Goal: Task Accomplishment & Management: Use online tool/utility

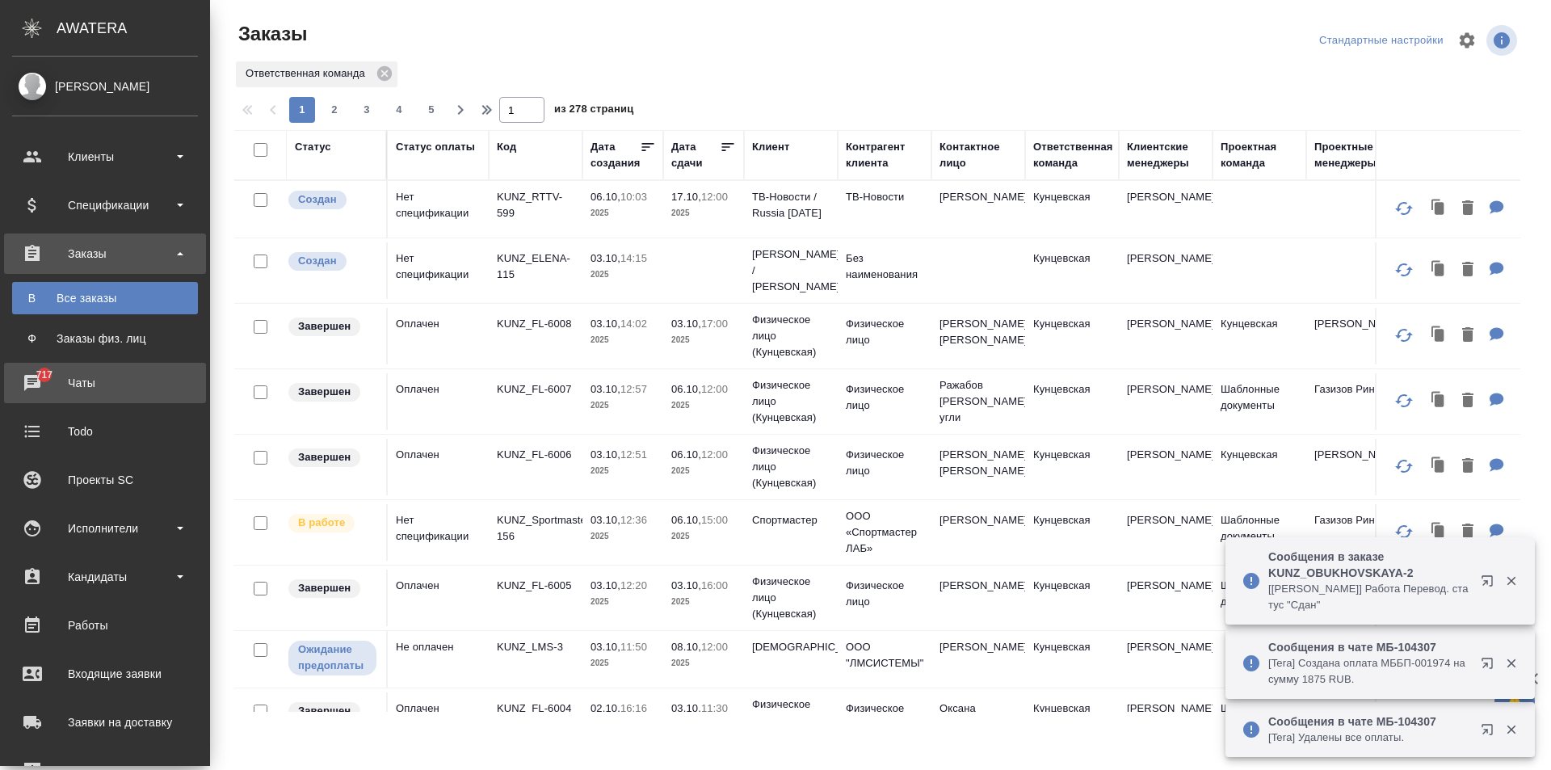
click at [33, 377] on div "Чаты" at bounding box center [105, 383] width 186 height 24
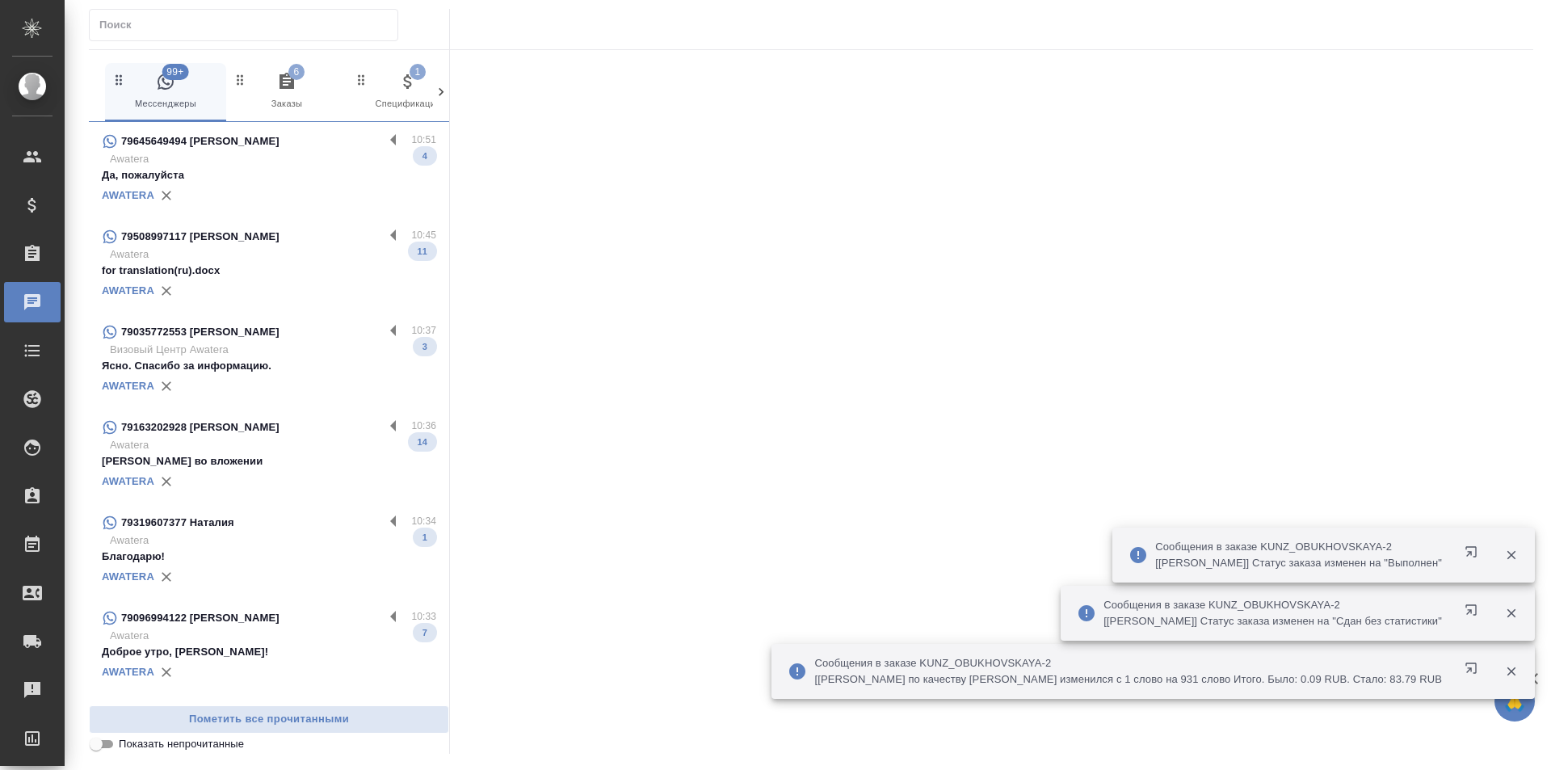
click at [330, 161] on p "Awatera" at bounding box center [273, 159] width 326 height 16
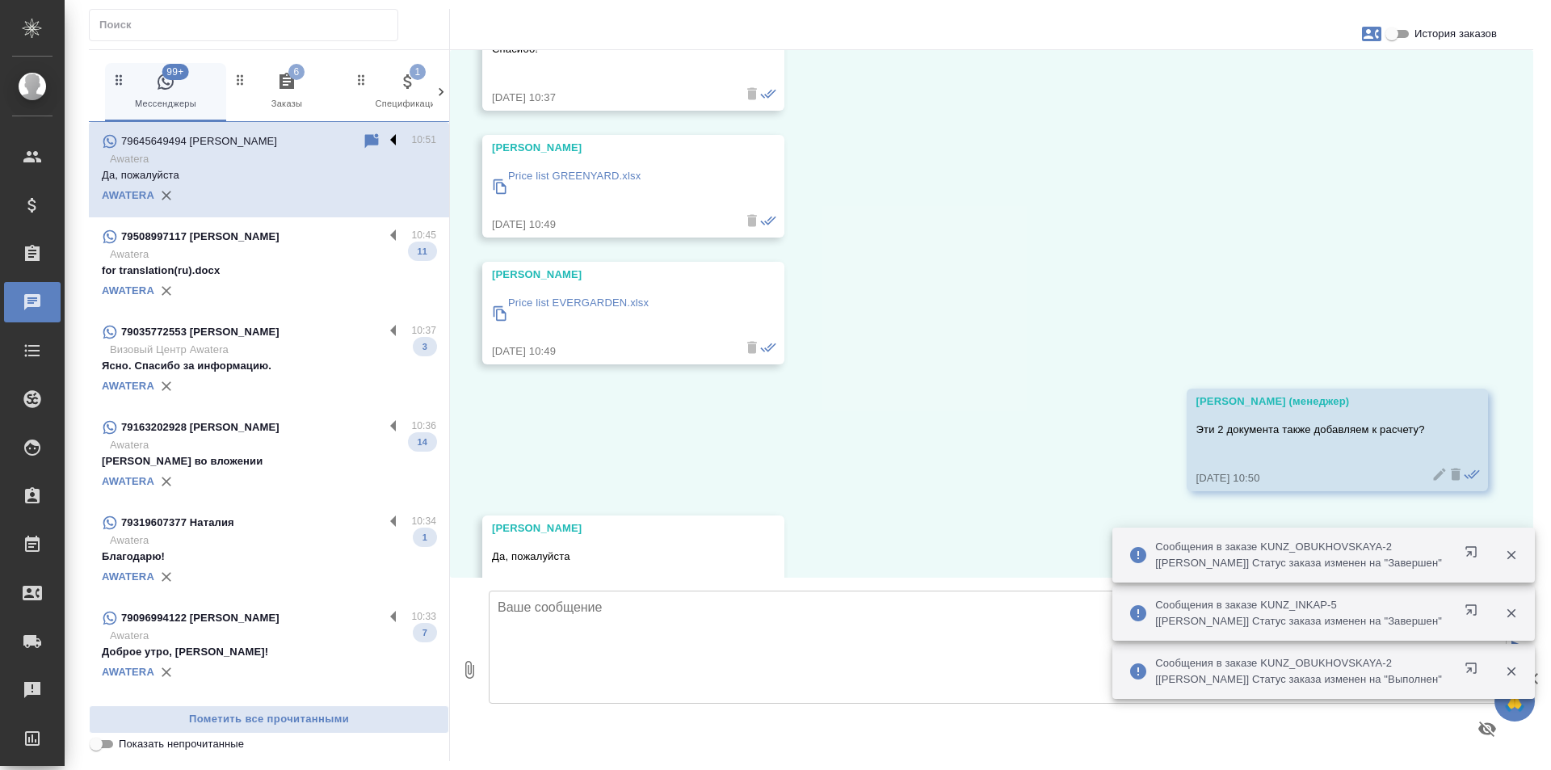
scroll to position [1318, 0]
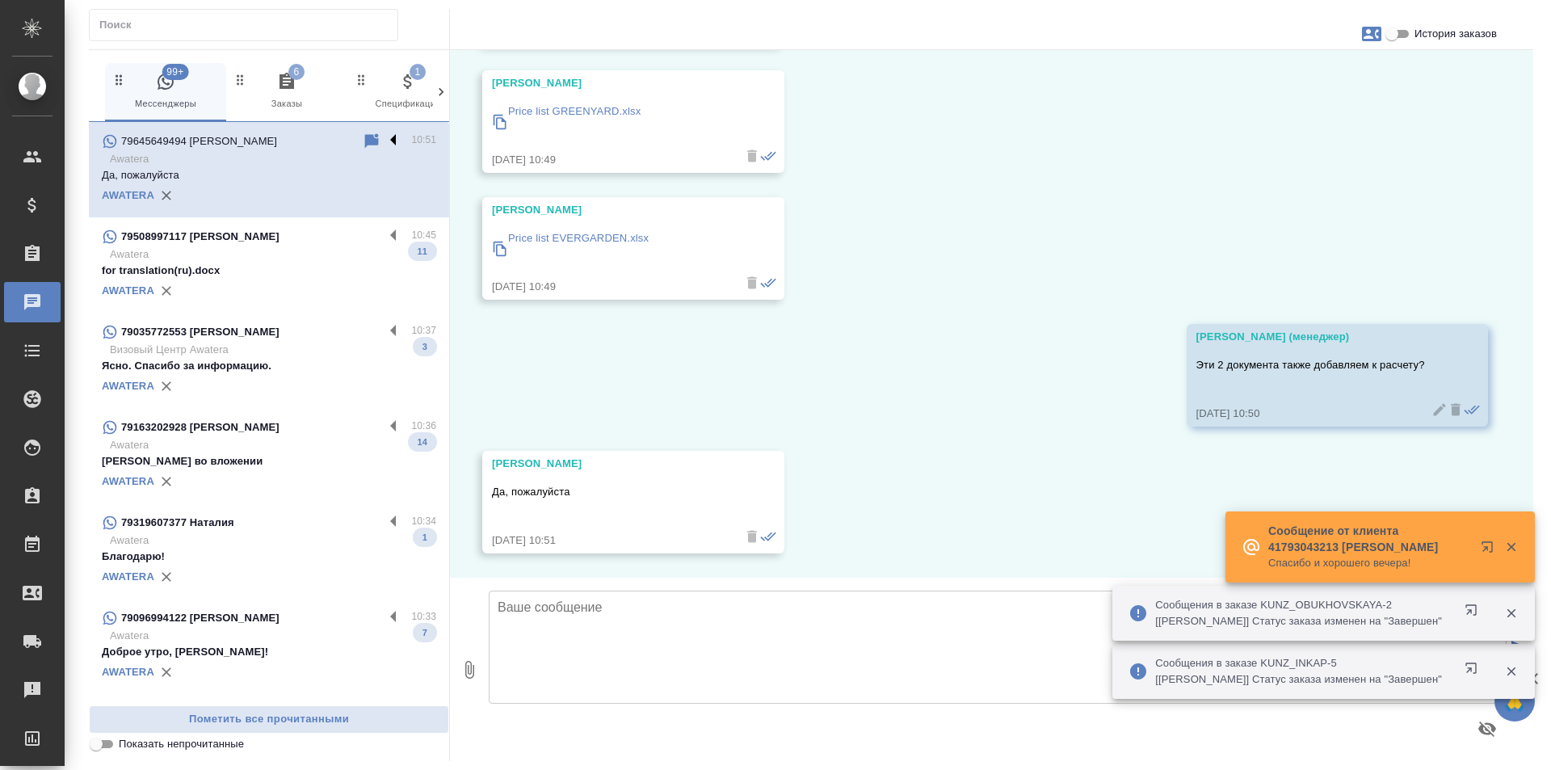
click at [384, 133] on label at bounding box center [397, 141] width 27 height 19
click at [0, 0] on input "checkbox" at bounding box center [0, 0] width 0 height 0
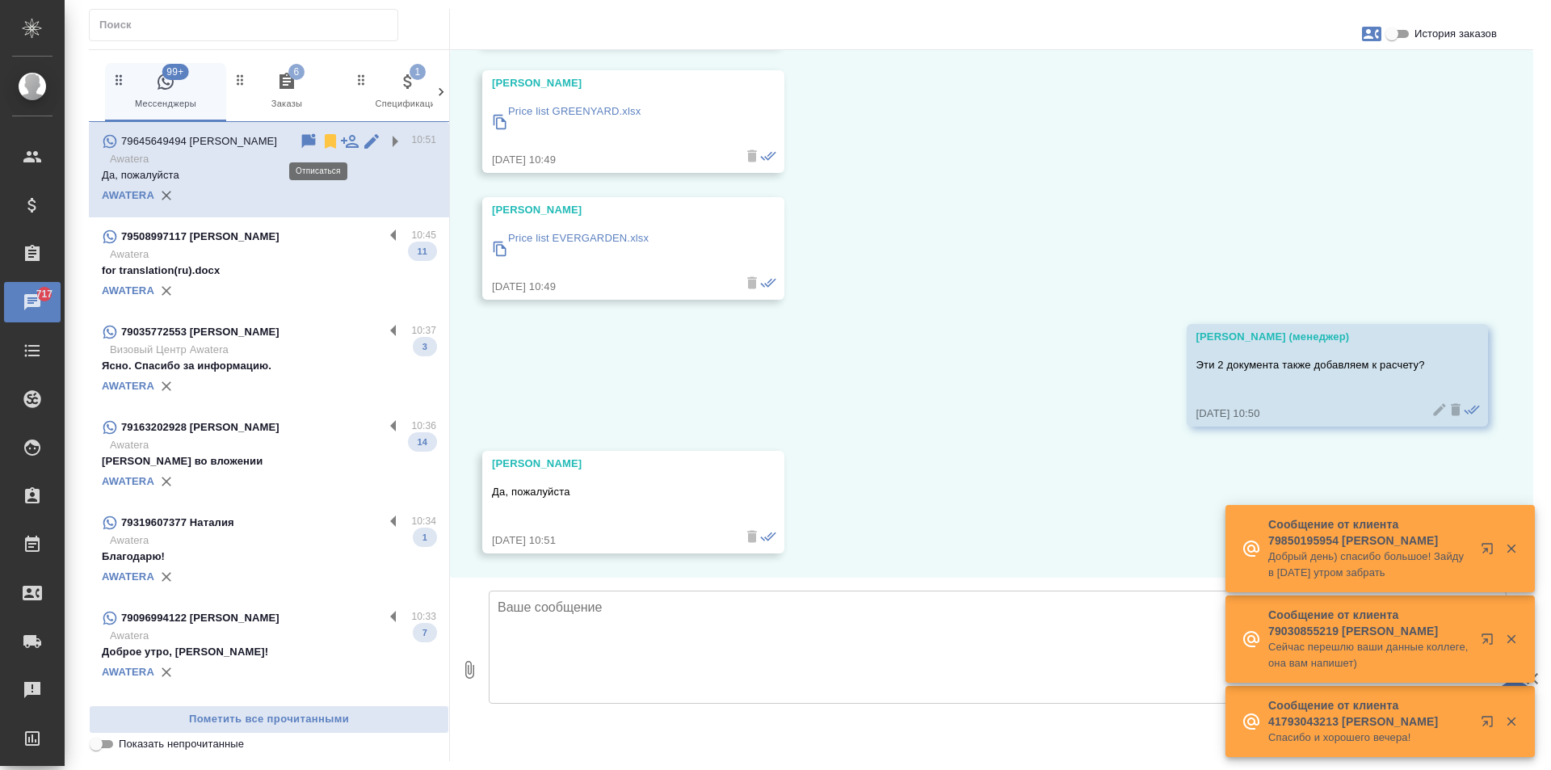
click at [325, 135] on icon at bounding box center [330, 141] width 11 height 15
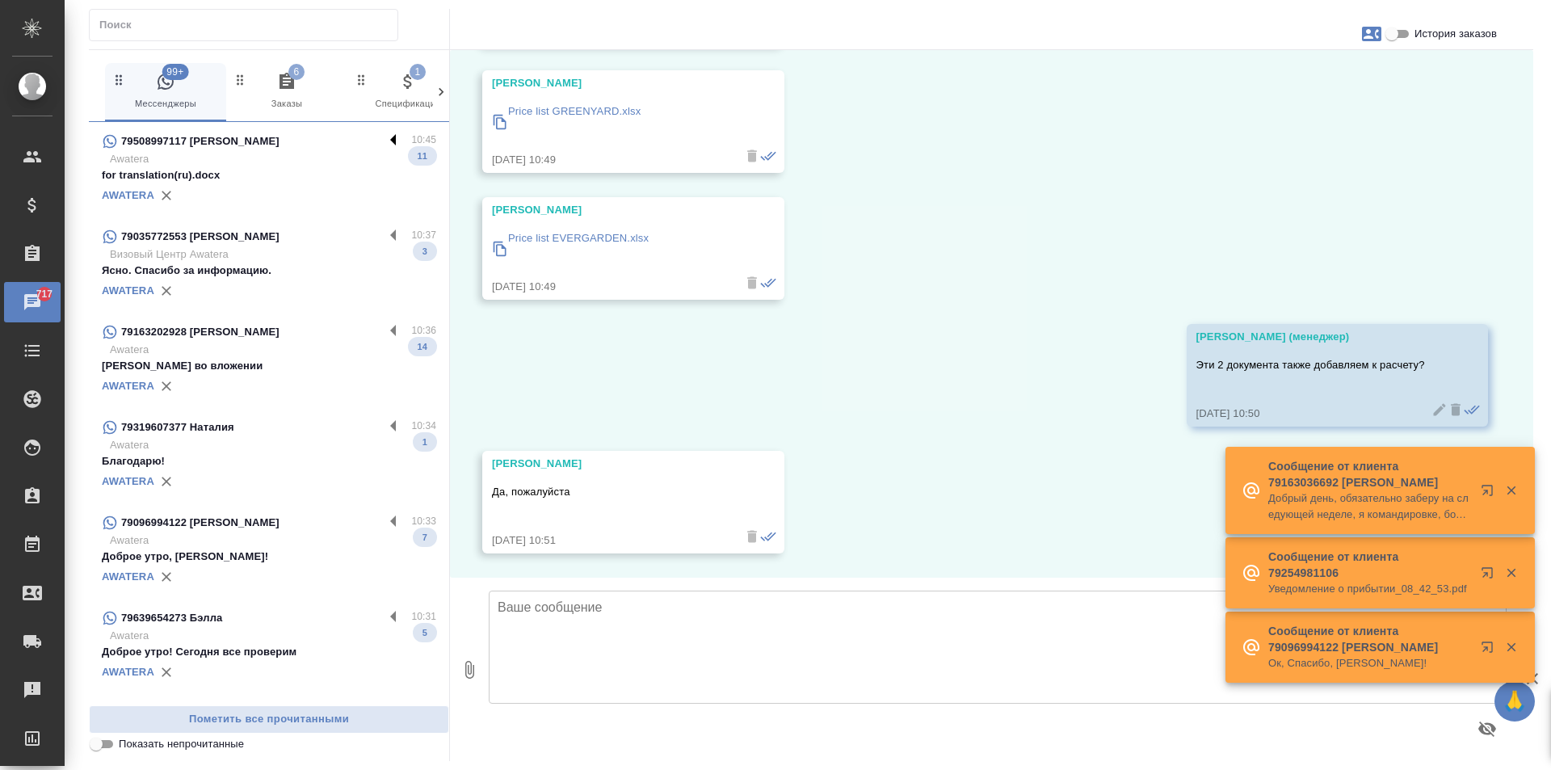
click at [384, 132] on label at bounding box center [397, 141] width 27 height 19
click at [0, 0] on input "checkbox" at bounding box center [0, 0] width 0 height 0
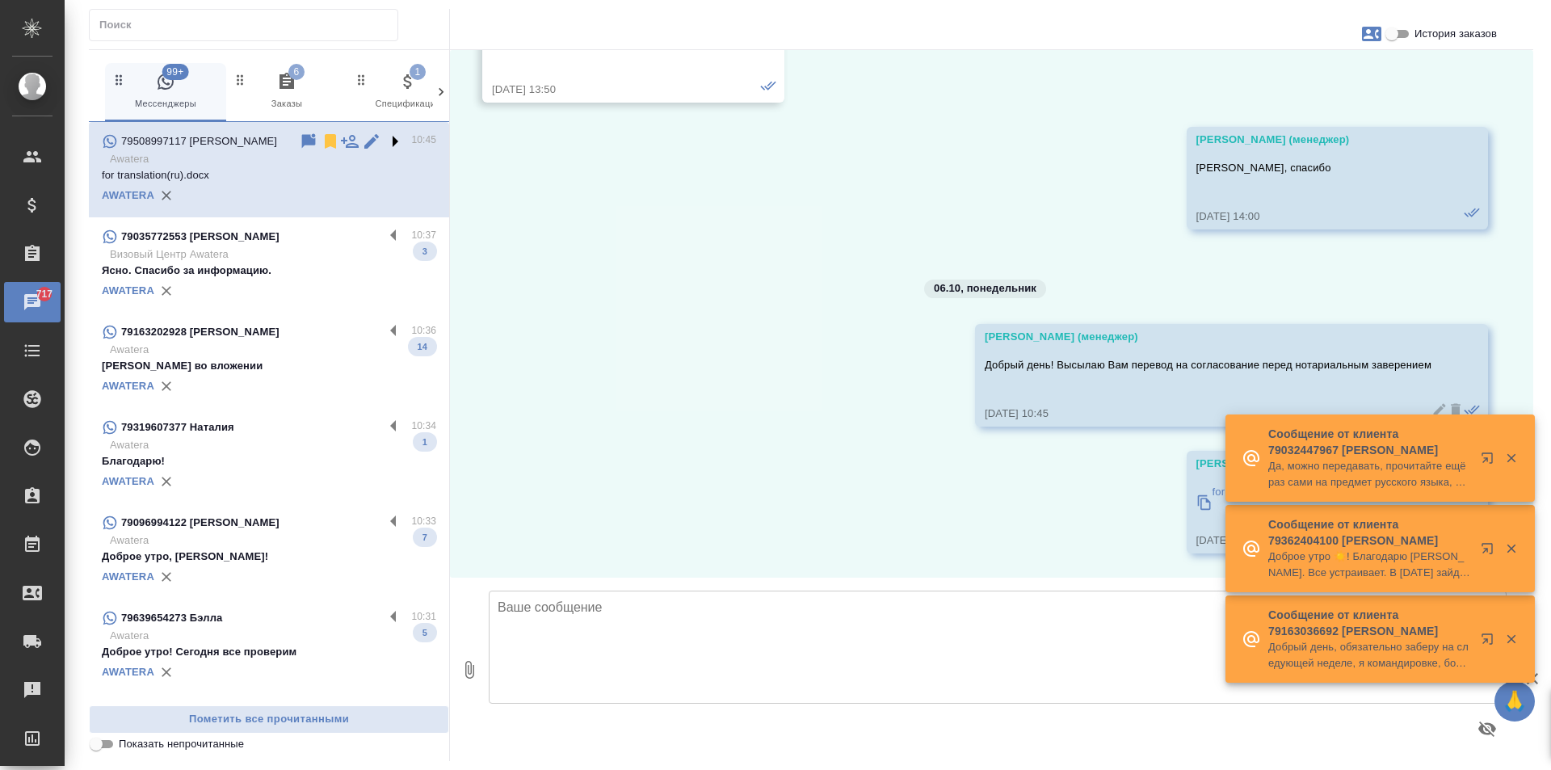
scroll to position [3120, 0]
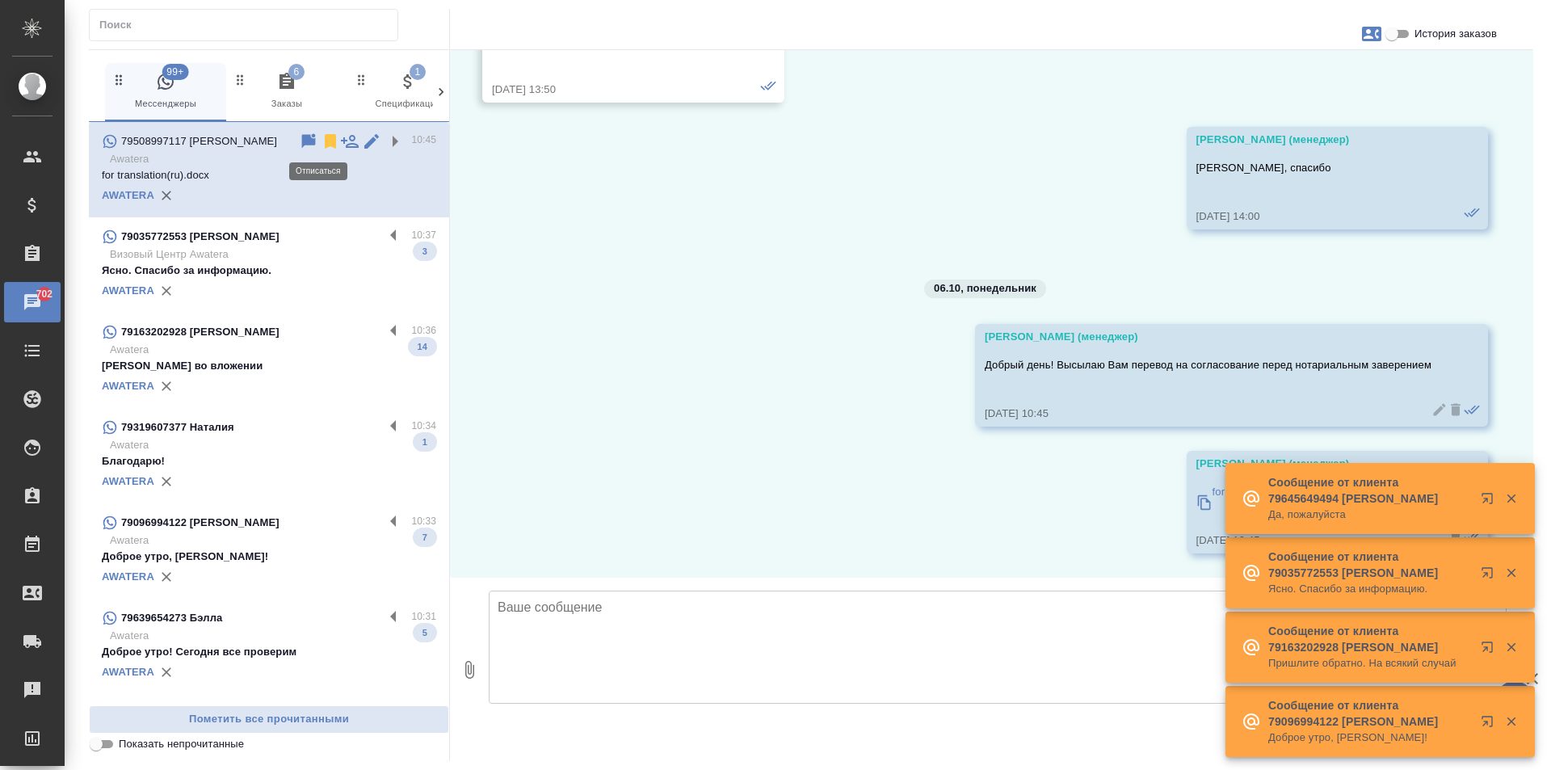
click at [325, 140] on icon at bounding box center [330, 141] width 11 height 15
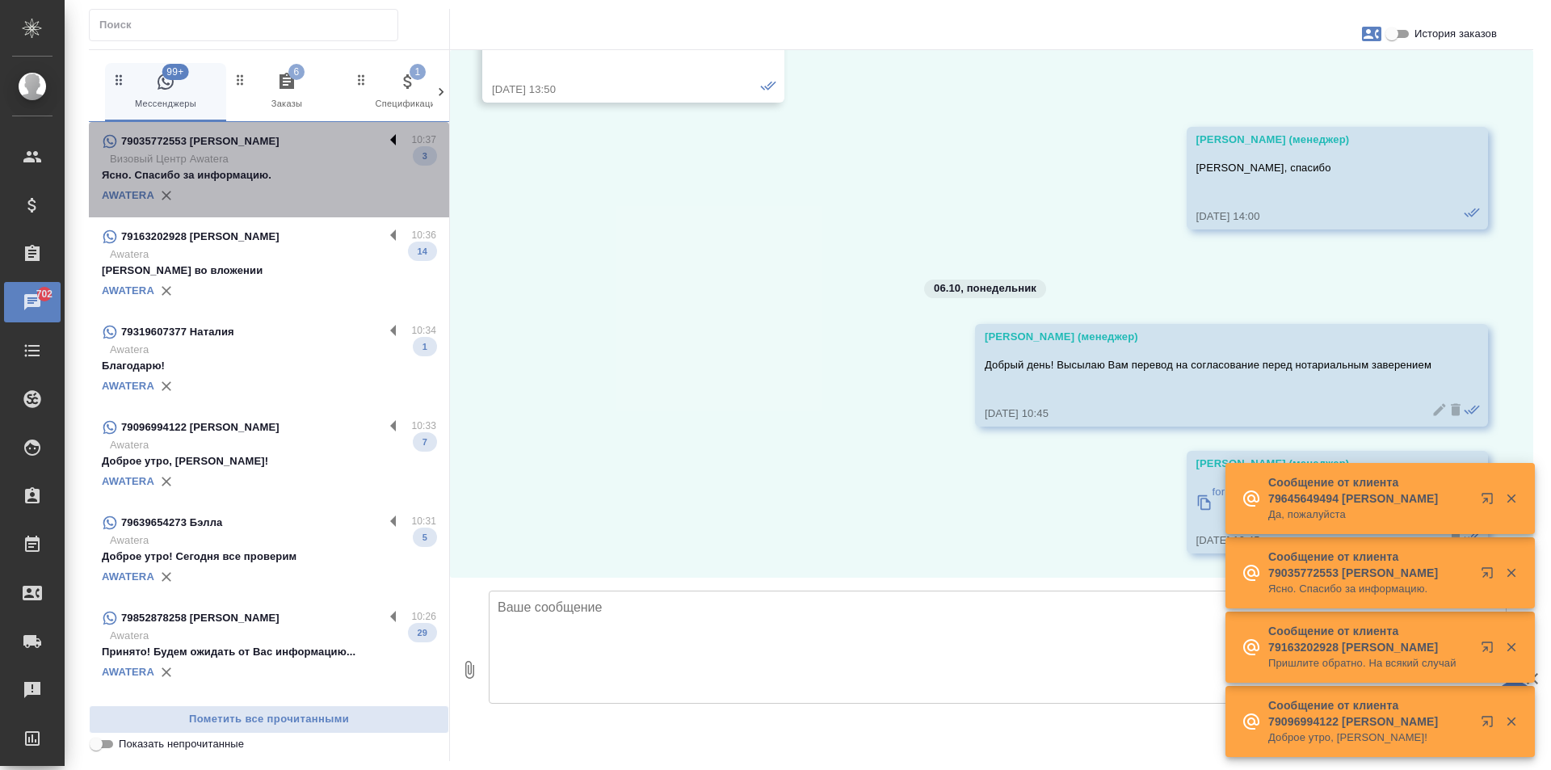
click at [384, 133] on label at bounding box center [397, 141] width 27 height 19
click at [0, 0] on input "checkbox" at bounding box center [0, 0] width 0 height 0
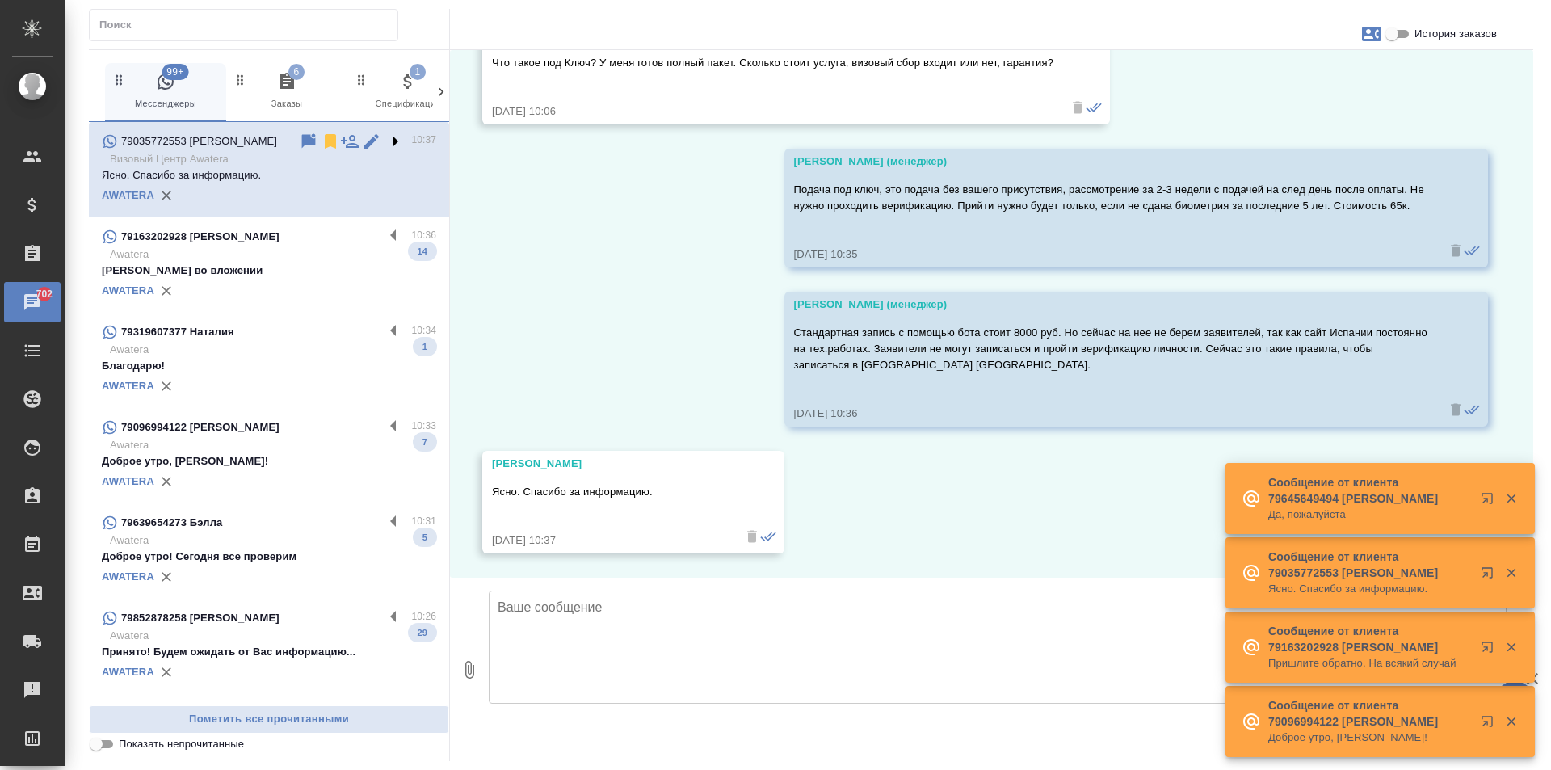
scroll to position [544, 0]
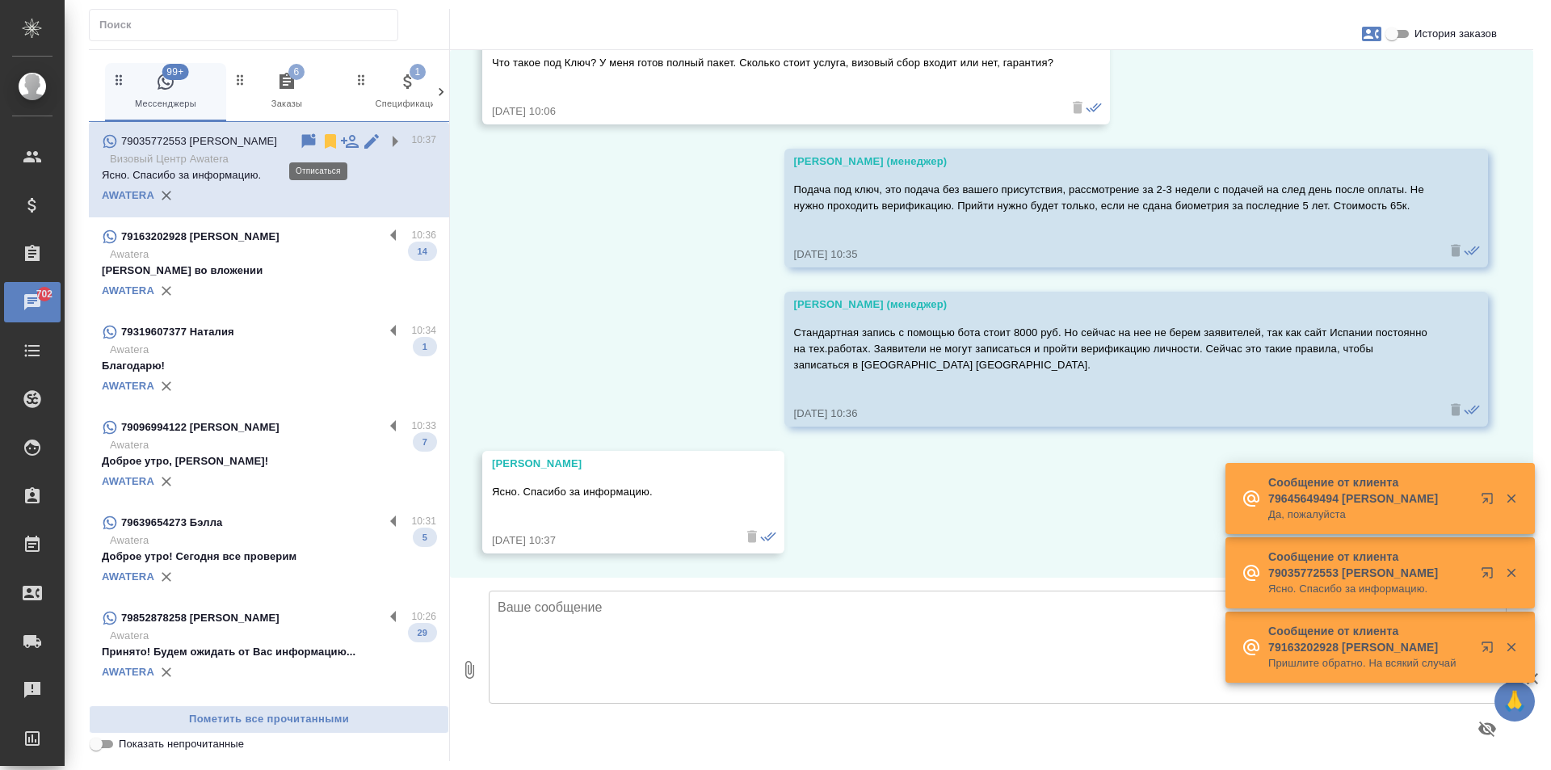
click at [321, 141] on icon at bounding box center [330, 141] width 19 height 19
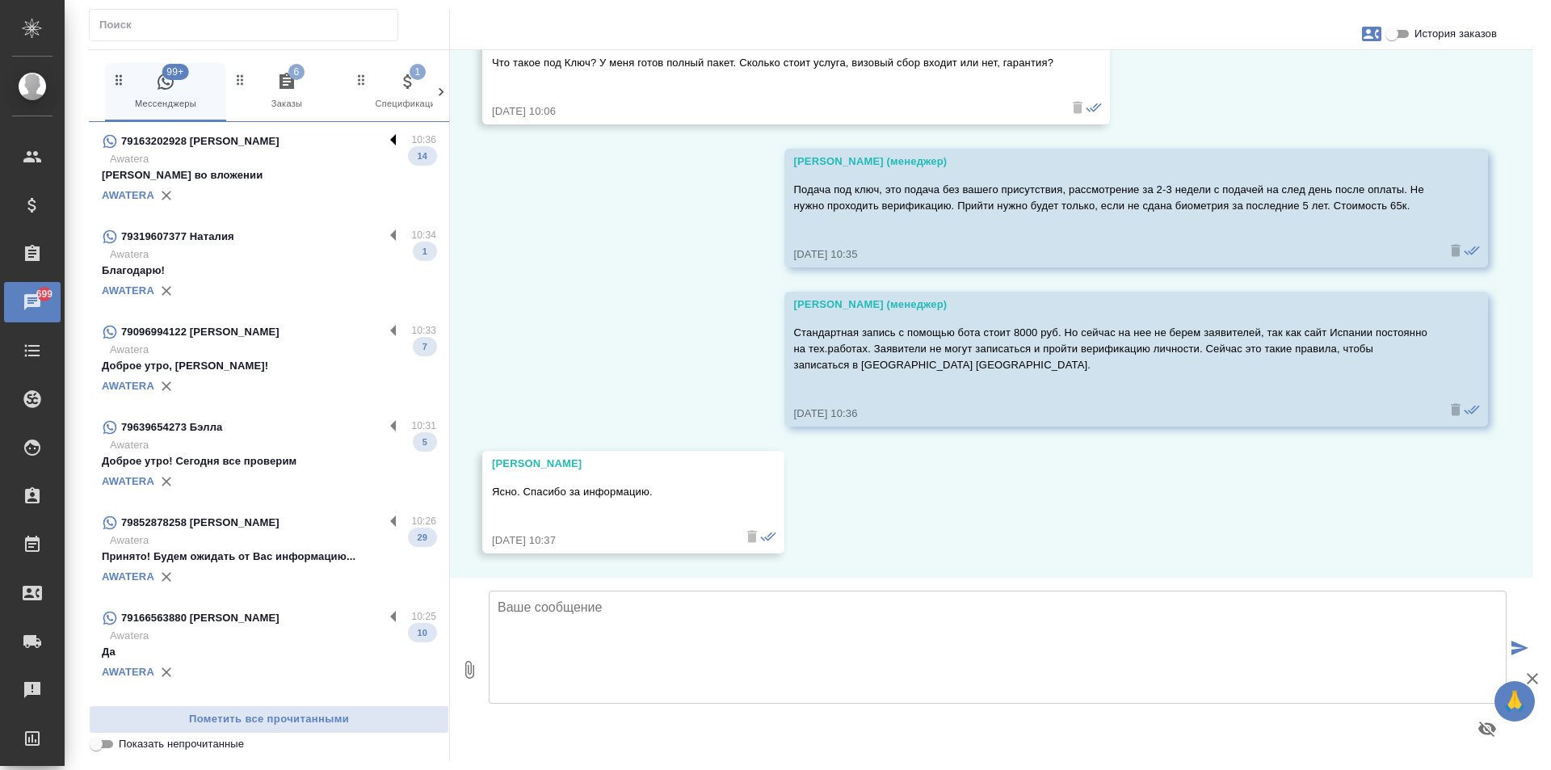
click at [384, 137] on label at bounding box center [397, 141] width 27 height 19
click at [0, 0] on input "checkbox" at bounding box center [0, 0] width 0 height 0
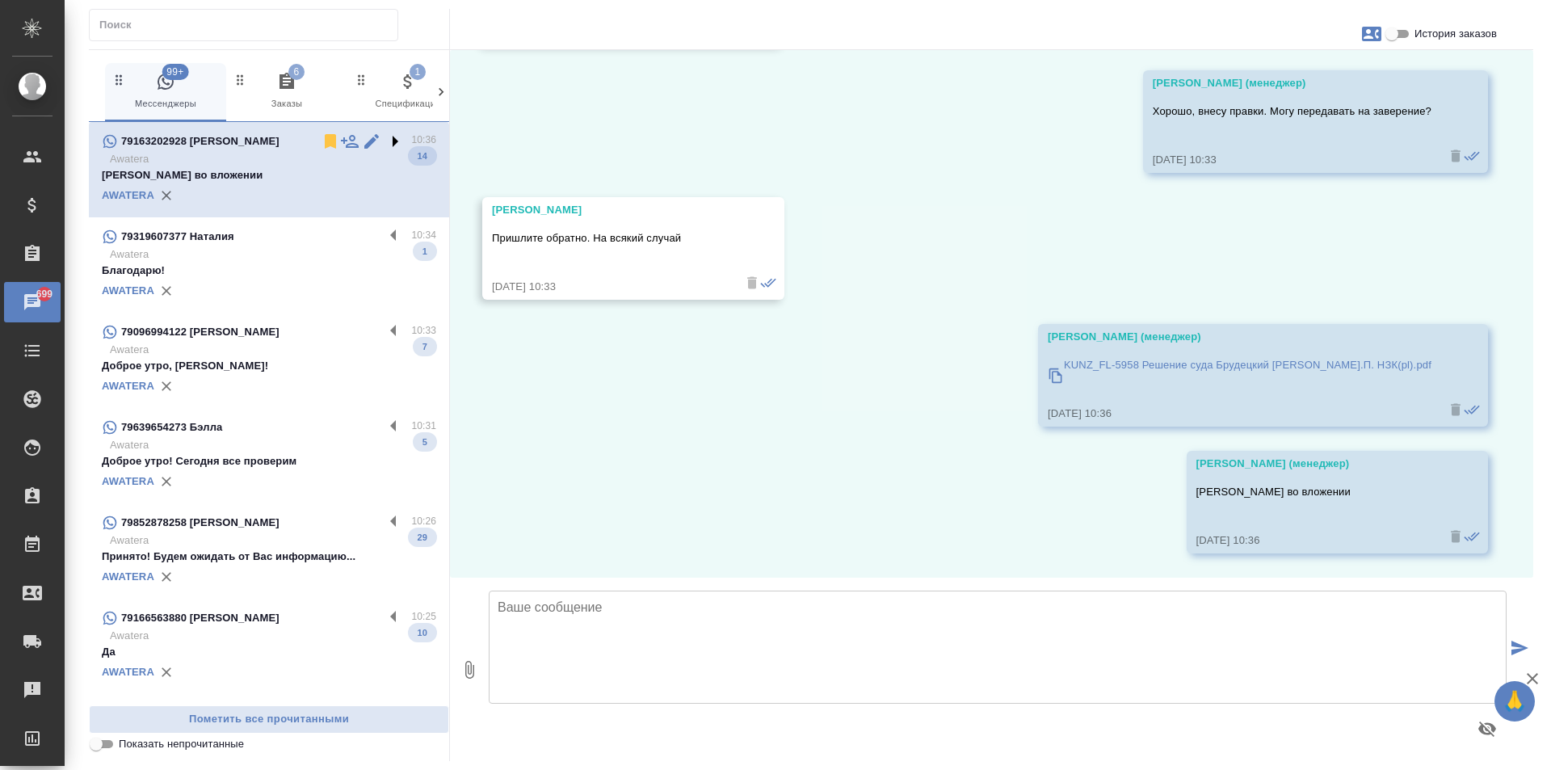
scroll to position [11896, 0]
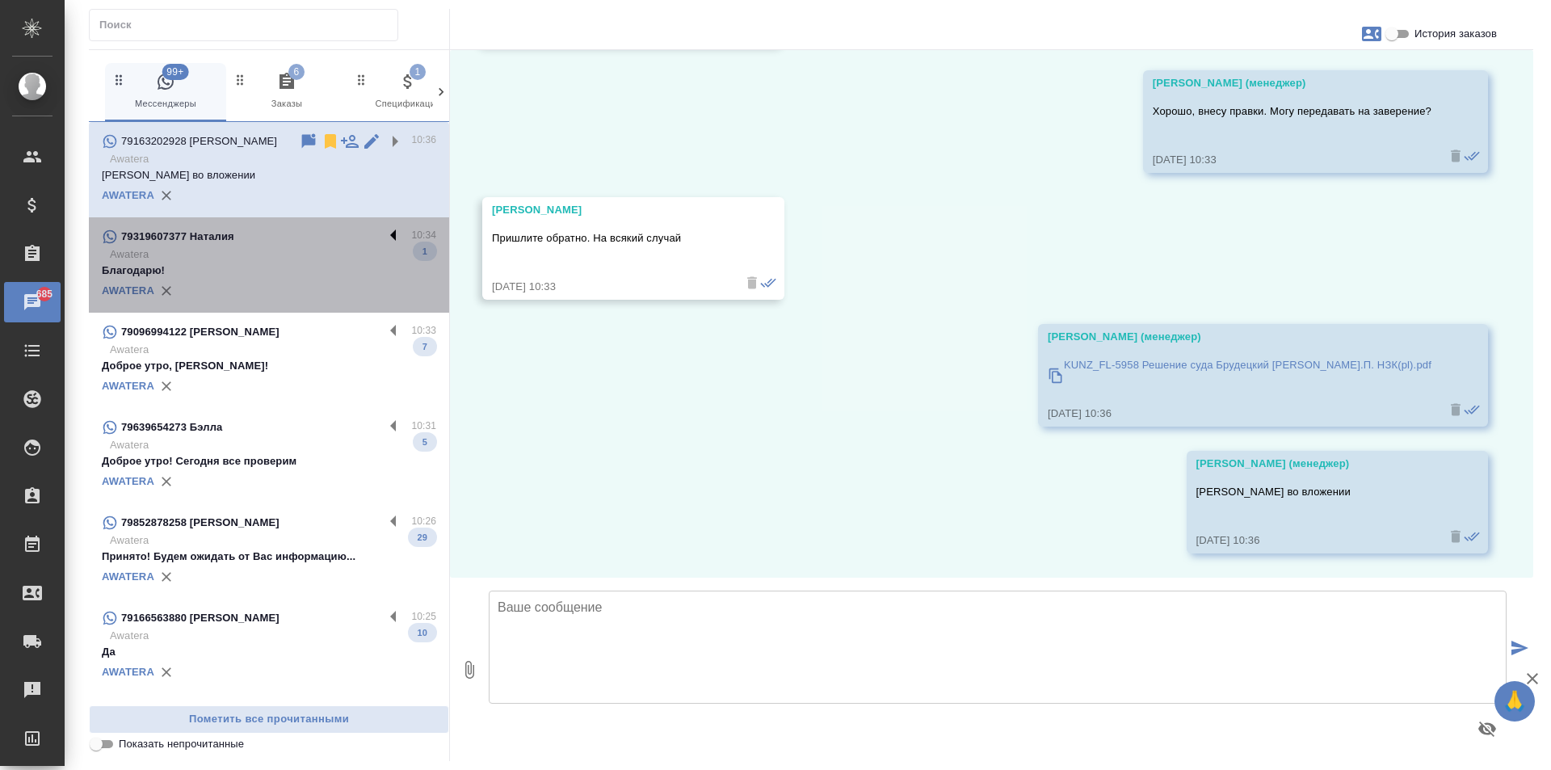
click at [384, 243] on label at bounding box center [397, 236] width 27 height 19
click at [0, 0] on input "checkbox" at bounding box center [0, 0] width 0 height 0
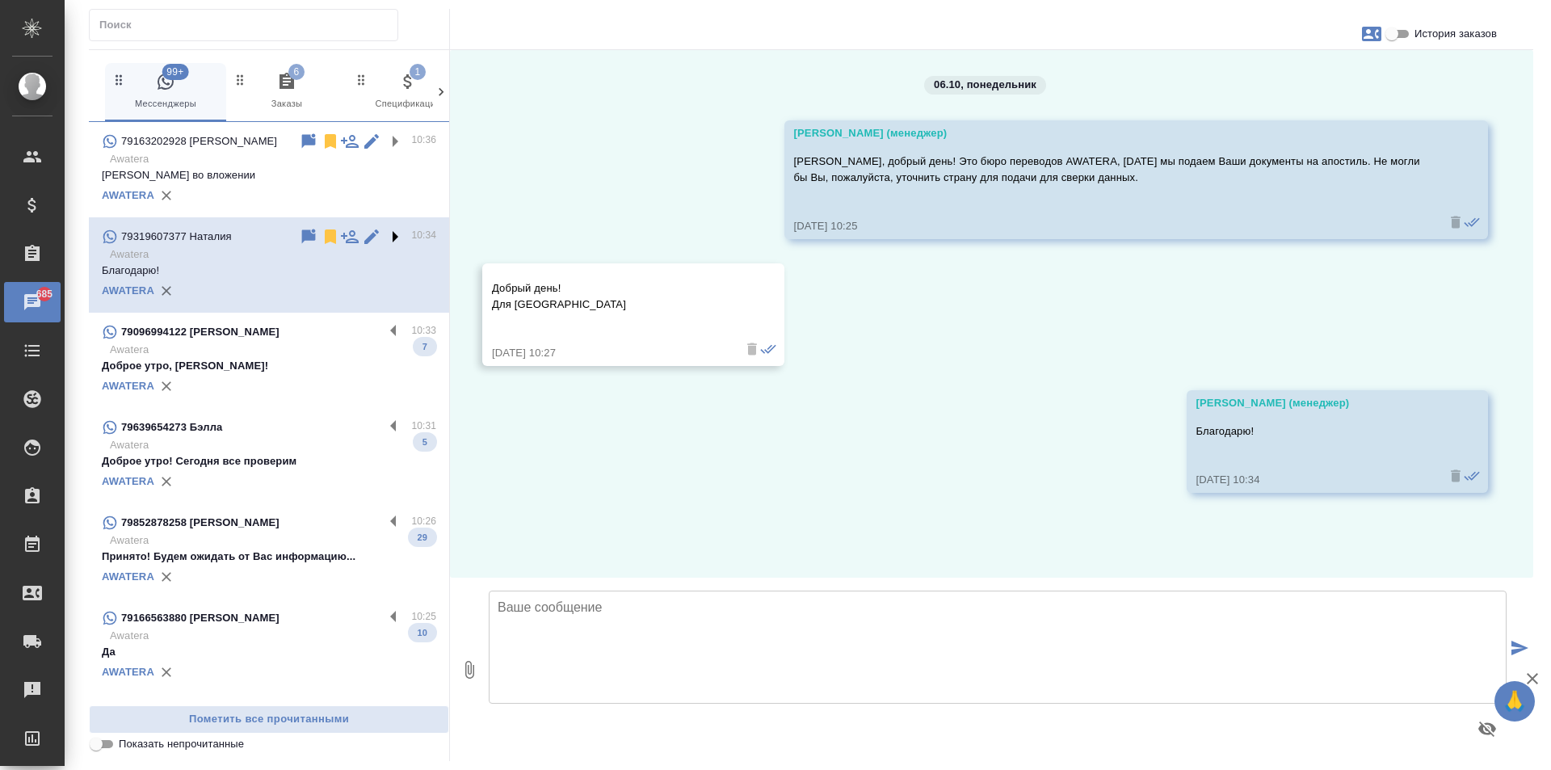
scroll to position [0, 0]
click at [325, 242] on icon at bounding box center [330, 236] width 11 height 15
click at [384, 335] on label at bounding box center [397, 331] width 27 height 19
click at [0, 0] on input "checkbox" at bounding box center [0, 0] width 0 height 0
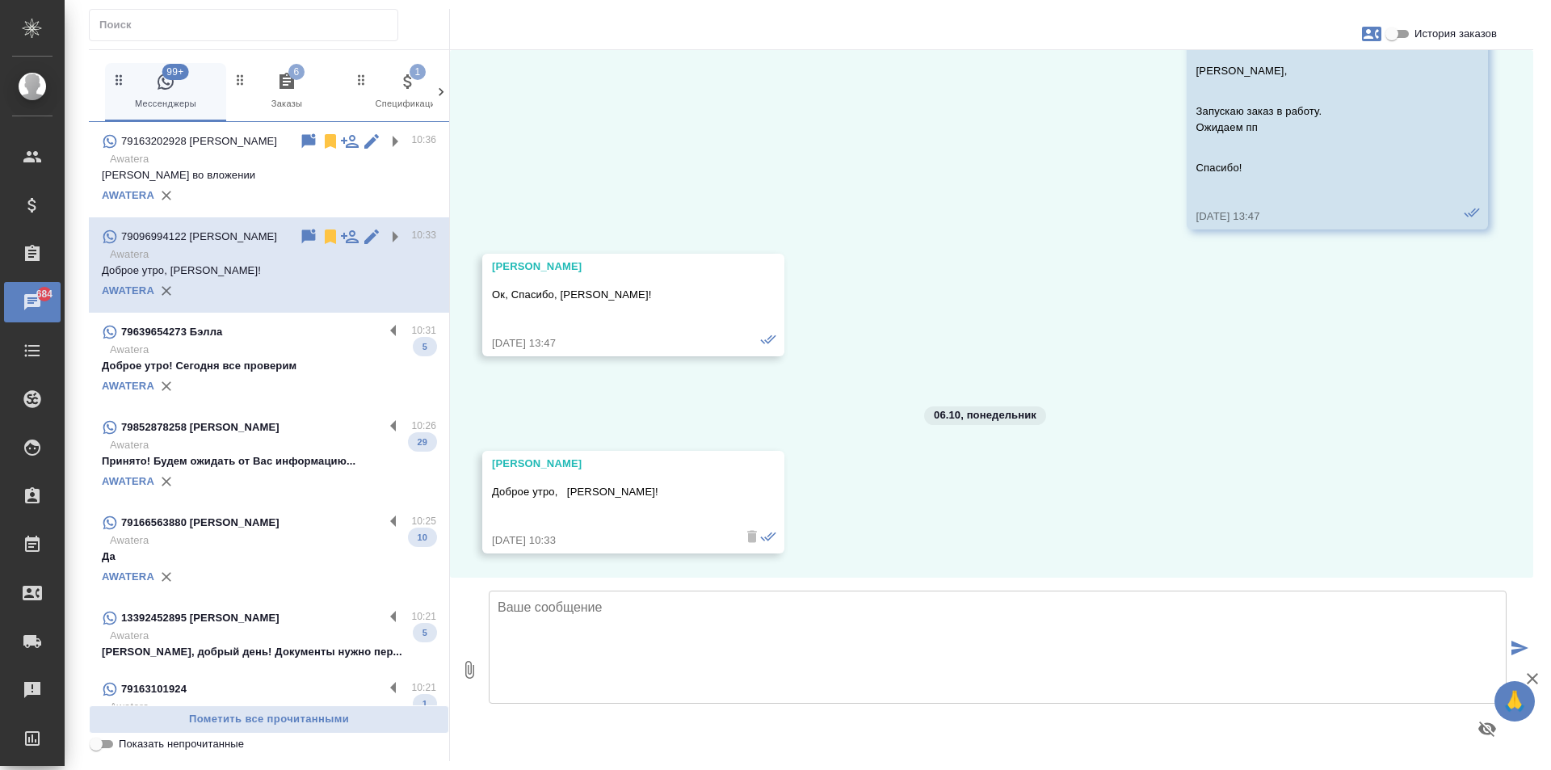
scroll to position [2070, 0]
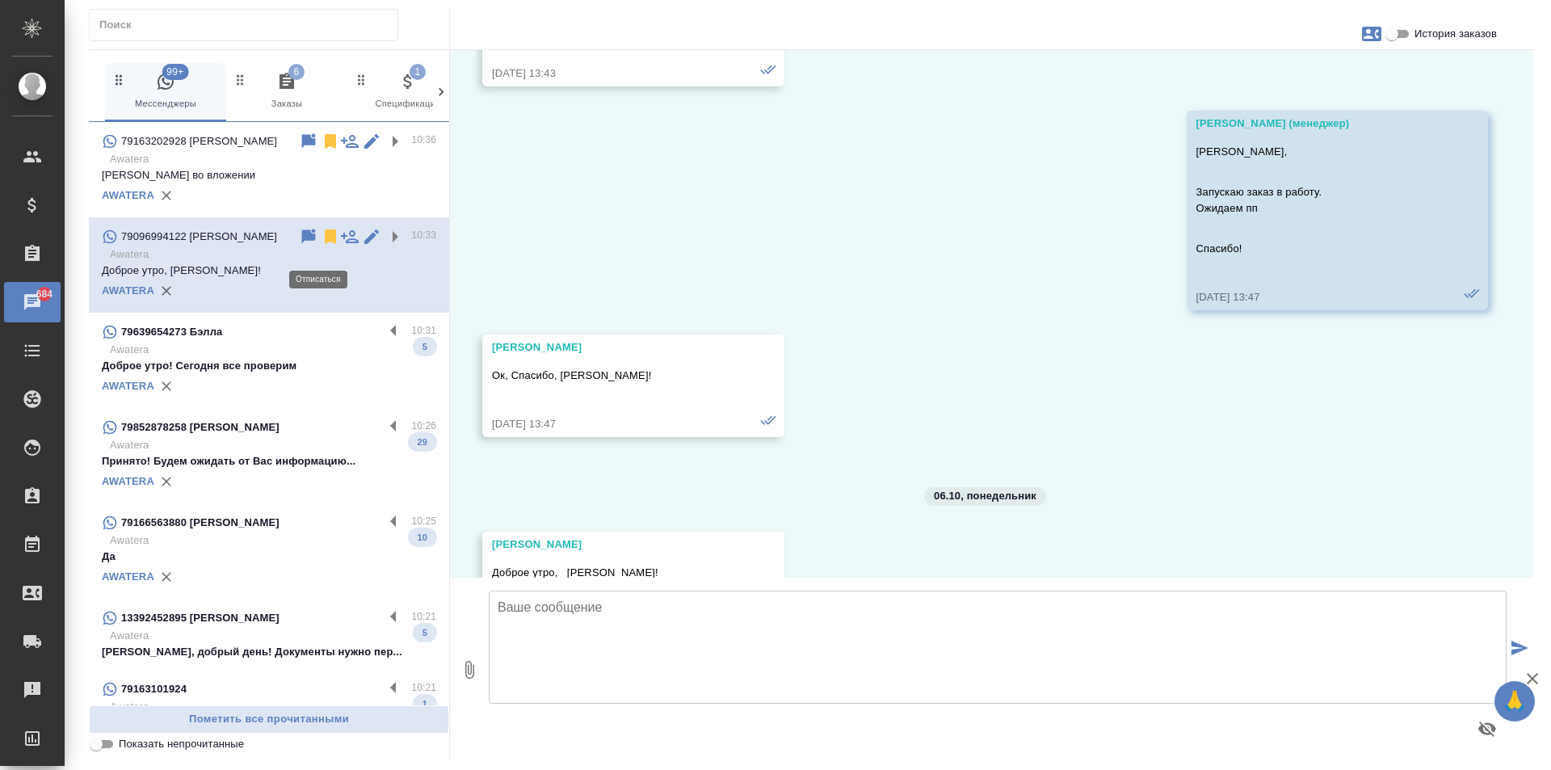
click at [321, 246] on icon at bounding box center [330, 236] width 19 height 19
click at [384, 338] on label at bounding box center [397, 331] width 27 height 19
click at [0, 0] on input "checkbox" at bounding box center [0, 0] width 0 height 0
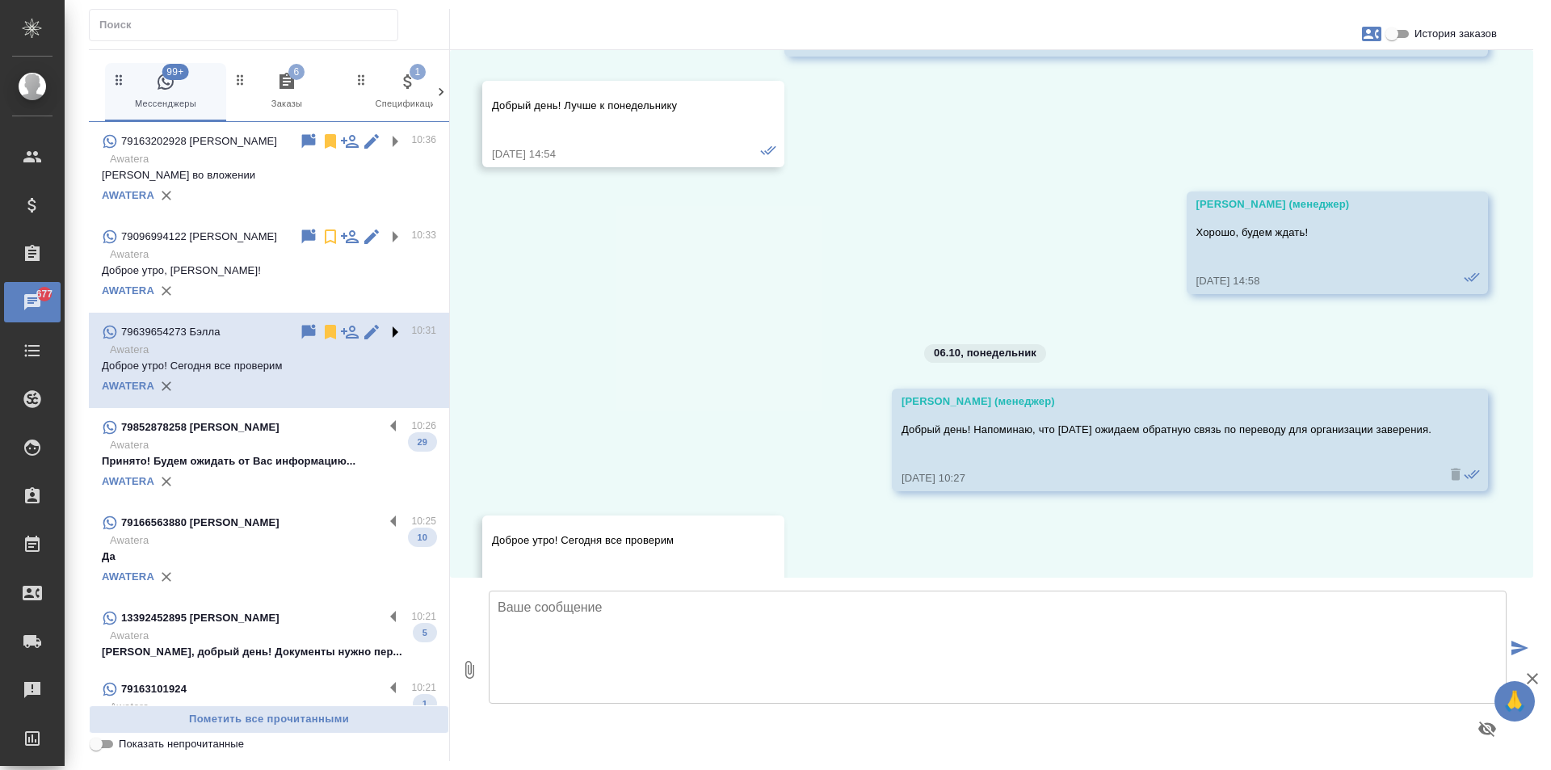
scroll to position [817, 0]
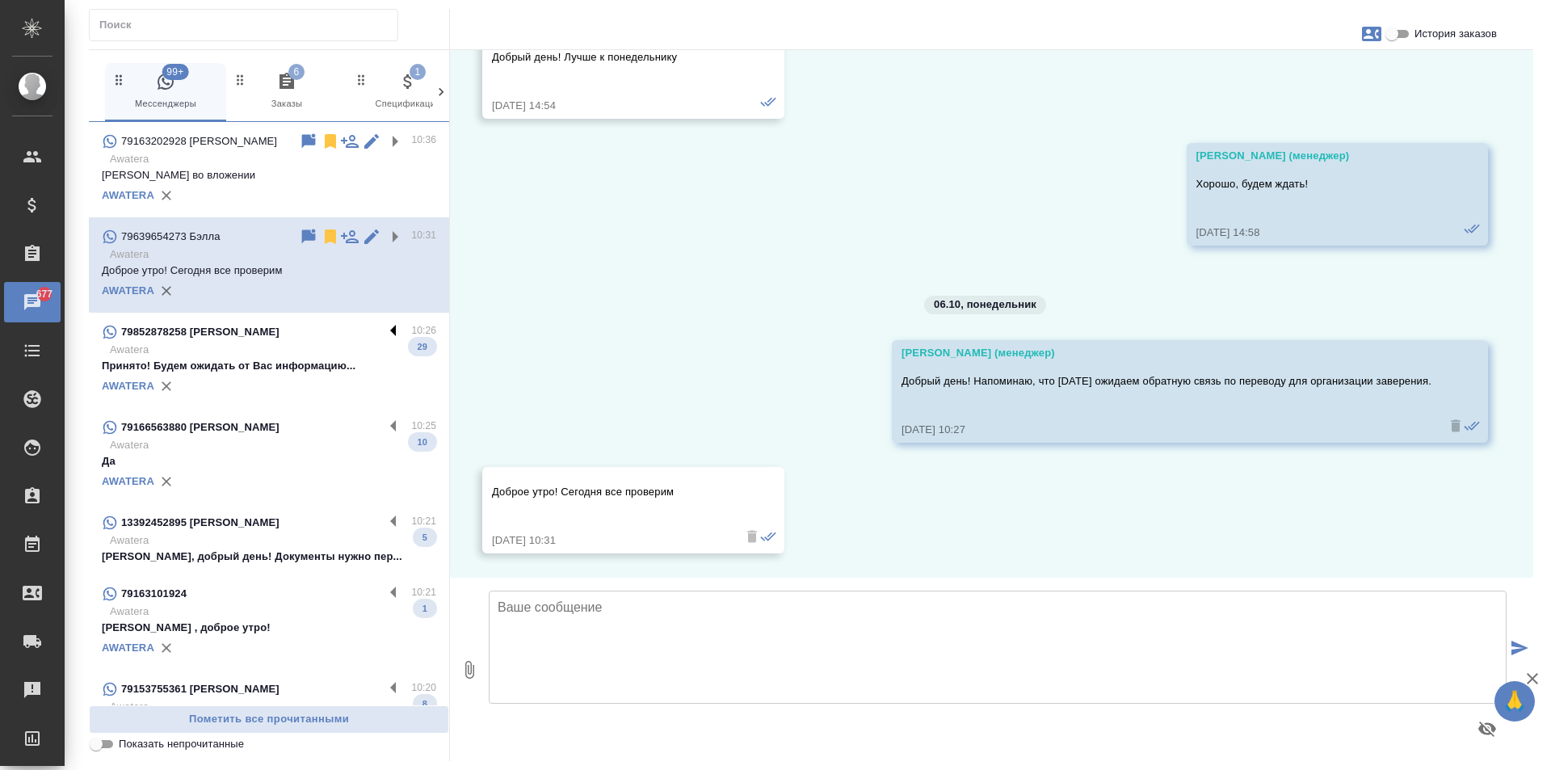
click at [384, 338] on label at bounding box center [397, 331] width 27 height 19
click at [0, 0] on input "checkbox" at bounding box center [0, 0] width 0 height 0
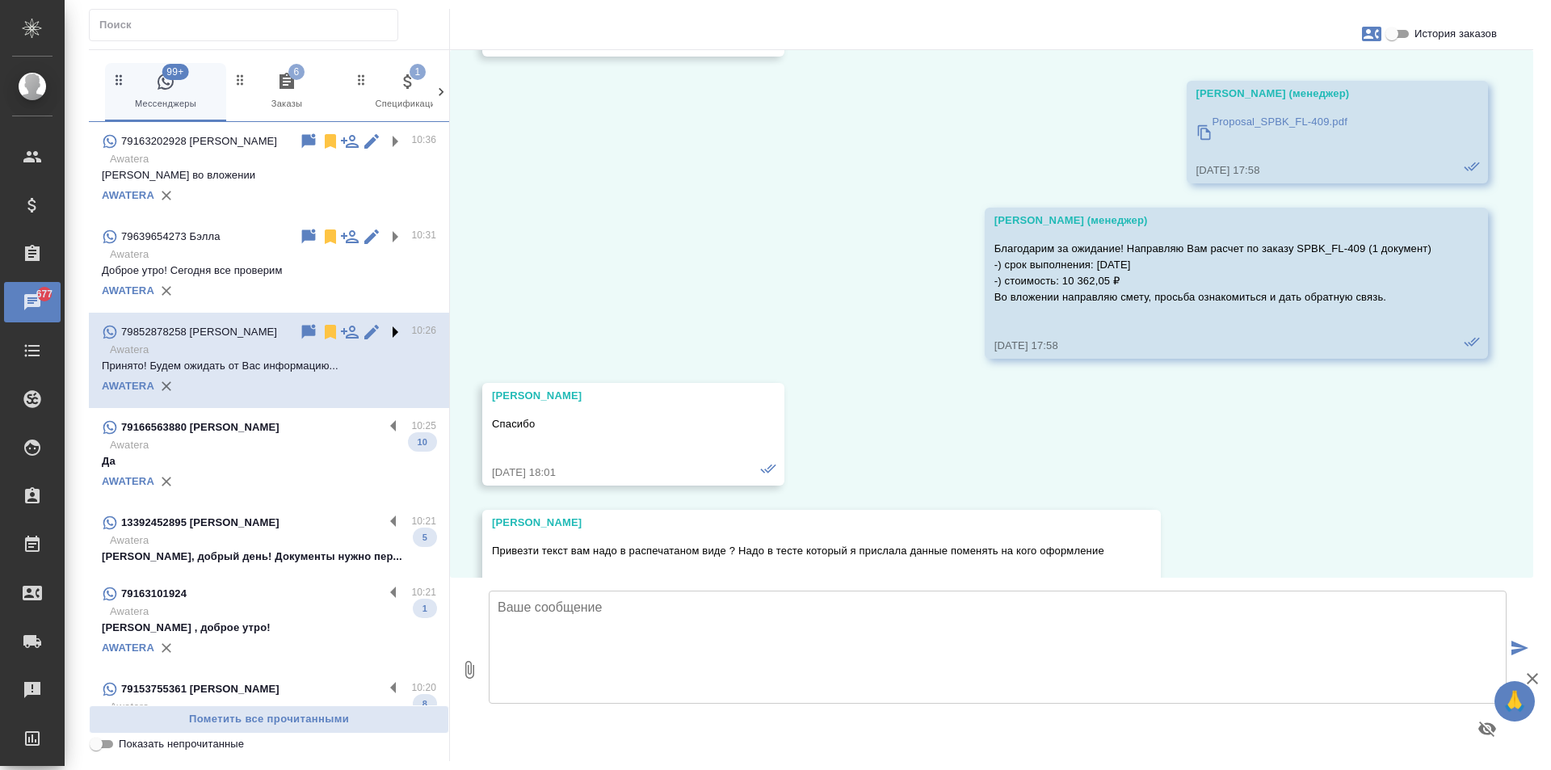
scroll to position [7518, 0]
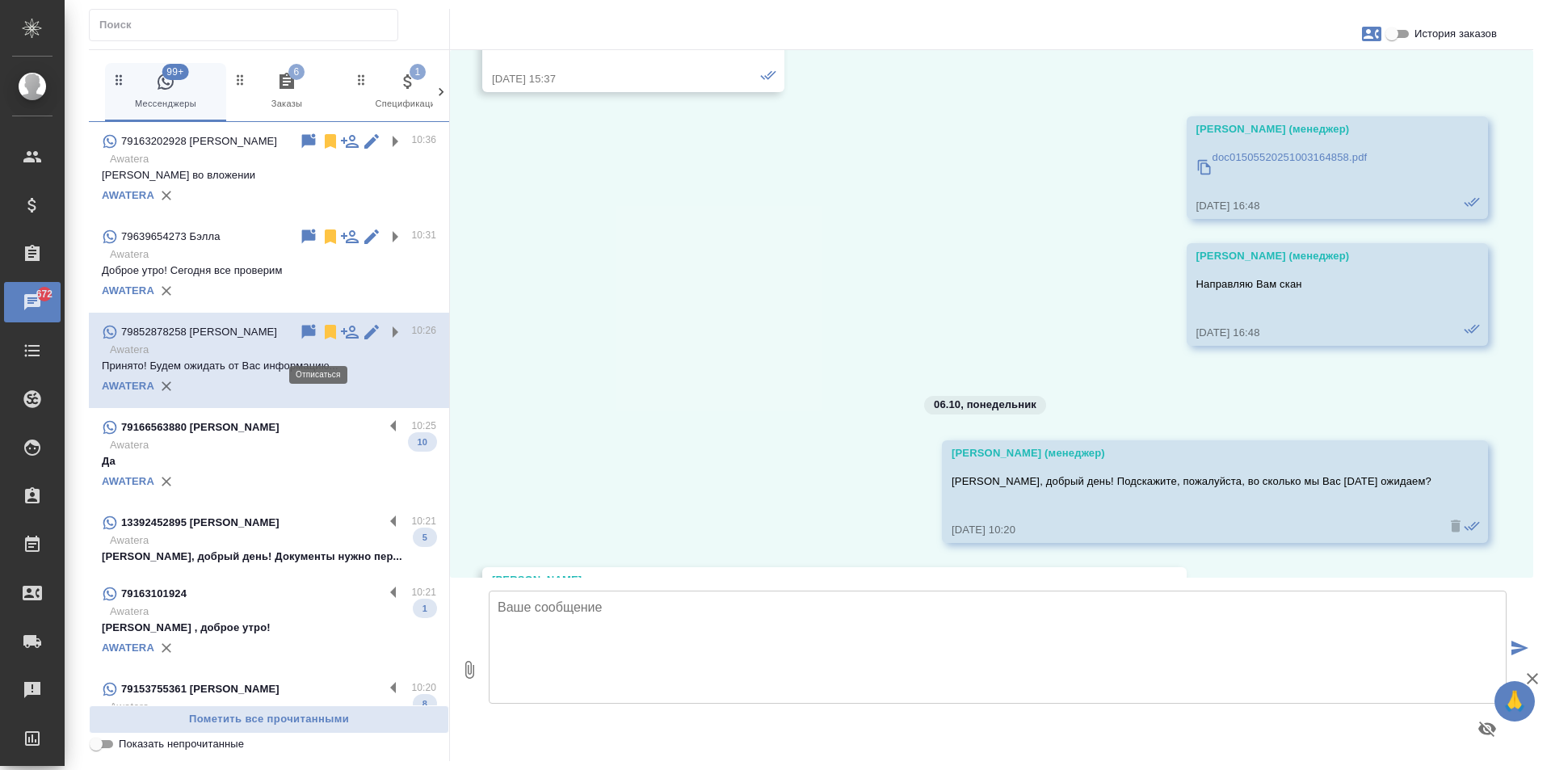
click at [321, 340] on icon at bounding box center [330, 331] width 19 height 19
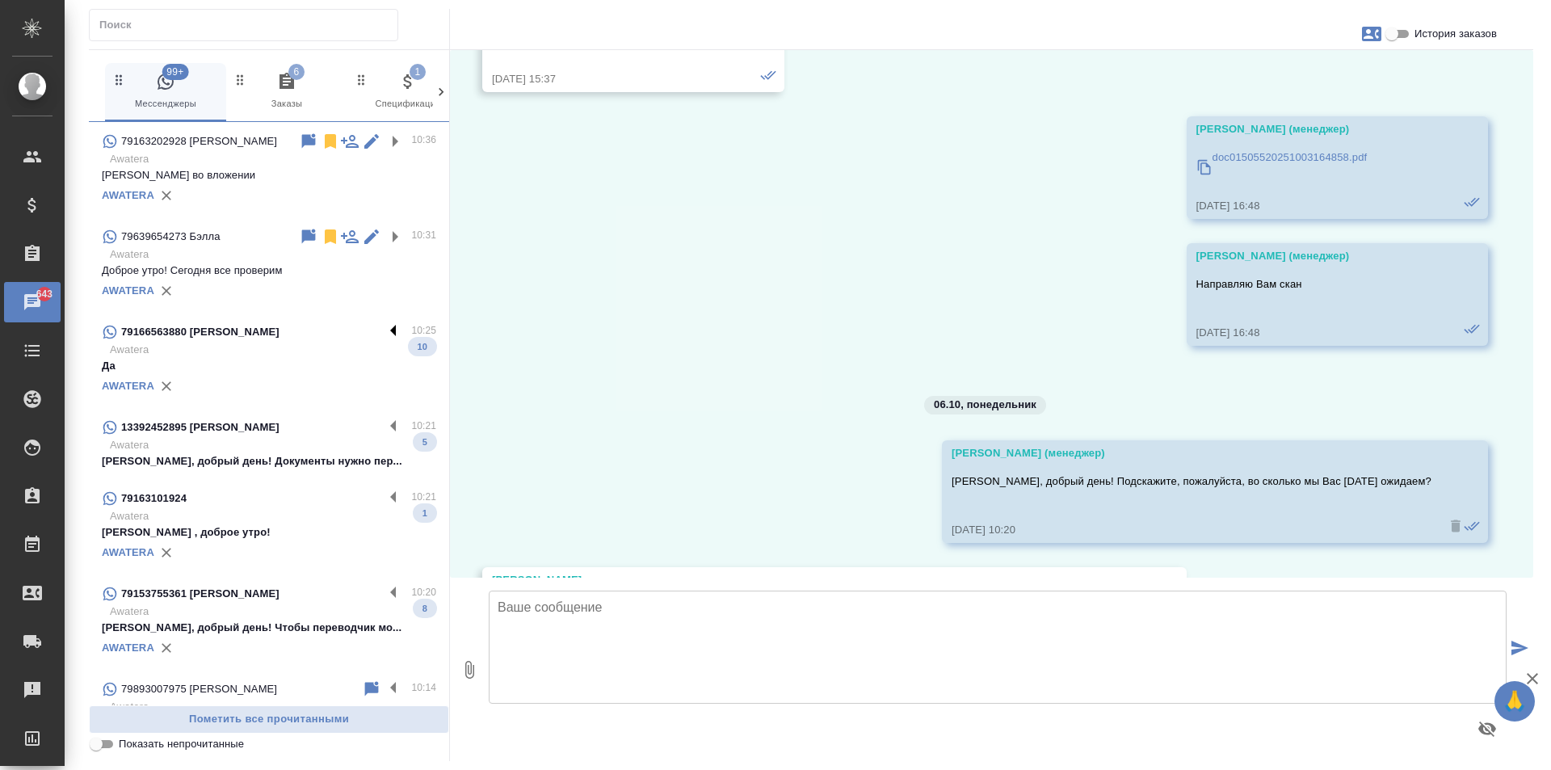
click at [384, 338] on label at bounding box center [397, 331] width 27 height 19
click at [0, 0] on input "checkbox" at bounding box center [0, 0] width 0 height 0
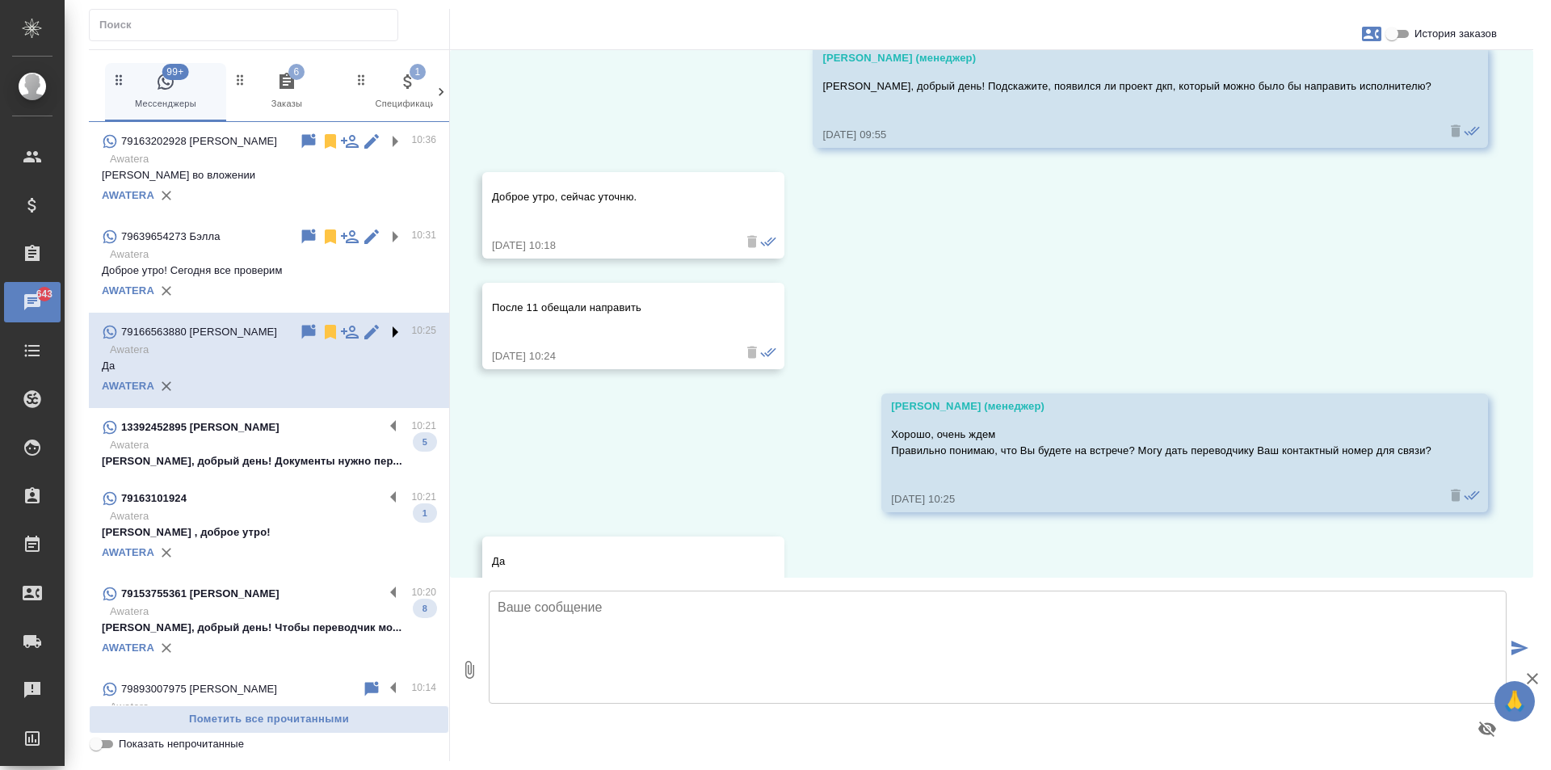
scroll to position [2785, 0]
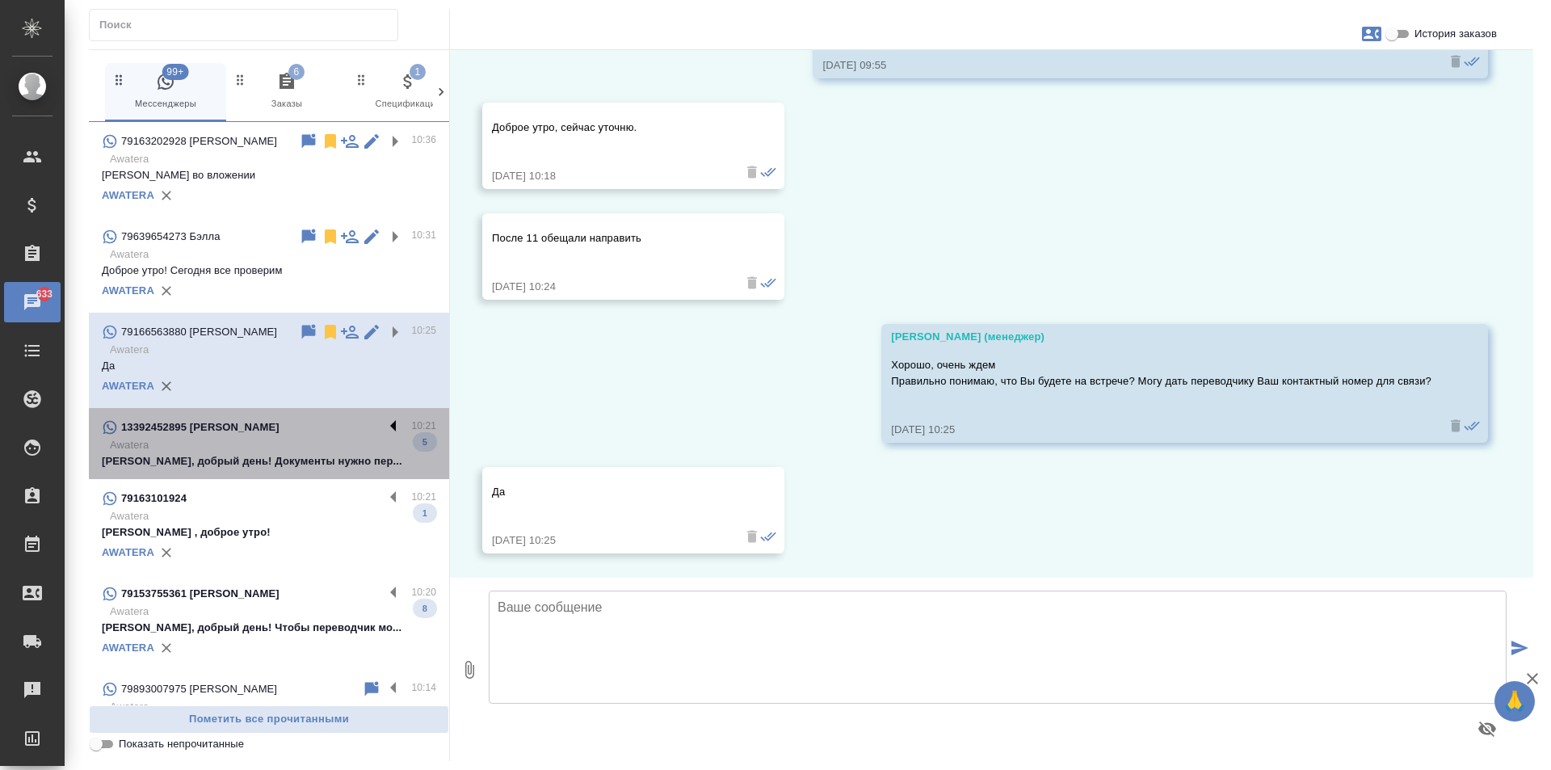
click at [384, 436] on label at bounding box center [397, 427] width 27 height 19
click at [0, 0] on input "checkbox" at bounding box center [0, 0] width 0 height 0
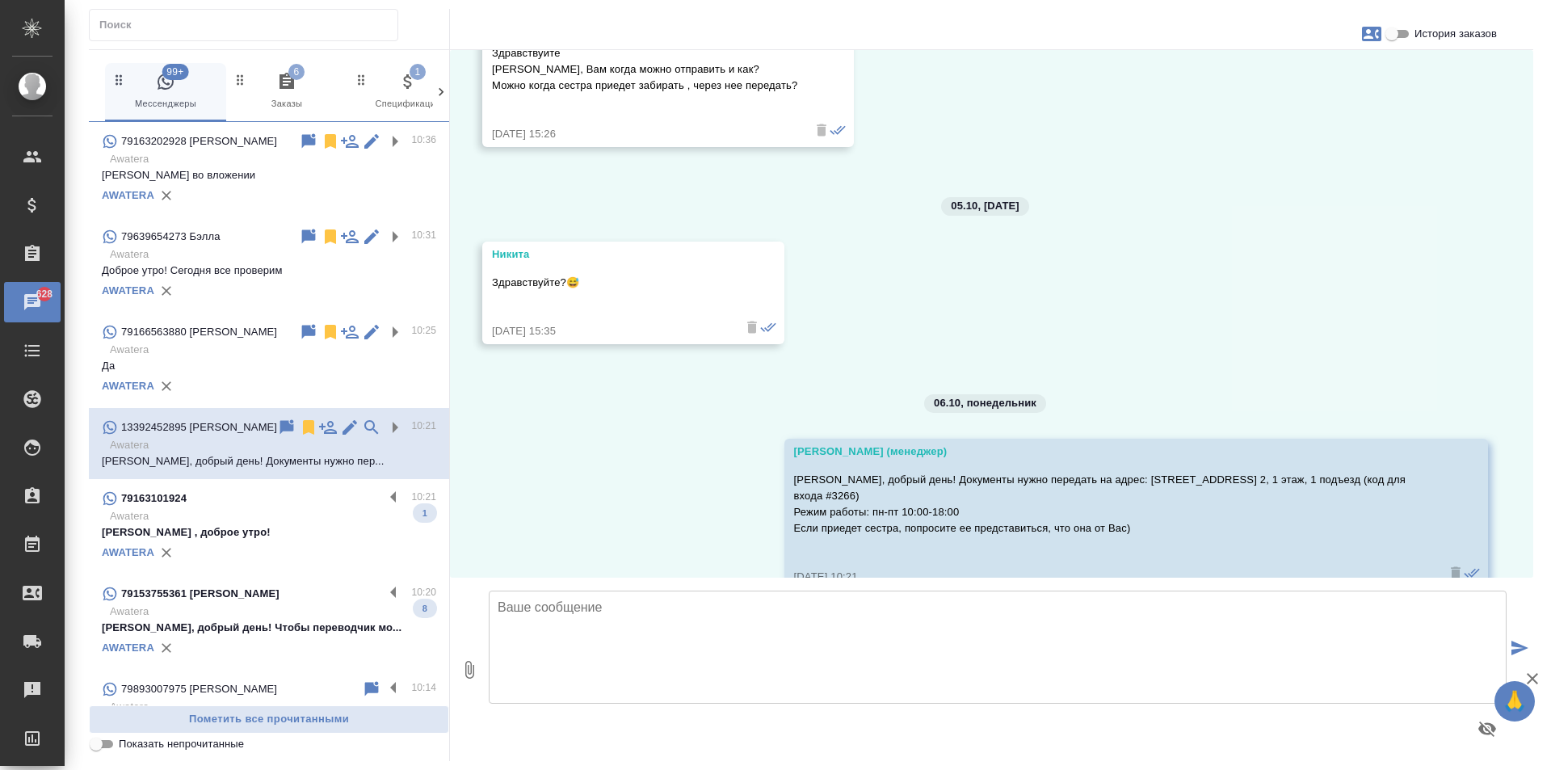
scroll to position [3131, 0]
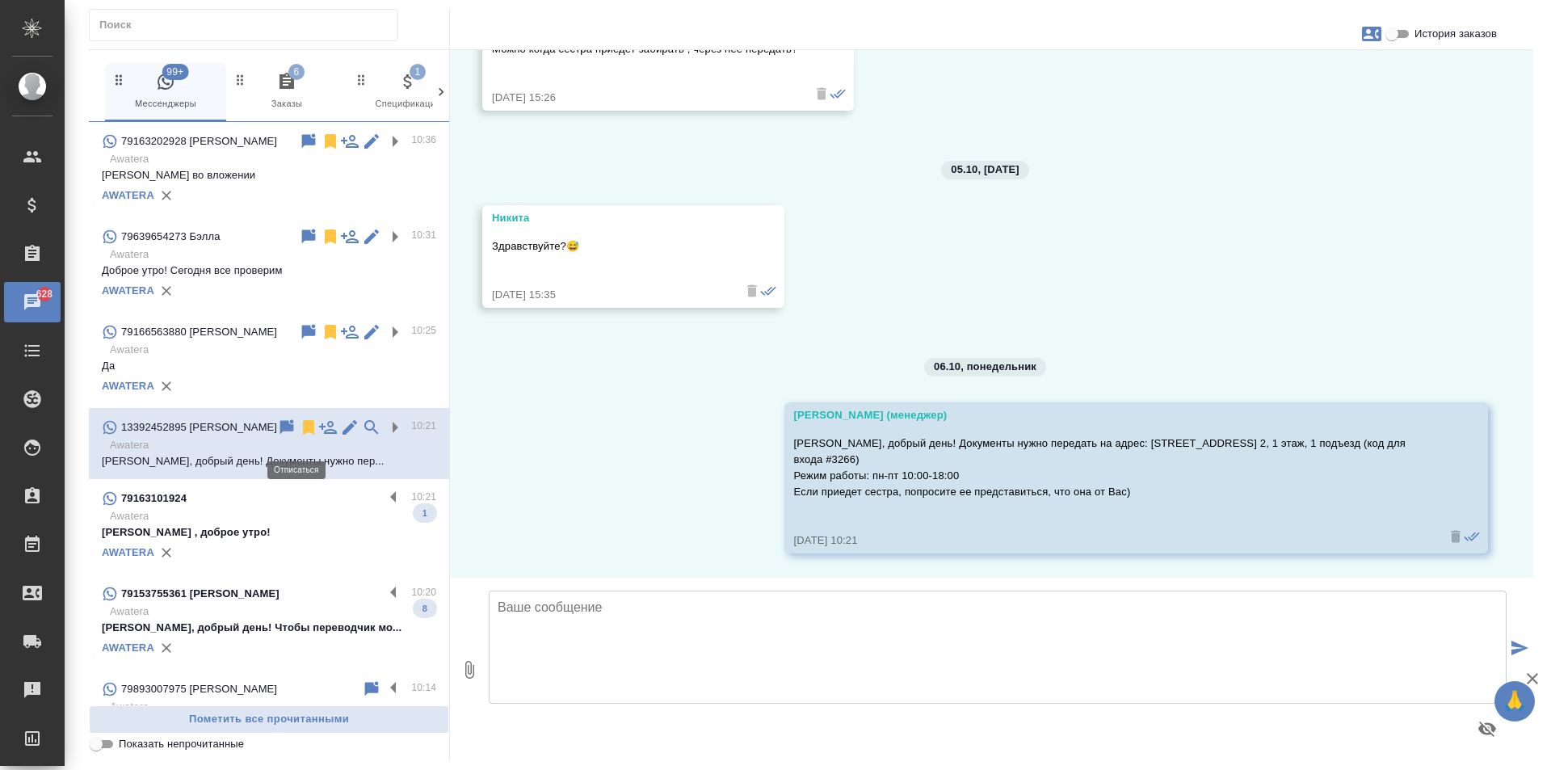
click at [303, 435] on icon at bounding box center [308, 427] width 11 height 15
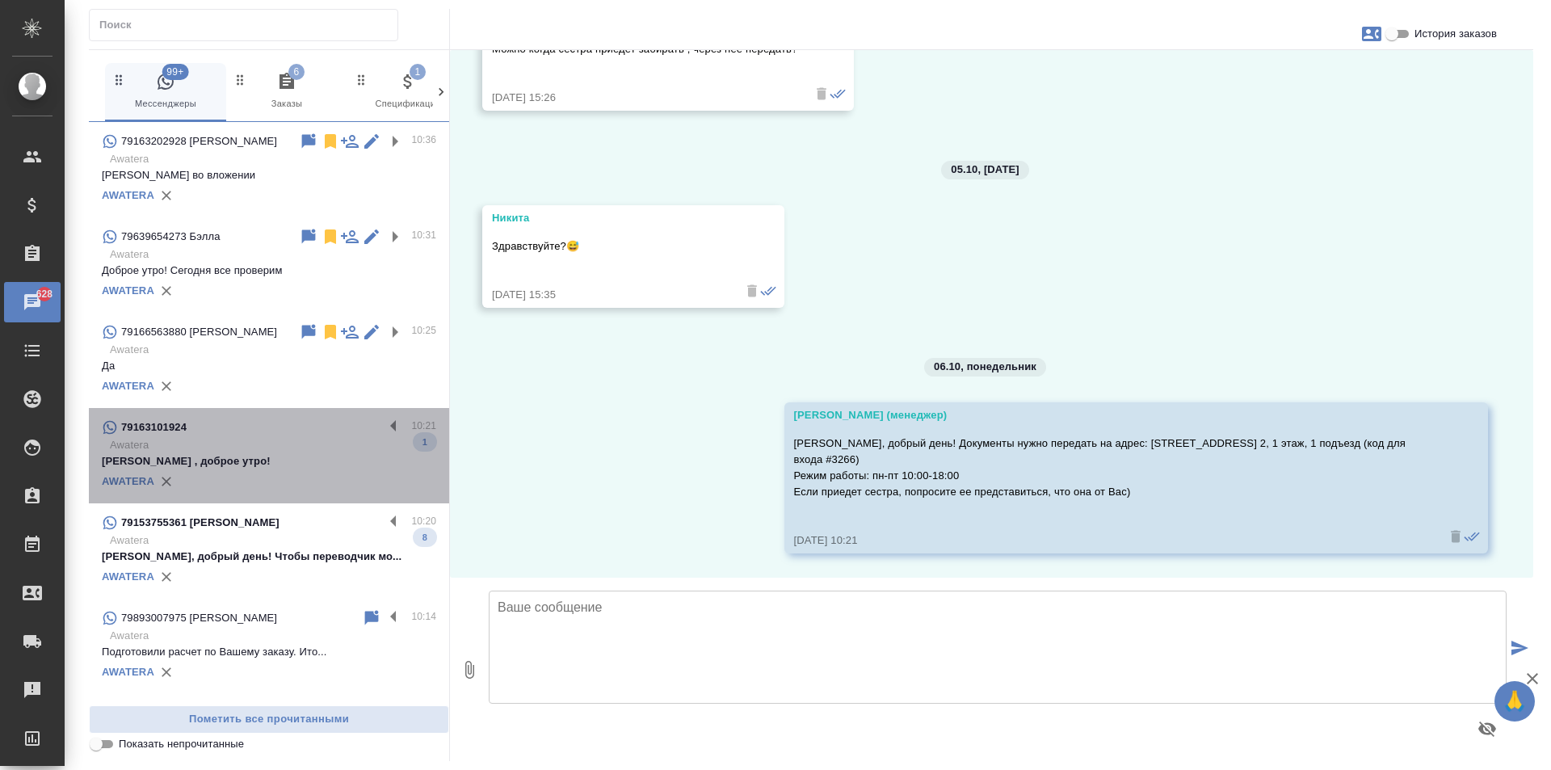
click at [379, 429] on div "79163101924 10:21 Awatera [PERSON_NAME] , доброе утро! 1 AWATERA" at bounding box center [269, 455] width 360 height 95
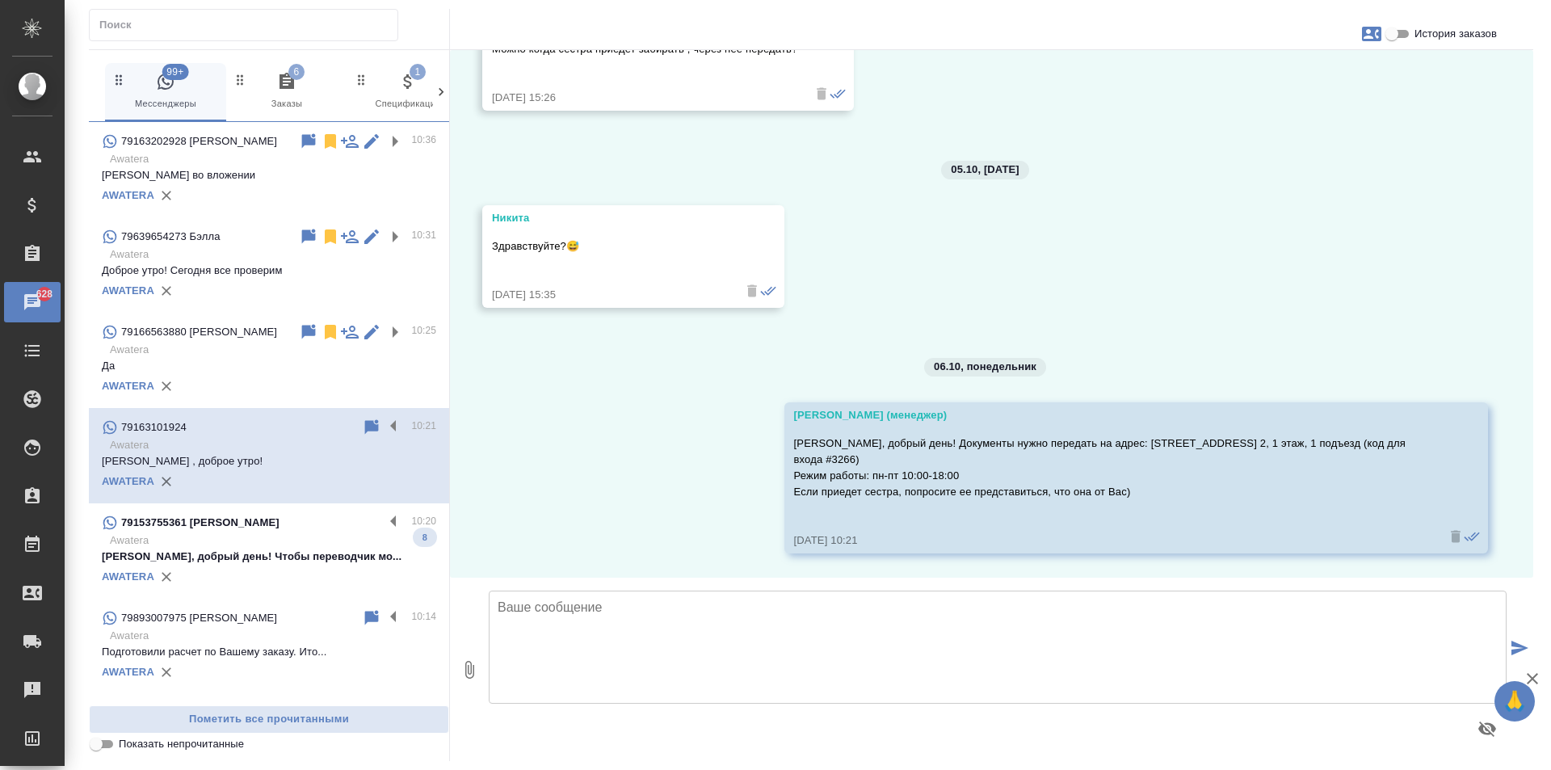
scroll to position [0, 0]
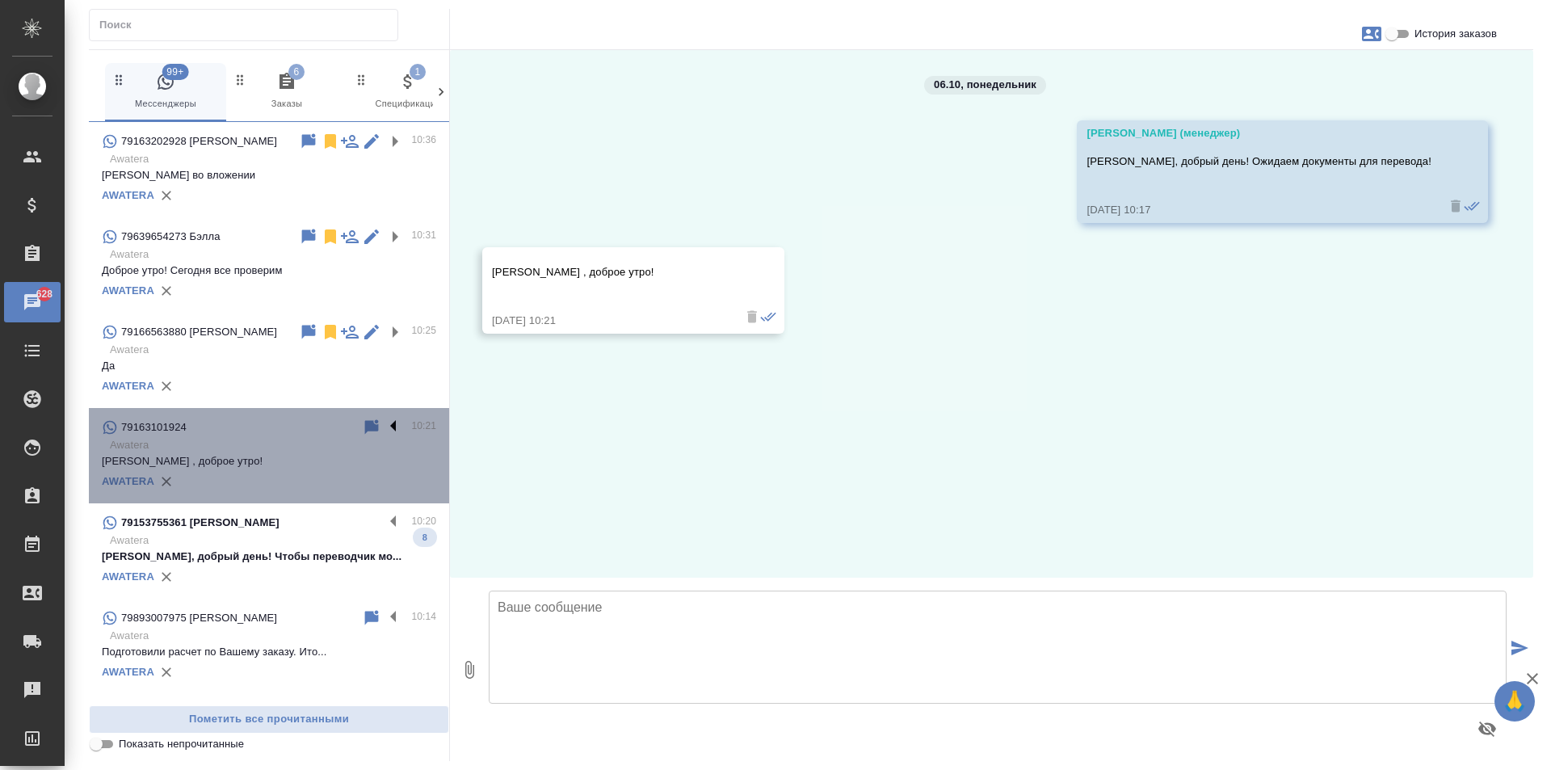
click at [384, 435] on label at bounding box center [397, 427] width 27 height 19
click at [0, 0] on input "checkbox" at bounding box center [0, 0] width 0 height 0
click at [325, 435] on icon at bounding box center [330, 427] width 11 height 15
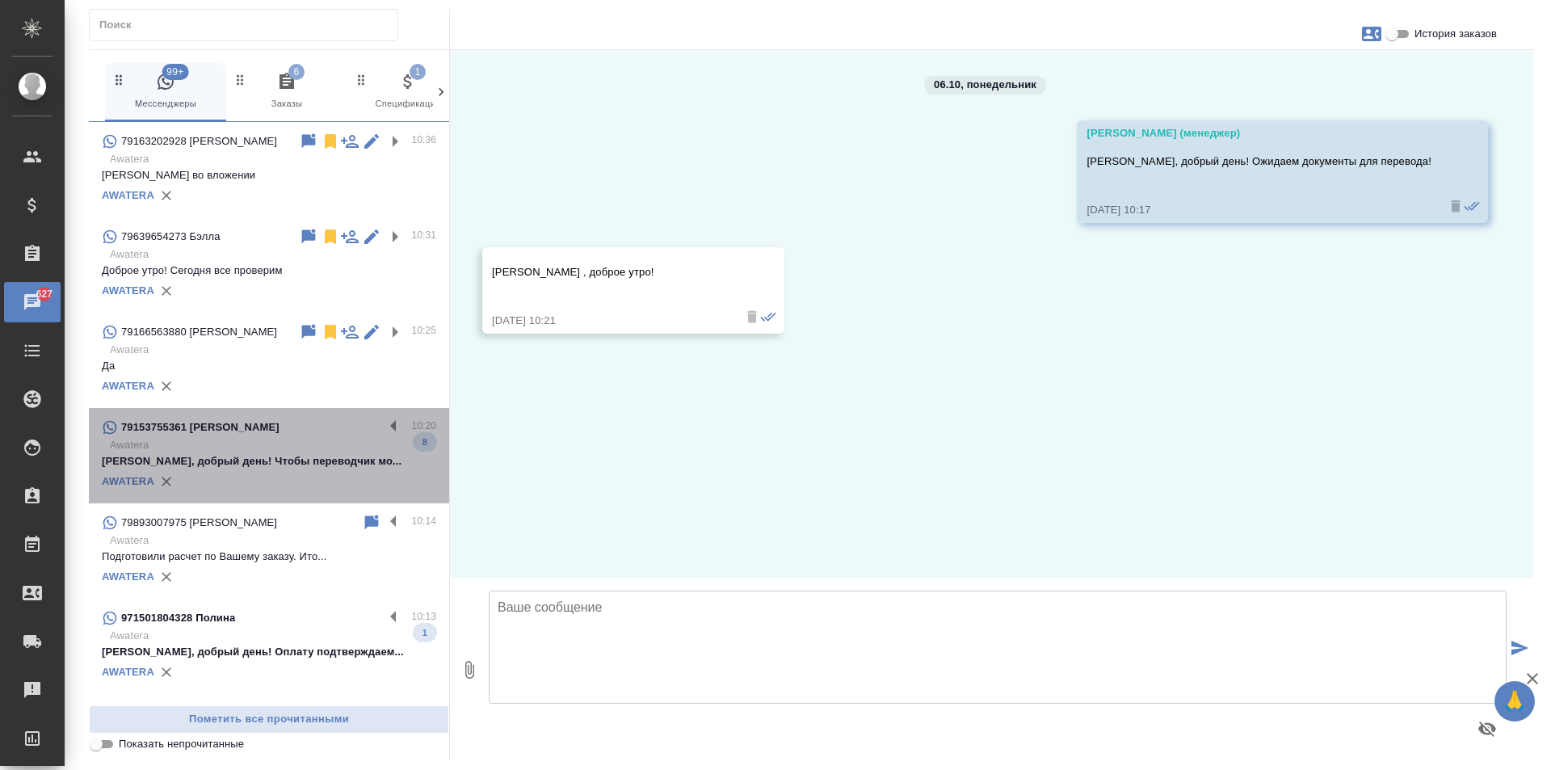
click at [378, 426] on div "79153755361 [PERSON_NAME] 10:20 Awatera [PERSON_NAME], добрый день! Чтобы перев…" at bounding box center [269, 455] width 360 height 95
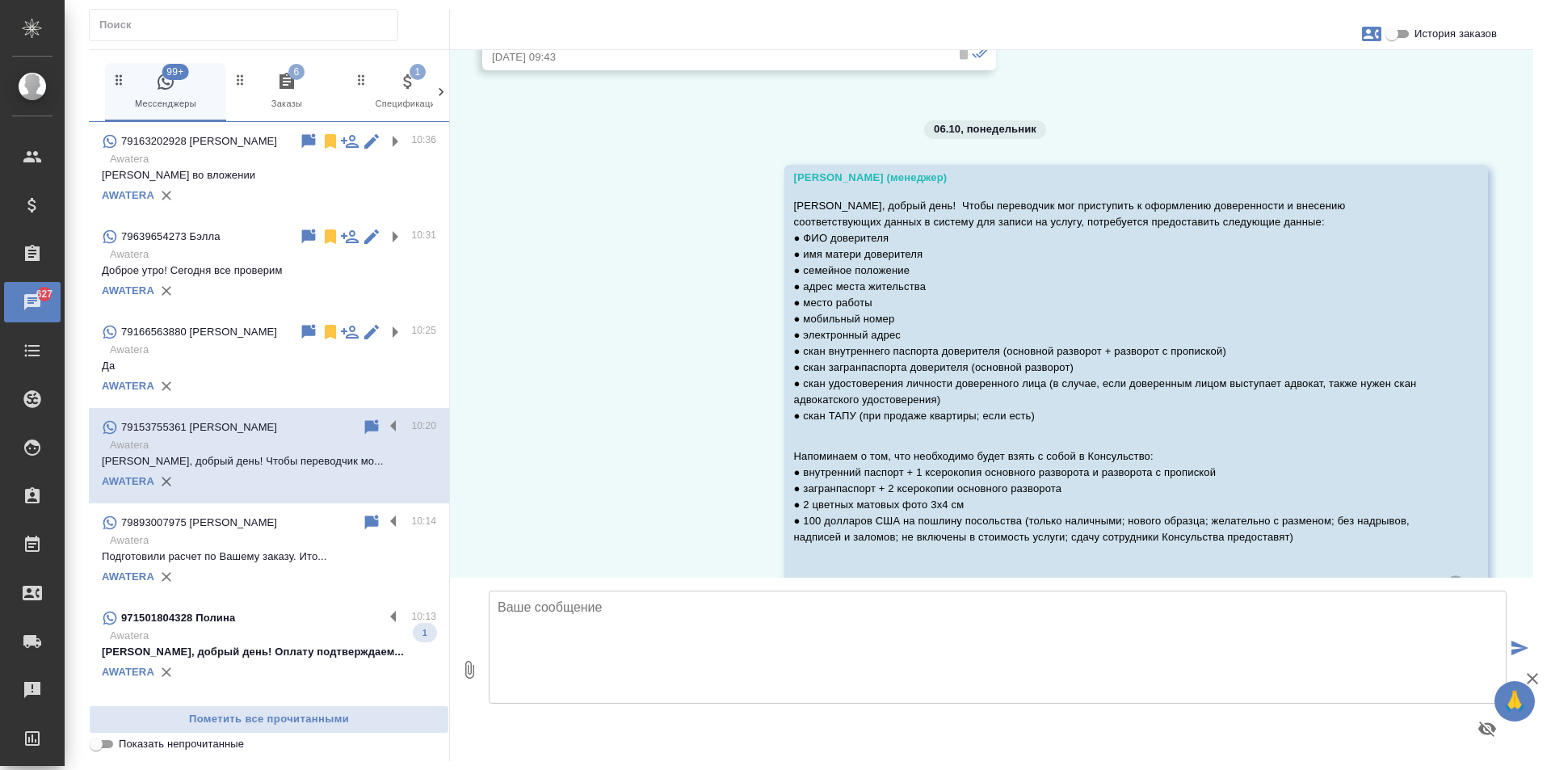
scroll to position [1998, 0]
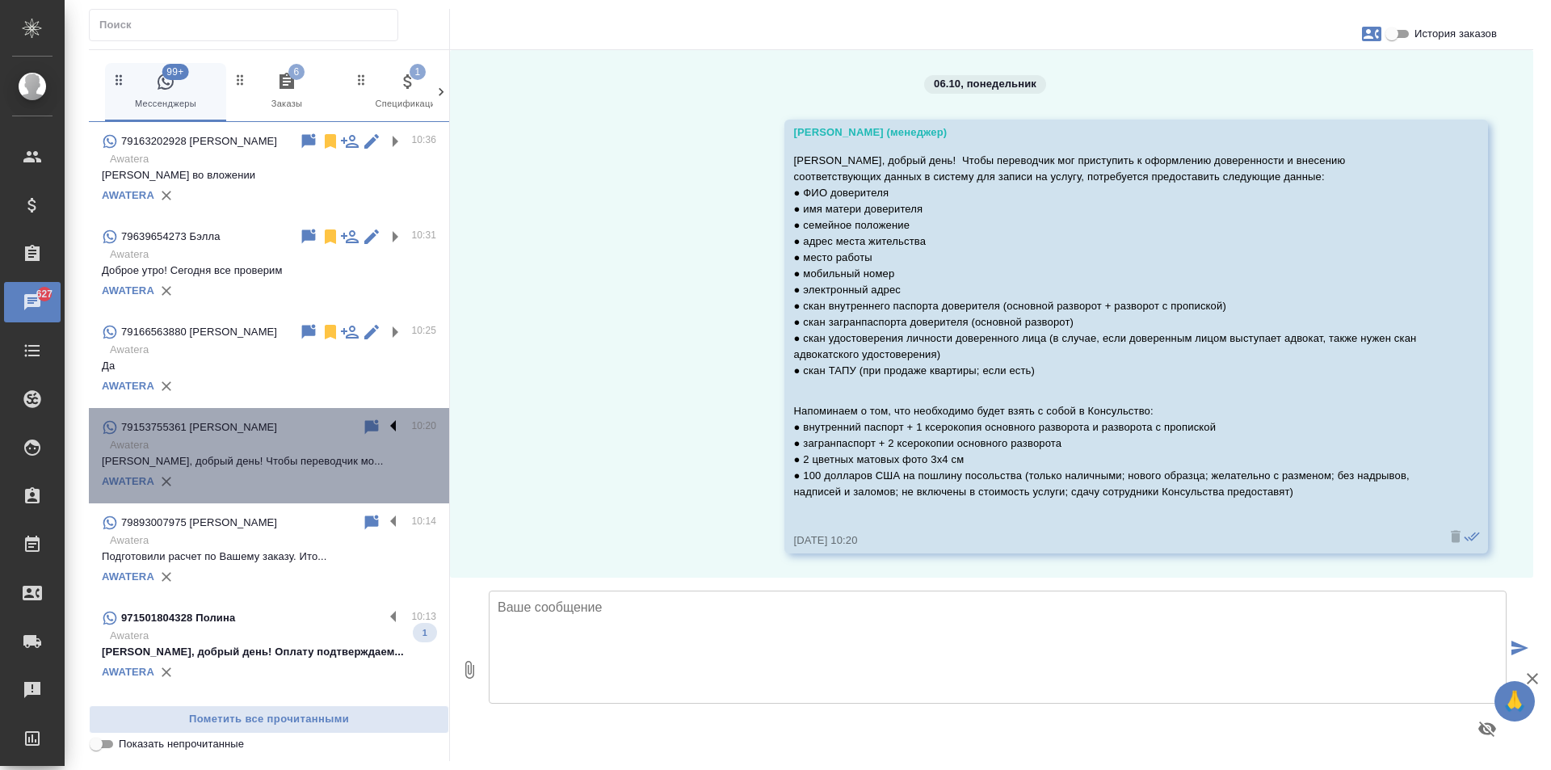
click at [384, 436] on label at bounding box center [397, 427] width 27 height 19
click at [0, 0] on input "checkbox" at bounding box center [0, 0] width 0 height 0
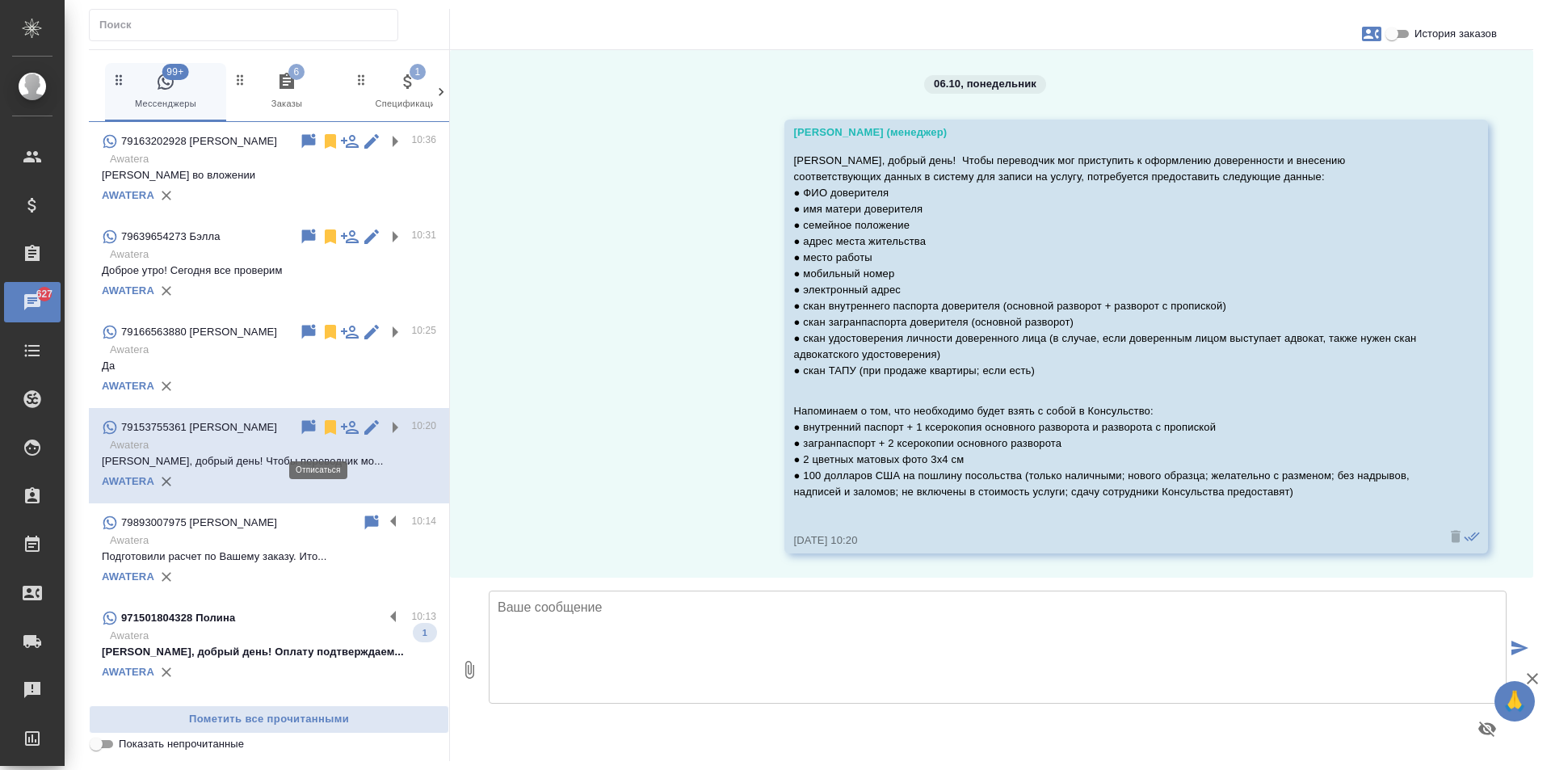
click at [325, 435] on icon at bounding box center [330, 427] width 11 height 15
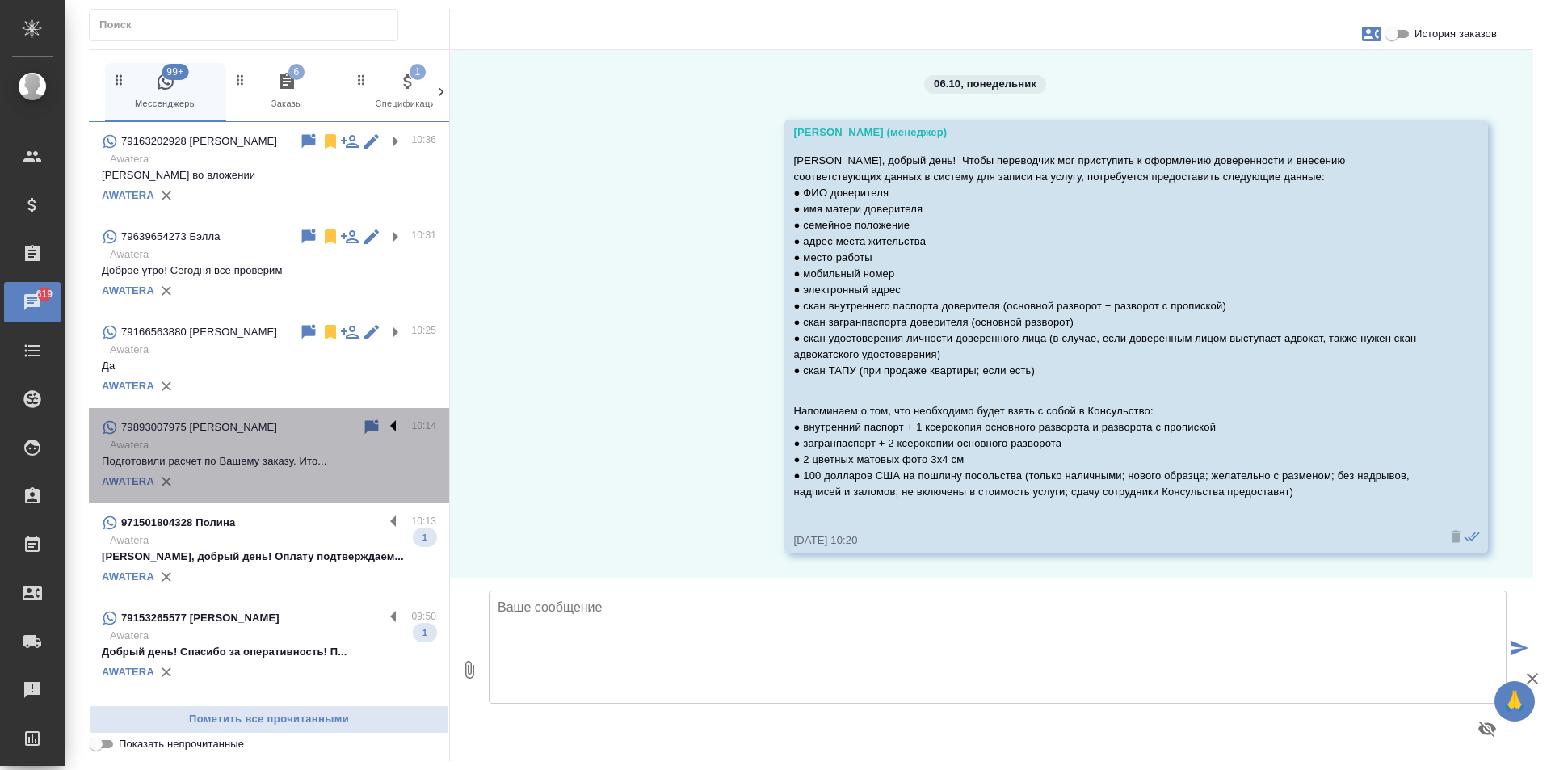
click at [384, 432] on label at bounding box center [397, 427] width 27 height 19
click at [0, 0] on input "checkbox" at bounding box center [0, 0] width 0 height 0
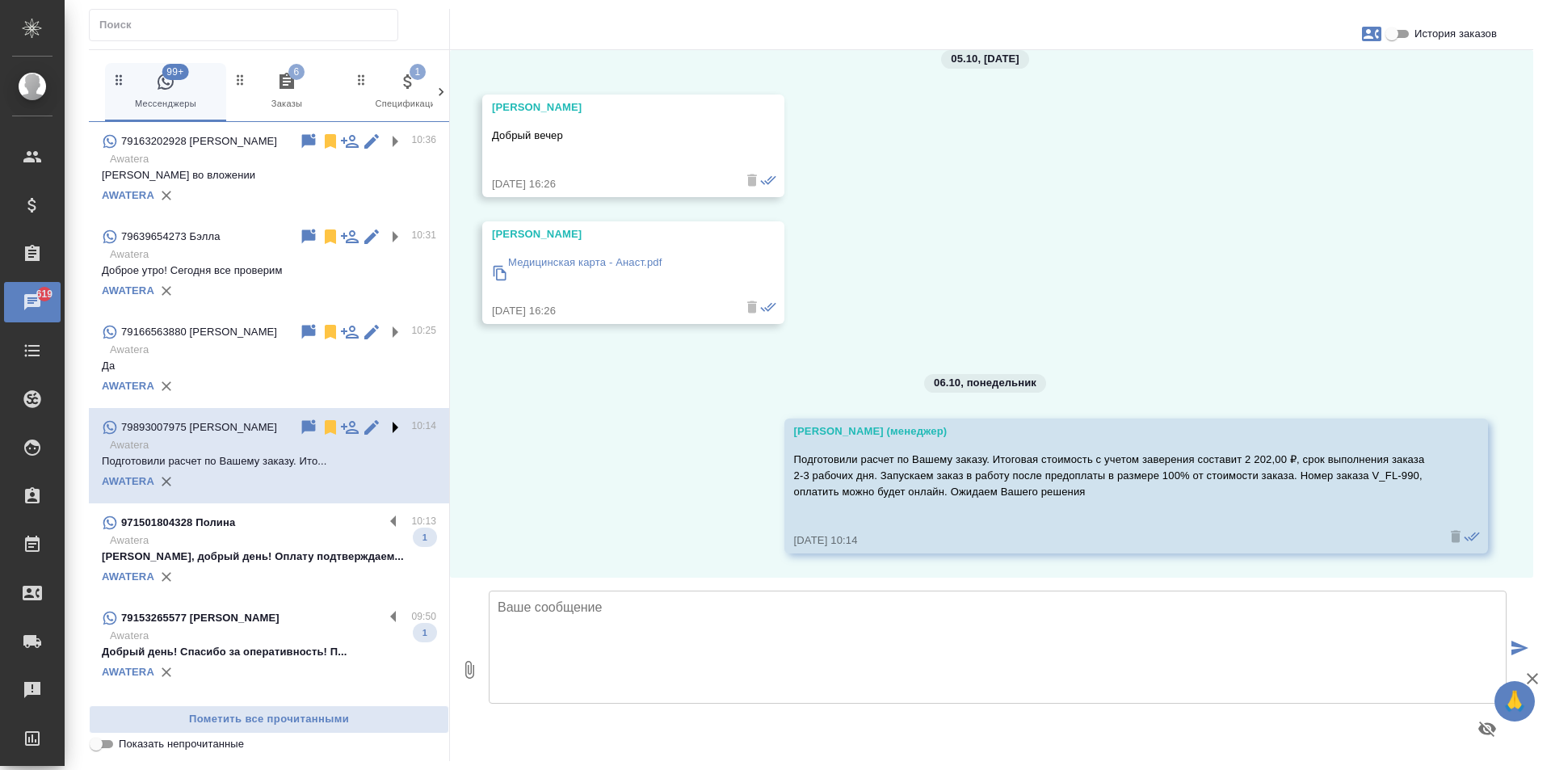
scroll to position [903, 0]
click at [321, 437] on icon at bounding box center [330, 427] width 19 height 19
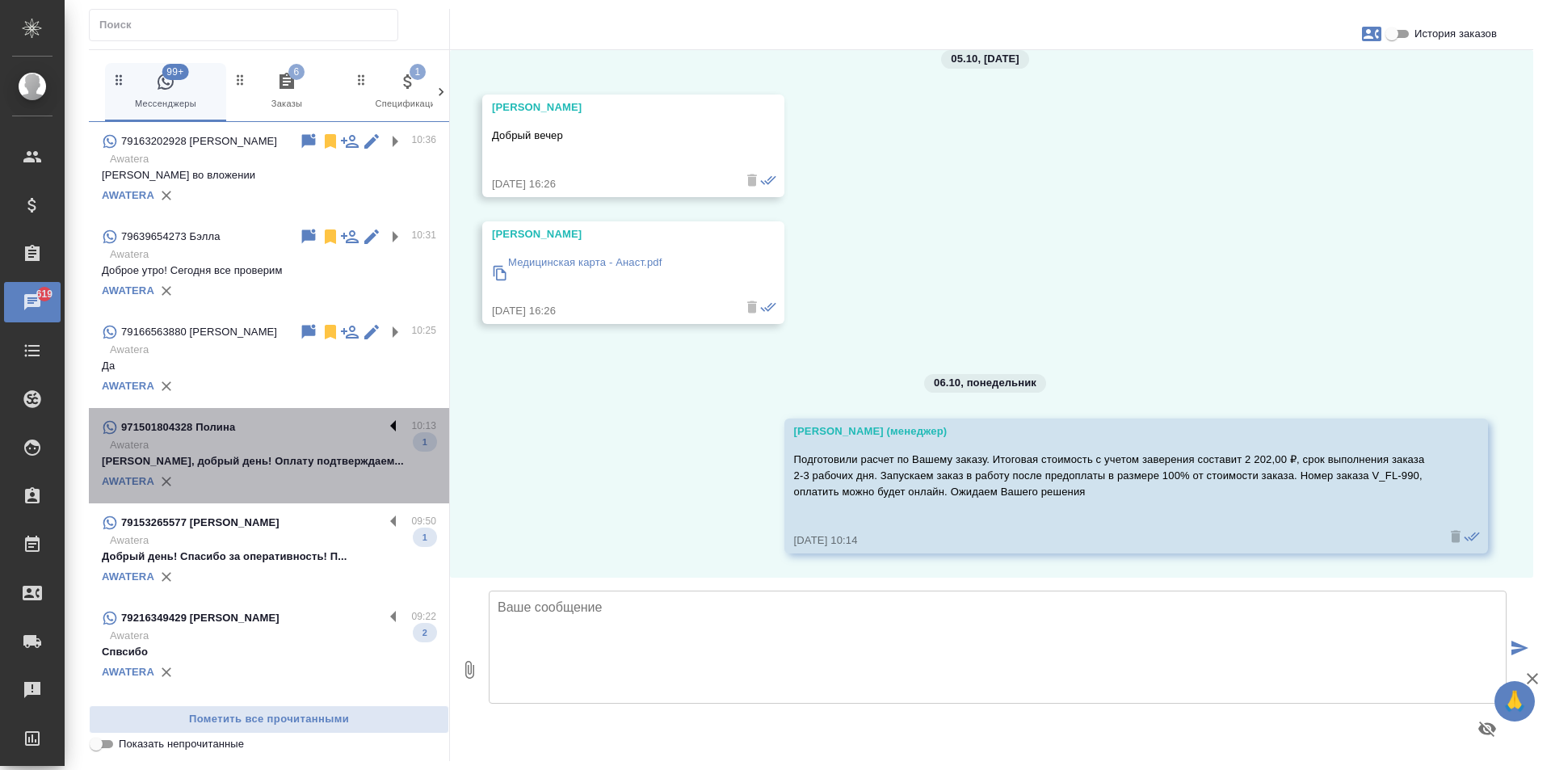
click at [384, 432] on label at bounding box center [397, 427] width 27 height 19
click at [0, 0] on input "checkbox" at bounding box center [0, 0] width 0 height 0
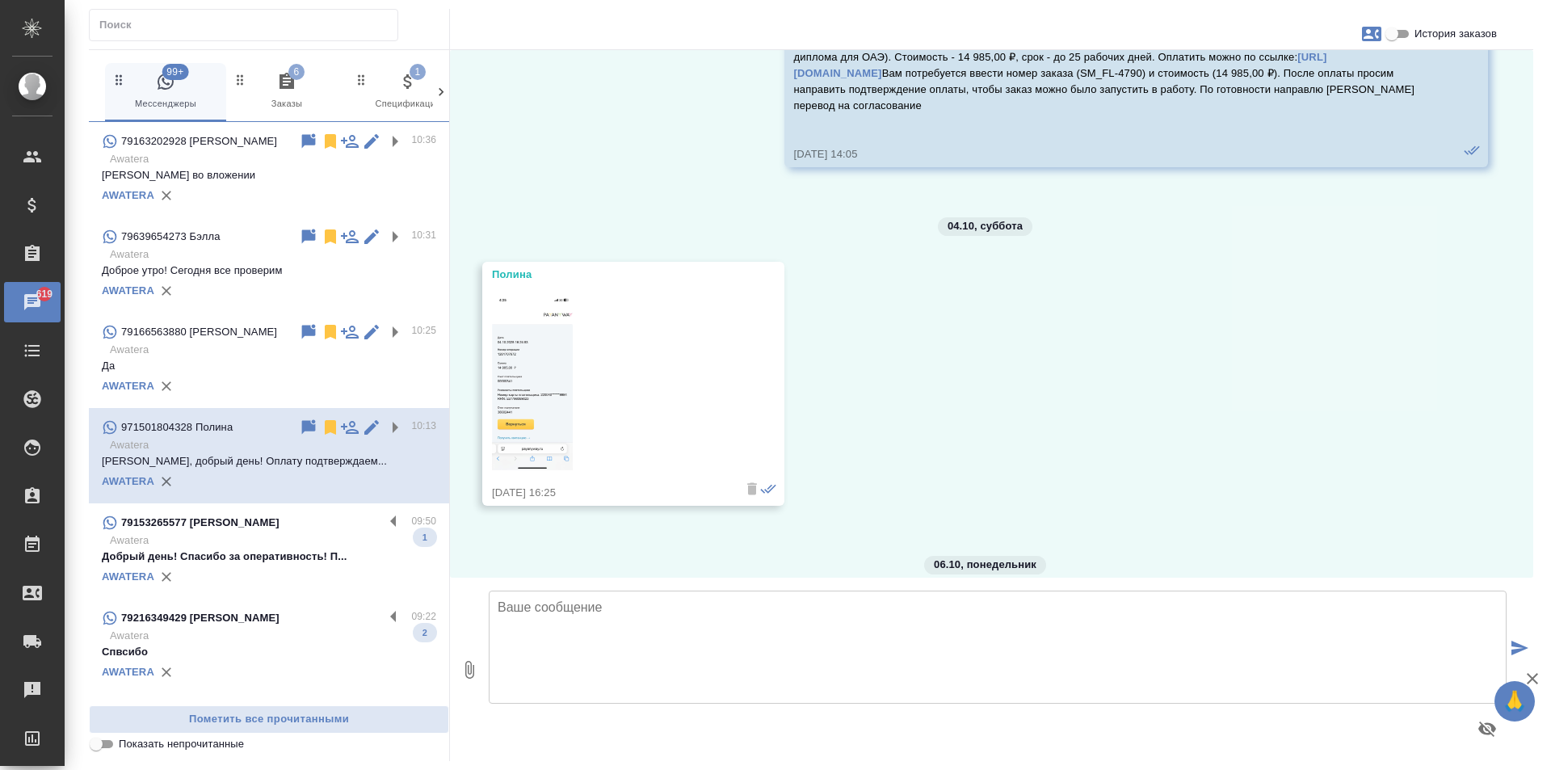
scroll to position [782, 0]
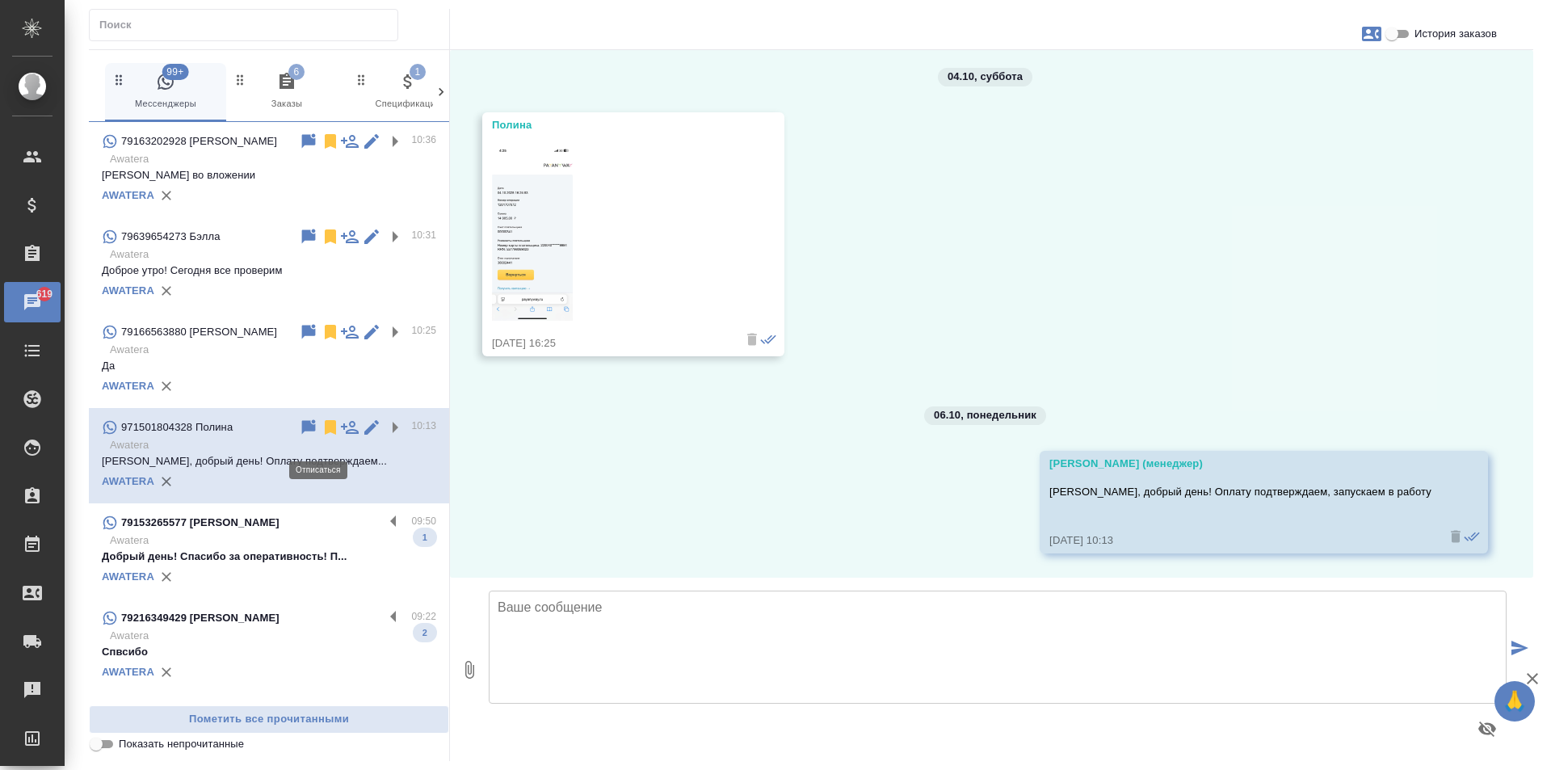
click at [321, 437] on icon at bounding box center [330, 427] width 19 height 19
click at [384, 528] on label at bounding box center [397, 522] width 27 height 19
click at [0, 0] on input "checkbox" at bounding box center [0, 0] width 0 height 0
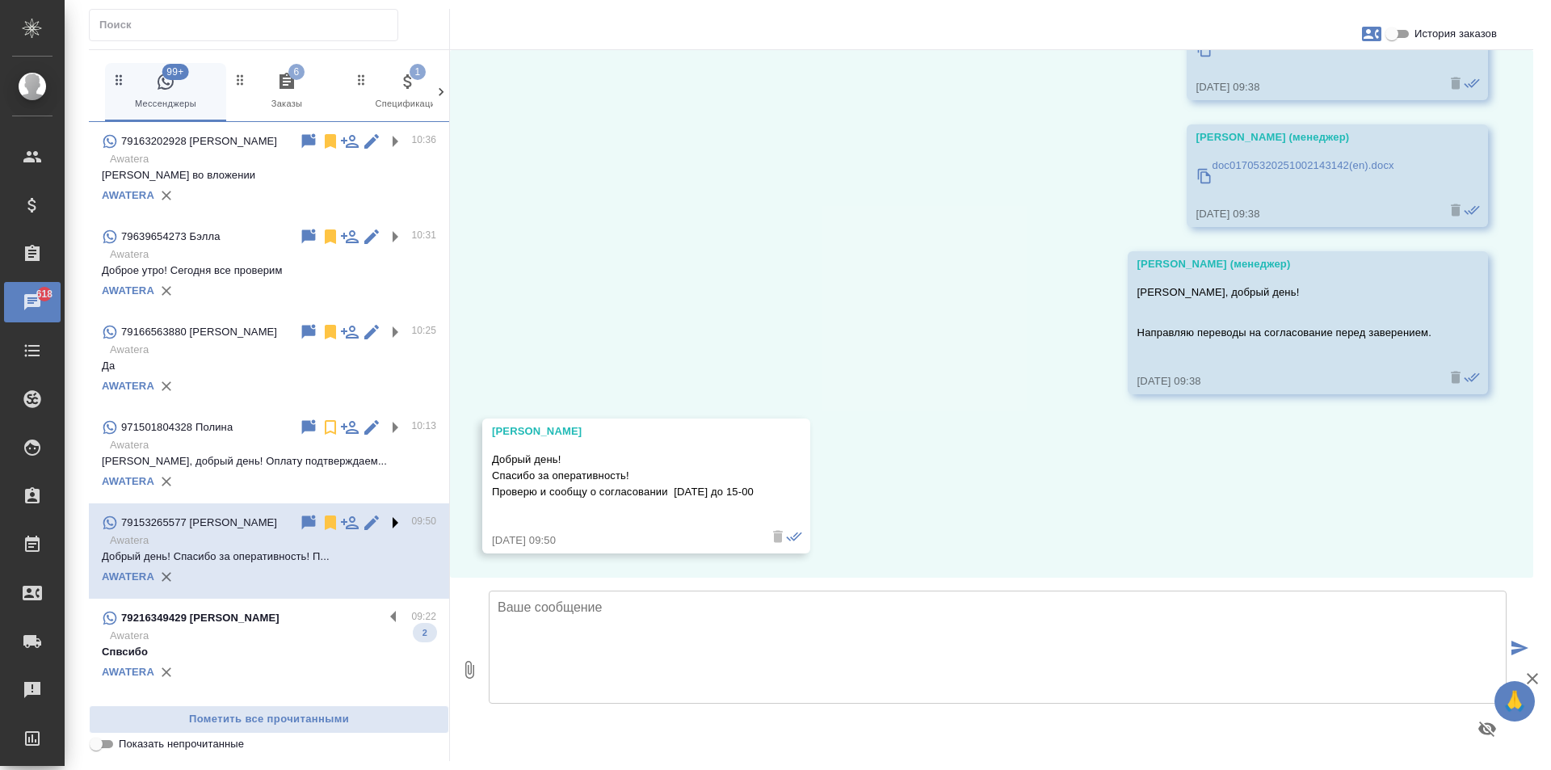
scroll to position [123, 0]
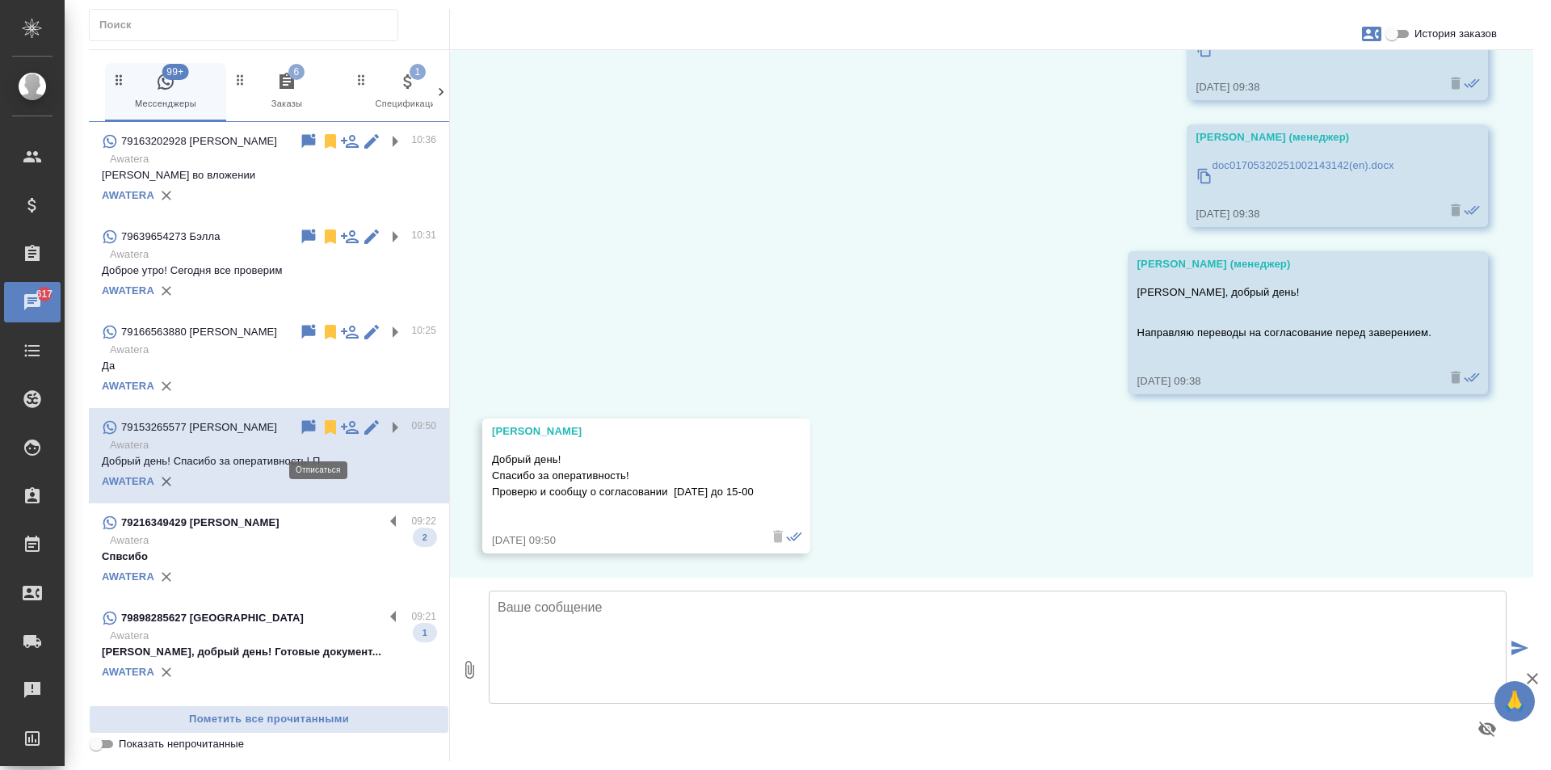
click at [325, 435] on icon at bounding box center [330, 427] width 11 height 15
click at [384, 528] on label at bounding box center [397, 522] width 27 height 19
click at [0, 0] on input "checkbox" at bounding box center [0, 0] width 0 height 0
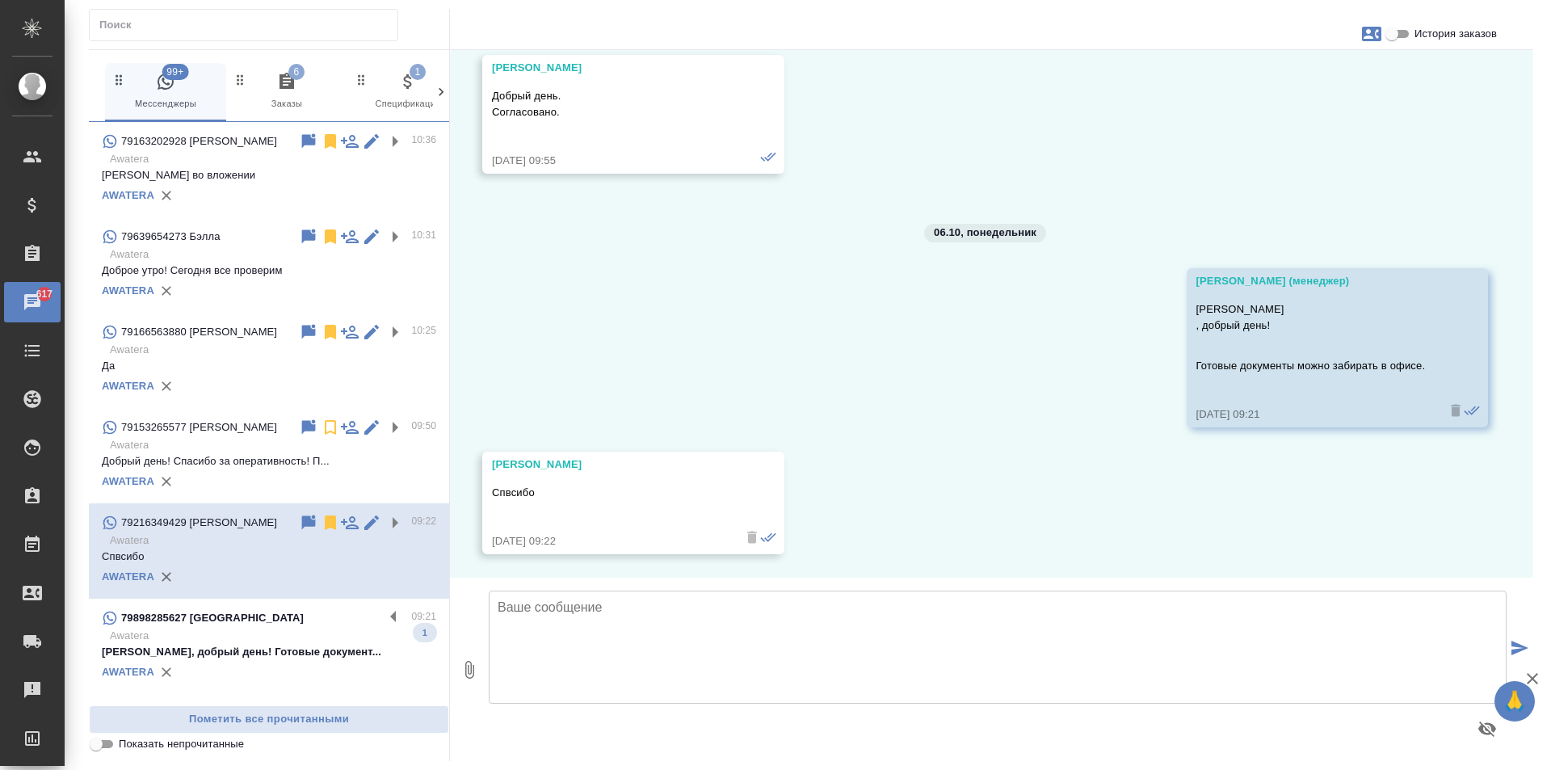
scroll to position [741, 0]
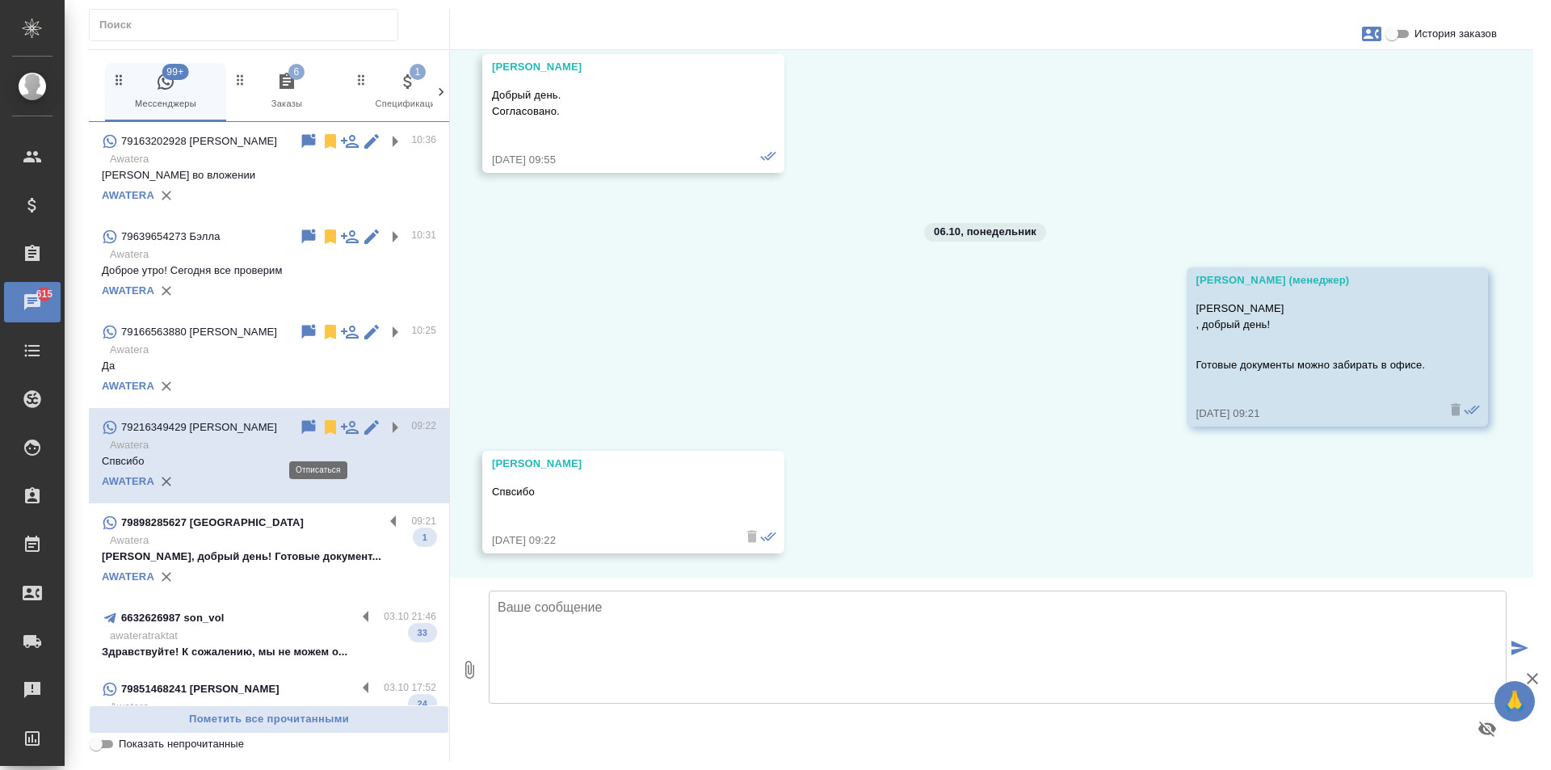
click at [325, 434] on icon at bounding box center [330, 427] width 11 height 15
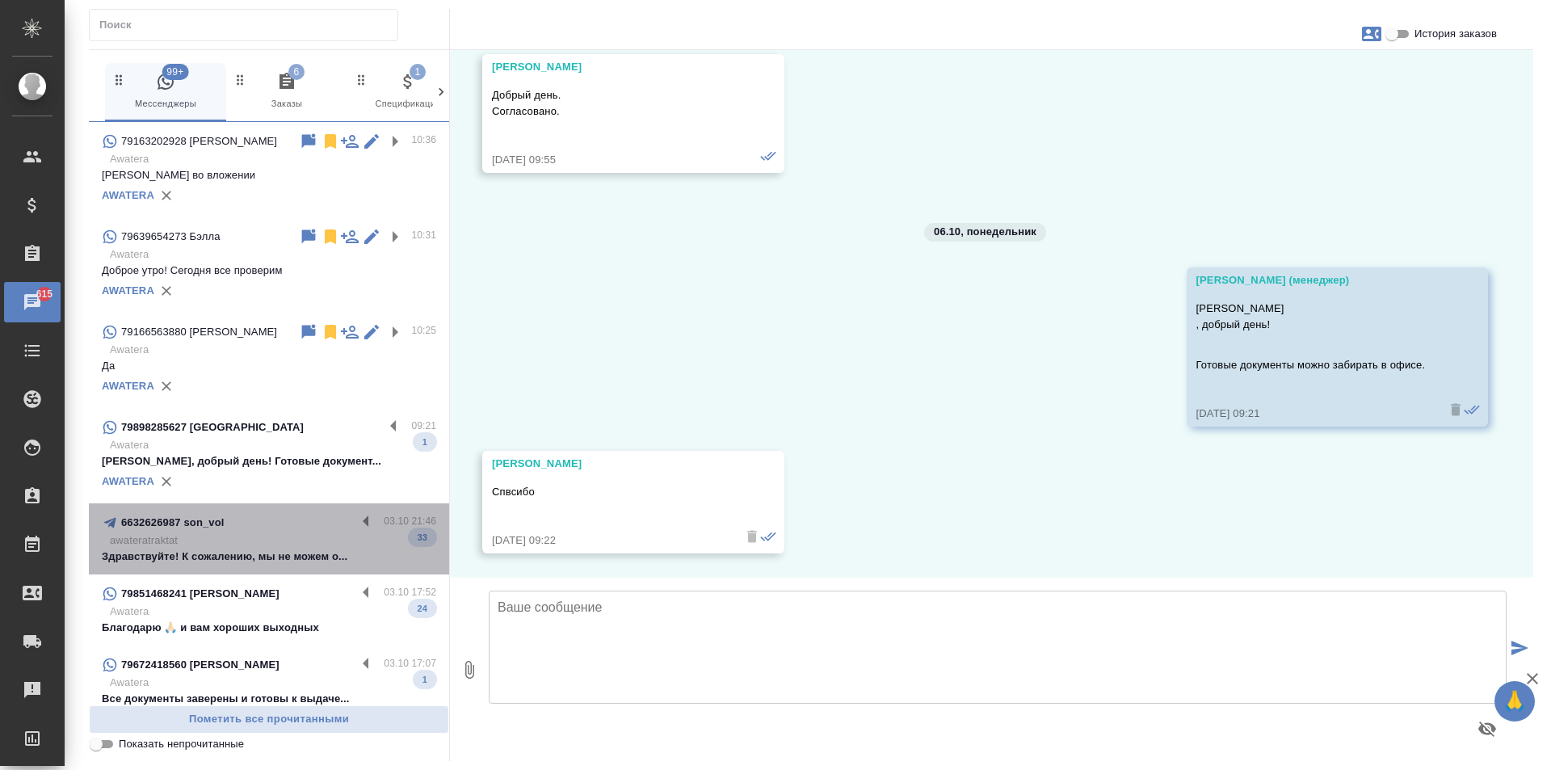
click at [384, 529] on p "03.10 21:46" at bounding box center [410, 521] width 53 height 16
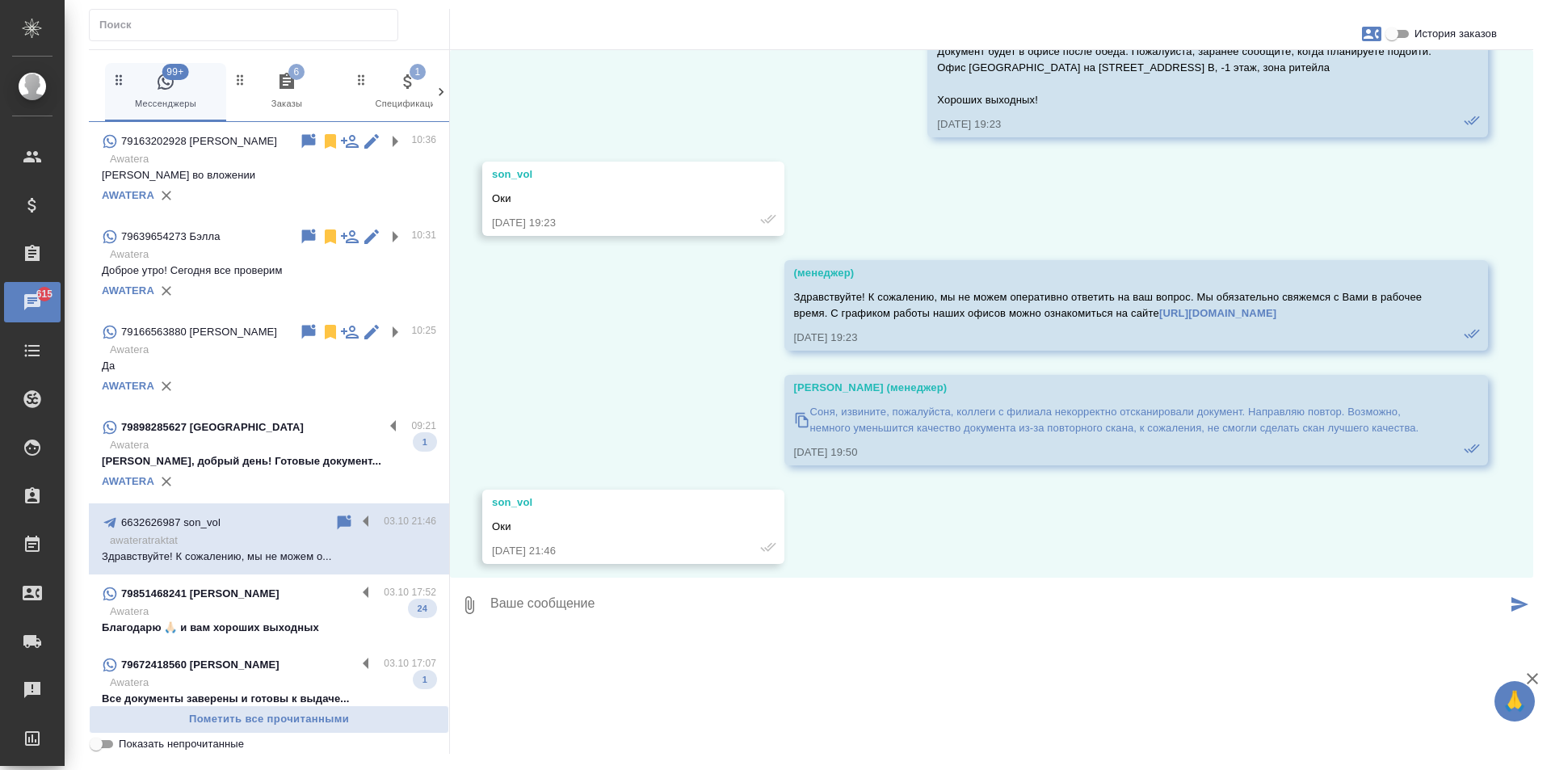
scroll to position [5513, 0]
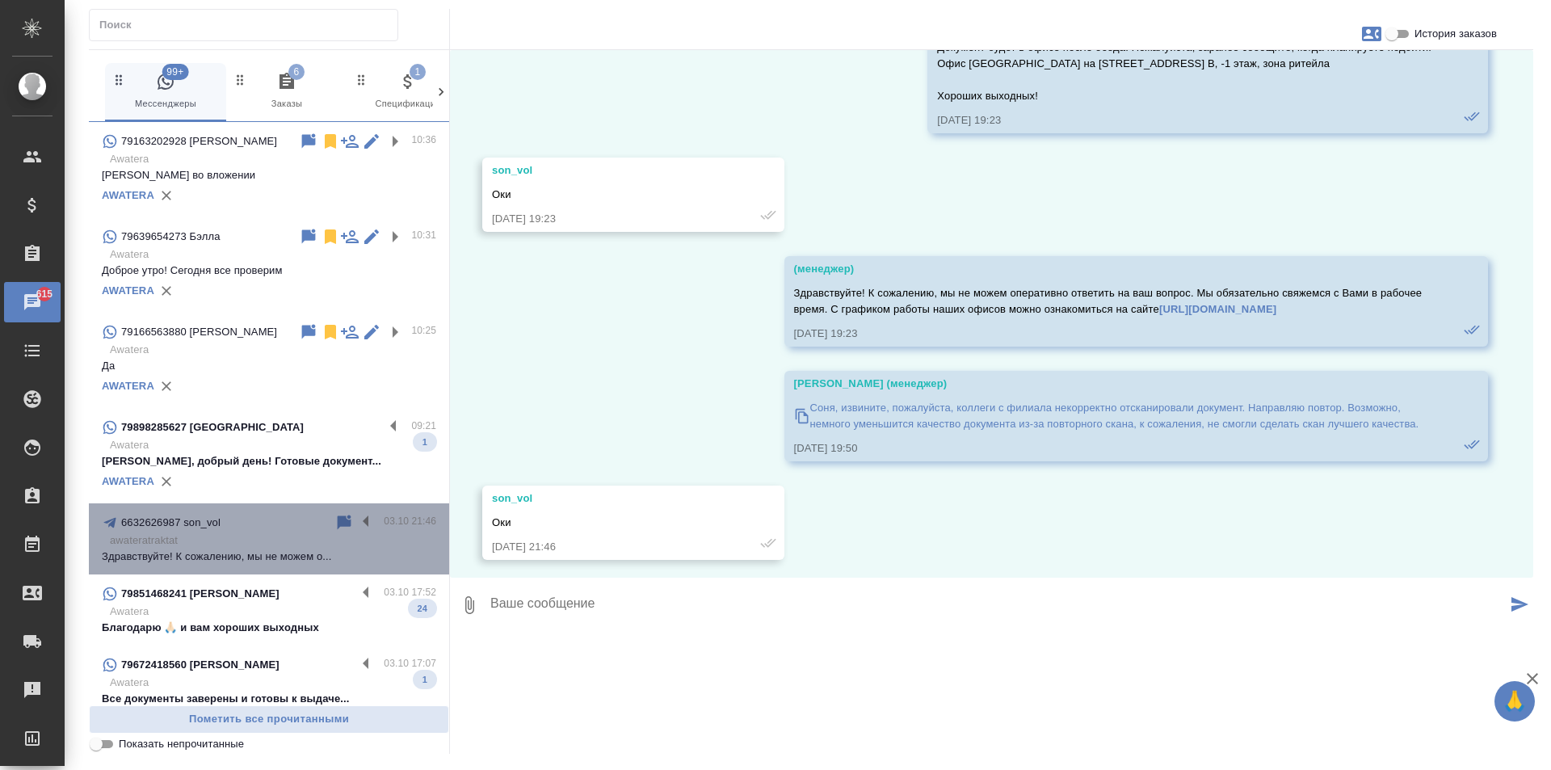
click at [348, 525] on div "6632626987 son_vol 03.10 21:46 awateratraktat Здравствуйте! К сожалению, мы не …" at bounding box center [269, 538] width 360 height 71
click at [356, 526] on label at bounding box center [369, 522] width 27 height 19
click at [0, 0] on input "checkbox" at bounding box center [0, 0] width 0 height 0
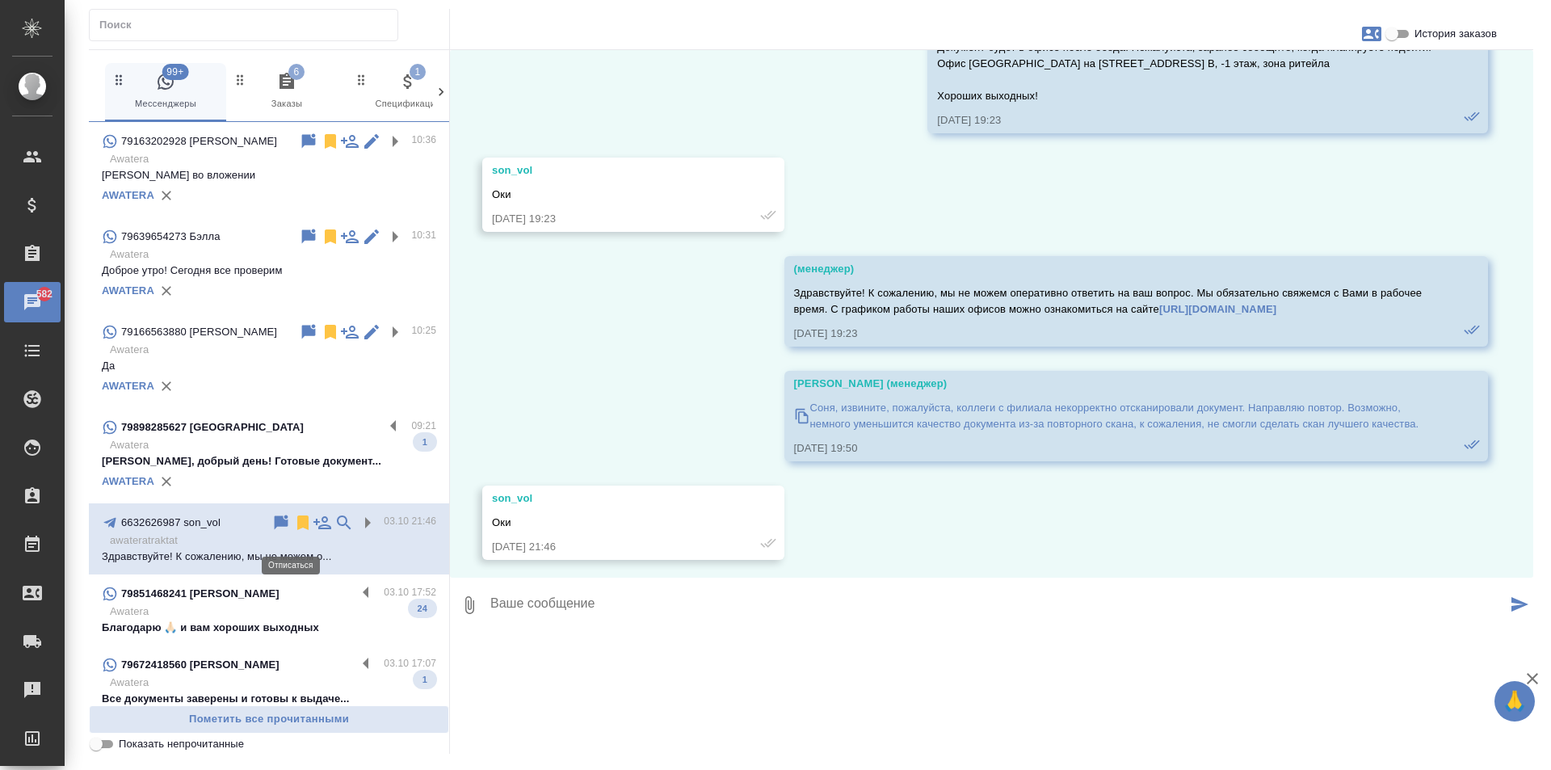
click at [293, 527] on icon at bounding box center [302, 522] width 19 height 19
click at [384, 431] on label at bounding box center [397, 427] width 27 height 19
click at [0, 0] on input "checkbox" at bounding box center [0, 0] width 0 height 0
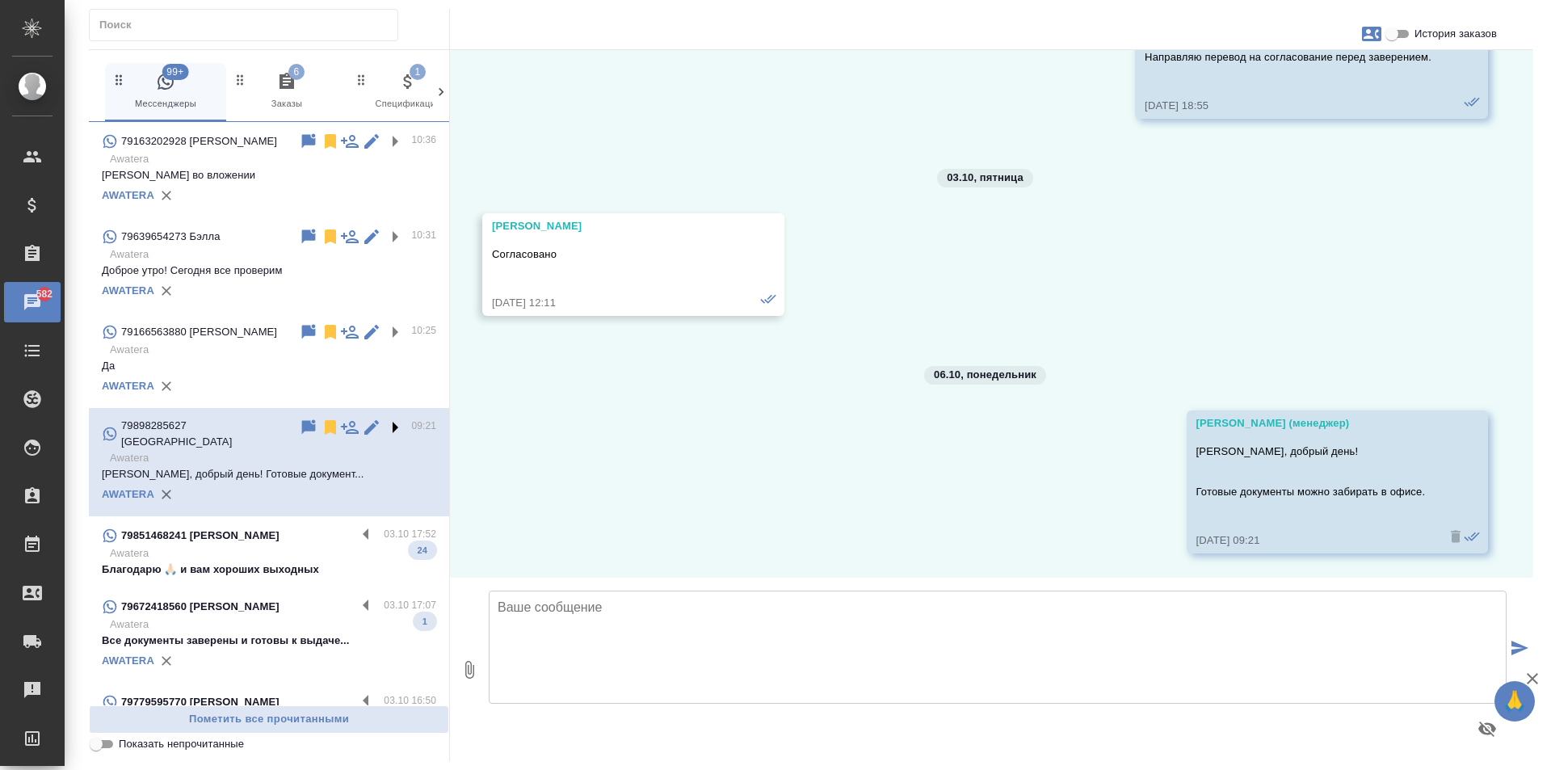
scroll to position [398, 0]
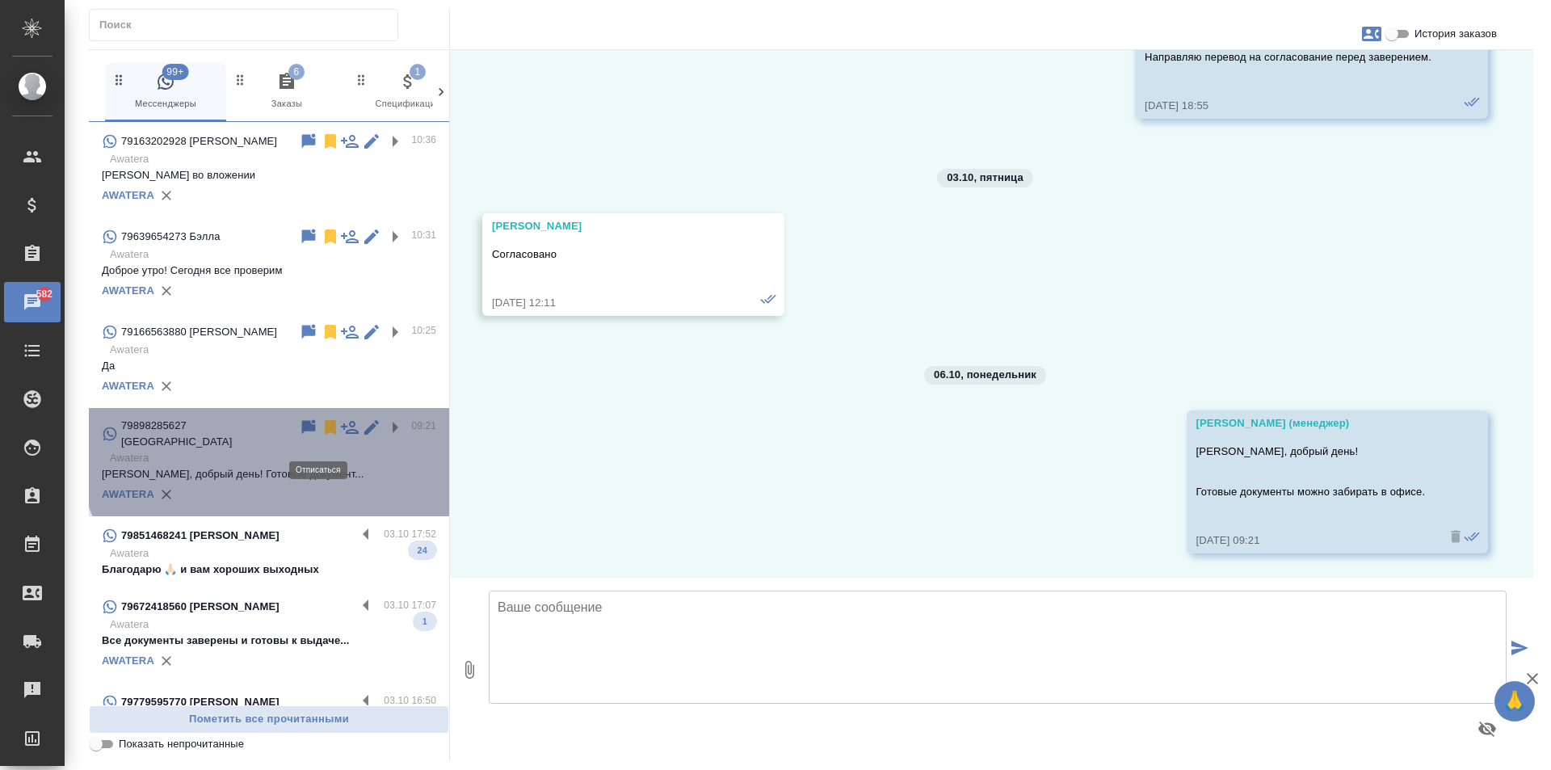
click at [321, 437] on icon at bounding box center [330, 427] width 19 height 19
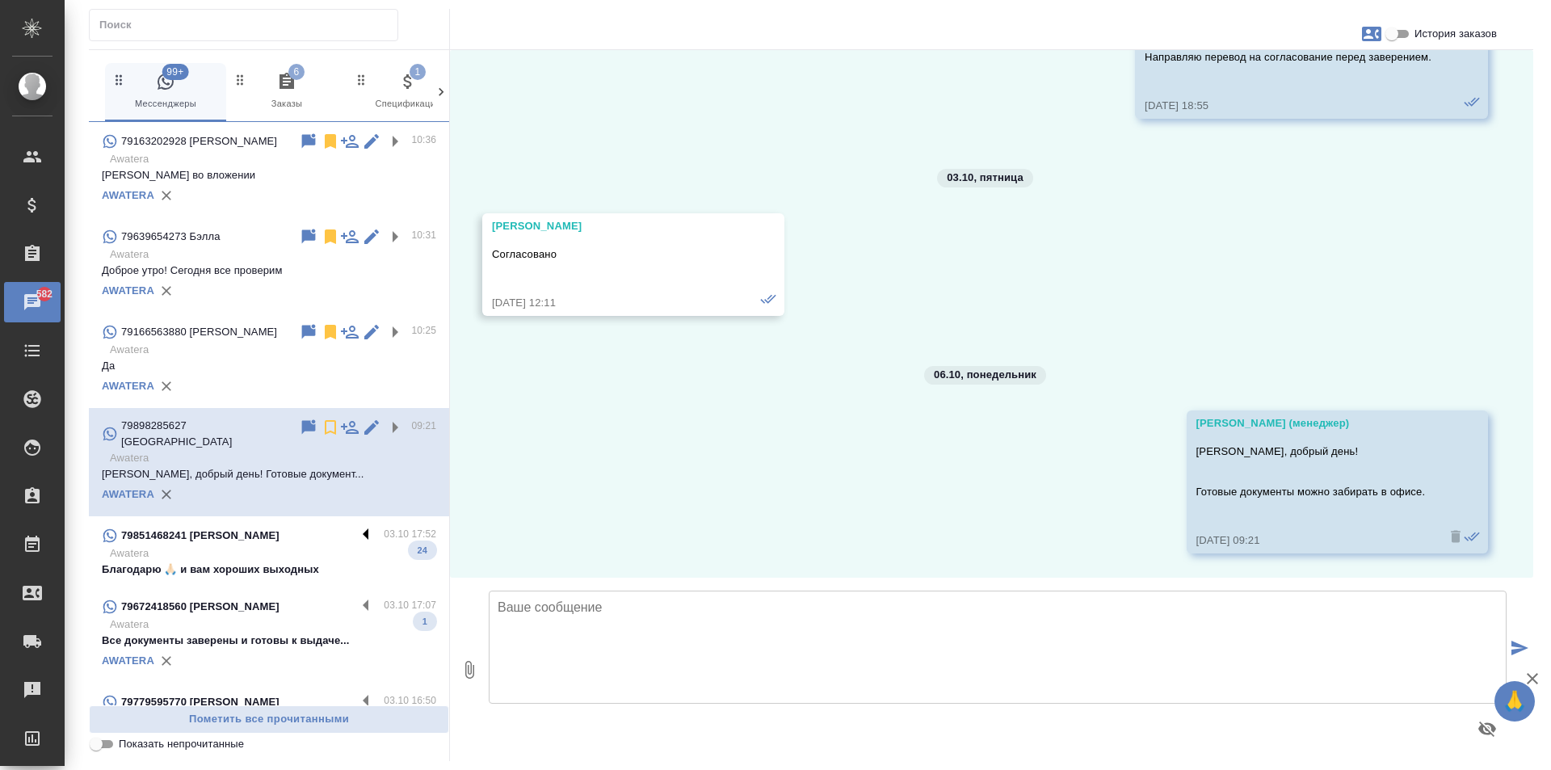
click at [356, 527] on label at bounding box center [369, 535] width 27 height 19
click at [0, 0] on input "checkbox" at bounding box center [0, 0] width 0 height 0
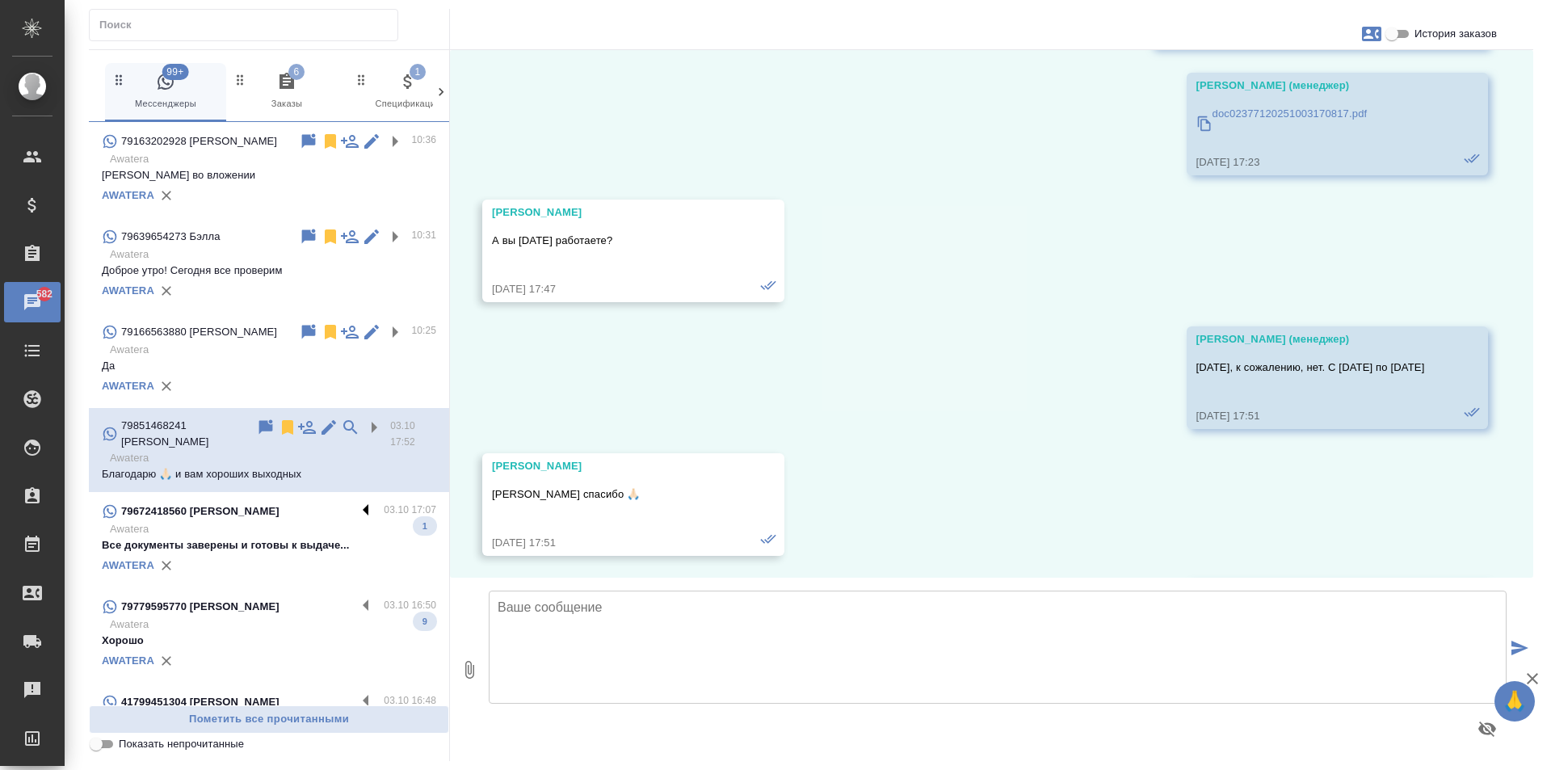
scroll to position [7133, 0]
click at [278, 435] on icon at bounding box center [287, 427] width 19 height 19
click at [359, 516] on label at bounding box center [369, 511] width 27 height 19
click at [0, 0] on input "checkbox" at bounding box center [0, 0] width 0 height 0
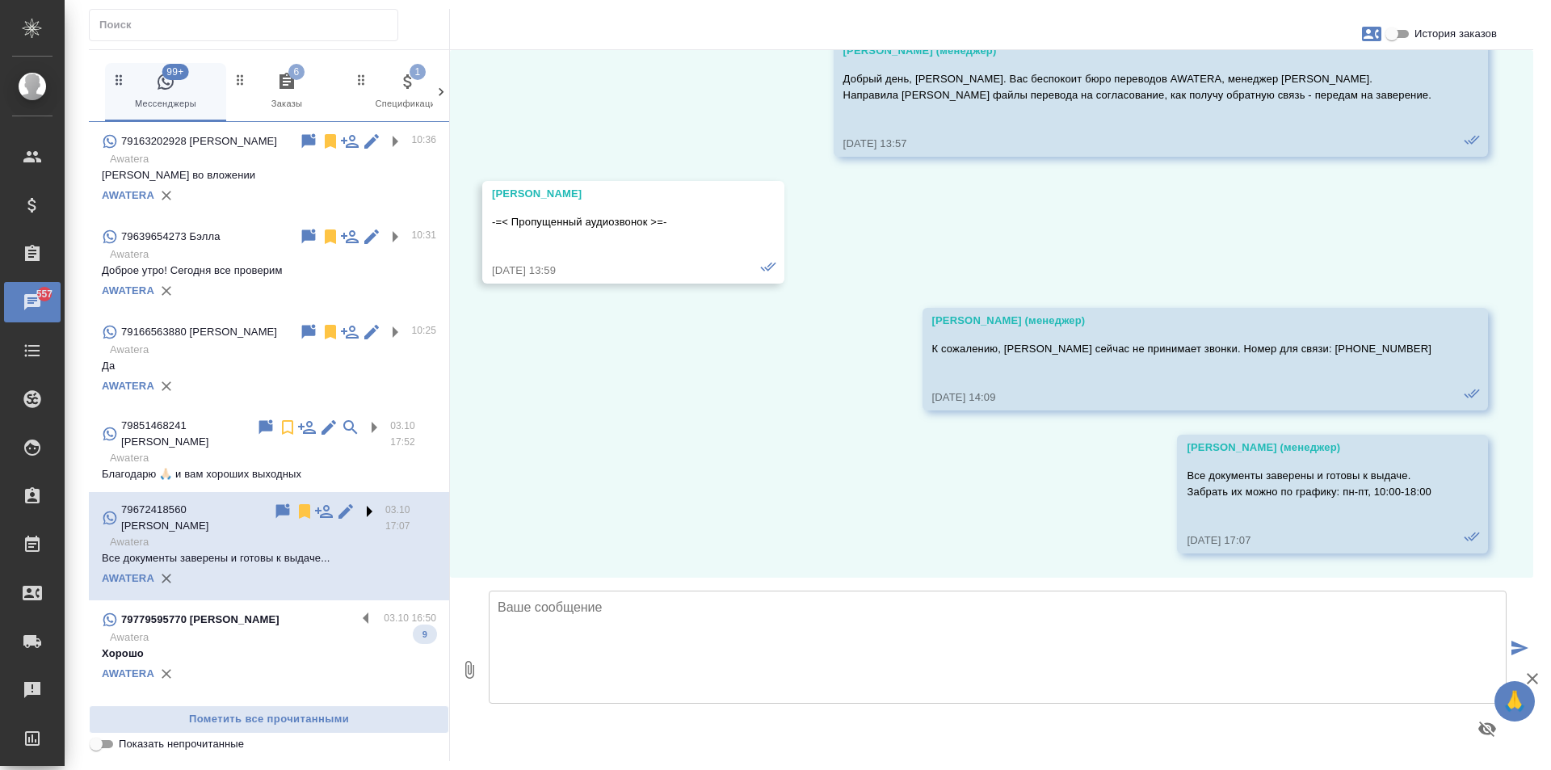
scroll to position [82, 0]
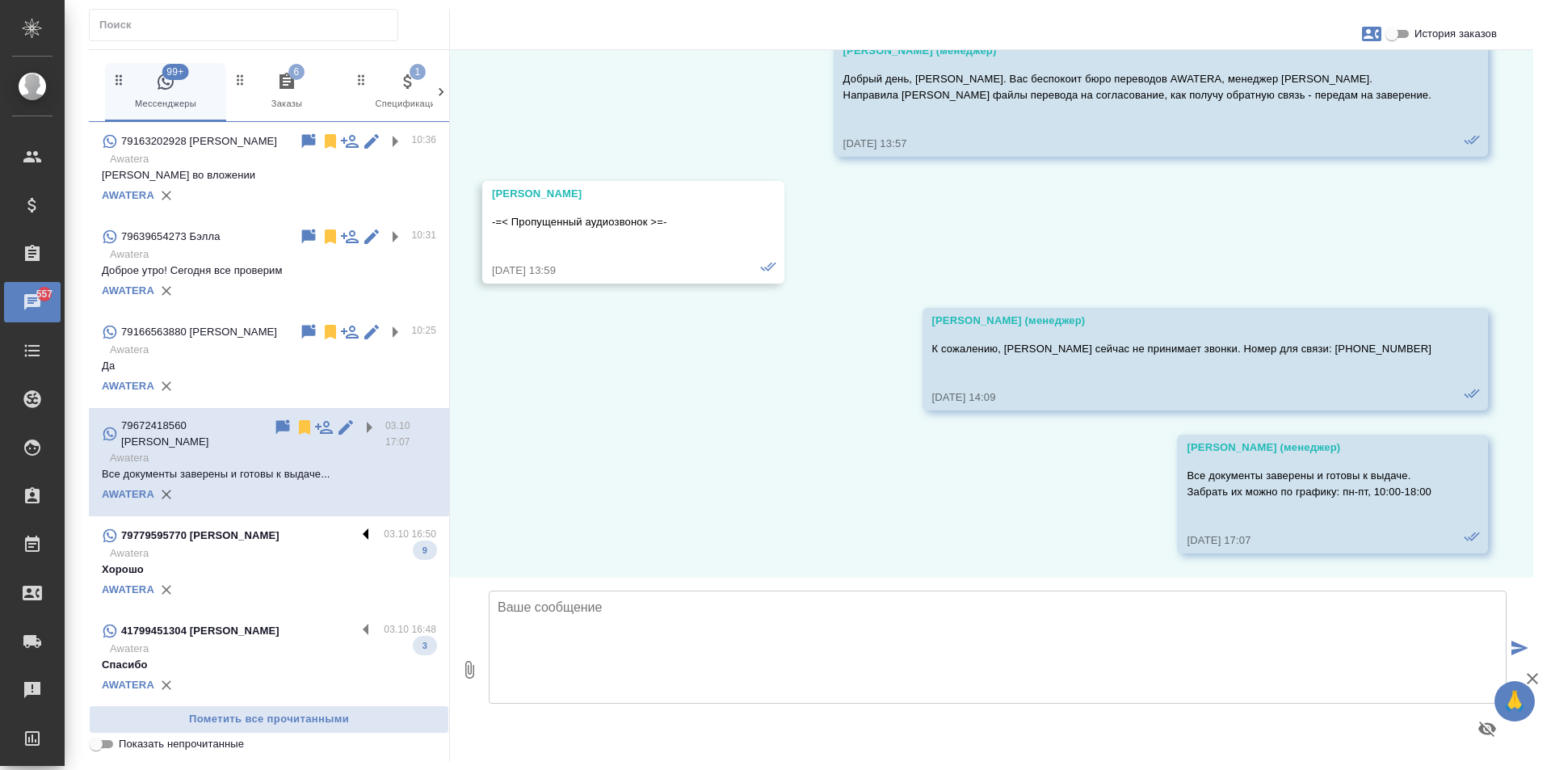
click at [356, 543] on label at bounding box center [369, 535] width 27 height 19
click at [0, 0] on input "checkbox" at bounding box center [0, 0] width 0 height 0
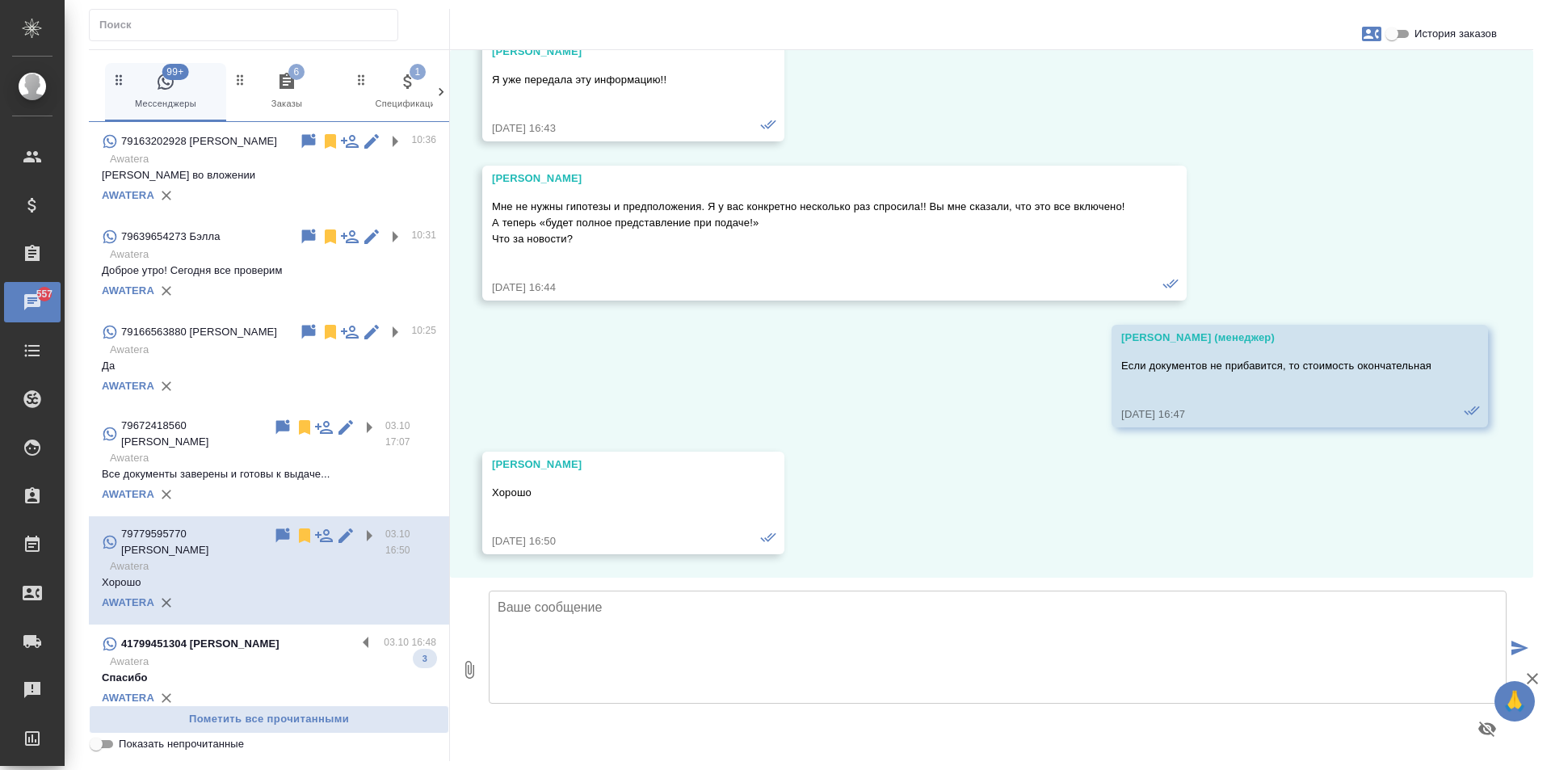
scroll to position [1305, 0]
click at [295, 541] on icon at bounding box center [304, 535] width 19 height 19
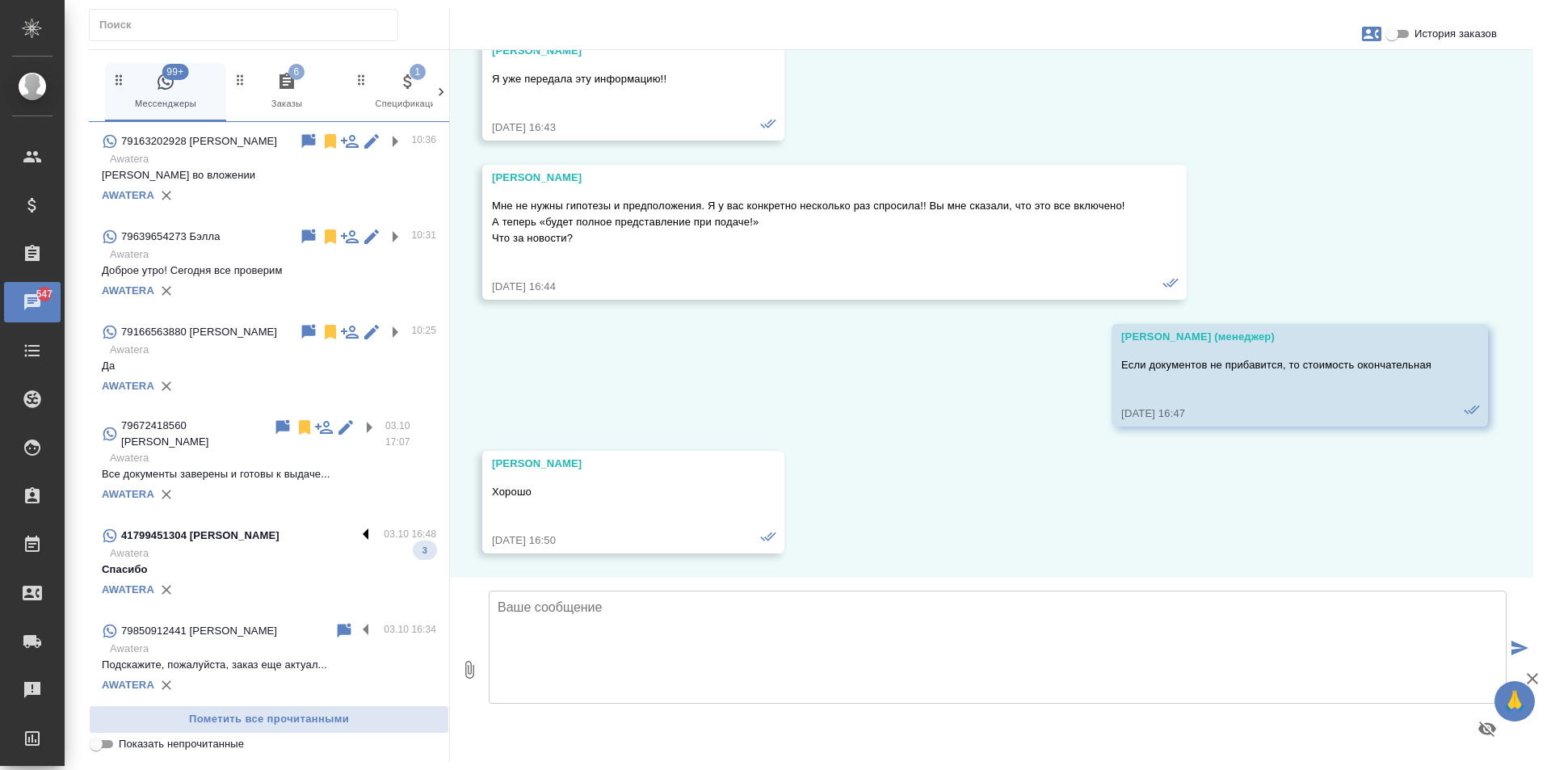
click at [357, 540] on label at bounding box center [369, 535] width 27 height 19
click at [0, 0] on input "checkbox" at bounding box center [0, 0] width 0 height 0
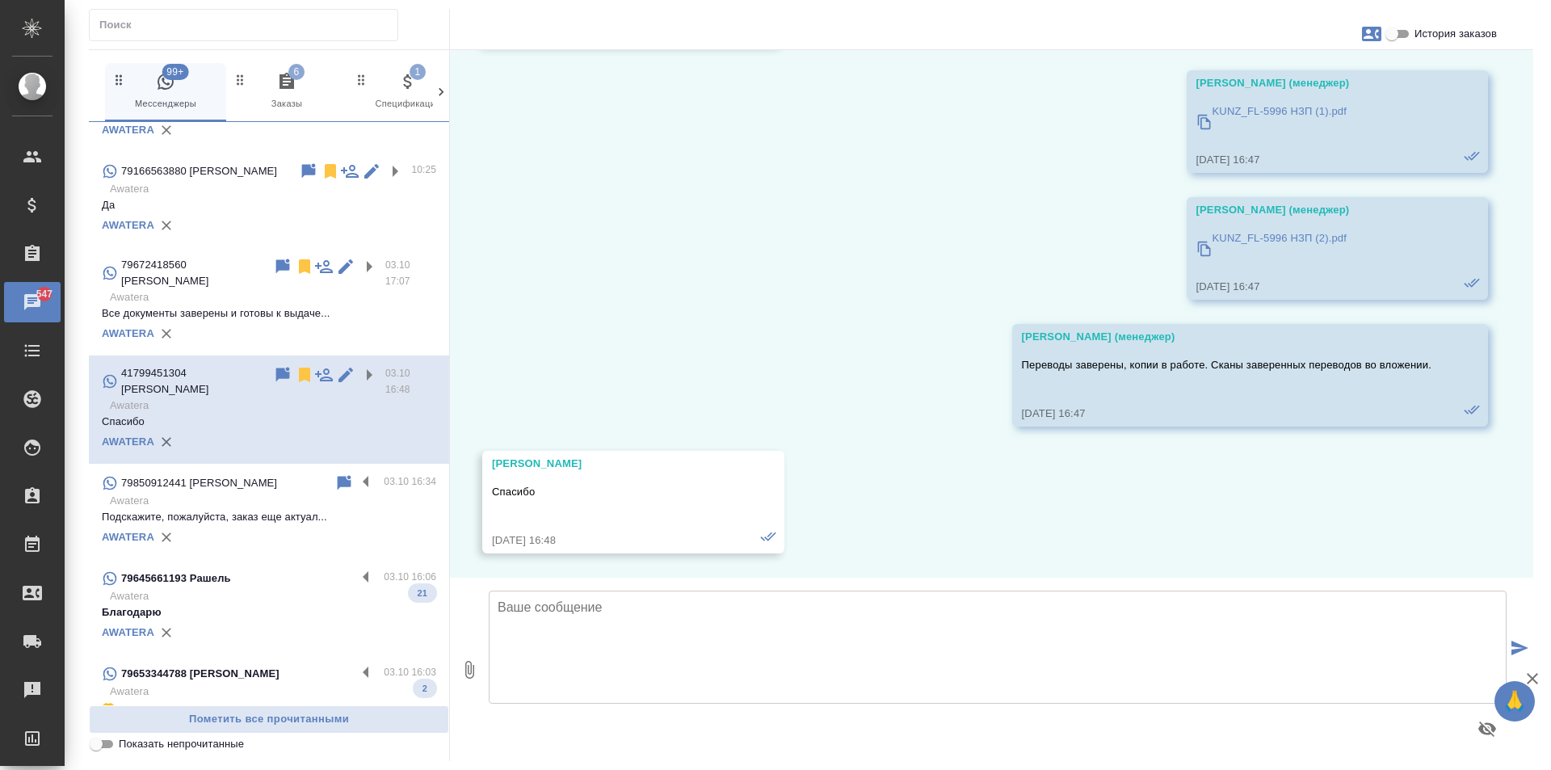
scroll to position [162, 0]
click at [356, 487] on label at bounding box center [369, 482] width 27 height 19
click at [0, 0] on input "checkbox" at bounding box center [0, 0] width 0 height 0
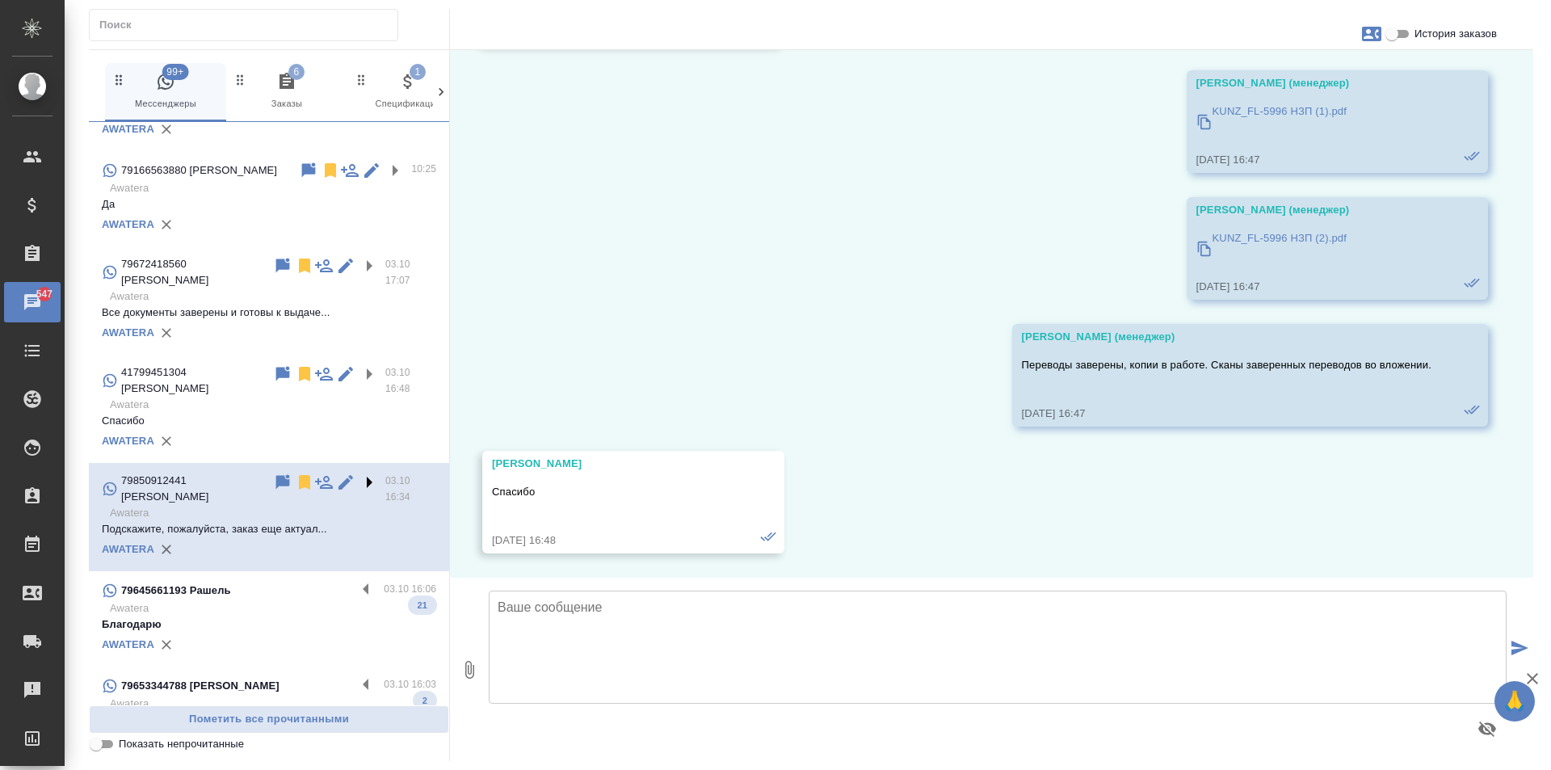
scroll to position [660, 0]
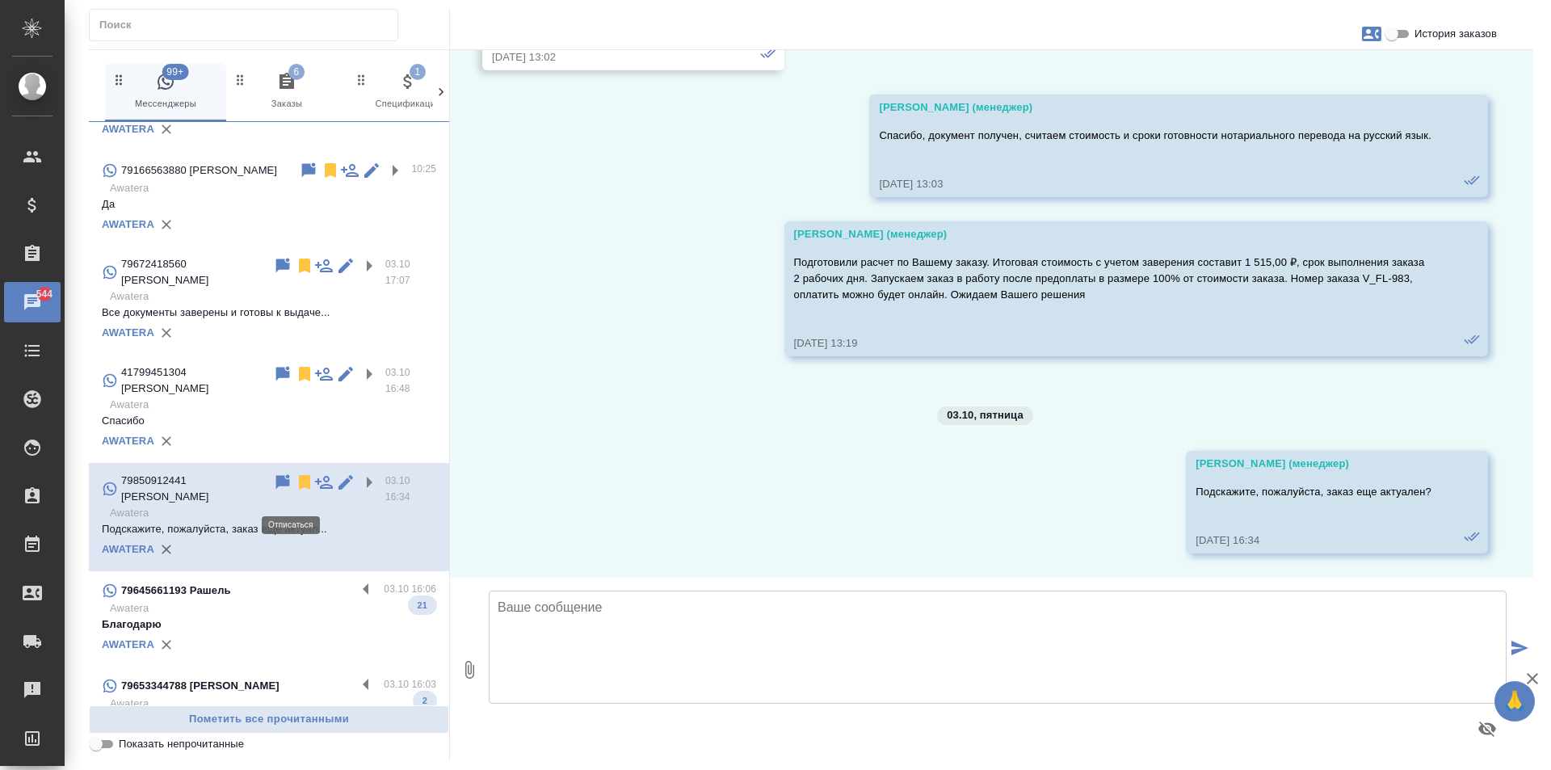
click at [299, 490] on icon at bounding box center [304, 482] width 11 height 15
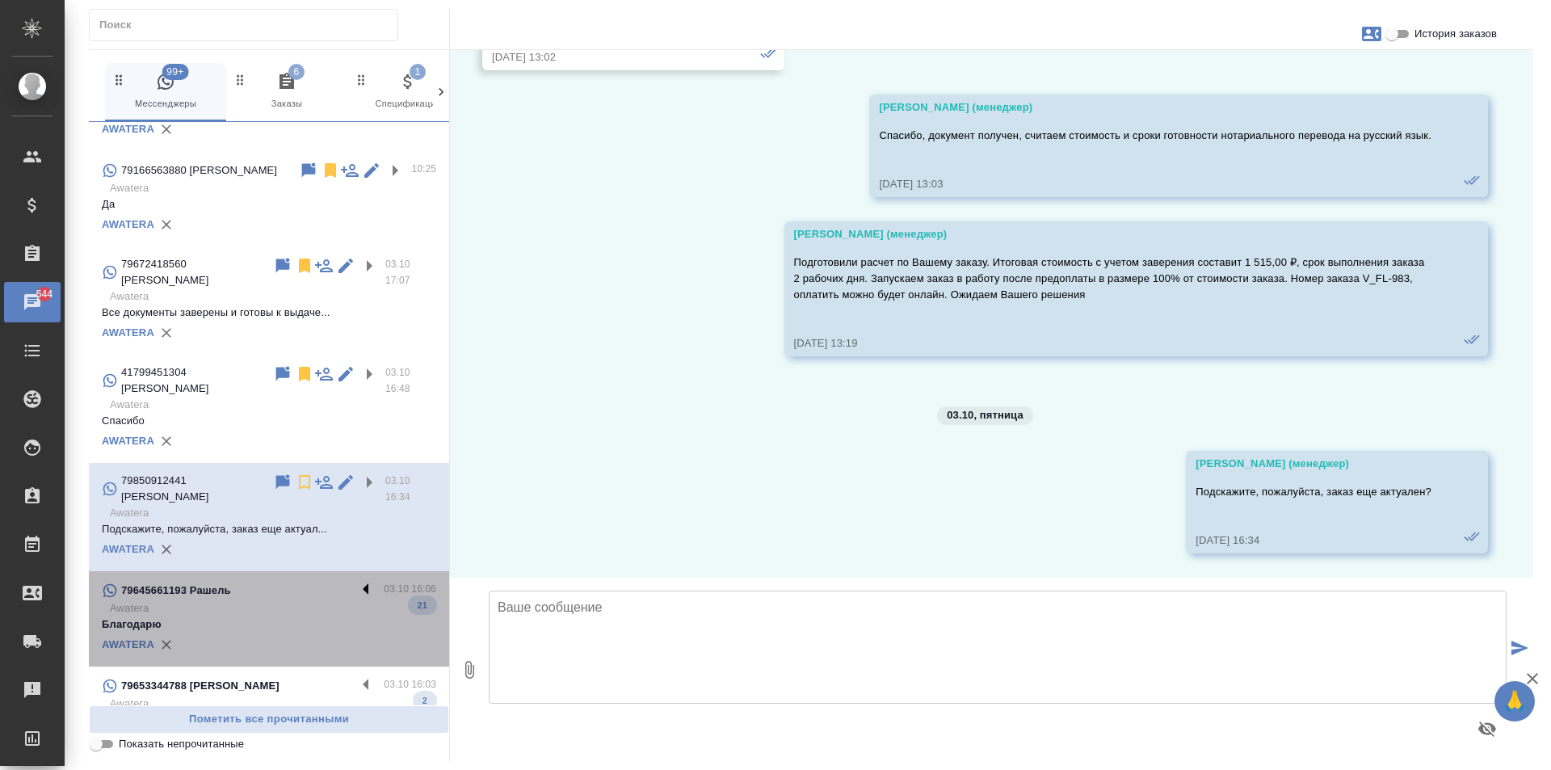
click at [356, 581] on label at bounding box center [369, 590] width 27 height 19
click at [0, 0] on input "checkbox" at bounding box center [0, 0] width 0 height 0
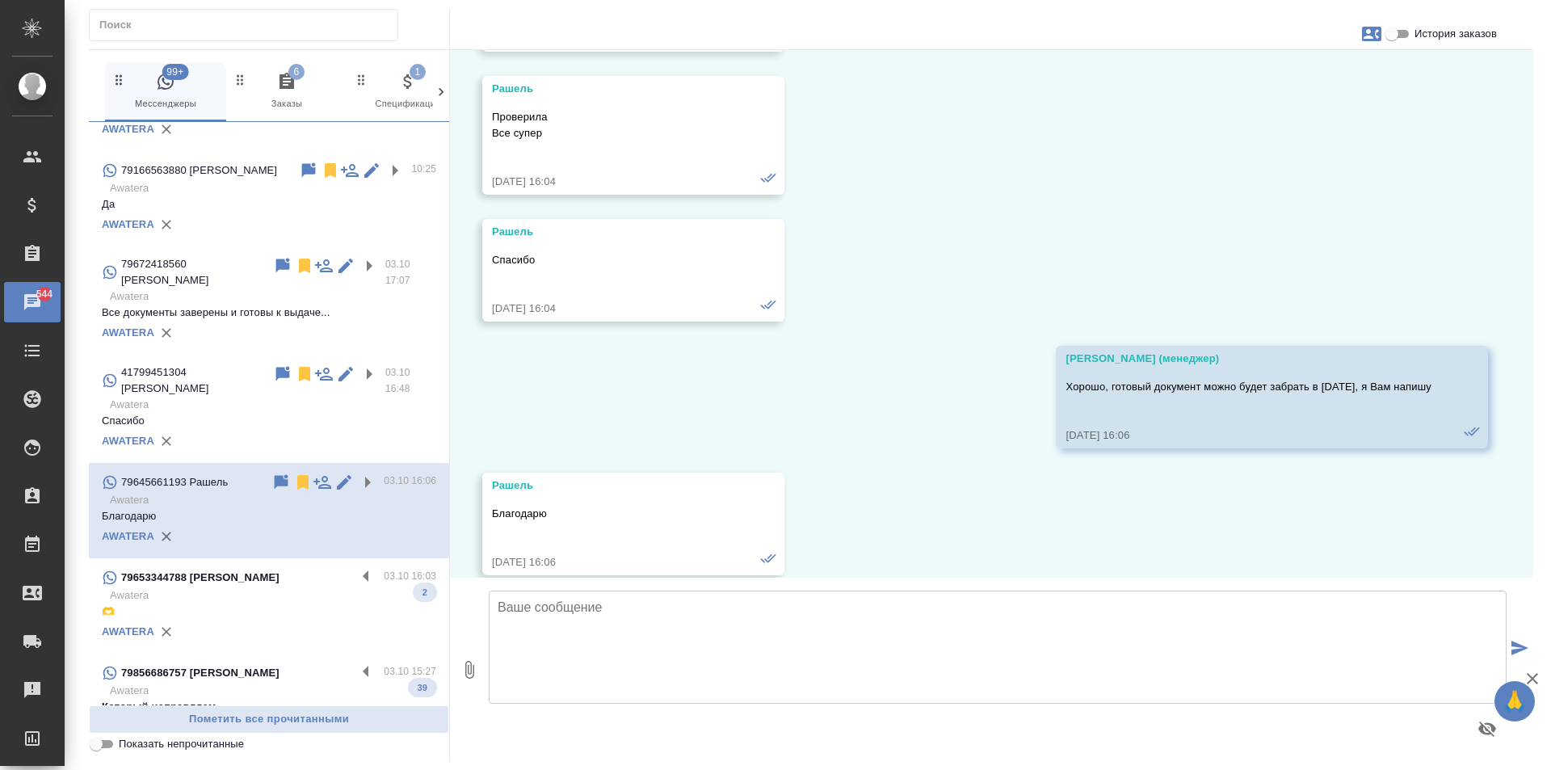
scroll to position [6825, 0]
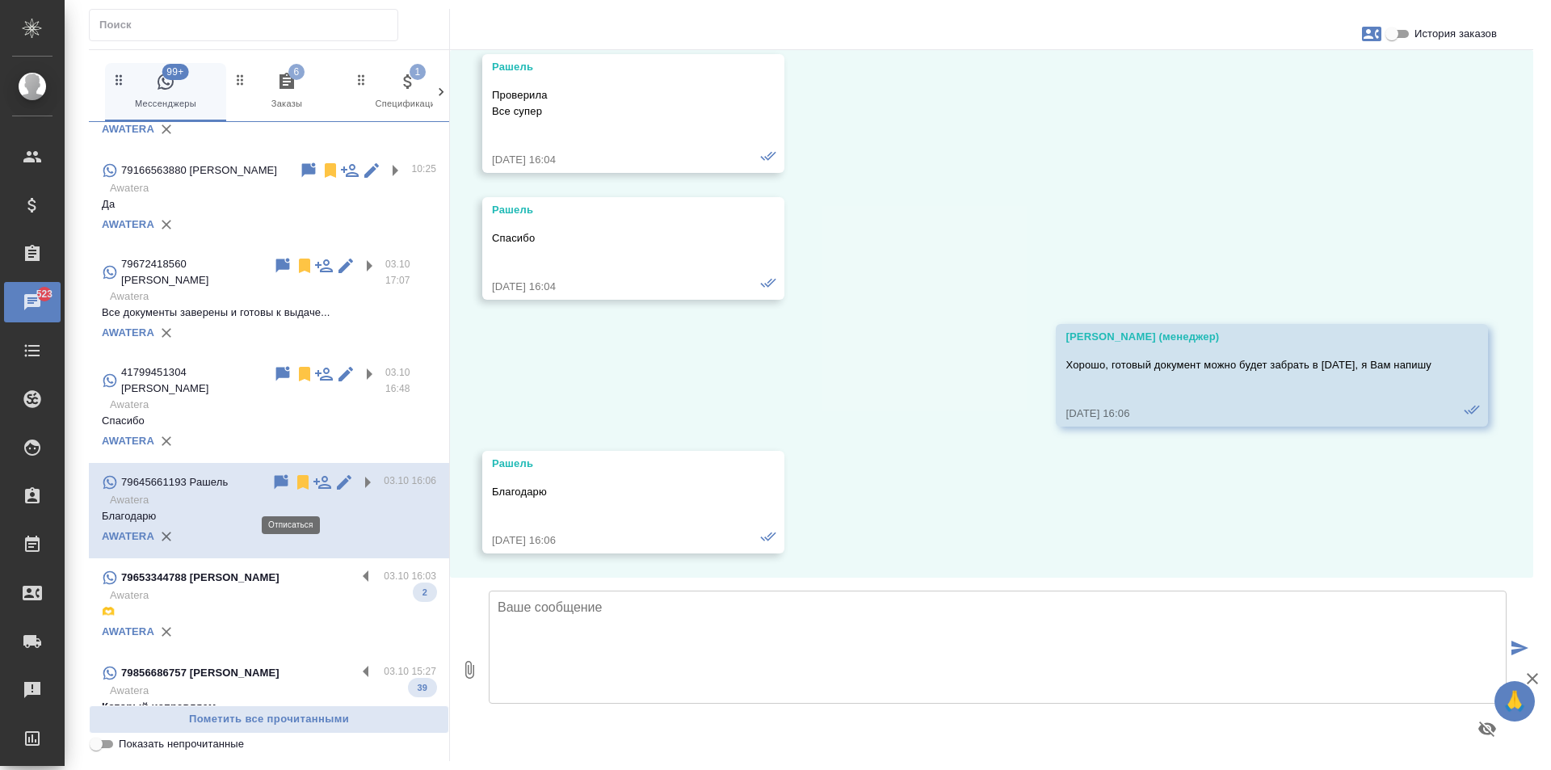
click at [297, 490] on icon at bounding box center [302, 482] width 11 height 15
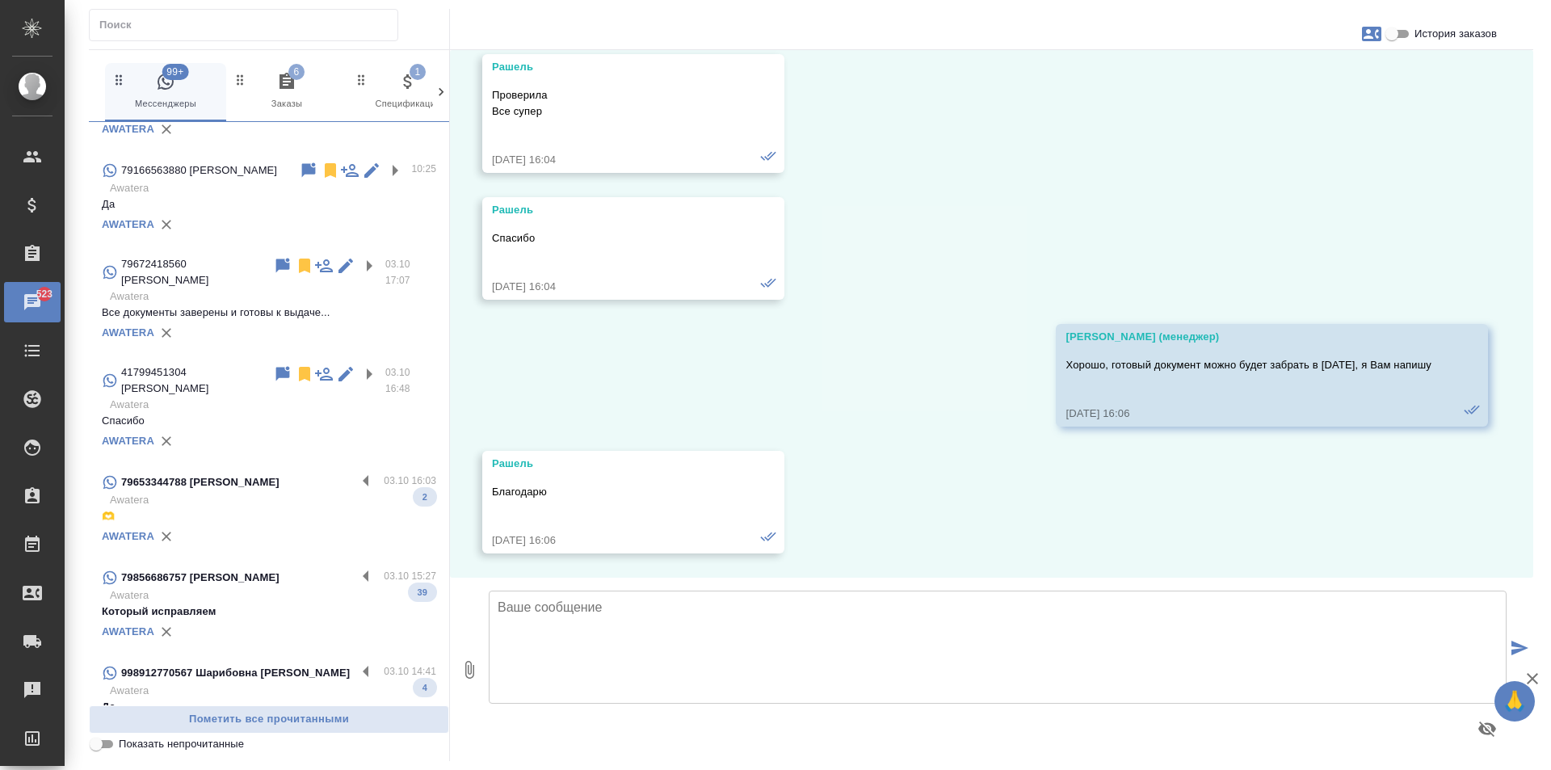
scroll to position [323, 0]
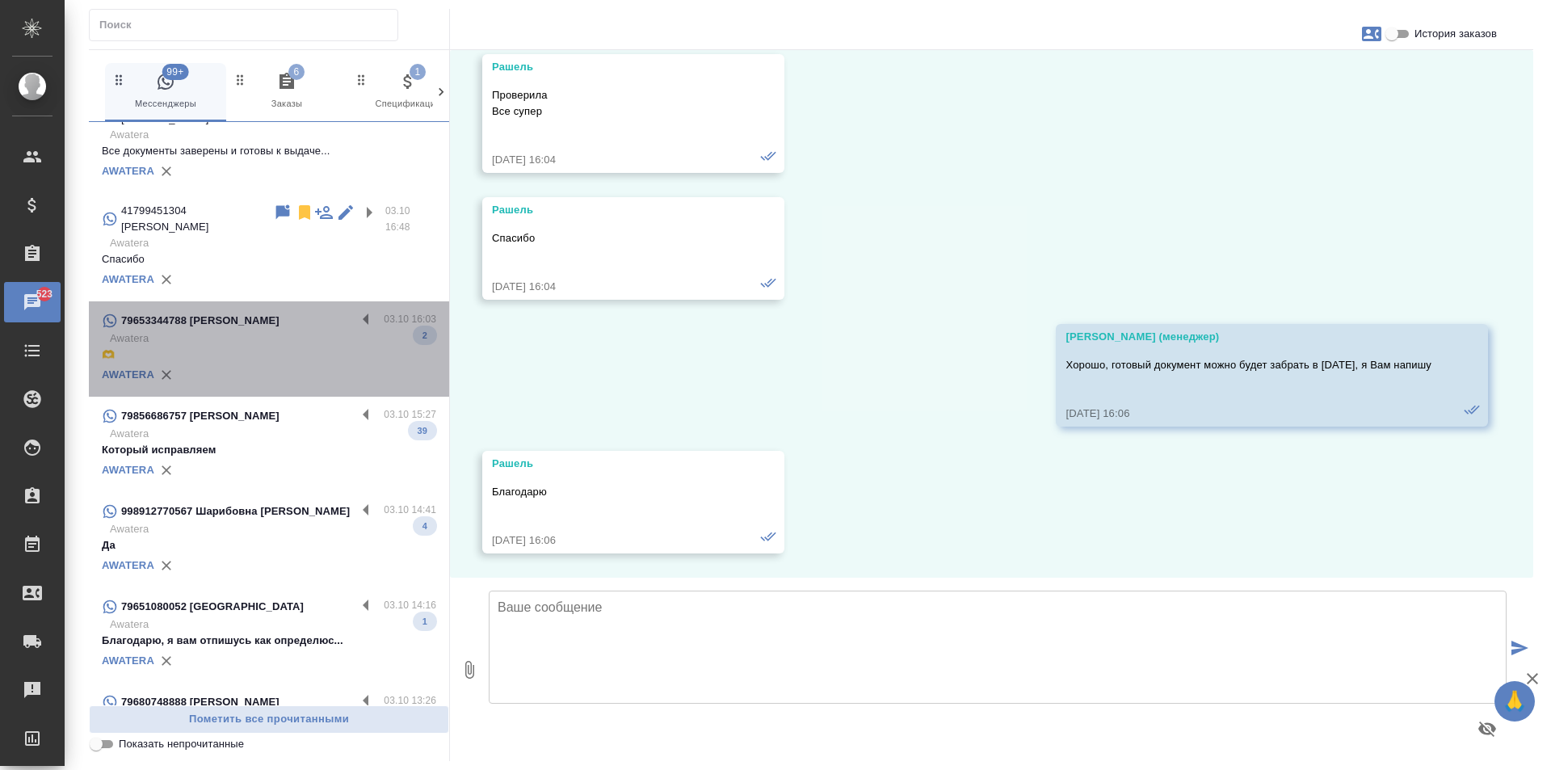
click at [351, 320] on div "79653344788 [PERSON_NAME] 03.10 16:03 Awatera 🫶 2 AWATERA" at bounding box center [269, 348] width 360 height 95
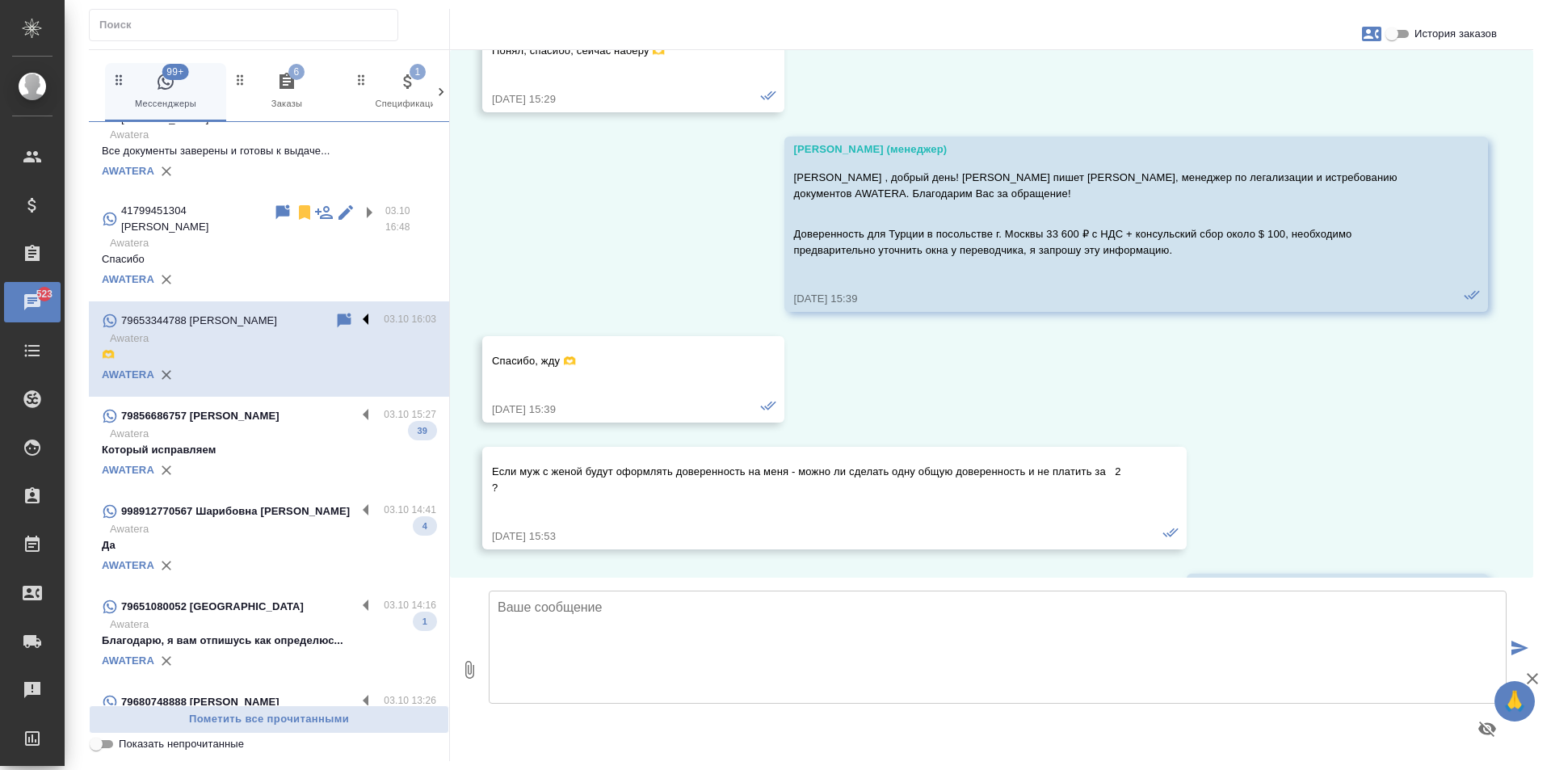
scroll to position [1560, 0]
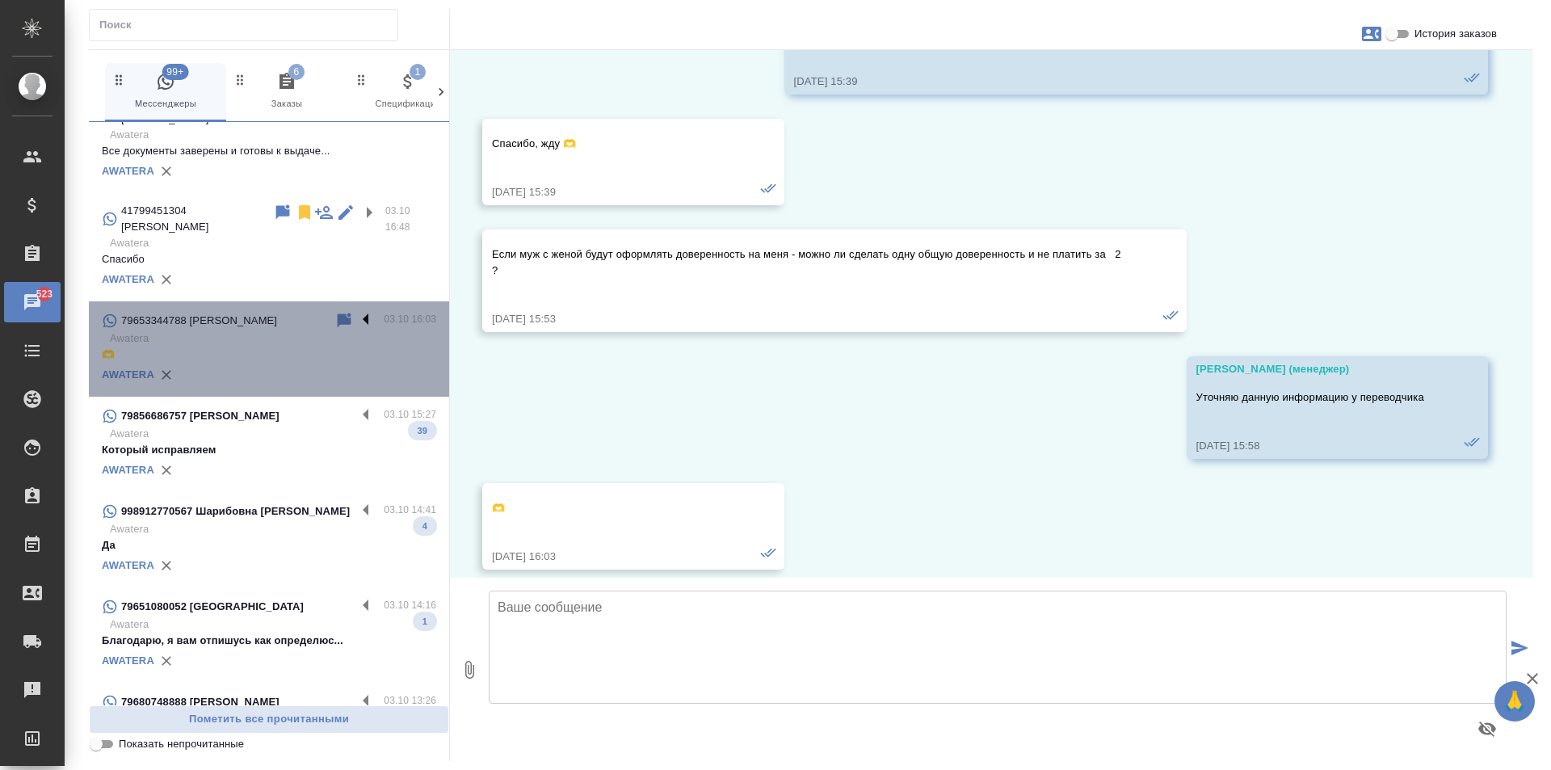
click at [356, 330] on label at bounding box center [369, 320] width 27 height 19
click at [0, 0] on input "checkbox" at bounding box center [0, 0] width 0 height 0
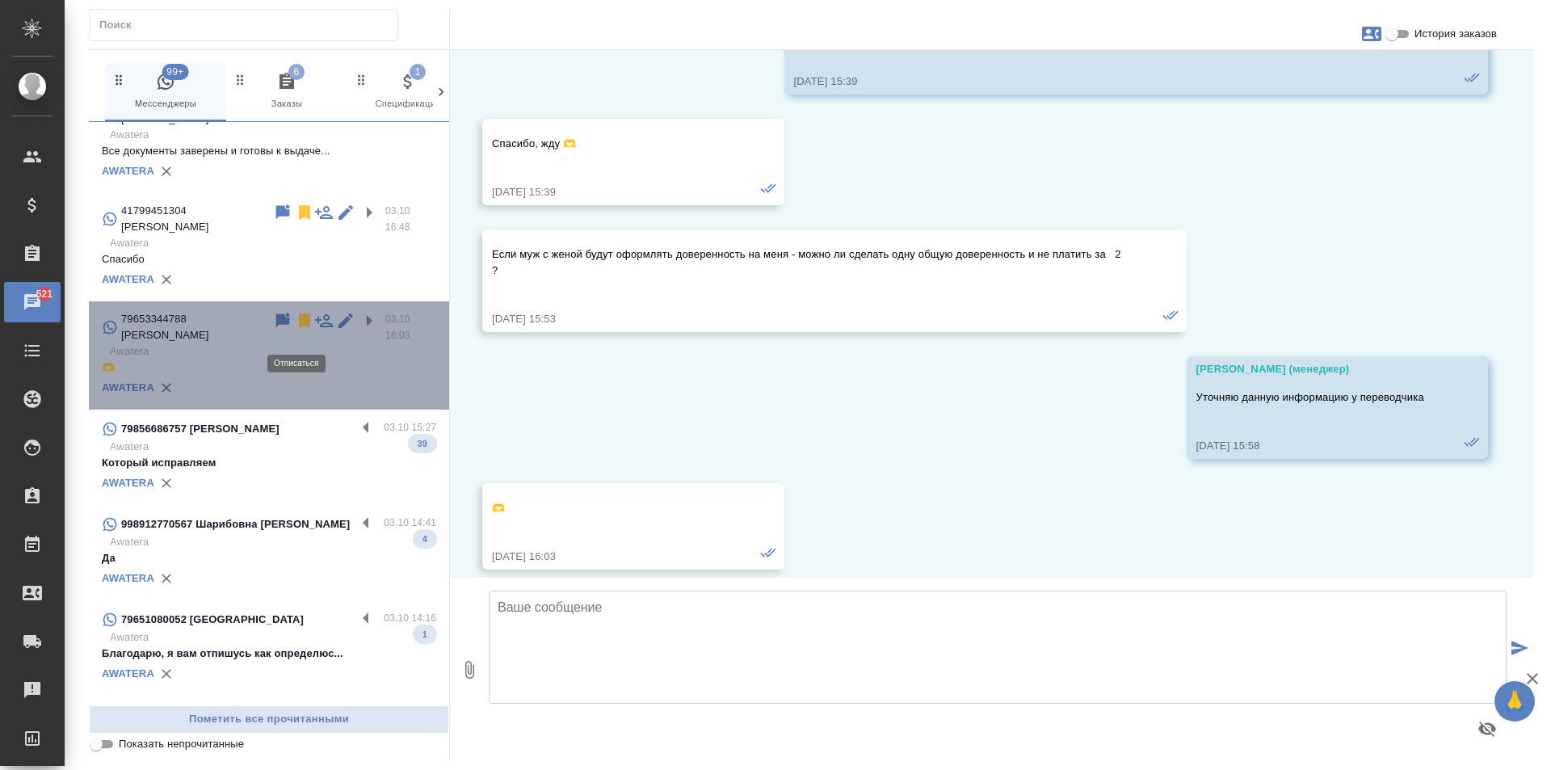
click at [295, 326] on icon at bounding box center [304, 320] width 19 height 19
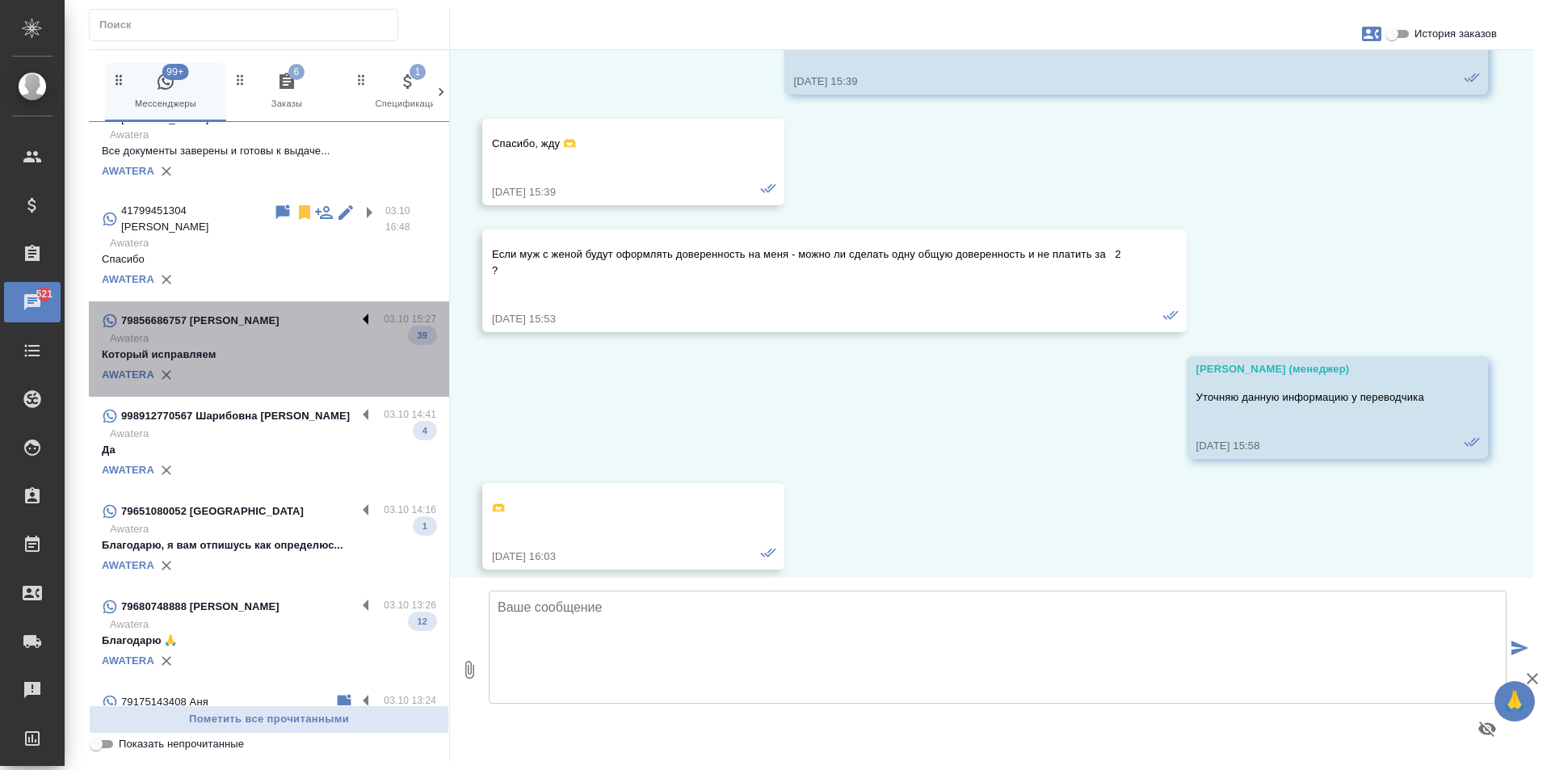
click at [356, 328] on label at bounding box center [369, 320] width 27 height 19
click at [0, 0] on input "checkbox" at bounding box center [0, 0] width 0 height 0
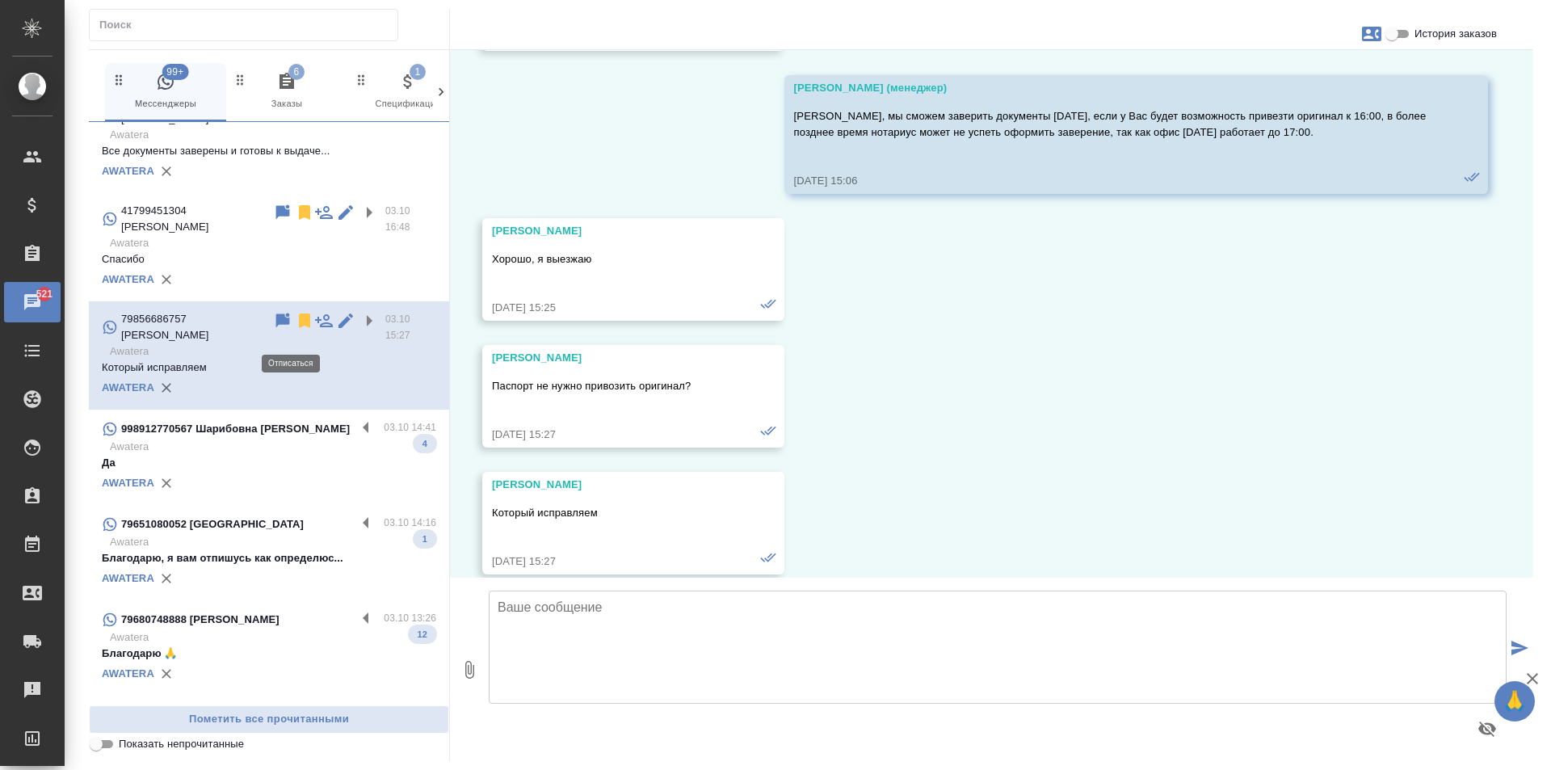
scroll to position [9214, 0]
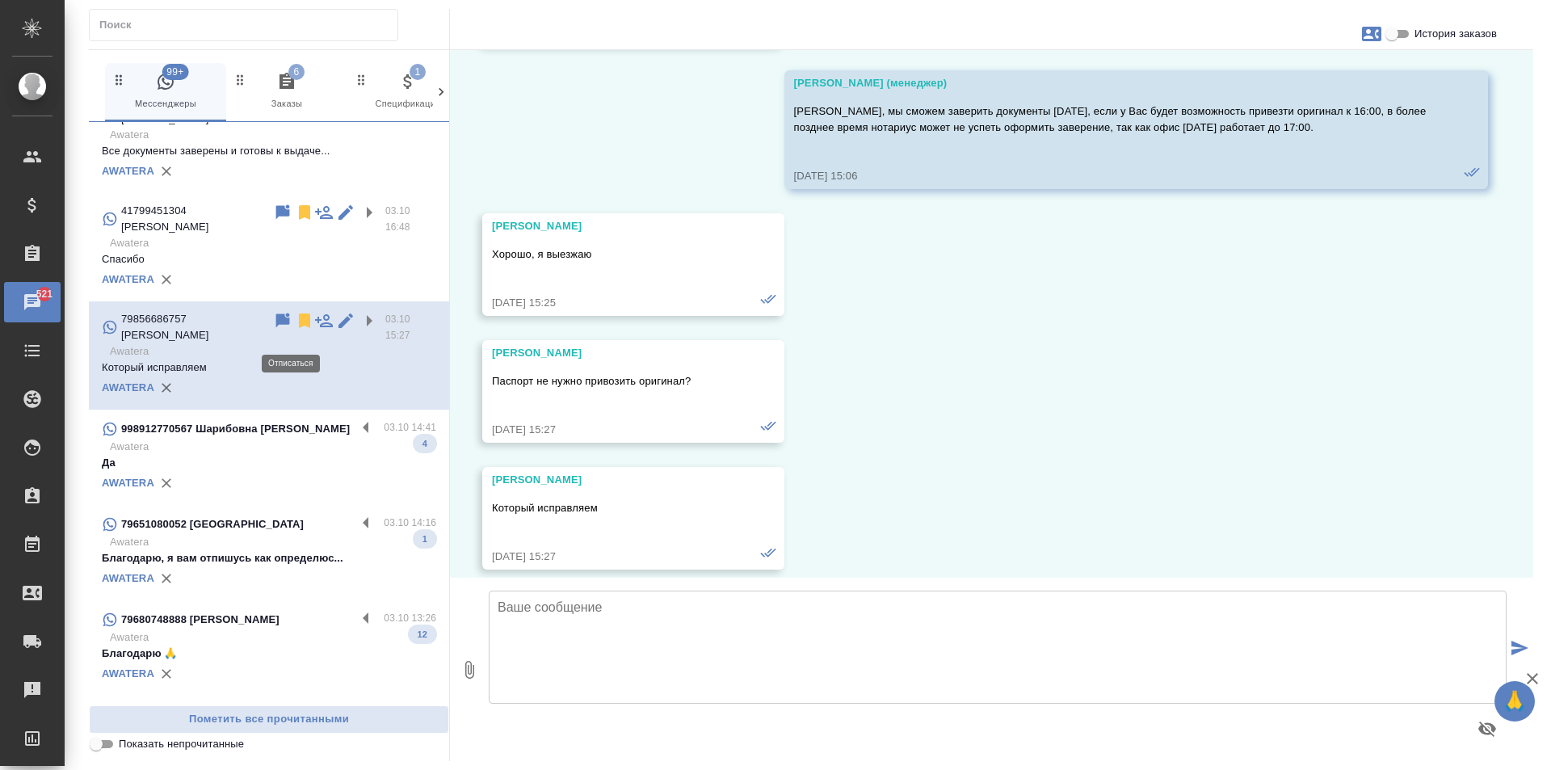
click at [295, 326] on icon at bounding box center [304, 320] width 19 height 19
click at [356, 422] on label at bounding box center [369, 428] width 27 height 19
click at [0, 0] on input "checkbox" at bounding box center [0, 0] width 0 height 0
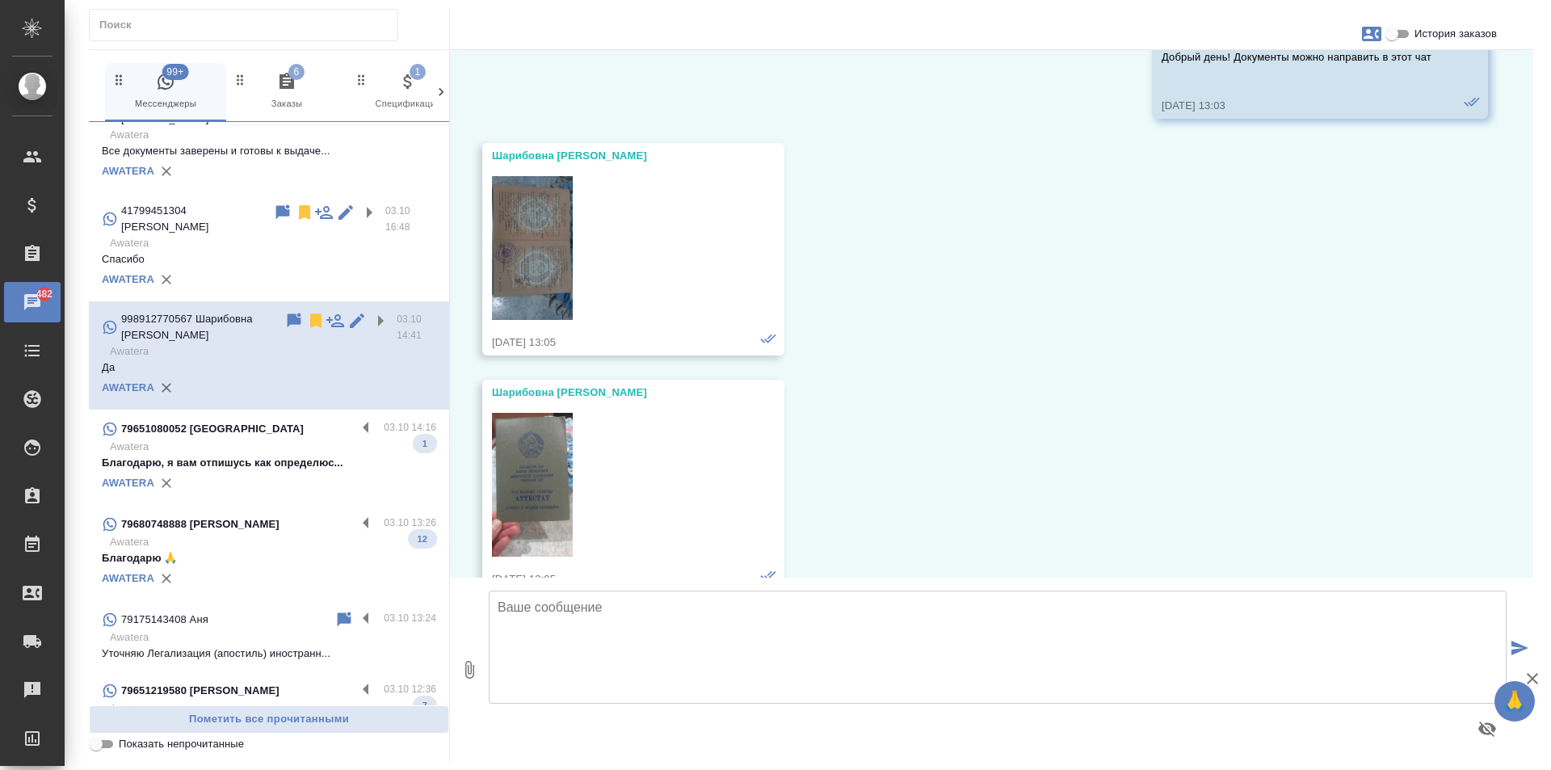
scroll to position [23, 0]
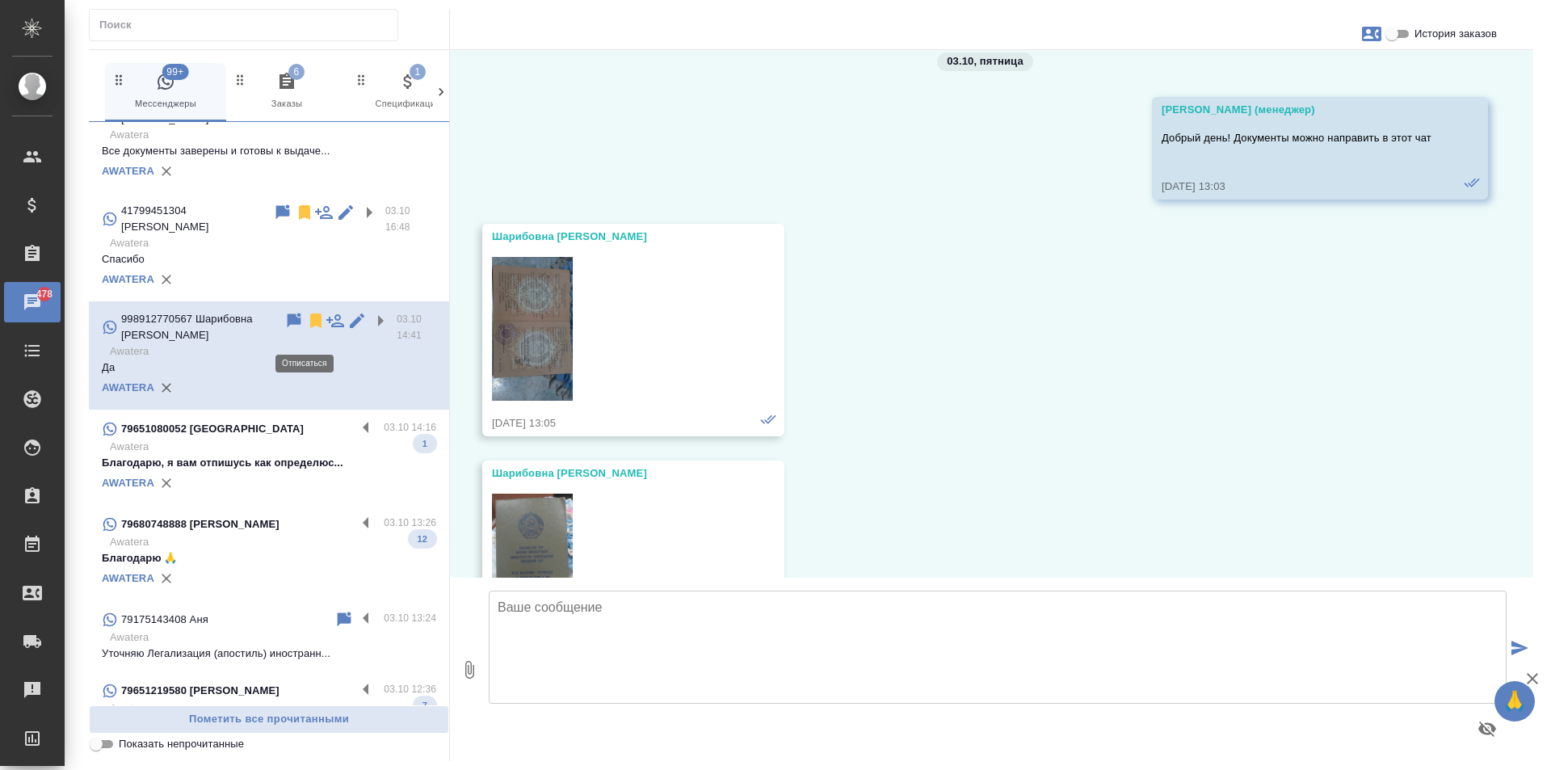
click at [306, 326] on icon at bounding box center [315, 320] width 19 height 19
click at [356, 437] on label at bounding box center [369, 428] width 27 height 19
click at [0, 0] on input "checkbox" at bounding box center [0, 0] width 0 height 0
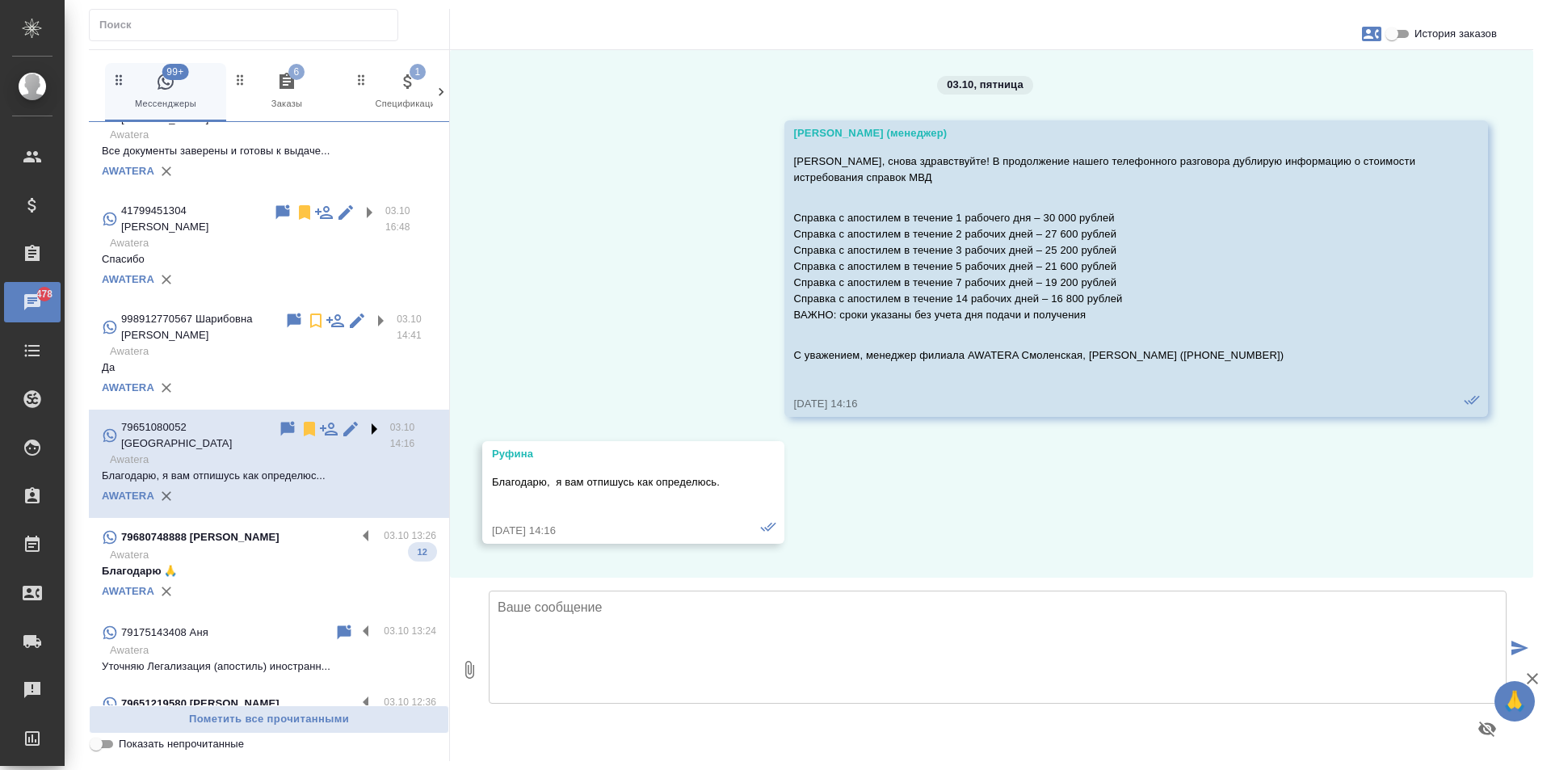
scroll to position [0, 0]
click at [287, 547] on p "Awatera" at bounding box center [273, 555] width 326 height 16
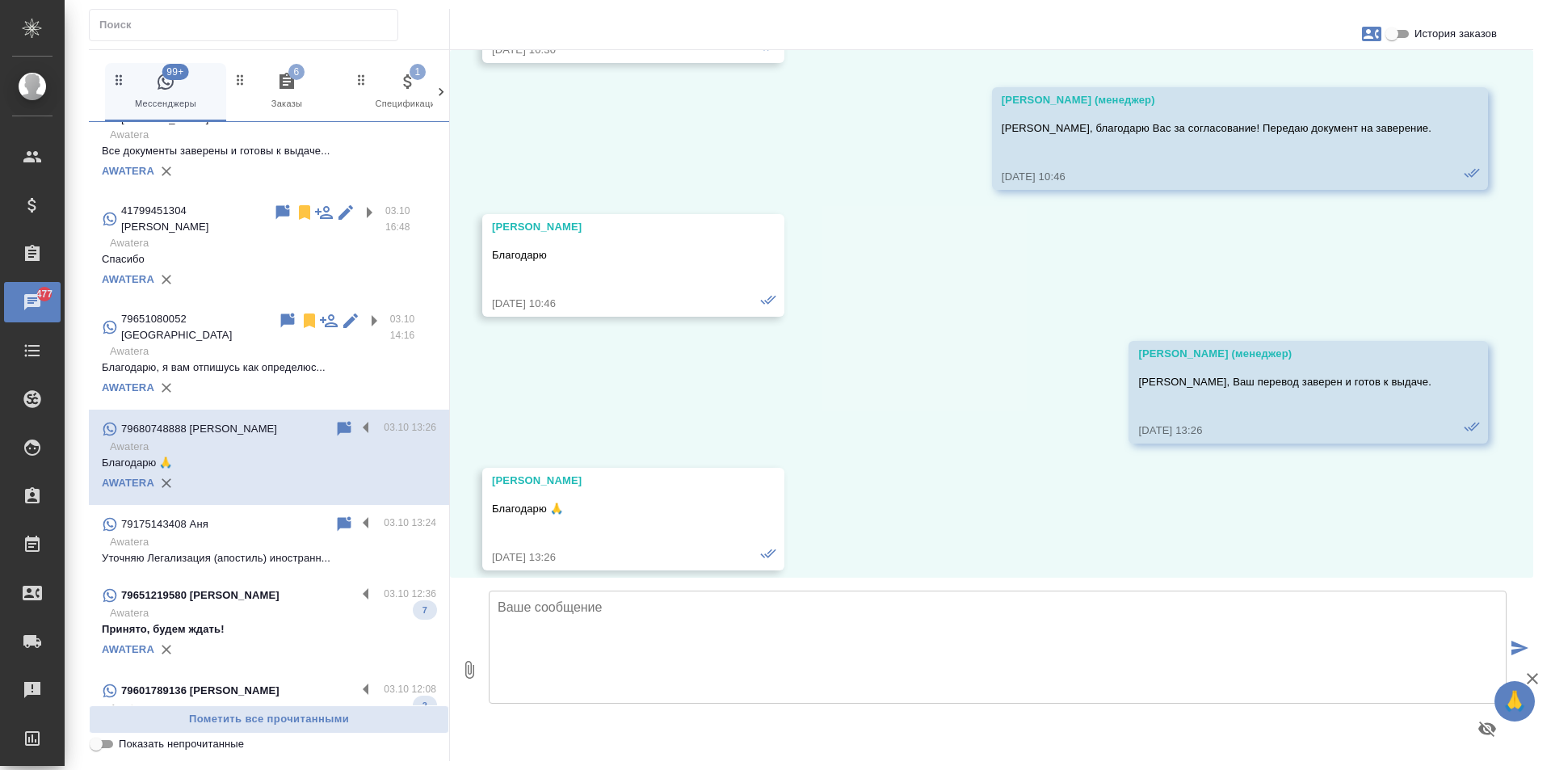
scroll to position [4348, 0]
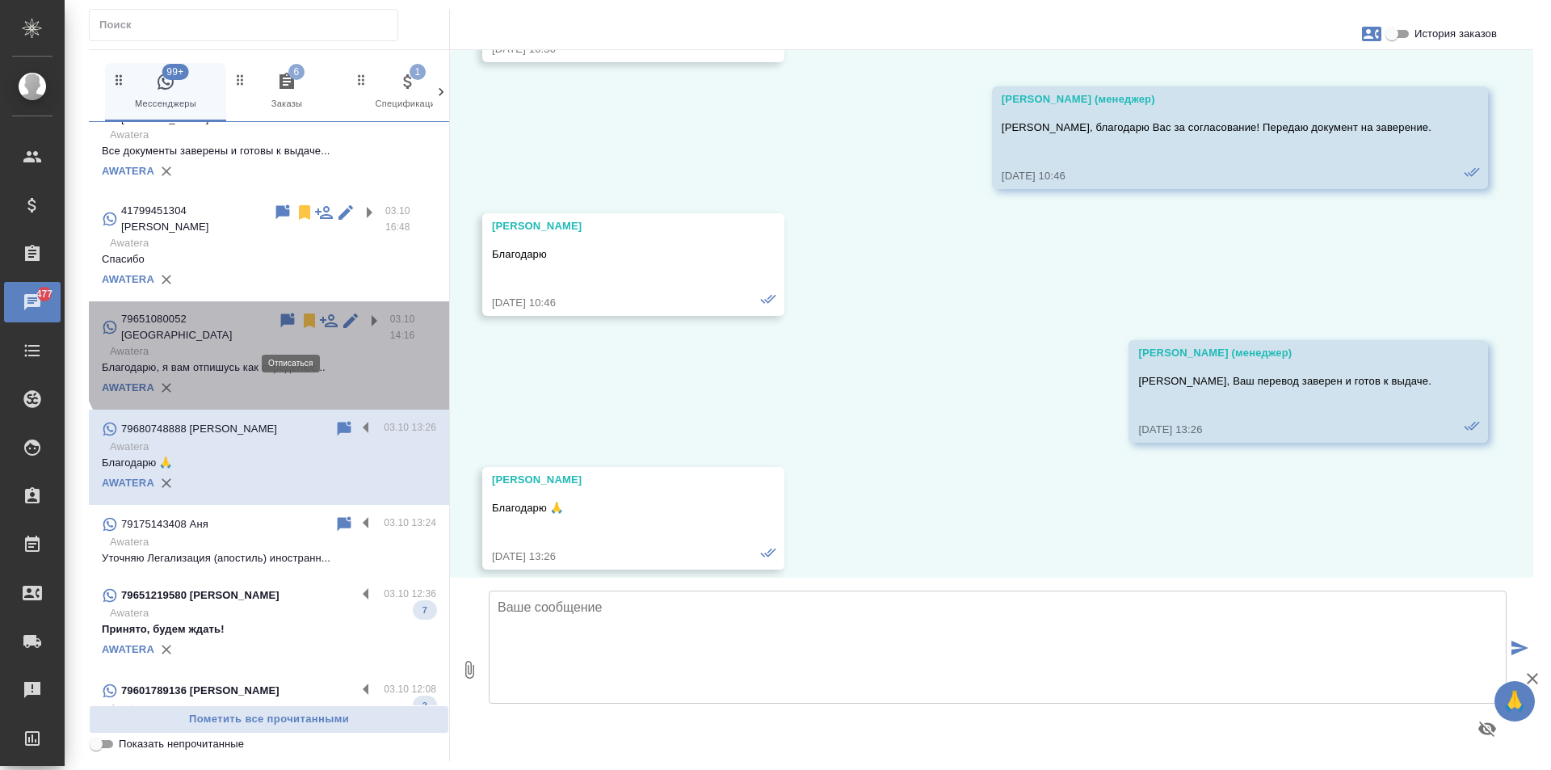
click at [304, 327] on icon at bounding box center [309, 320] width 11 height 15
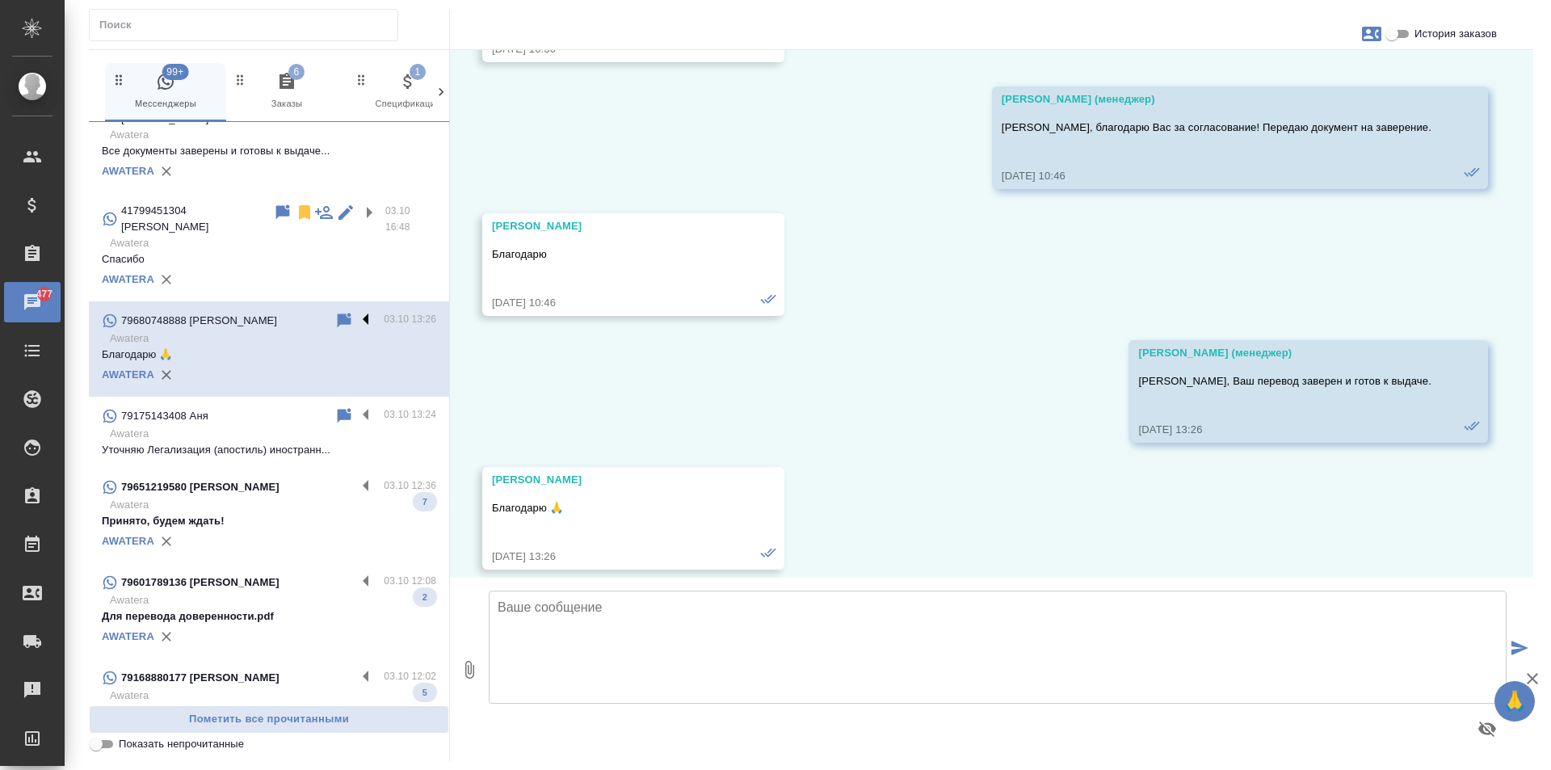
click at [356, 326] on label at bounding box center [369, 320] width 27 height 19
click at [0, 0] on input "checkbox" at bounding box center [0, 0] width 0 height 0
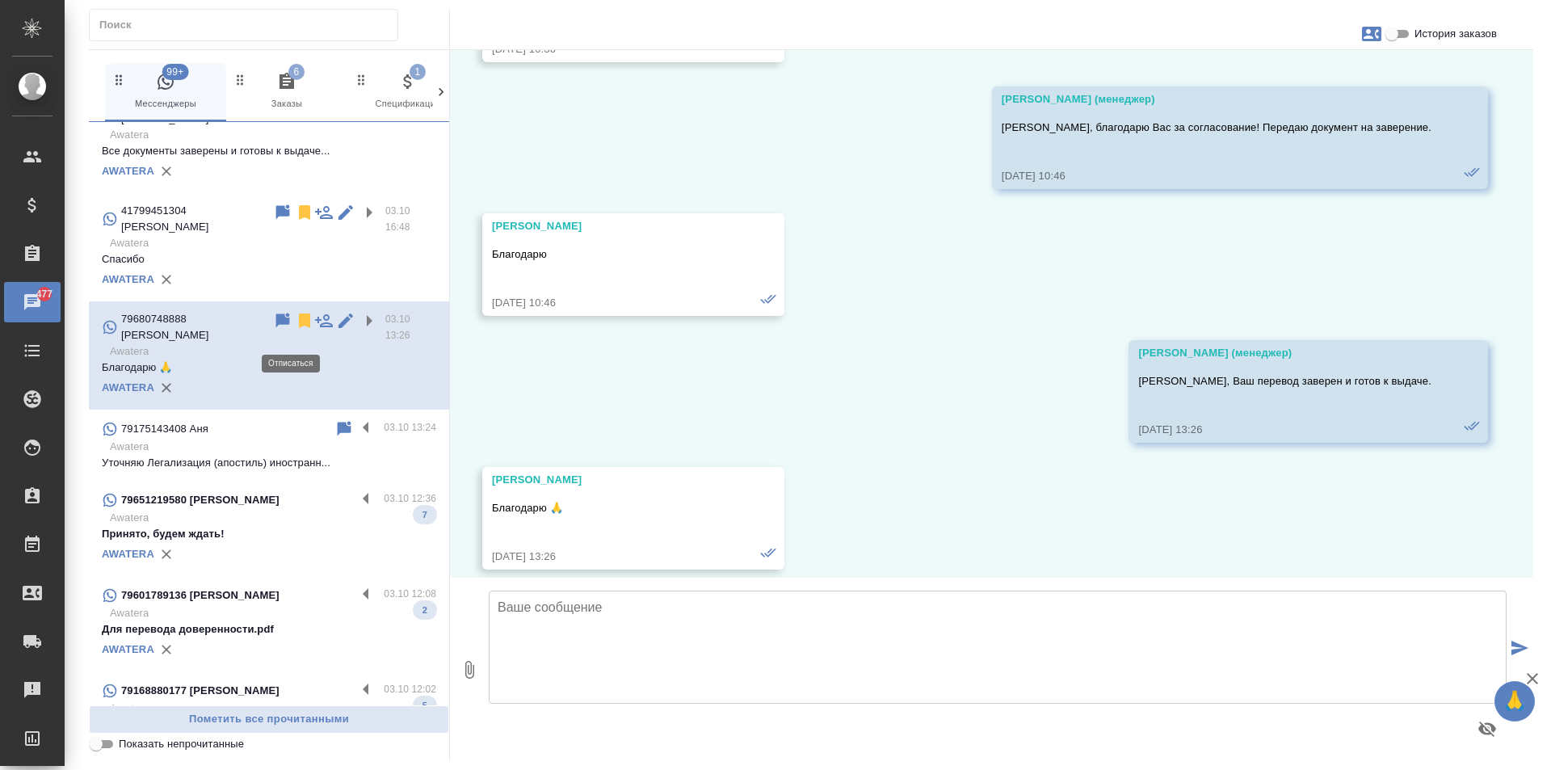
click at [299, 328] on icon at bounding box center [304, 320] width 11 height 15
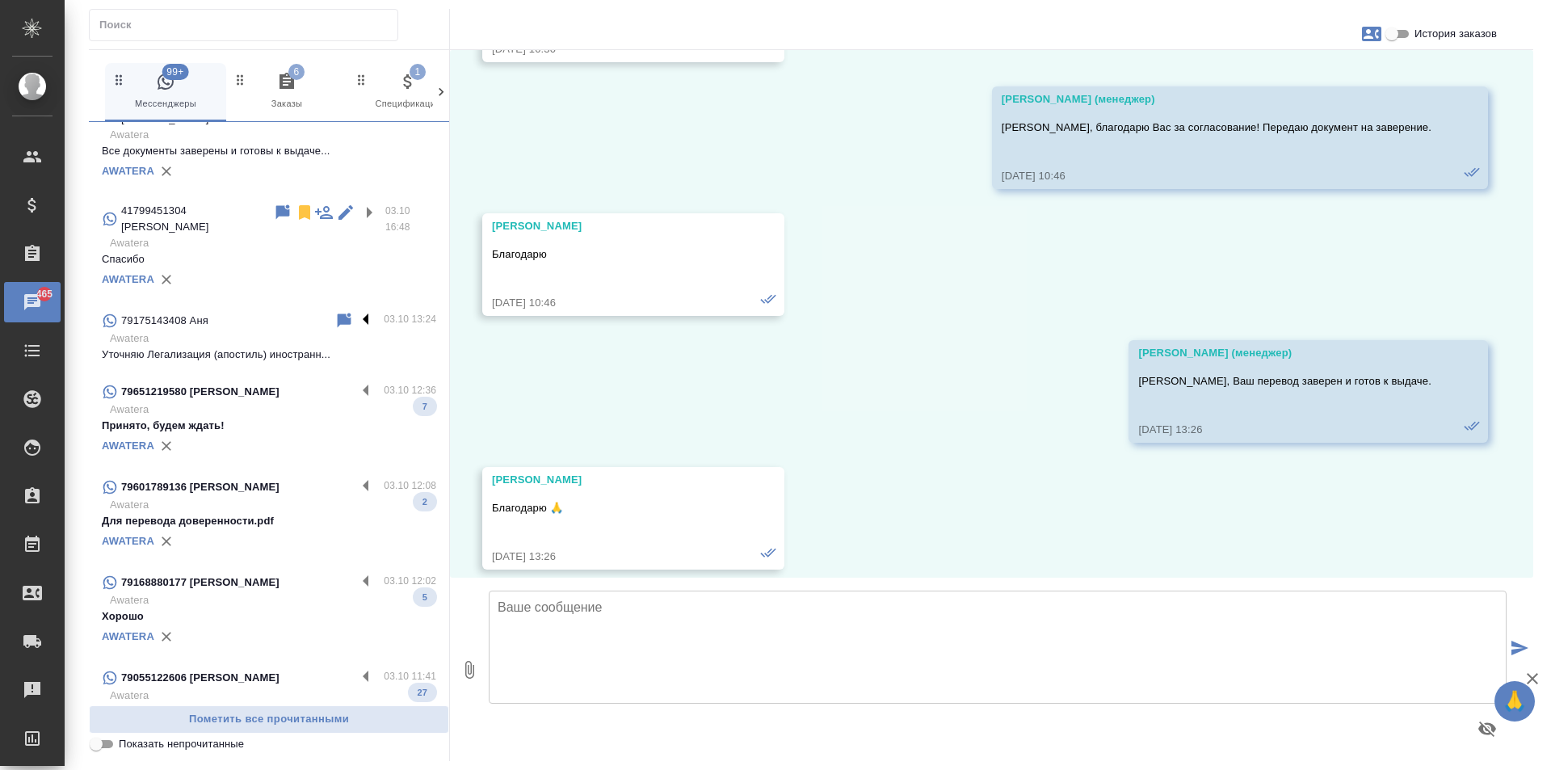
click at [356, 326] on label at bounding box center [369, 320] width 27 height 19
click at [0, 0] on input "checkbox" at bounding box center [0, 0] width 0 height 0
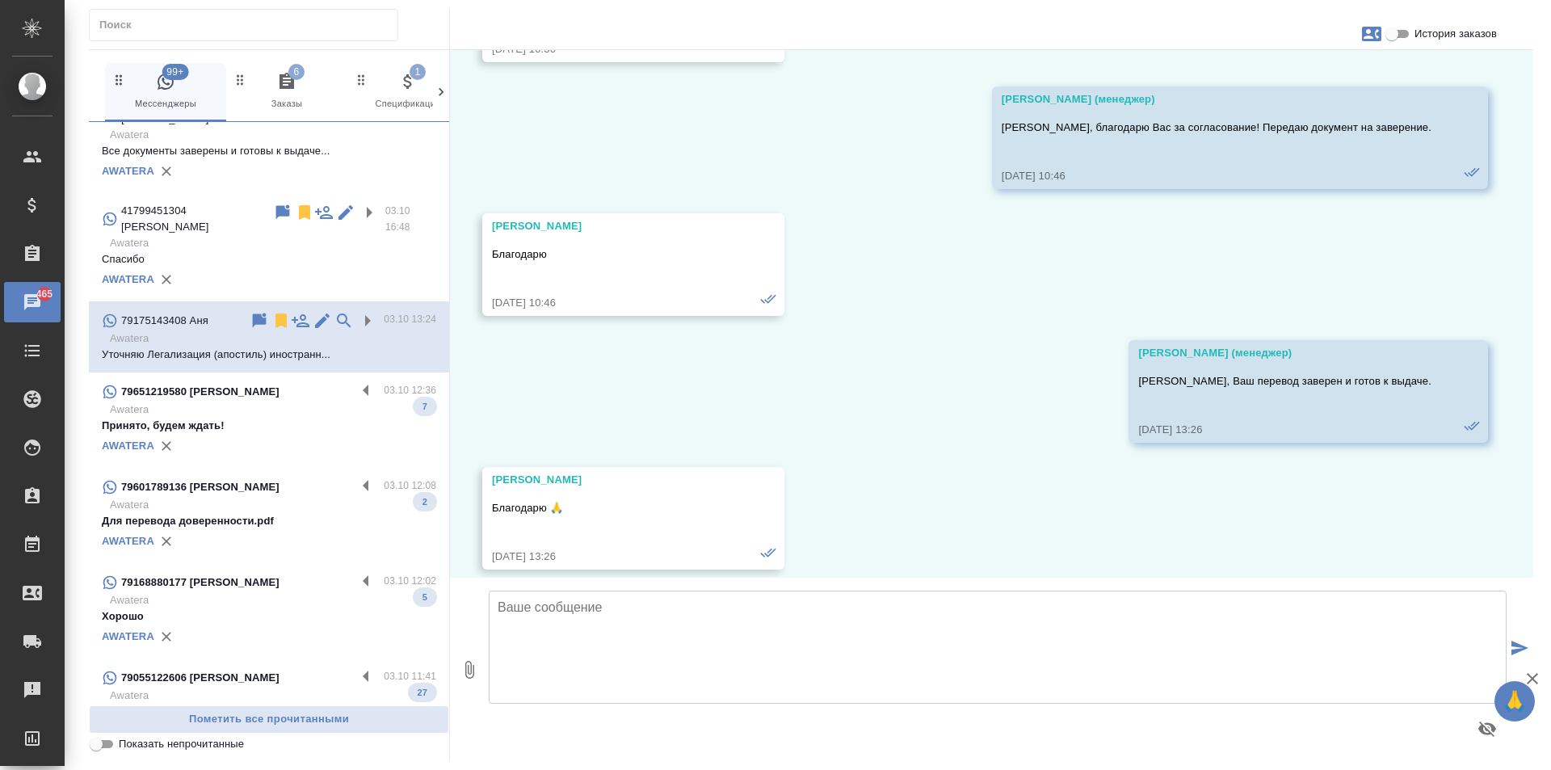
scroll to position [1139, 0]
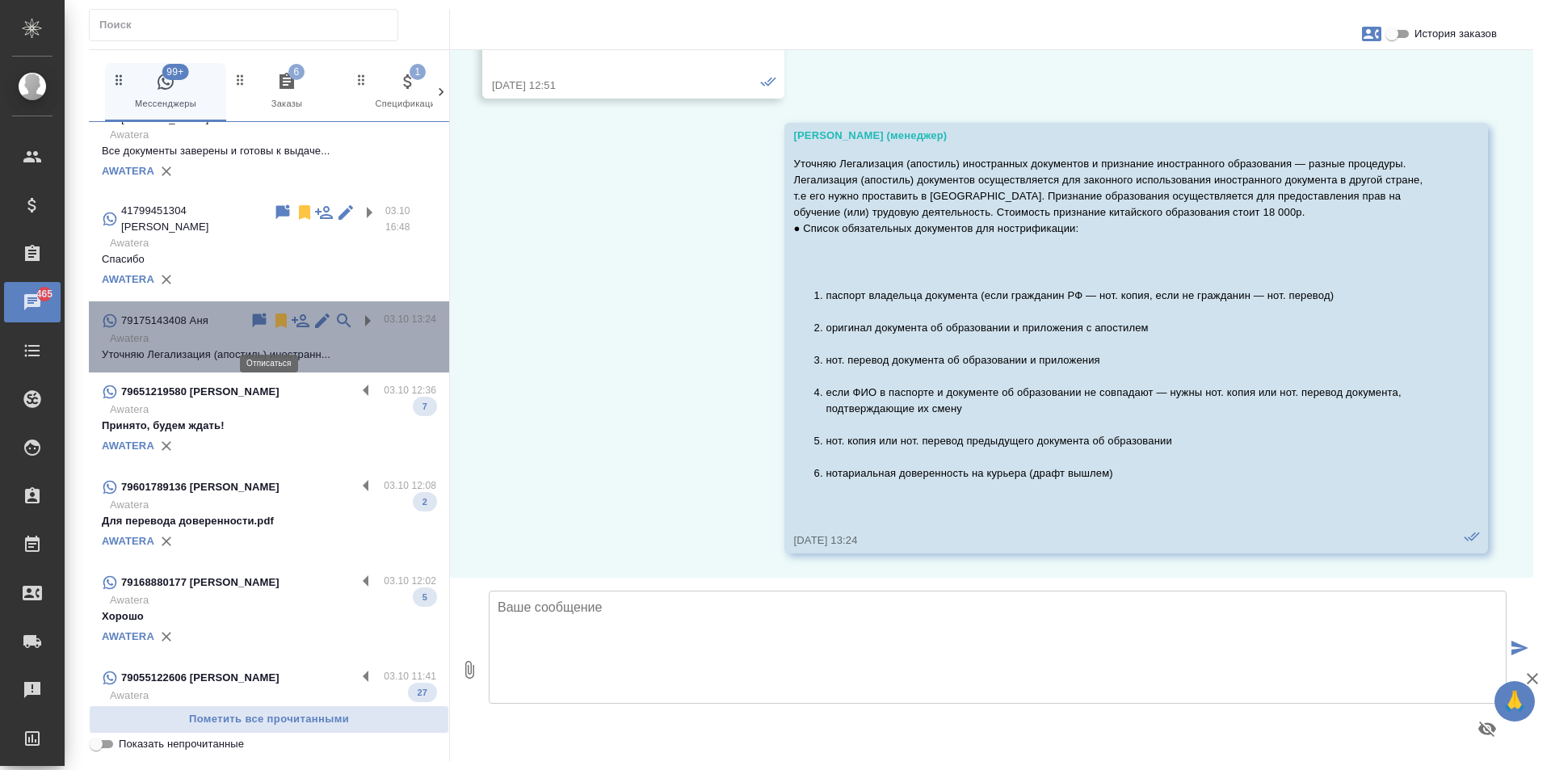
click at [275, 328] on icon at bounding box center [280, 320] width 11 height 15
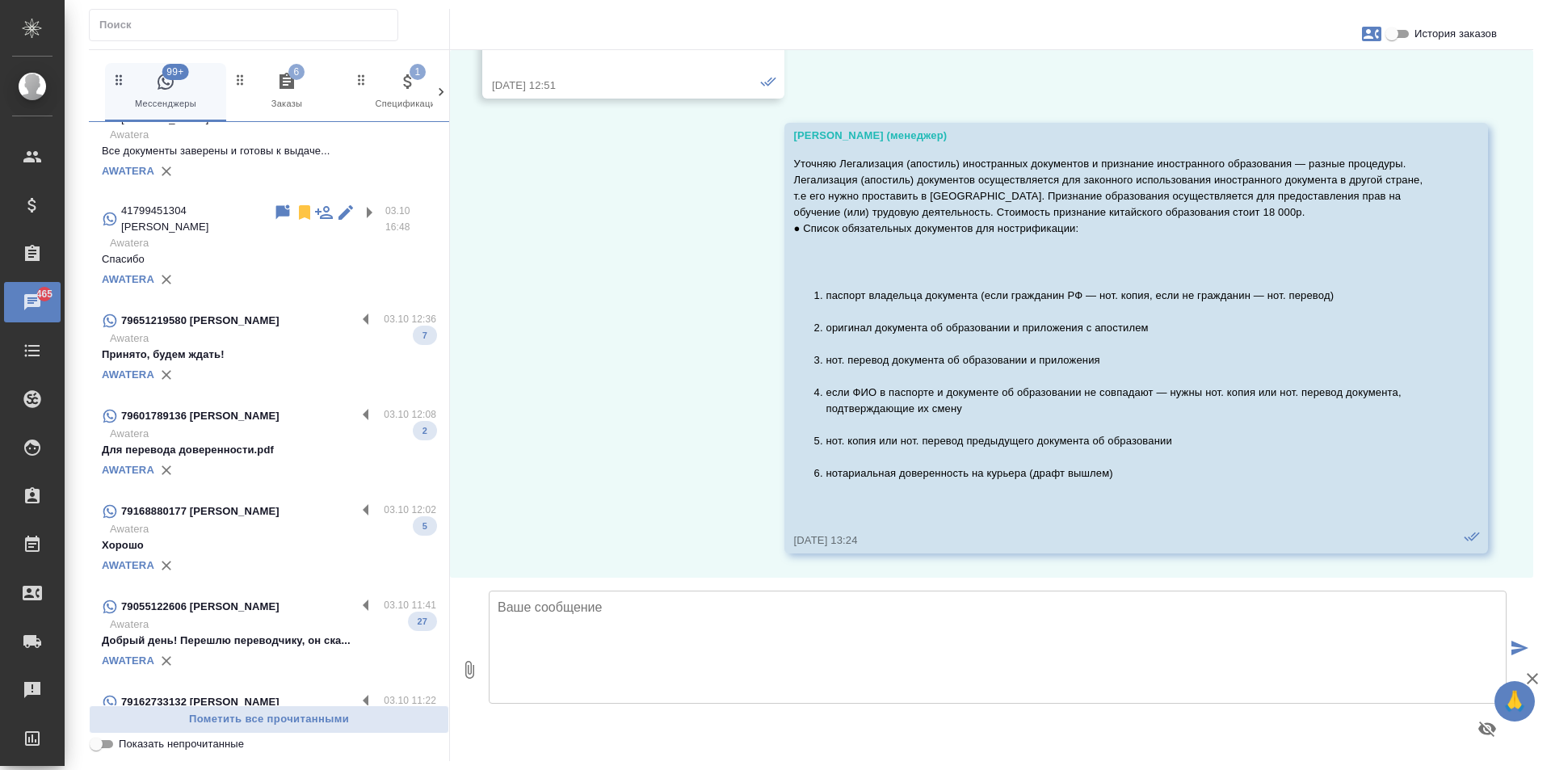
scroll to position [0, 0]
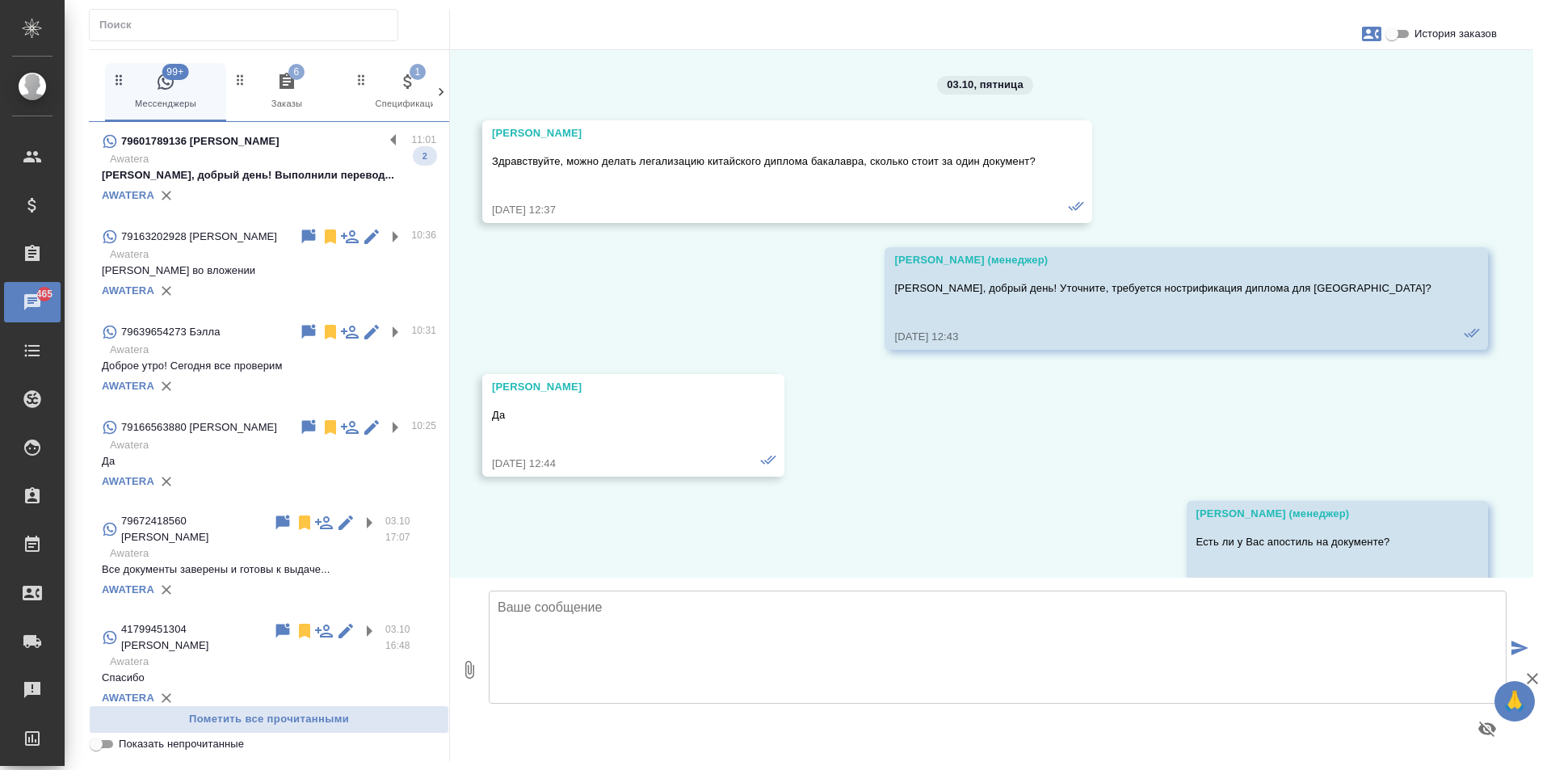
scroll to position [1139, 0]
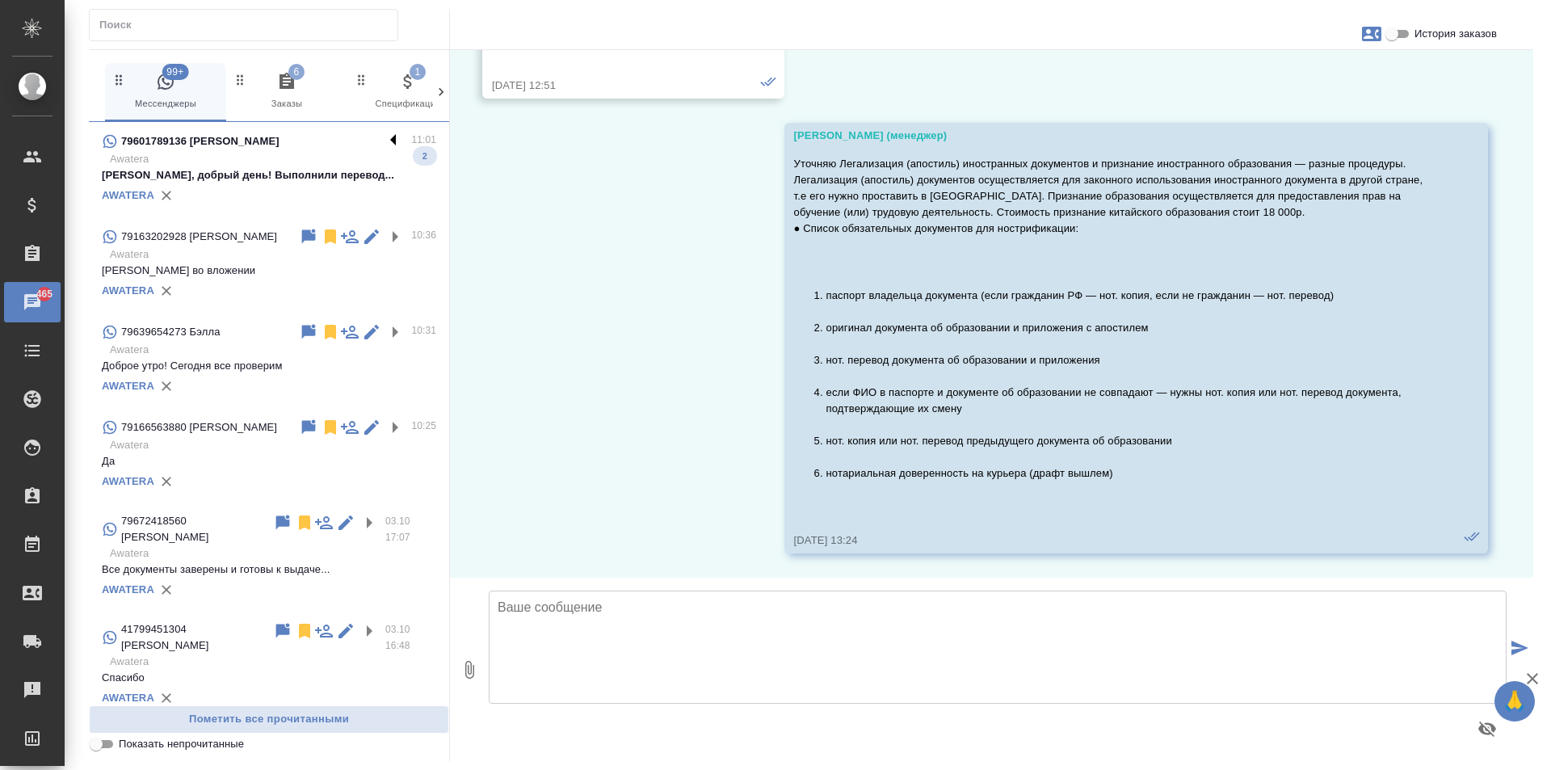
click at [384, 135] on label at bounding box center [397, 141] width 27 height 19
click at [0, 0] on input "checkbox" at bounding box center [0, 0] width 0 height 0
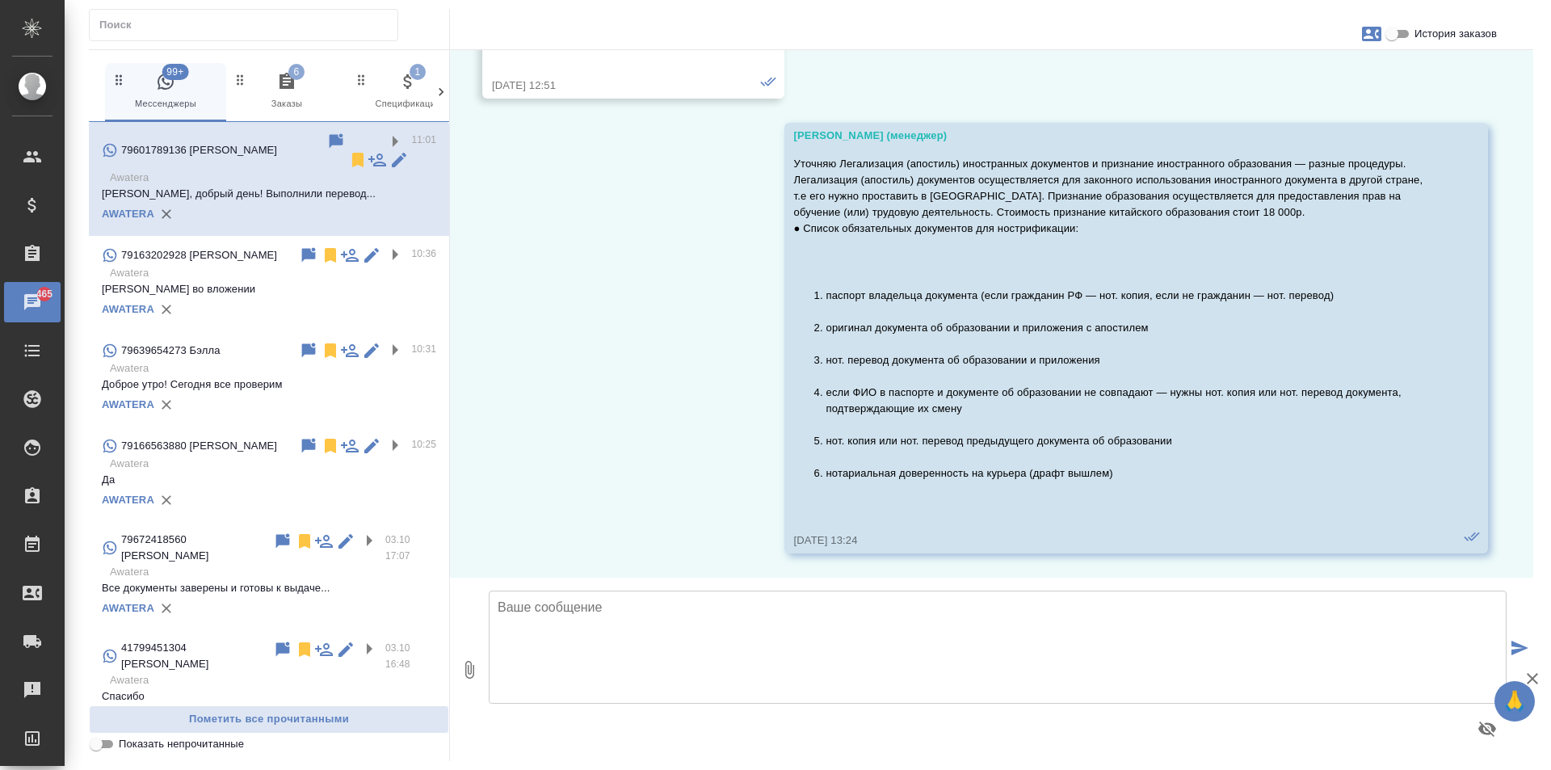
scroll to position [320, 0]
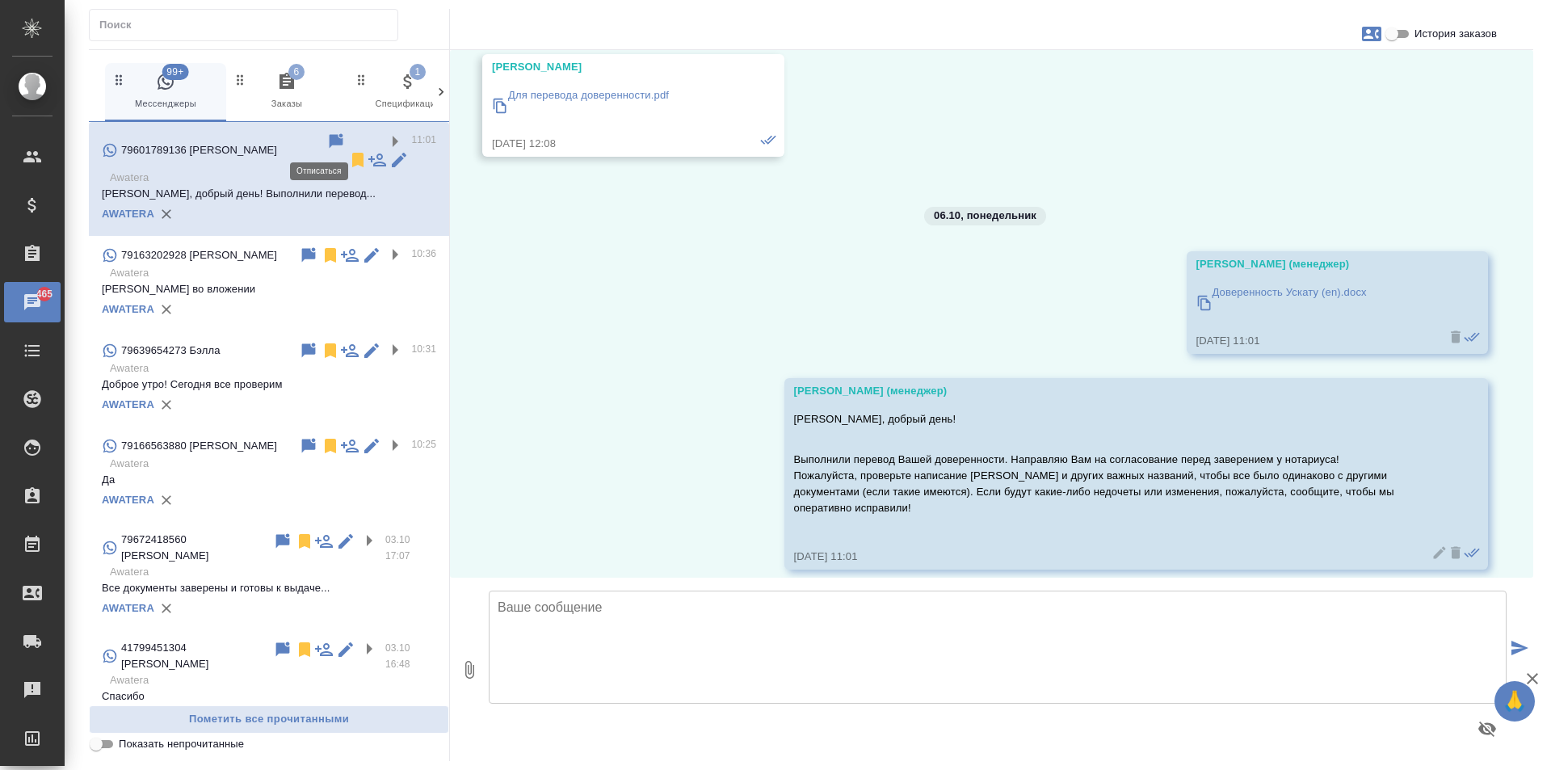
click at [352, 153] on icon at bounding box center [357, 160] width 11 height 15
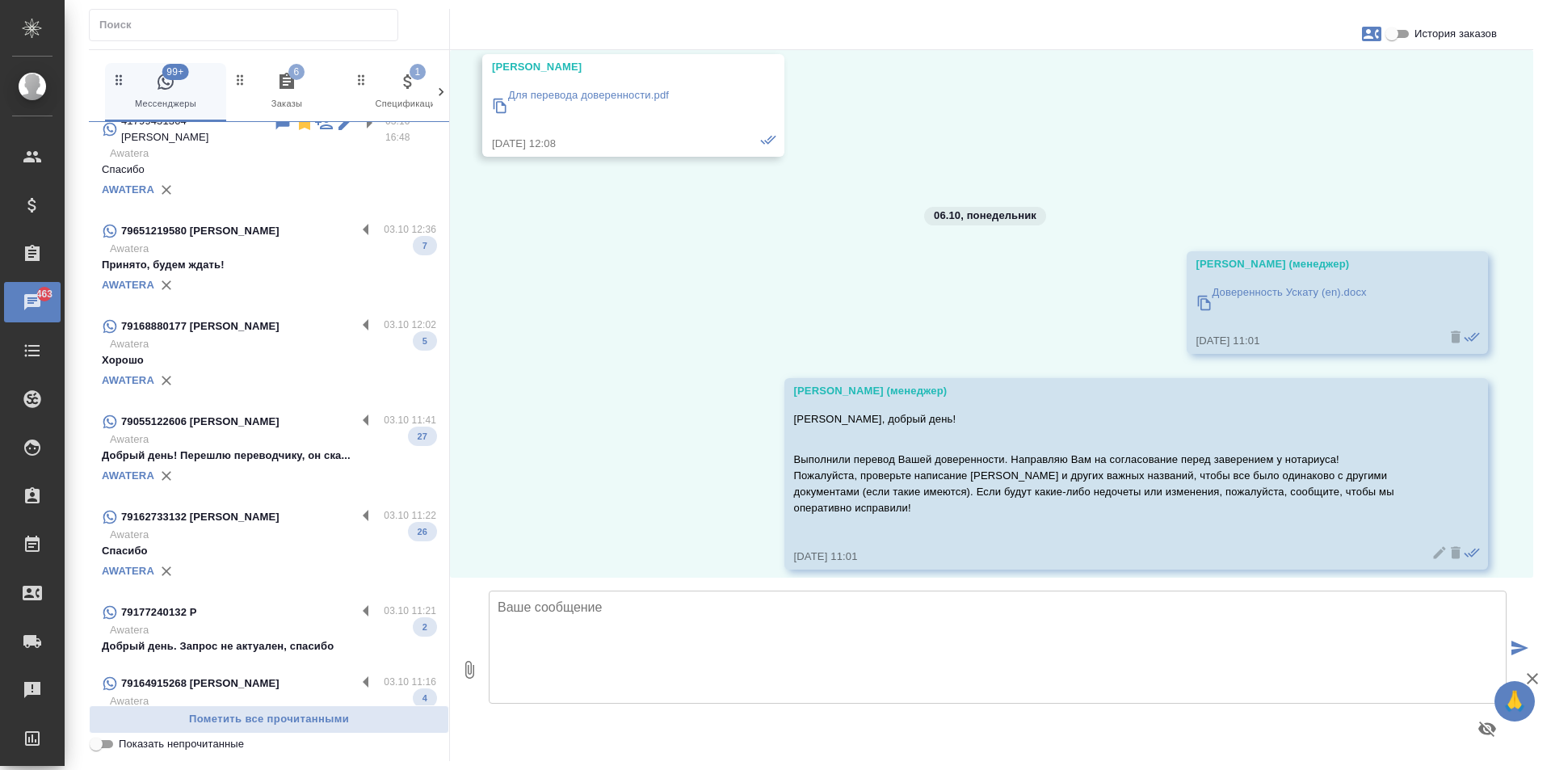
scroll to position [389, 0]
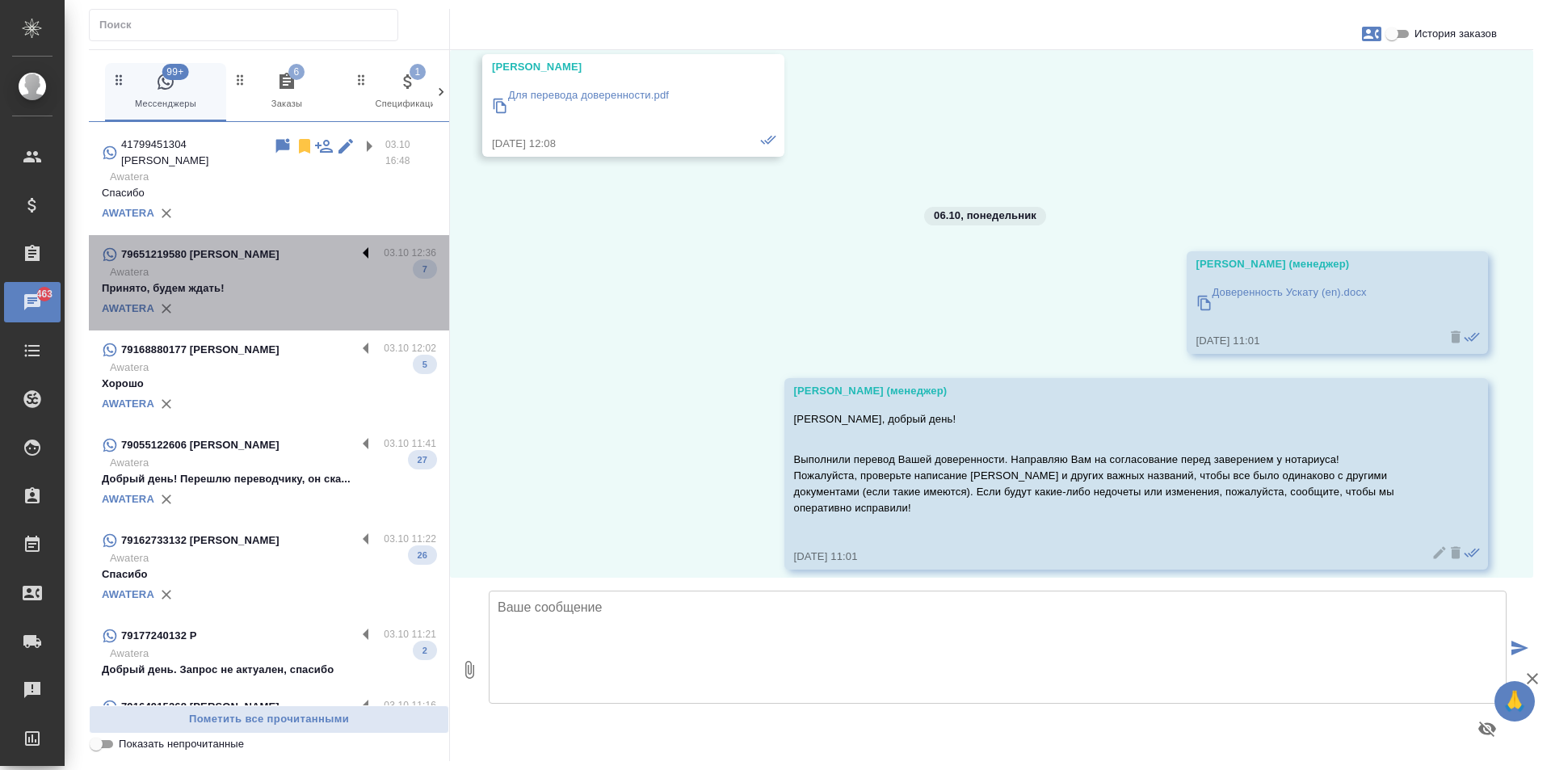
click at [356, 258] on label at bounding box center [369, 254] width 27 height 19
click at [0, 0] on input "checkbox" at bounding box center [0, 0] width 0 height 0
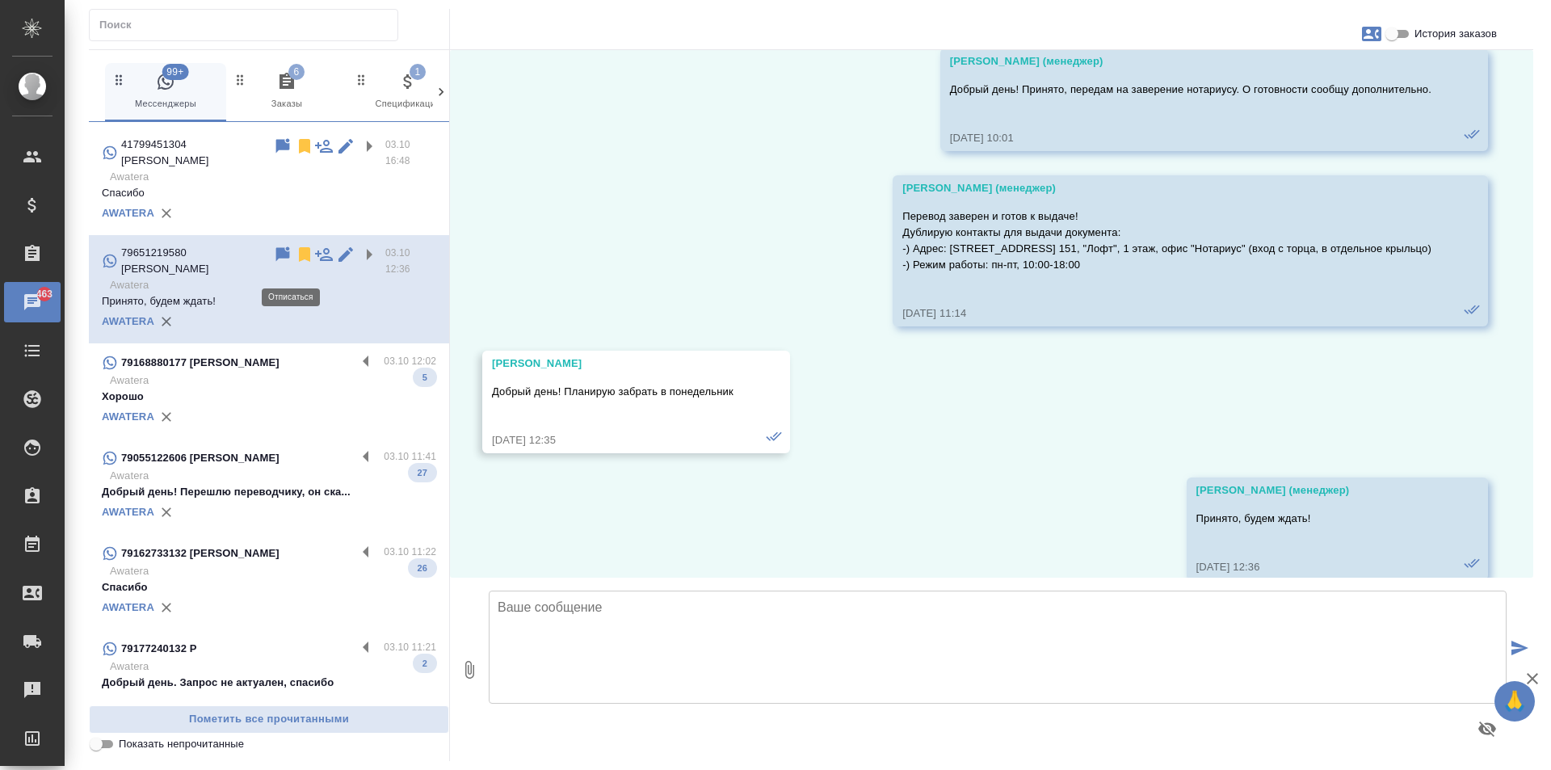
scroll to position [1971, 0]
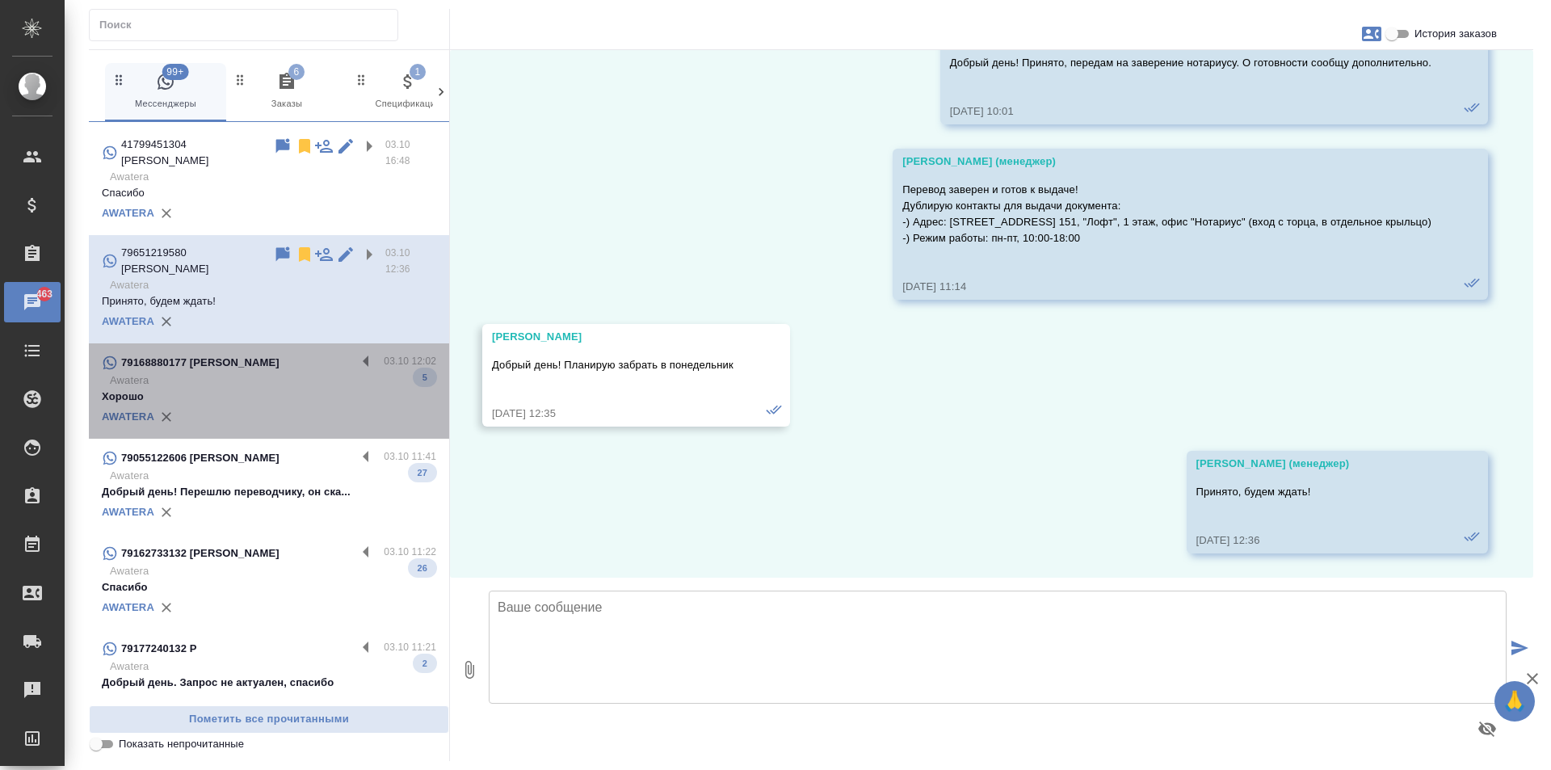
click at [355, 352] on div "79168880177 Алексей 03.10 12:02 Awatera Хорошо 5 AWATERA" at bounding box center [269, 390] width 360 height 95
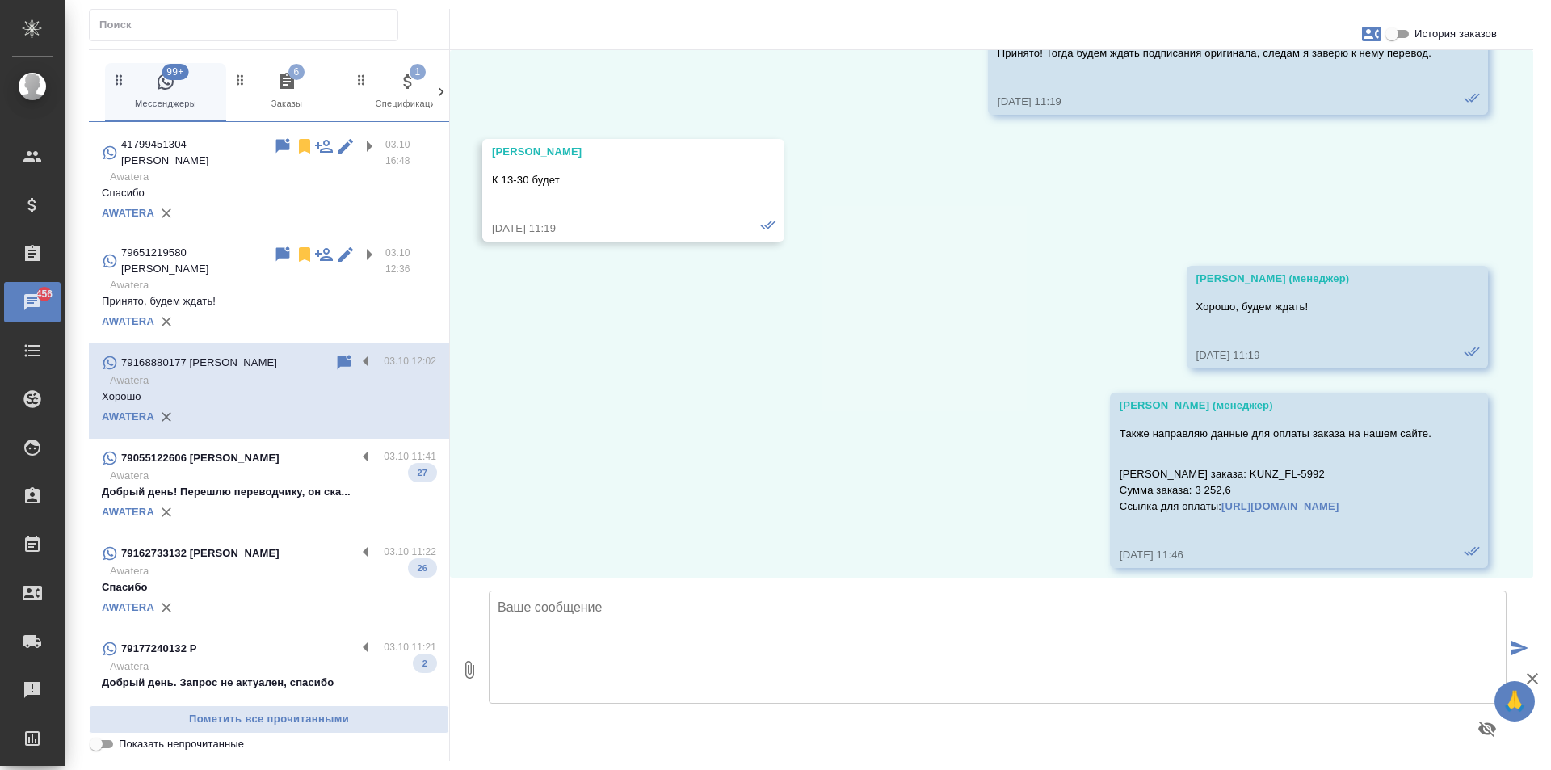
scroll to position [470, 0]
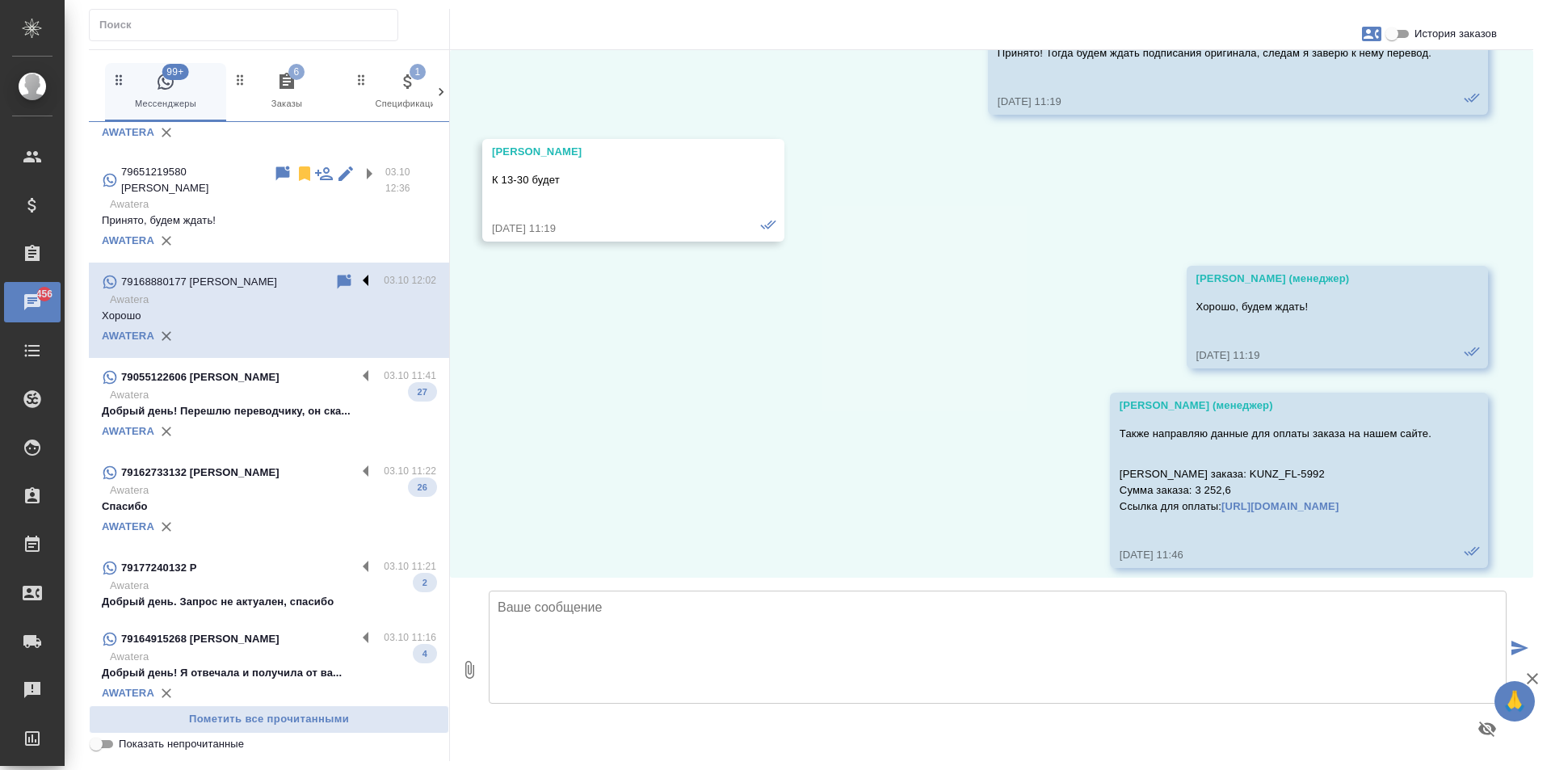
click at [356, 275] on label at bounding box center [369, 281] width 27 height 19
click at [0, 0] on input "checkbox" at bounding box center [0, 0] width 0 height 0
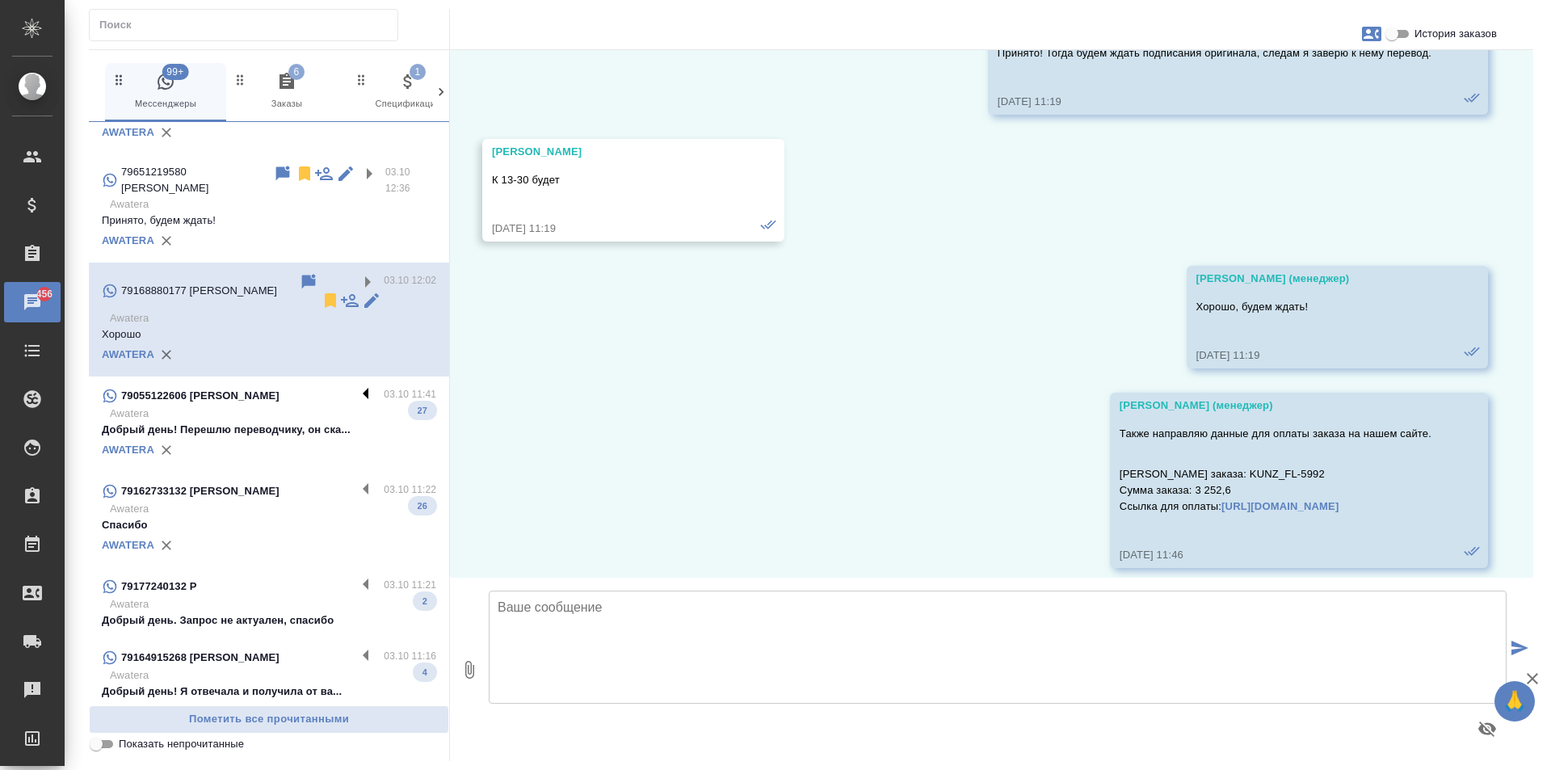
click at [356, 386] on label at bounding box center [369, 395] width 27 height 19
click at [0, 0] on input "checkbox" at bounding box center [0, 0] width 0 height 0
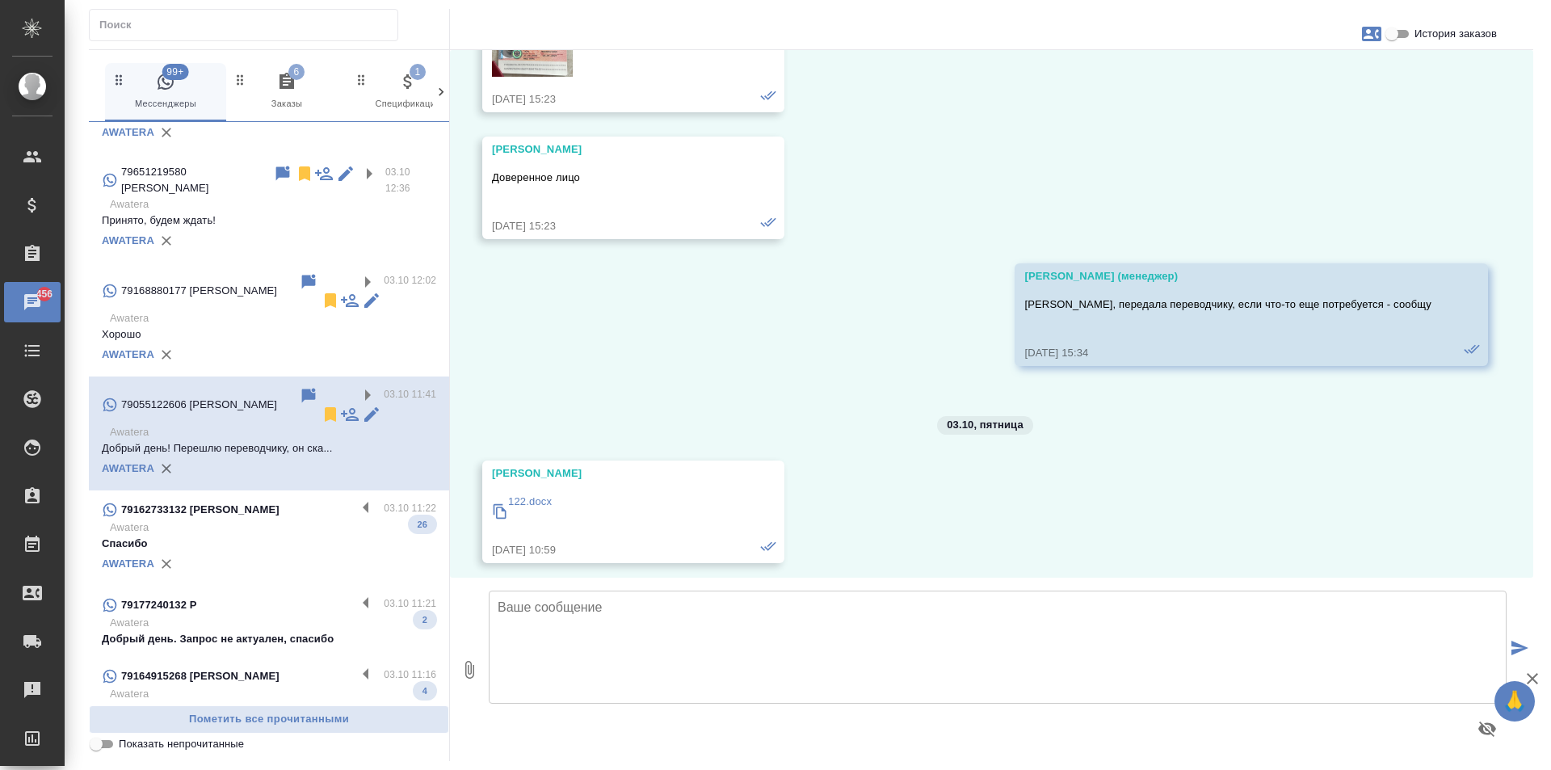
scroll to position [6379, 0]
click at [290, 376] on div "79055122606 Ирина 03.10 11:41 Awatera Добрый день! Перешлю переводчику, он ска.…" at bounding box center [269, 433] width 360 height 114
click at [321, 405] on icon at bounding box center [330, 414] width 19 height 19
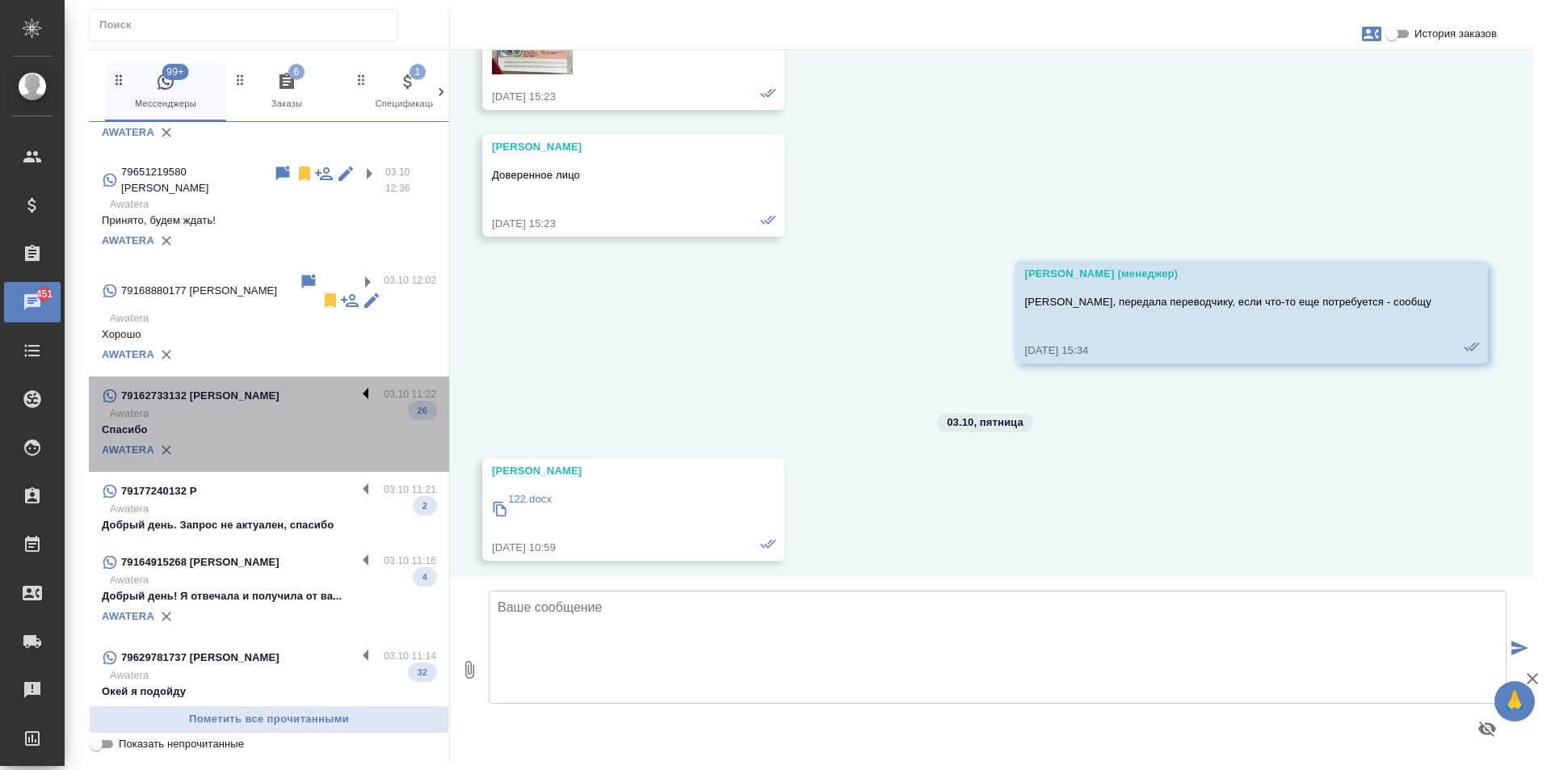
click at [356, 386] on label at bounding box center [369, 395] width 27 height 19
click at [0, 0] on input "checkbox" at bounding box center [0, 0] width 0 height 0
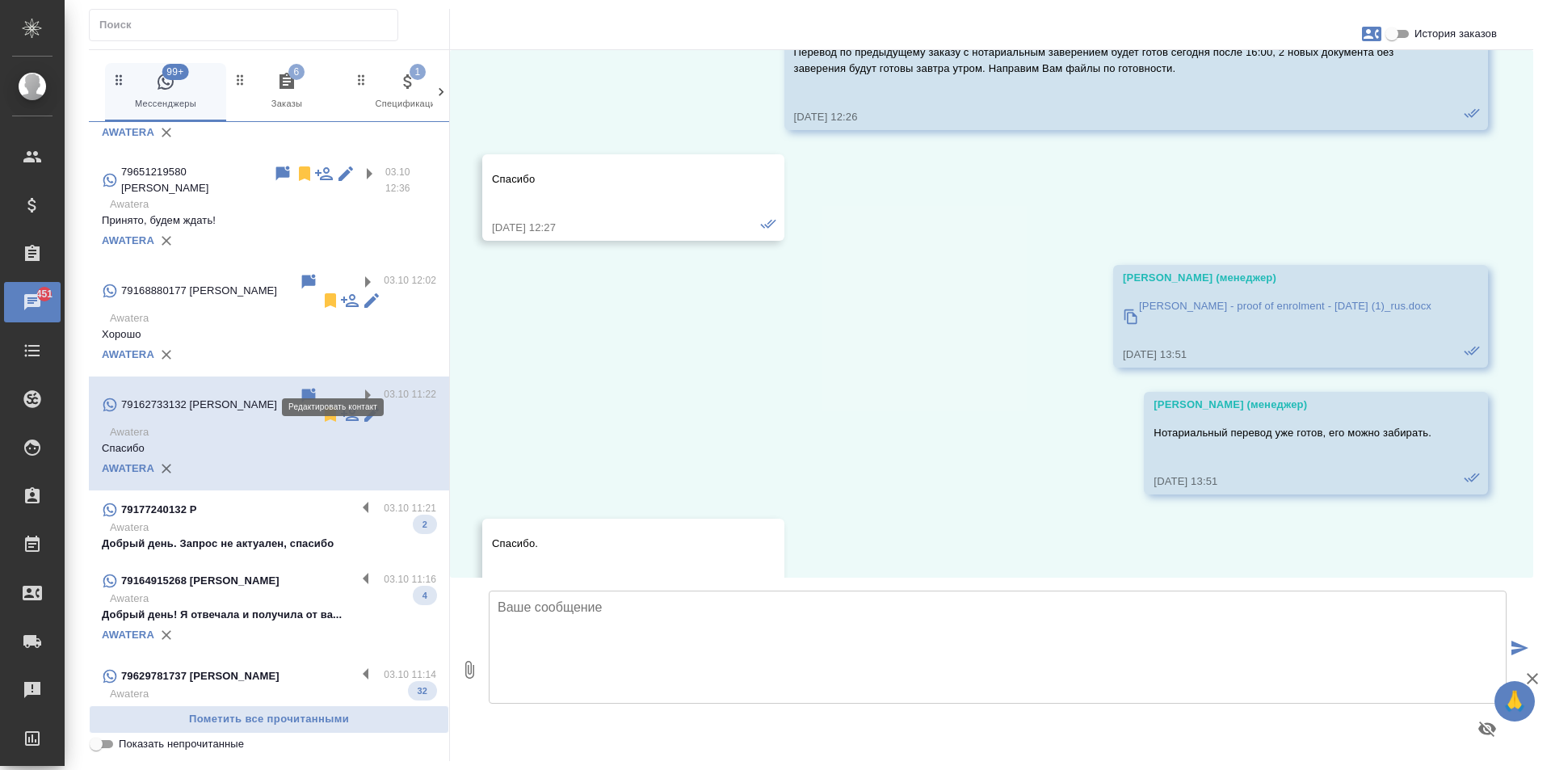
scroll to position [5213, 0]
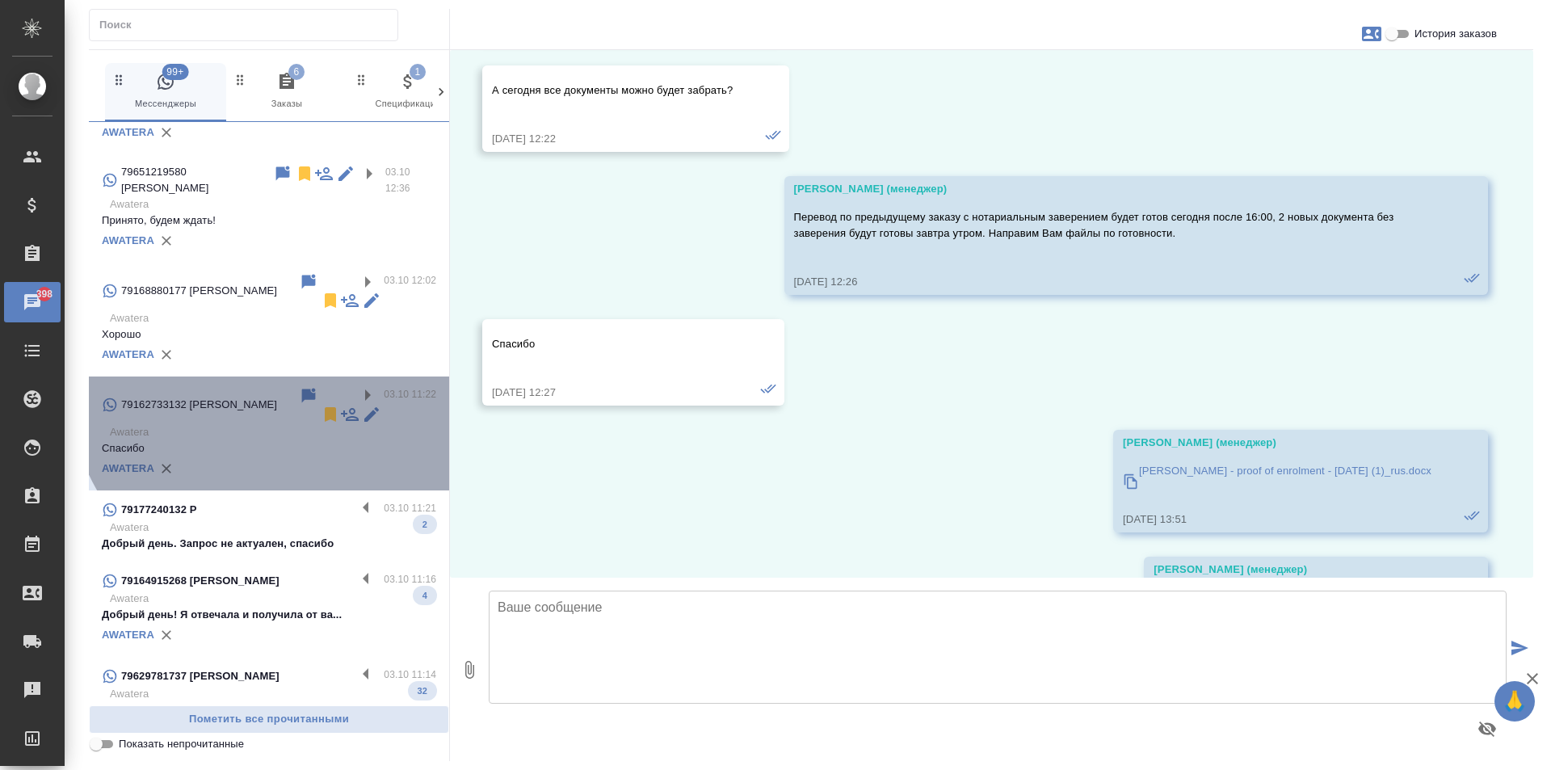
click at [282, 376] on div "79162733132 Лариса 03.10 11:22 Awatera Спасибо AWATERA" at bounding box center [269, 433] width 360 height 114
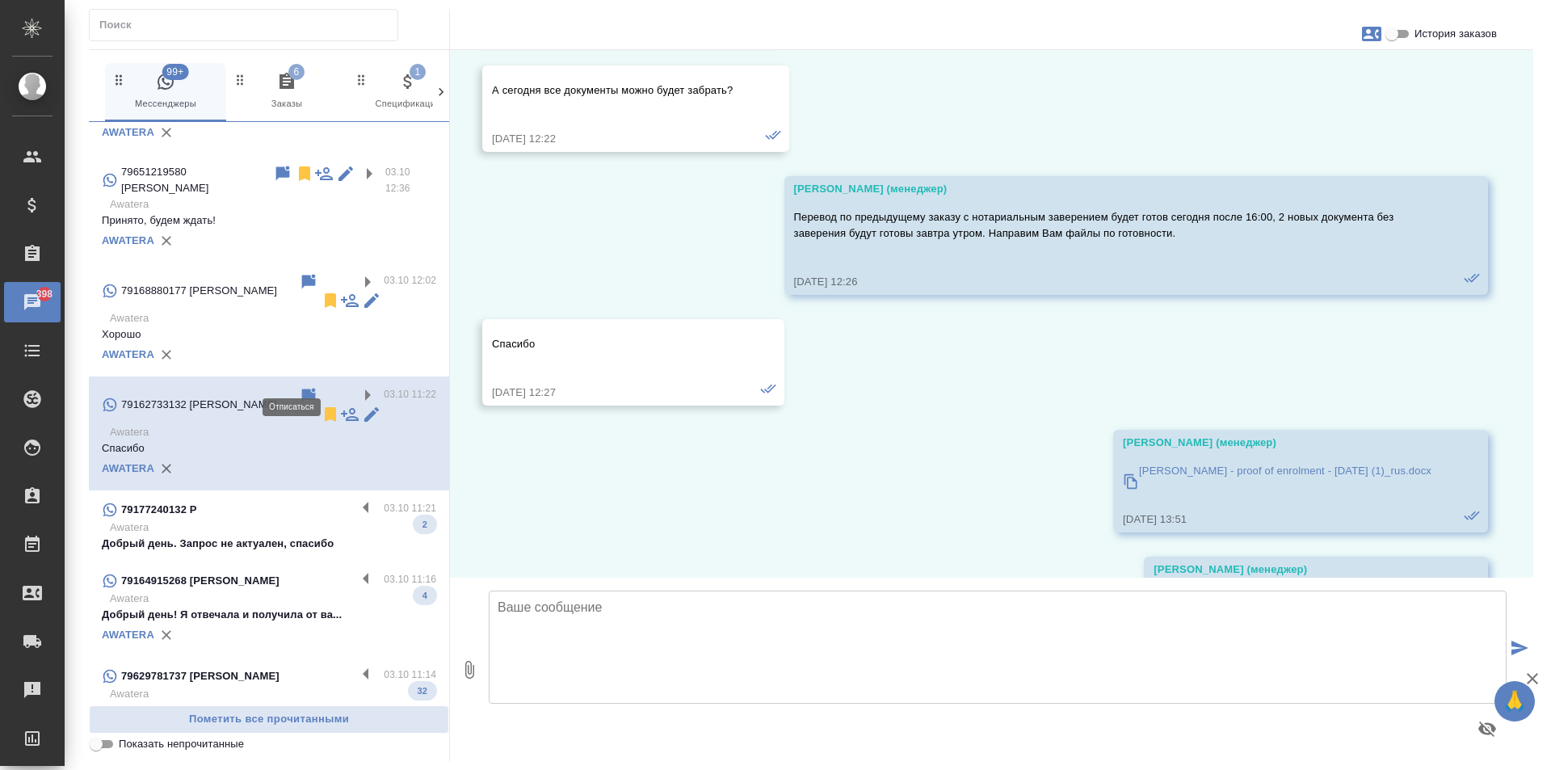
click at [325, 407] on icon at bounding box center [330, 414] width 11 height 15
click at [356, 500] on label at bounding box center [369, 509] width 27 height 19
click at [0, 0] on input "checkbox" at bounding box center [0, 0] width 0 height 0
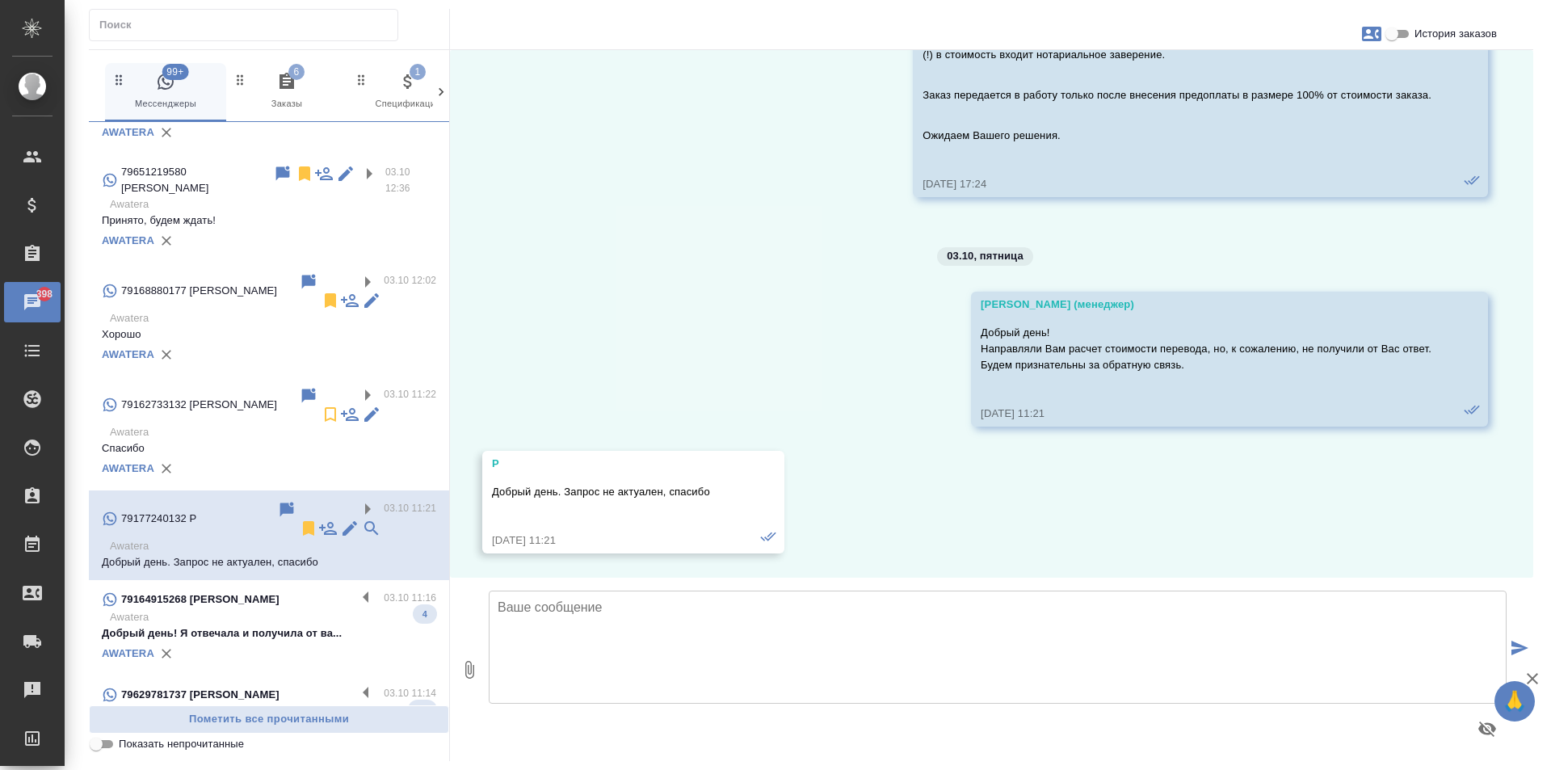
scroll to position [1827, 0]
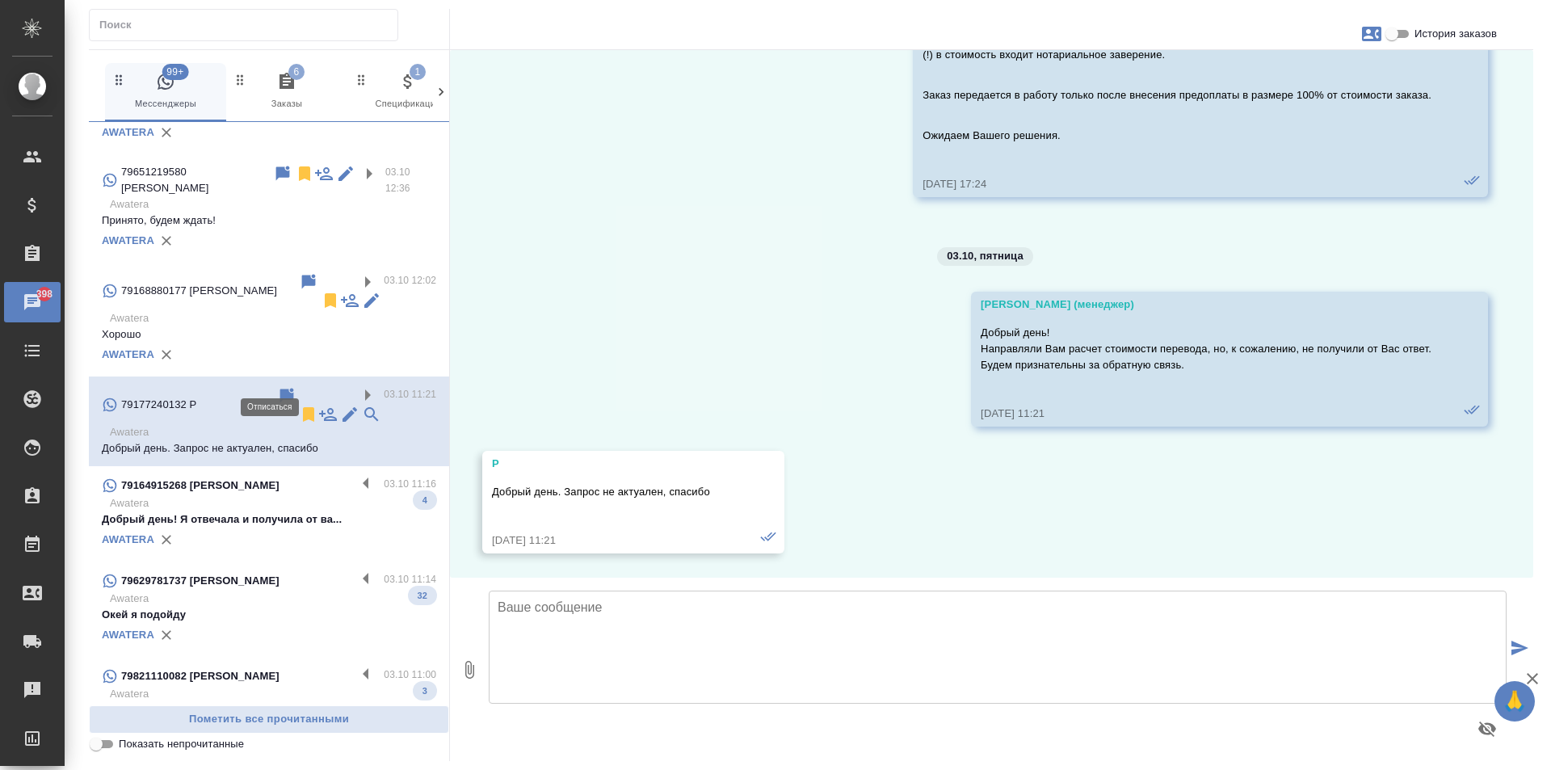
click at [299, 405] on icon at bounding box center [308, 414] width 19 height 19
click at [351, 466] on div "79164915268 Рязанова Мила 03.10 11:16 Awatera Добрый день! Я отвечала и получил…" at bounding box center [269, 513] width 360 height 95
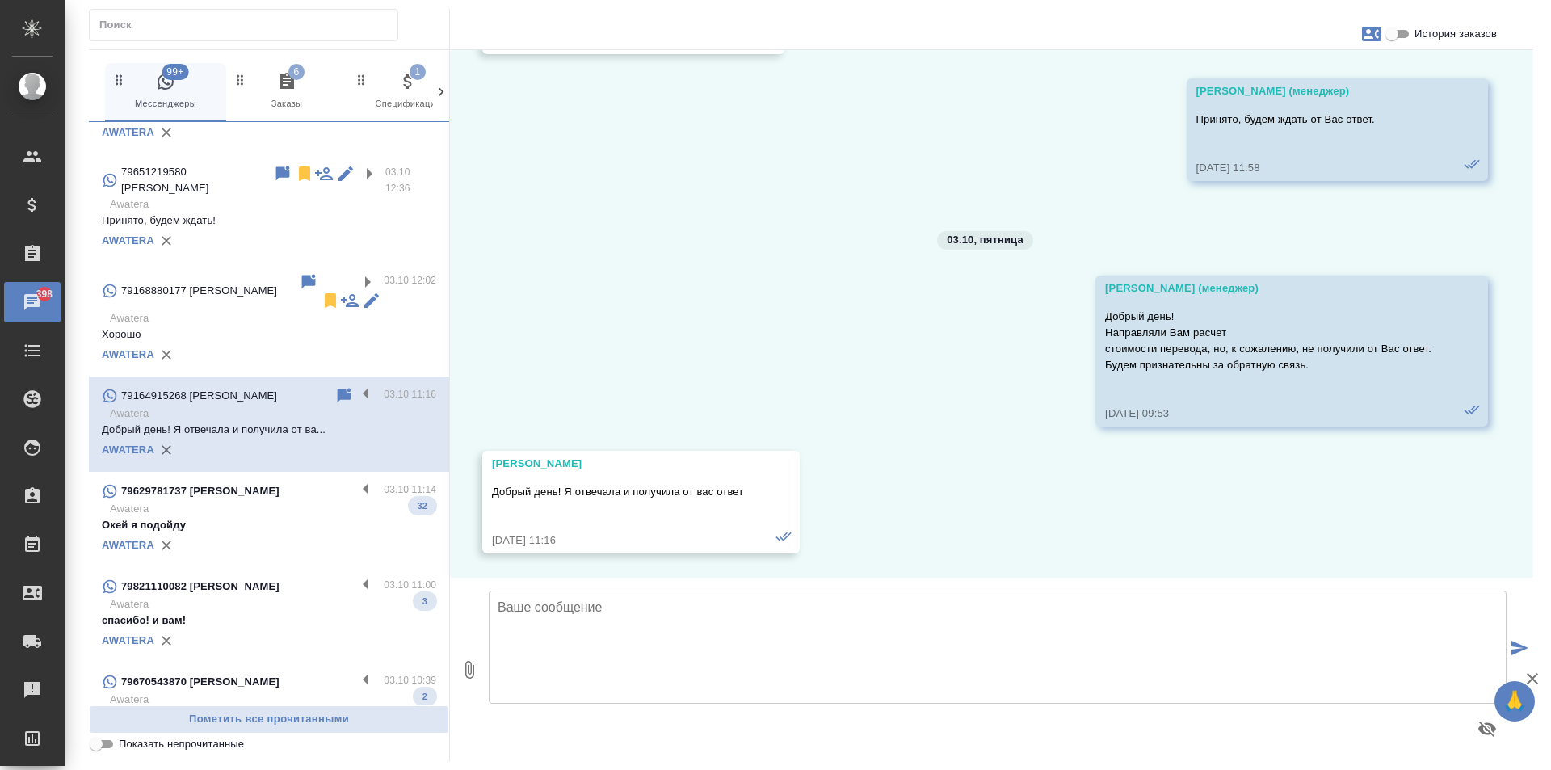
scroll to position [1156, 0]
click at [356, 386] on label at bounding box center [369, 395] width 27 height 19
click at [0, 0] on input "checkbox" at bounding box center [0, 0] width 0 height 0
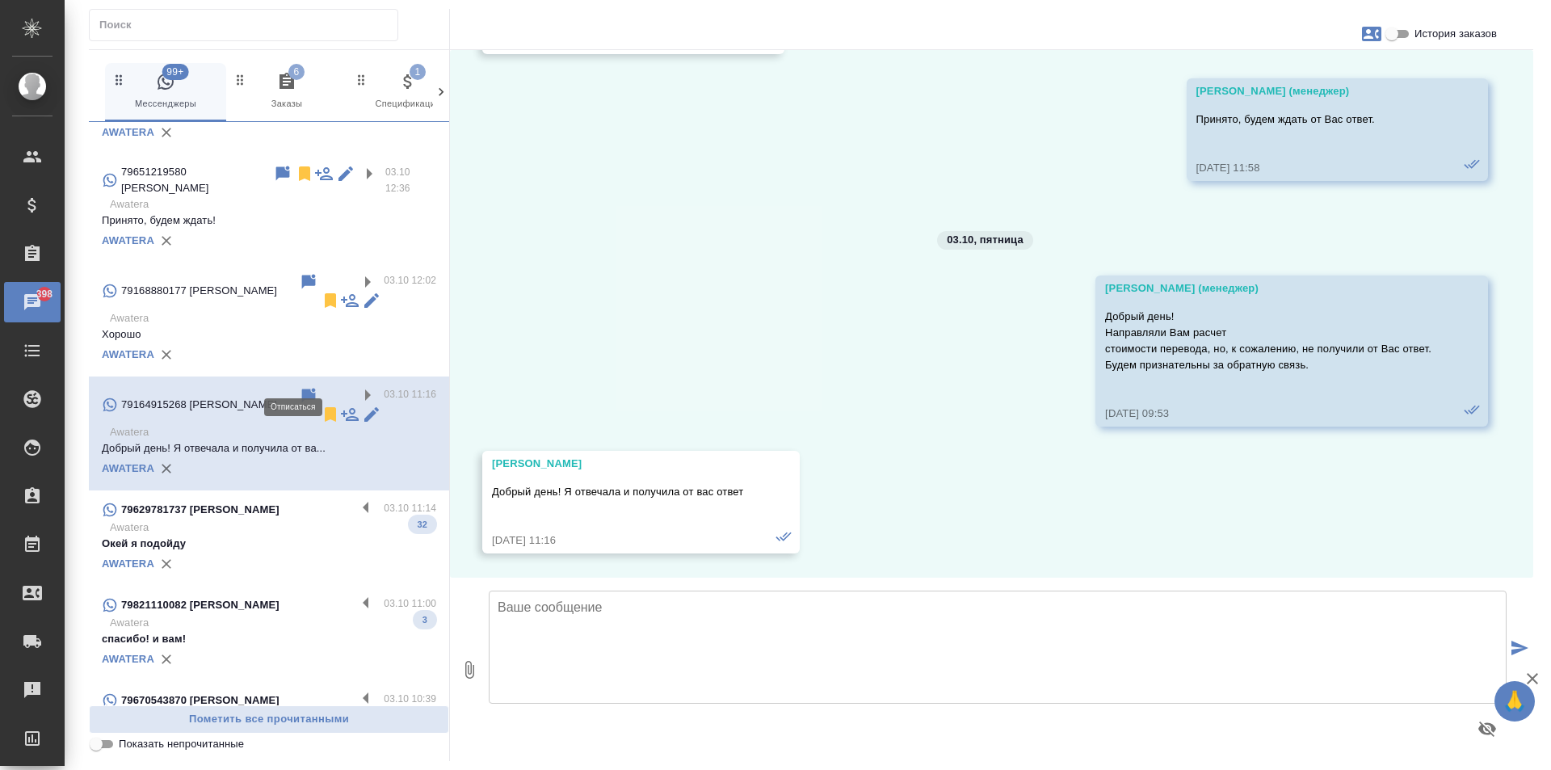
click at [325, 407] on icon at bounding box center [330, 414] width 11 height 15
click at [351, 475] on div "79163202928 Лизунова Людмила Борисовна 10:36 Awatera Файл во вложении AWATERA 7…" at bounding box center [269, 413] width 360 height 583
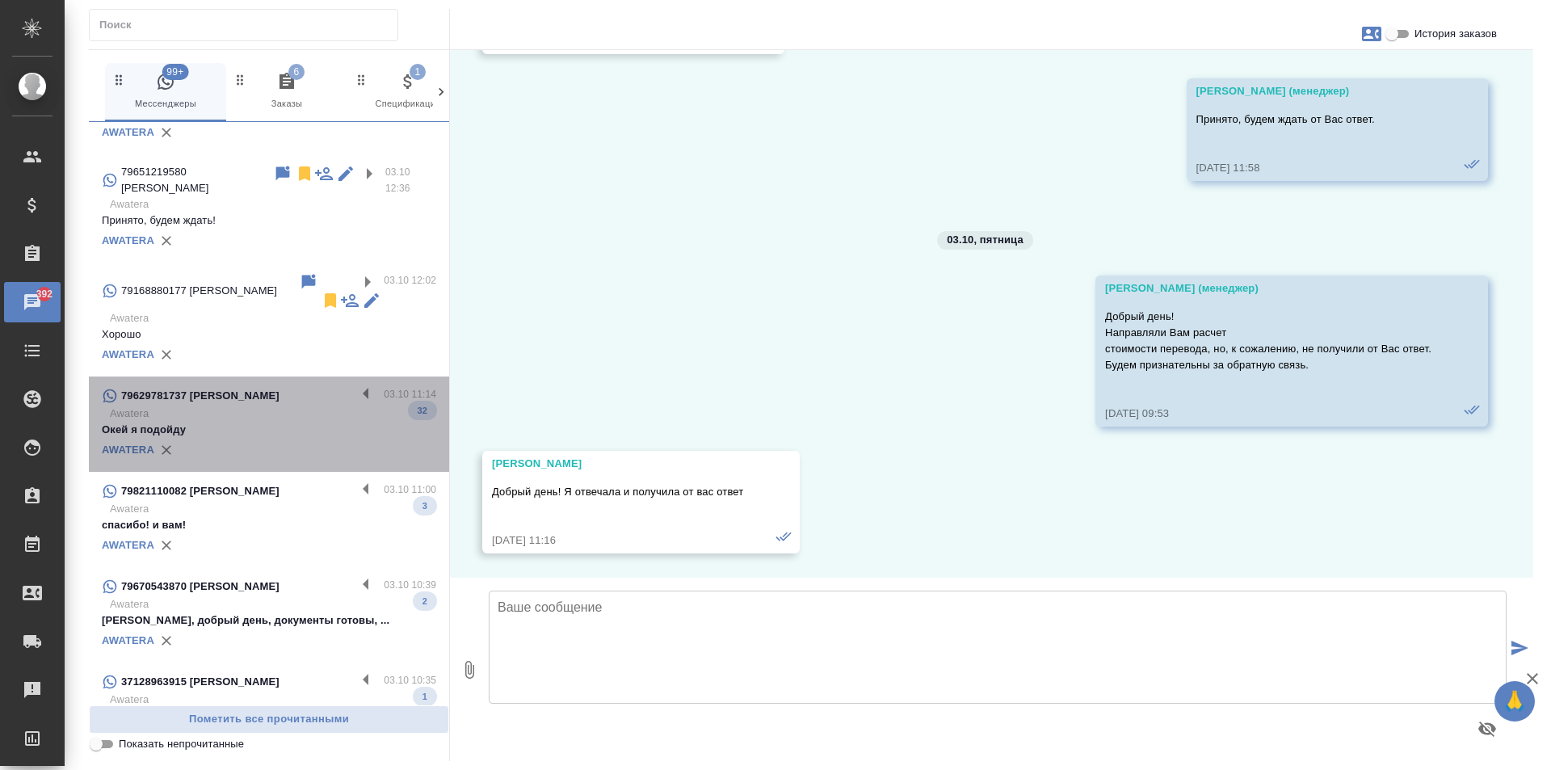
click at [349, 376] on div "79629781737 Оксана Шалышкина 03.10 11:14 Awatera Окей я подойду 32 AWATERA" at bounding box center [269, 423] width 360 height 95
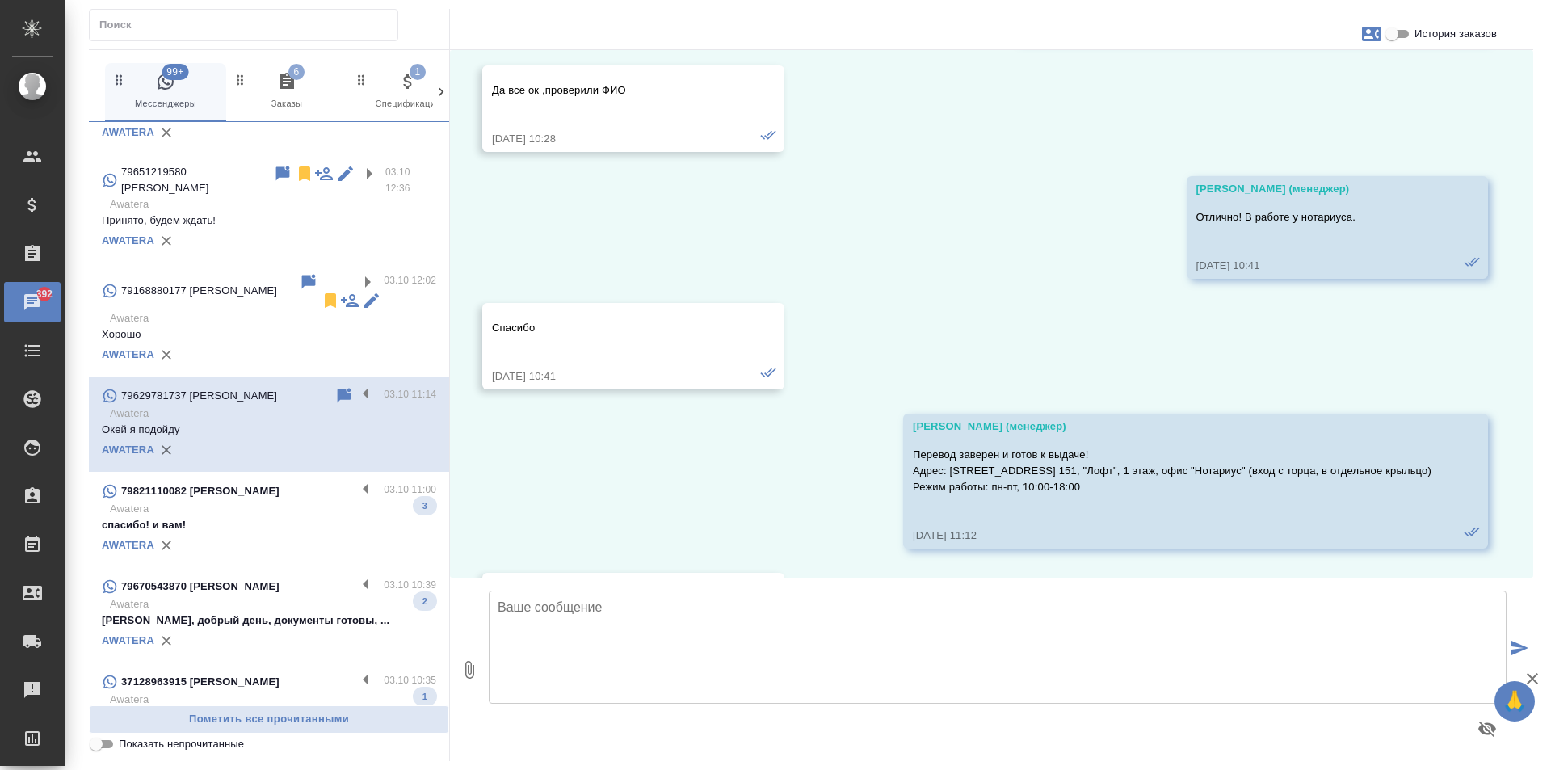
scroll to position [5342, 0]
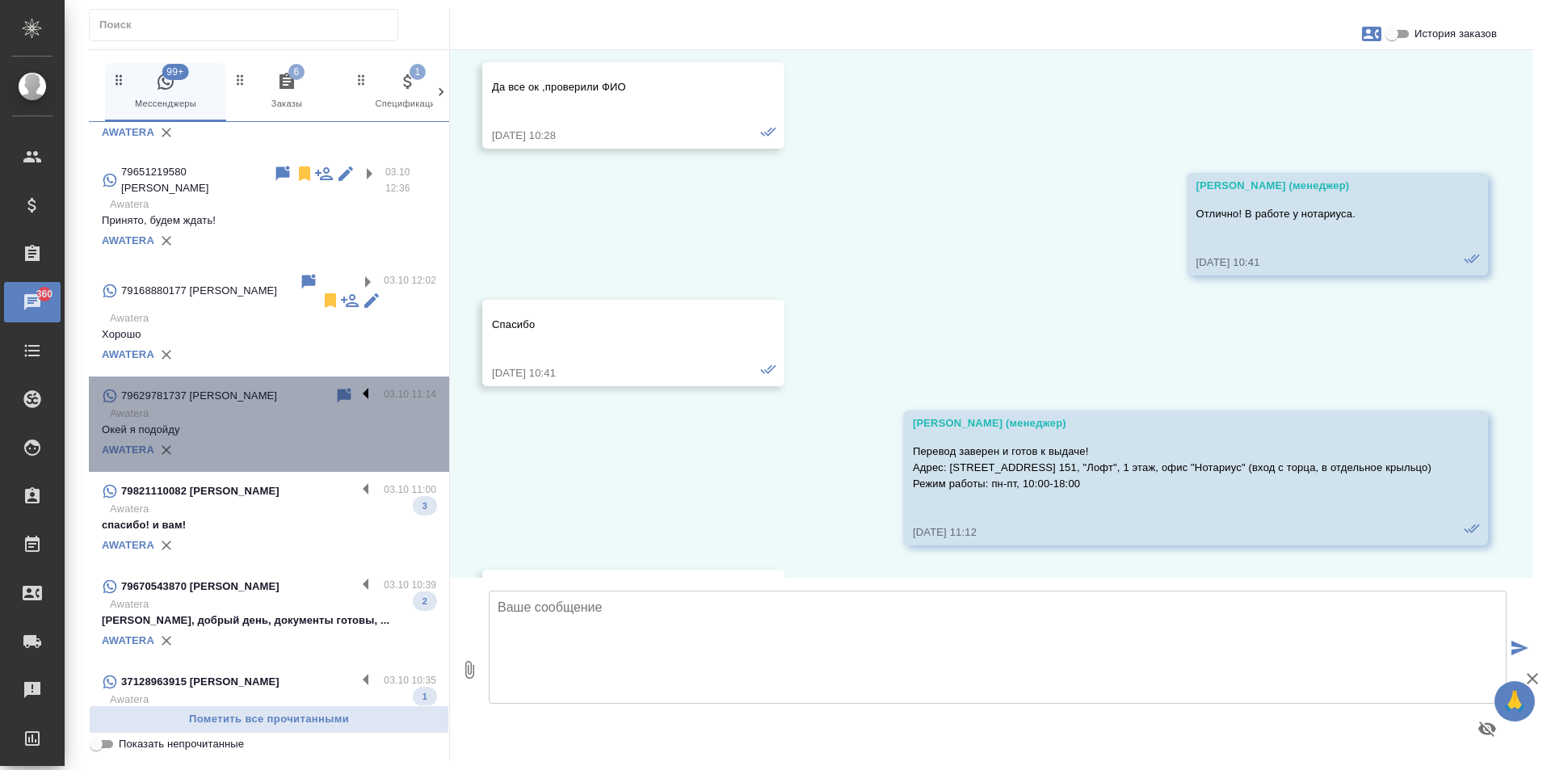
click at [356, 386] on label at bounding box center [369, 395] width 27 height 19
click at [0, 0] on input "checkbox" at bounding box center [0, 0] width 0 height 0
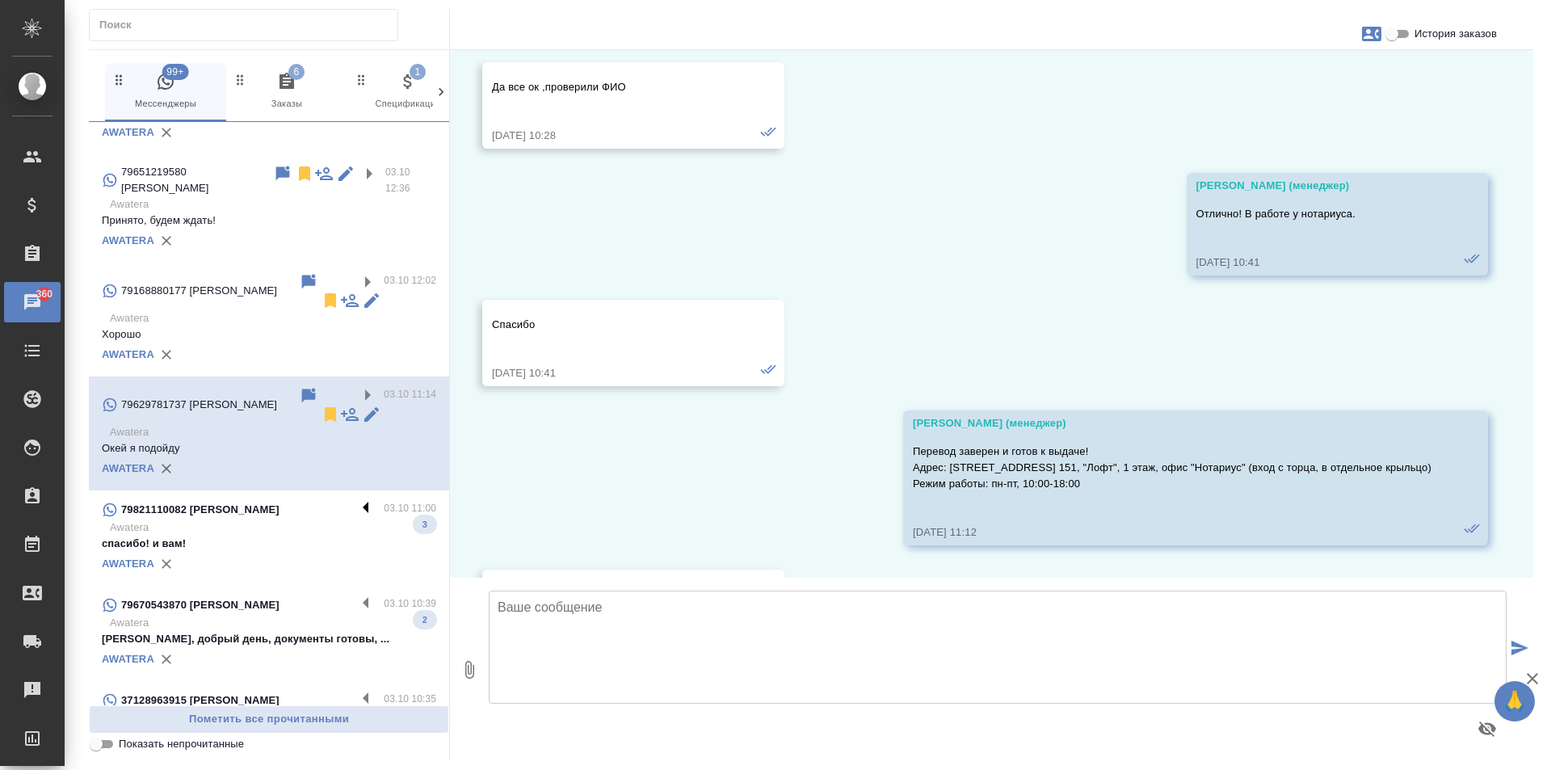
click at [356, 500] on label at bounding box center [369, 509] width 27 height 19
click at [0, 0] on input "checkbox" at bounding box center [0, 0] width 0 height 0
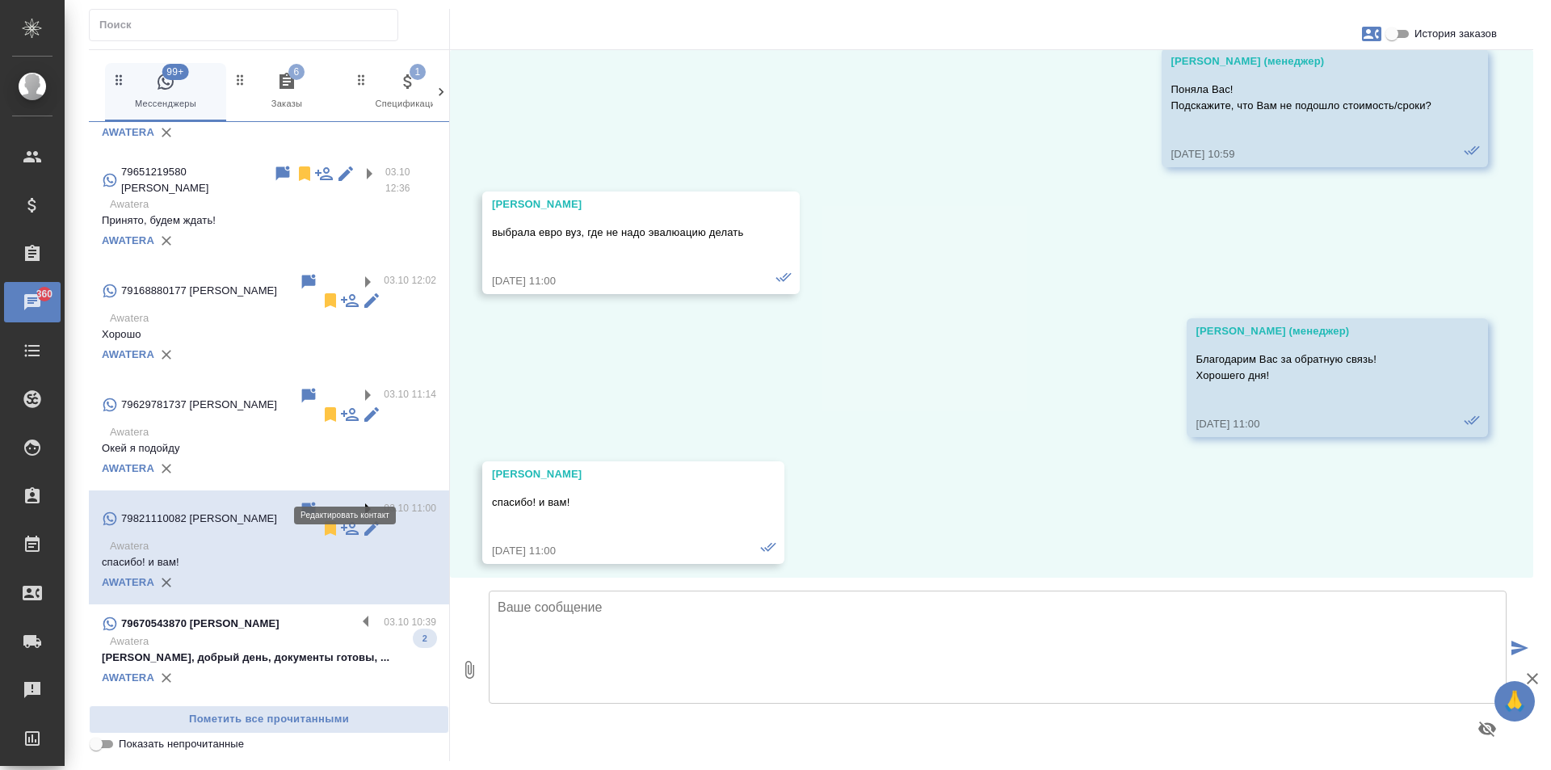
scroll to position [1251, 0]
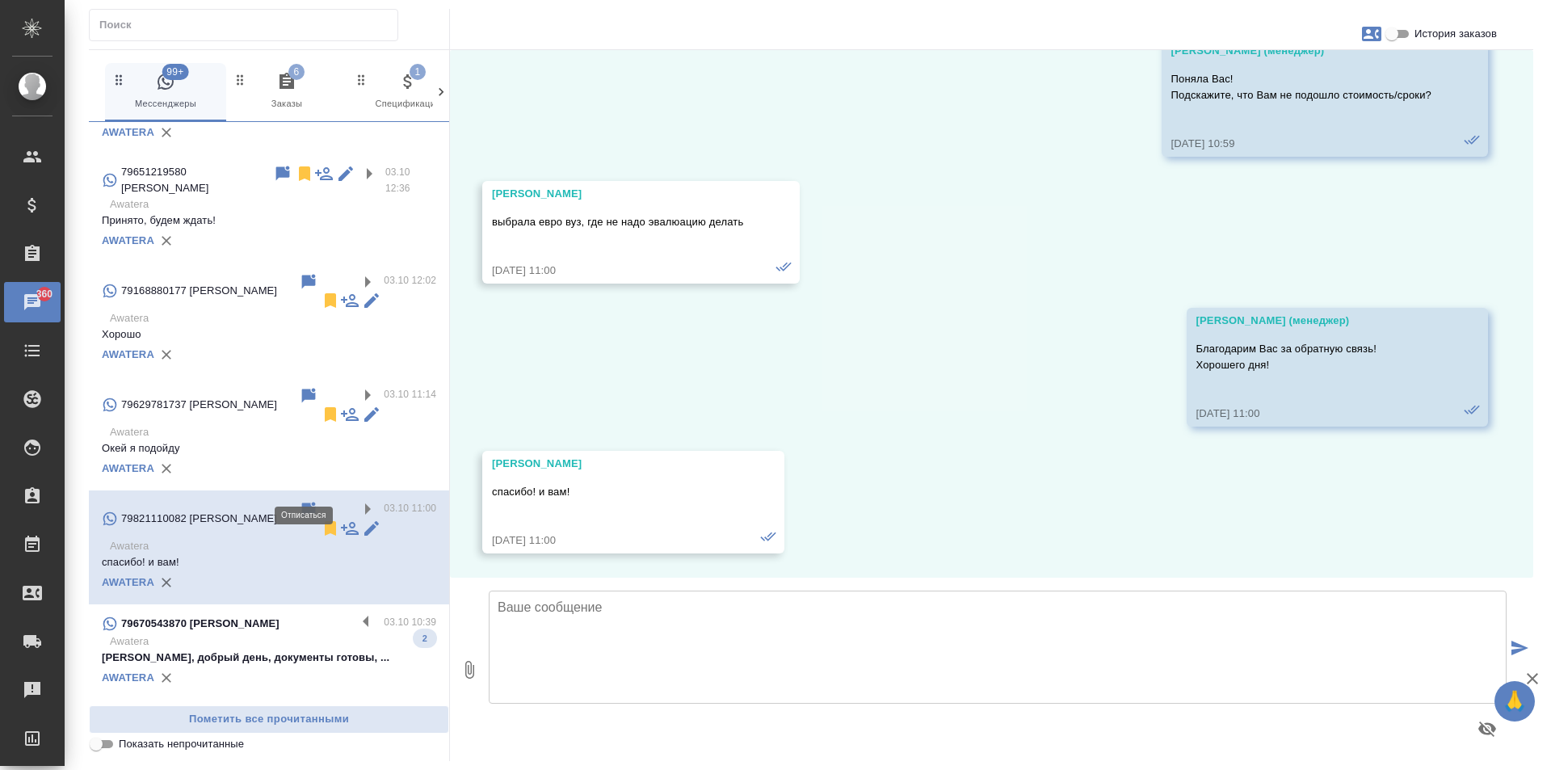
click at [321, 519] on icon at bounding box center [330, 528] width 19 height 19
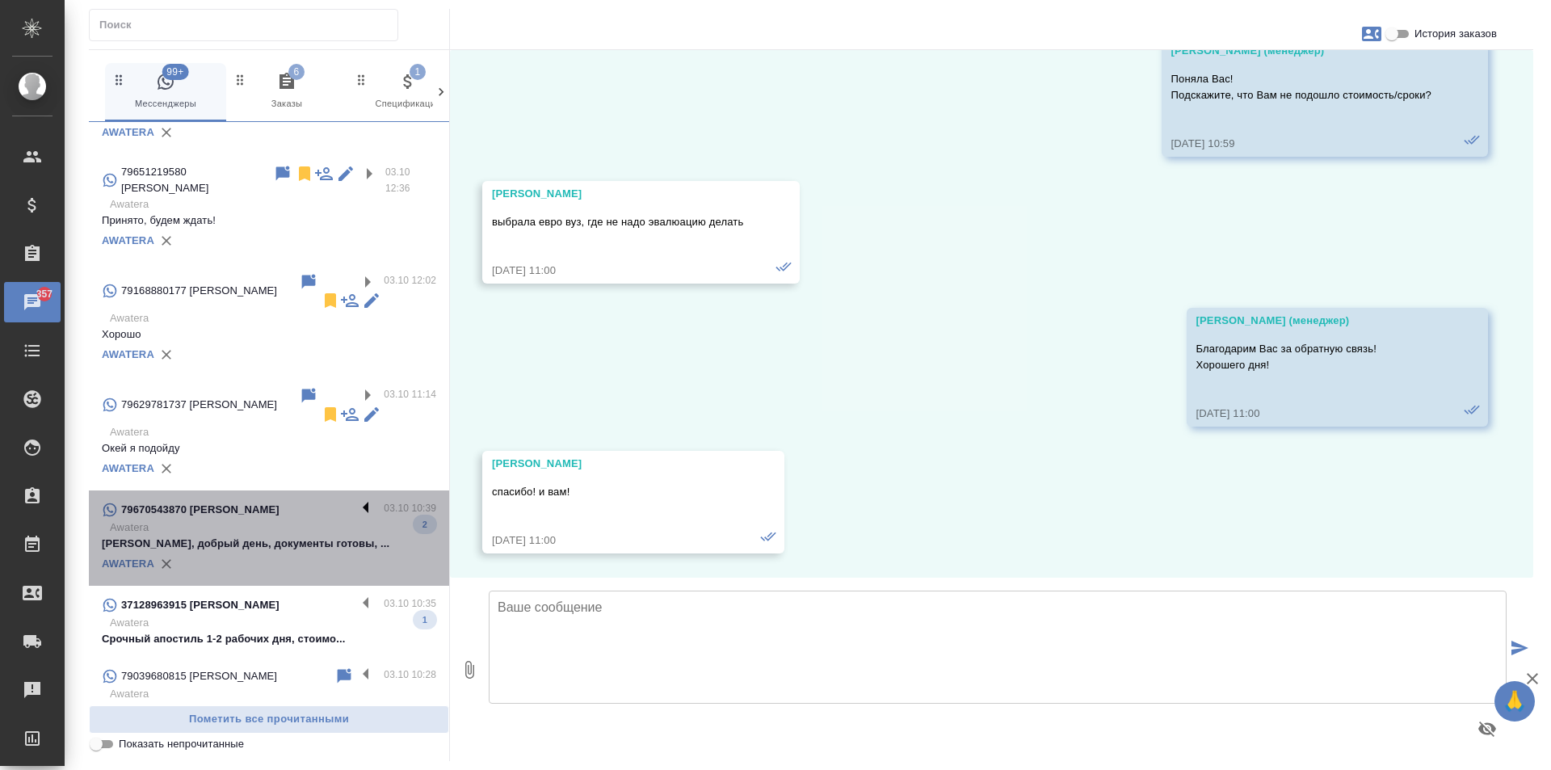
click at [356, 500] on label at bounding box center [369, 509] width 27 height 19
click at [0, 0] on input "checkbox" at bounding box center [0, 0] width 0 height 0
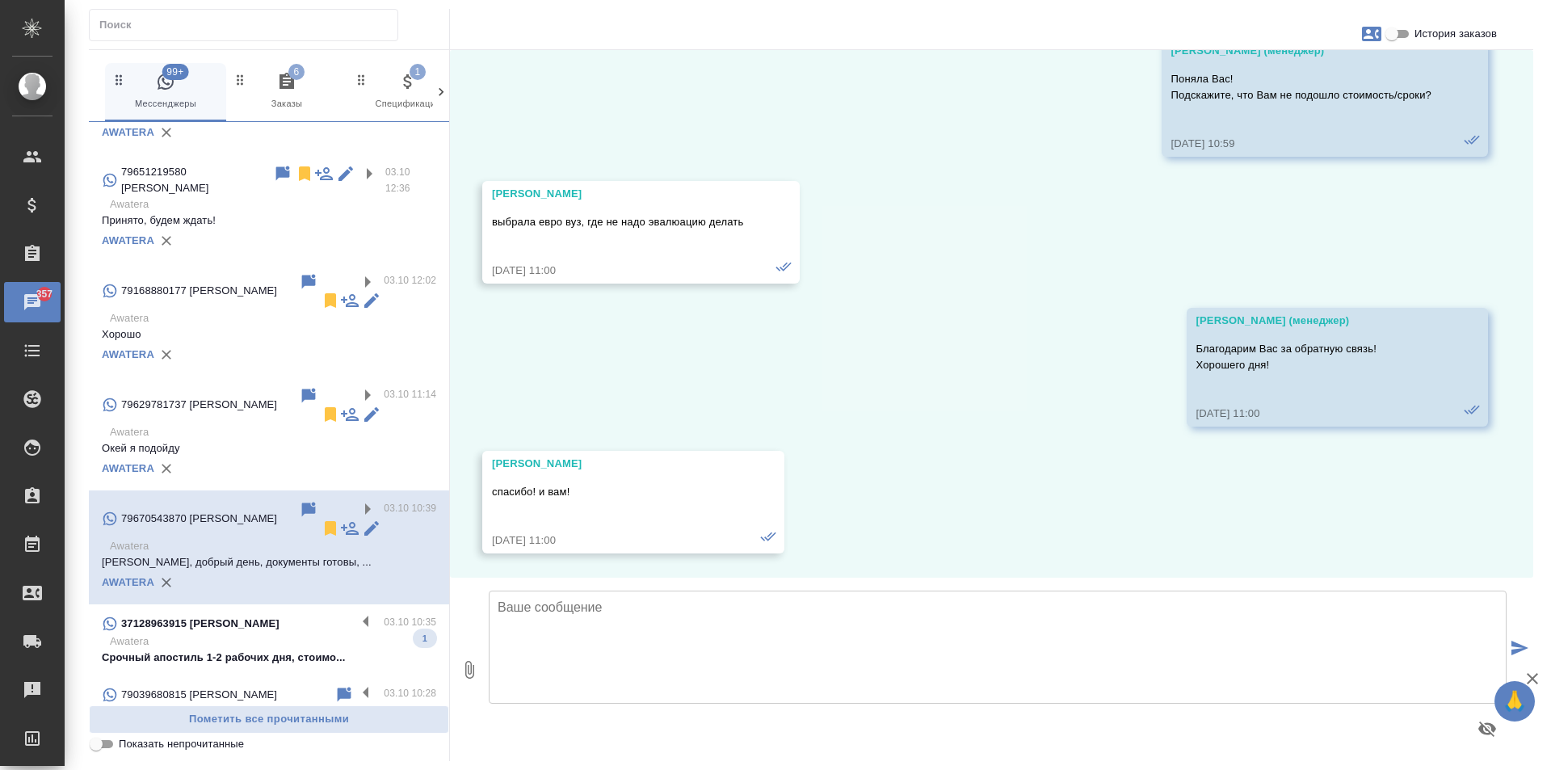
scroll to position [525, 0]
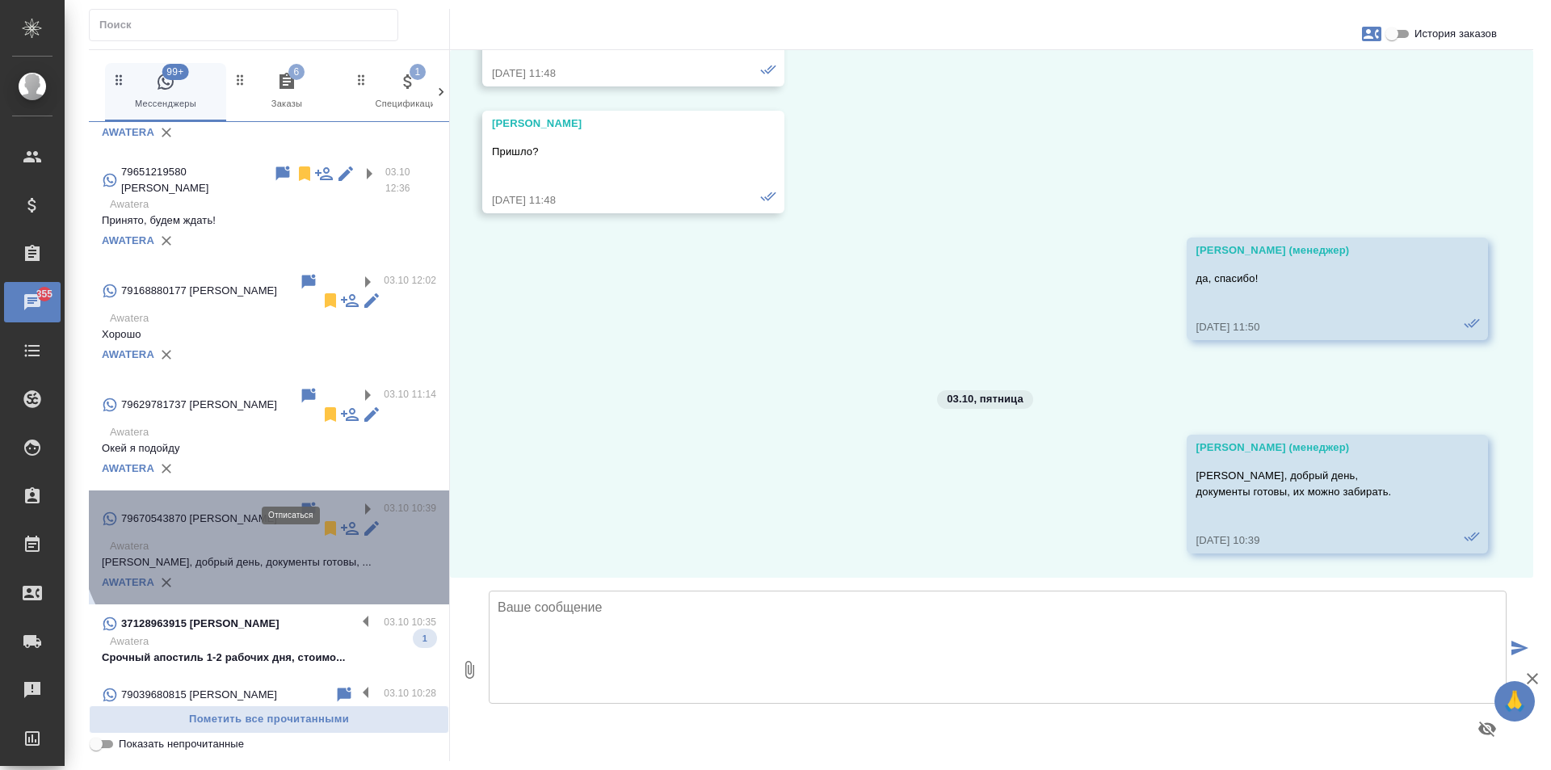
click at [325, 521] on icon at bounding box center [330, 528] width 11 height 15
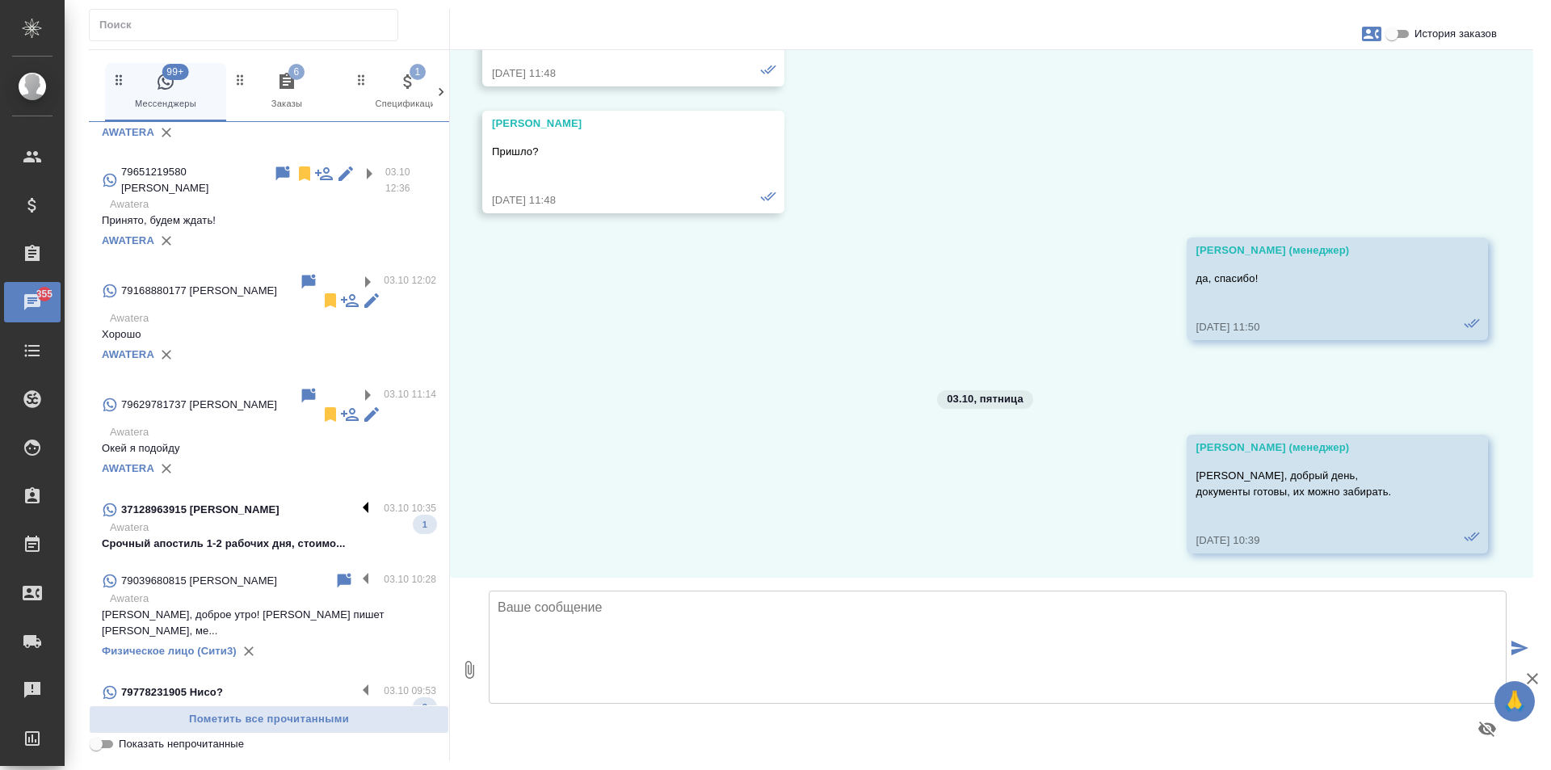
click at [356, 500] on label at bounding box center [369, 509] width 27 height 19
click at [0, 0] on input "checkbox" at bounding box center [0, 0] width 0 height 0
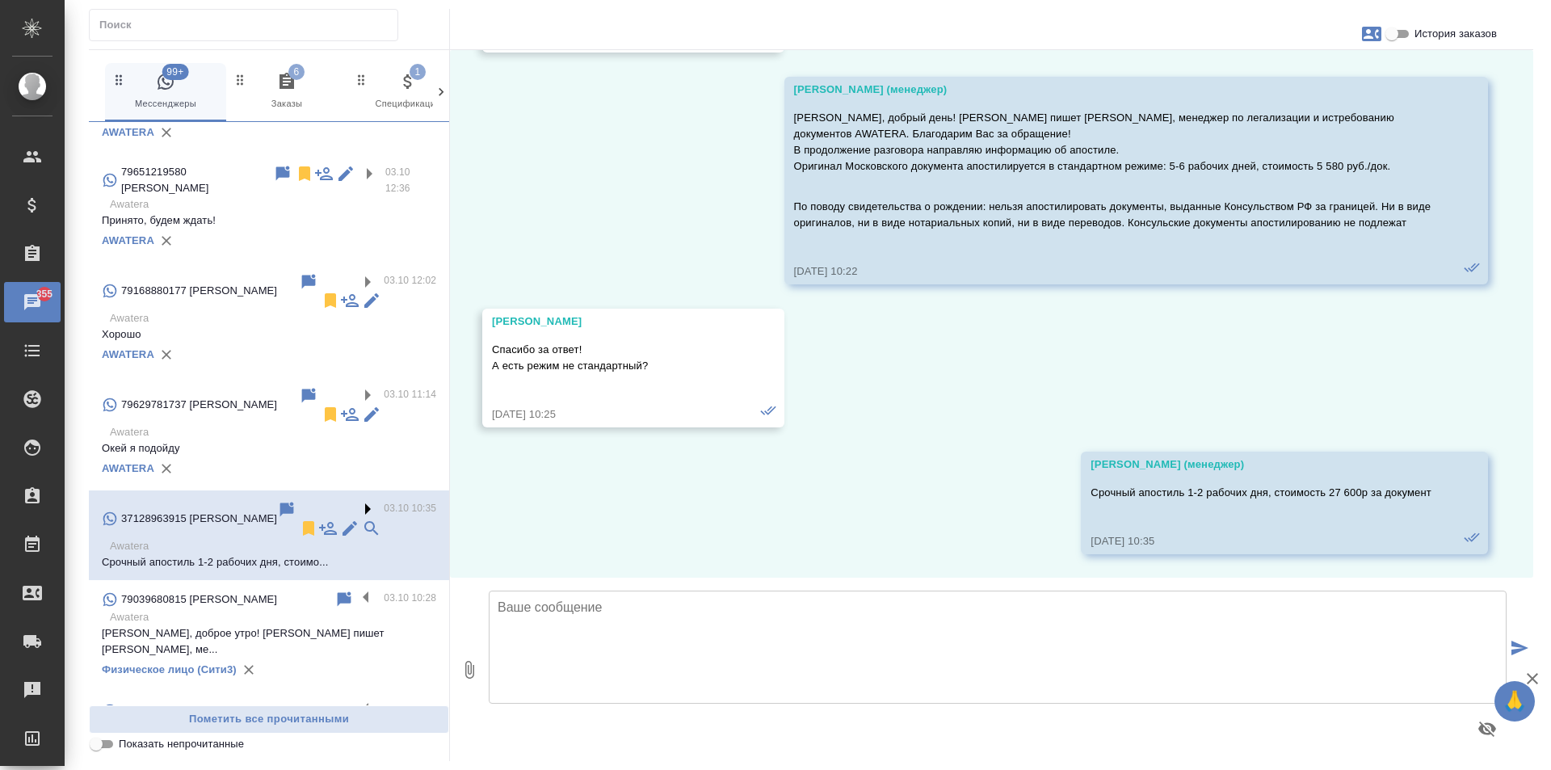
scroll to position [586, 0]
click at [303, 521] on icon at bounding box center [308, 528] width 11 height 15
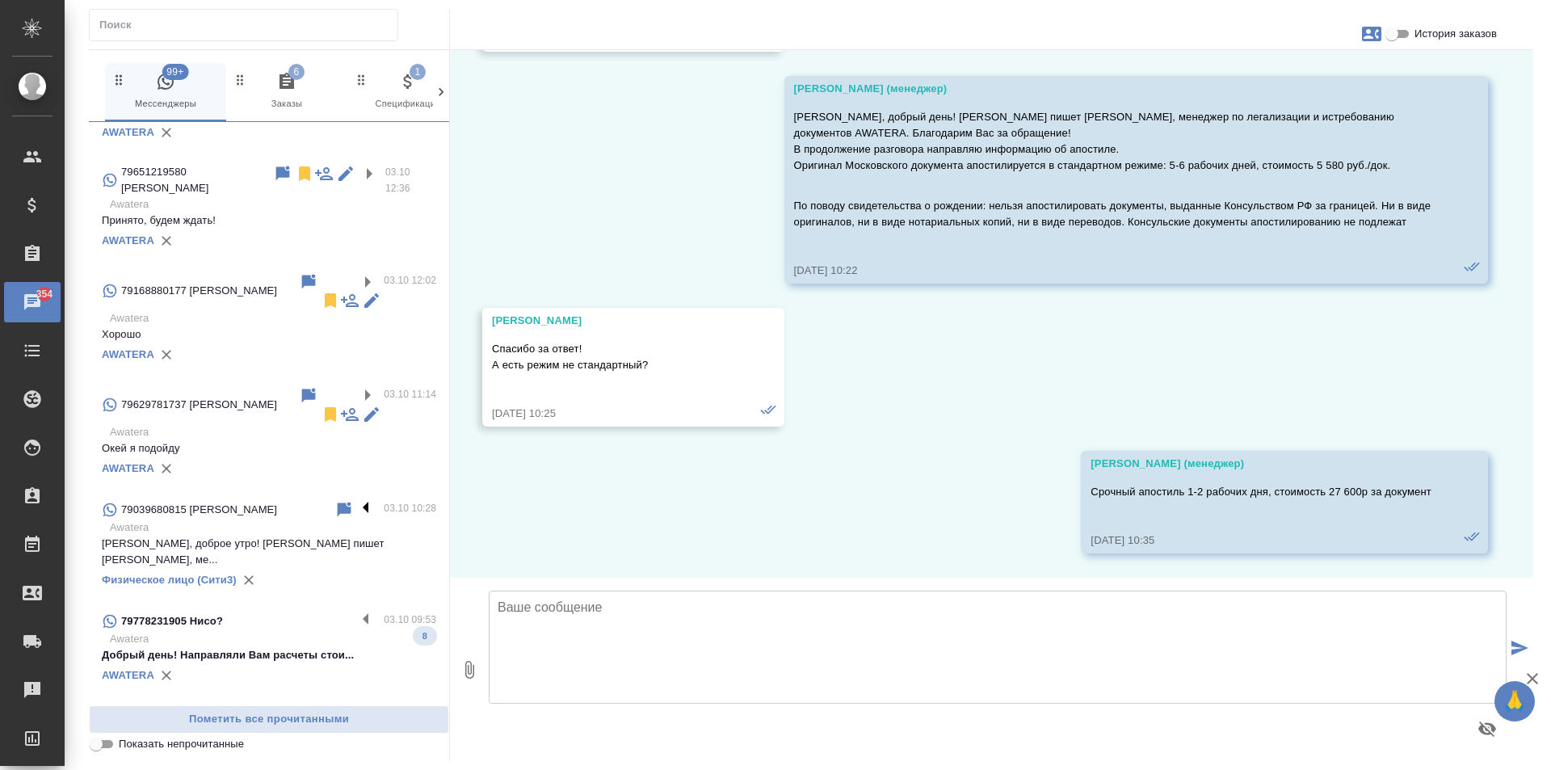
click at [356, 500] on label at bounding box center [369, 509] width 27 height 19
click at [0, 0] on input "checkbox" at bounding box center [0, 0] width 0 height 0
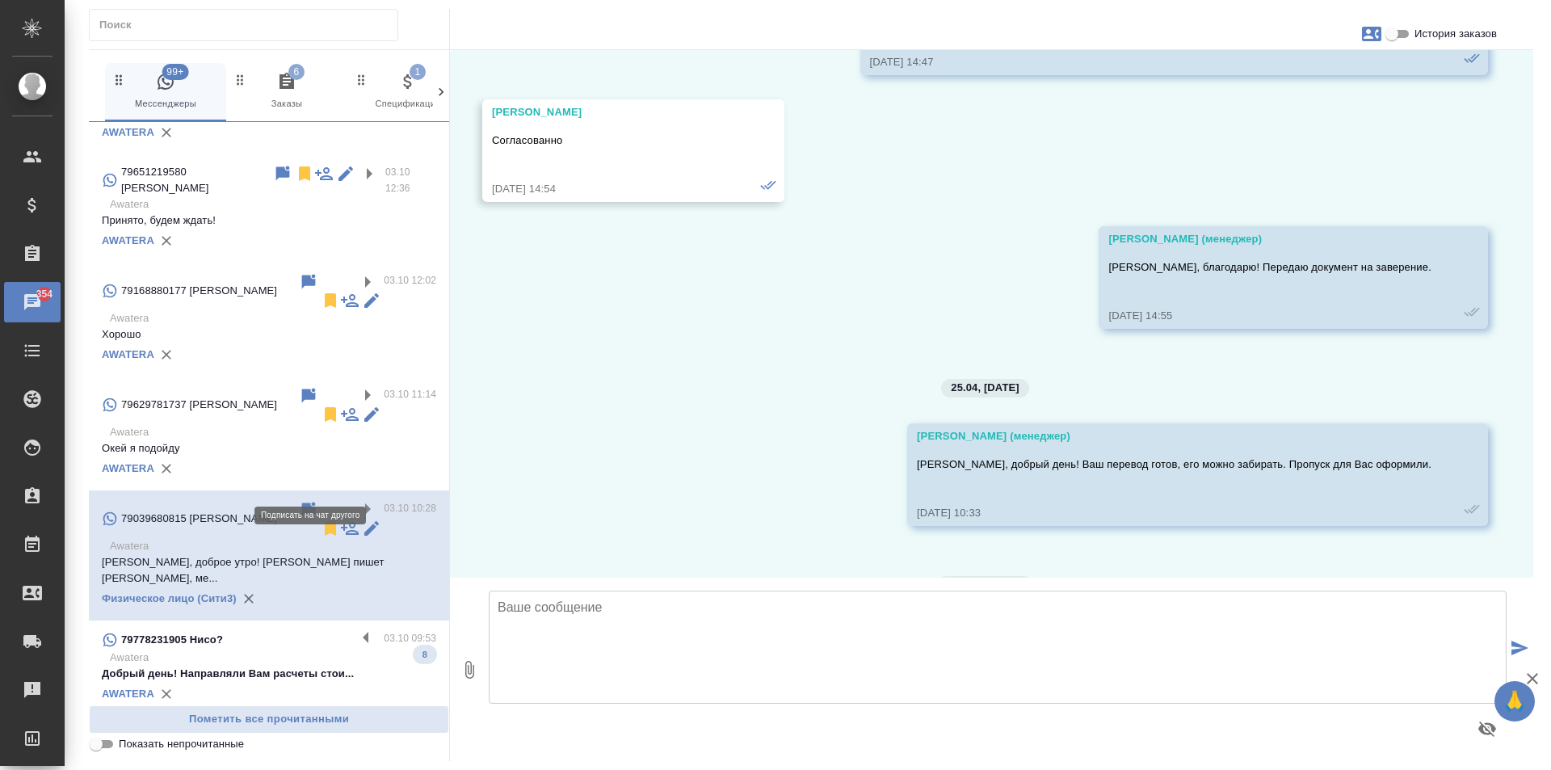
scroll to position [6861, 0]
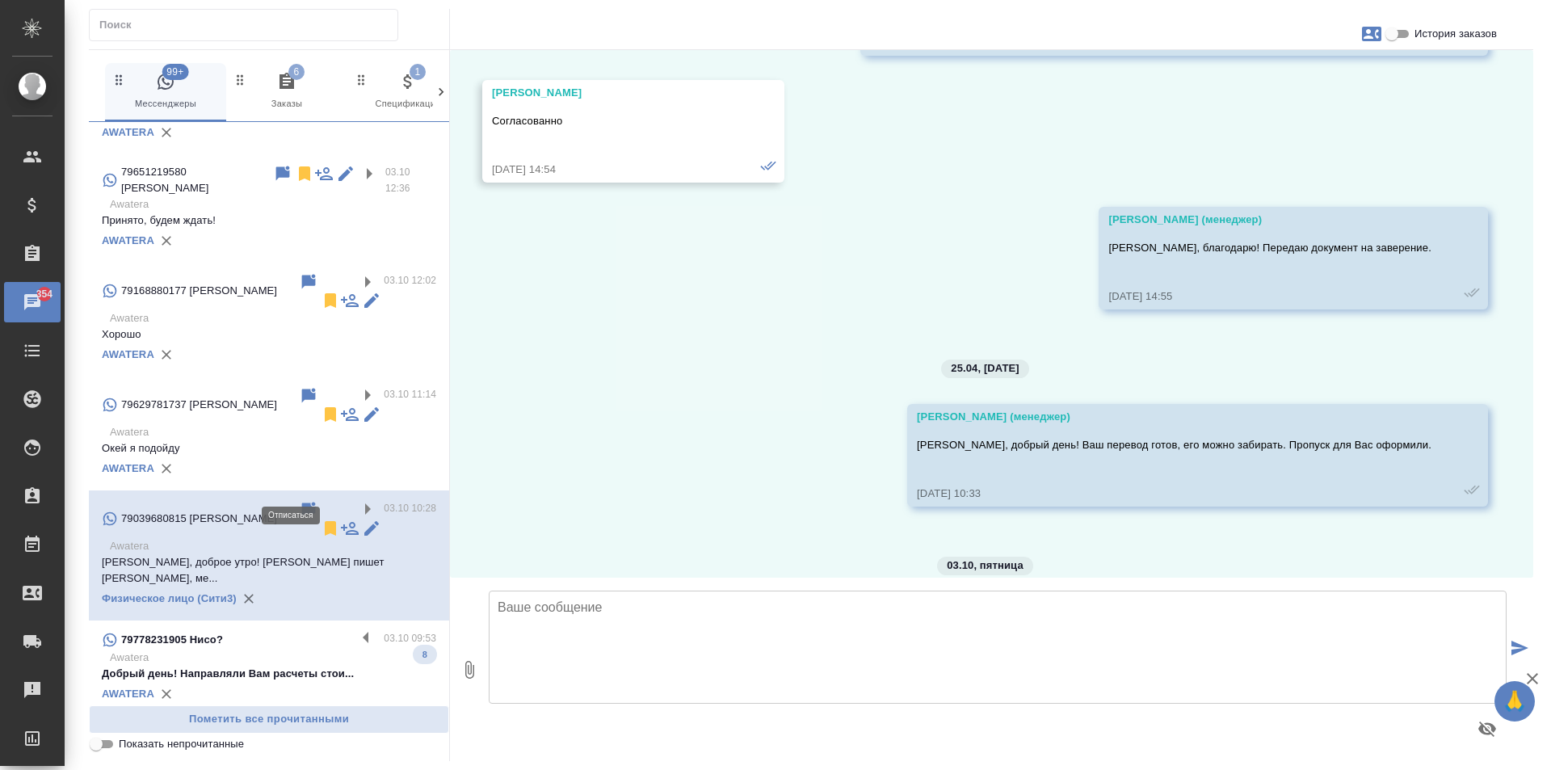
click at [325, 521] on icon at bounding box center [330, 528] width 11 height 15
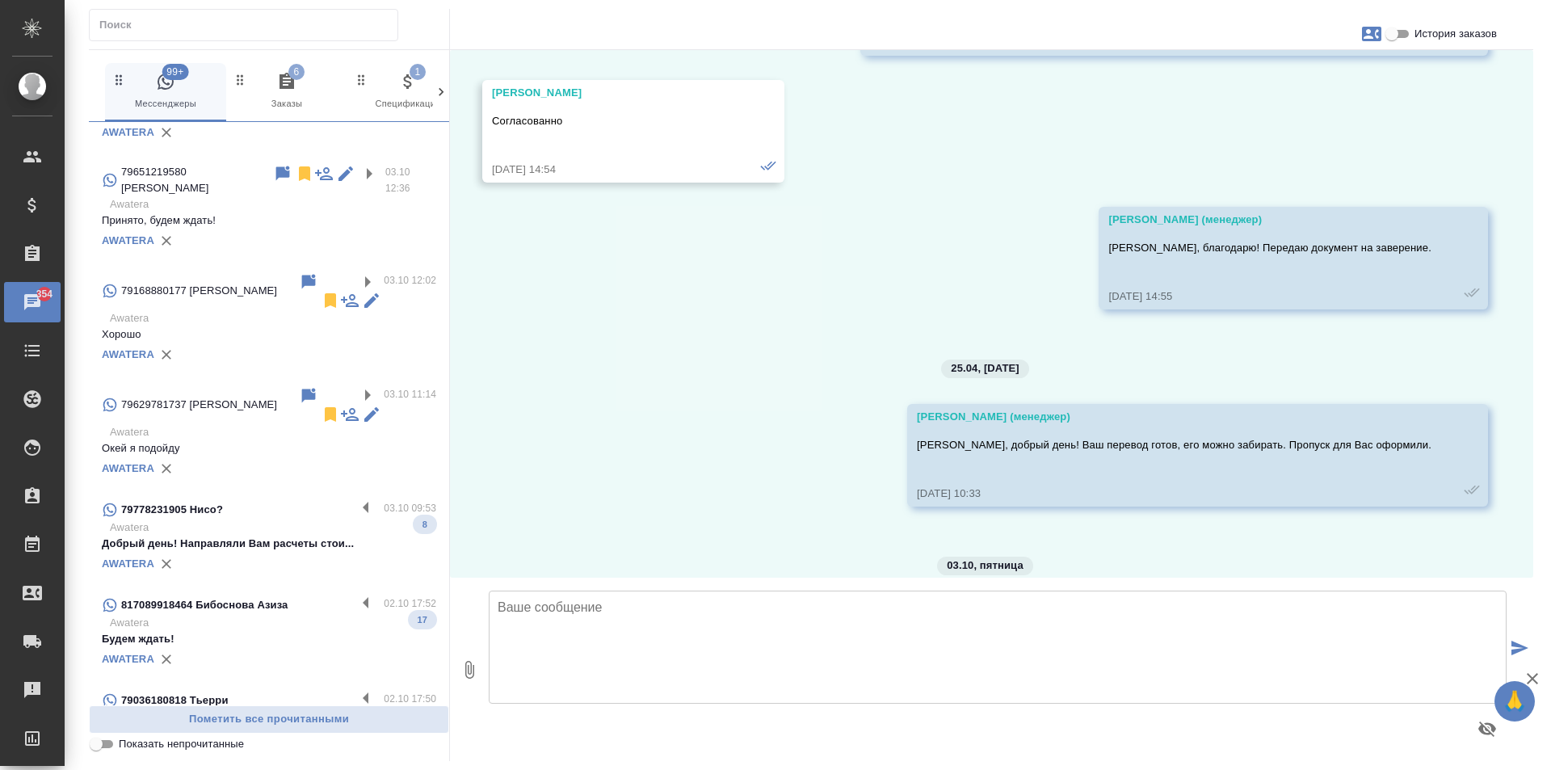
click at [340, 440] on p "Окей я подойду" at bounding box center [269, 448] width 334 height 16
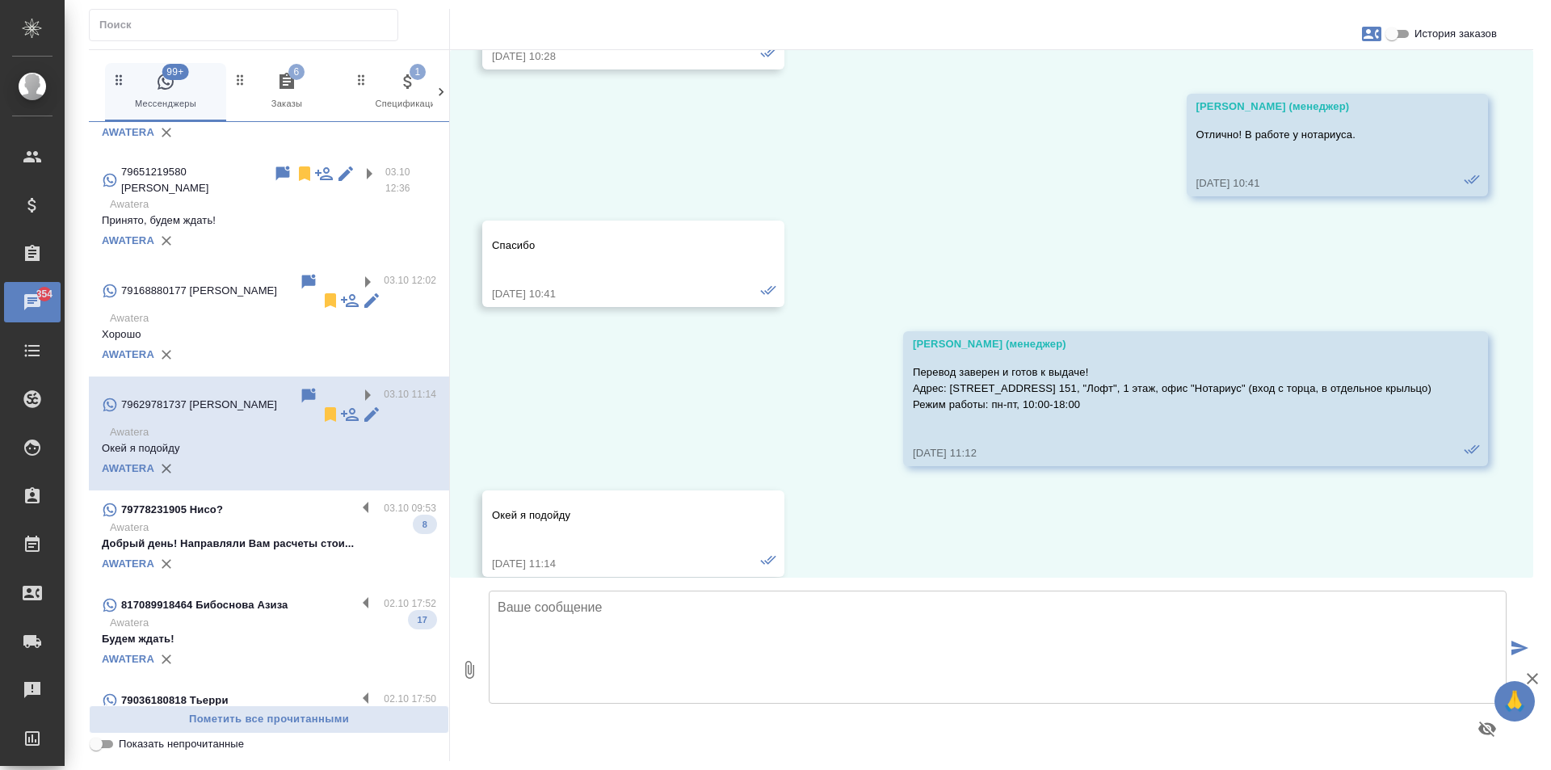
scroll to position [5428, 0]
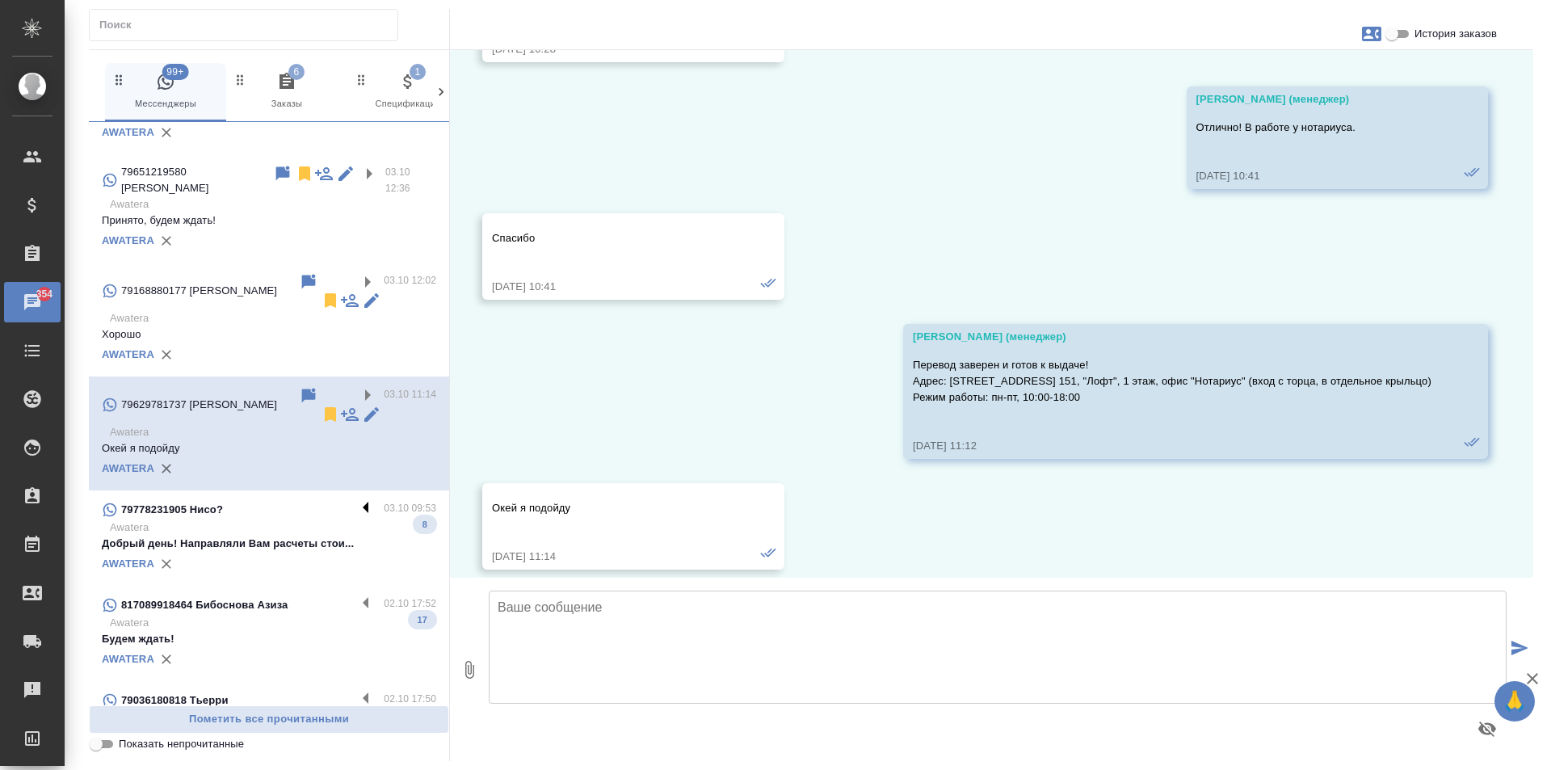
click at [356, 500] on label at bounding box center [369, 509] width 27 height 19
click at [0, 0] on input "checkbox" at bounding box center [0, 0] width 0 height 0
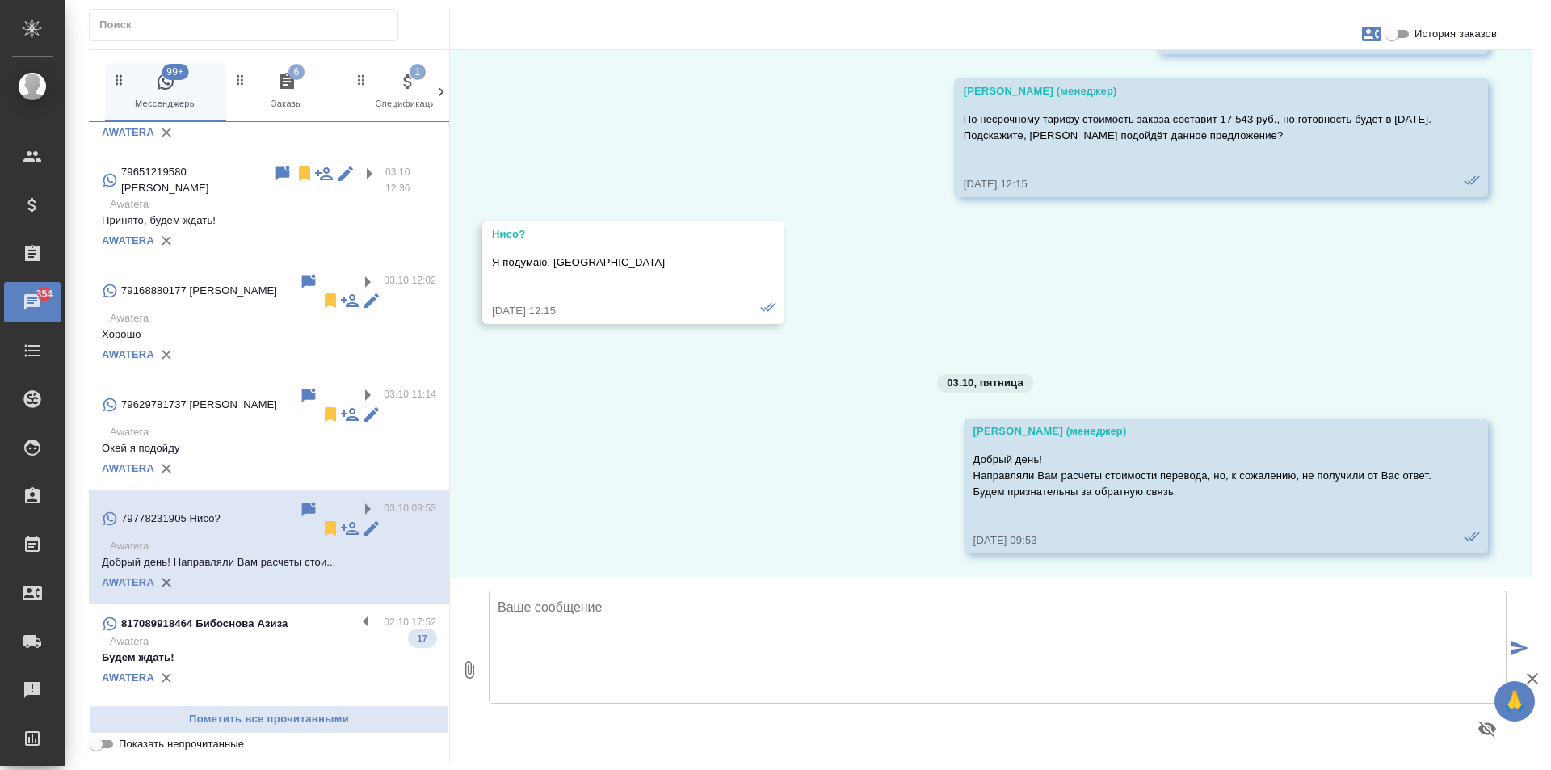
scroll to position [2392, 0]
click at [325, 521] on icon at bounding box center [330, 528] width 11 height 15
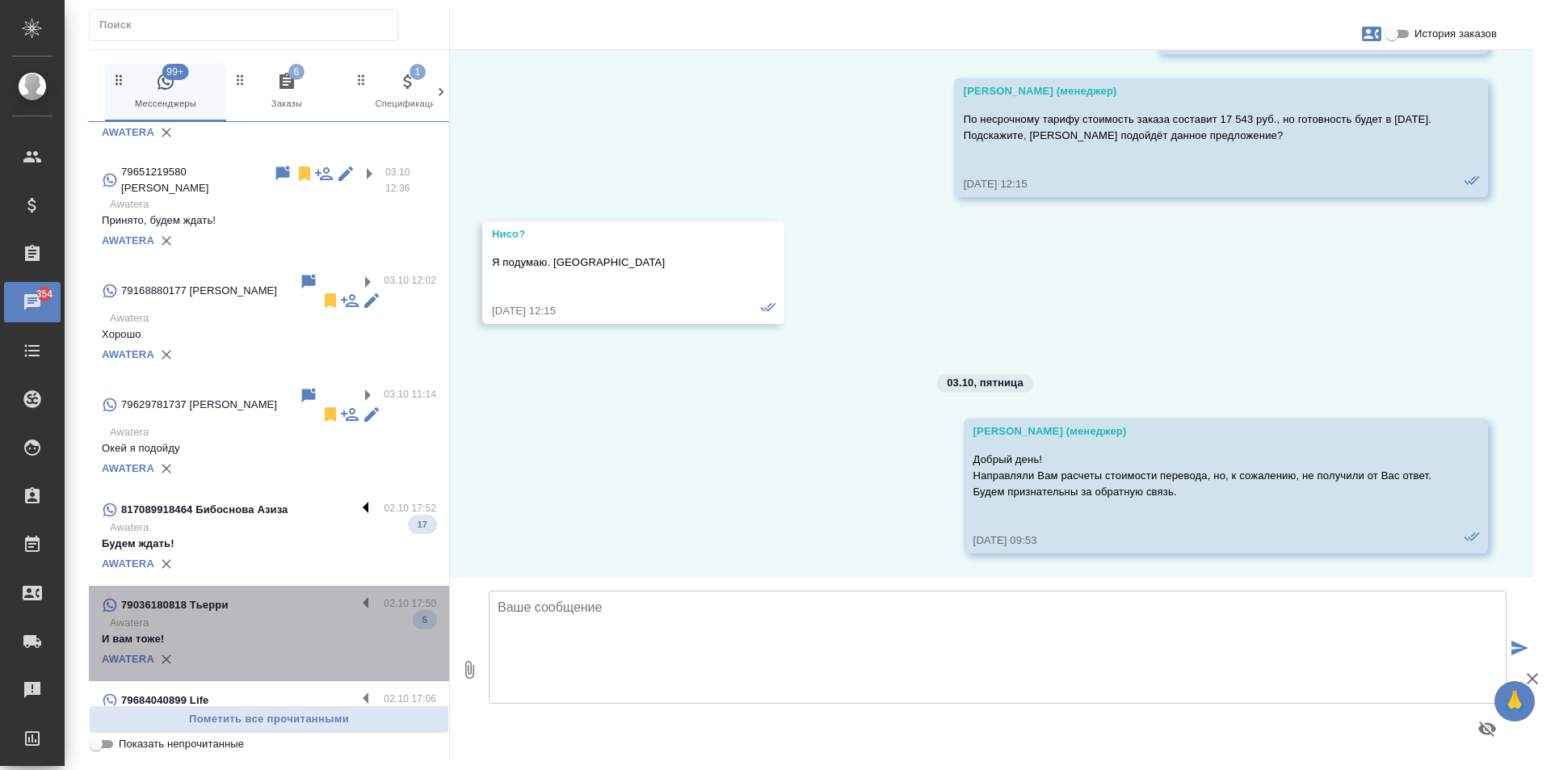
click at [356, 595] on label at bounding box center [369, 604] width 27 height 19
click at [0, 0] on input "checkbox" at bounding box center [0, 0] width 0 height 0
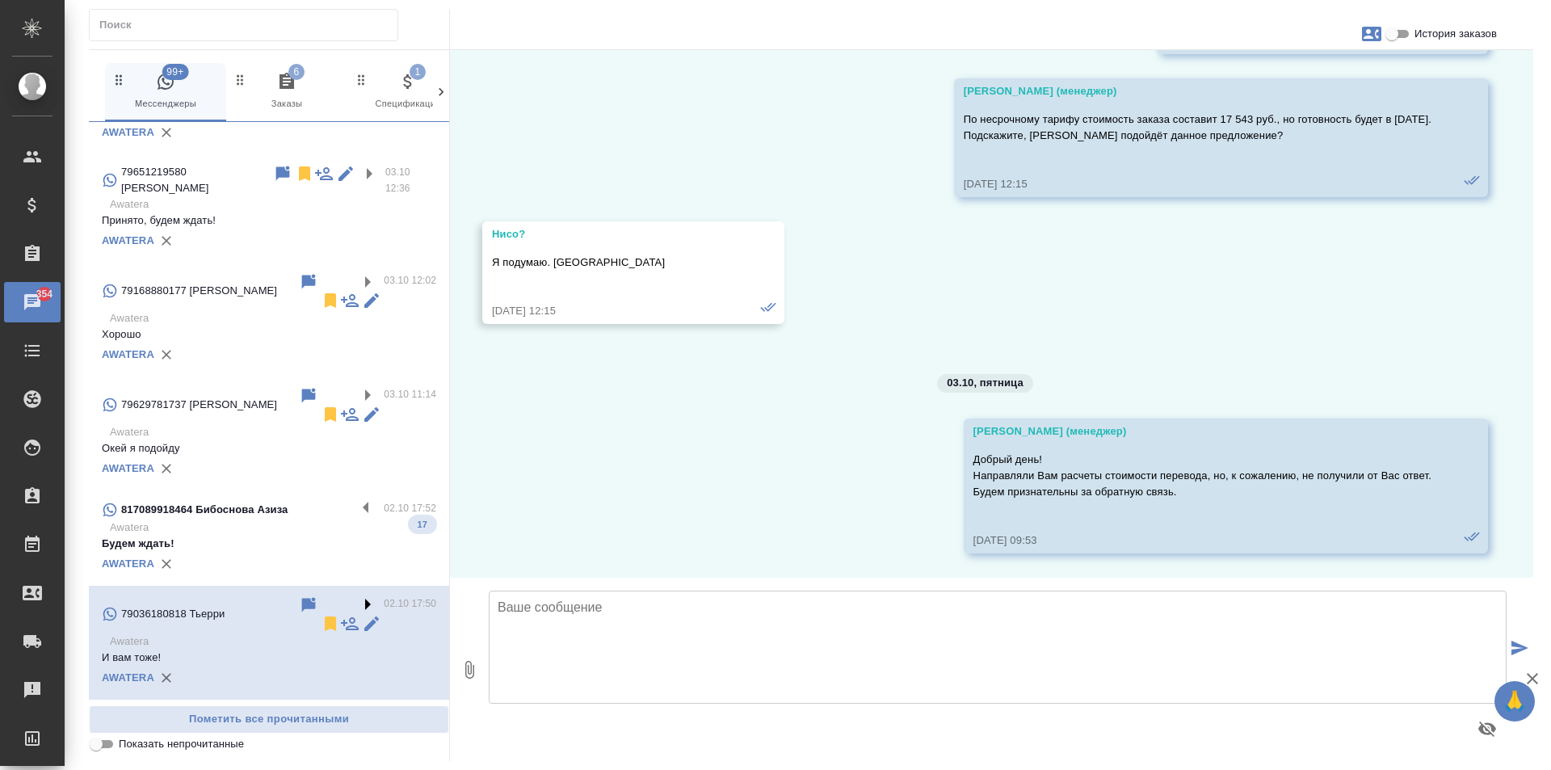
scroll to position [1437, 0]
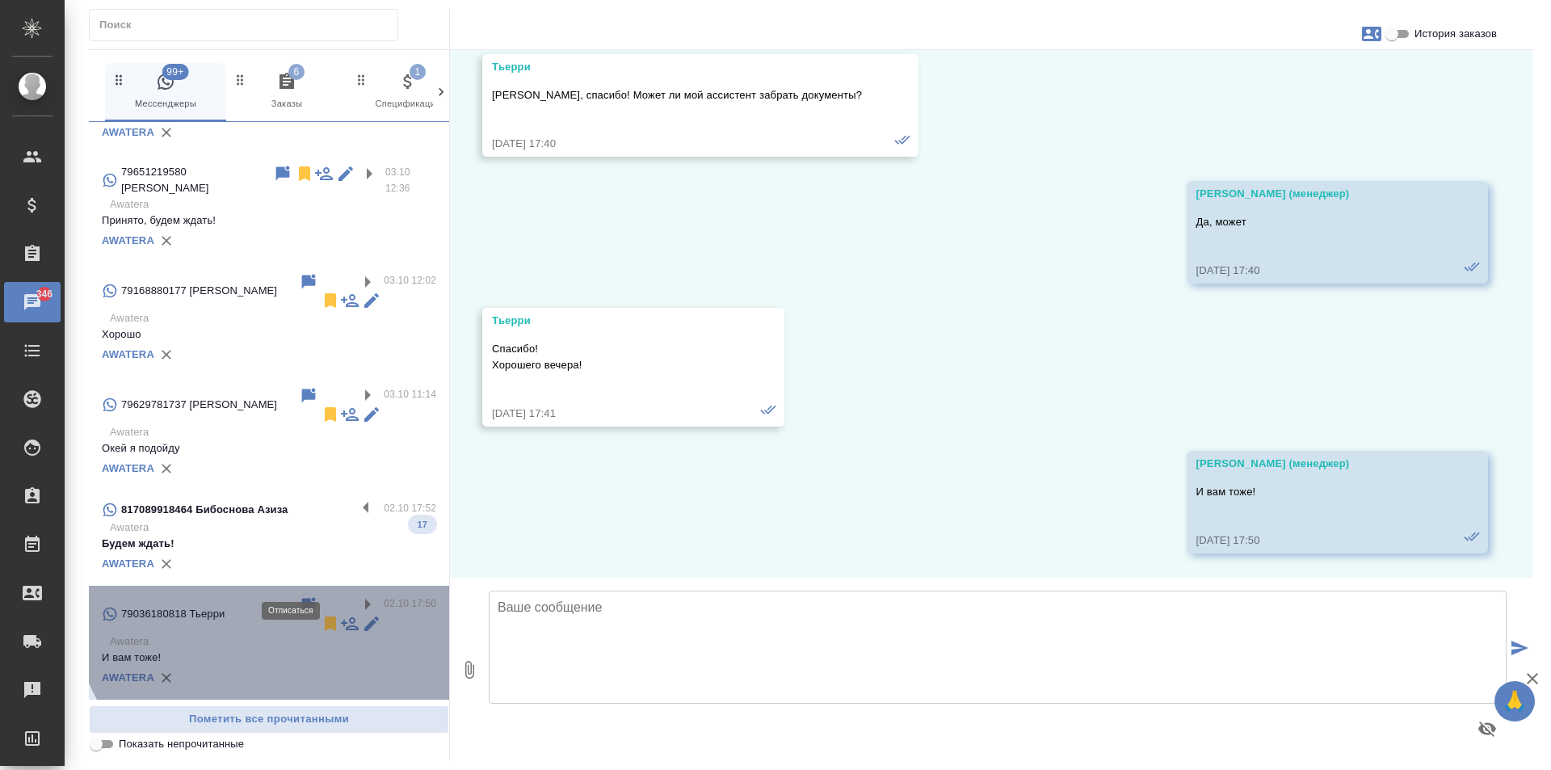
click at [321, 614] on icon at bounding box center [330, 623] width 19 height 19
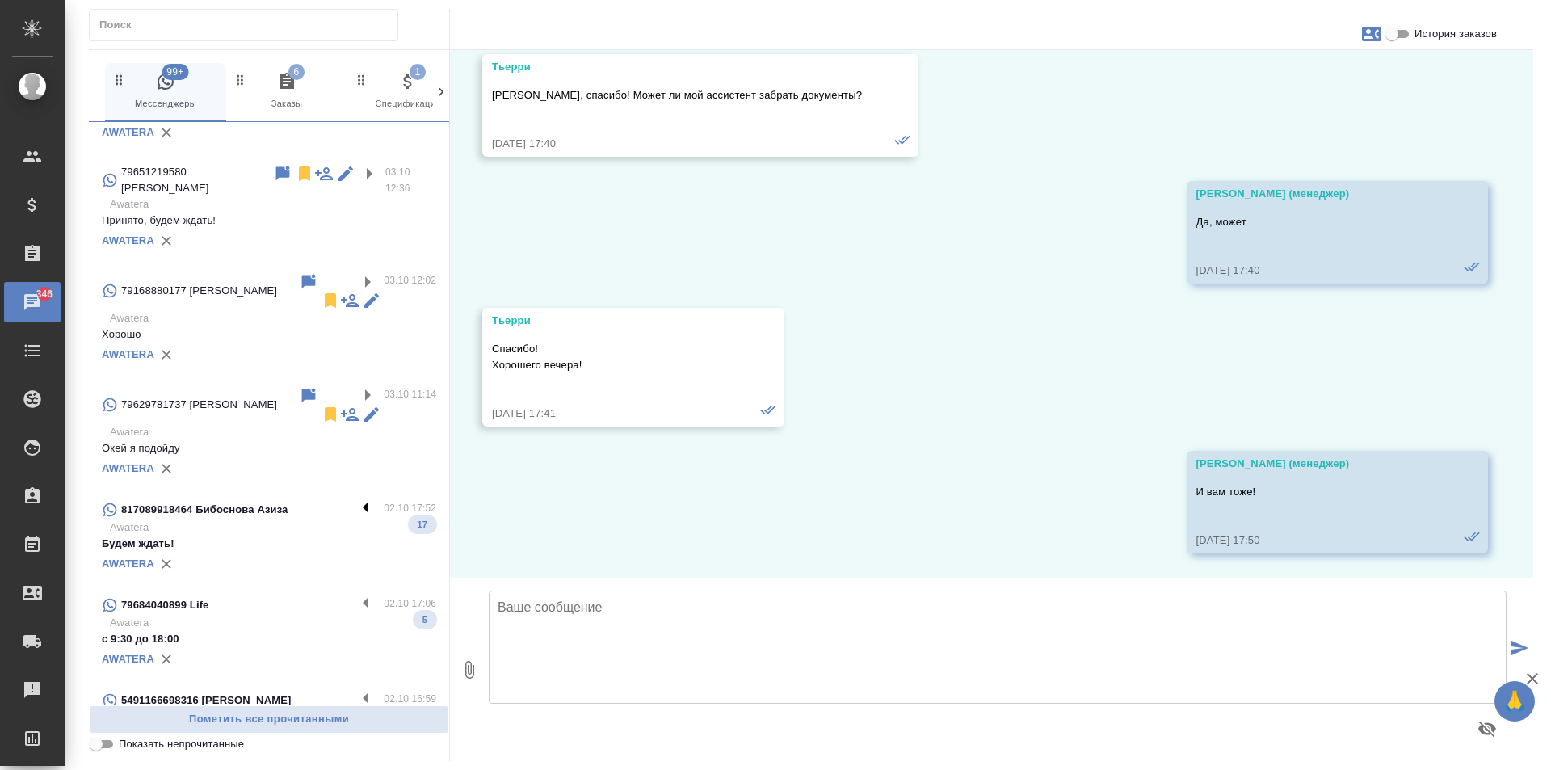
click at [356, 500] on label at bounding box center [369, 509] width 27 height 19
click at [0, 0] on input "checkbox" at bounding box center [0, 0] width 0 height 0
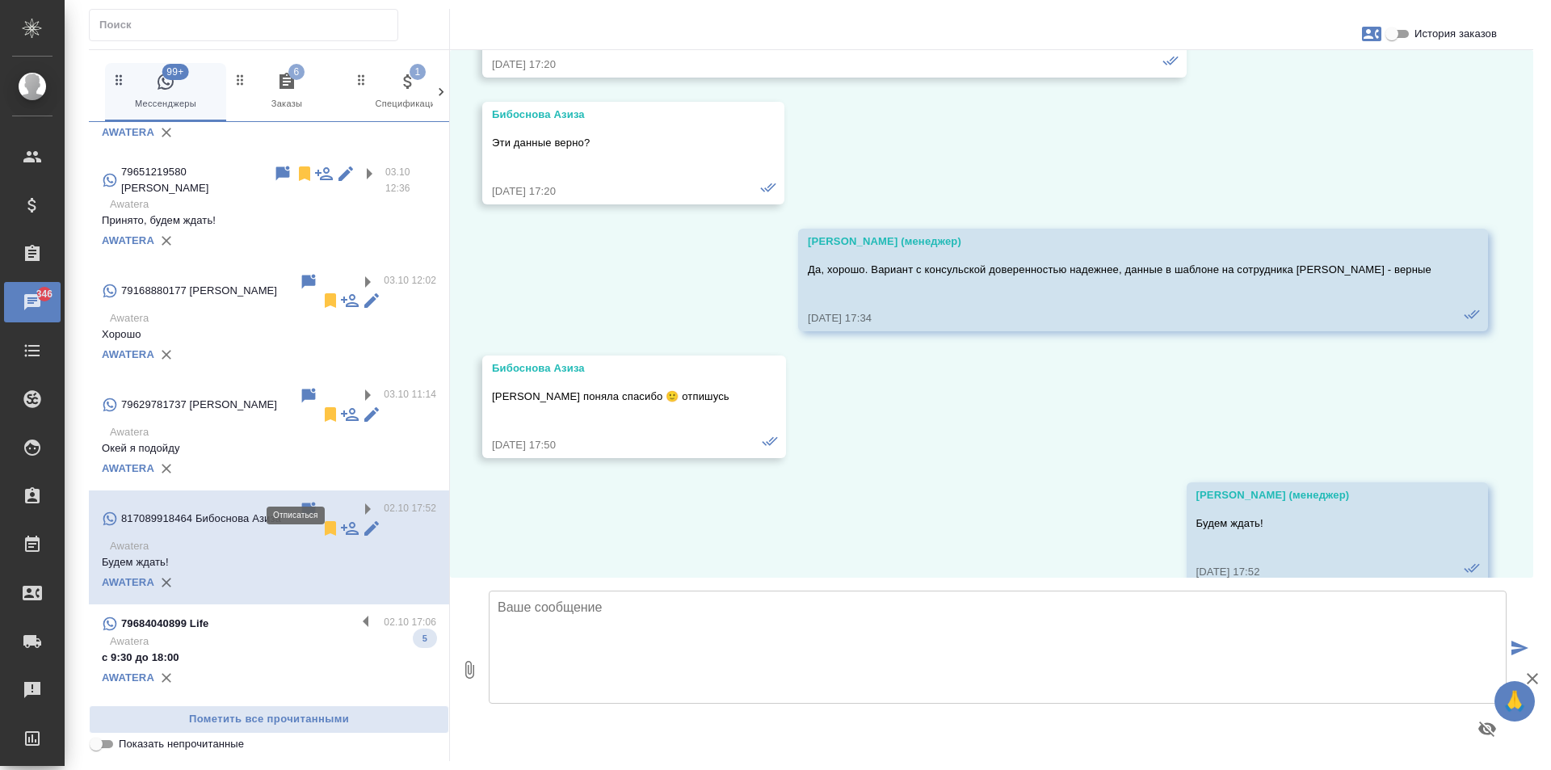
scroll to position [3891, 0]
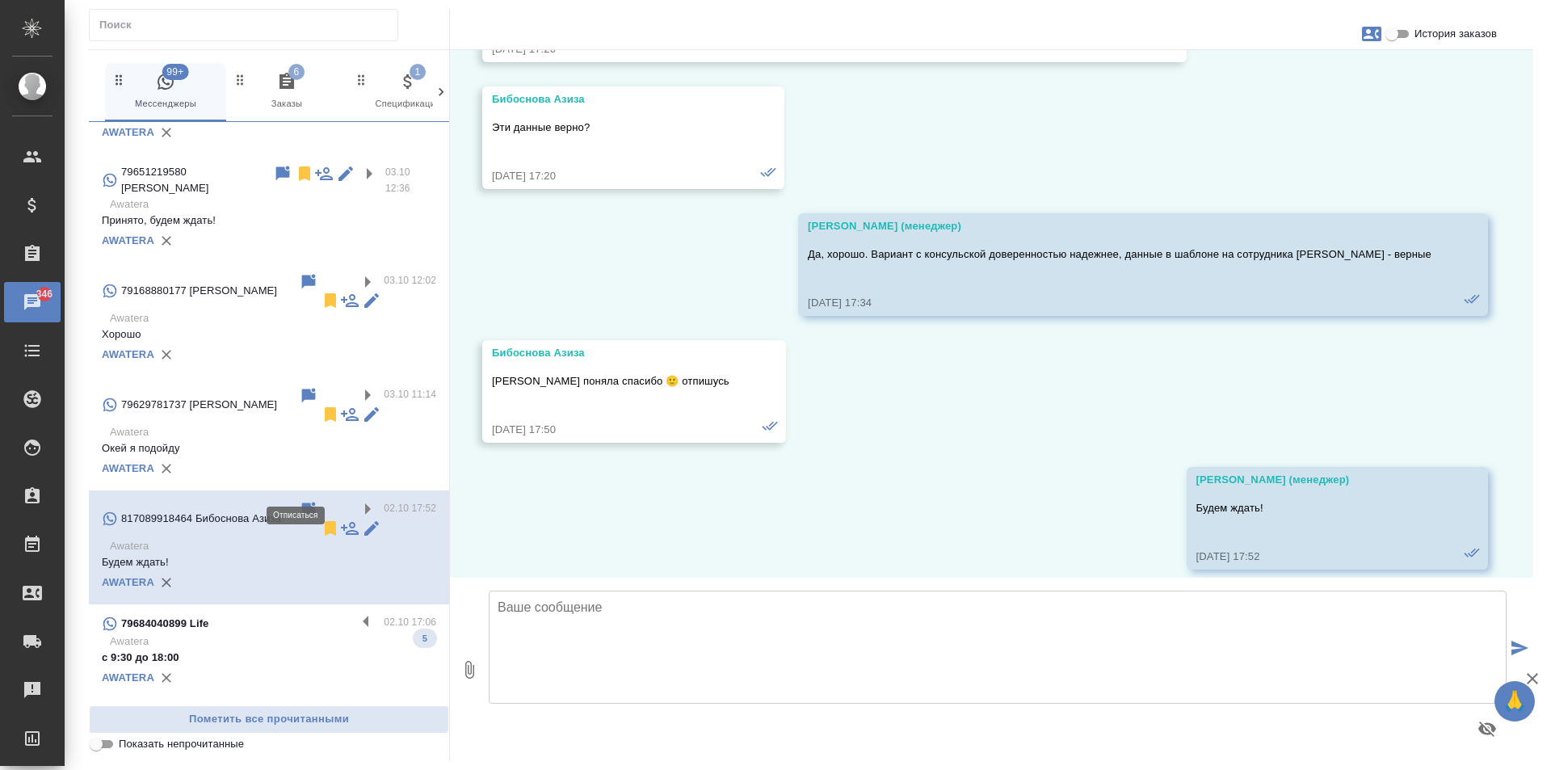
click at [321, 519] on icon at bounding box center [330, 528] width 19 height 19
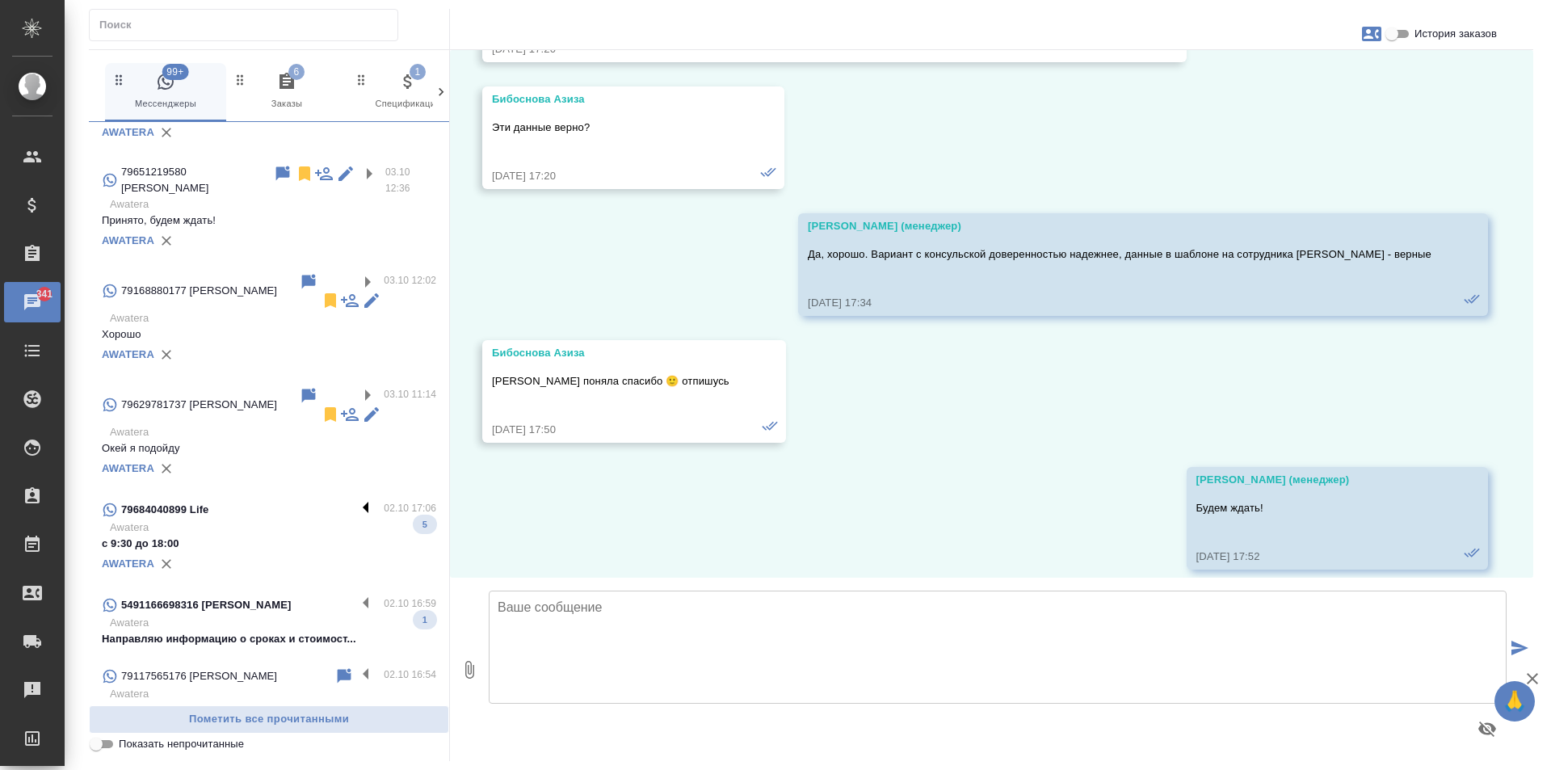
click at [356, 500] on label at bounding box center [369, 509] width 27 height 19
click at [0, 0] on input "checkbox" at bounding box center [0, 0] width 0 height 0
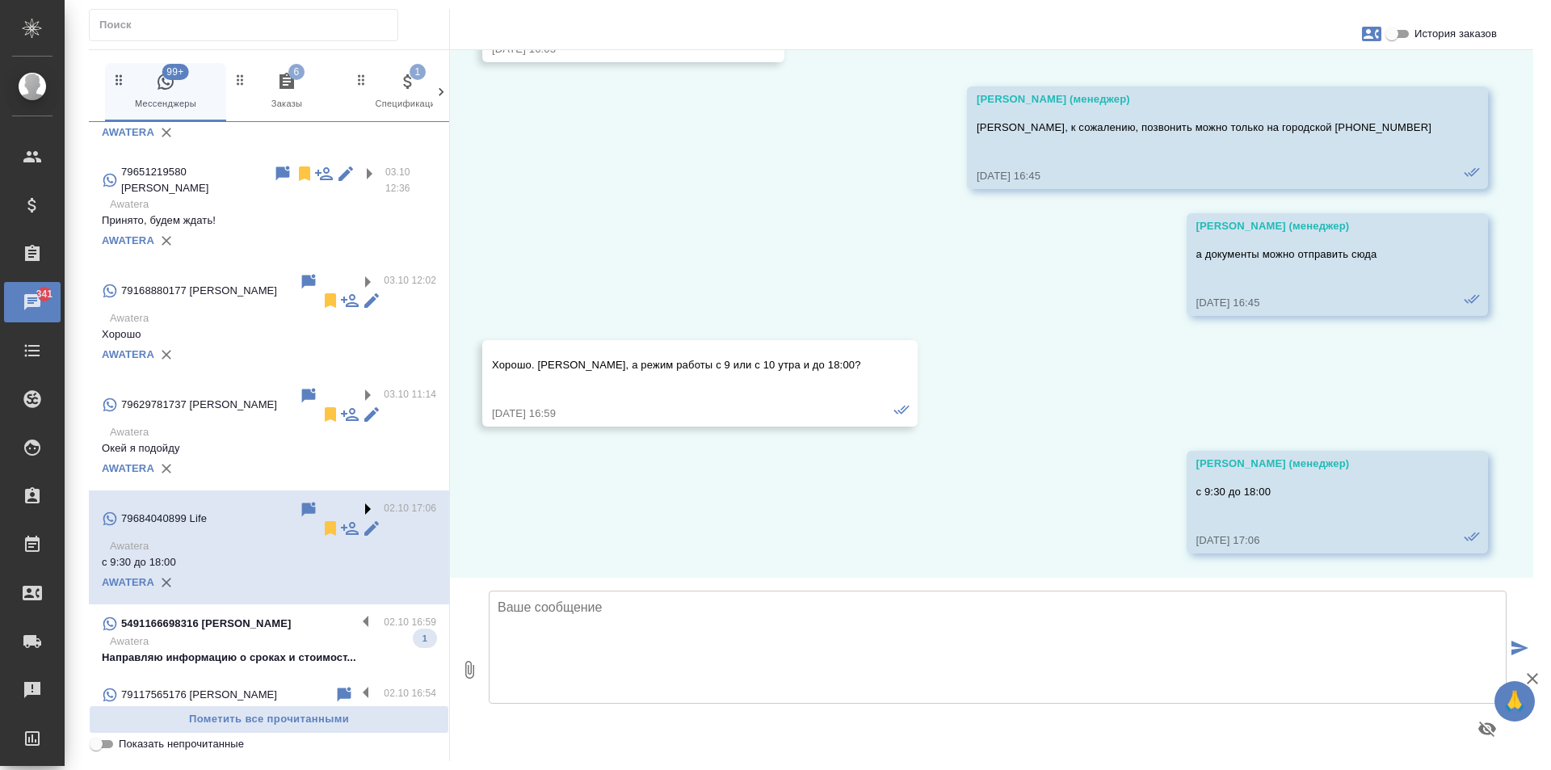
scroll to position [620, 0]
click at [325, 521] on icon at bounding box center [330, 528] width 11 height 15
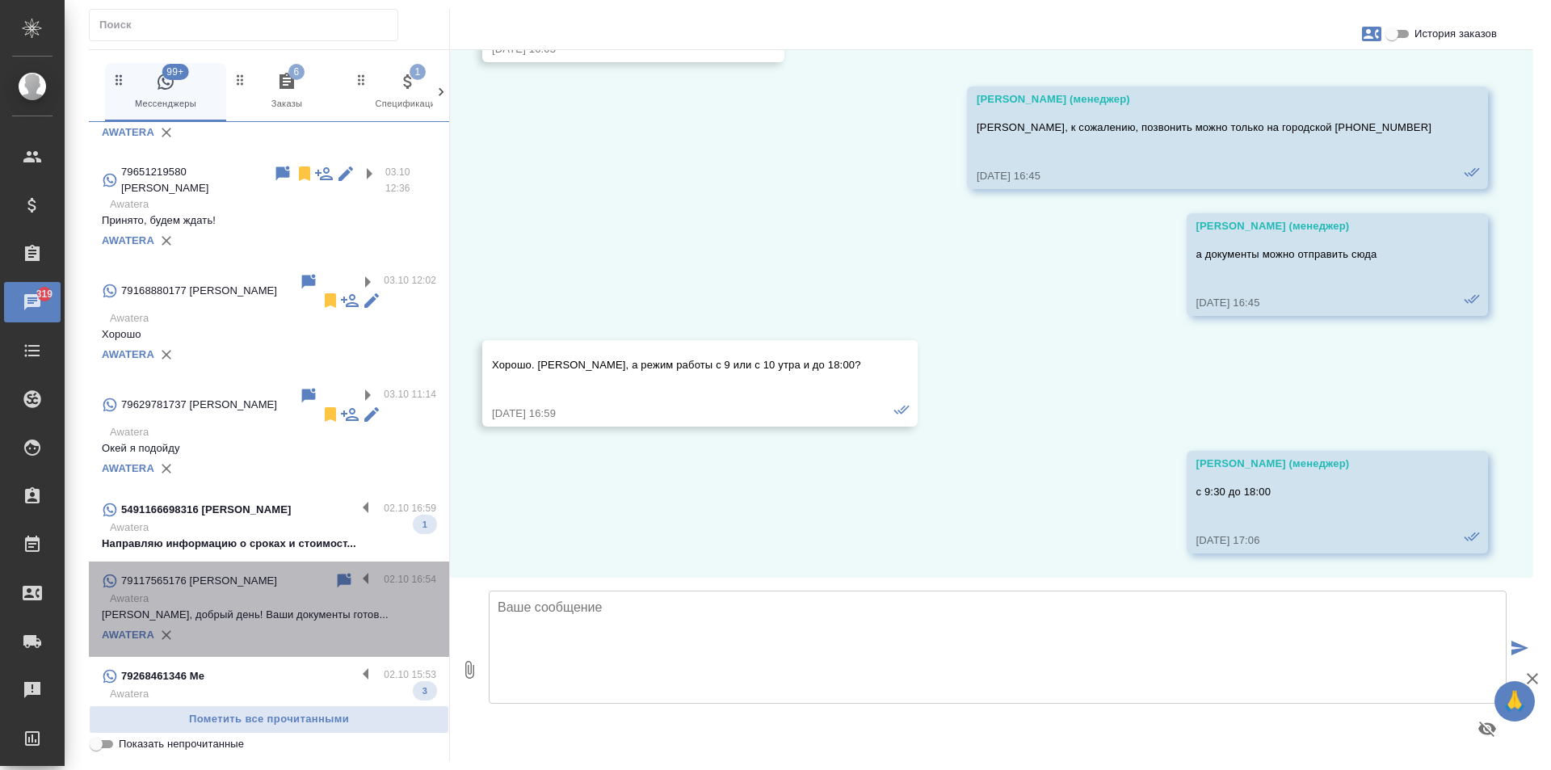
click at [351, 590] on p "Awatera" at bounding box center [273, 598] width 326 height 16
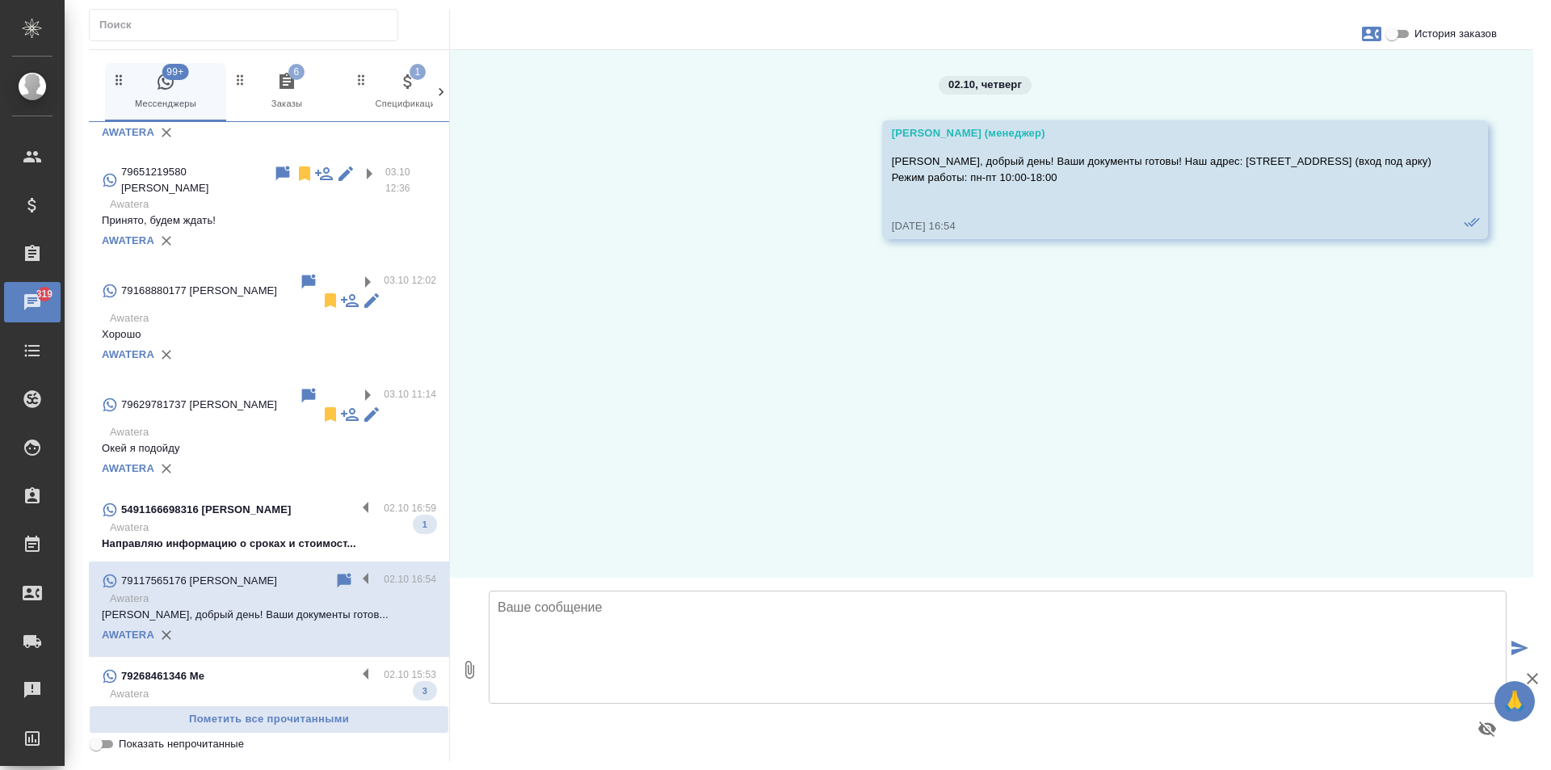
scroll to position [0, 0]
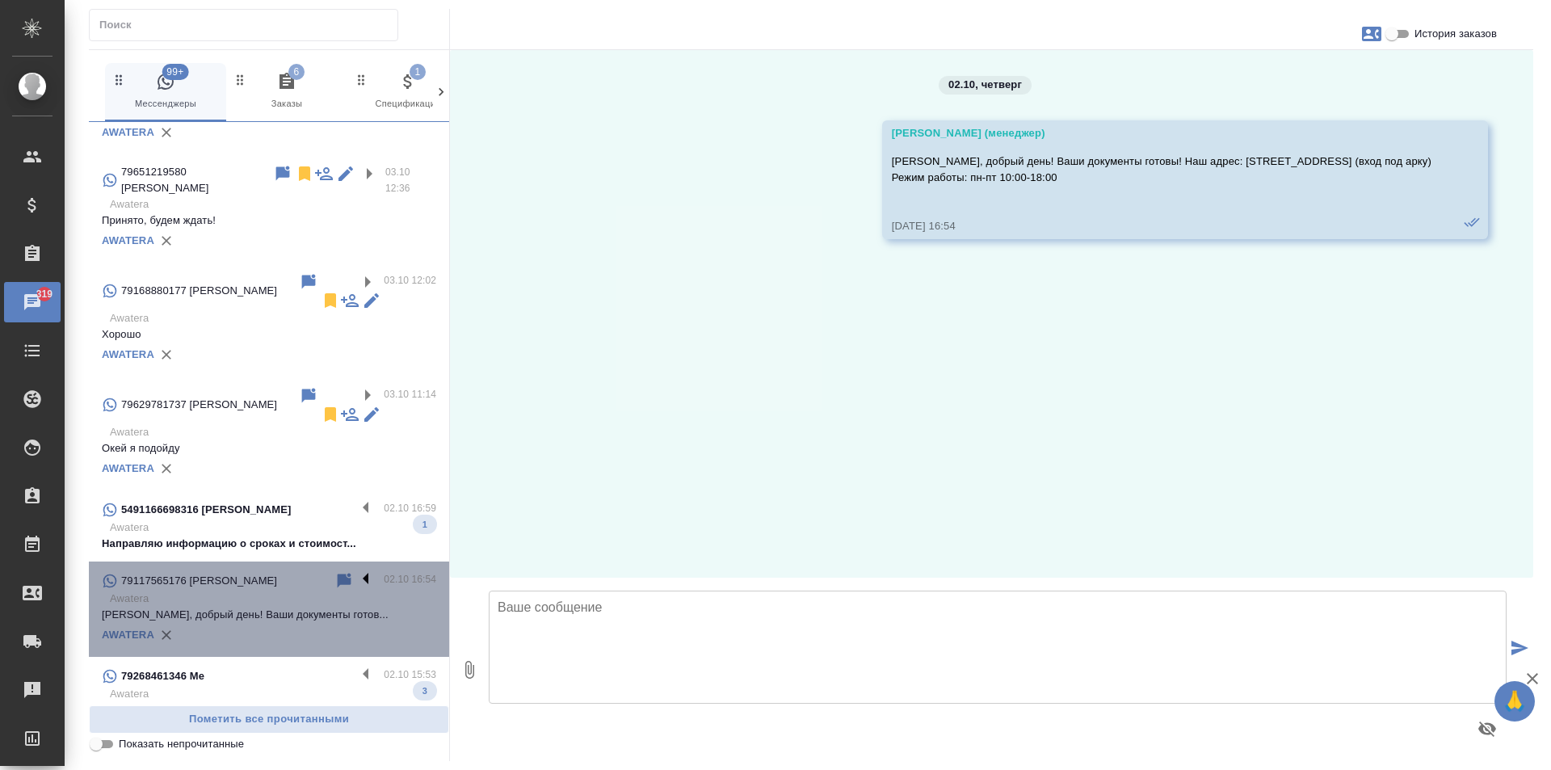
click at [356, 571] on label at bounding box center [369, 580] width 27 height 19
click at [0, 0] on input "checkbox" at bounding box center [0, 0] width 0 height 0
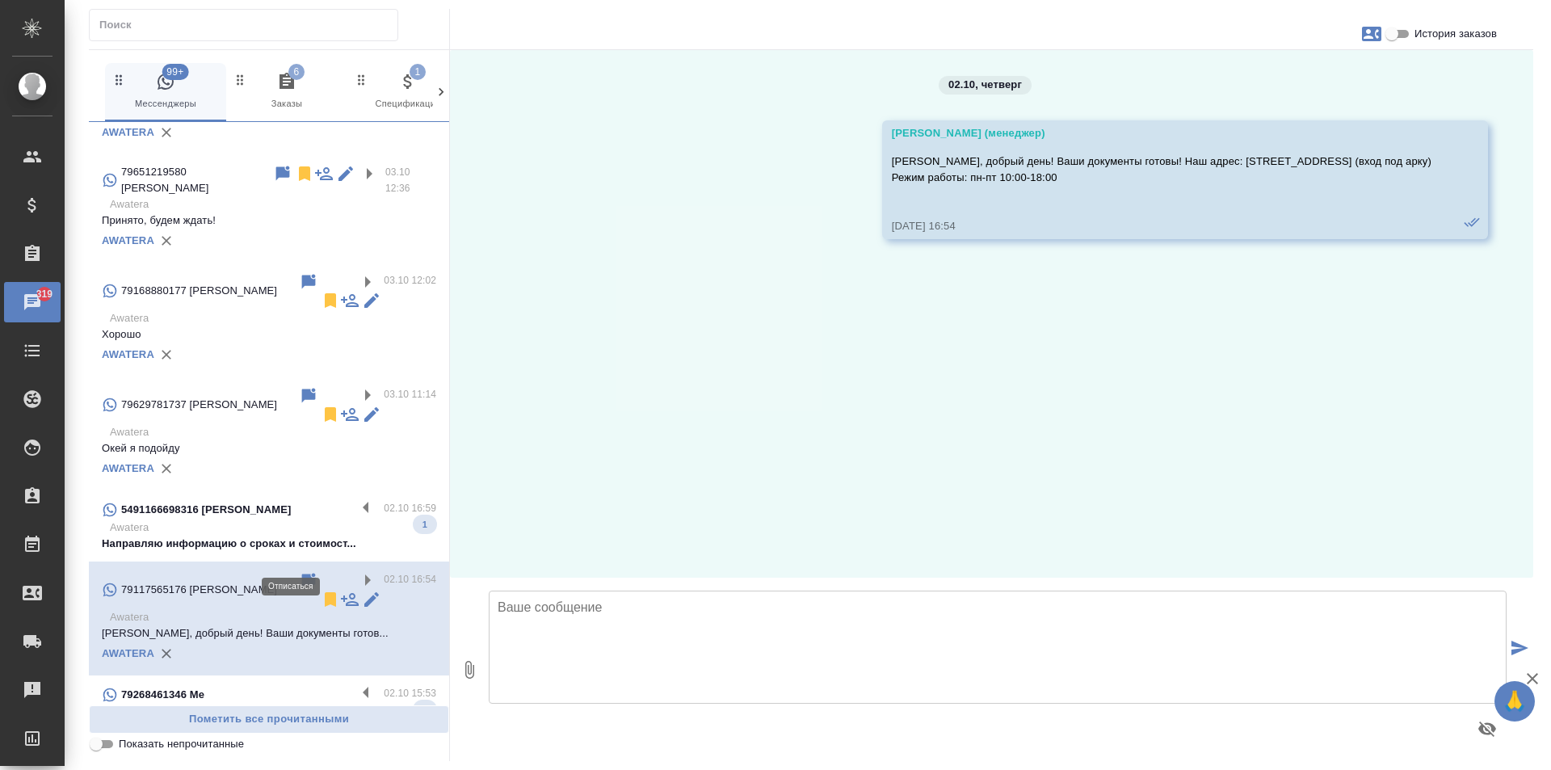
click at [325, 592] on icon at bounding box center [330, 599] width 11 height 15
click at [356, 500] on label at bounding box center [369, 509] width 27 height 19
click at [0, 0] on input "checkbox" at bounding box center [0, 0] width 0 height 0
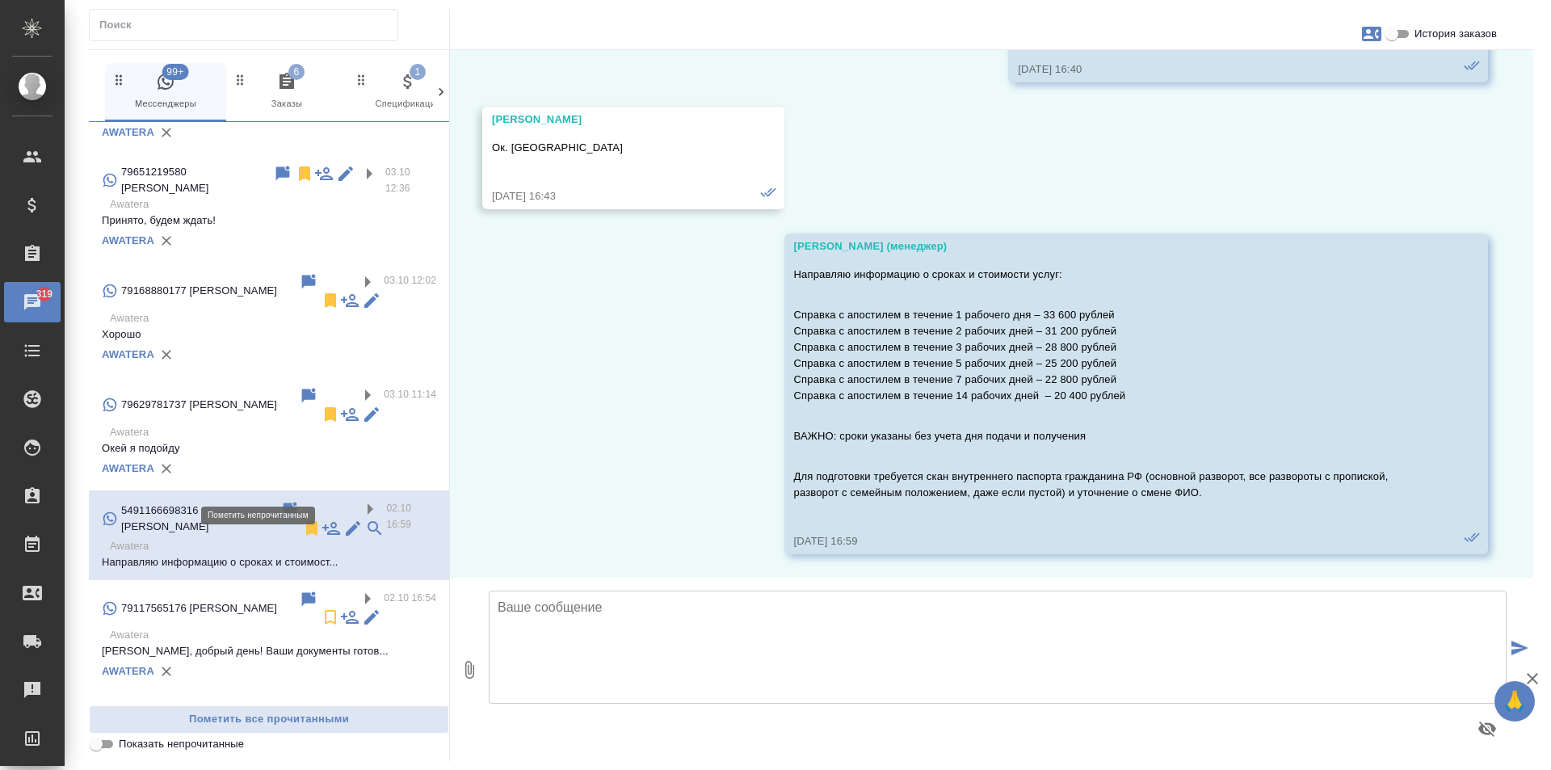
scroll to position [681, 0]
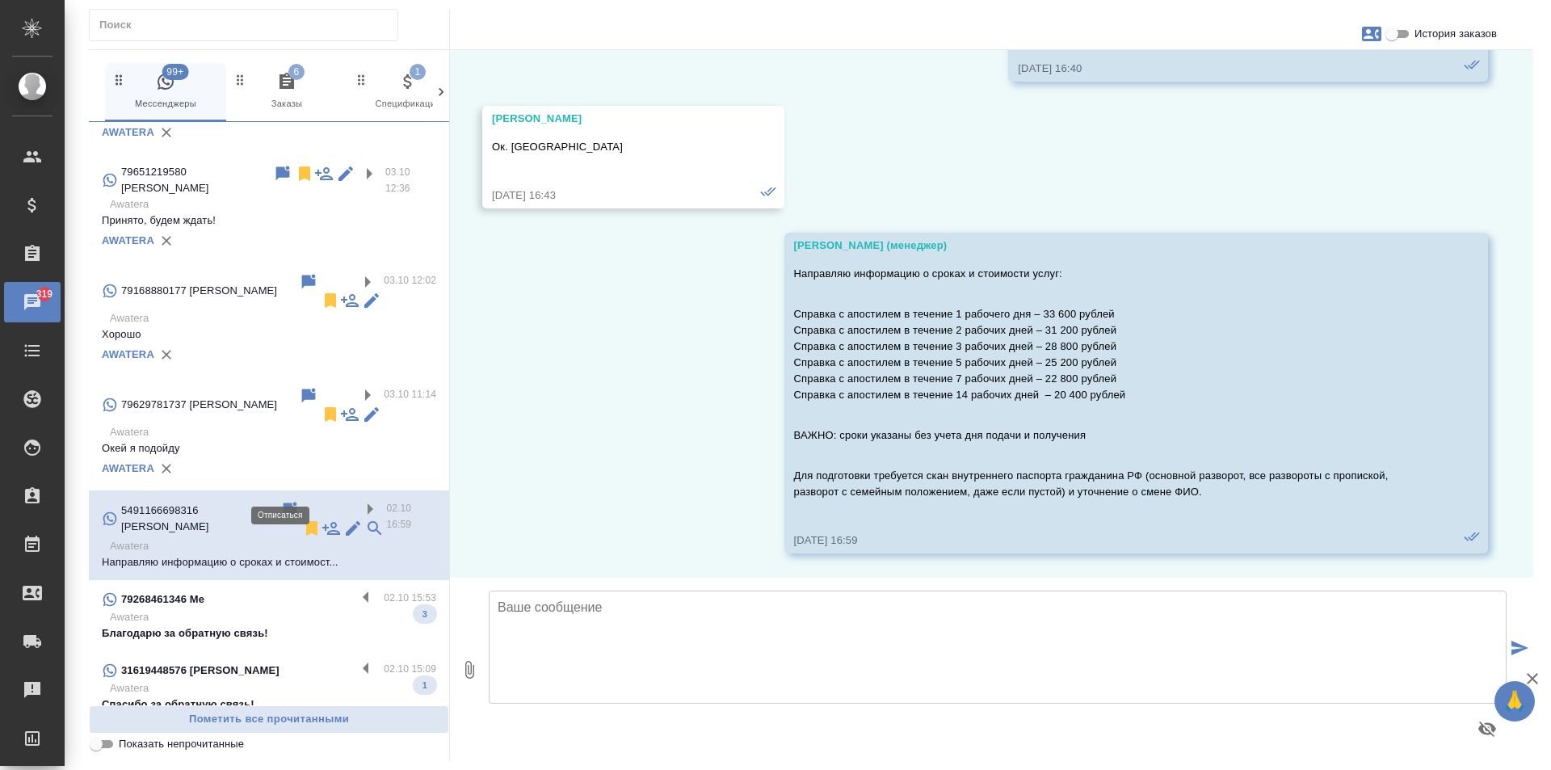
click at [302, 519] on icon at bounding box center [311, 528] width 19 height 19
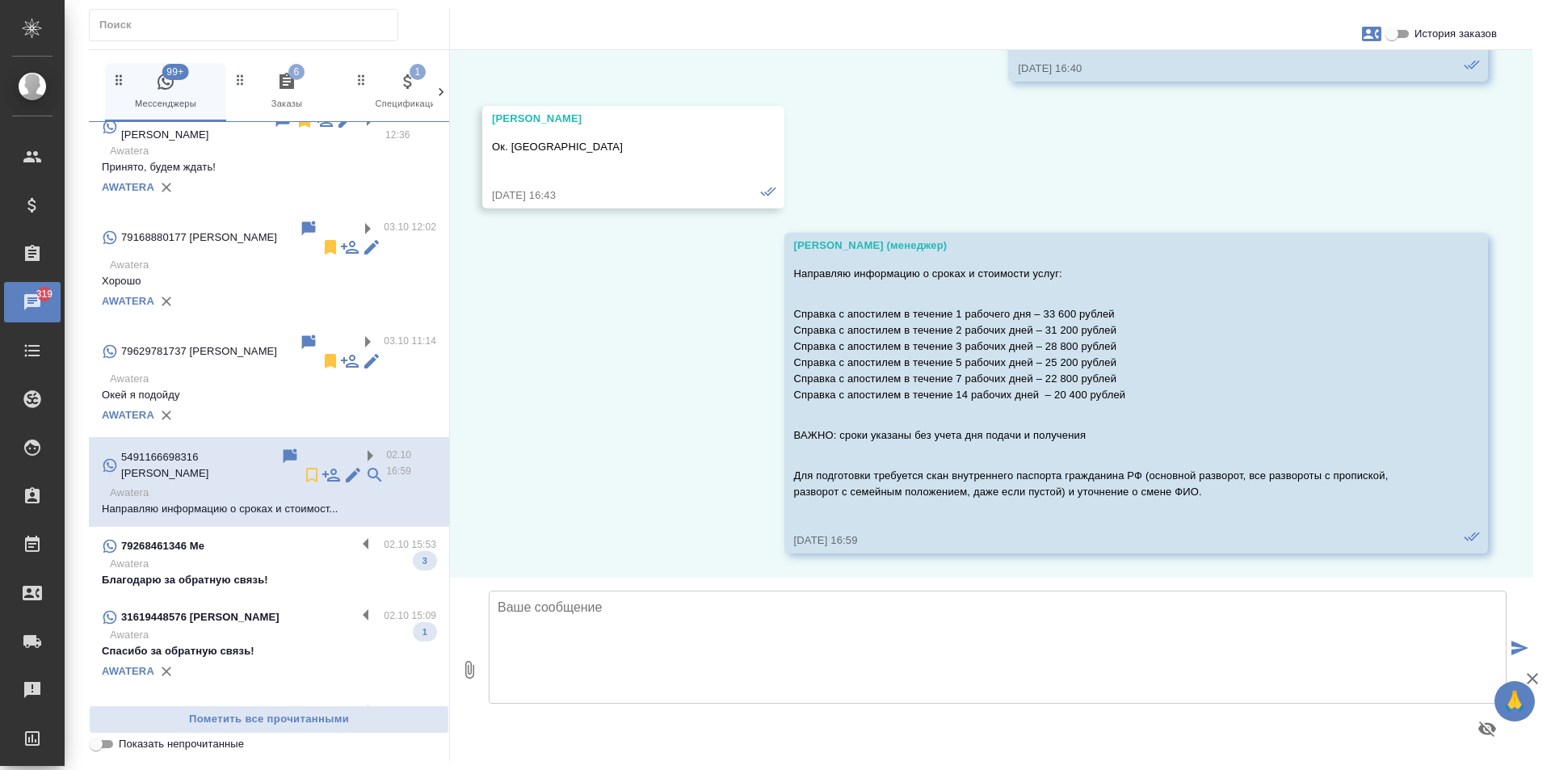
scroll to position [551, 0]
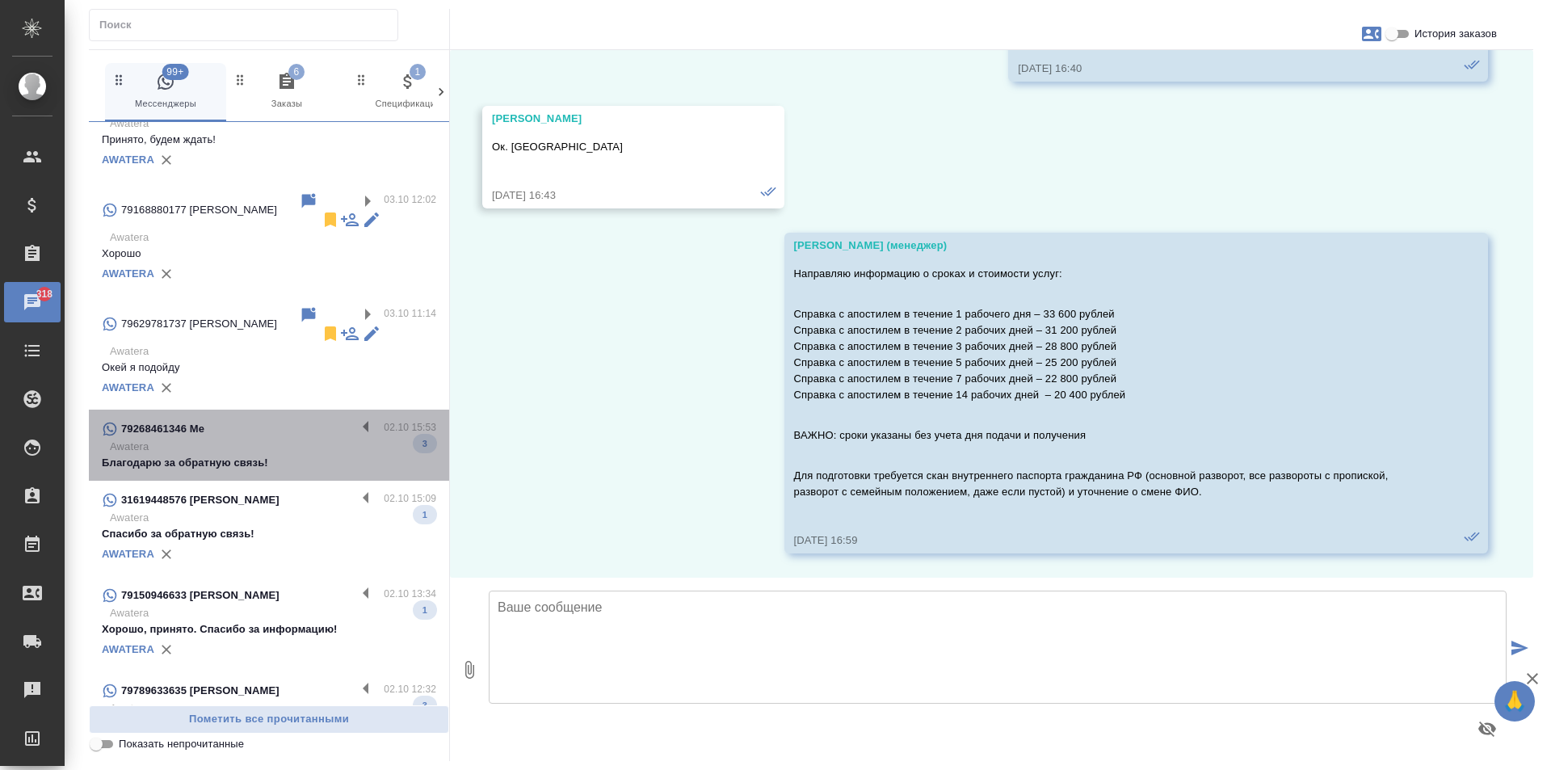
click at [350, 410] on div "79268461346 Me 02.10 15:53 Awatera Благодарю за обратную связь! 3" at bounding box center [269, 445] width 360 height 71
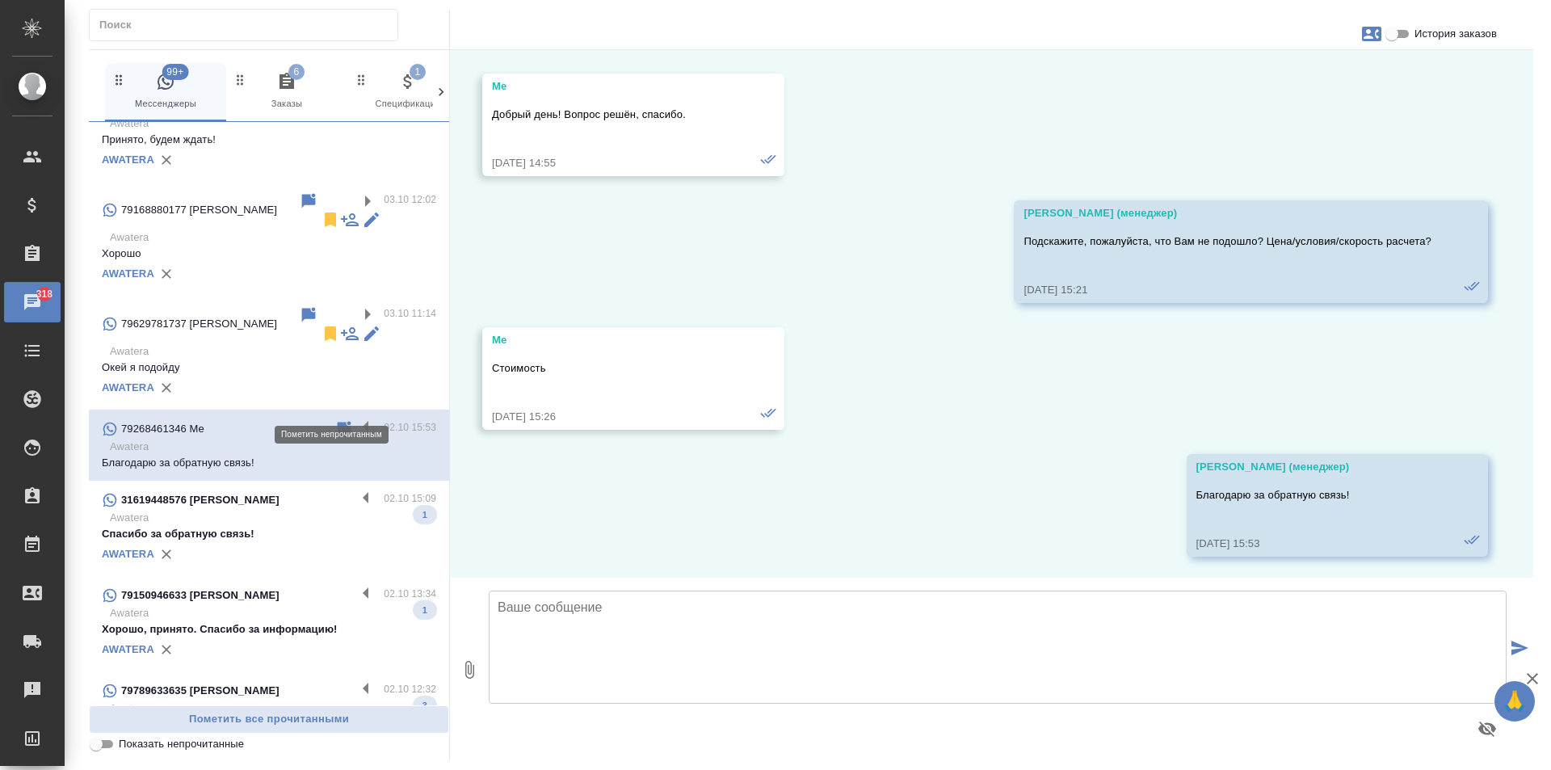
scroll to position [1808, 0]
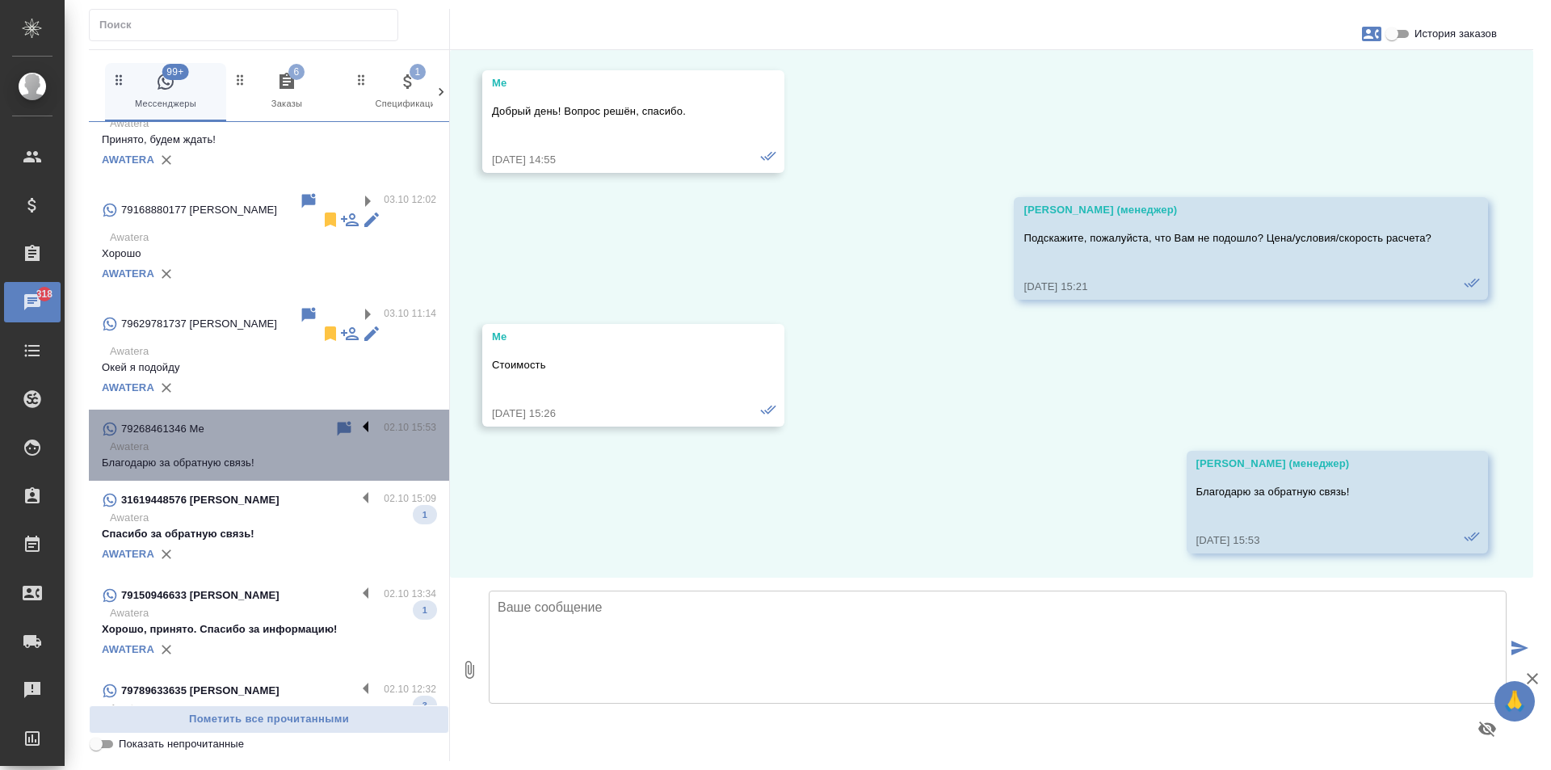
click at [356, 419] on label at bounding box center [369, 428] width 27 height 19
click at [0, 0] on input "checkbox" at bounding box center [0, 0] width 0 height 0
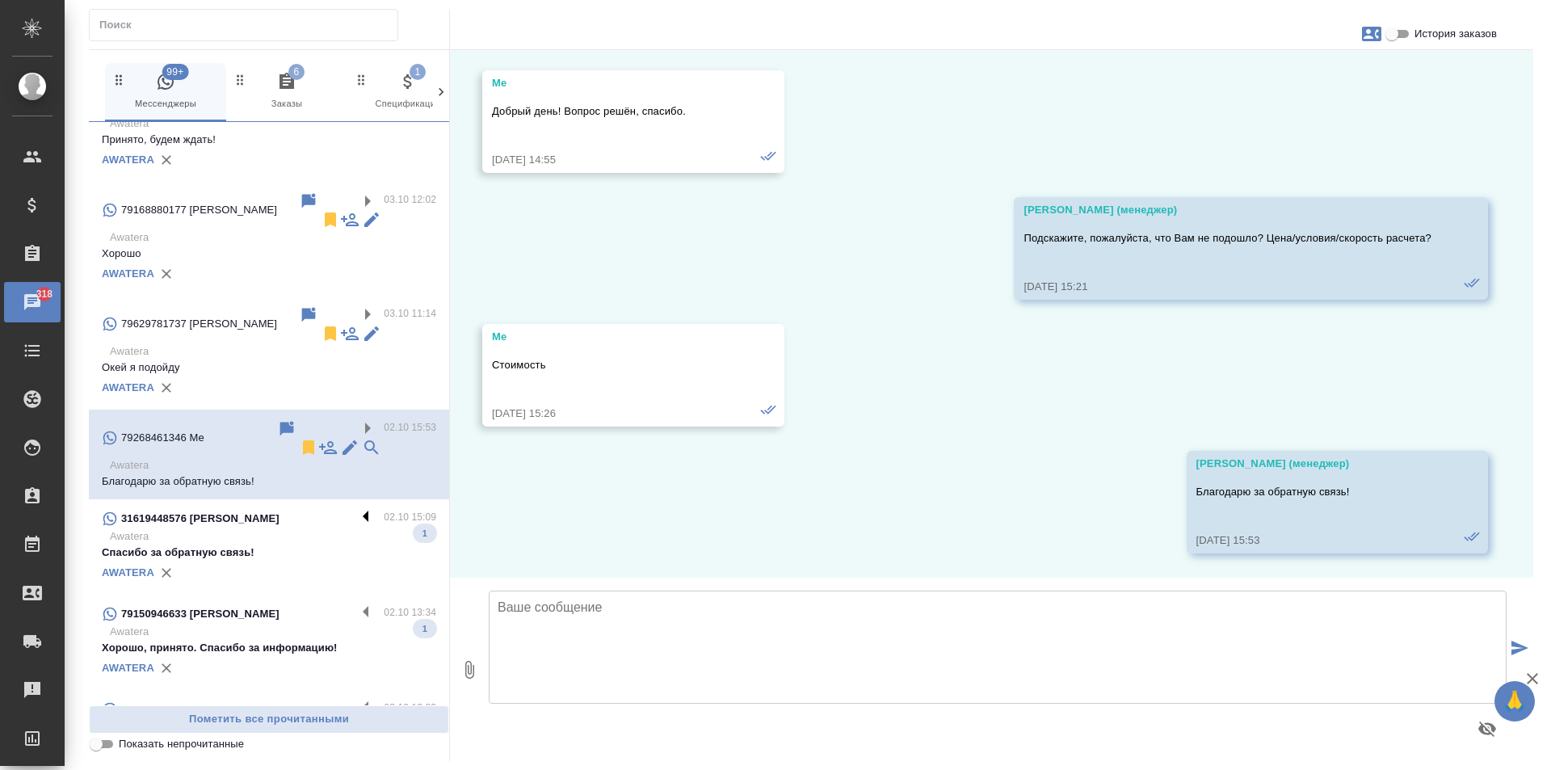
click at [356, 509] on label at bounding box center [369, 518] width 27 height 19
click at [0, 0] on input "checkbox" at bounding box center [0, 0] width 0 height 0
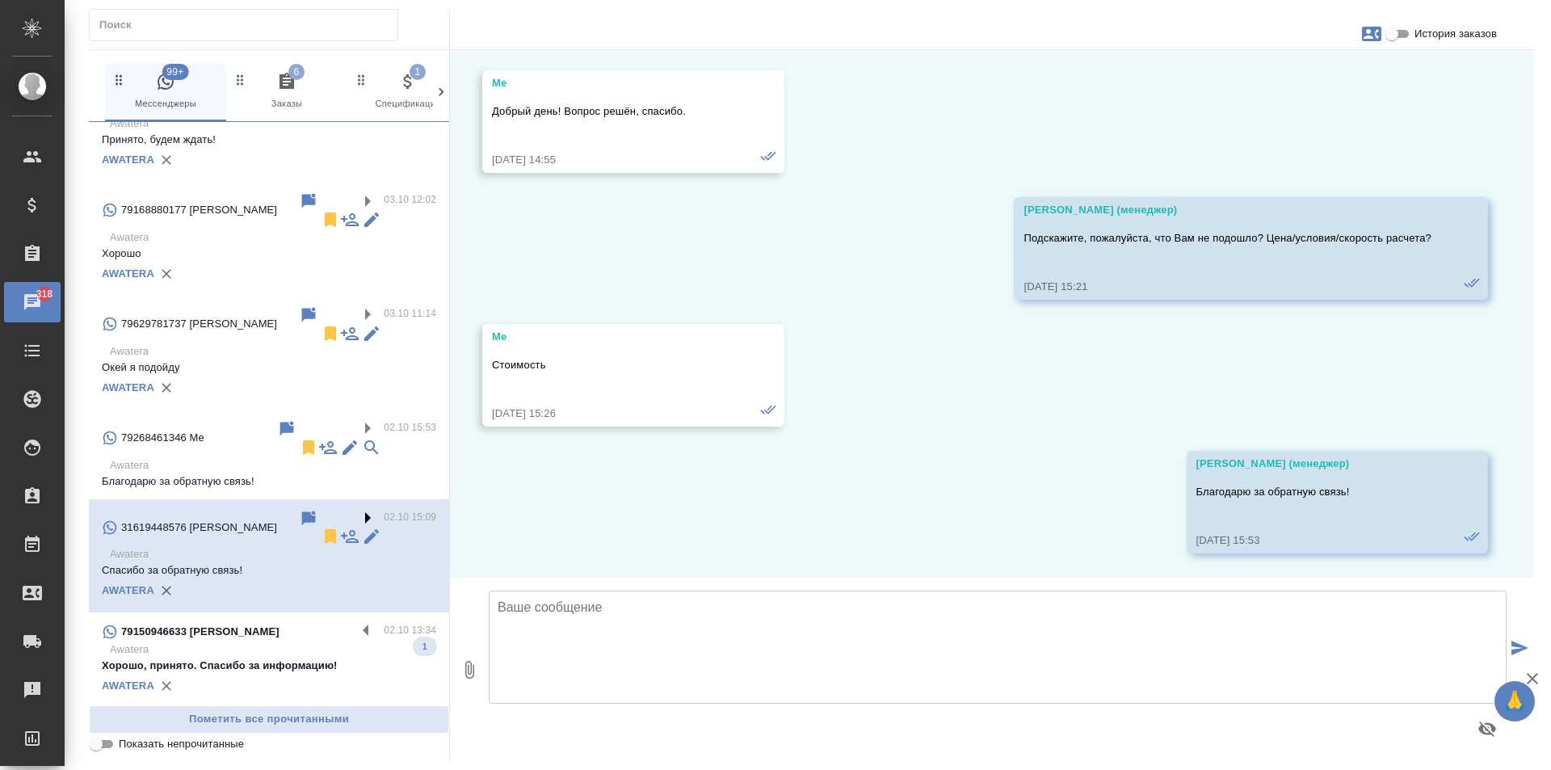
scroll to position [1080, 0]
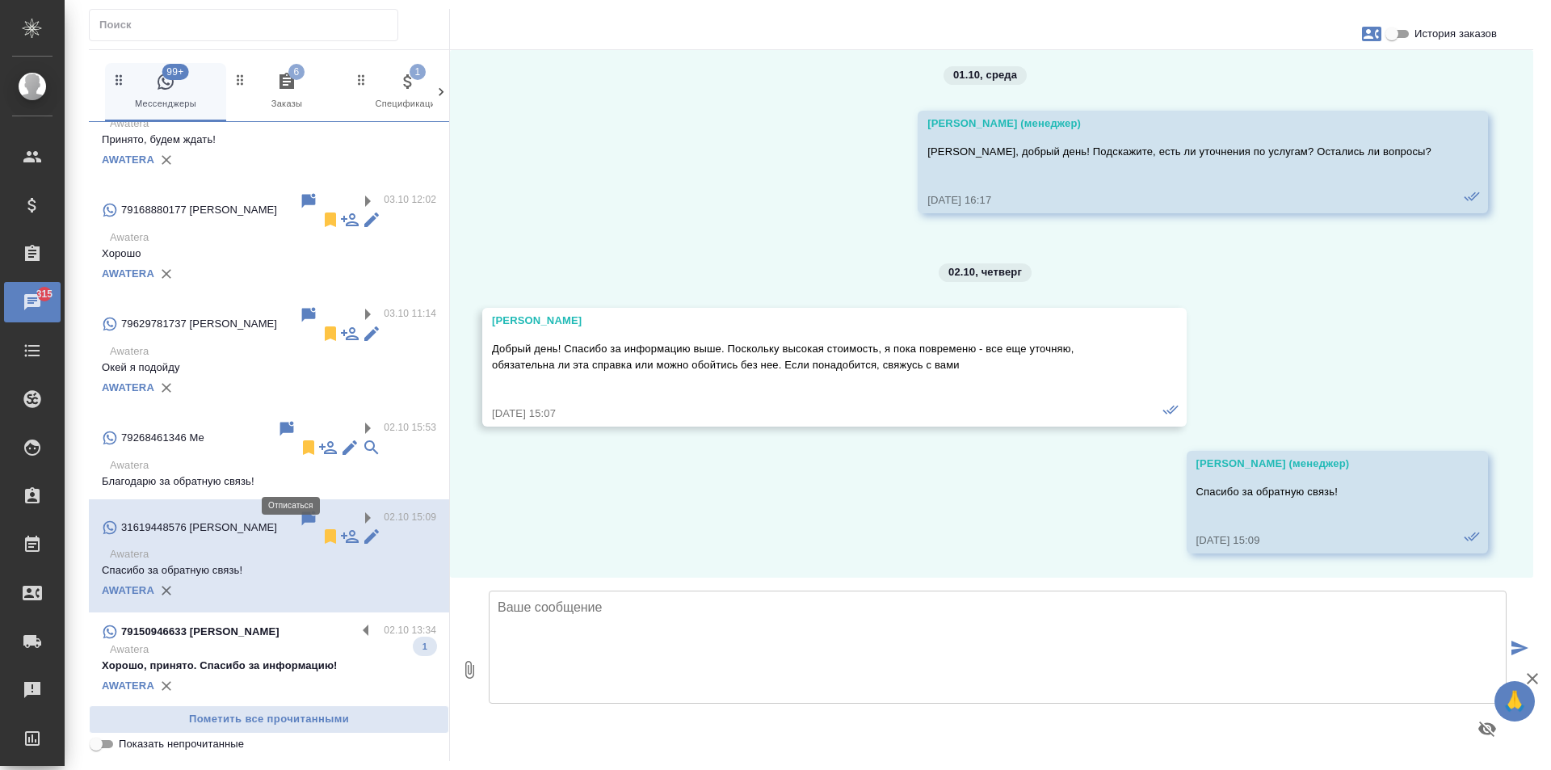
click at [325, 529] on icon at bounding box center [330, 536] width 11 height 15
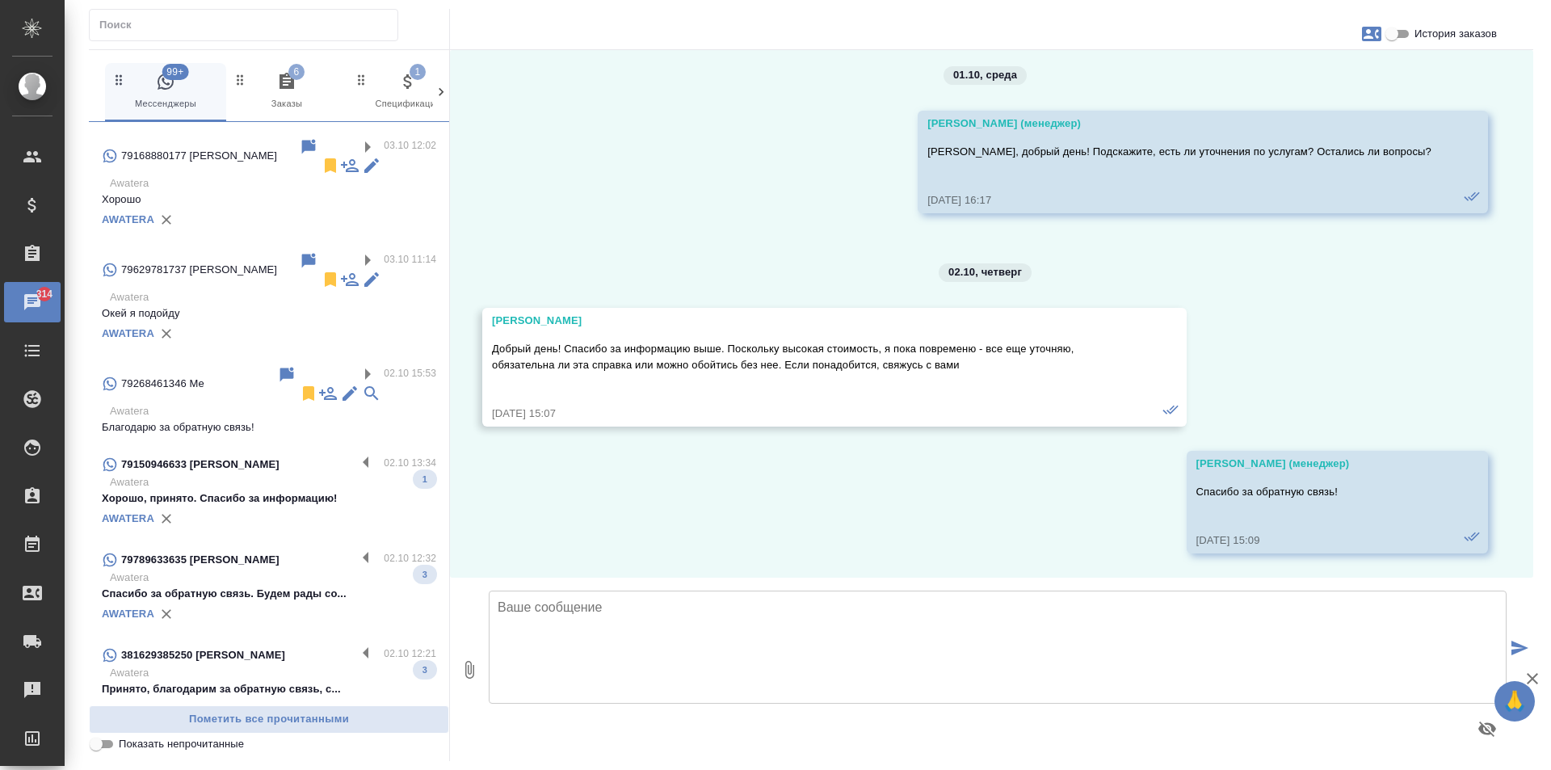
scroll to position [632, 0]
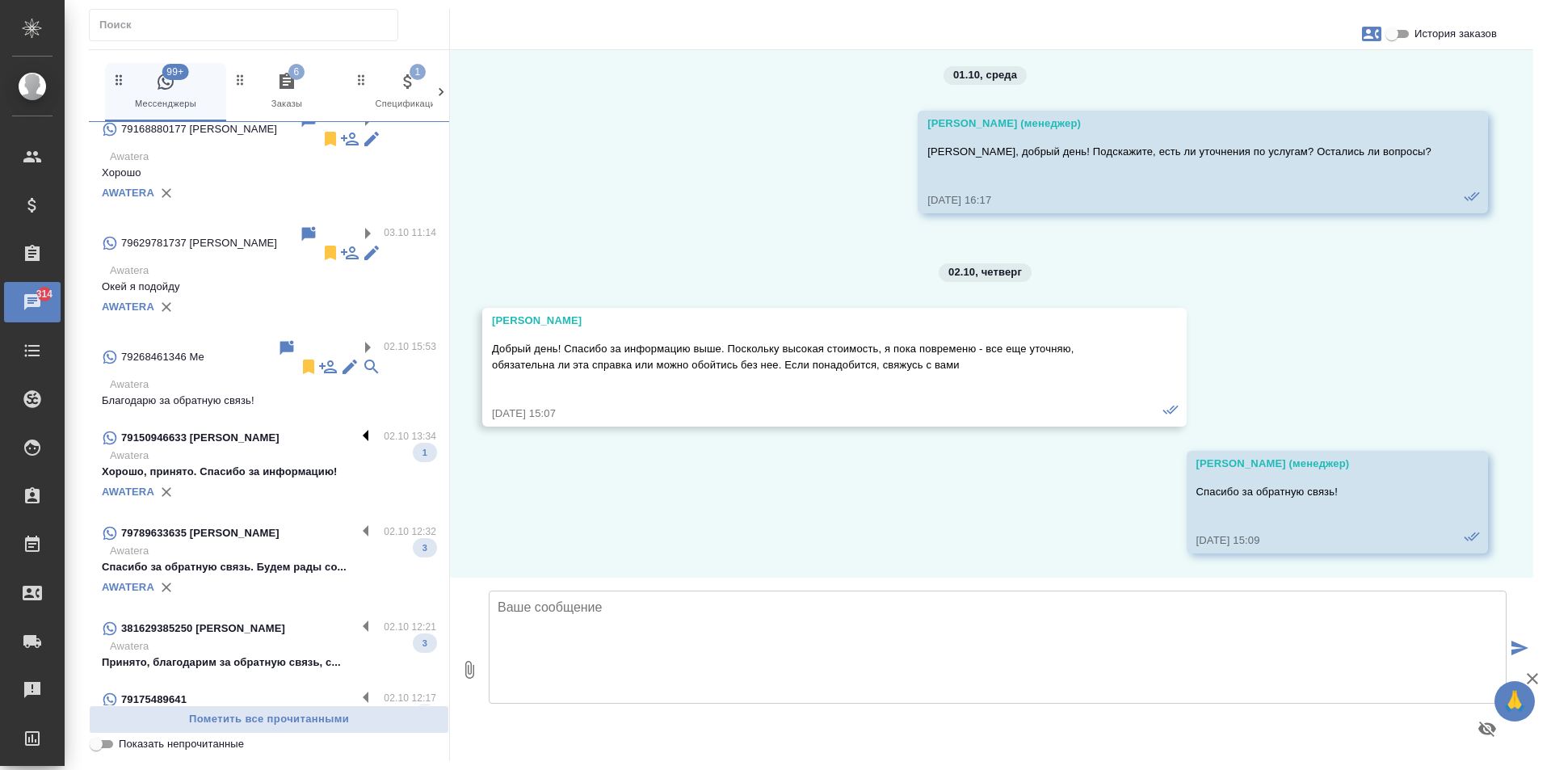
click at [356, 428] on label at bounding box center [369, 437] width 27 height 19
click at [0, 0] on input "checkbox" at bounding box center [0, 0] width 0 height 0
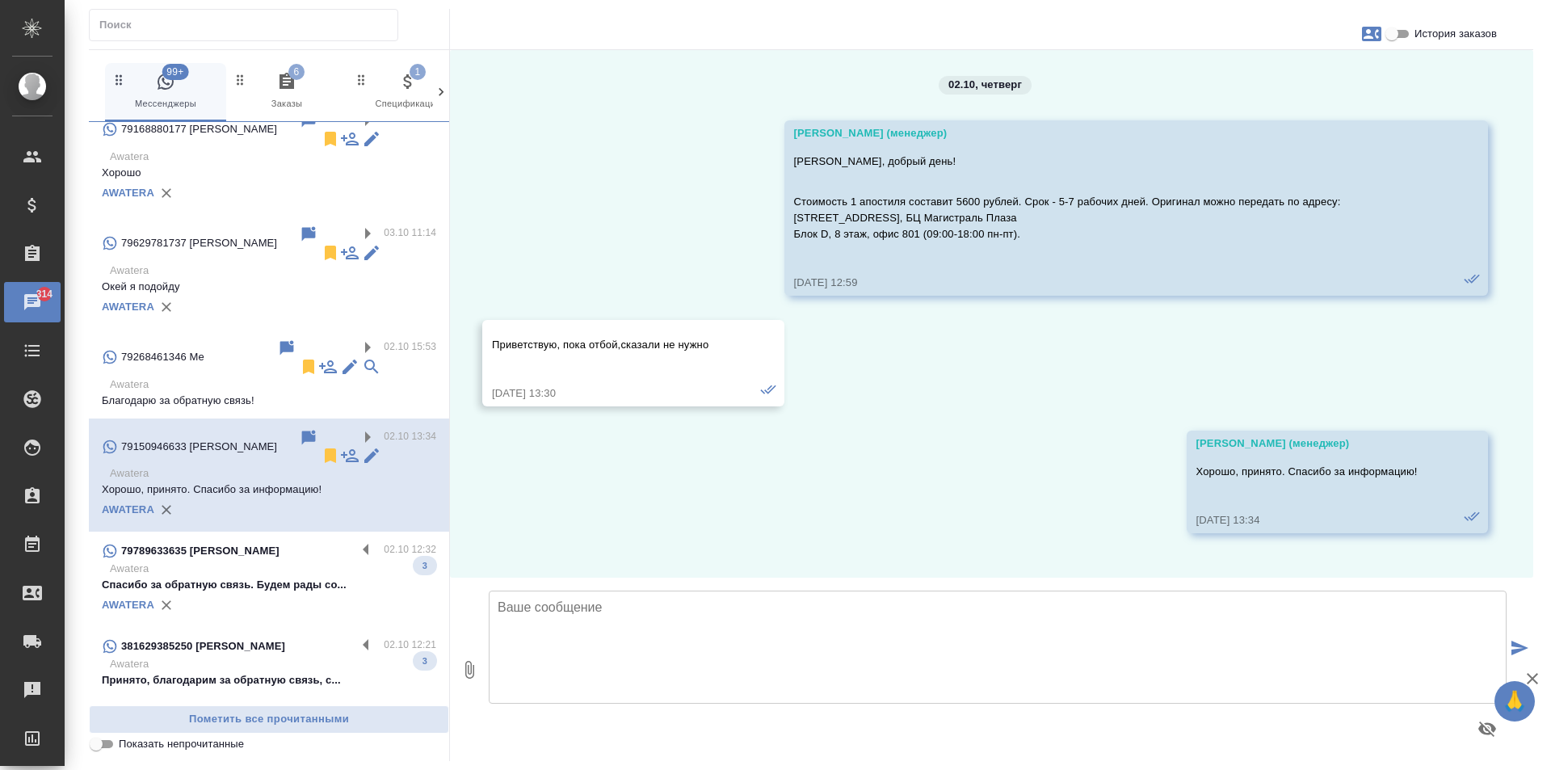
scroll to position [0, 0]
click at [325, 448] on icon at bounding box center [330, 455] width 11 height 15
click at [356, 338] on label at bounding box center [369, 347] width 27 height 19
click at [0, 0] on input "checkbox" at bounding box center [0, 0] width 0 height 0
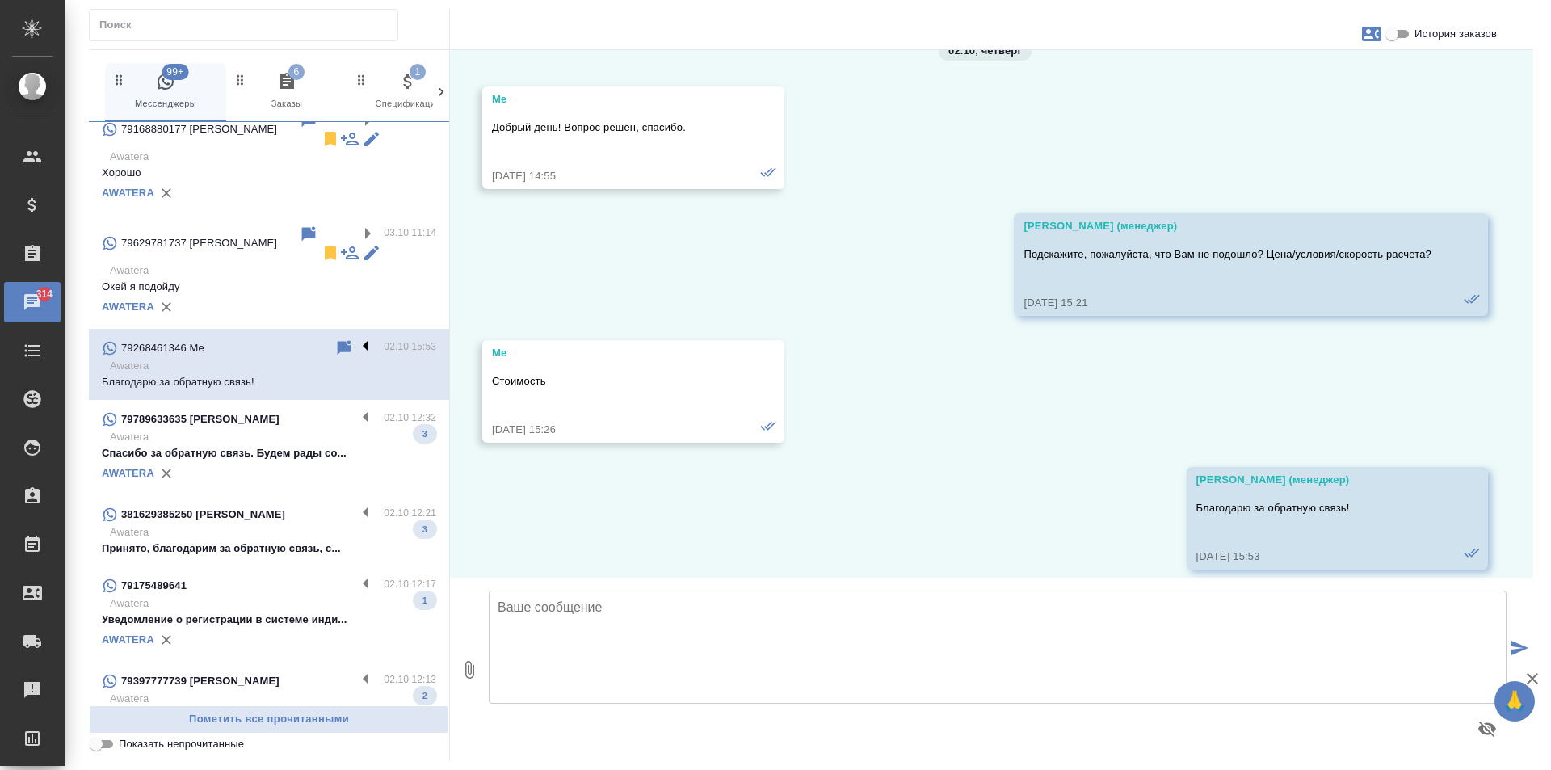
scroll to position [1808, 0]
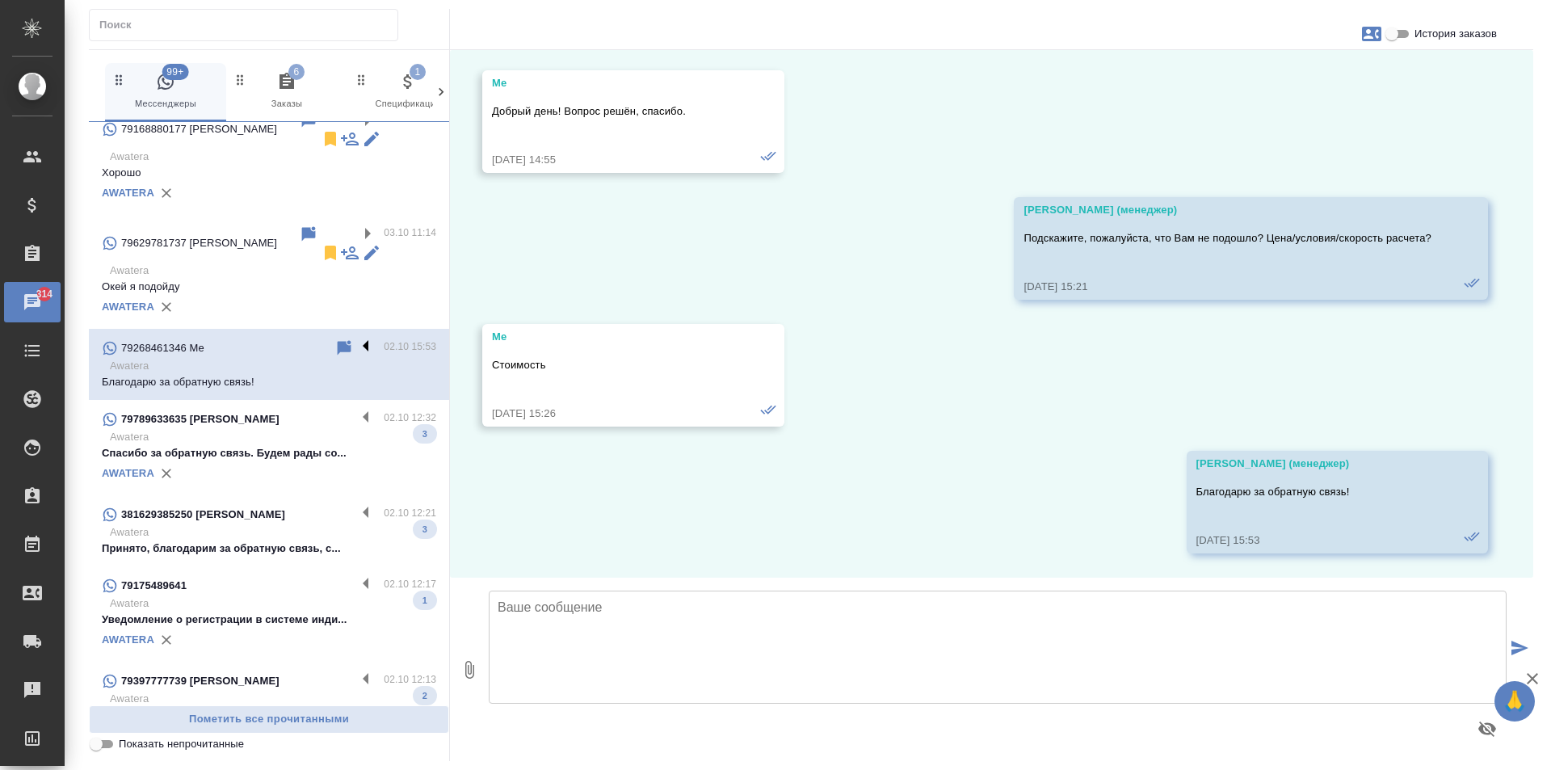
click at [356, 338] on label at bounding box center [369, 347] width 27 height 19
click at [0, 0] on input "checkbox" at bounding box center [0, 0] width 0 height 0
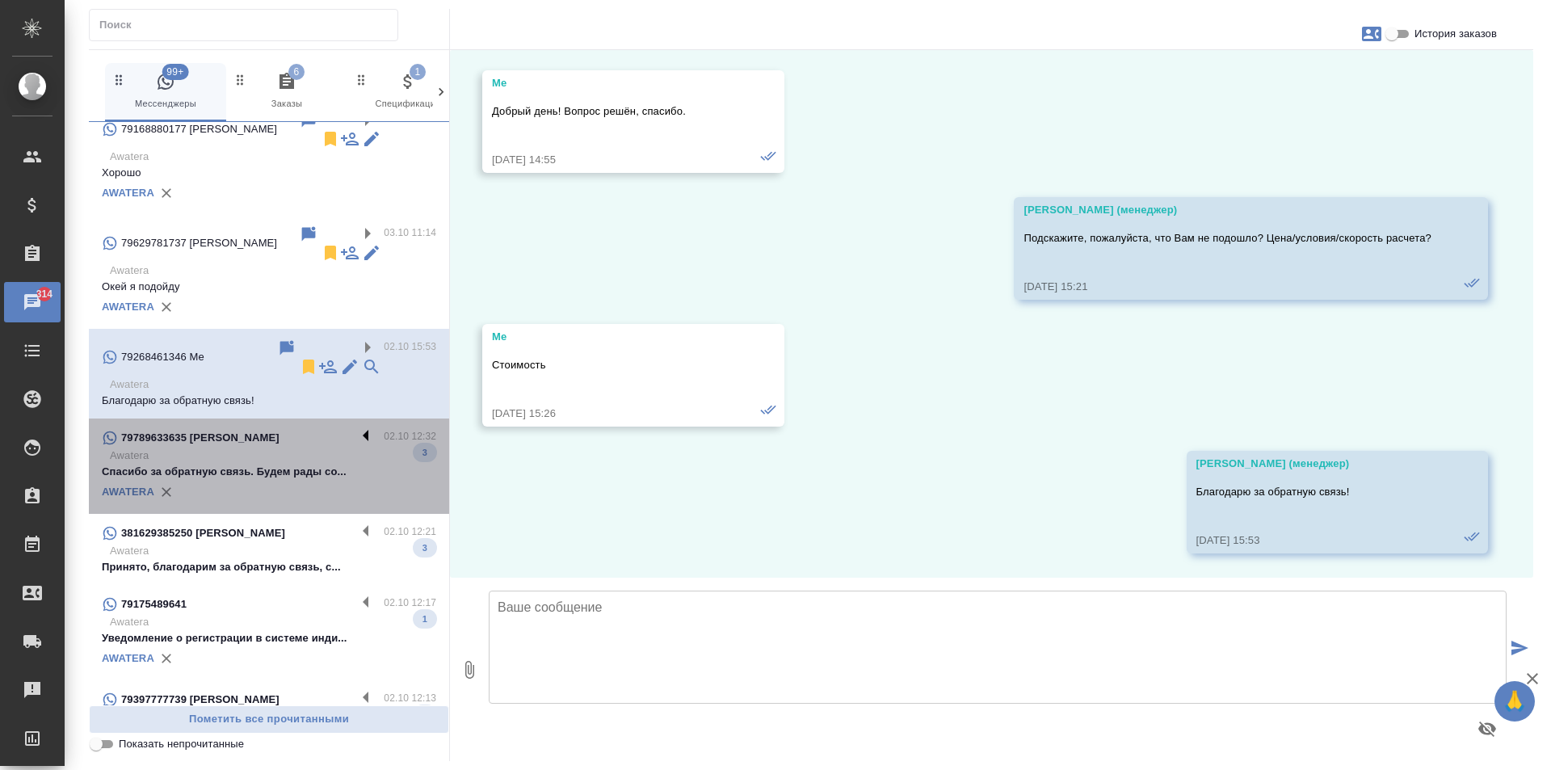
click at [356, 428] on label at bounding box center [369, 437] width 27 height 19
click at [0, 0] on input "checkbox" at bounding box center [0, 0] width 0 height 0
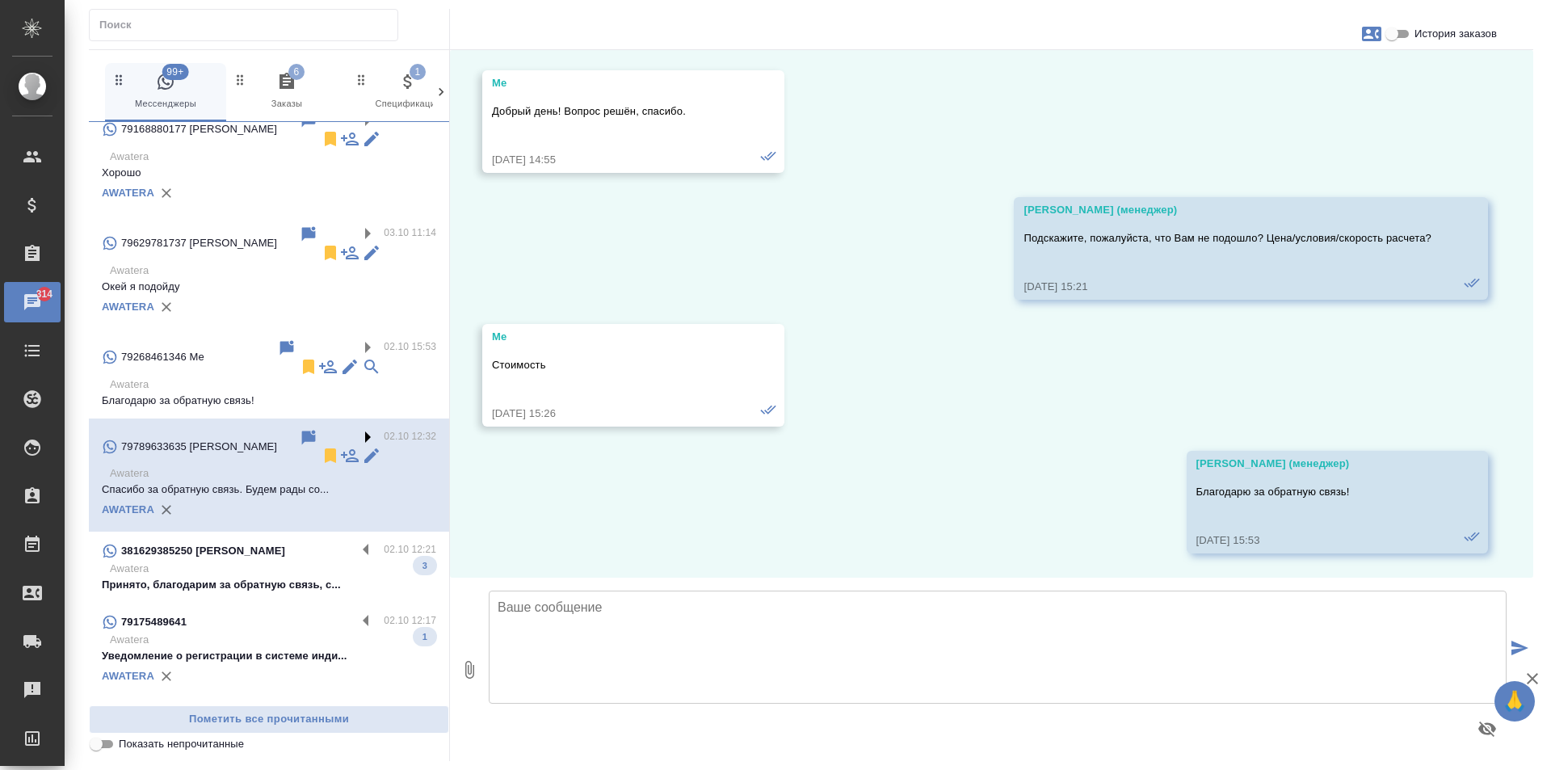
scroll to position [422, 0]
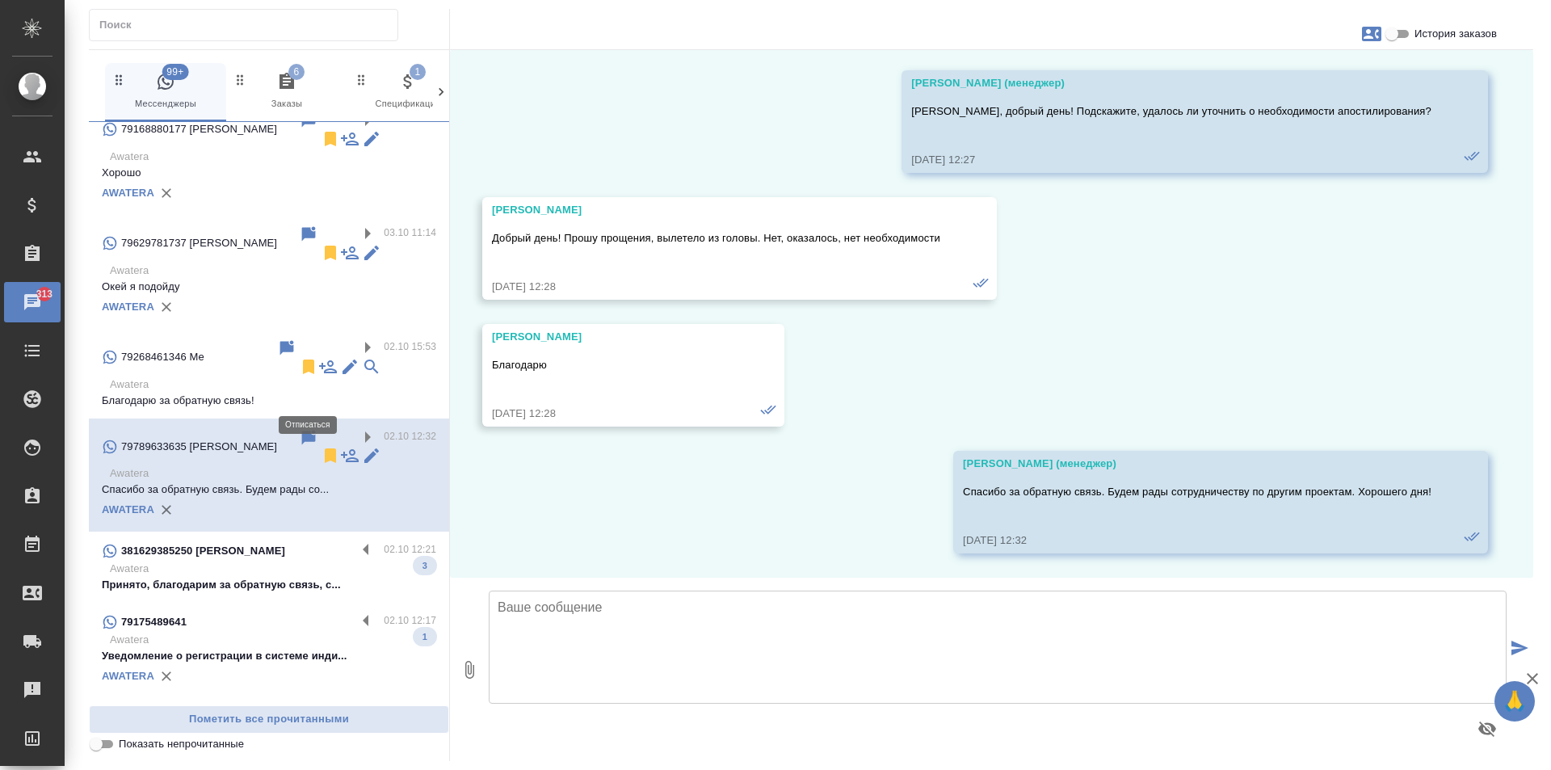
click at [325, 448] on icon at bounding box center [330, 455] width 11 height 15
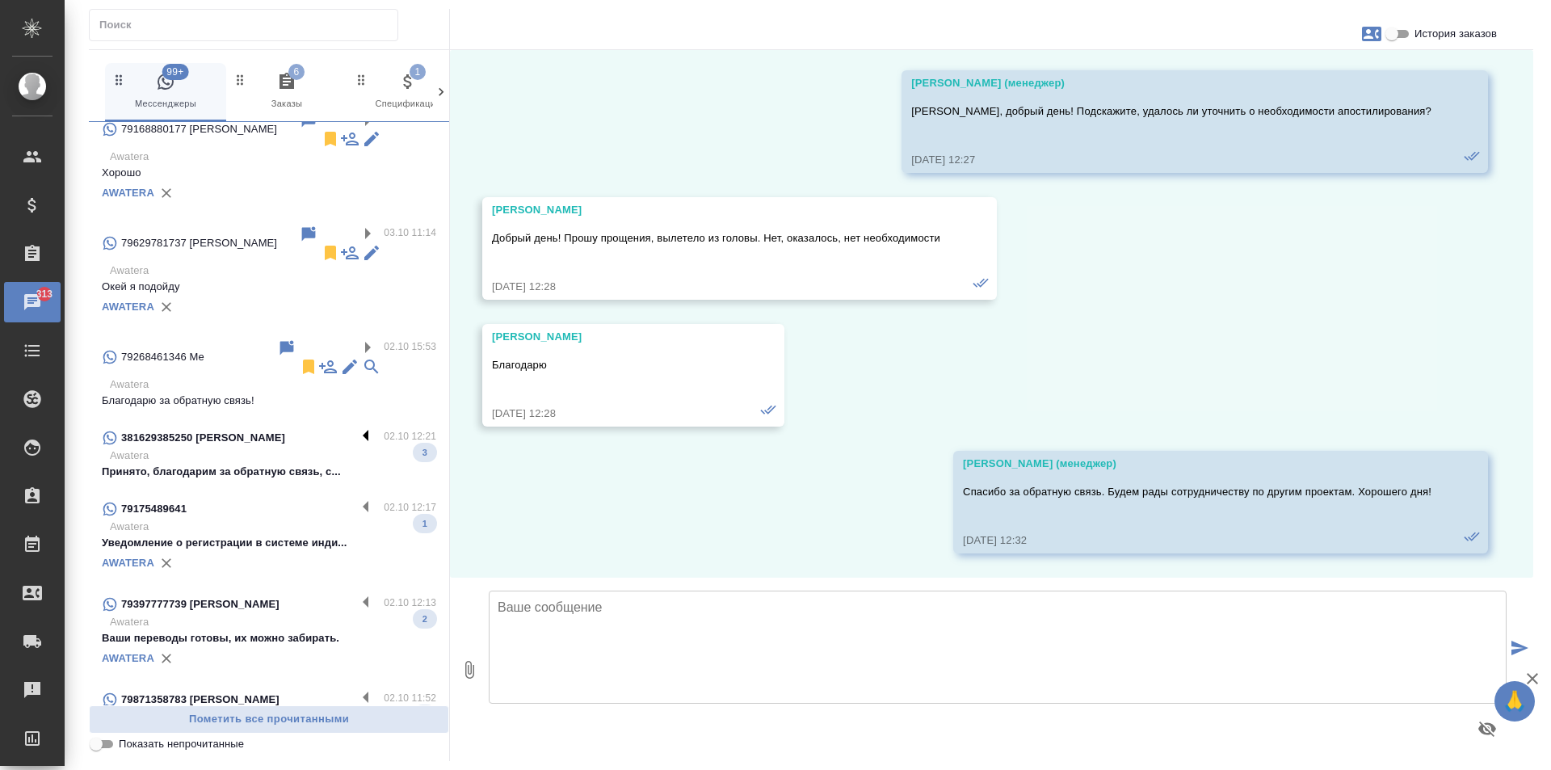
click at [356, 428] on label at bounding box center [369, 437] width 27 height 19
click at [0, 0] on input "checkbox" at bounding box center [0, 0] width 0 height 0
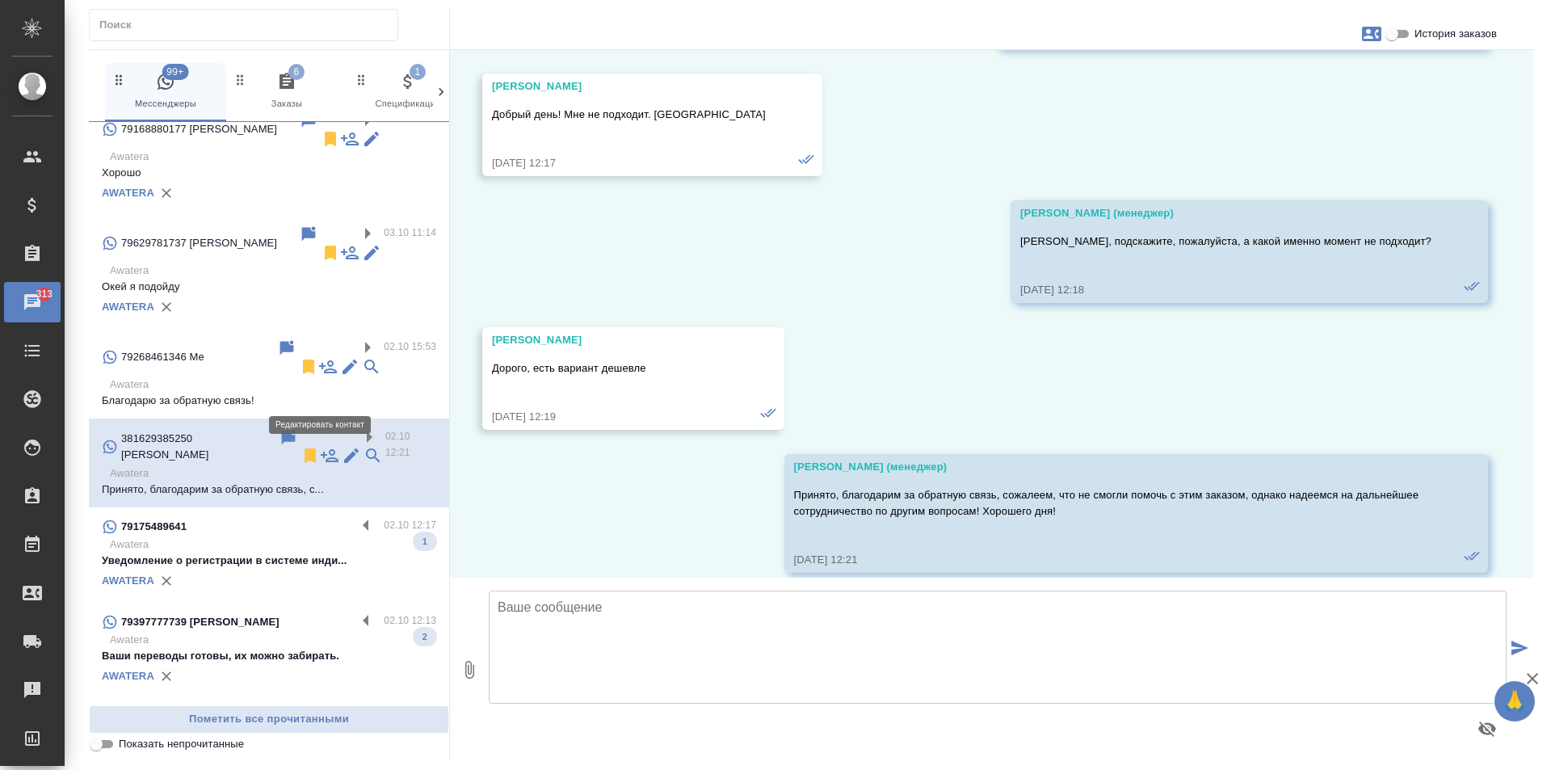
scroll to position [1952, 0]
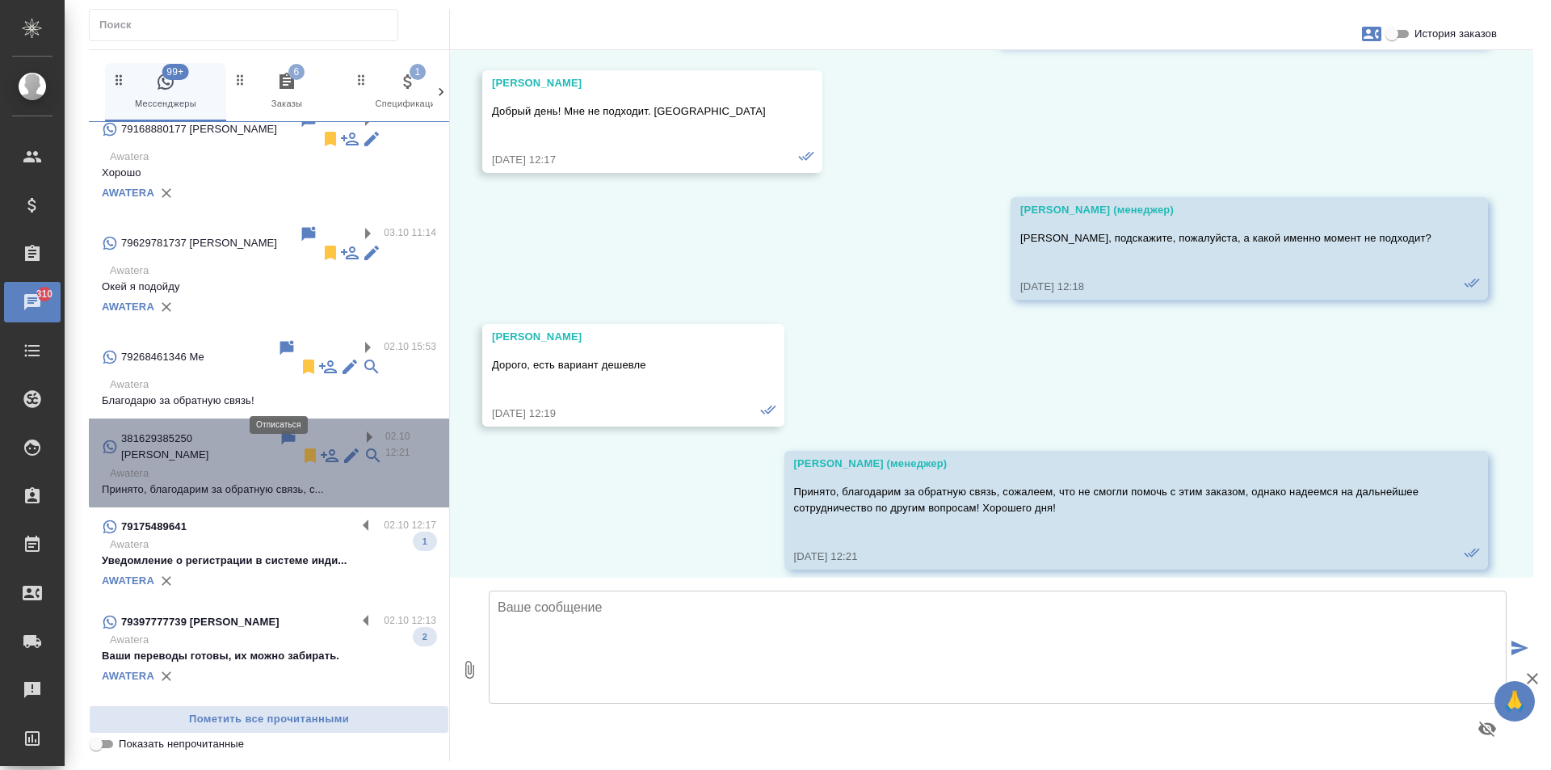
click at [300, 446] on icon at bounding box center [309, 455] width 19 height 19
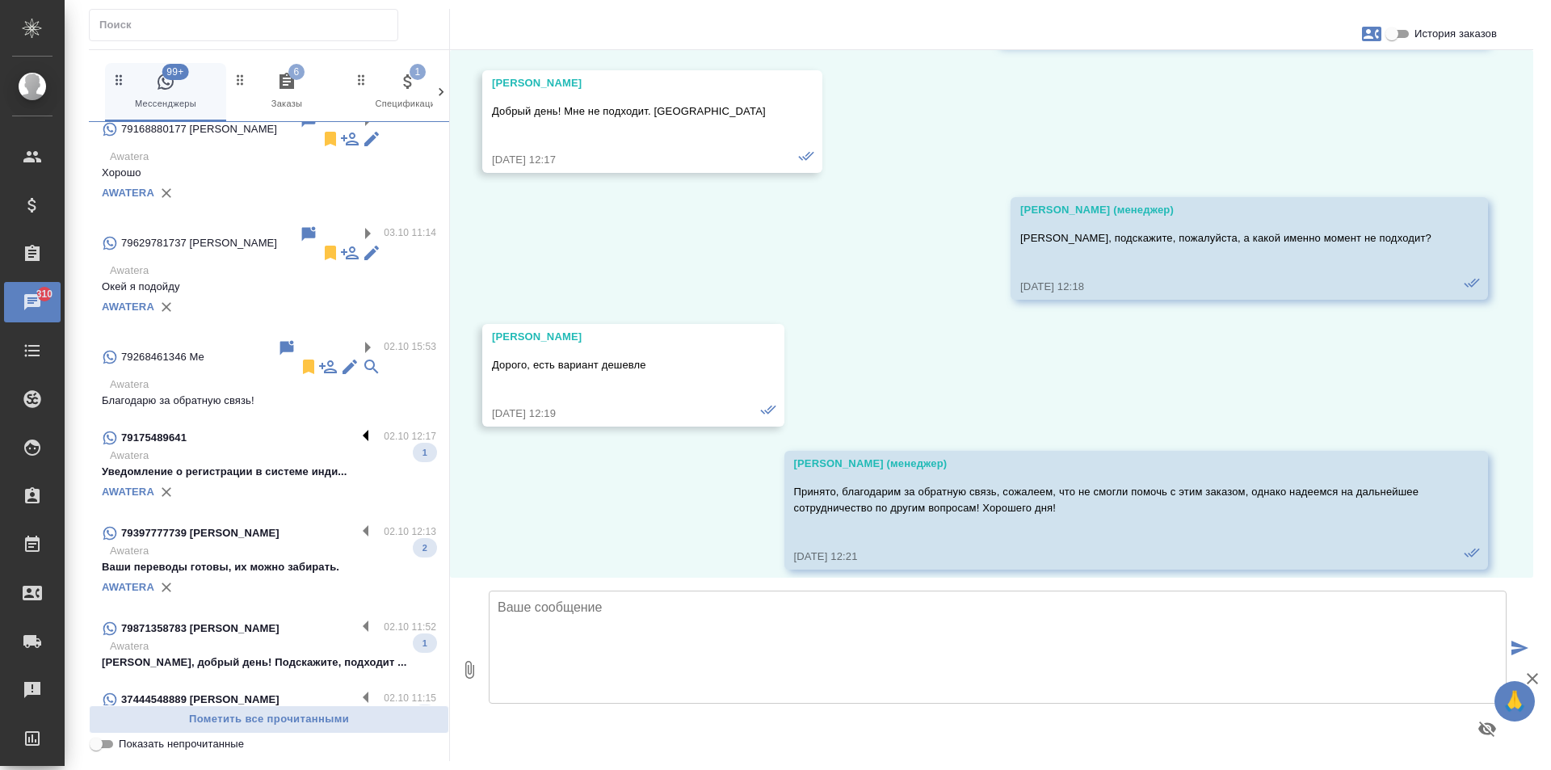
click at [356, 428] on label at bounding box center [369, 437] width 27 height 19
click at [0, 0] on input "checkbox" at bounding box center [0, 0] width 0 height 0
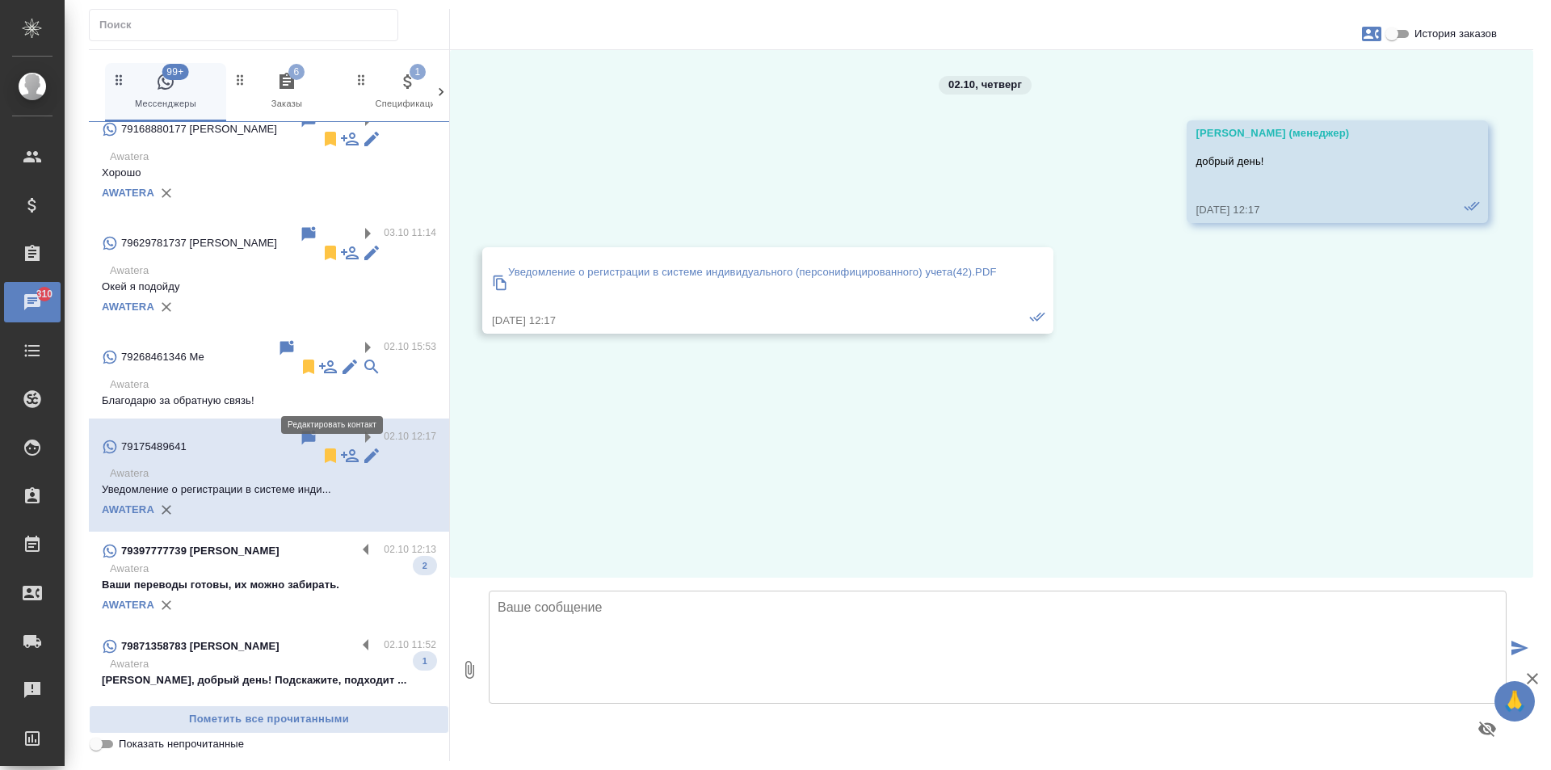
scroll to position [0, 0]
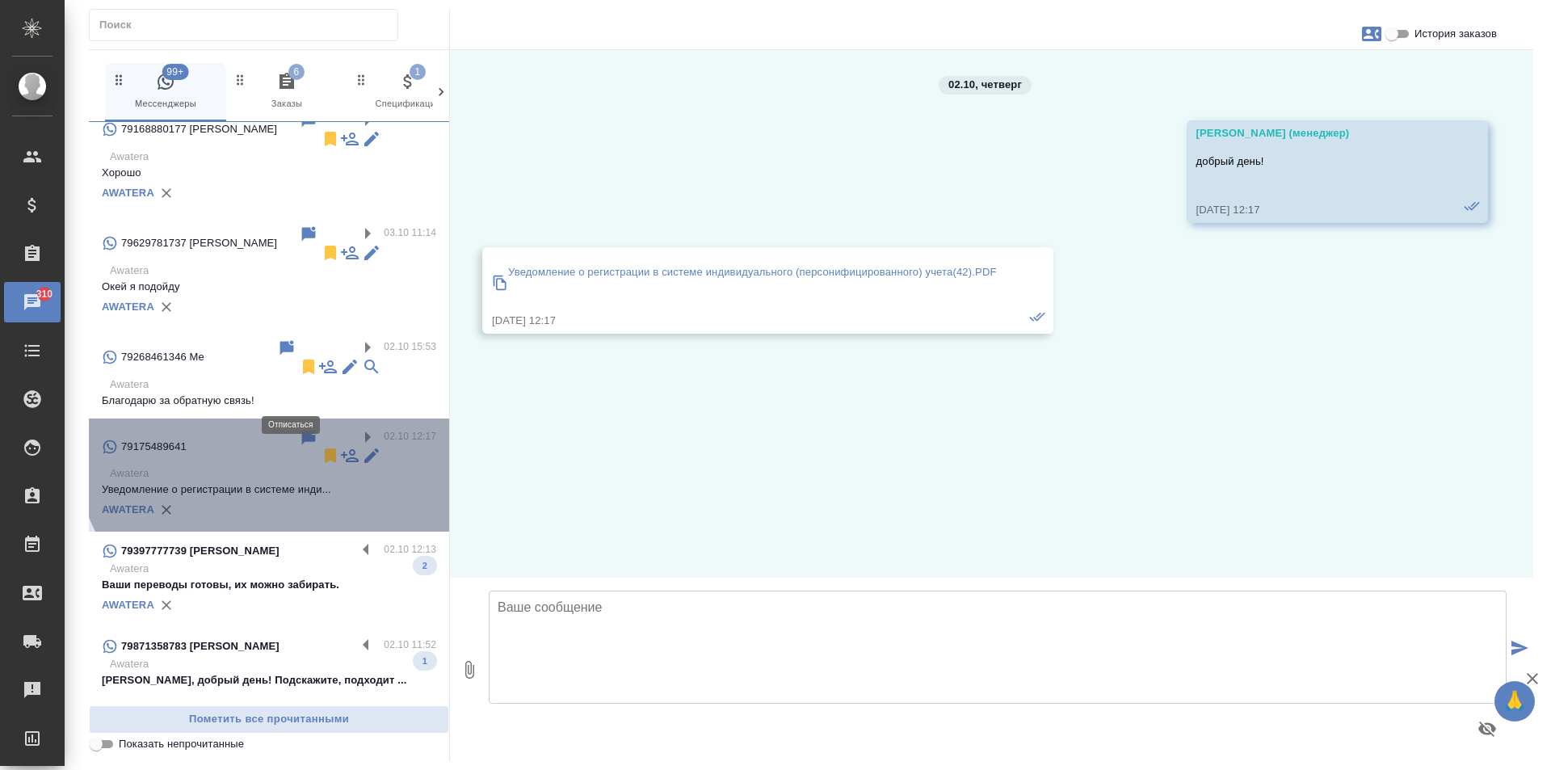
click at [321, 446] on icon at bounding box center [330, 455] width 19 height 19
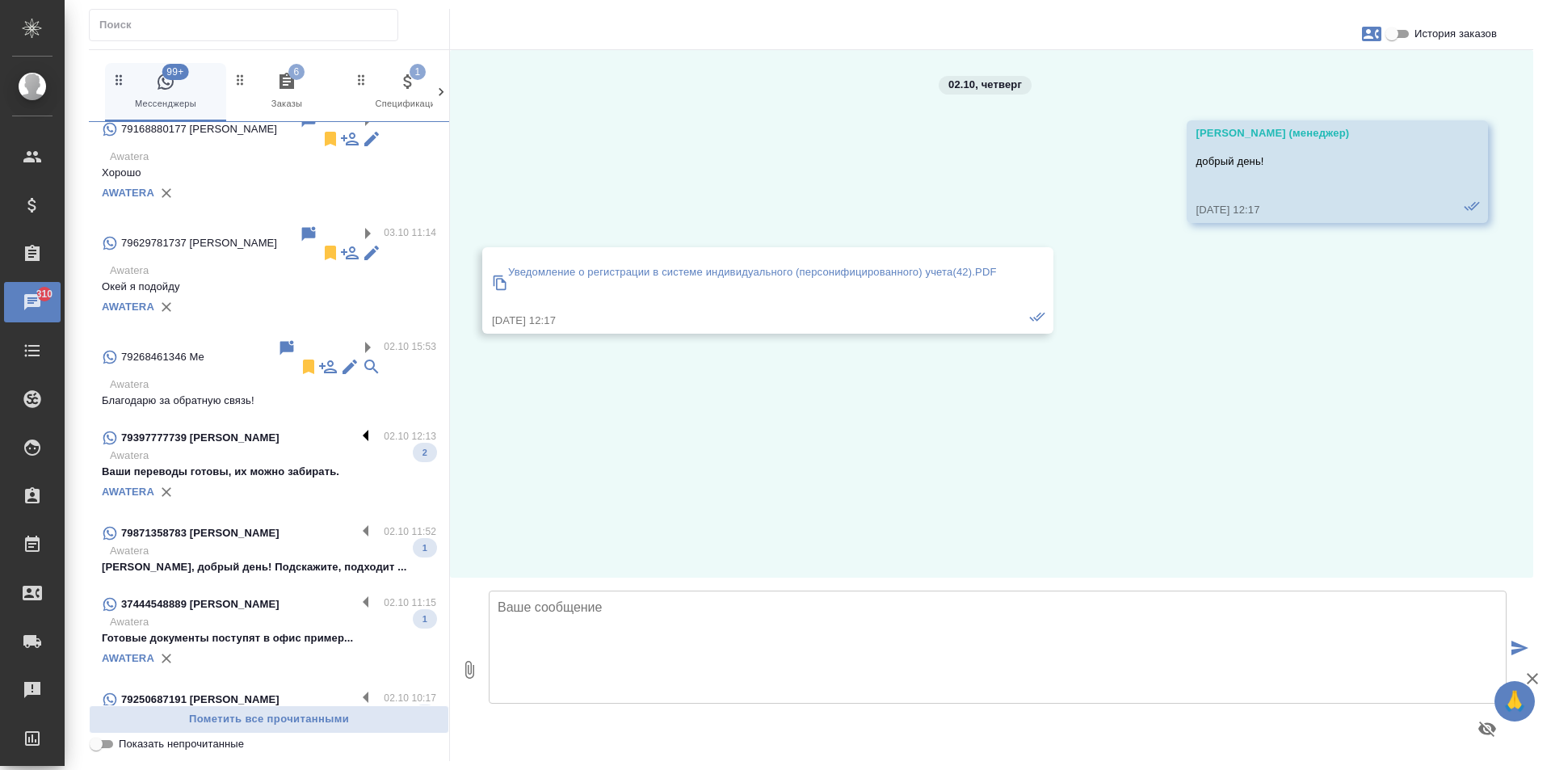
click at [356, 428] on label at bounding box center [369, 437] width 27 height 19
click at [0, 0] on input "checkbox" at bounding box center [0, 0] width 0 height 0
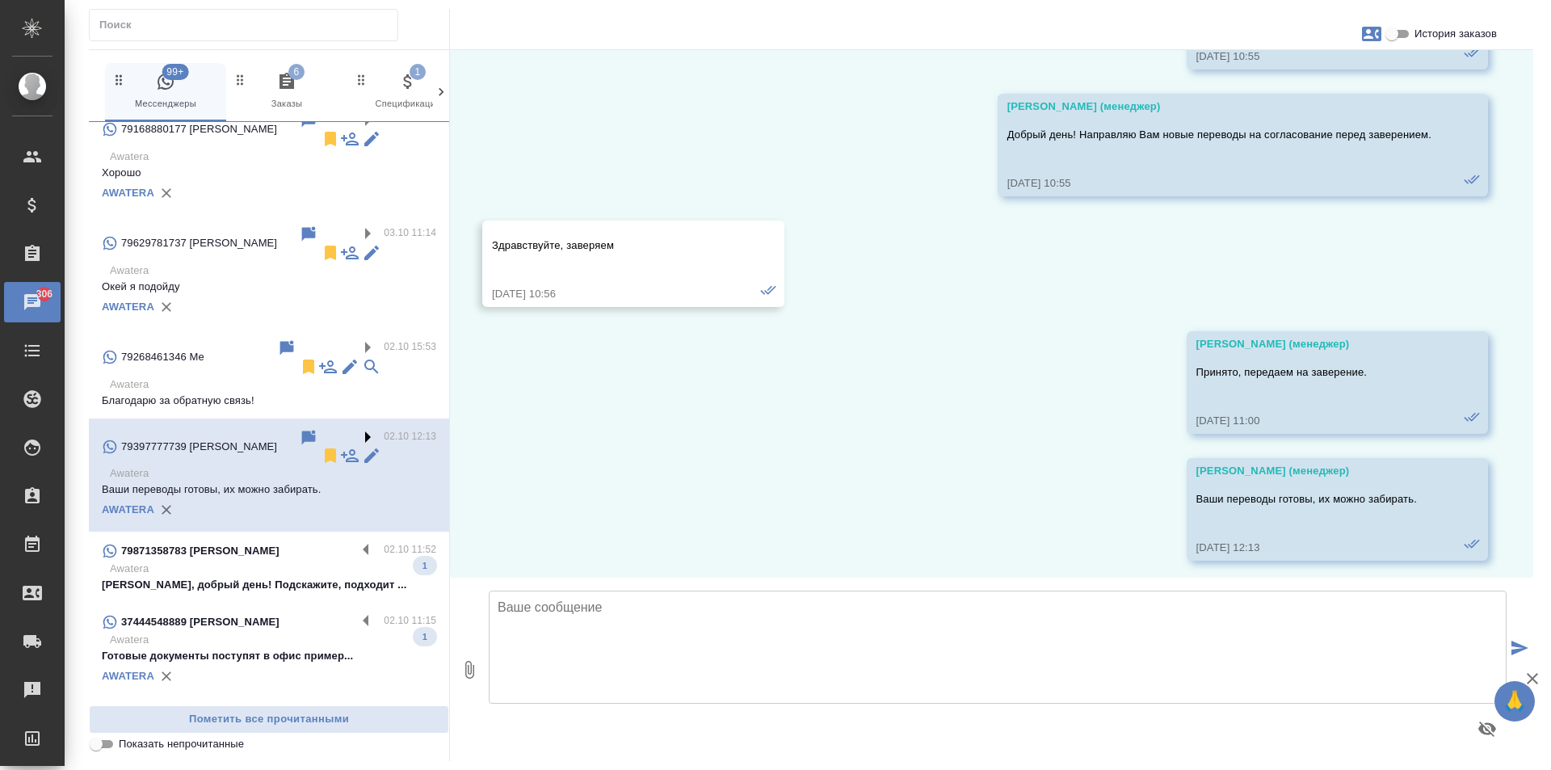
scroll to position [1626, 0]
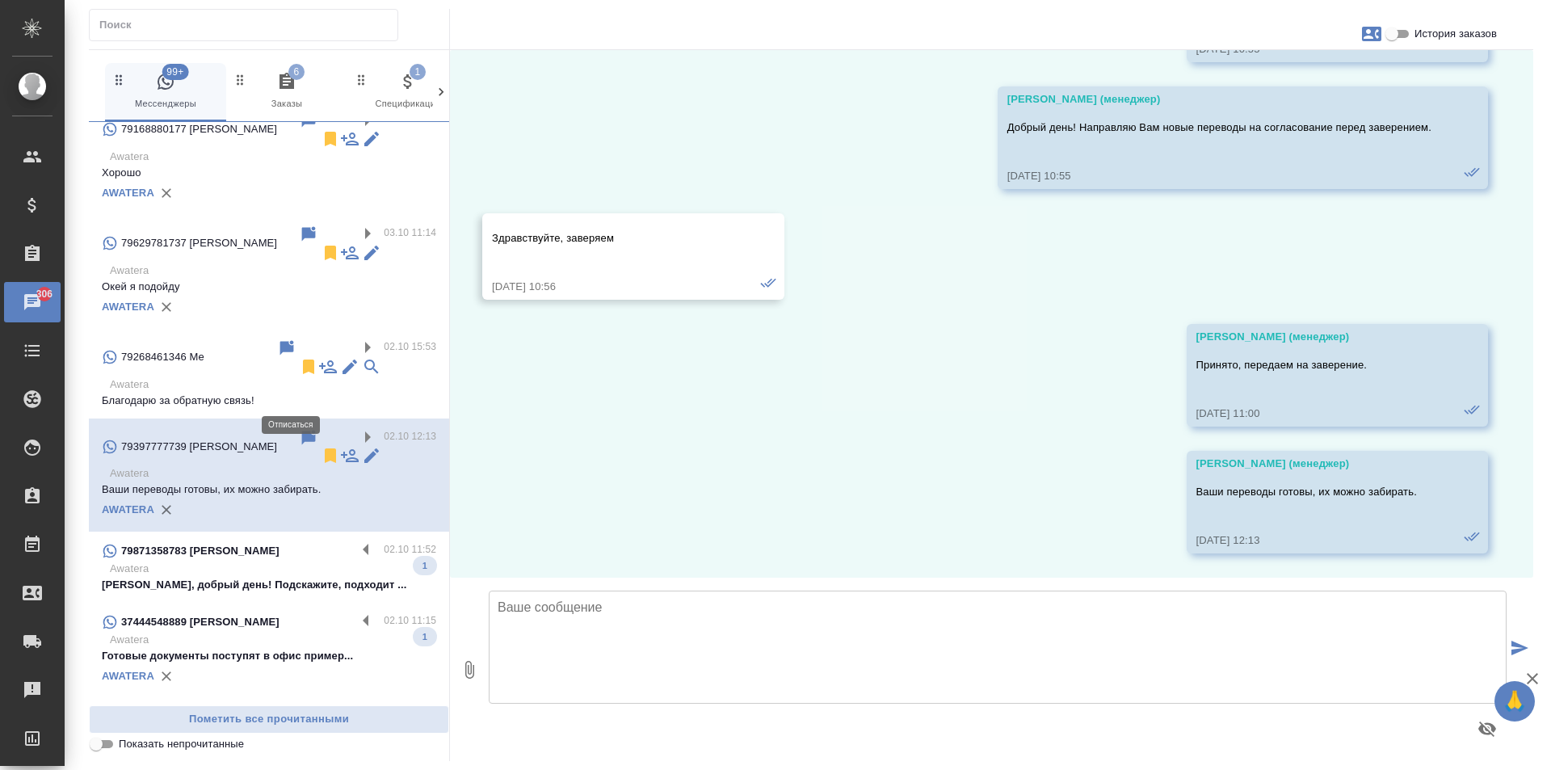
click at [325, 448] on icon at bounding box center [330, 455] width 11 height 15
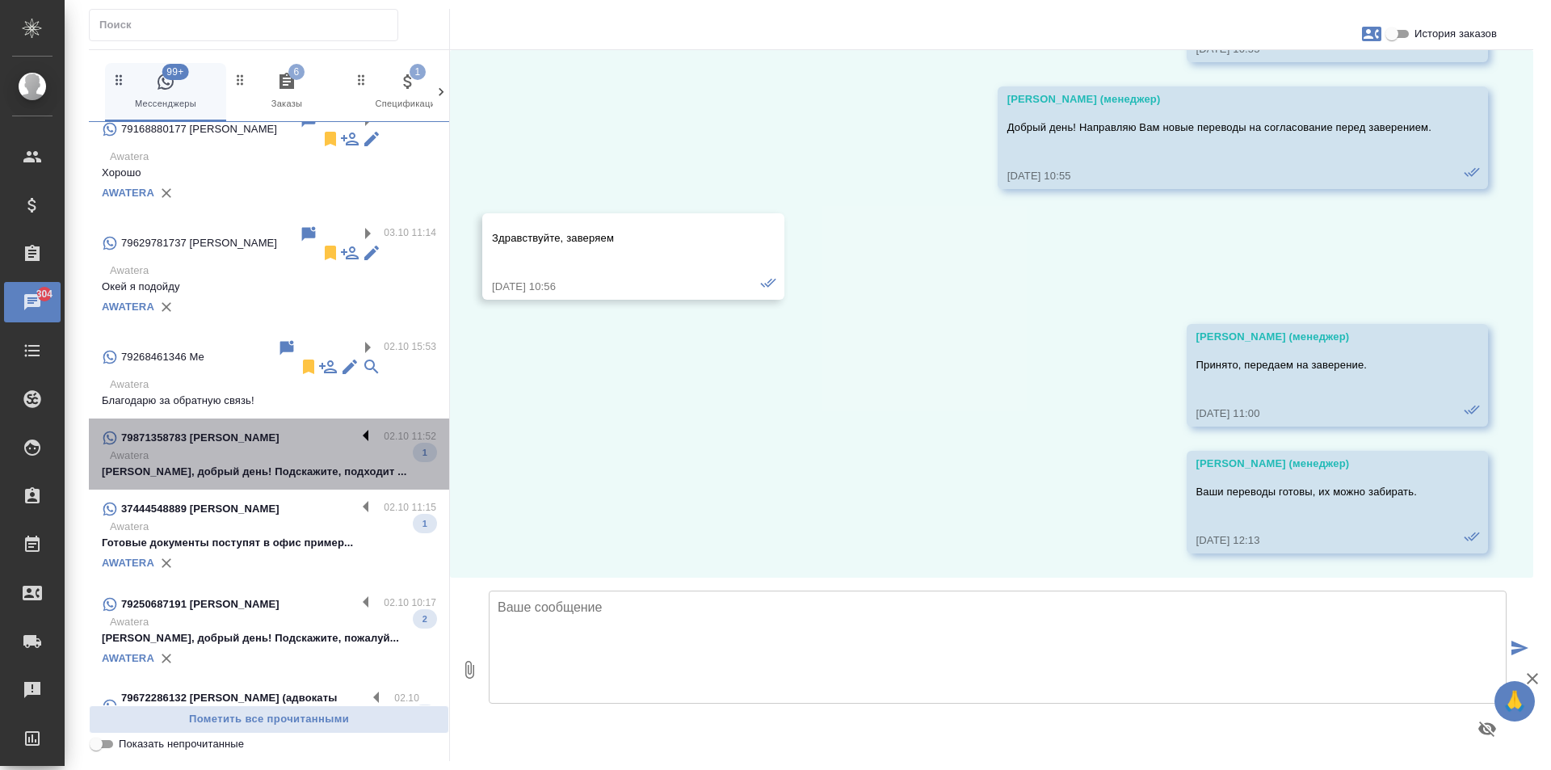
click at [356, 428] on label at bounding box center [369, 437] width 27 height 19
click at [0, 0] on input "checkbox" at bounding box center [0, 0] width 0 height 0
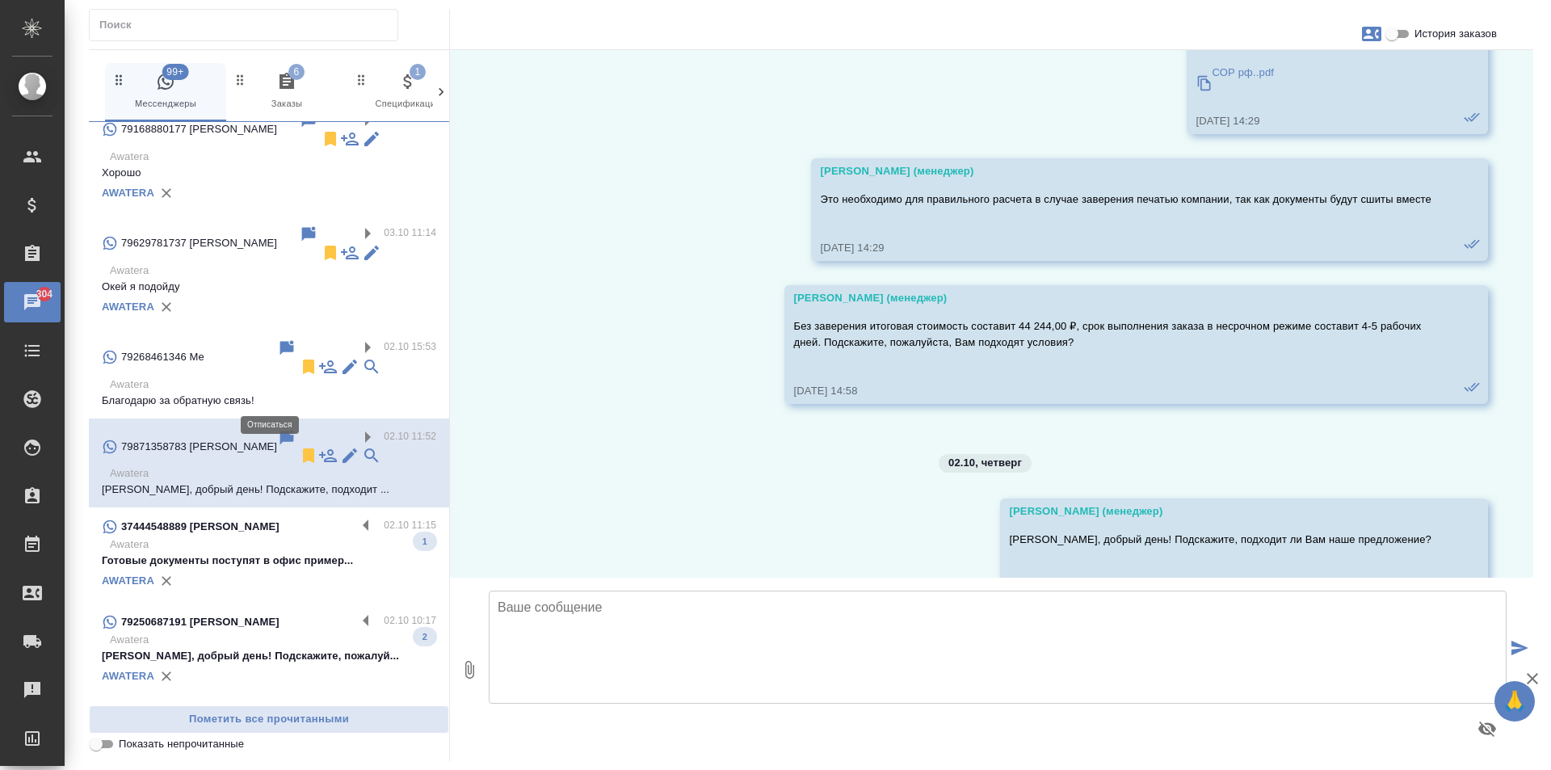
scroll to position [5616, 0]
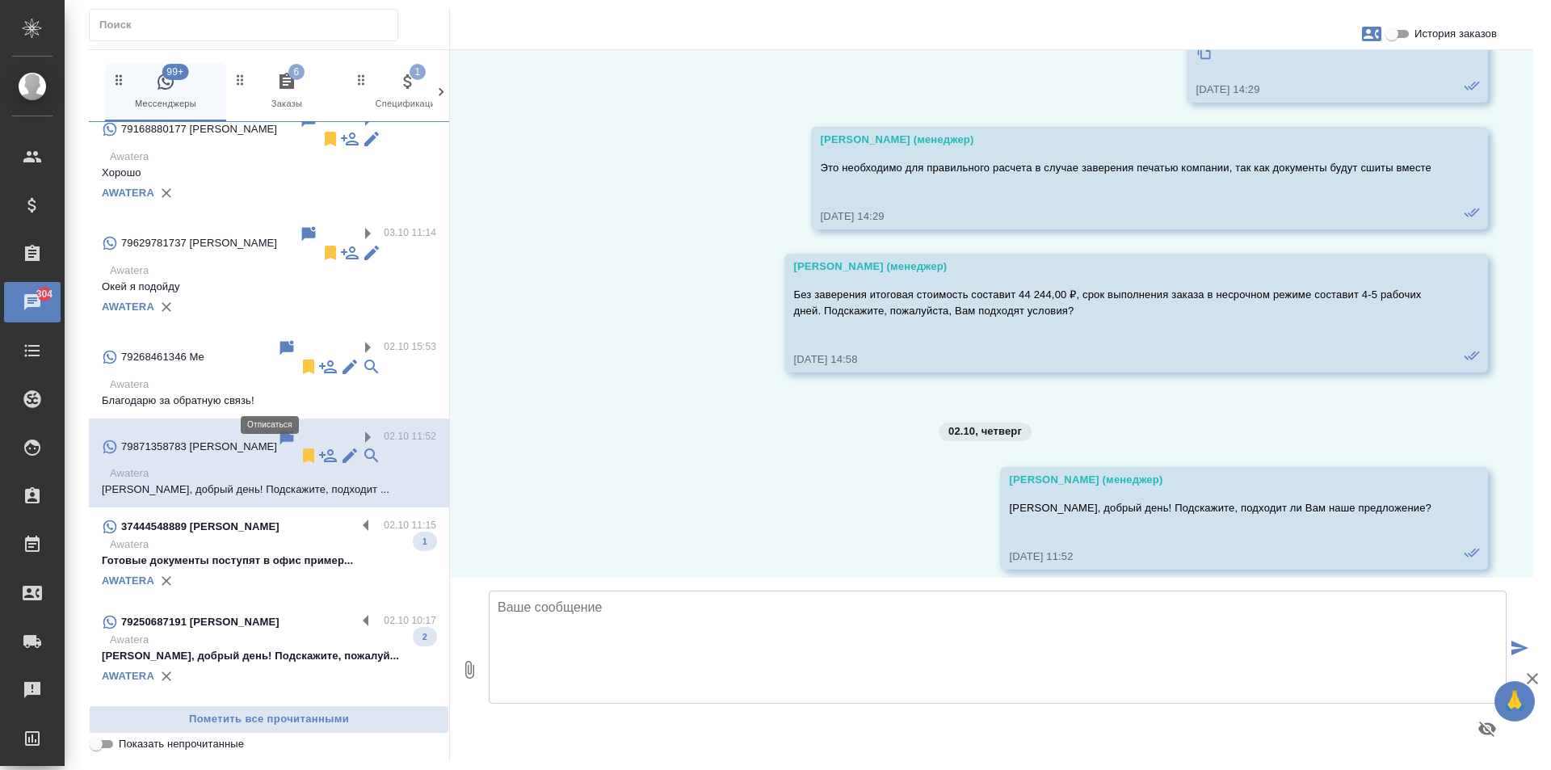
click at [299, 446] on icon at bounding box center [308, 455] width 19 height 19
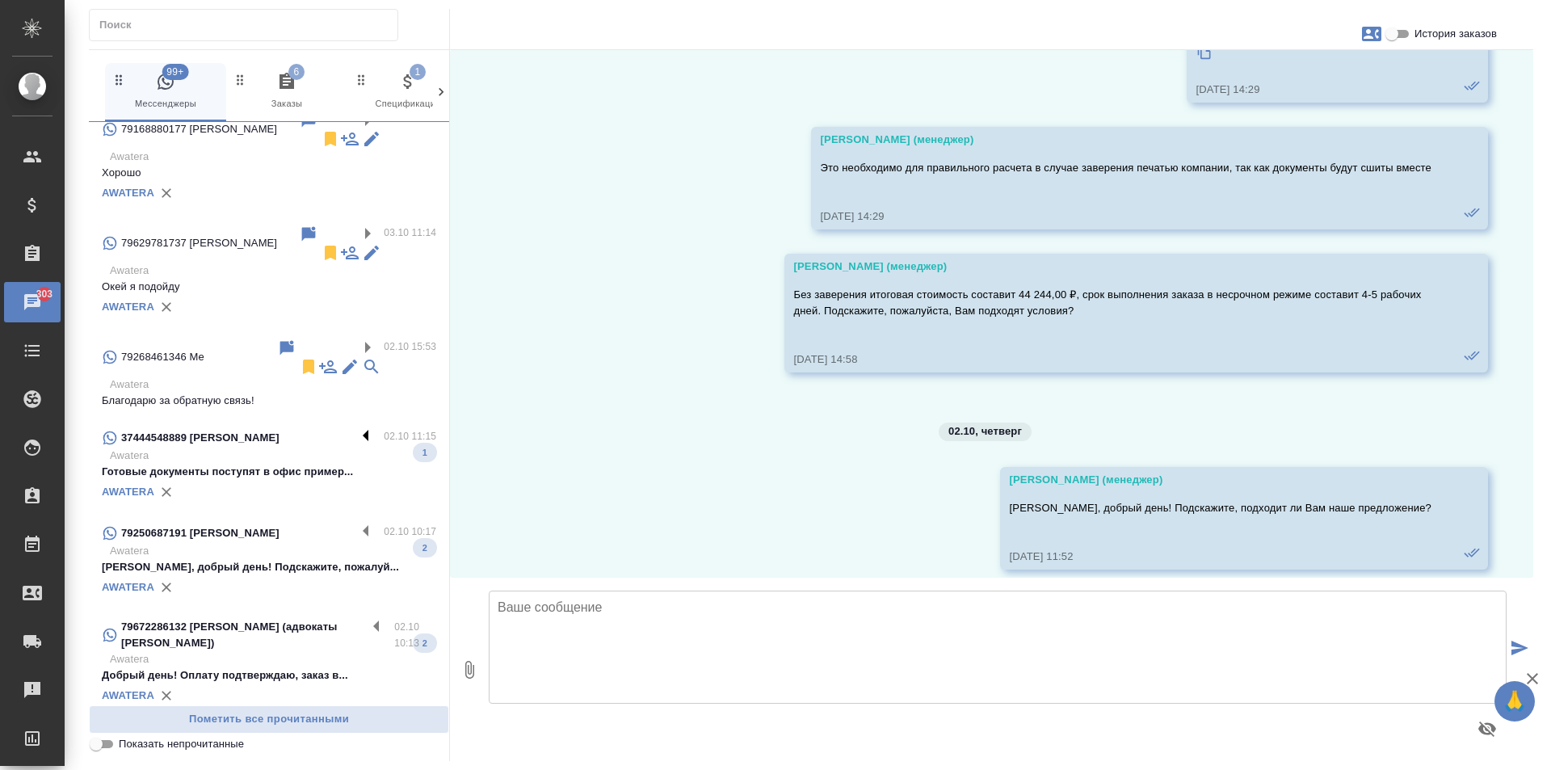
click at [356, 428] on label at bounding box center [369, 437] width 27 height 19
click at [0, 0] on input "checkbox" at bounding box center [0, 0] width 0 height 0
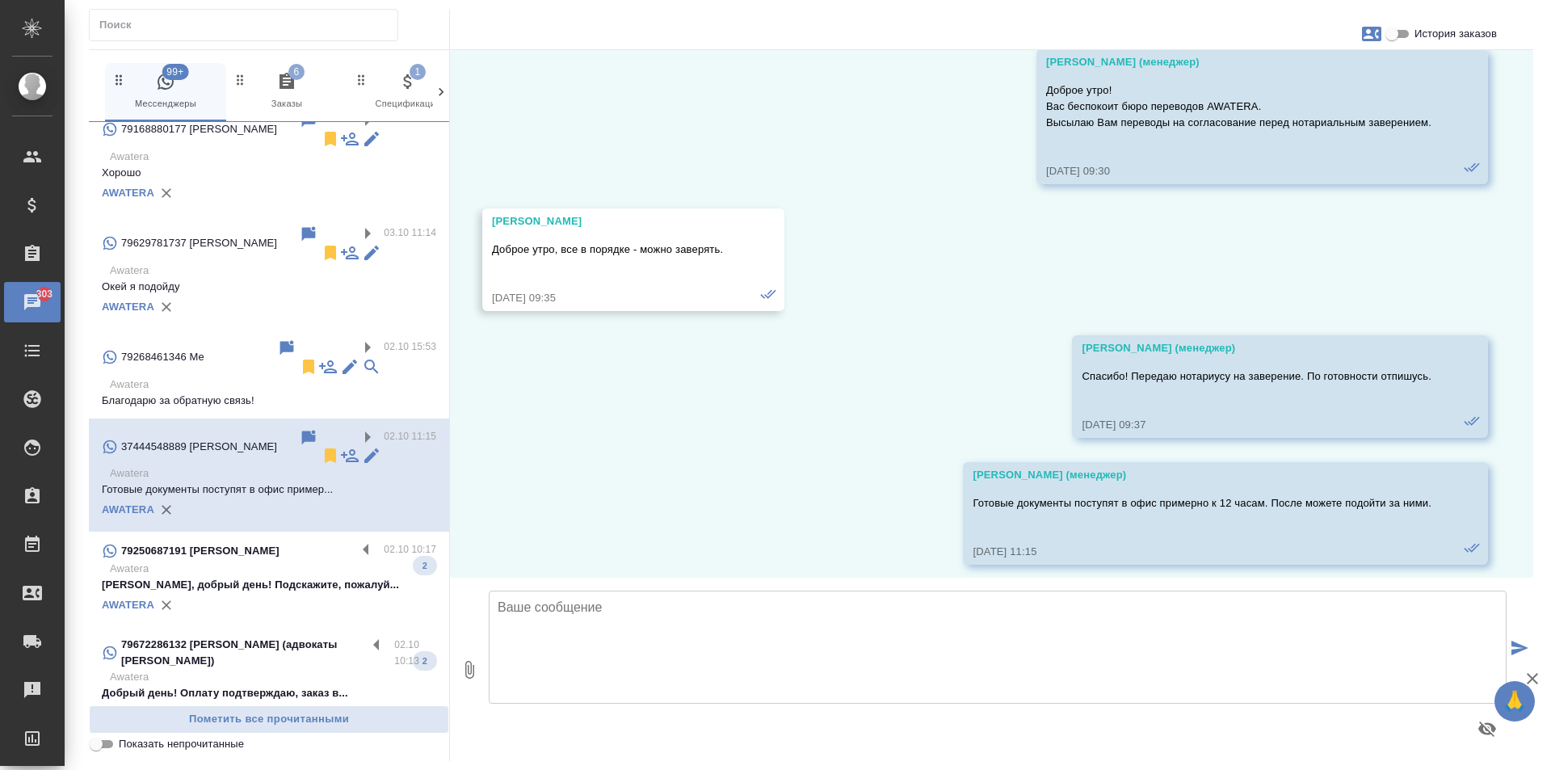
scroll to position [463, 0]
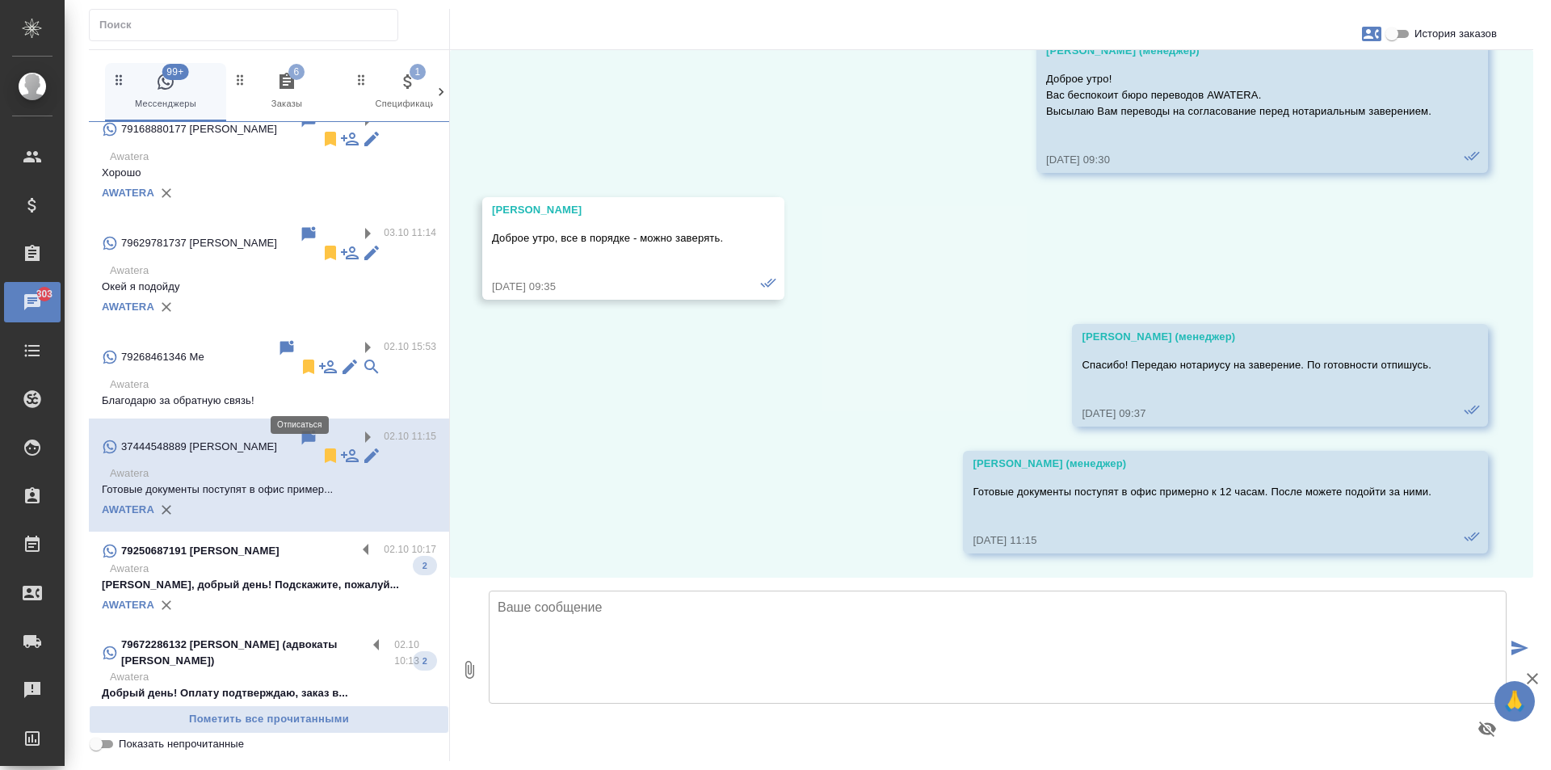
click at [321, 446] on icon at bounding box center [330, 455] width 19 height 19
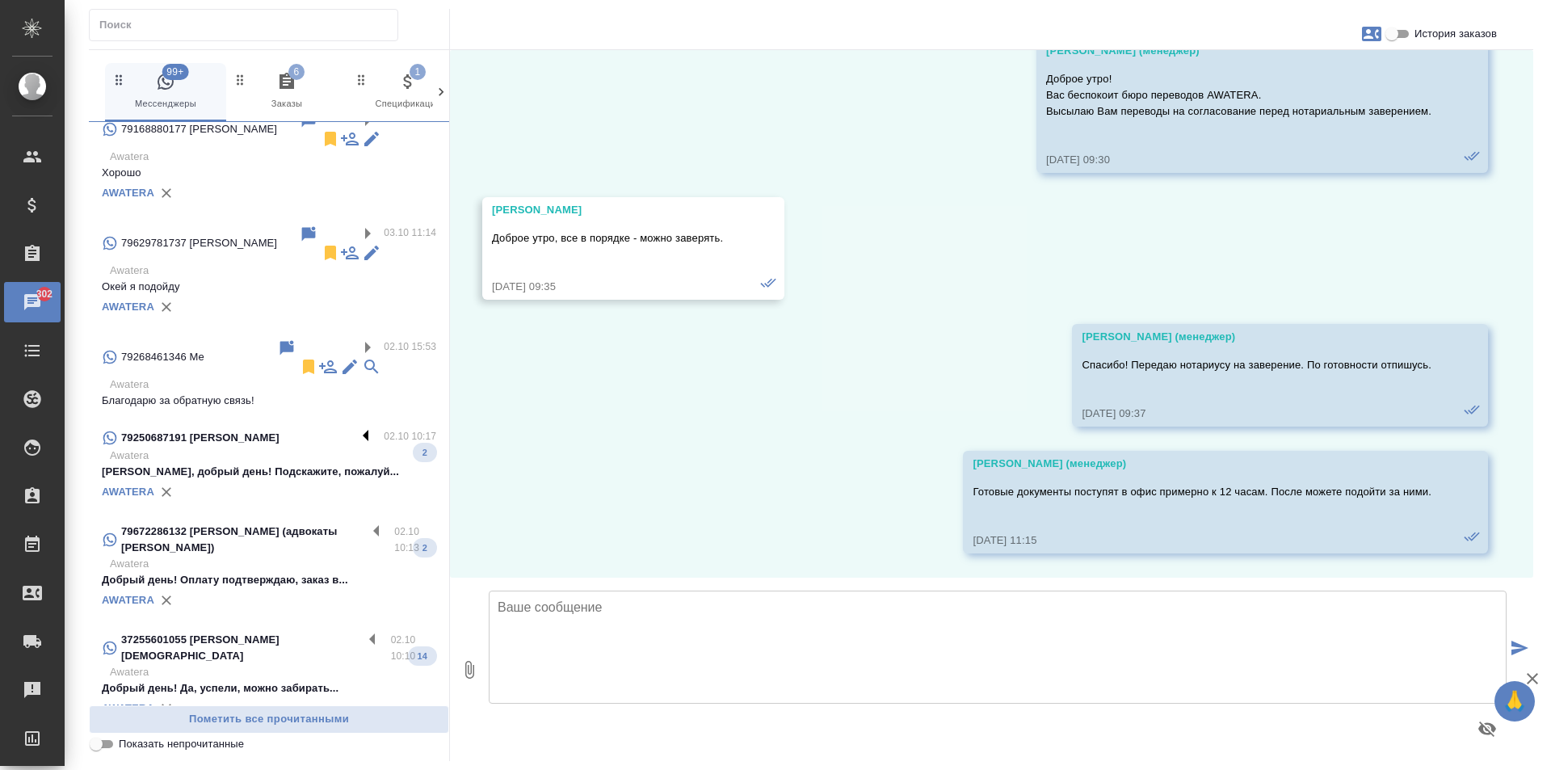
click at [356, 428] on label at bounding box center [369, 437] width 27 height 19
click at [0, 0] on input "checkbox" at bounding box center [0, 0] width 0 height 0
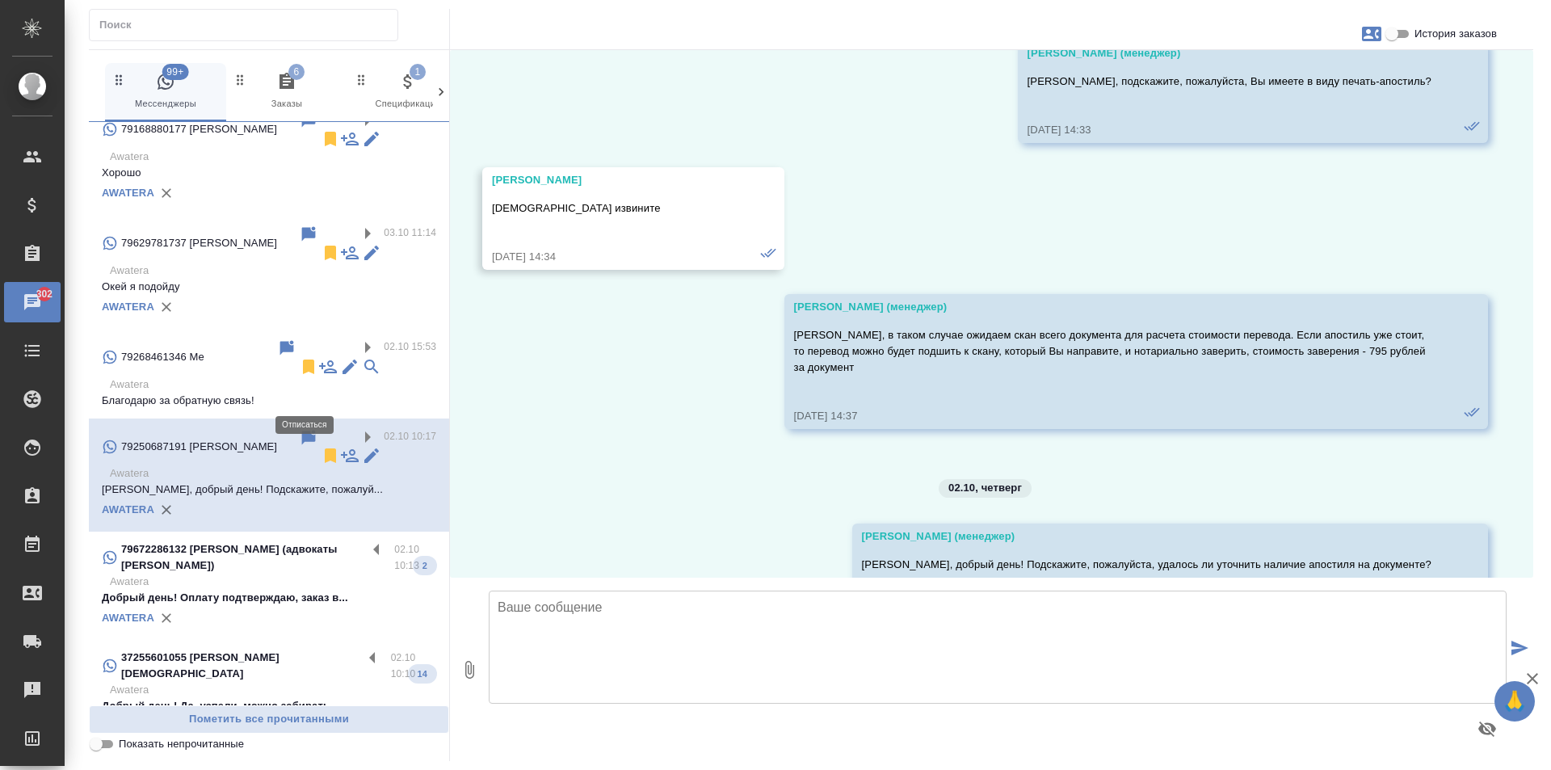
scroll to position [1731, 0]
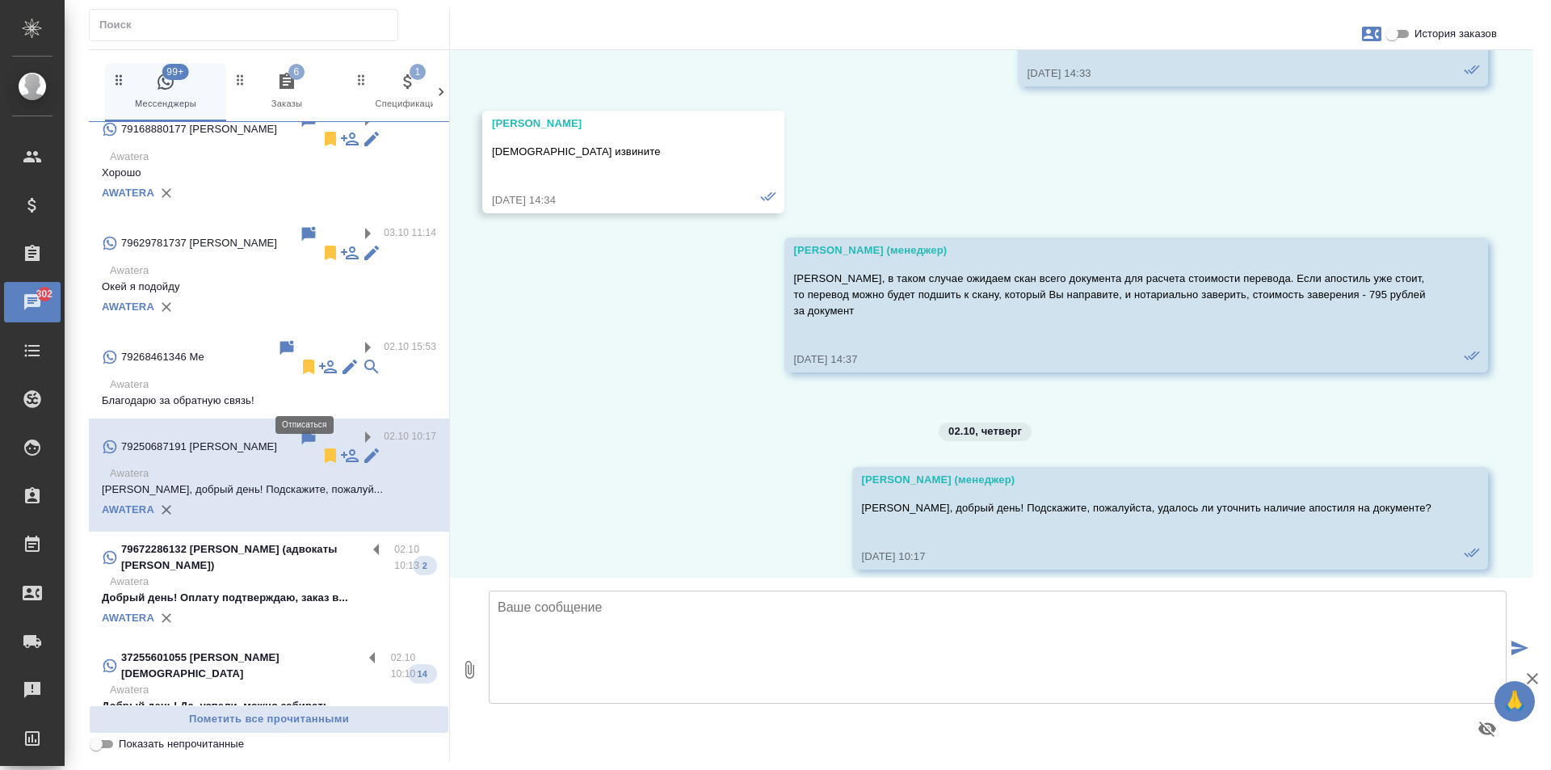
click at [325, 448] on icon at bounding box center [330, 455] width 11 height 15
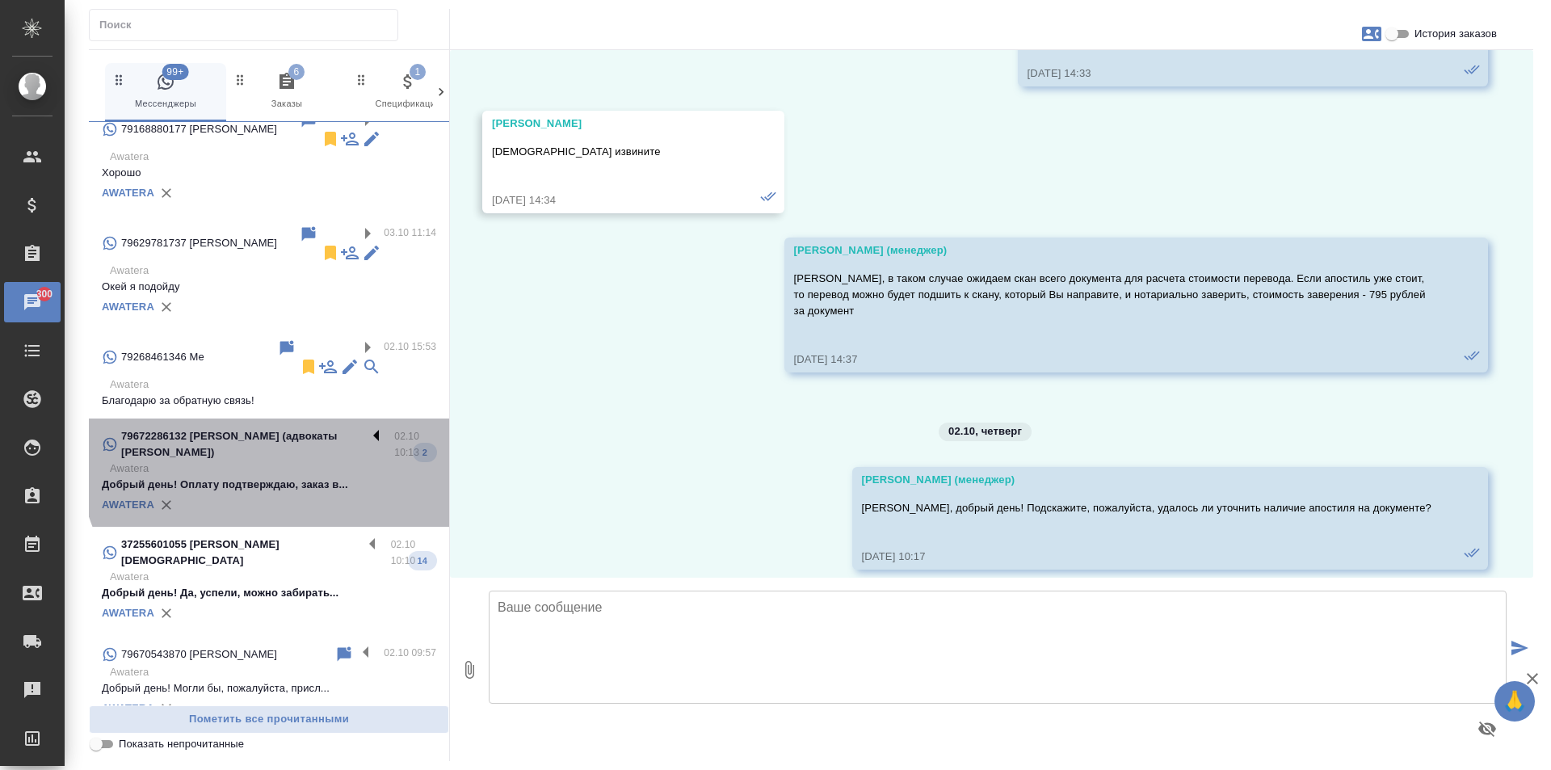
click at [367, 428] on label at bounding box center [380, 437] width 27 height 19
click at [0, 0] on input "checkbox" at bounding box center [0, 0] width 0 height 0
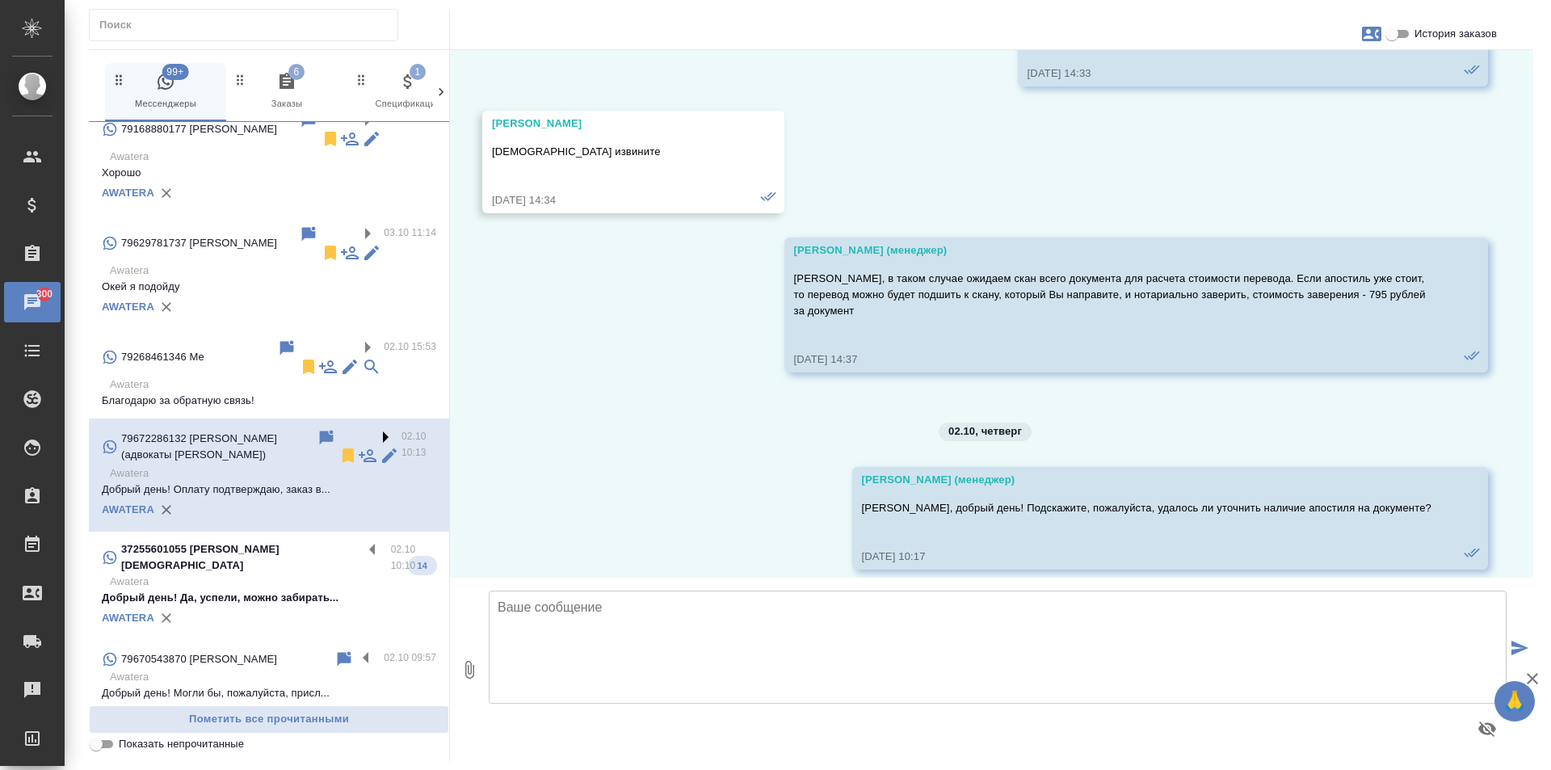
scroll to position [441, 0]
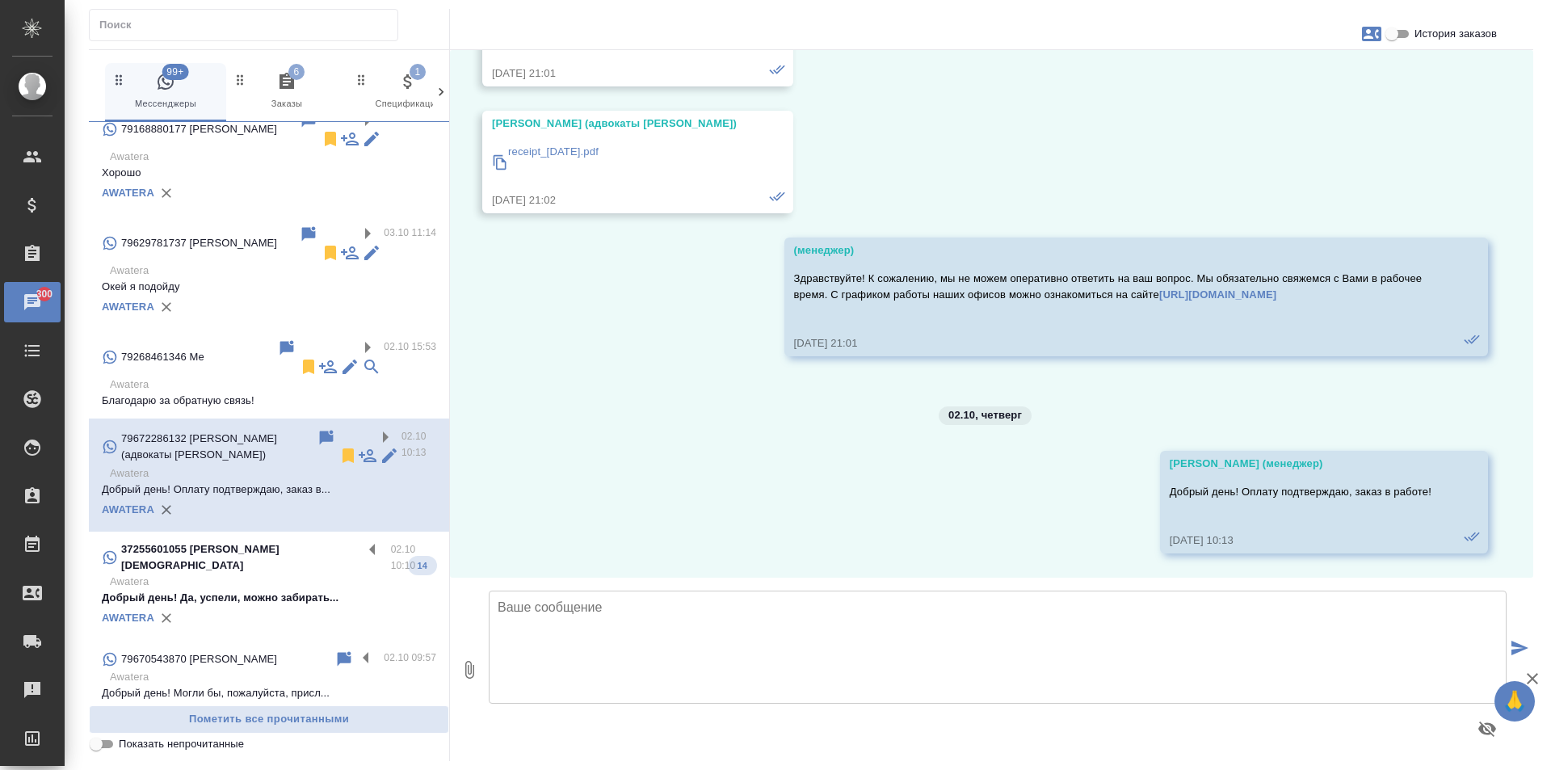
click at [347, 532] on div "37255601055 Rose Christian 02.10 10:10 Awatera Добрый день! Да, успели, можно з…" at bounding box center [269, 586] width 360 height 108
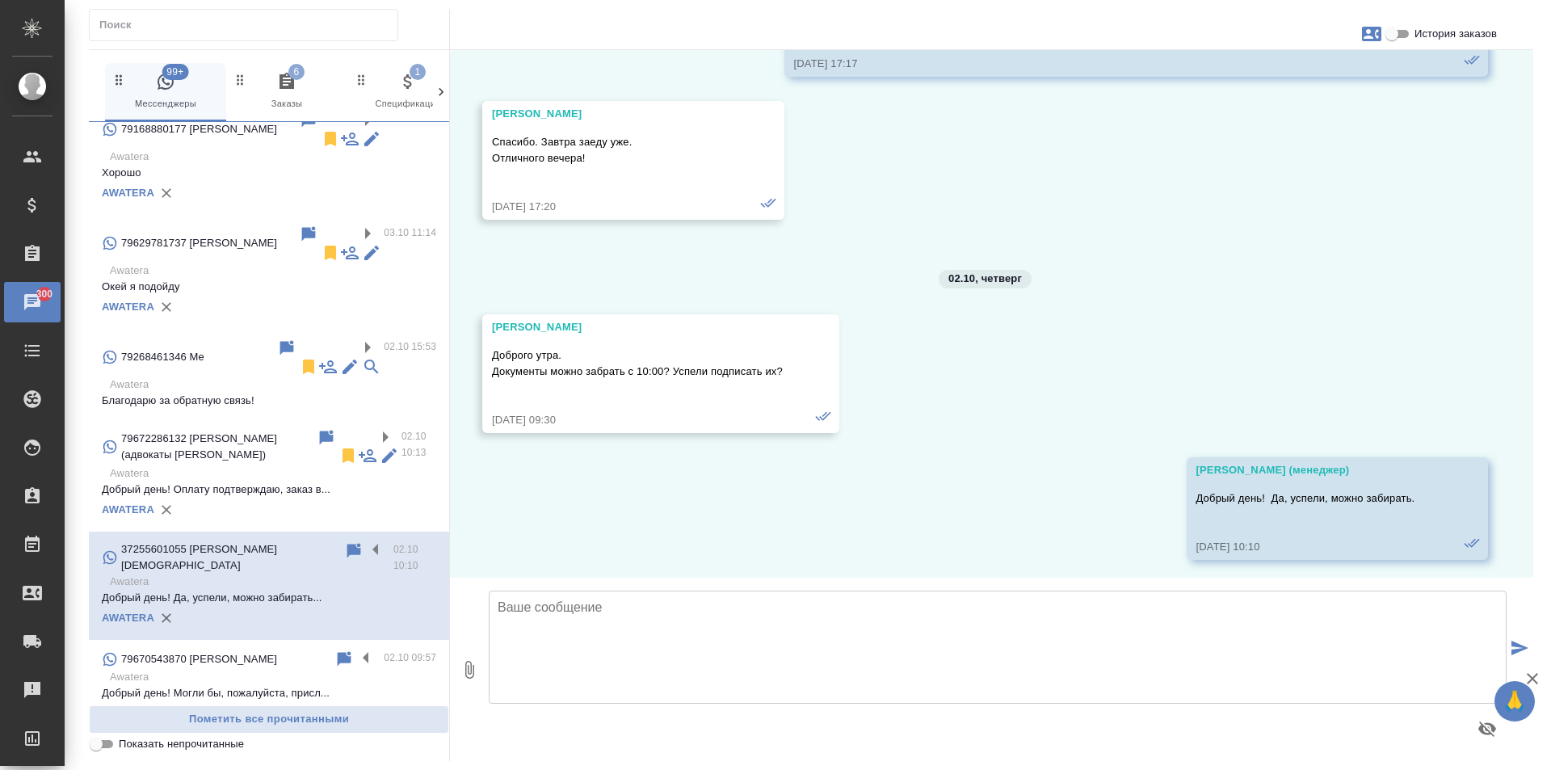
scroll to position [4834, 0]
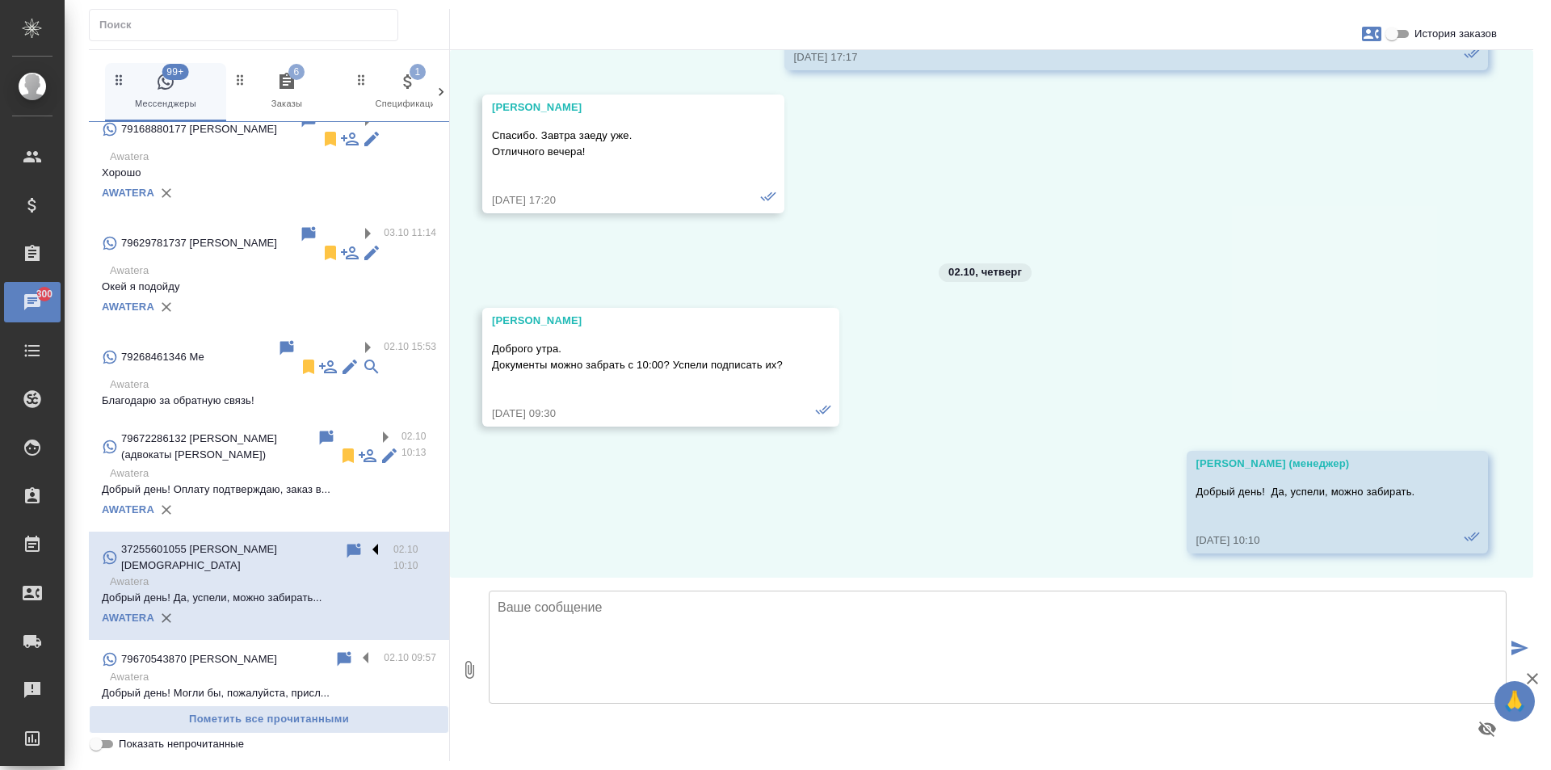
click at [366, 541] on label at bounding box center [379, 550] width 27 height 19
click at [0, 0] on input "checkbox" at bounding box center [0, 0] width 0 height 0
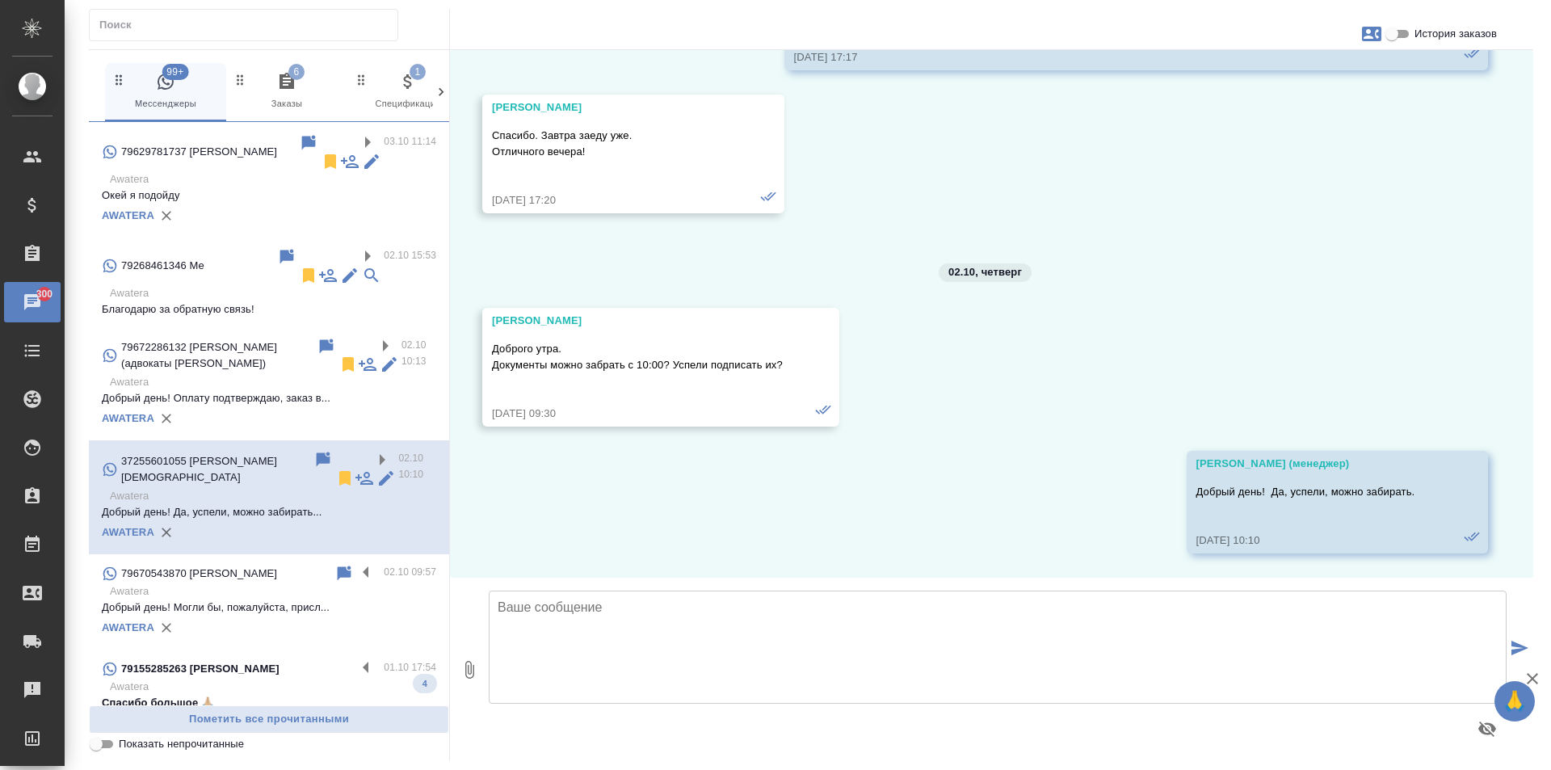
scroll to position [874, 0]
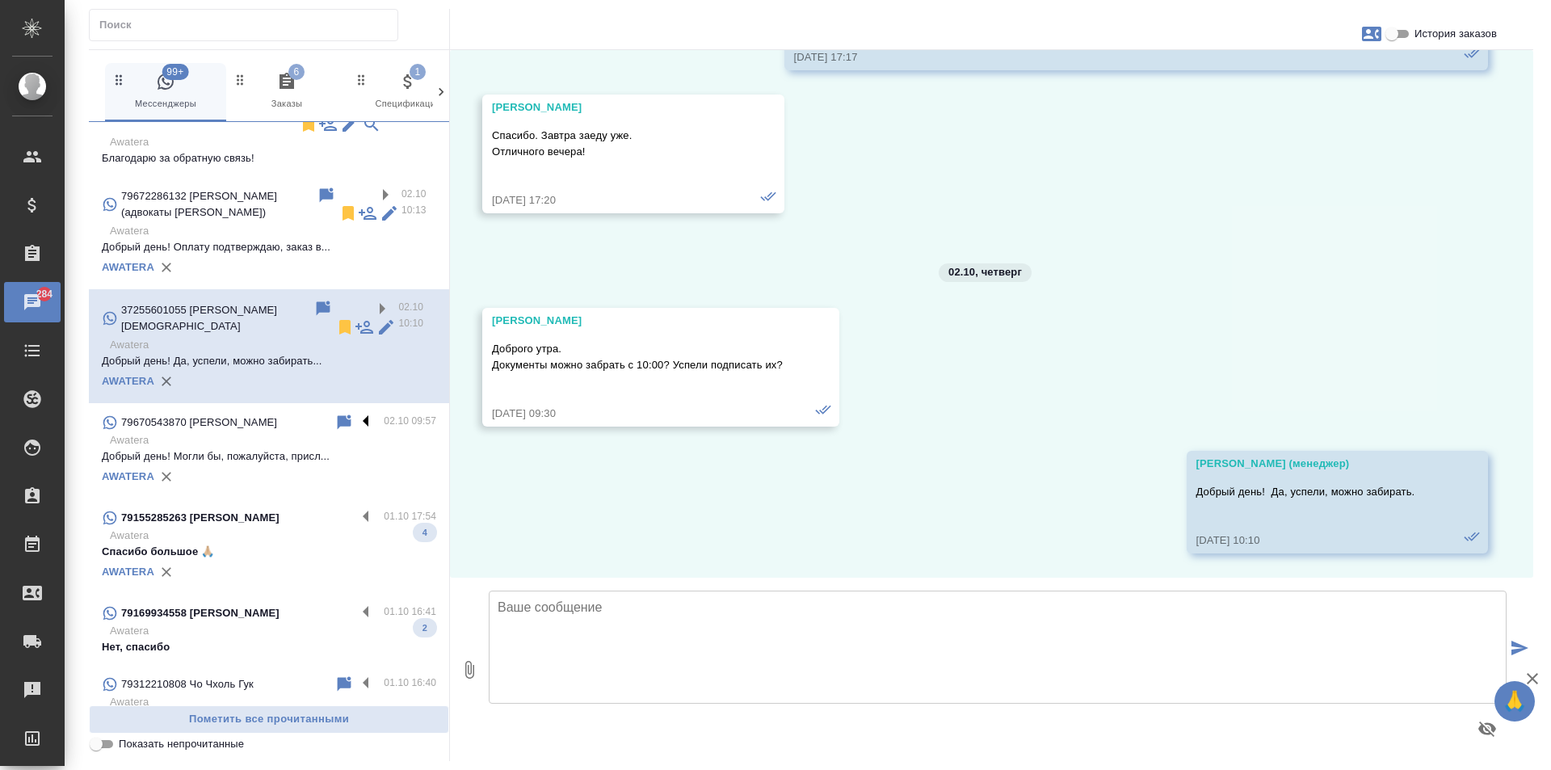
click at [356, 413] on label at bounding box center [369, 422] width 27 height 19
click at [0, 0] on input "checkbox" at bounding box center [0, 0] width 0 height 0
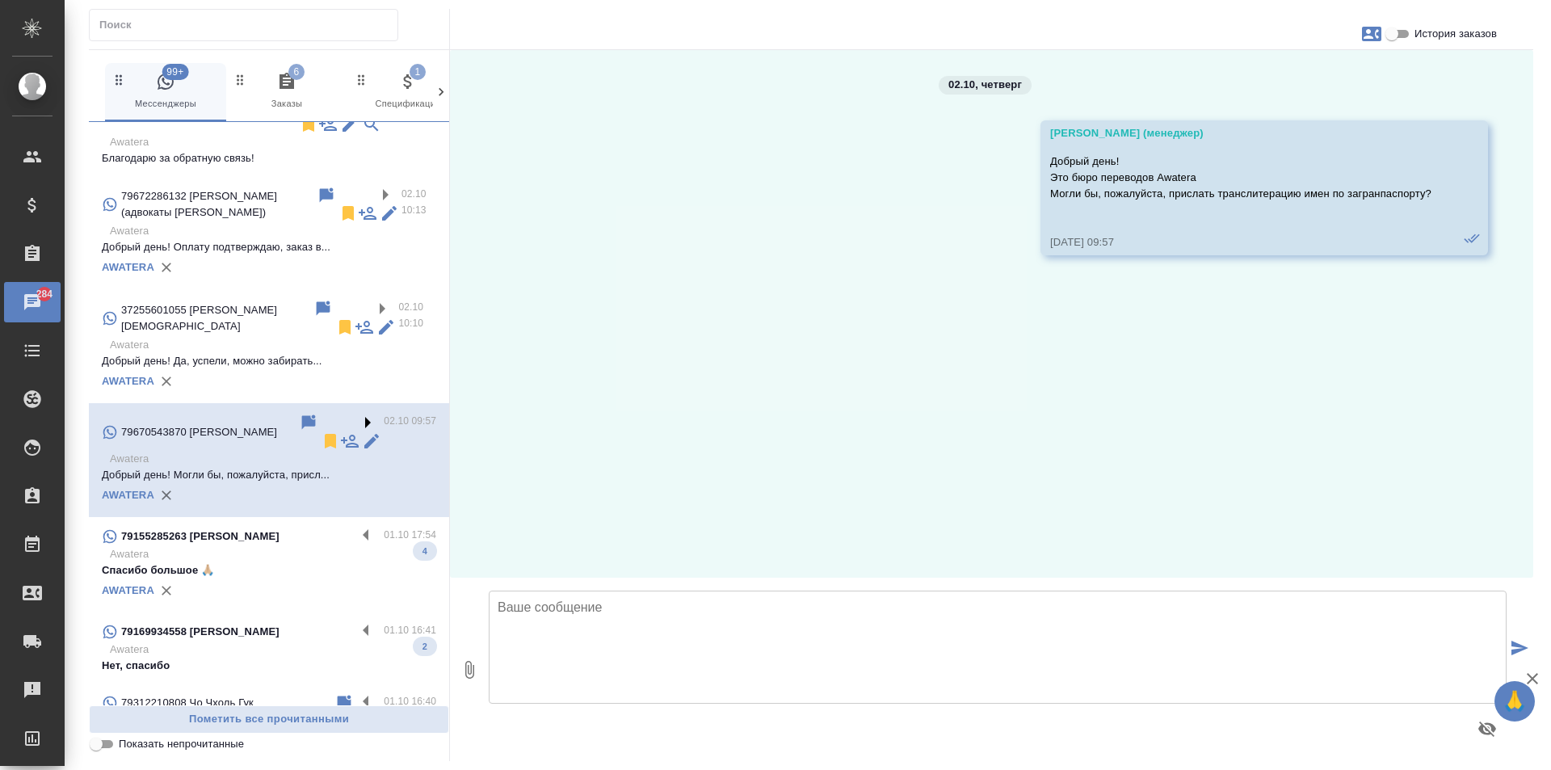
scroll to position [0, 0]
click at [321, 431] on icon at bounding box center [330, 440] width 19 height 19
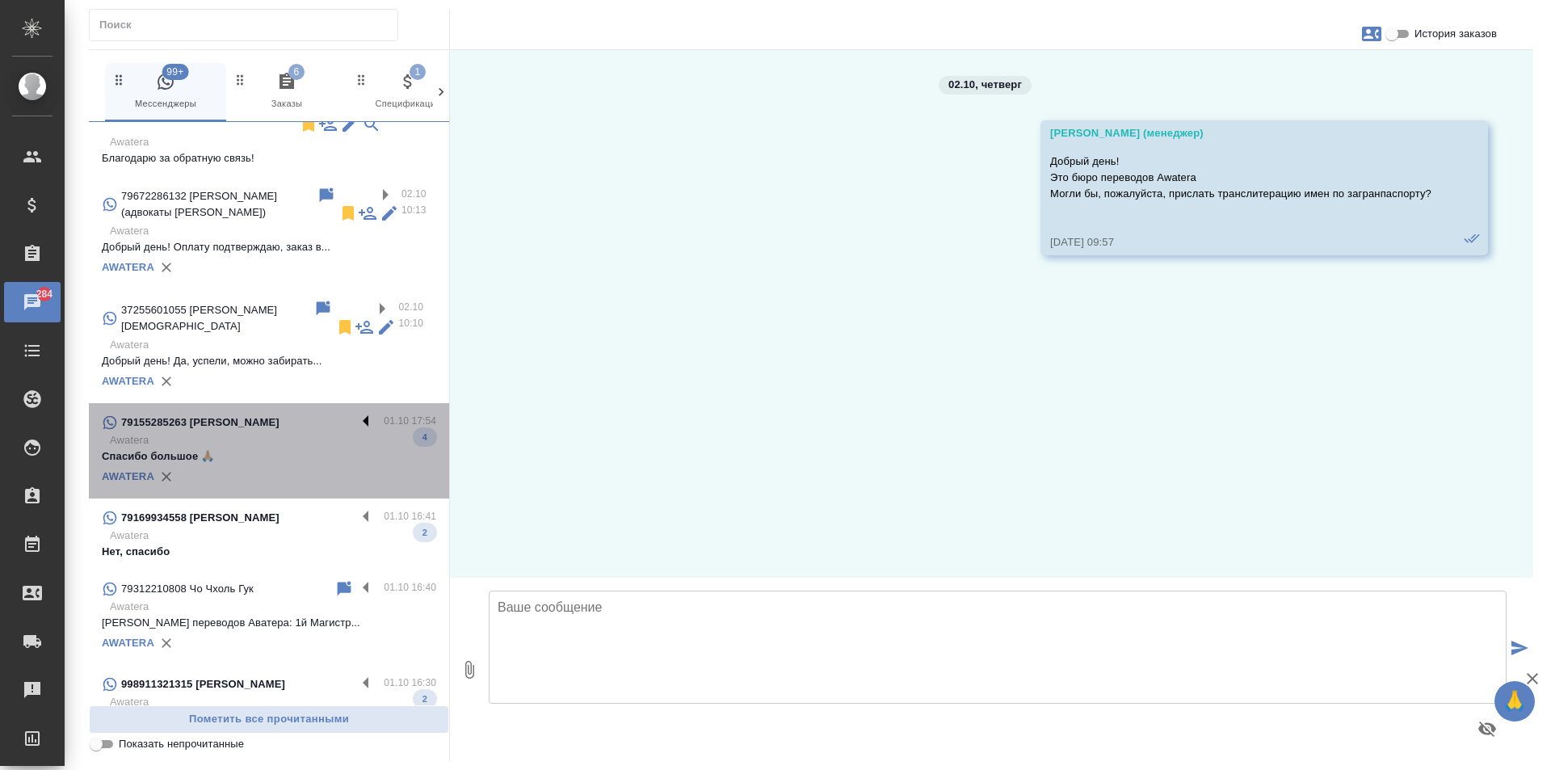
click at [356, 413] on label at bounding box center [369, 422] width 27 height 19
click at [0, 0] on input "checkbox" at bounding box center [0, 0] width 0 height 0
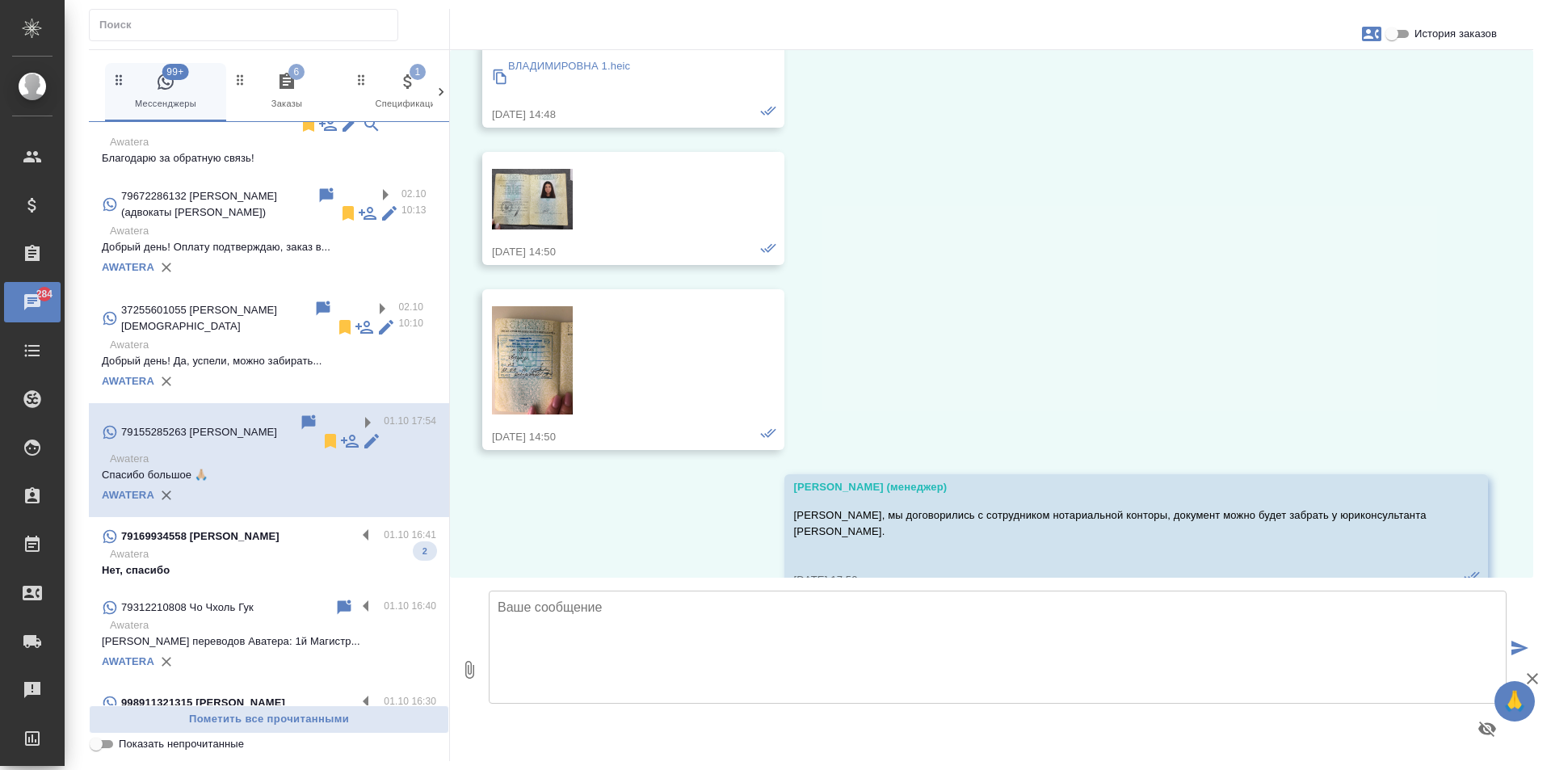
scroll to position [207, 0]
click at [325, 434] on icon at bounding box center [330, 441] width 11 height 15
click at [350, 517] on div "79169934558 Vladimir Isaenko 01.10 16:41 Awatera Нет, спасибо 2" at bounding box center [269, 552] width 360 height 71
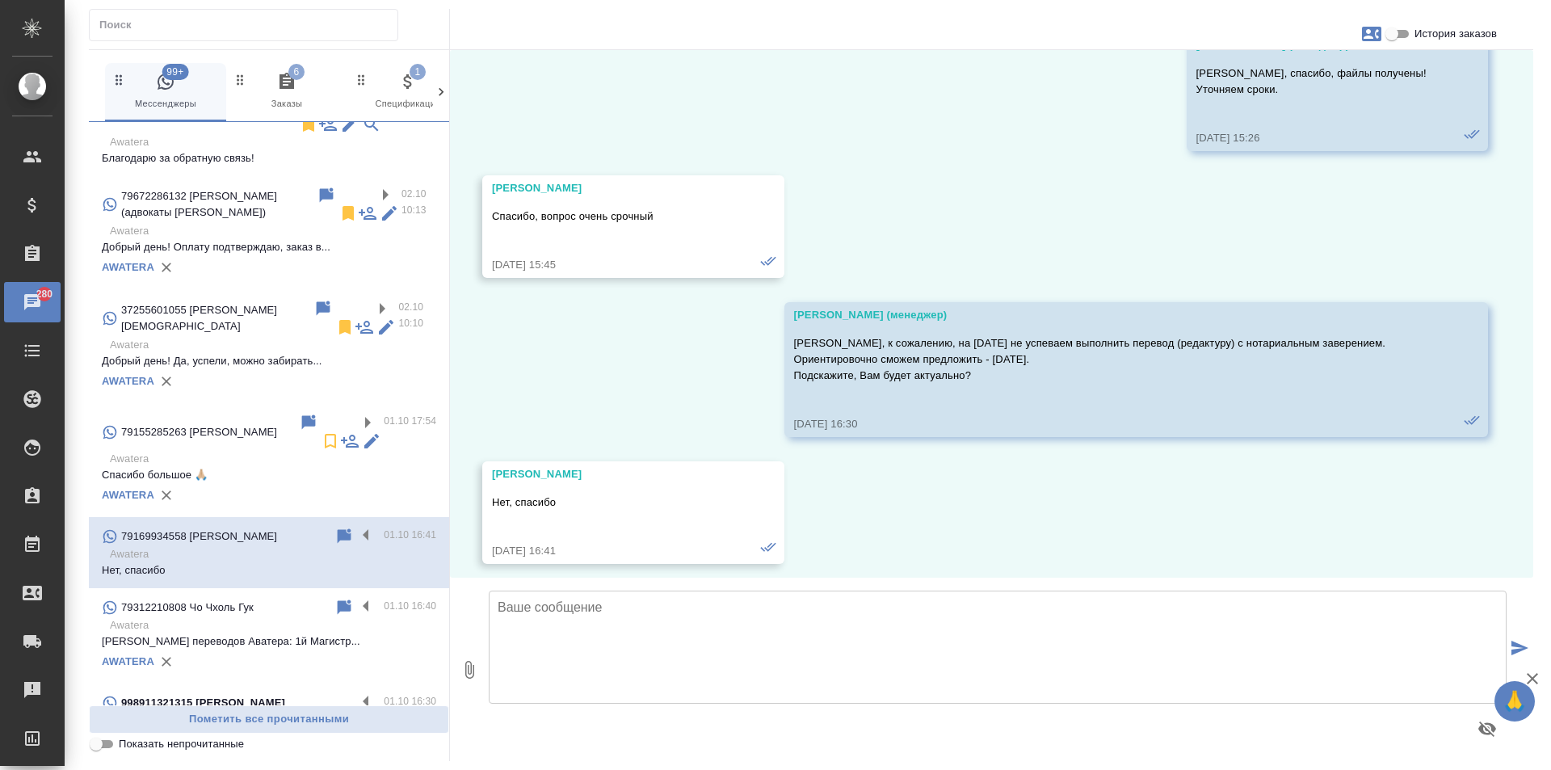
scroll to position [1083, 0]
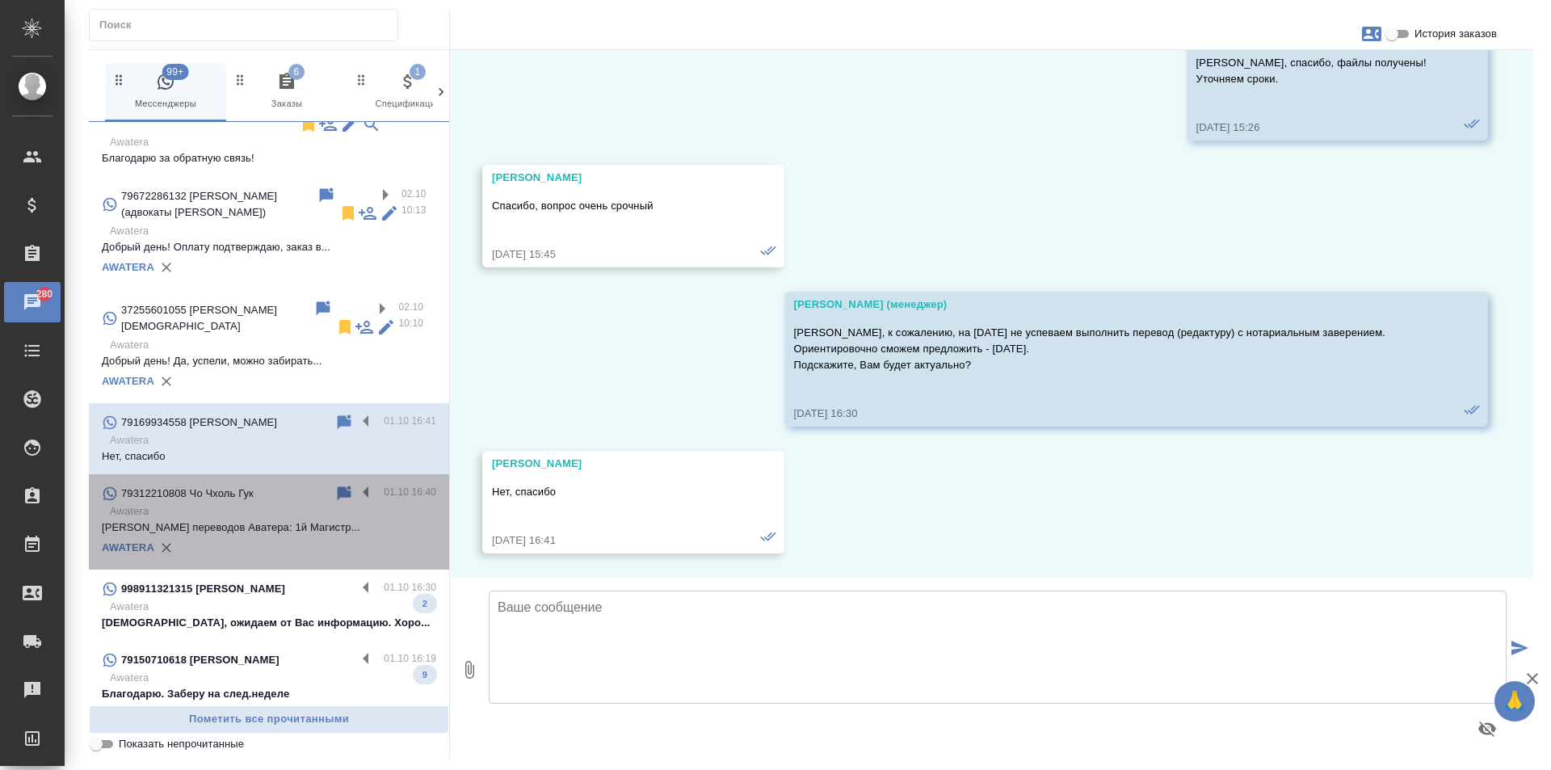
click at [349, 503] on p "Awatera" at bounding box center [273, 511] width 326 height 16
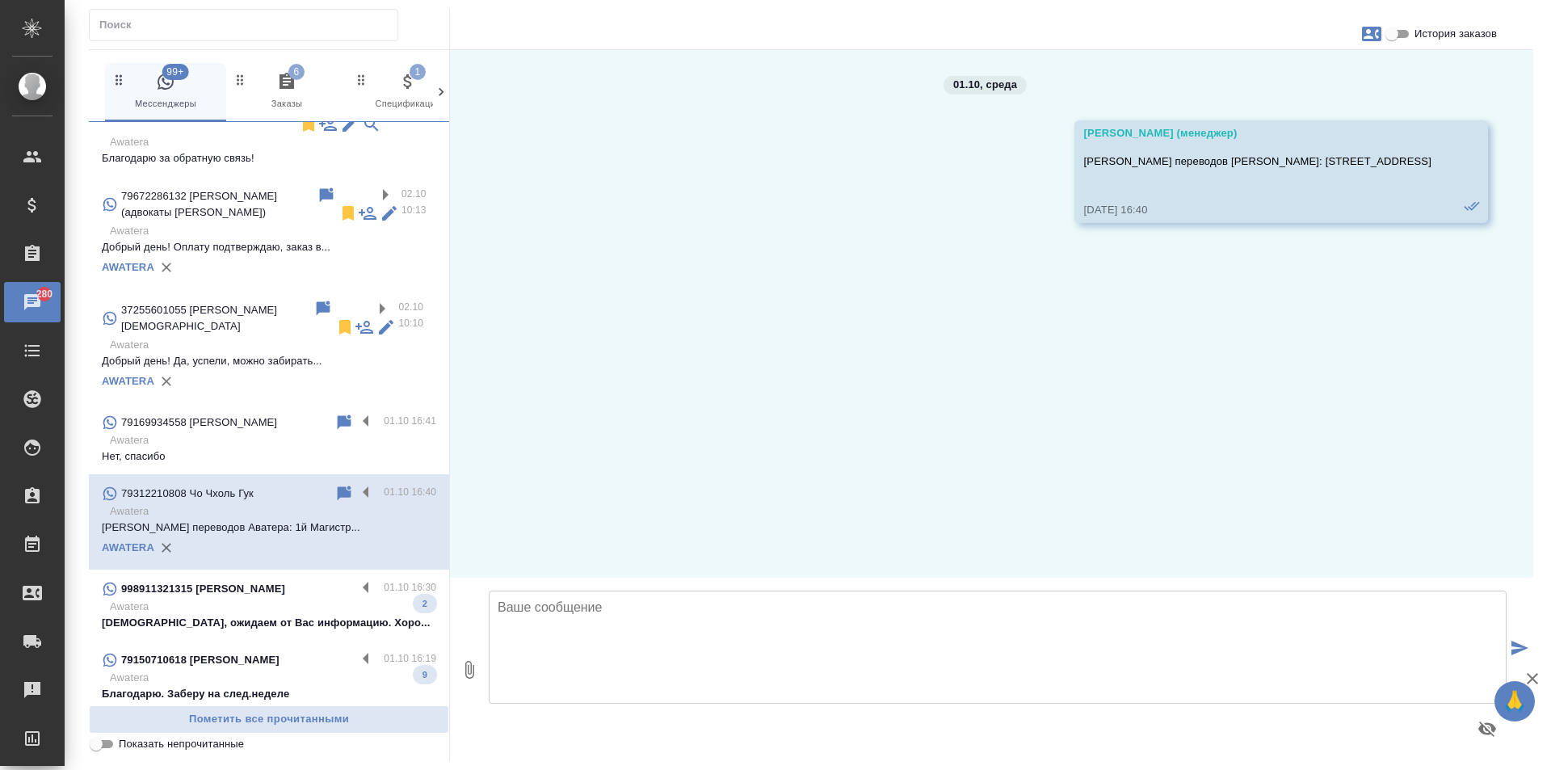
scroll to position [0, 0]
click at [356, 413] on label at bounding box center [369, 422] width 27 height 19
click at [0, 0] on input "checkbox" at bounding box center [0, 0] width 0 height 0
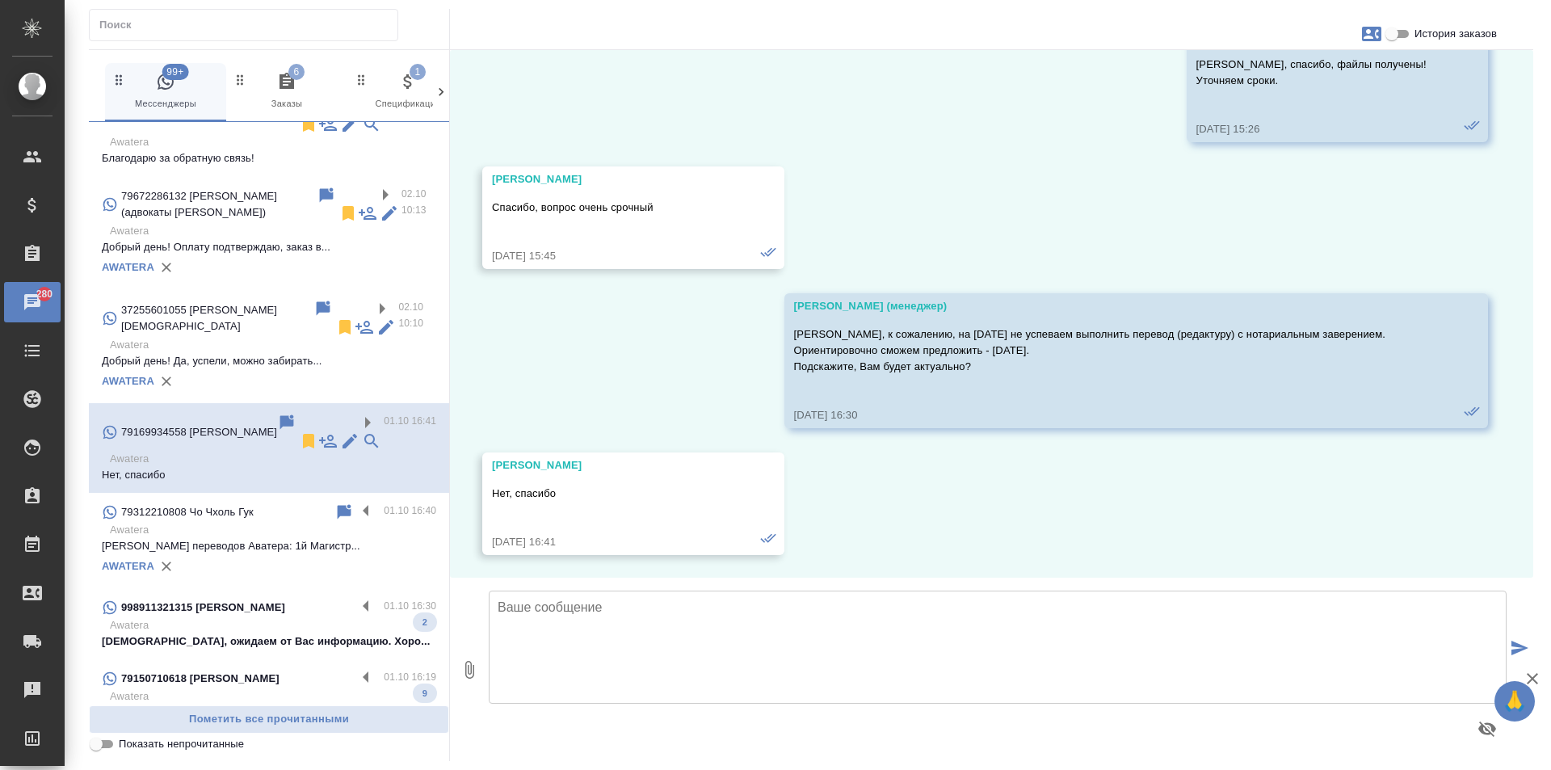
scroll to position [1083, 0]
click at [303, 434] on icon at bounding box center [308, 441] width 11 height 15
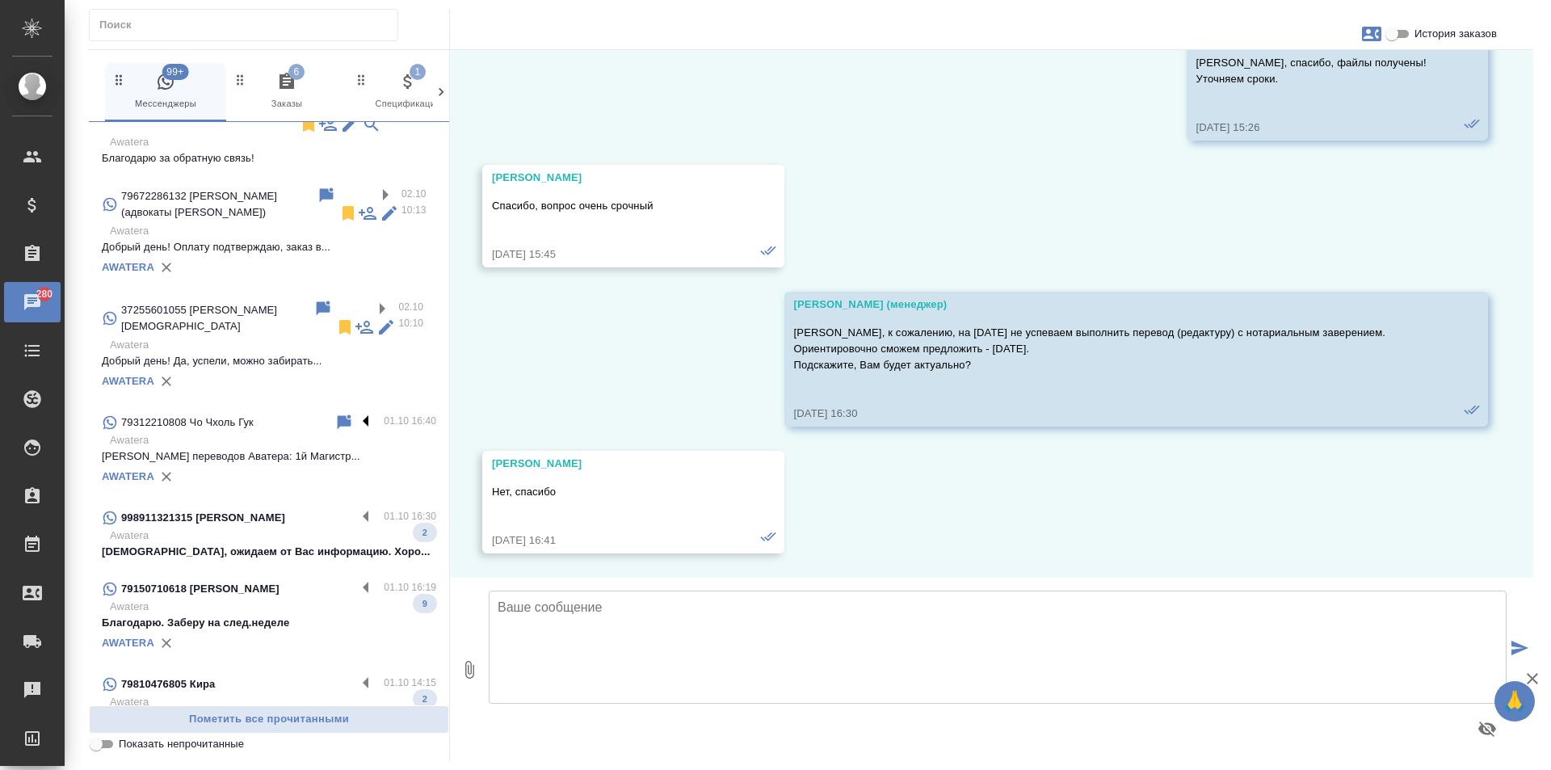
click at [356, 413] on label at bounding box center [369, 422] width 27 height 19
click at [0, 0] on input "checkbox" at bounding box center [0, 0] width 0 height 0
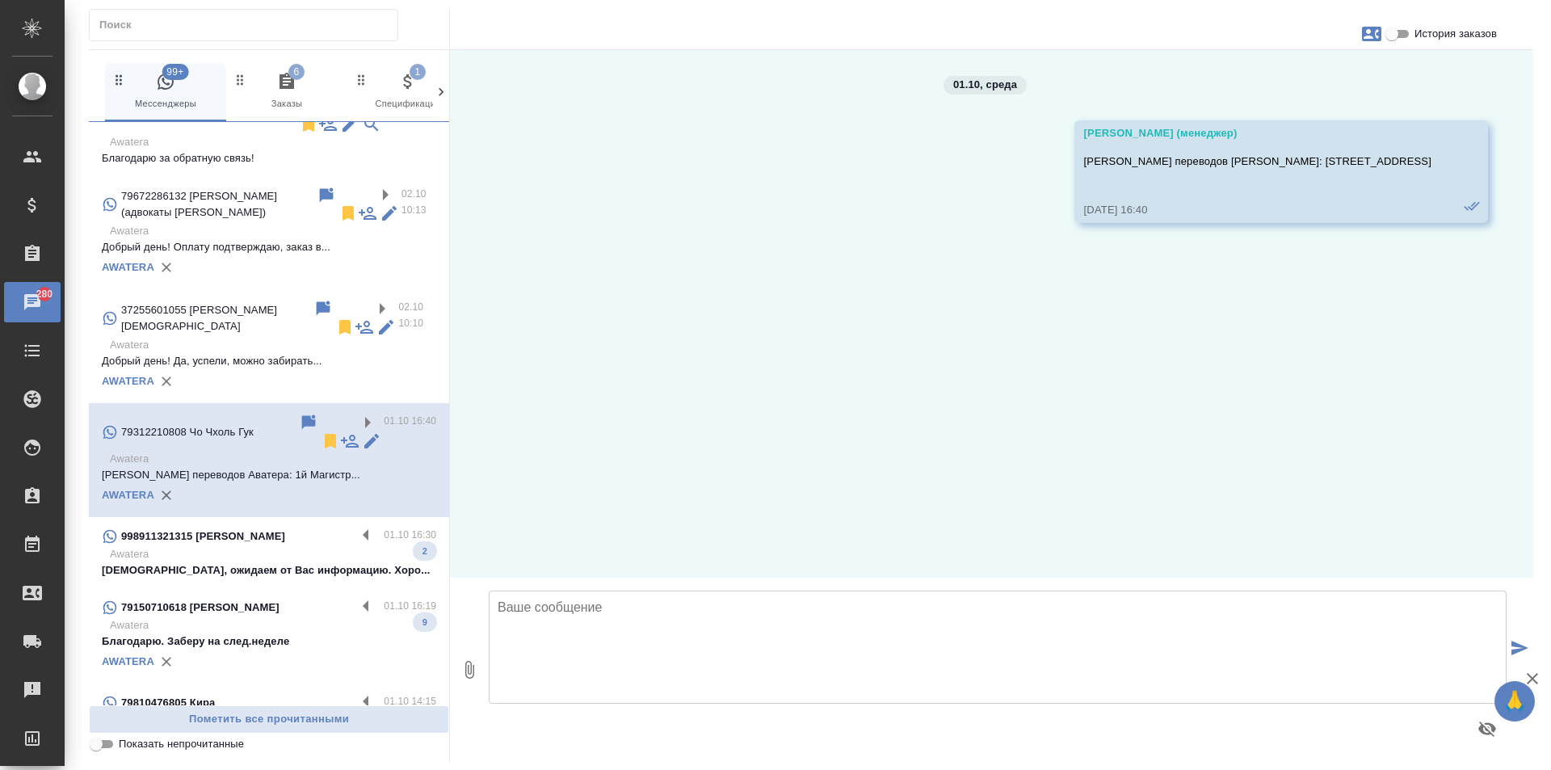
scroll to position [0, 0]
click at [325, 434] on icon at bounding box center [330, 441] width 11 height 15
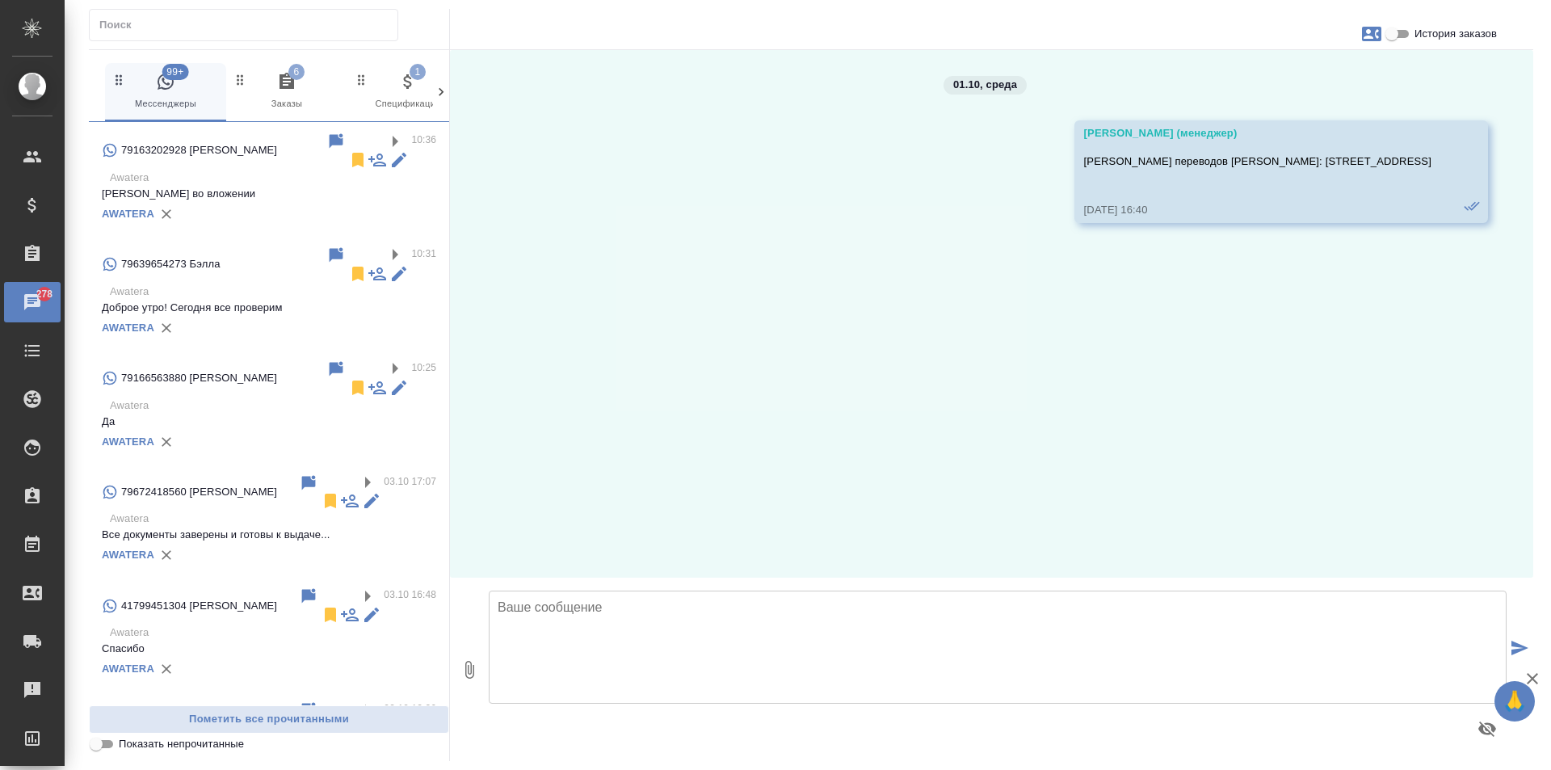
click at [0, 0] on input "checkbox" at bounding box center [0, 0] width 0 height 0
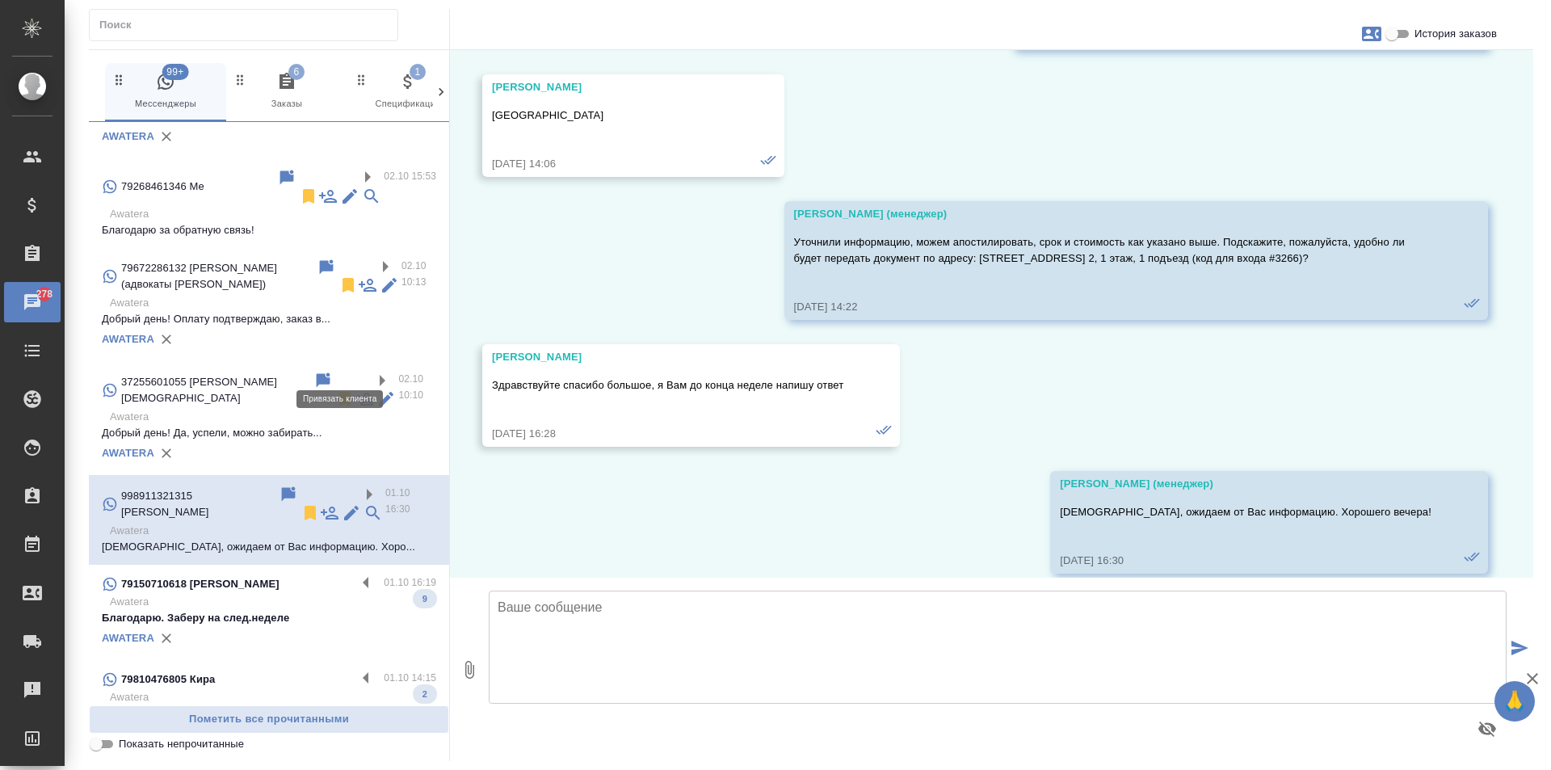
scroll to position [1429, 0]
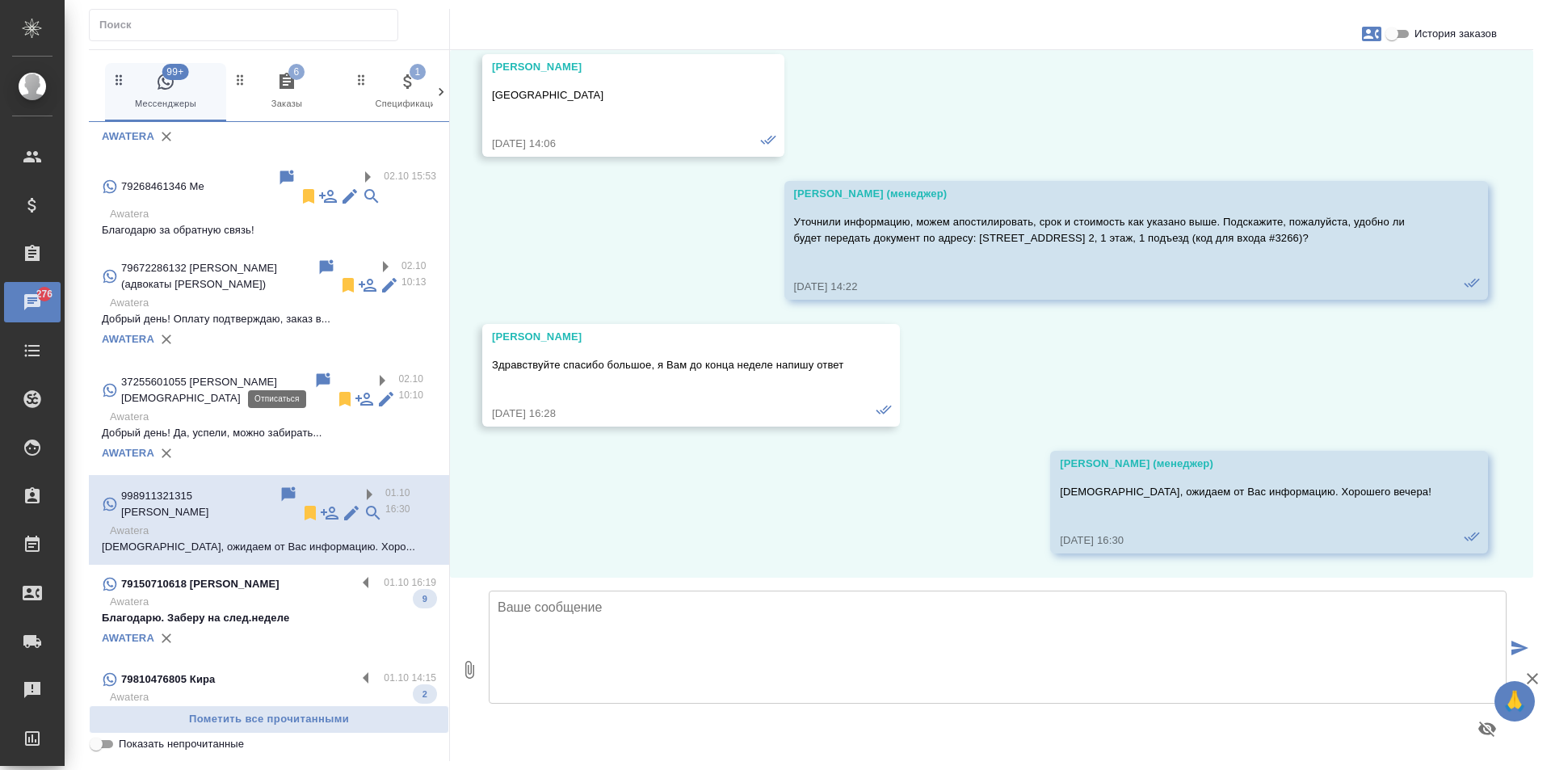
click at [305, 506] on icon at bounding box center [310, 513] width 11 height 15
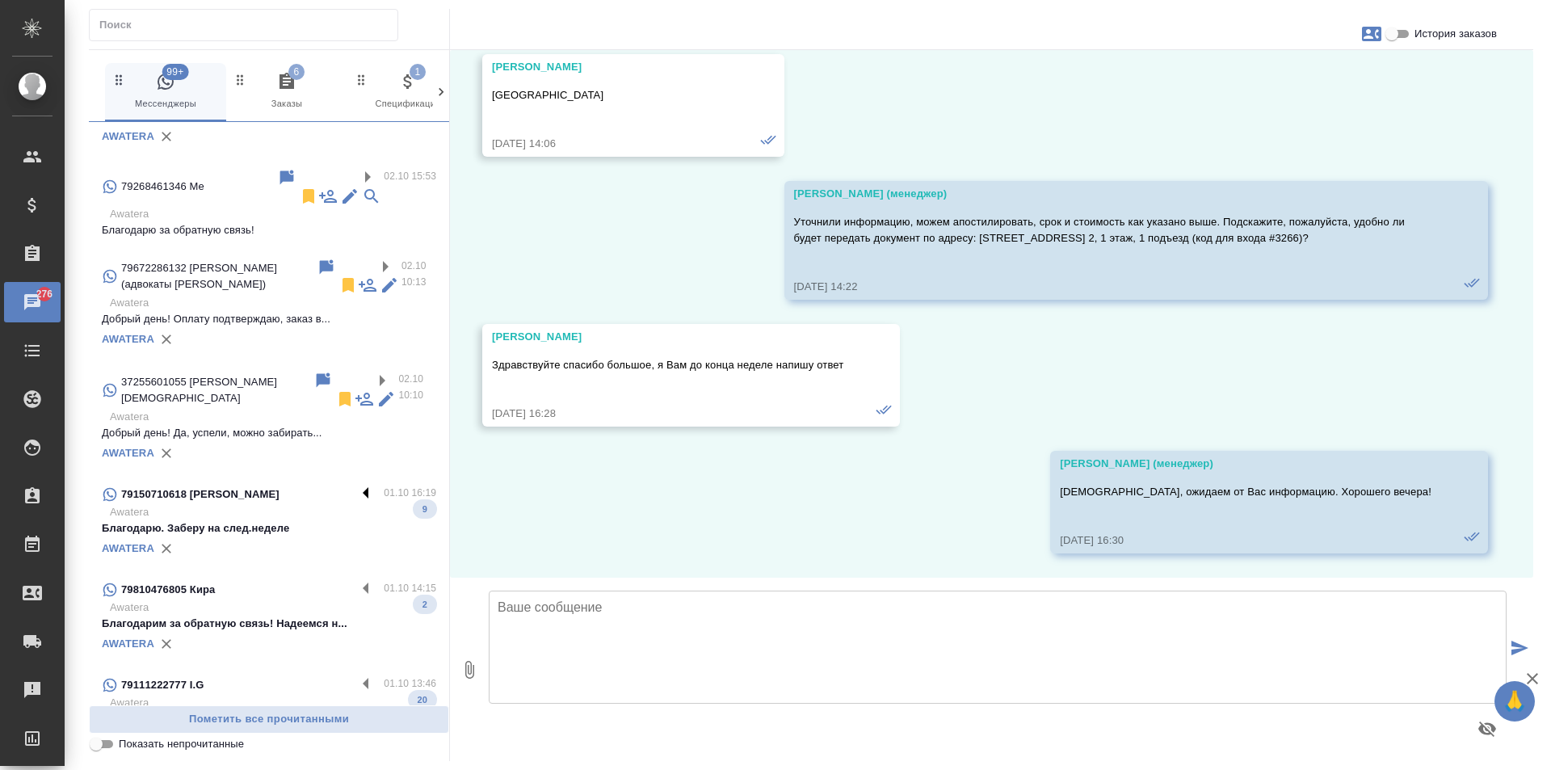
click at [356, 485] on label at bounding box center [369, 494] width 27 height 19
click at [0, 0] on input "checkbox" at bounding box center [0, 0] width 0 height 0
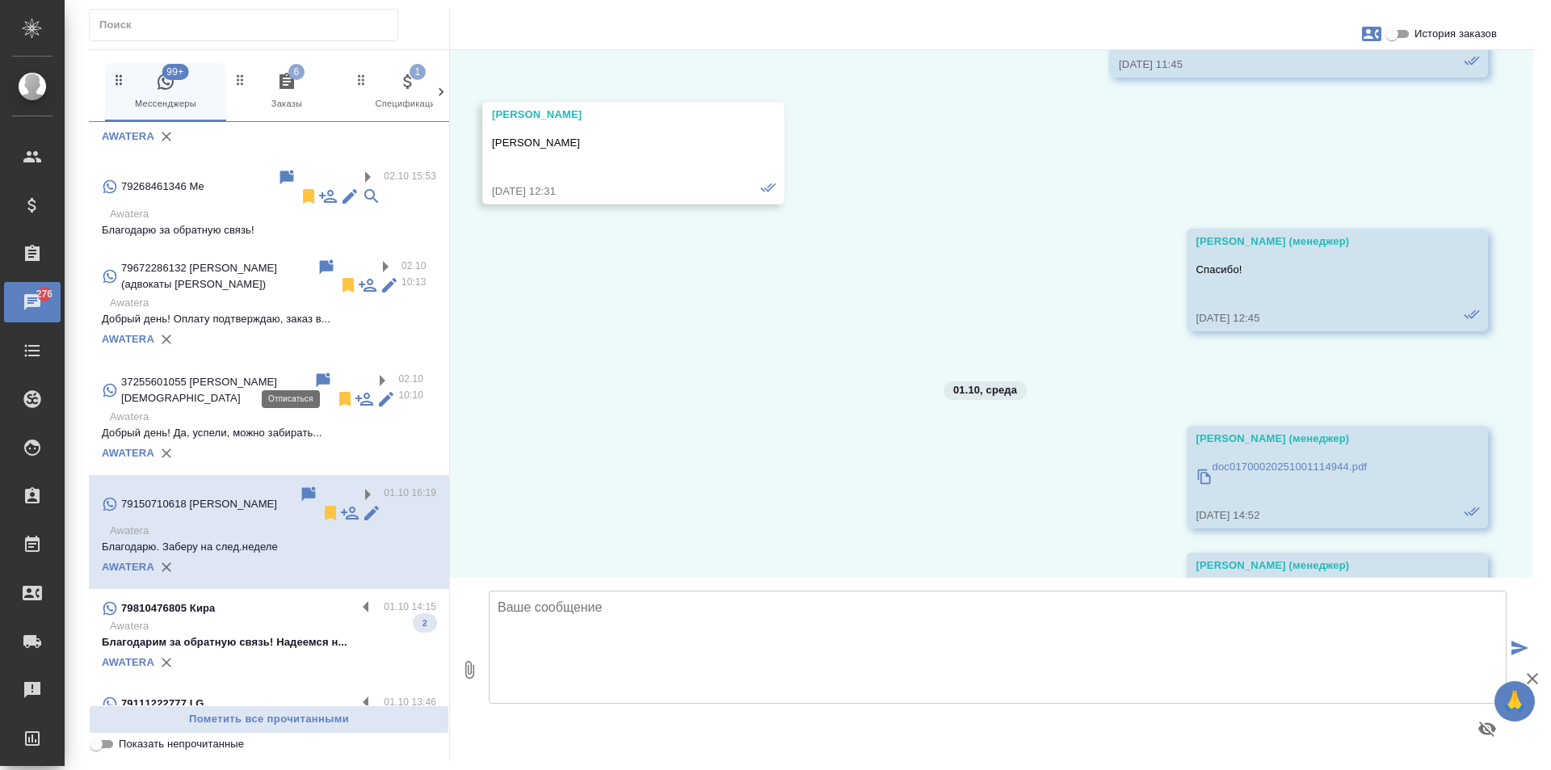
scroll to position [4334, 0]
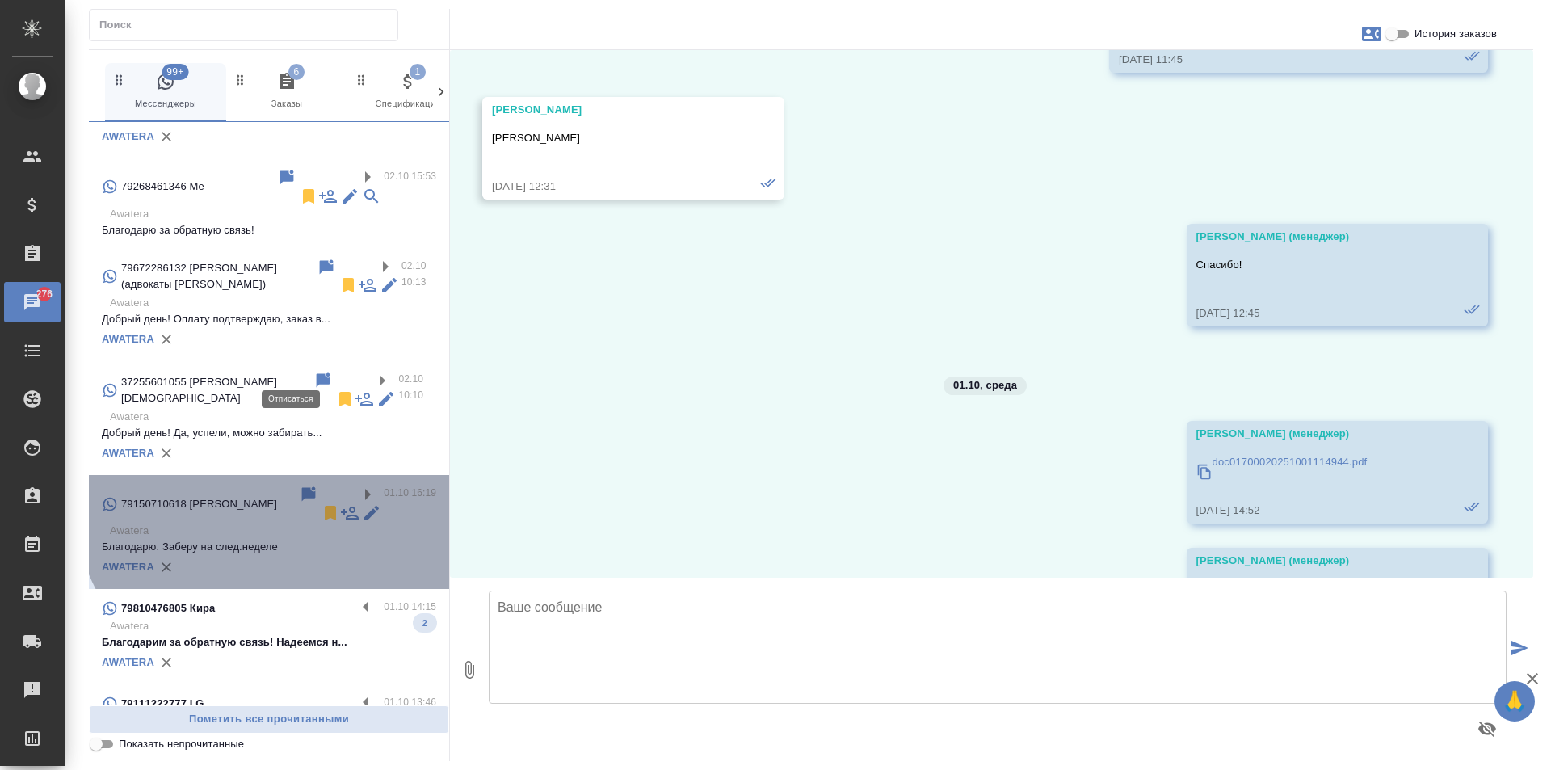
click at [325, 506] on icon at bounding box center [330, 513] width 11 height 15
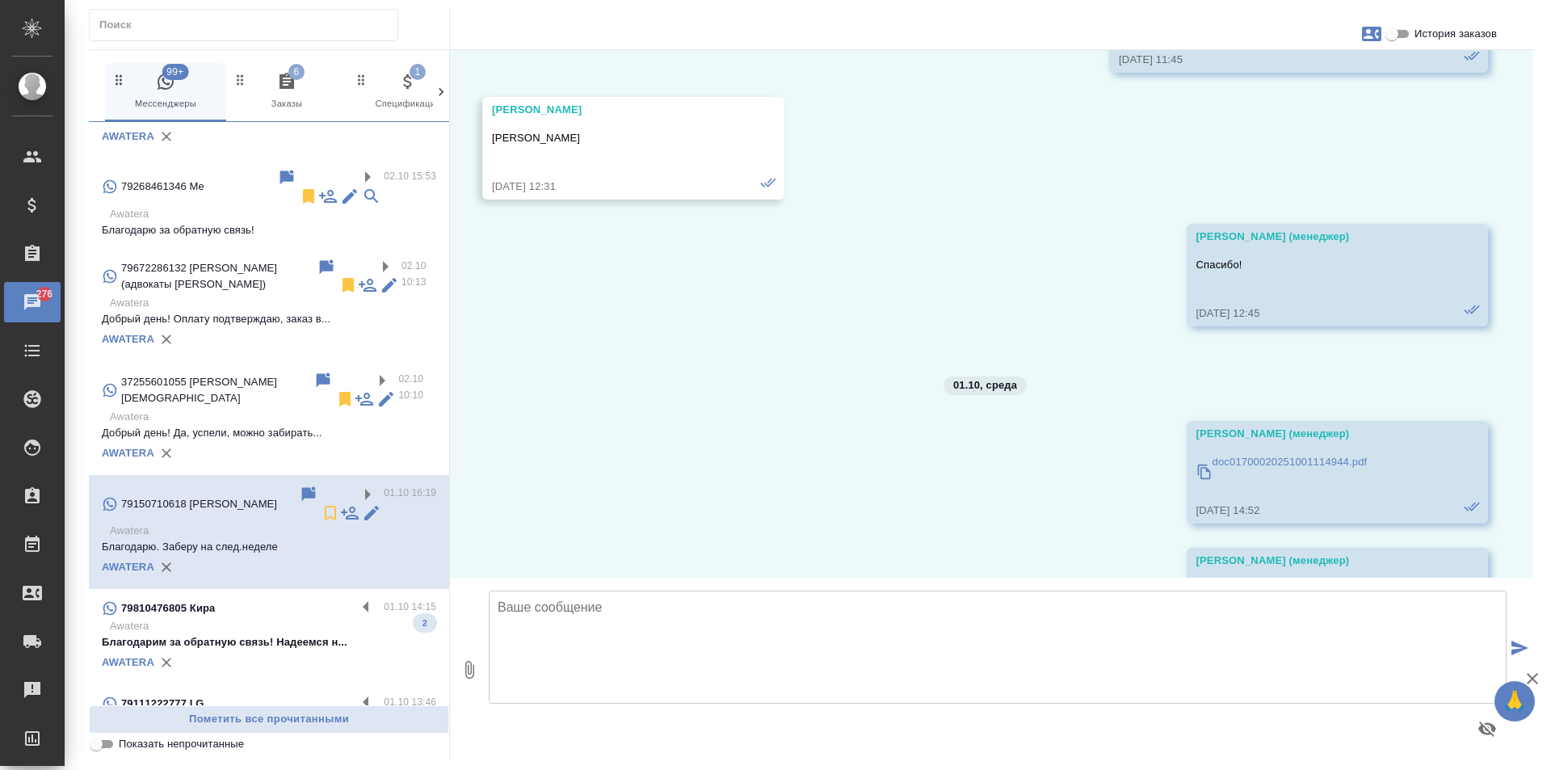
click at [350, 589] on div "79810476805 Кира 01.10 14:15 Awatera Благодарим за обратную связь! Надеемся н..…" at bounding box center [269, 636] width 360 height 95
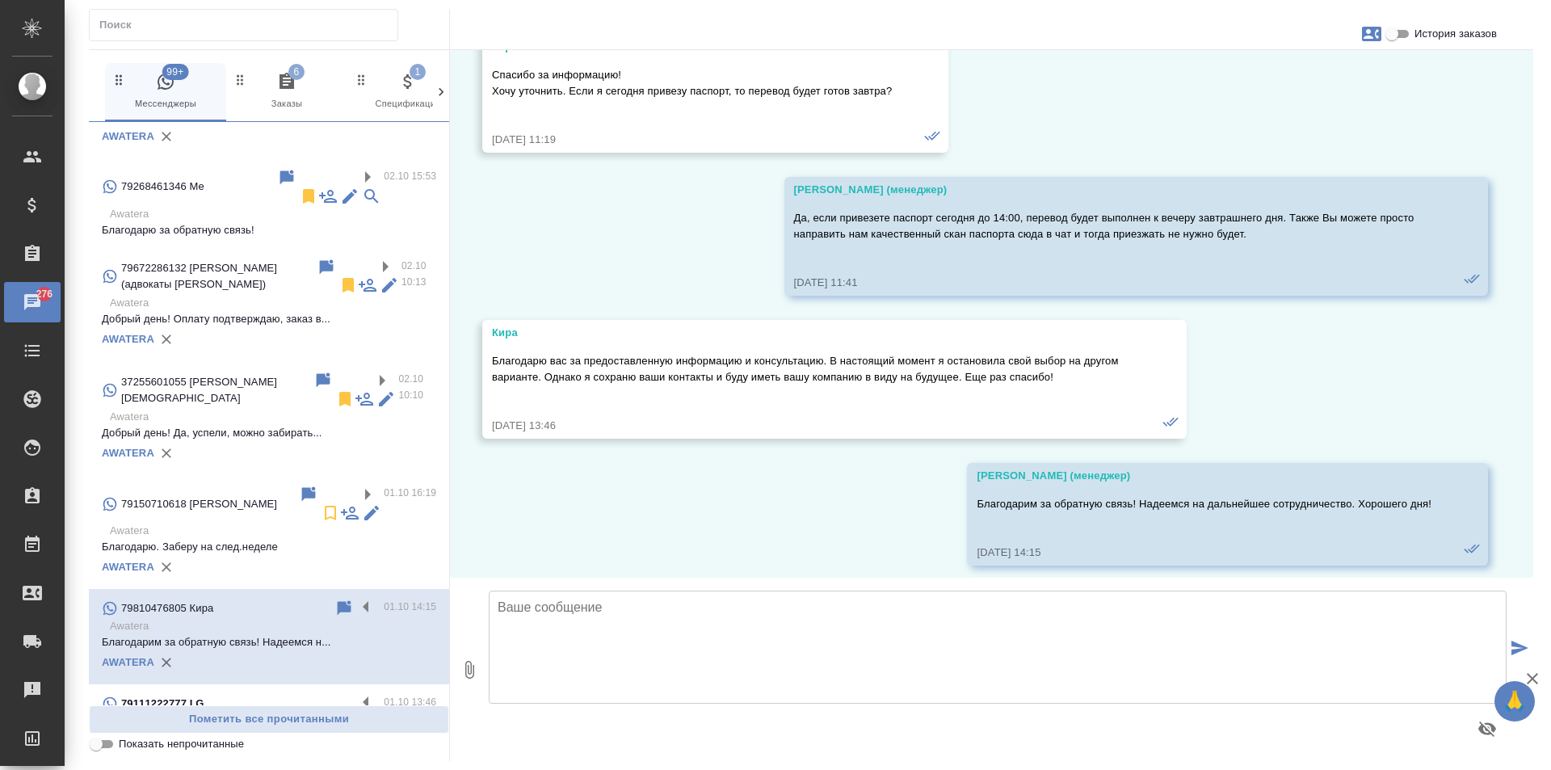
scroll to position [290, 0]
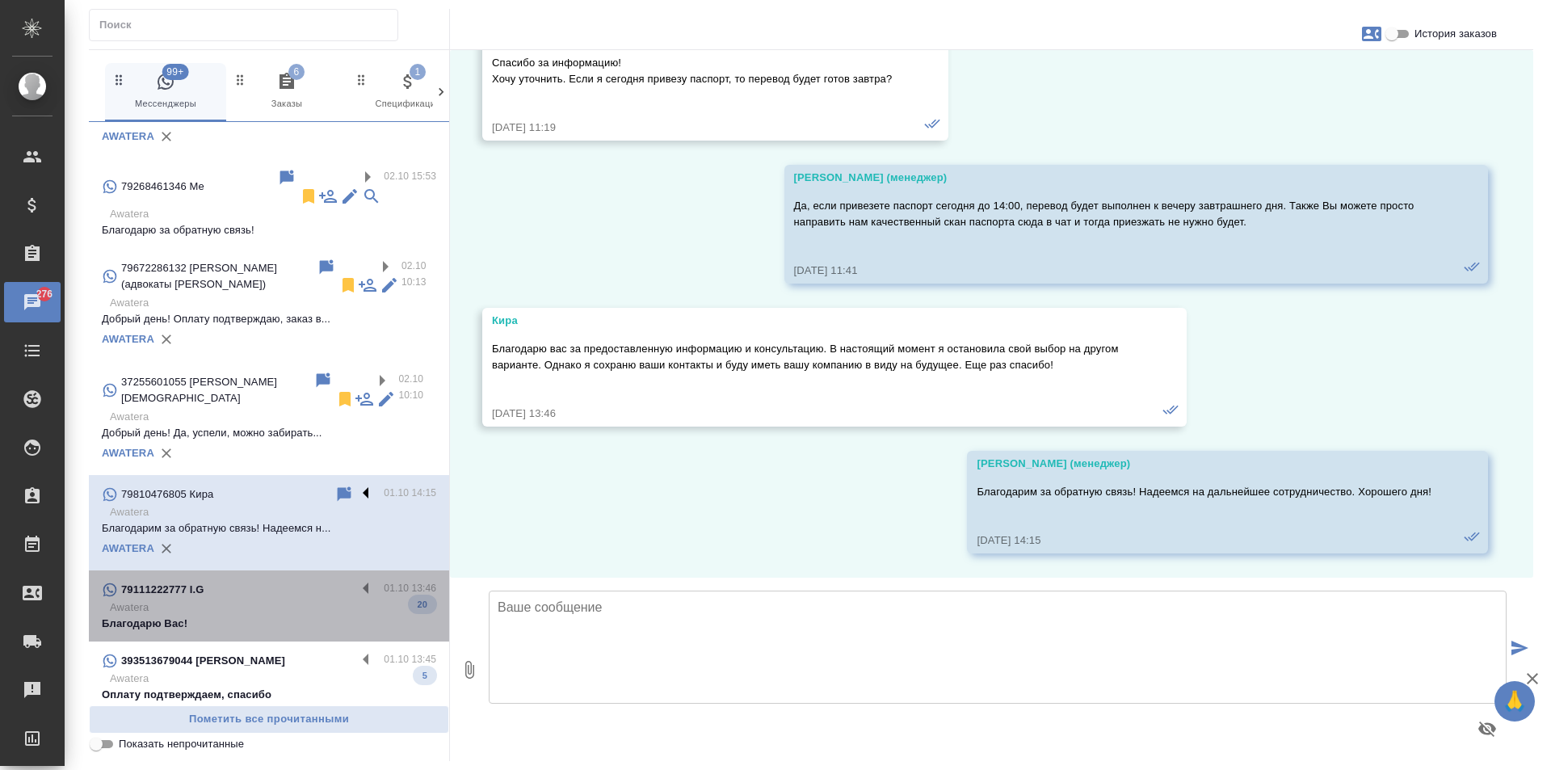
click at [356, 580] on label at bounding box center [369, 589] width 27 height 19
click at [0, 0] on input "checkbox" at bounding box center [0, 0] width 0 height 0
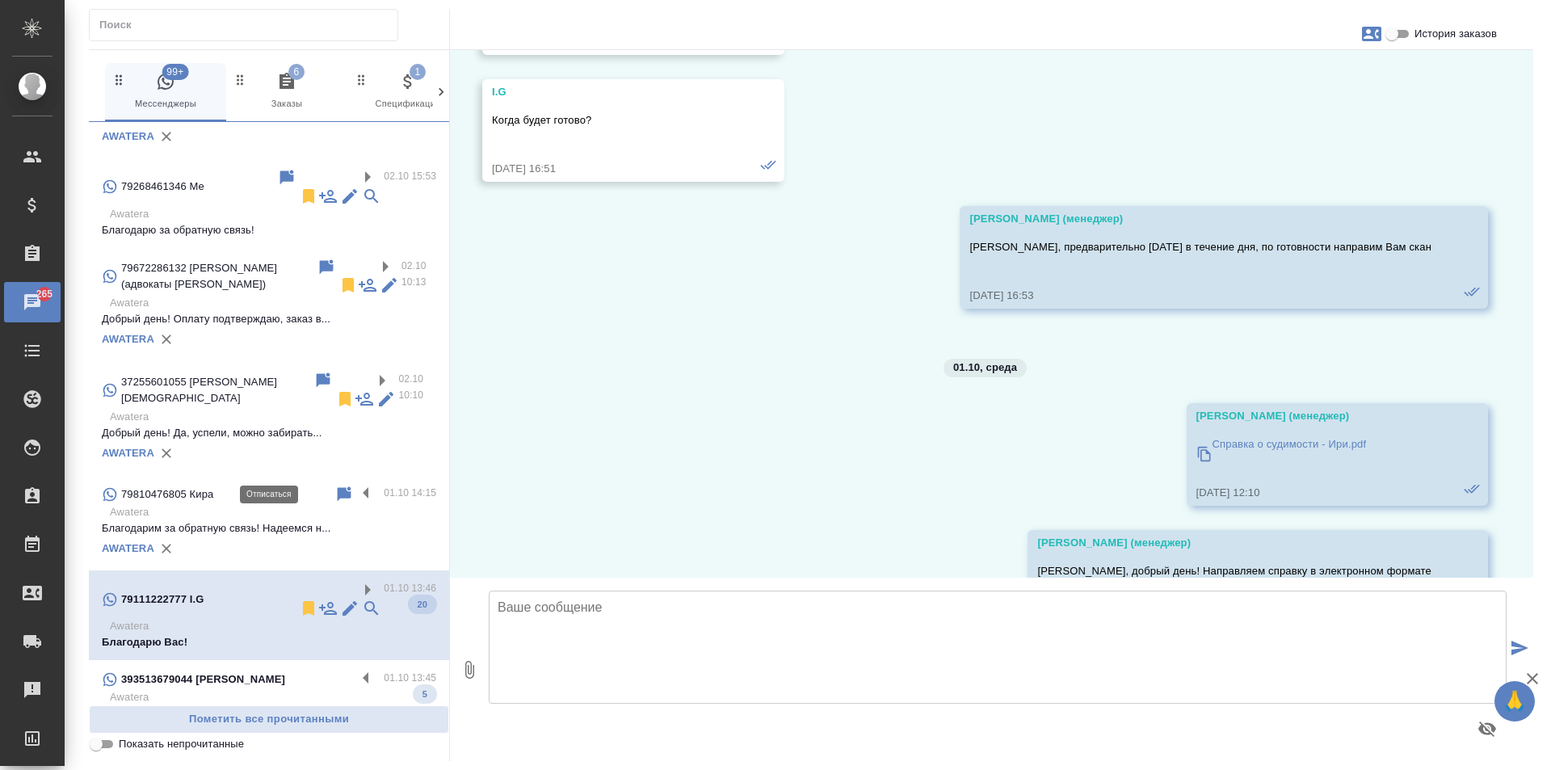
scroll to position [5943, 0]
click at [303, 601] on icon at bounding box center [308, 608] width 11 height 15
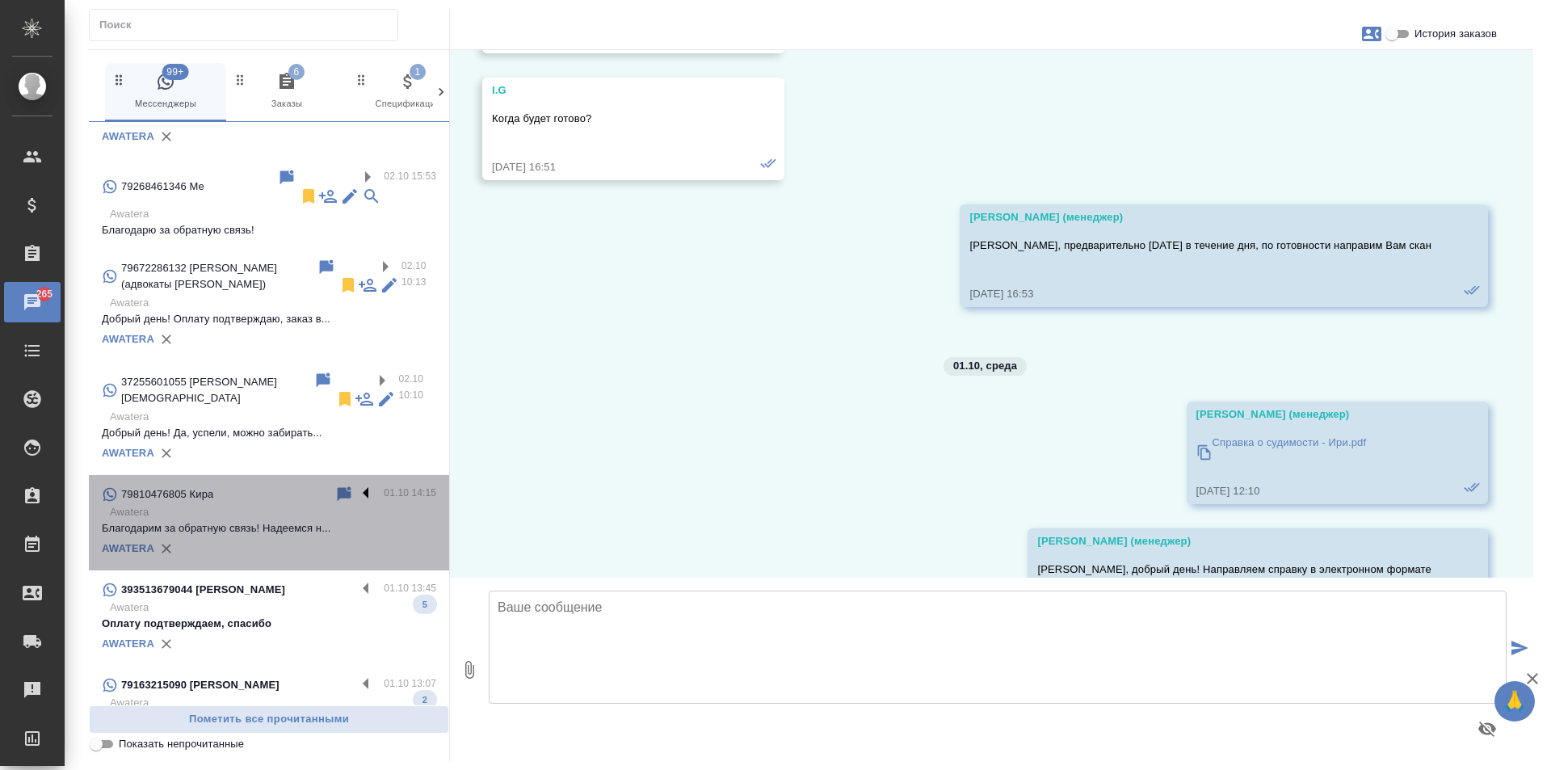
click at [356, 485] on label at bounding box center [369, 494] width 27 height 19
click at [0, 0] on input "checkbox" at bounding box center [0, 0] width 0 height 0
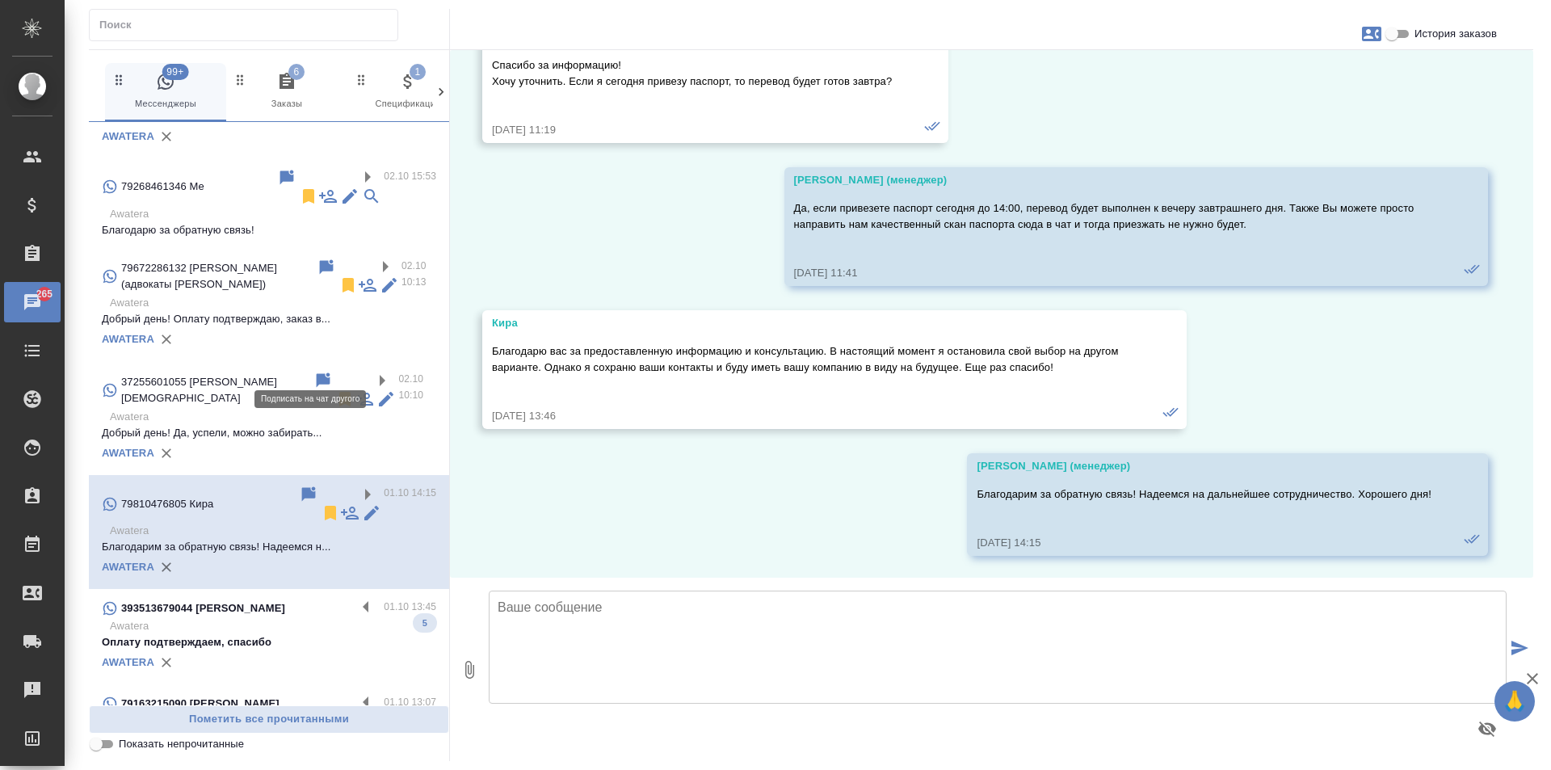
scroll to position [290, 0]
click at [325, 506] on icon at bounding box center [330, 513] width 11 height 15
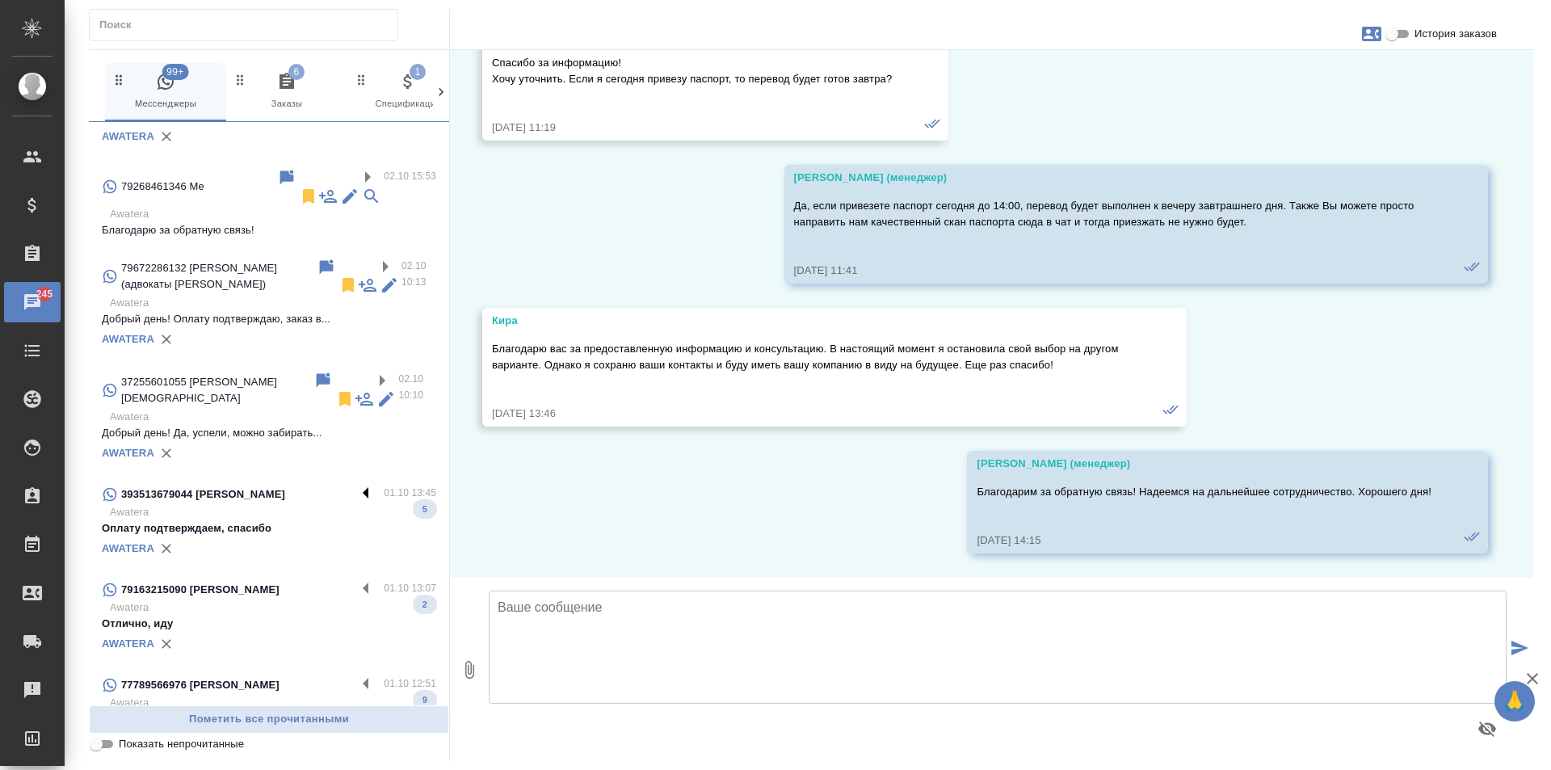
click at [356, 485] on label at bounding box center [369, 494] width 27 height 19
click at [0, 0] on input "checkbox" at bounding box center [0, 0] width 0 height 0
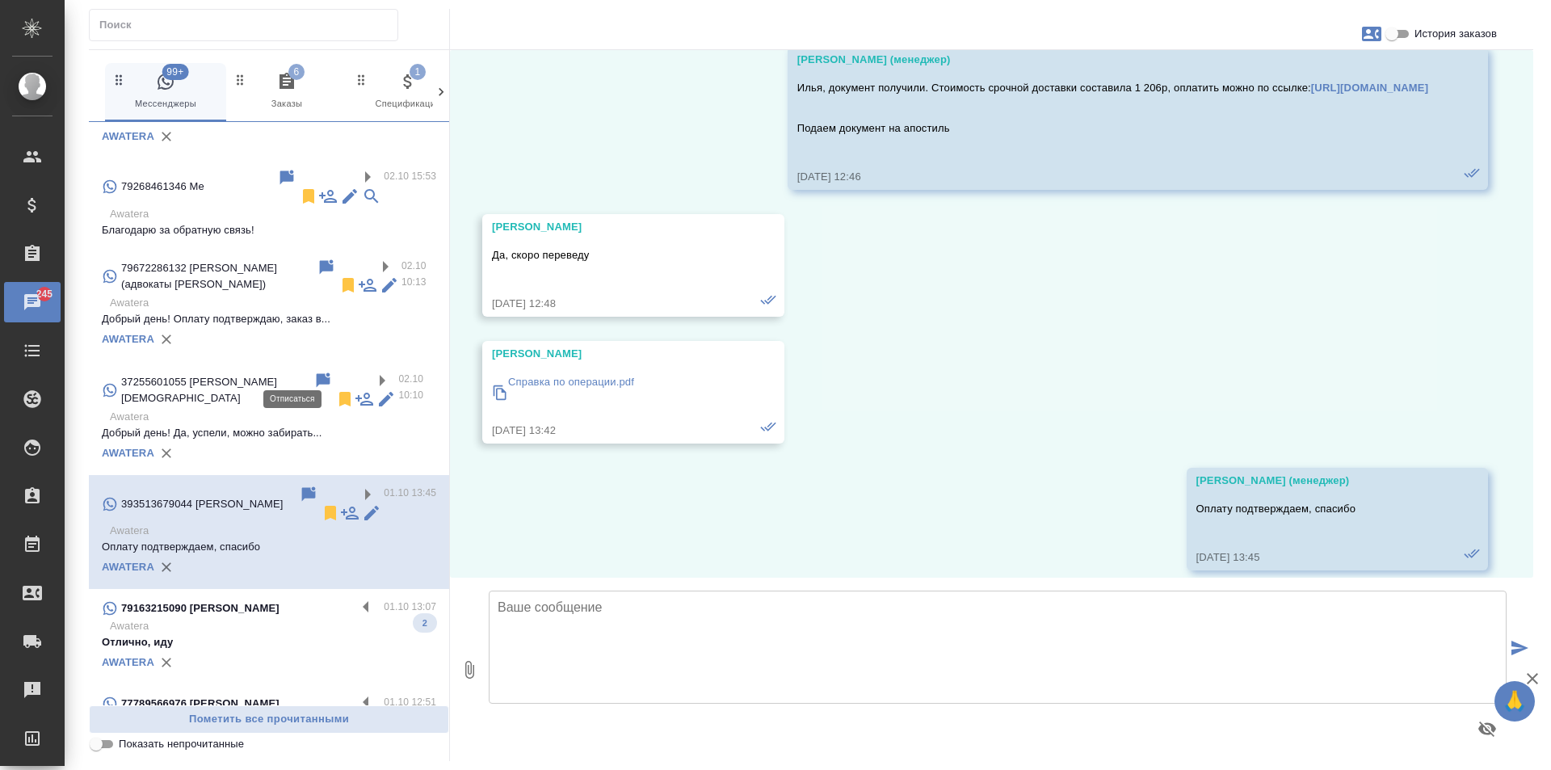
scroll to position [884, 0]
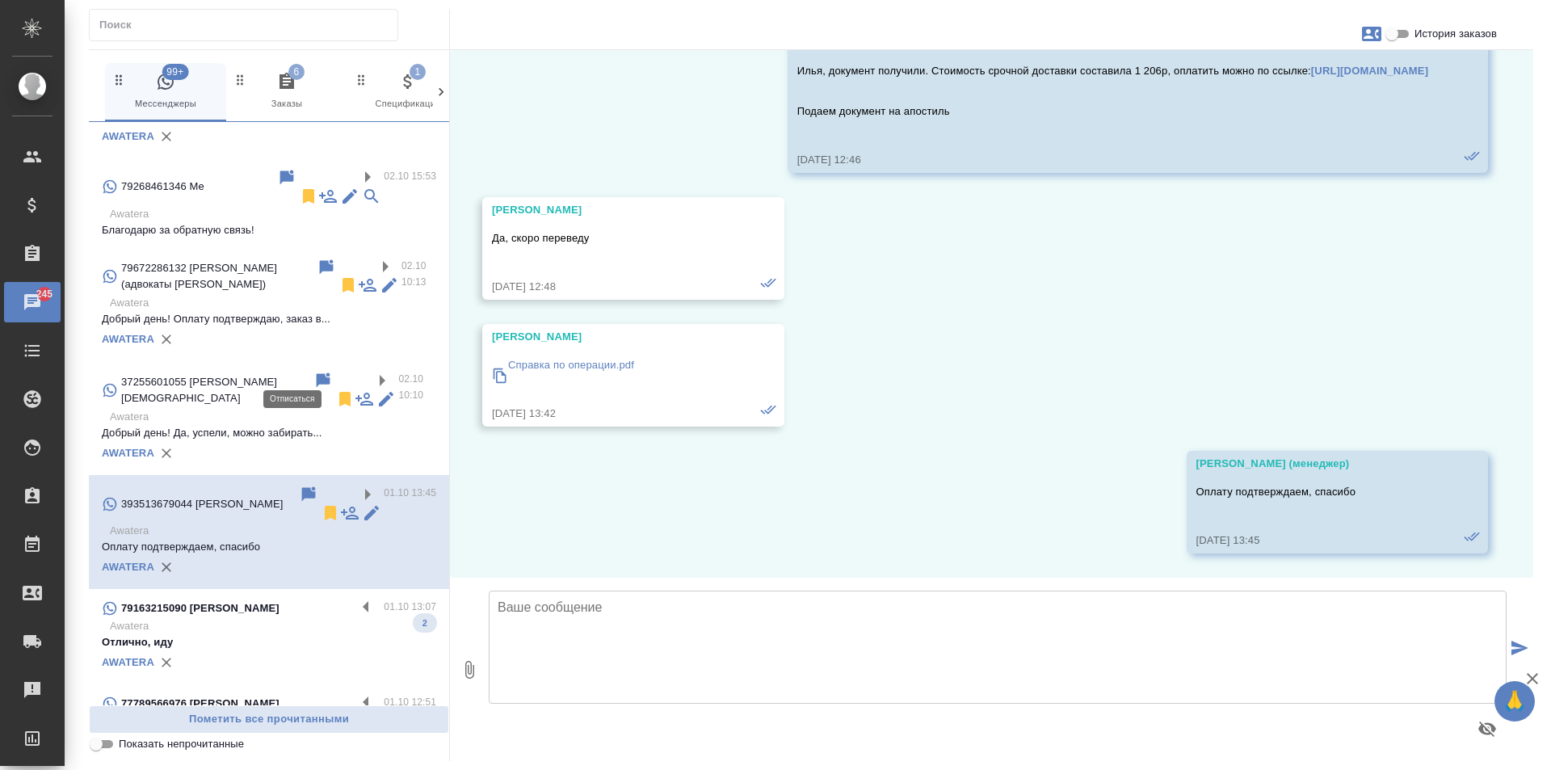
click at [321, 503] on icon at bounding box center [330, 512] width 19 height 19
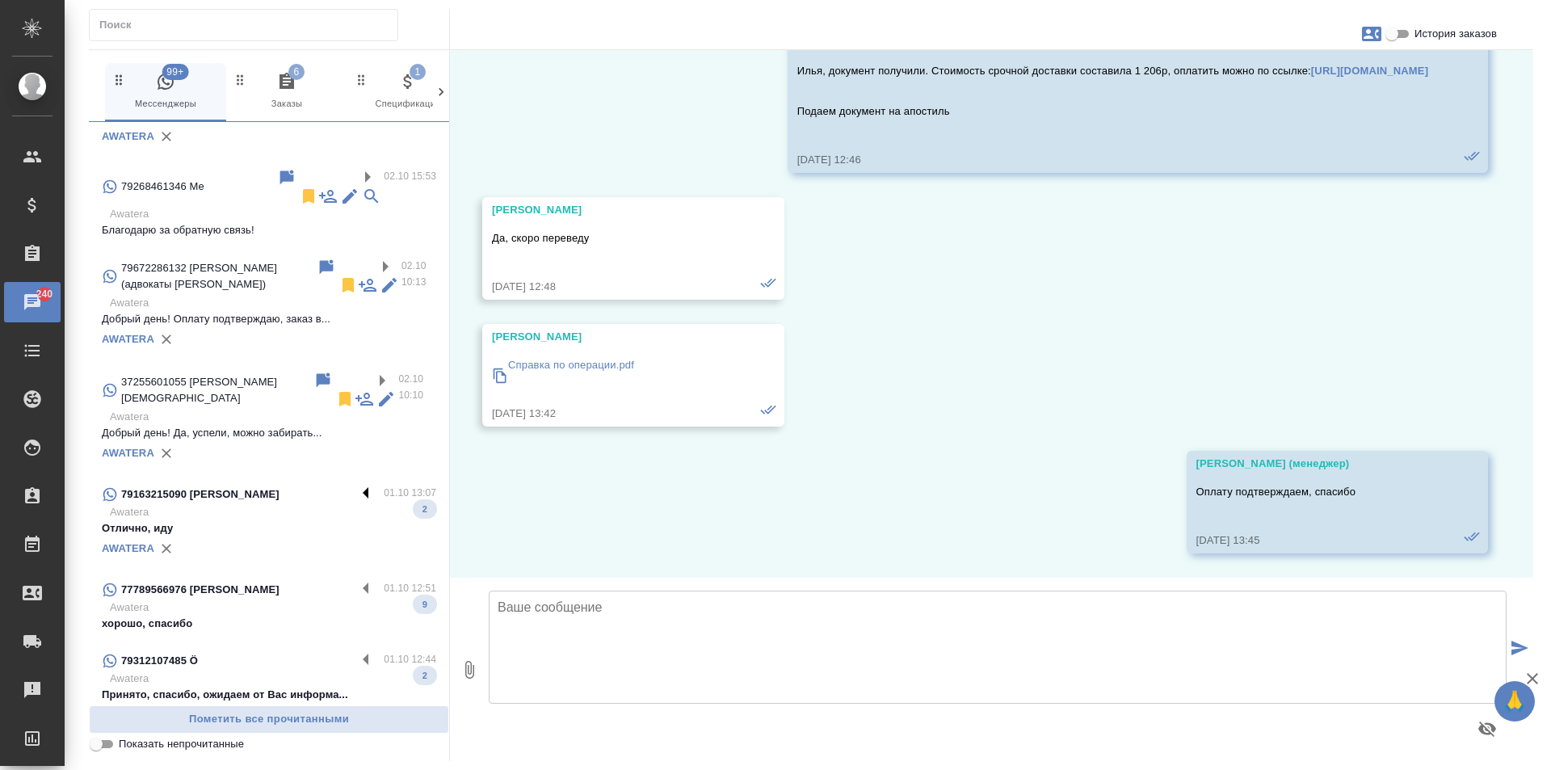
click at [356, 580] on label at bounding box center [369, 589] width 27 height 19
click at [0, 0] on input "checkbox" at bounding box center [0, 0] width 0 height 0
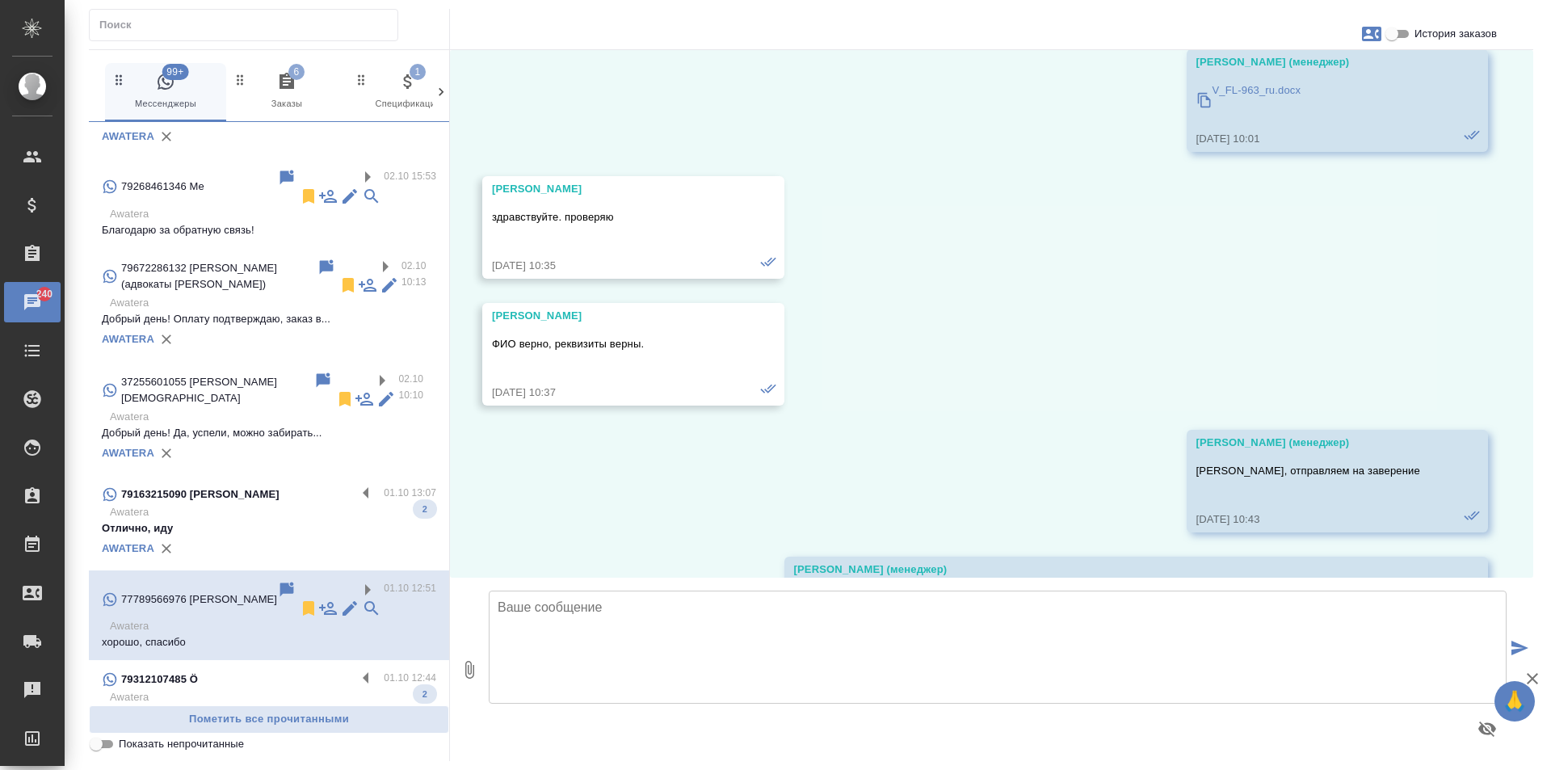
scroll to position [5051, 0]
click at [303, 601] on icon at bounding box center [308, 608] width 11 height 15
click at [356, 485] on label at bounding box center [369, 494] width 27 height 19
click at [0, 0] on input "checkbox" at bounding box center [0, 0] width 0 height 0
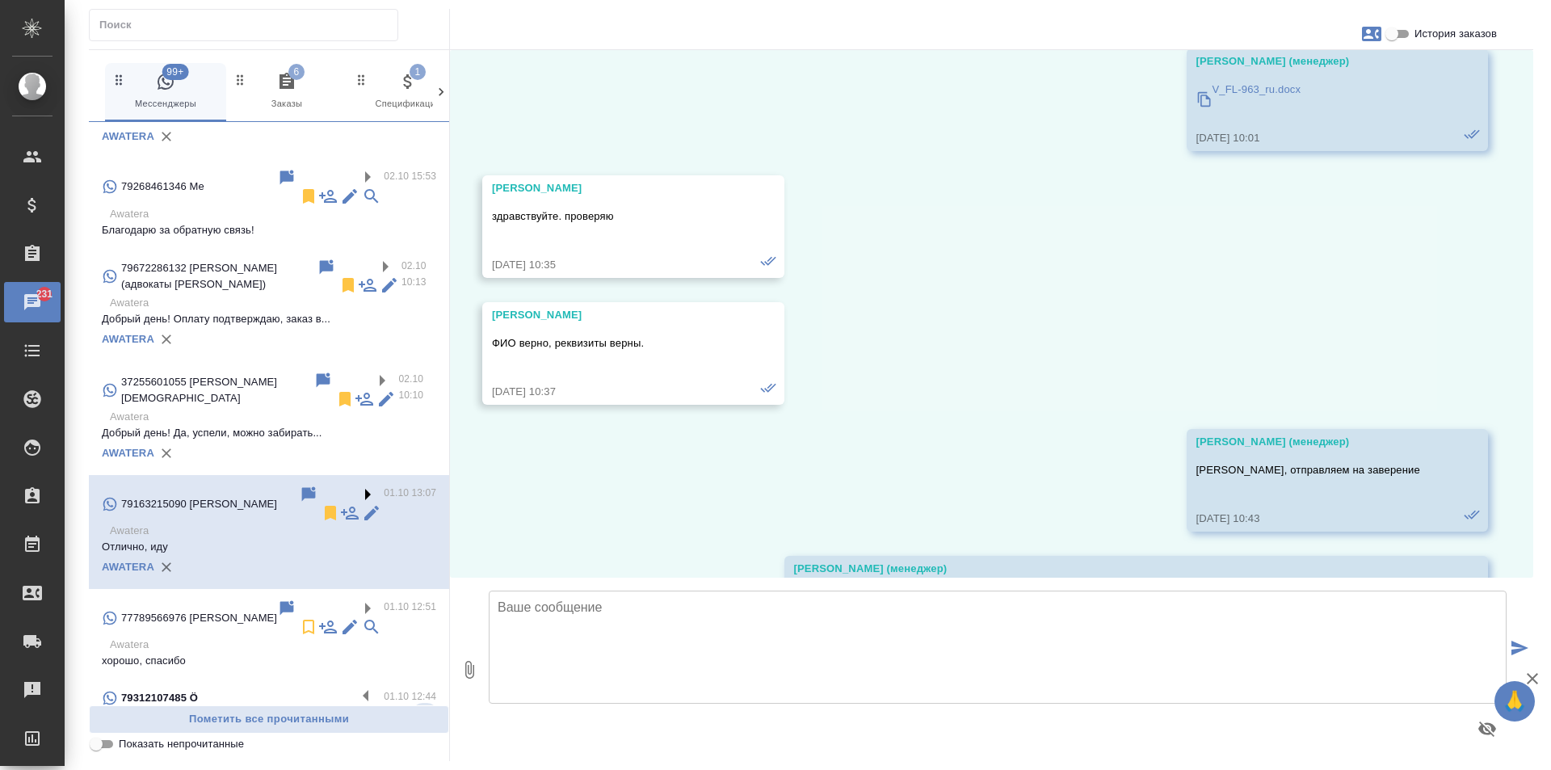
scroll to position [115, 0]
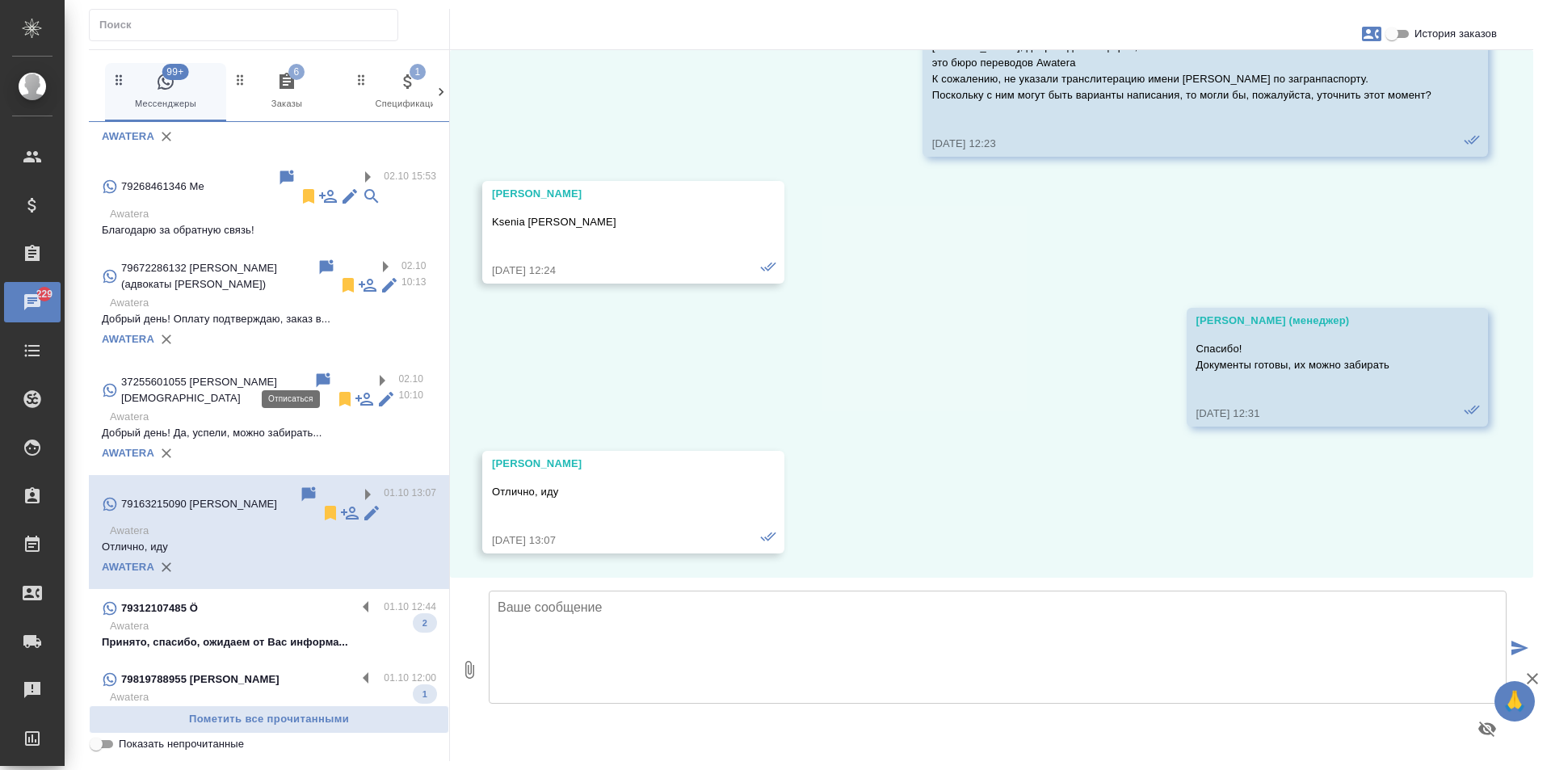
click at [321, 503] on icon at bounding box center [330, 512] width 19 height 19
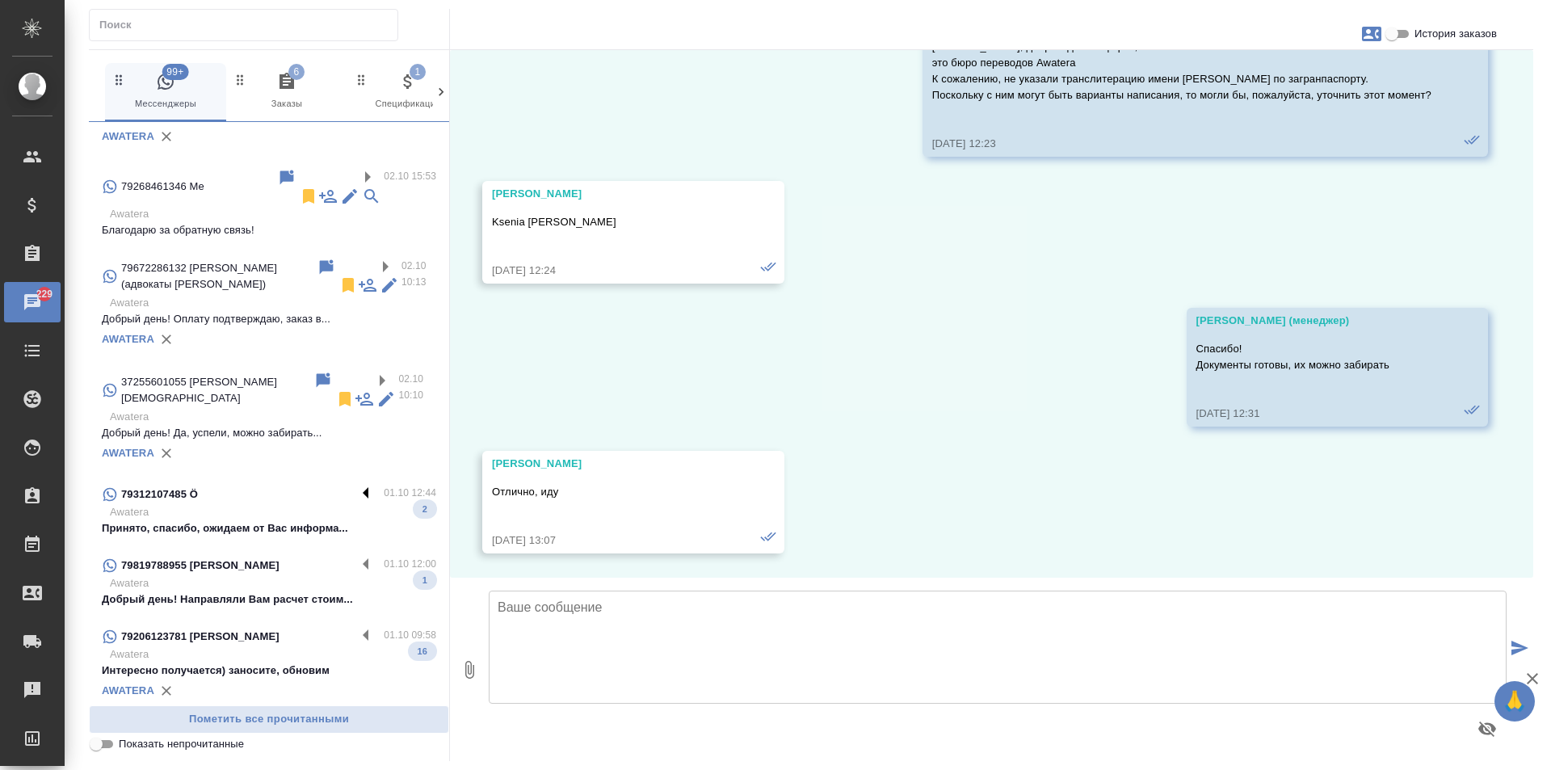
click at [356, 485] on label at bounding box center [369, 494] width 27 height 19
click at [0, 0] on input "checkbox" at bounding box center [0, 0] width 0 height 0
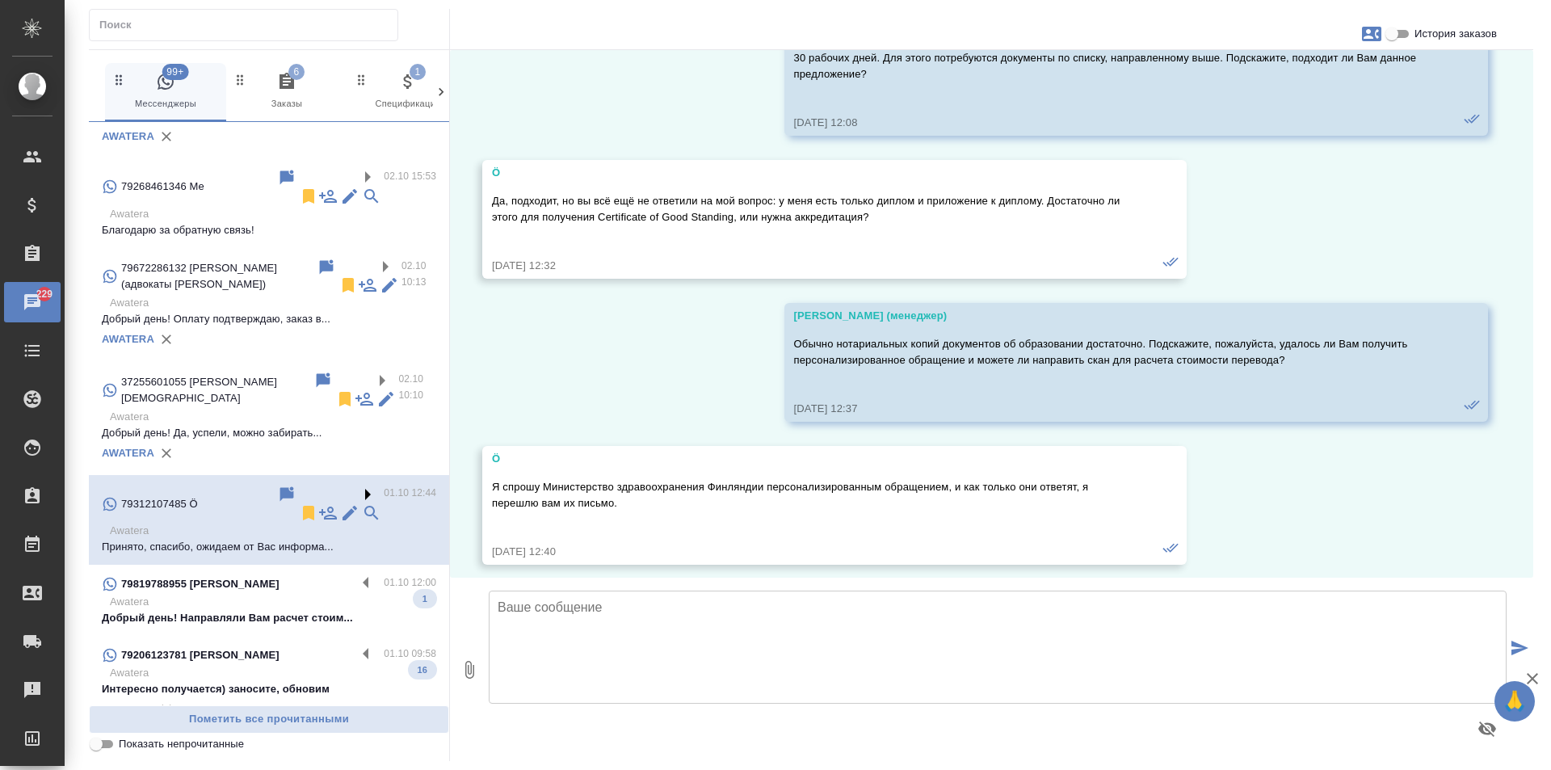
scroll to position [2197, 0]
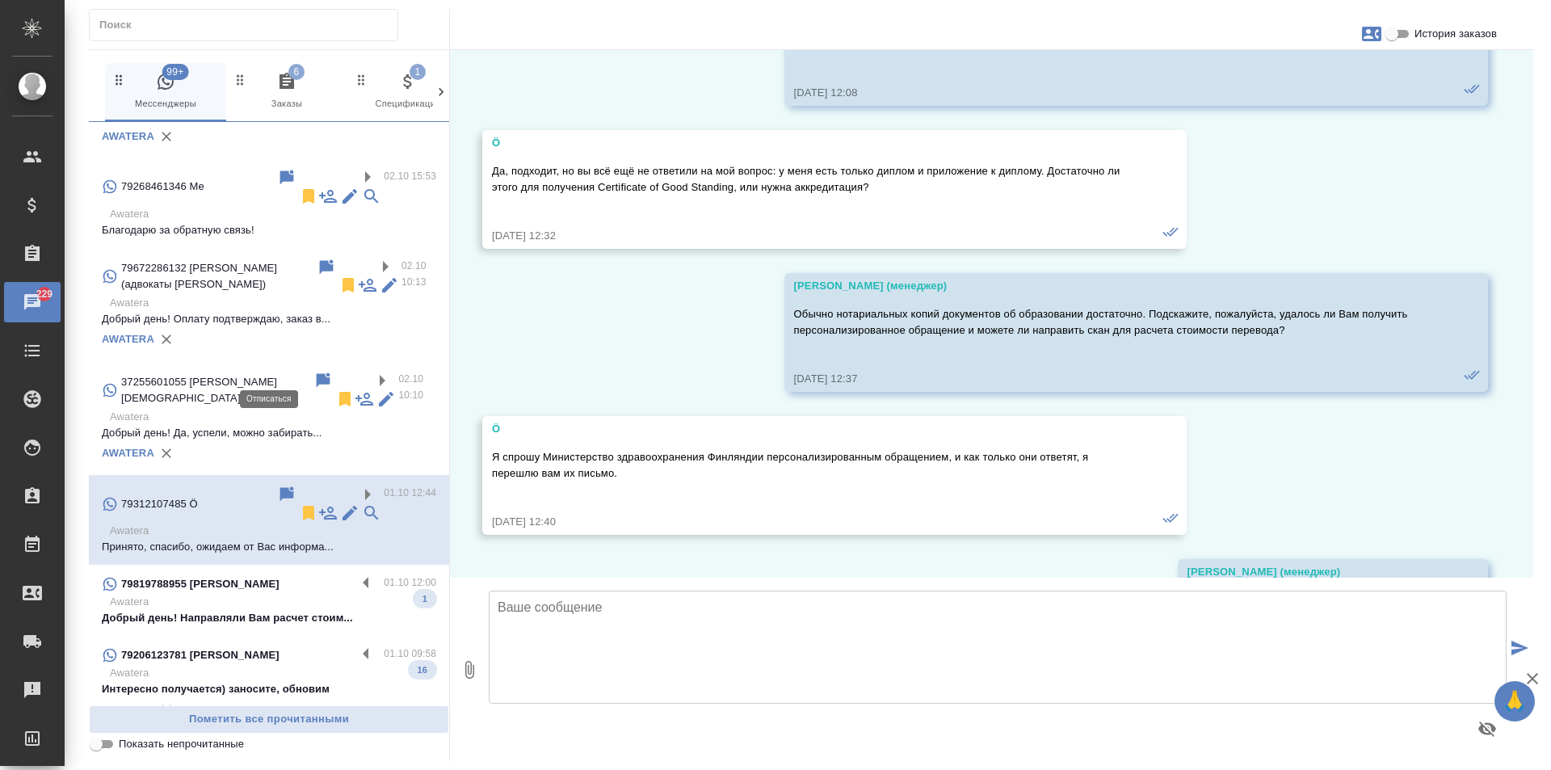
click at [303, 506] on icon at bounding box center [308, 513] width 11 height 15
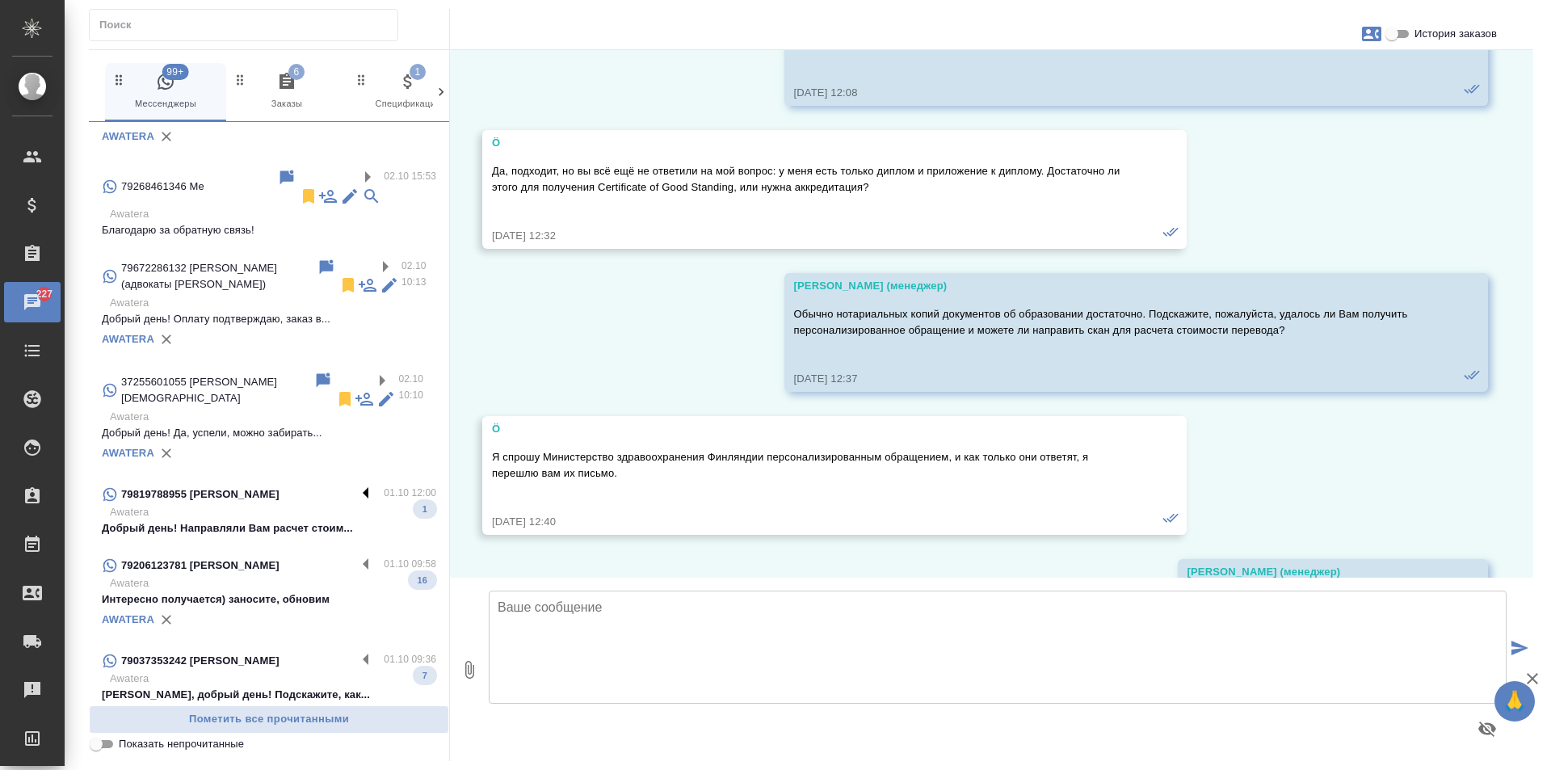
click at [356, 485] on label at bounding box center [369, 494] width 27 height 19
click at [0, 0] on input "checkbox" at bounding box center [0, 0] width 0 height 0
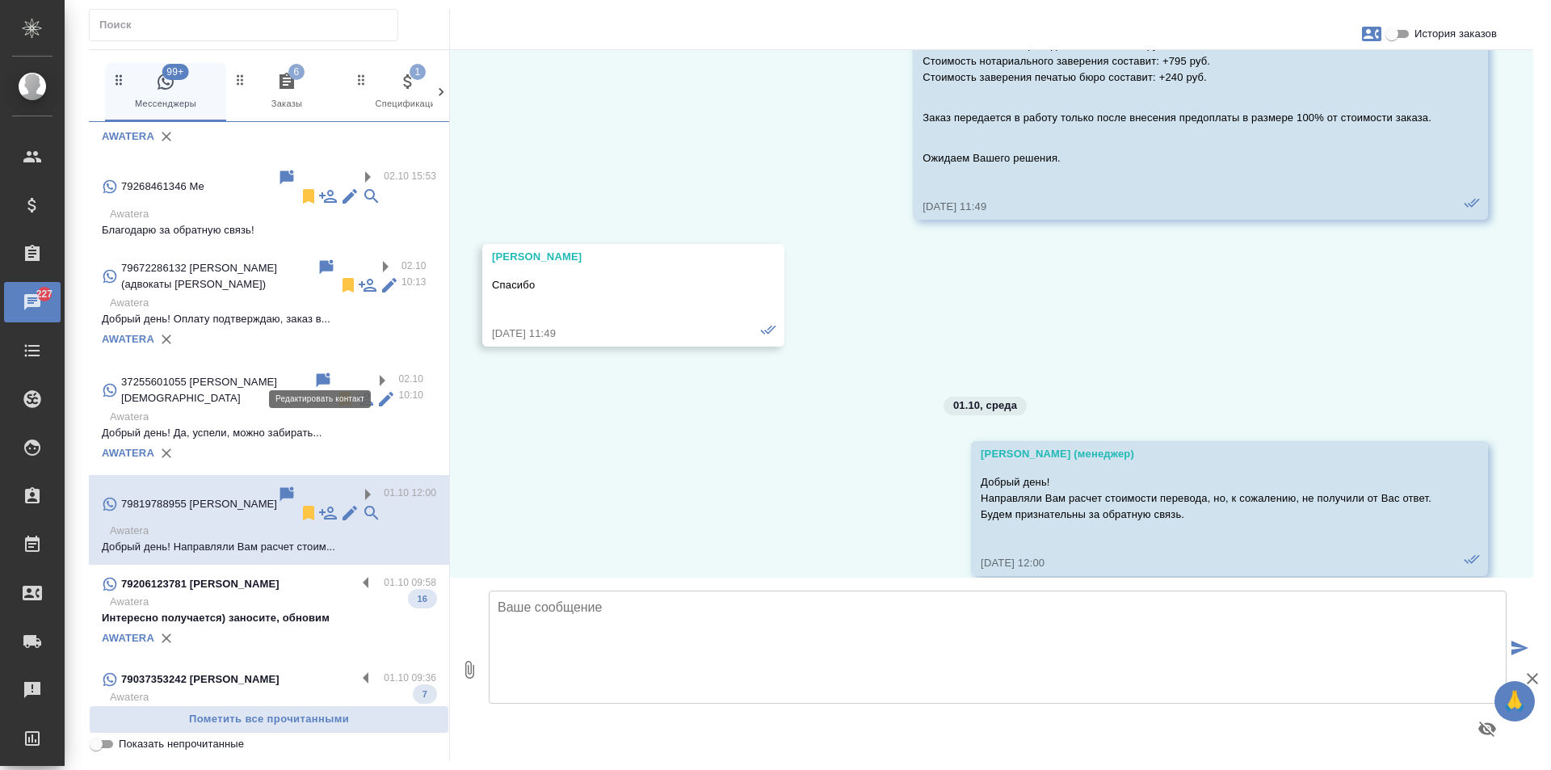
scroll to position [2766, 0]
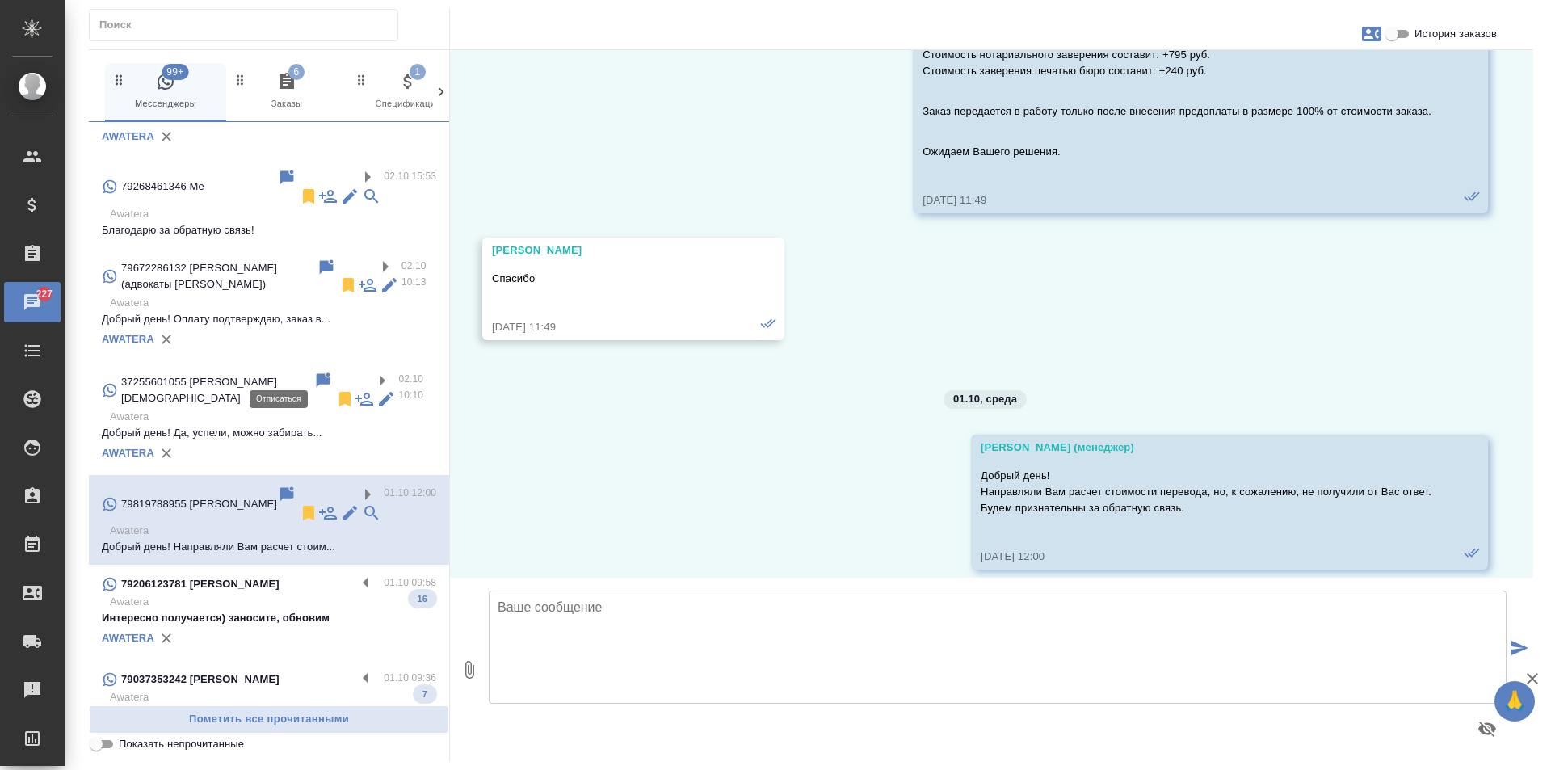
click at [303, 506] on icon at bounding box center [308, 513] width 11 height 15
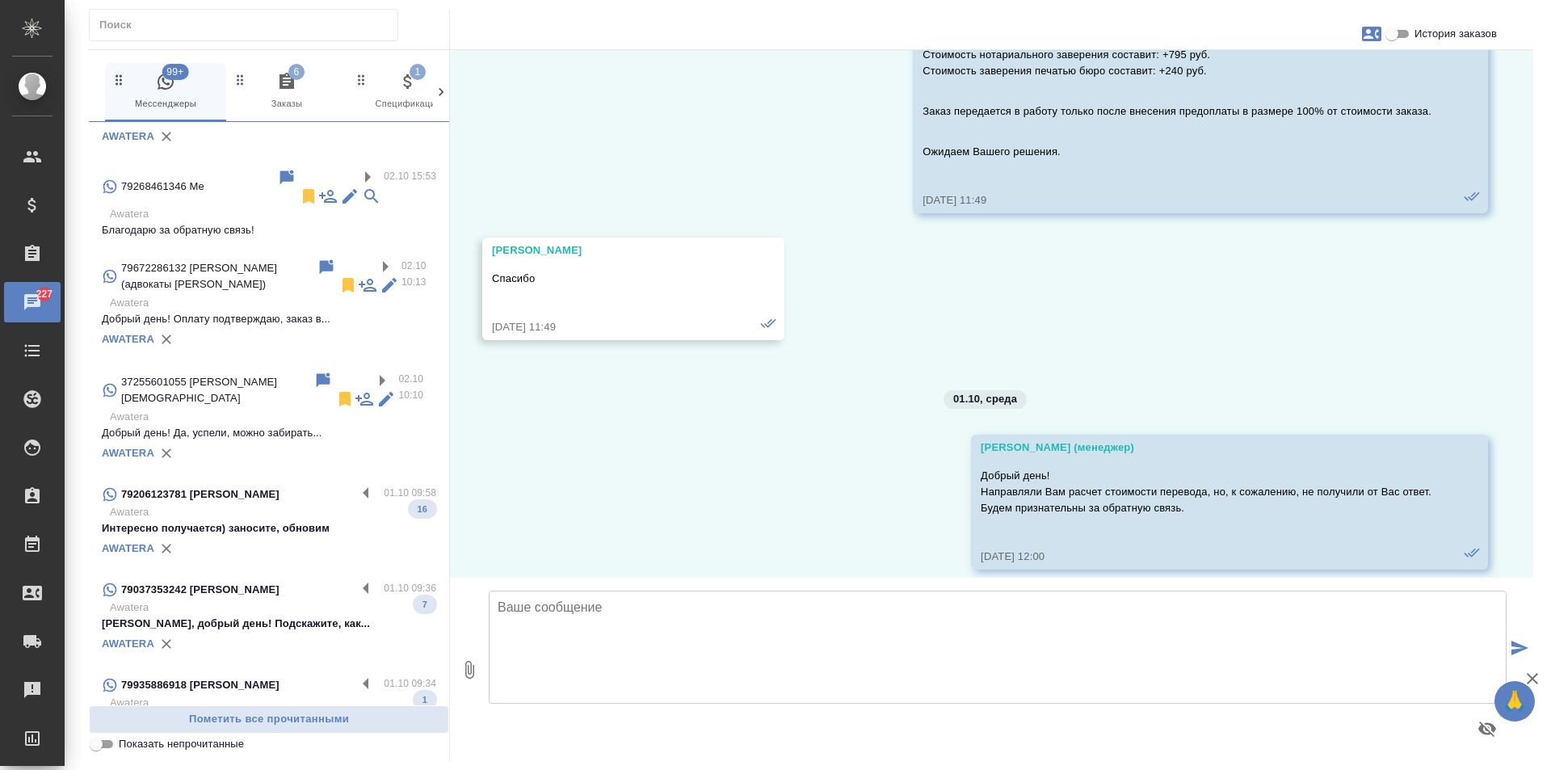
click at [350, 475] on div "79206123781 Marina 01.10 09:58 Awatera Интересно получается) заносите, обновим …" at bounding box center [269, 522] width 360 height 95
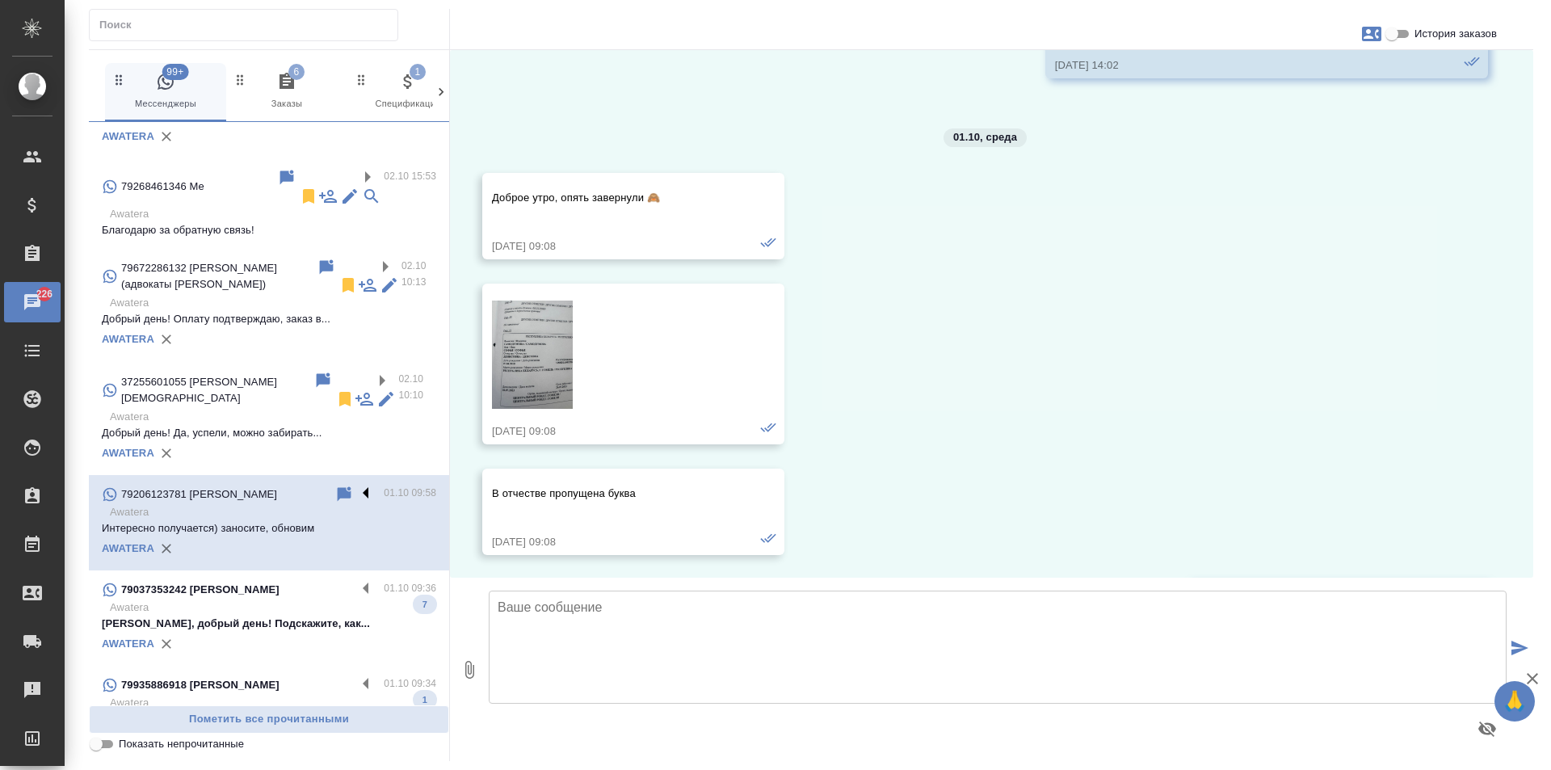
scroll to position [4044, 0]
click at [356, 485] on label at bounding box center [369, 494] width 27 height 19
click at [0, 0] on input "checkbox" at bounding box center [0, 0] width 0 height 0
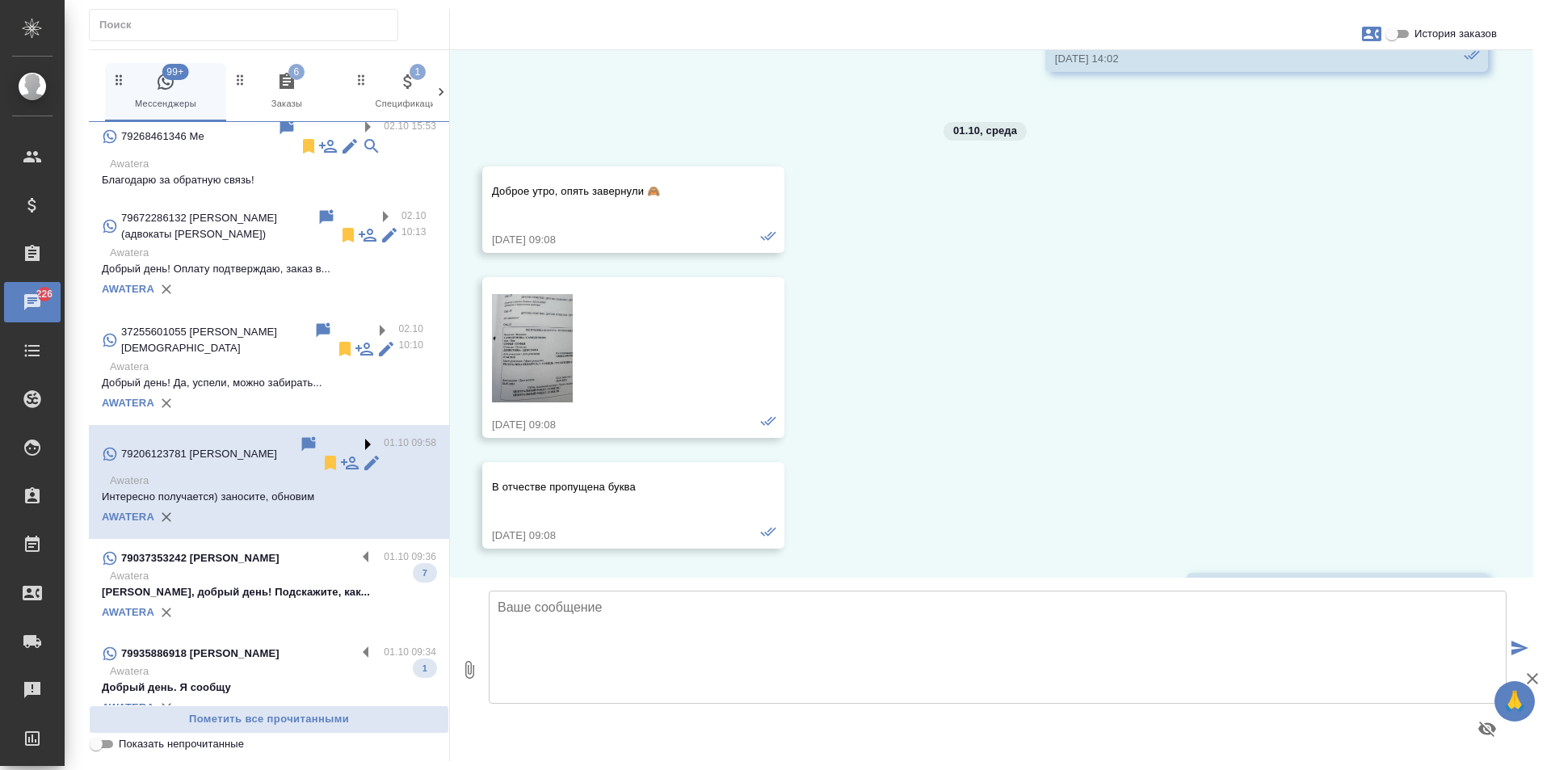
scroll to position [955, 0]
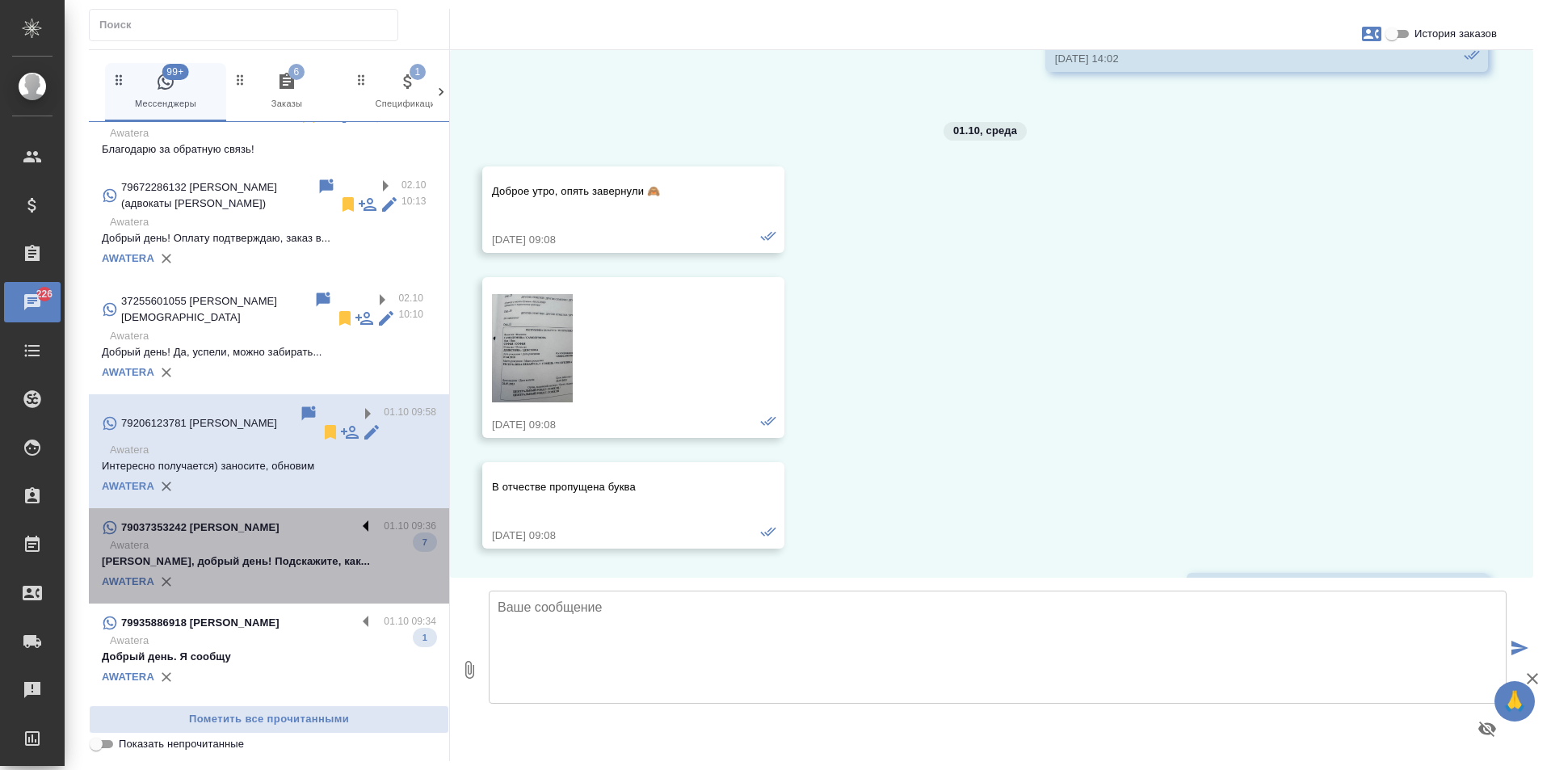
click at [356, 518] on label at bounding box center [369, 527] width 27 height 19
click at [0, 0] on input "checkbox" at bounding box center [0, 0] width 0 height 0
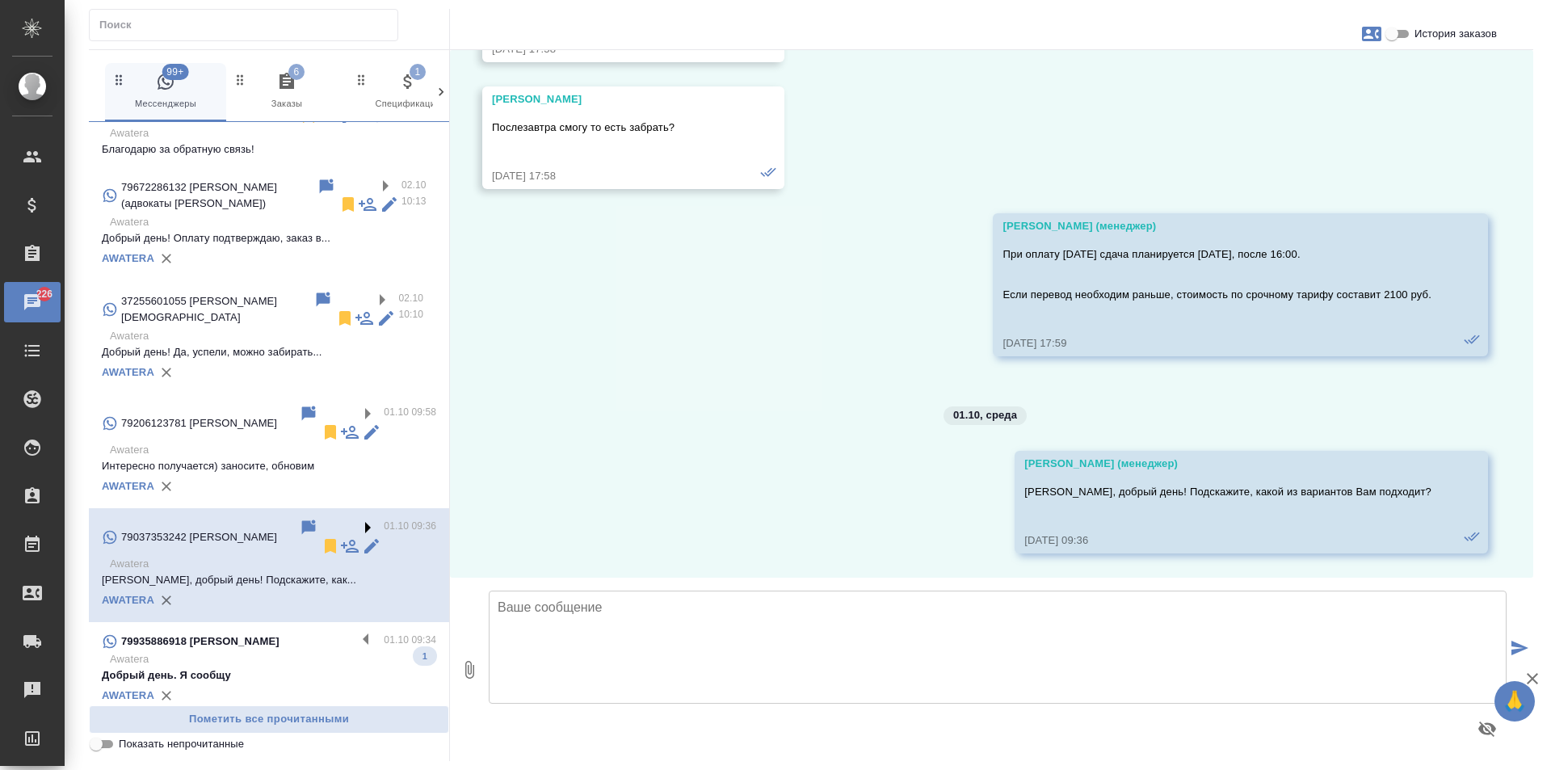
scroll to position [1700, 0]
click at [325, 539] on icon at bounding box center [330, 546] width 11 height 15
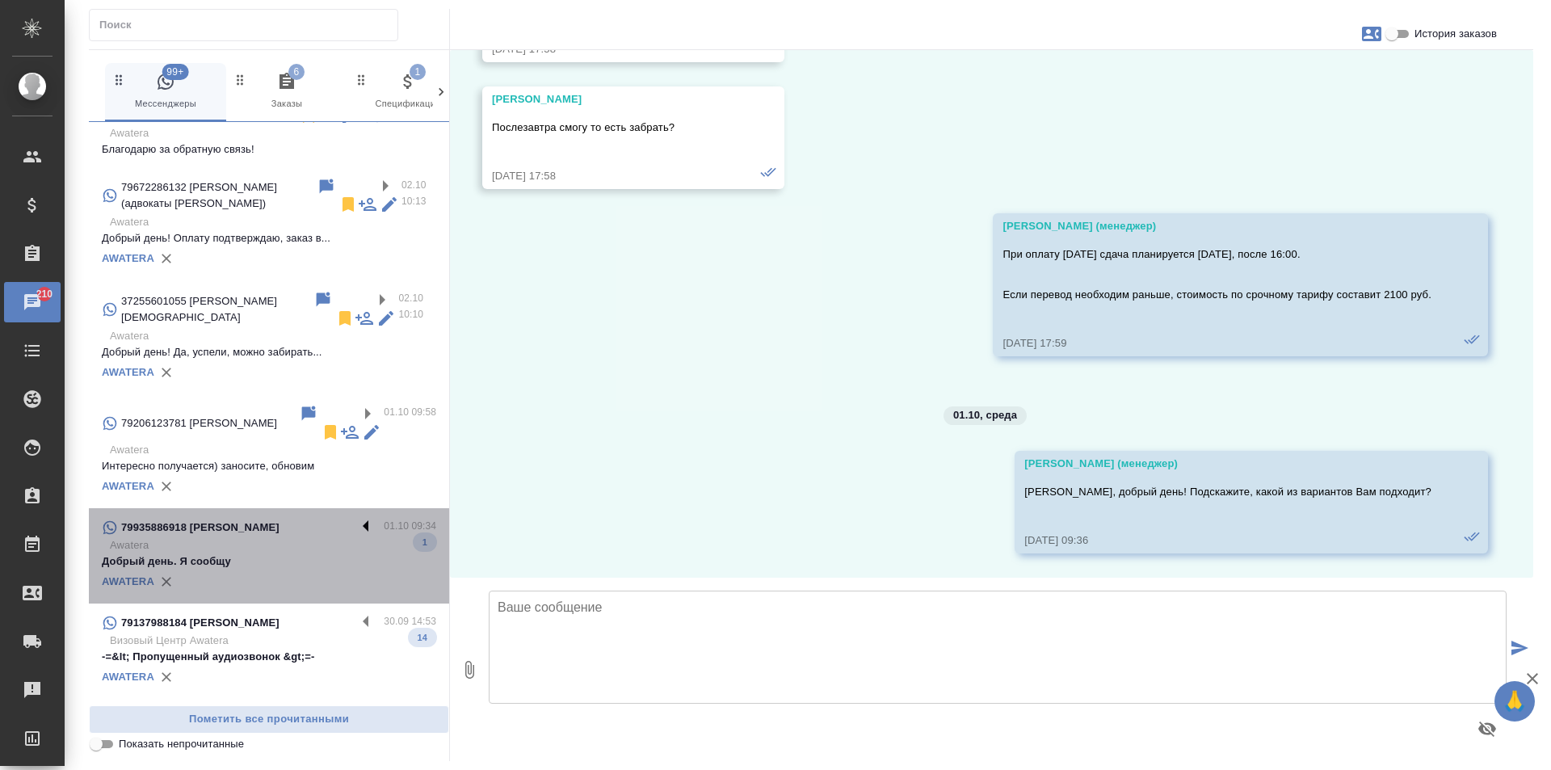
click at [356, 518] on label at bounding box center [369, 527] width 27 height 19
click at [0, 0] on input "checkbox" at bounding box center [0, 0] width 0 height 0
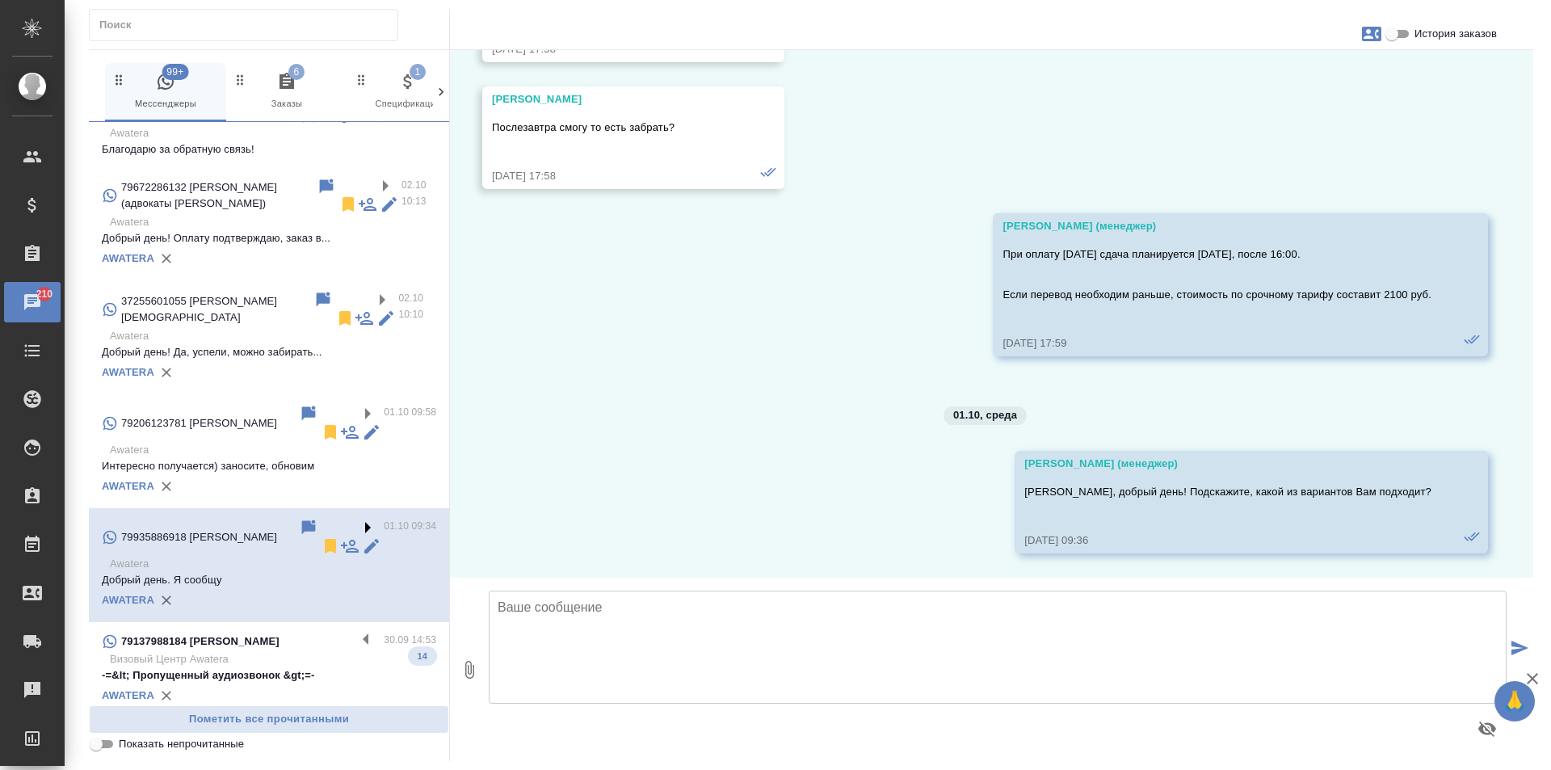
scroll to position [66, 0]
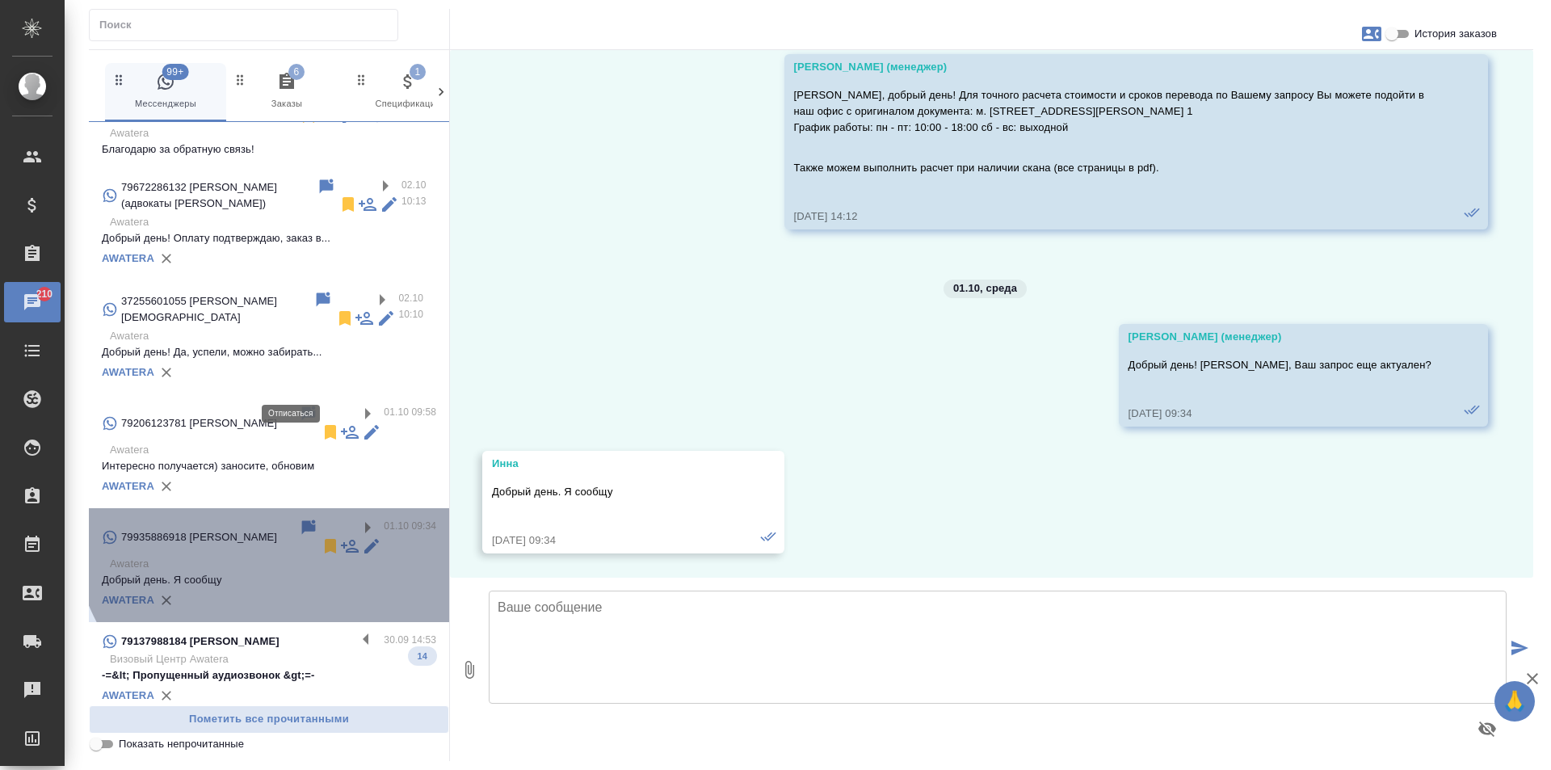
click at [325, 539] on icon at bounding box center [330, 546] width 11 height 15
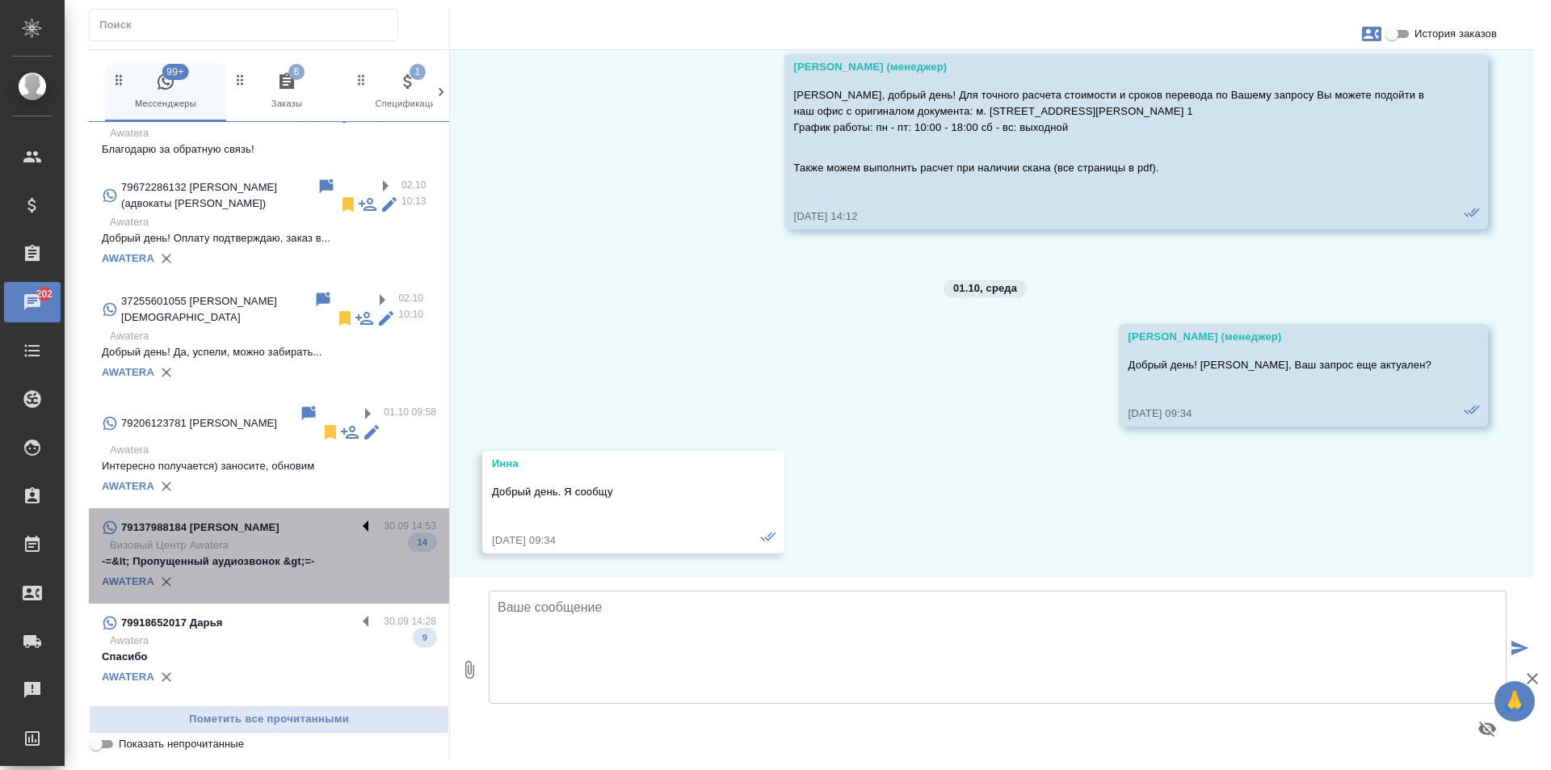
click at [356, 518] on label at bounding box center [369, 527] width 27 height 19
click at [0, 0] on input "checkbox" at bounding box center [0, 0] width 0 height 0
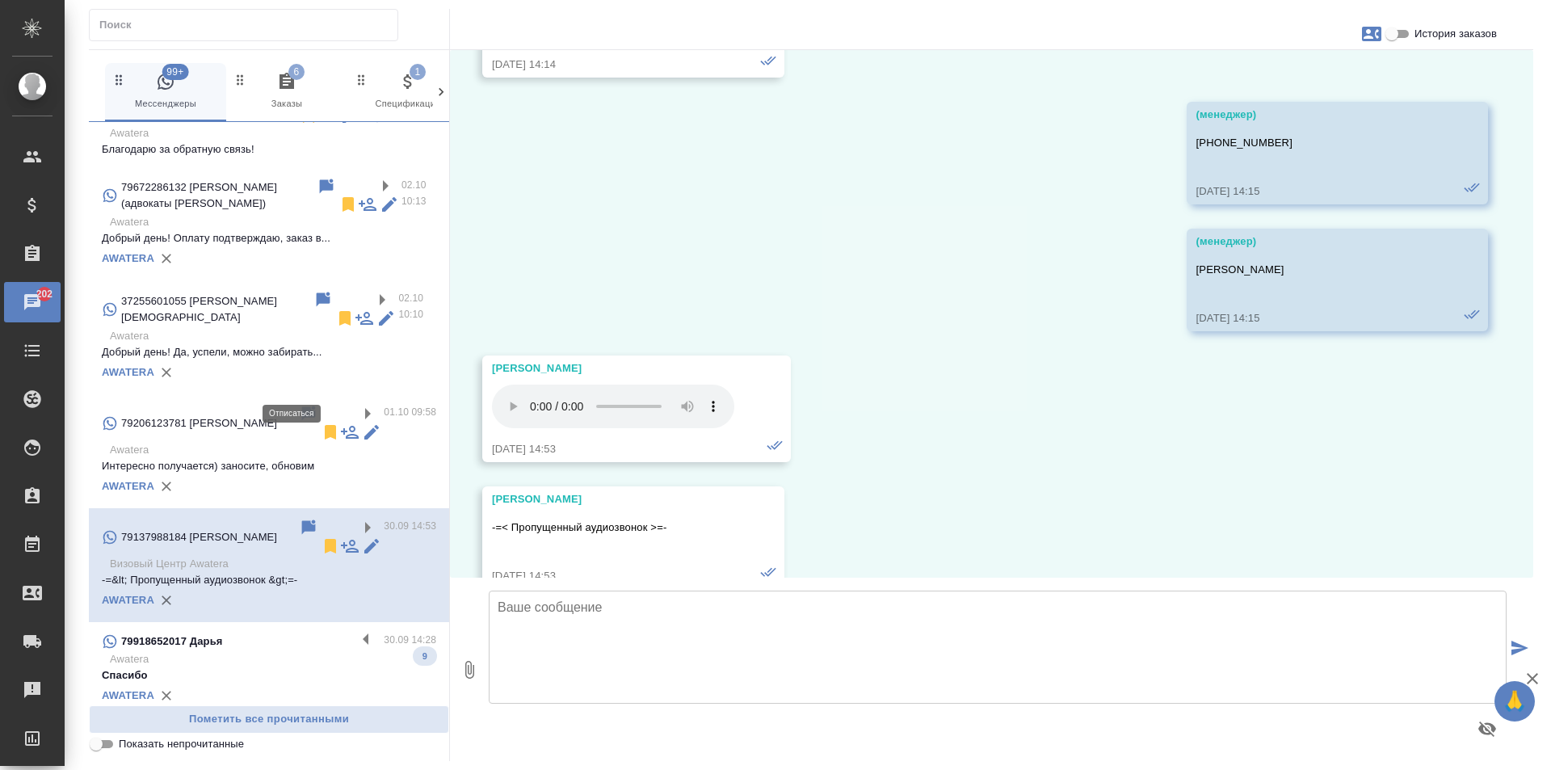
scroll to position [4065, 0]
click at [325, 539] on icon at bounding box center [330, 546] width 11 height 15
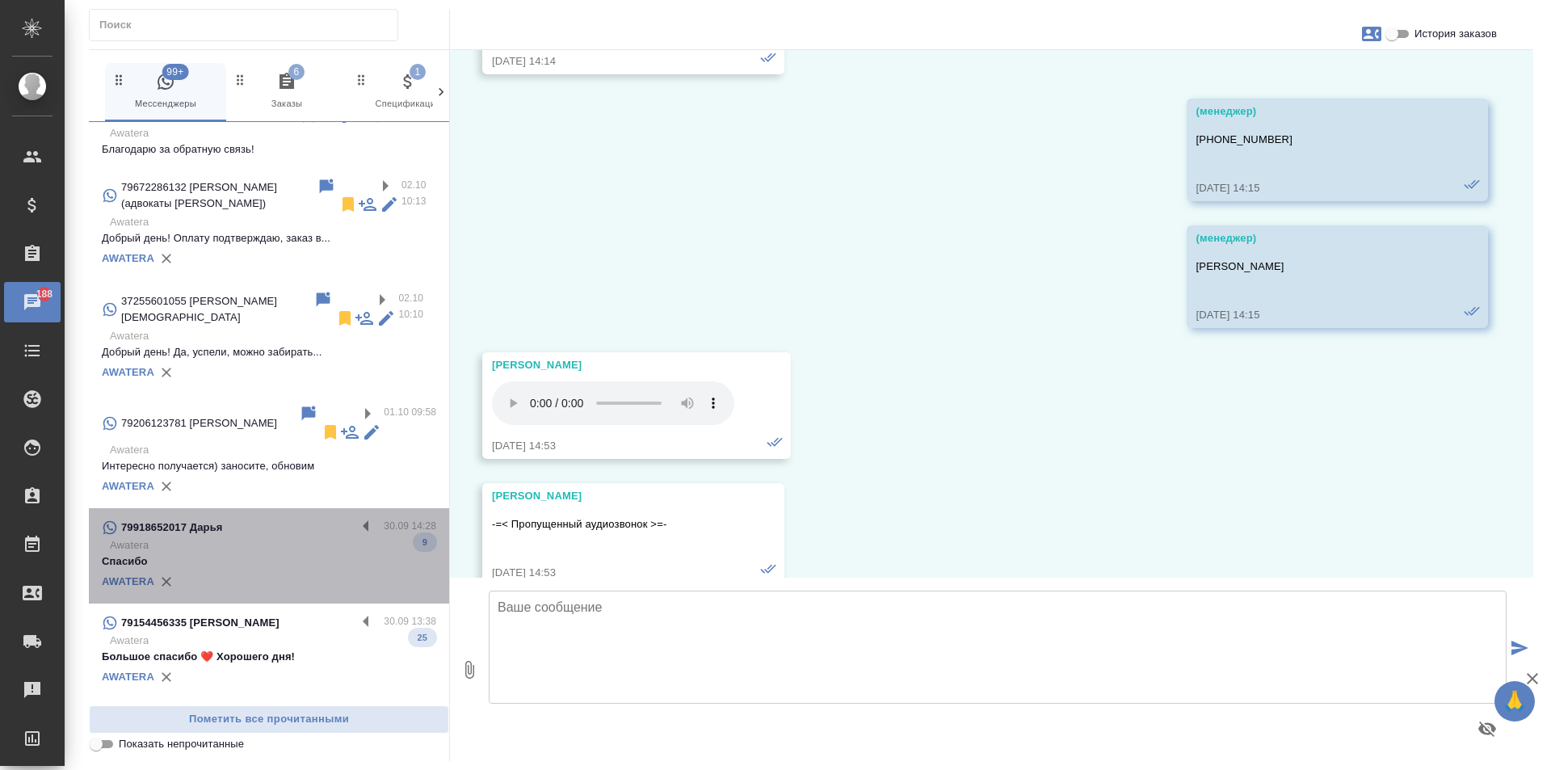
click at [358, 508] on div "79918652017 Дарья 30.09 14:28 Awatera Спасибо 9 AWATERA" at bounding box center [269, 555] width 360 height 95
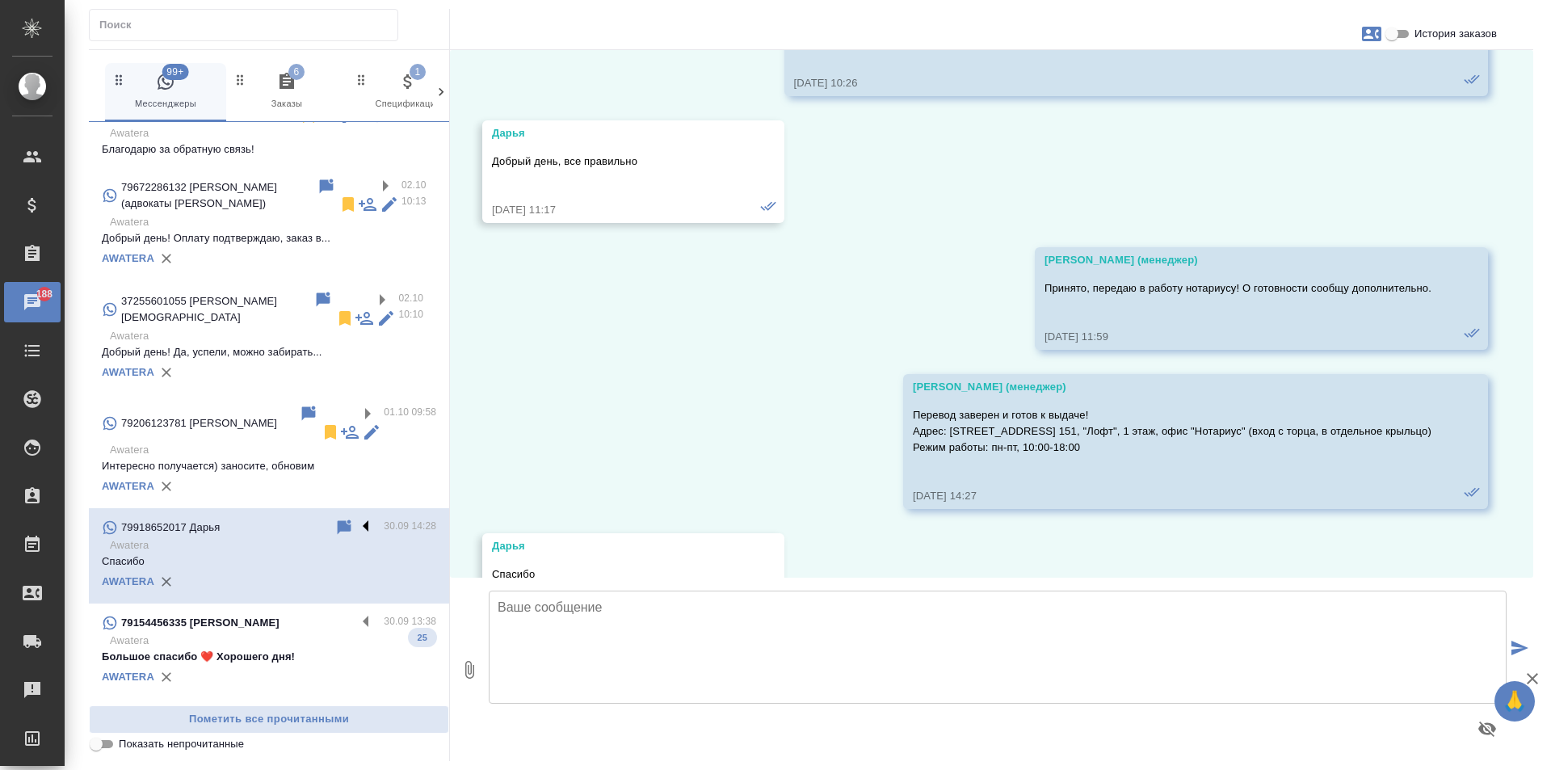
scroll to position [2790, 0]
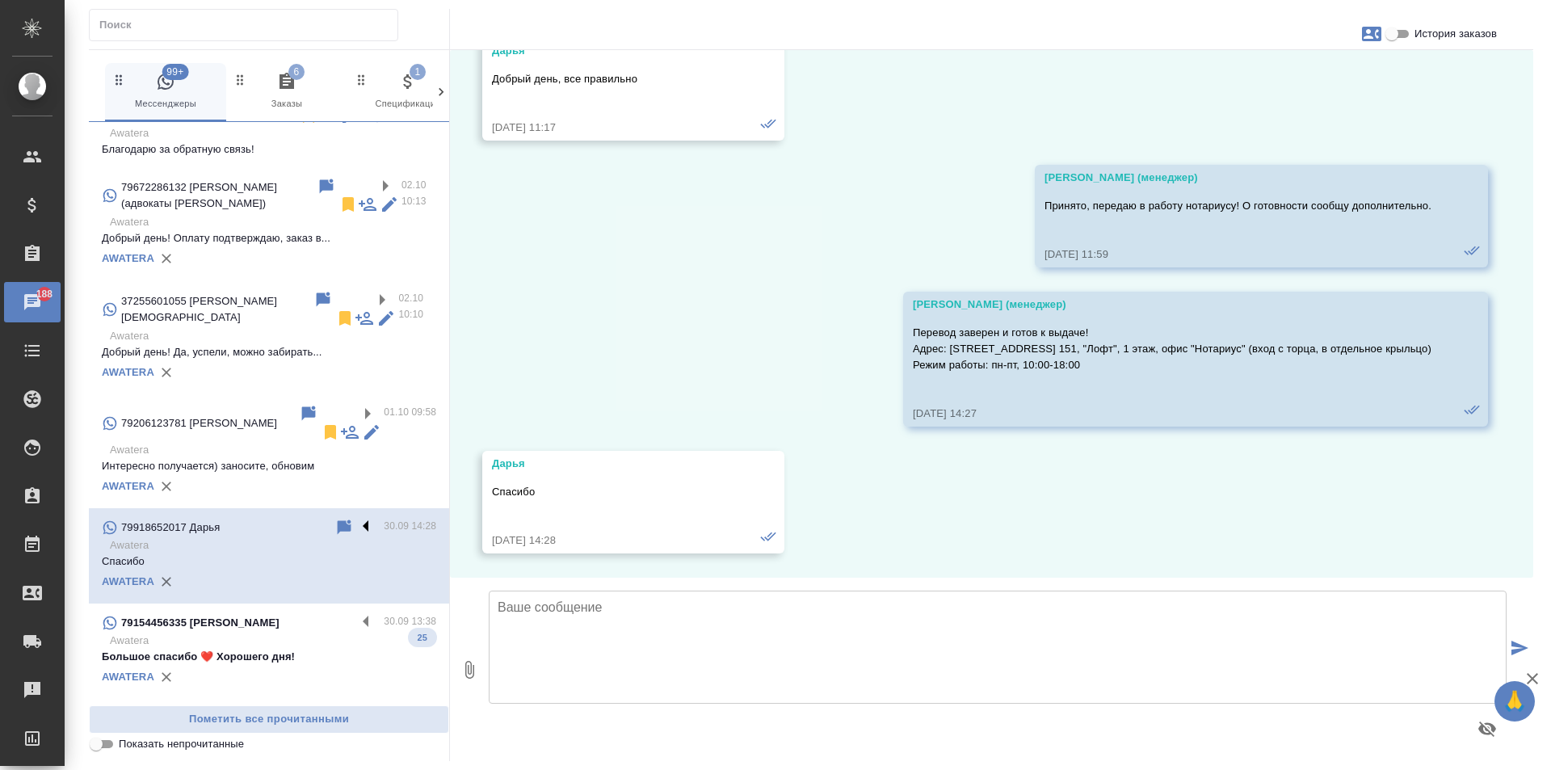
click at [356, 518] on label at bounding box center [369, 527] width 27 height 19
click at [0, 0] on input "checkbox" at bounding box center [0, 0] width 0 height 0
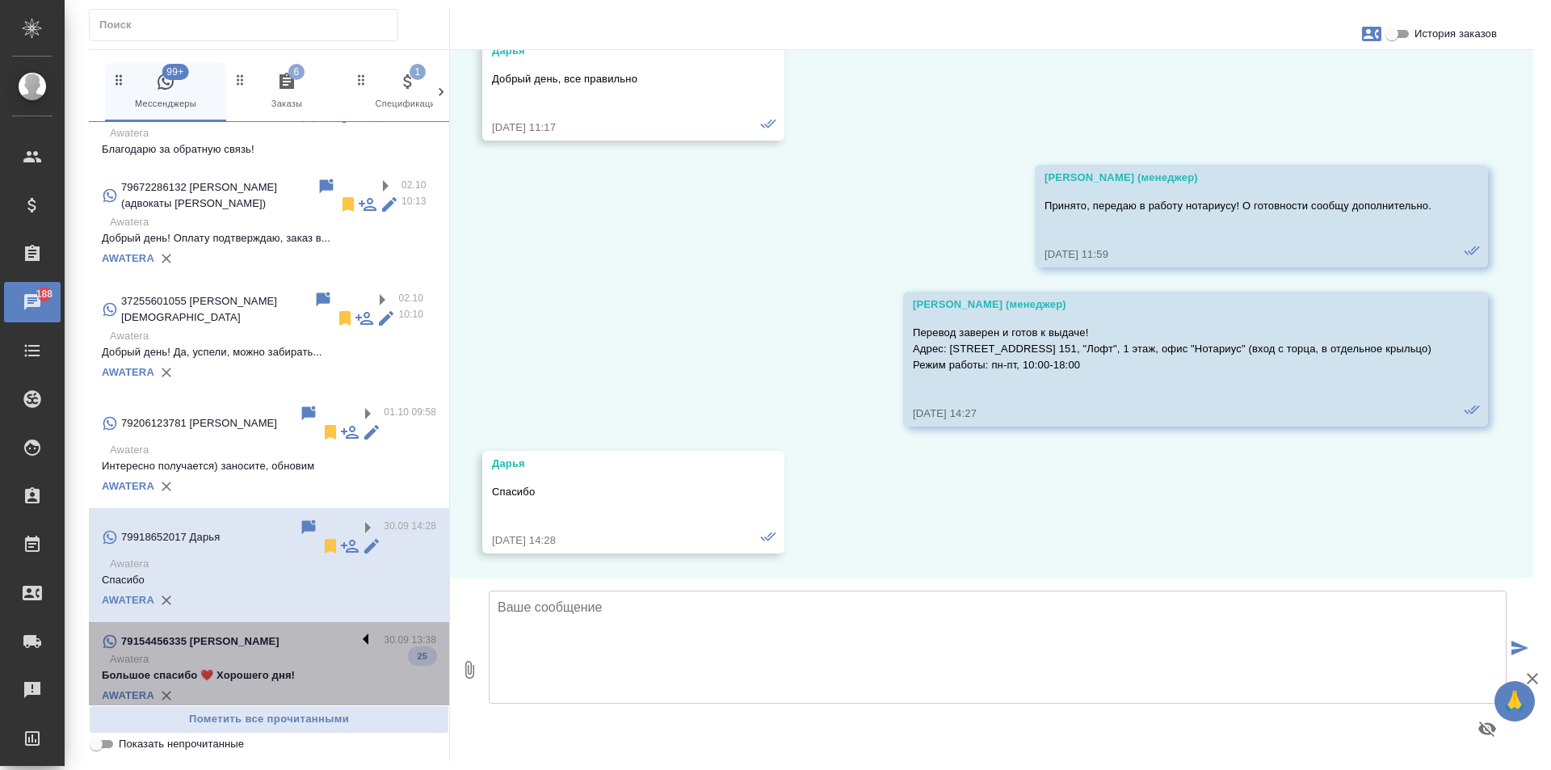
click at [356, 632] on label at bounding box center [369, 641] width 27 height 19
click at [0, 0] on input "checkbox" at bounding box center [0, 0] width 0 height 0
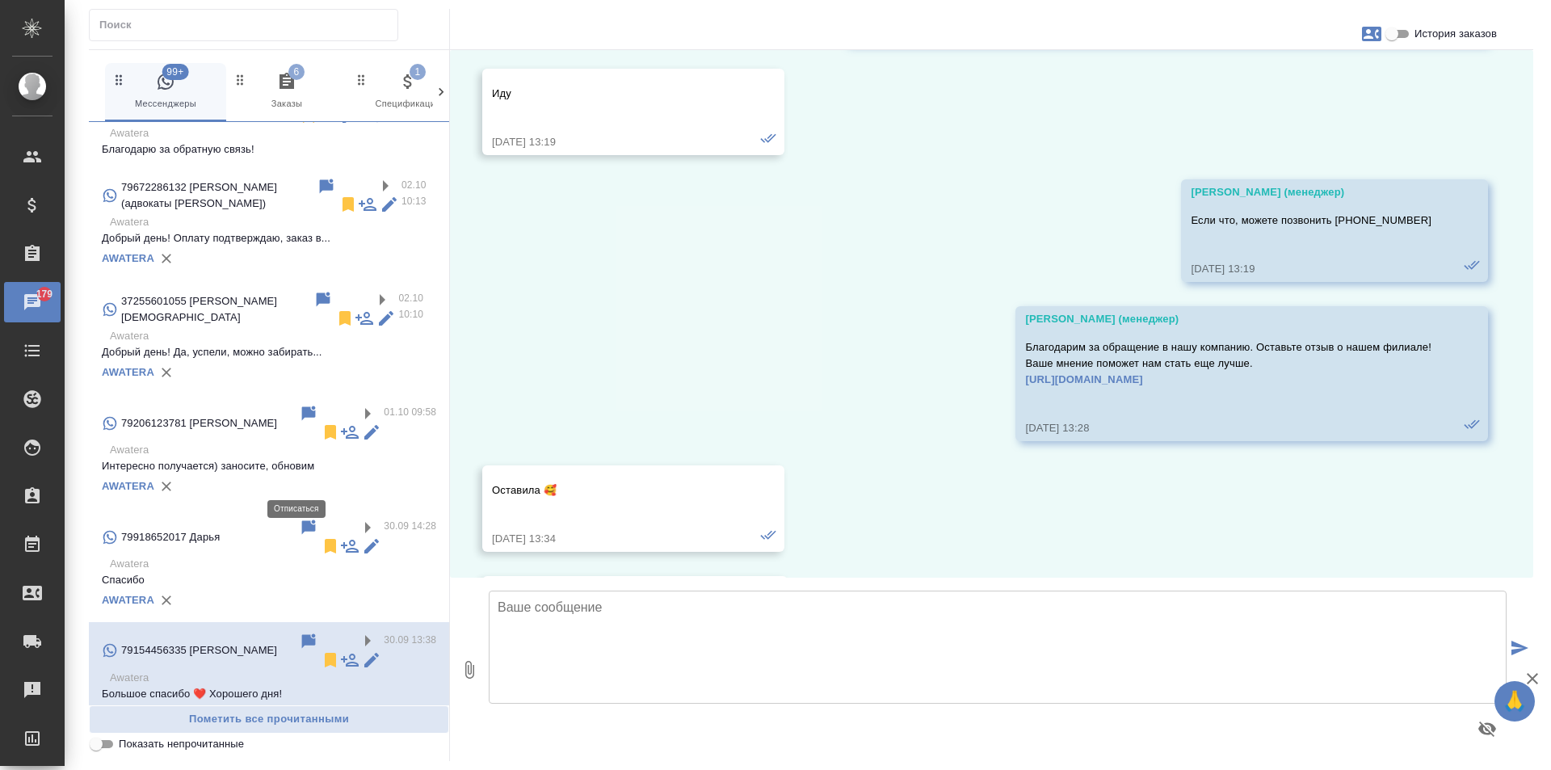
scroll to position [5852, 0]
click at [321, 650] on icon at bounding box center [330, 659] width 19 height 19
click at [356, 746] on label at bounding box center [369, 755] width 27 height 19
click at [0, 0] on input "checkbox" at bounding box center [0, 0] width 0 height 0
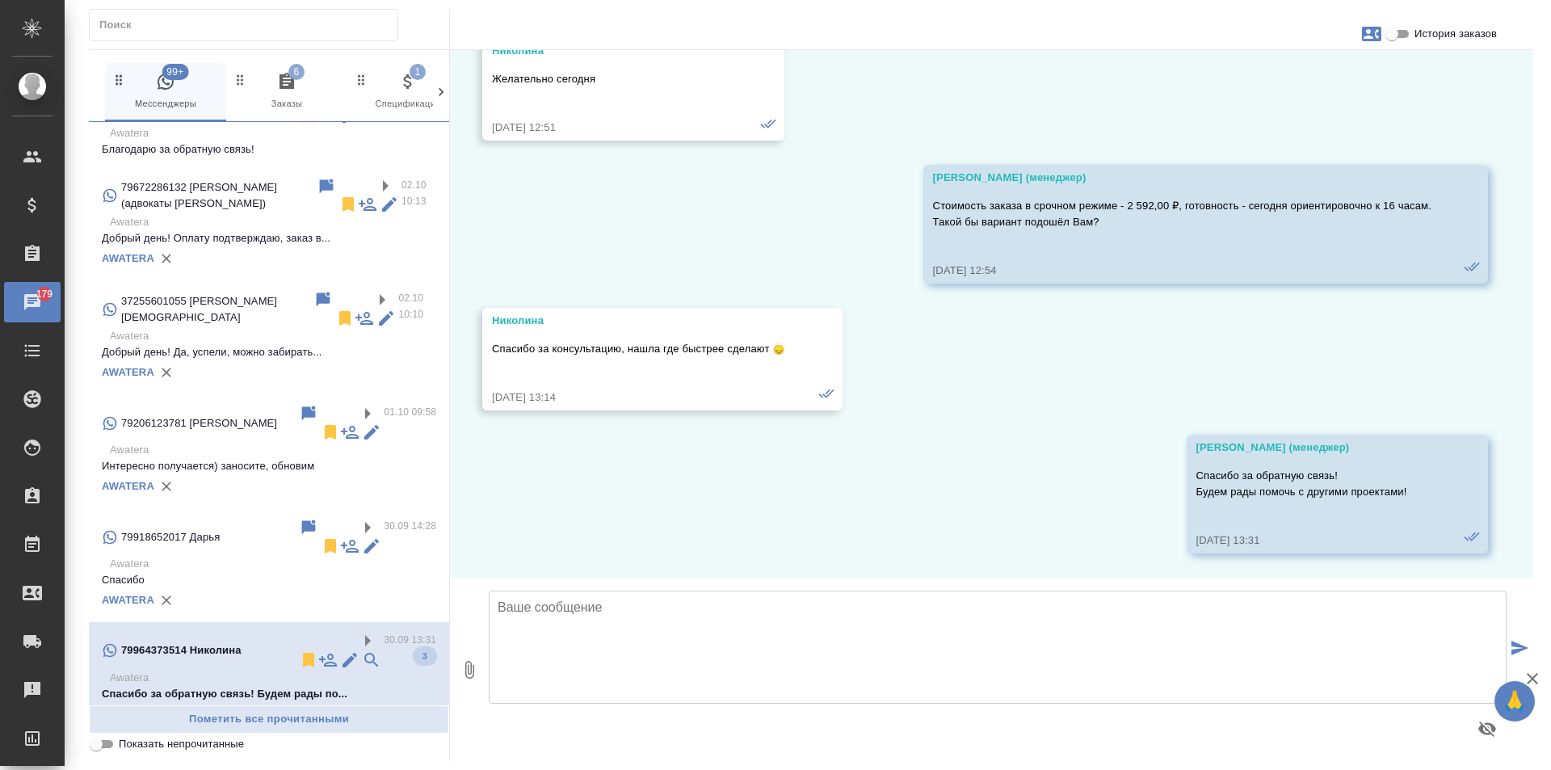
scroll to position [2445, 0]
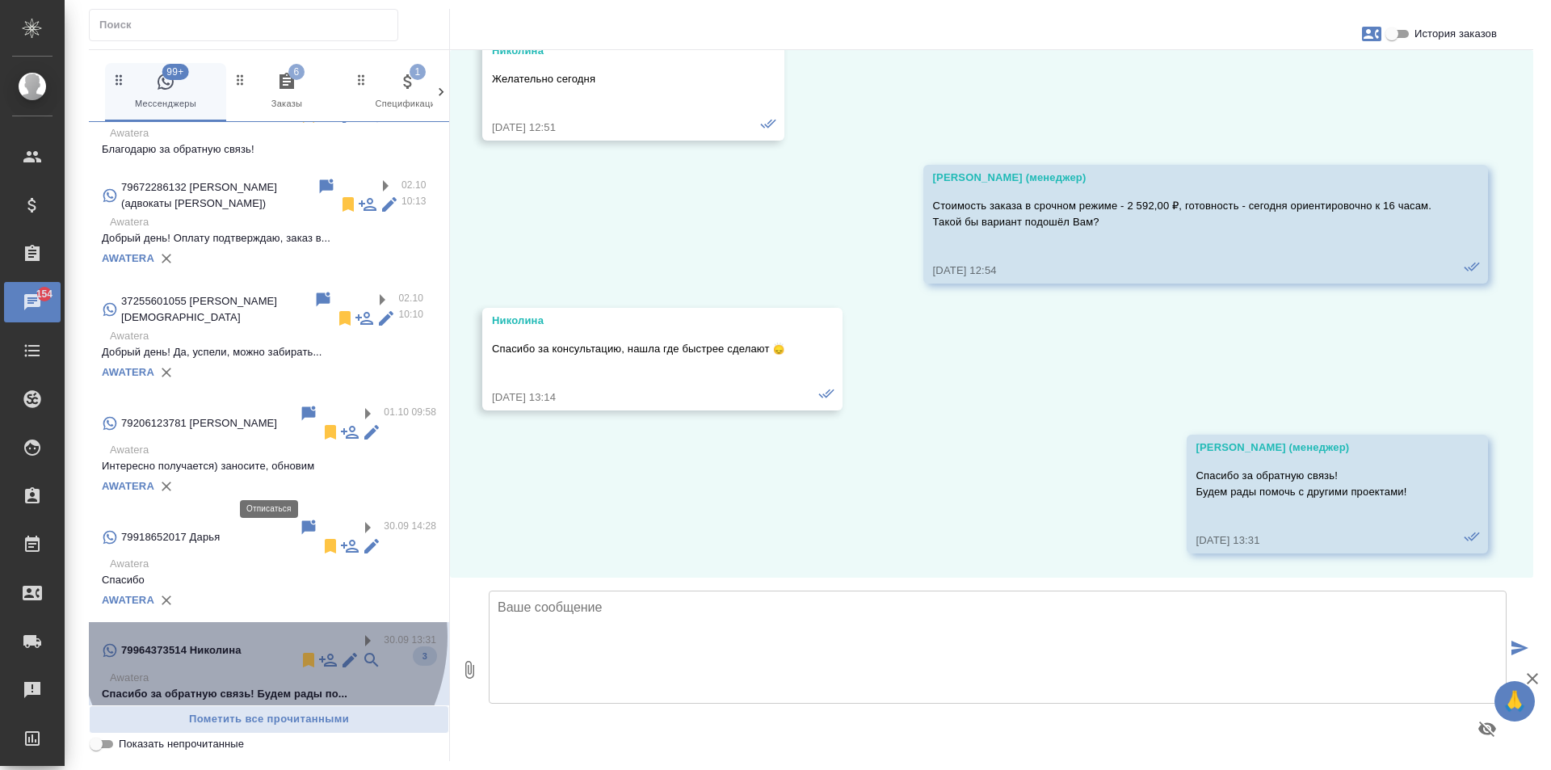
click at [299, 650] on icon at bounding box center [308, 659] width 19 height 19
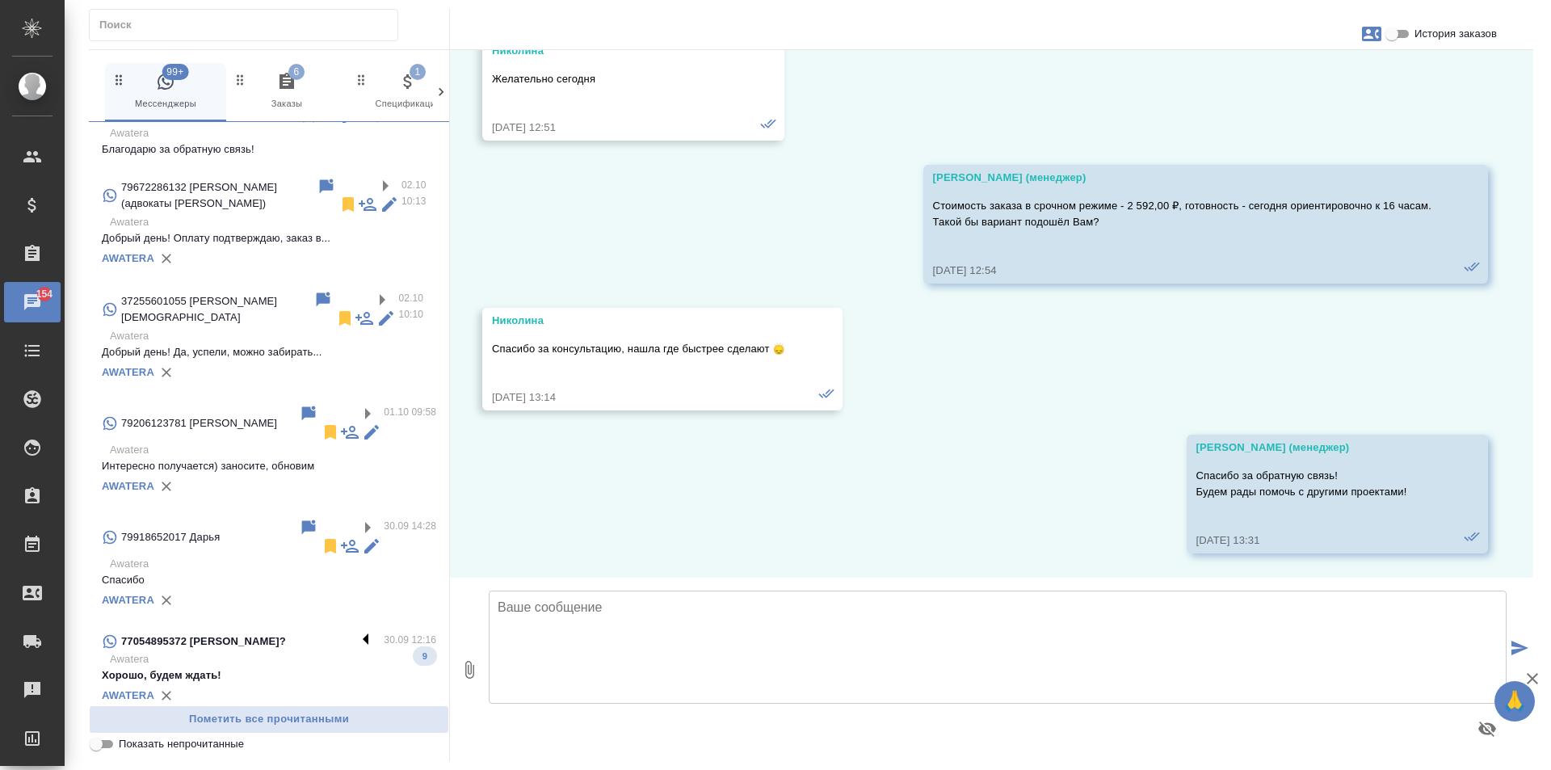
click at [356, 632] on label at bounding box center [369, 641] width 27 height 19
click at [0, 0] on input "checkbox" at bounding box center [0, 0] width 0 height 0
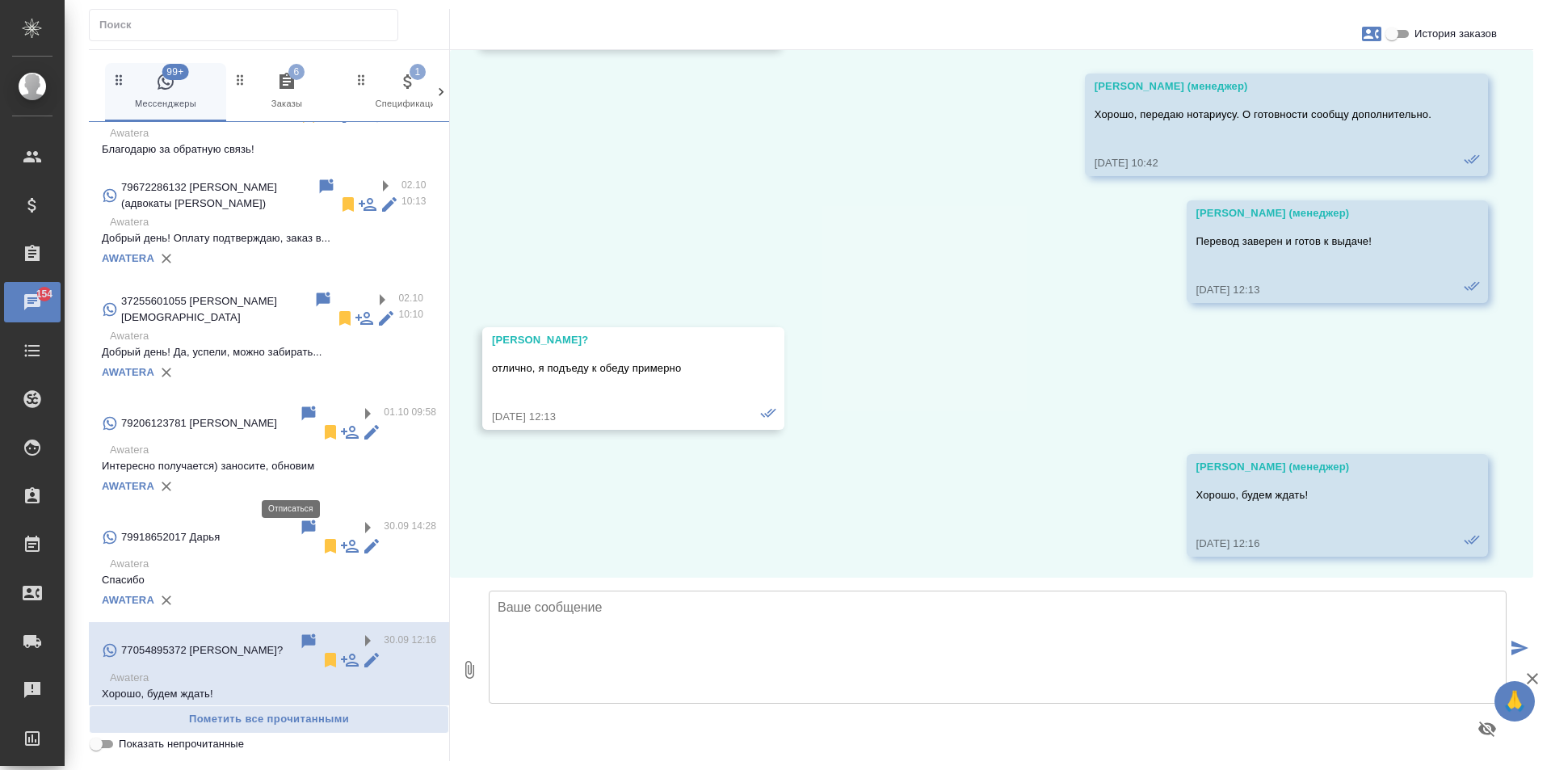
scroll to position [2930, 0]
click at [356, 746] on label at bounding box center [369, 755] width 27 height 19
click at [0, 0] on input "checkbox" at bounding box center [0, 0] width 0 height 0
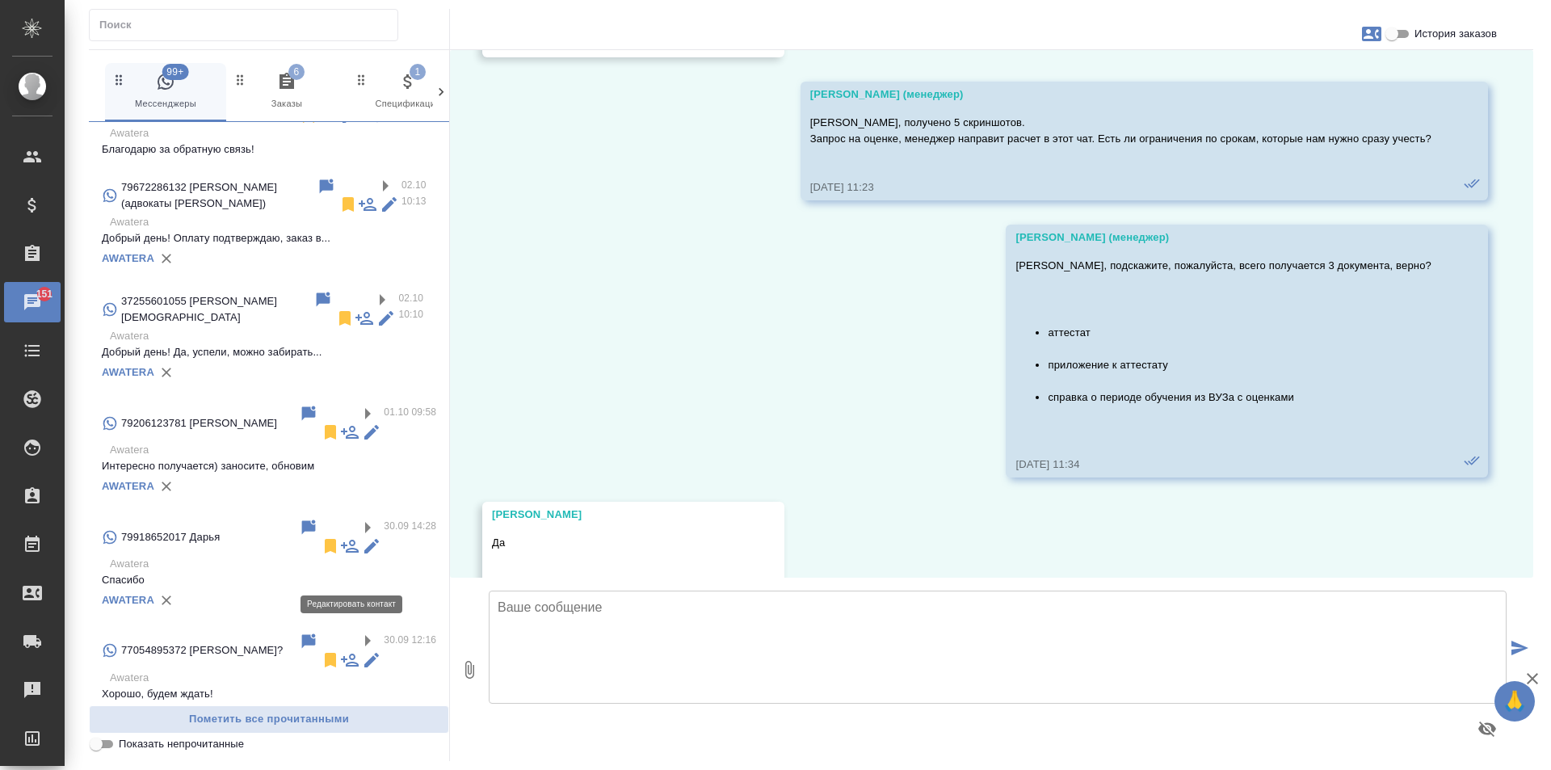
scroll to position [3181, 0]
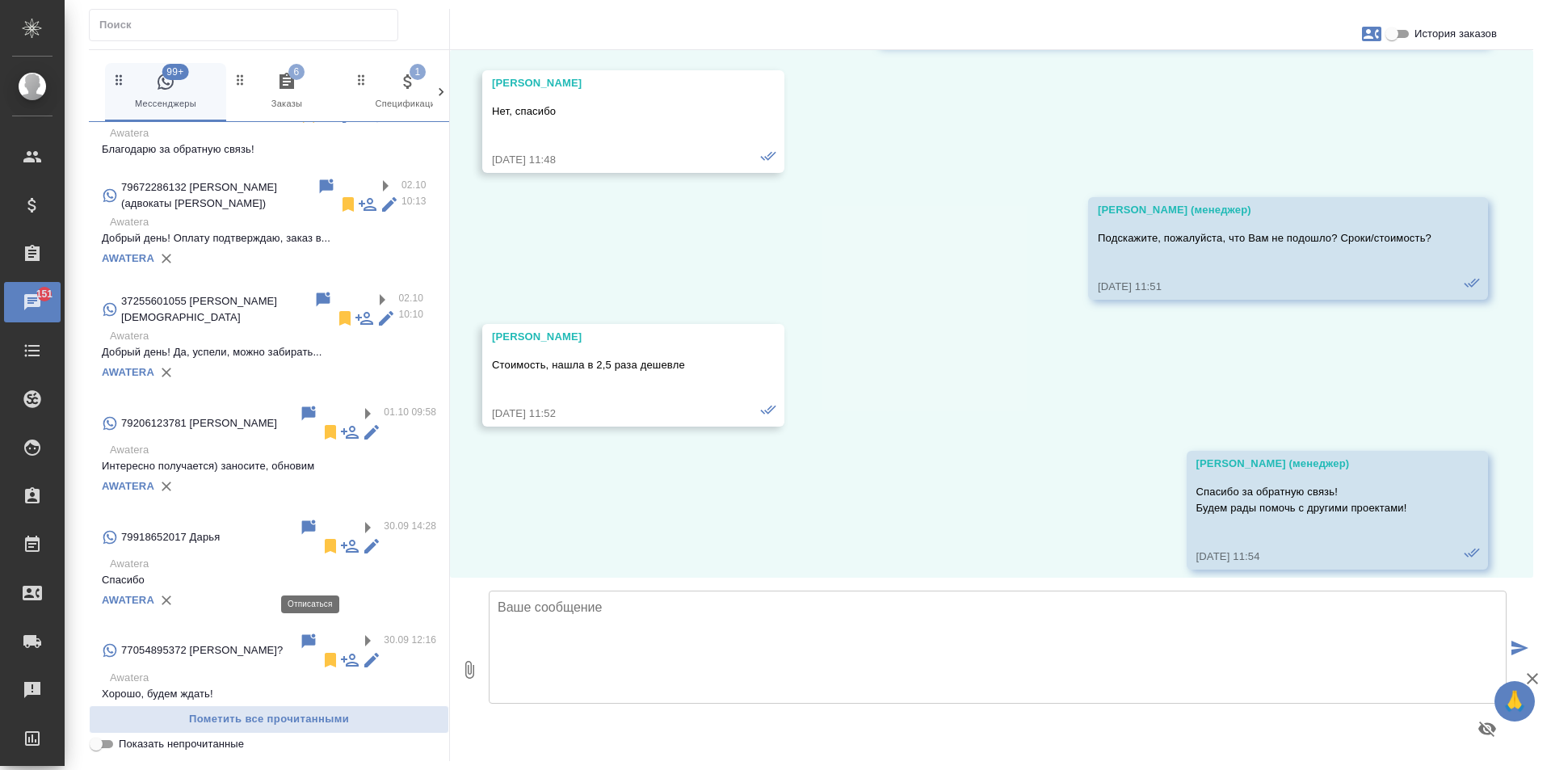
click at [321, 764] on icon at bounding box center [330, 773] width 19 height 19
click at [356, 746] on label at bounding box center [369, 755] width 27 height 19
click at [0, 0] on input "checkbox" at bounding box center [0, 0] width 0 height 0
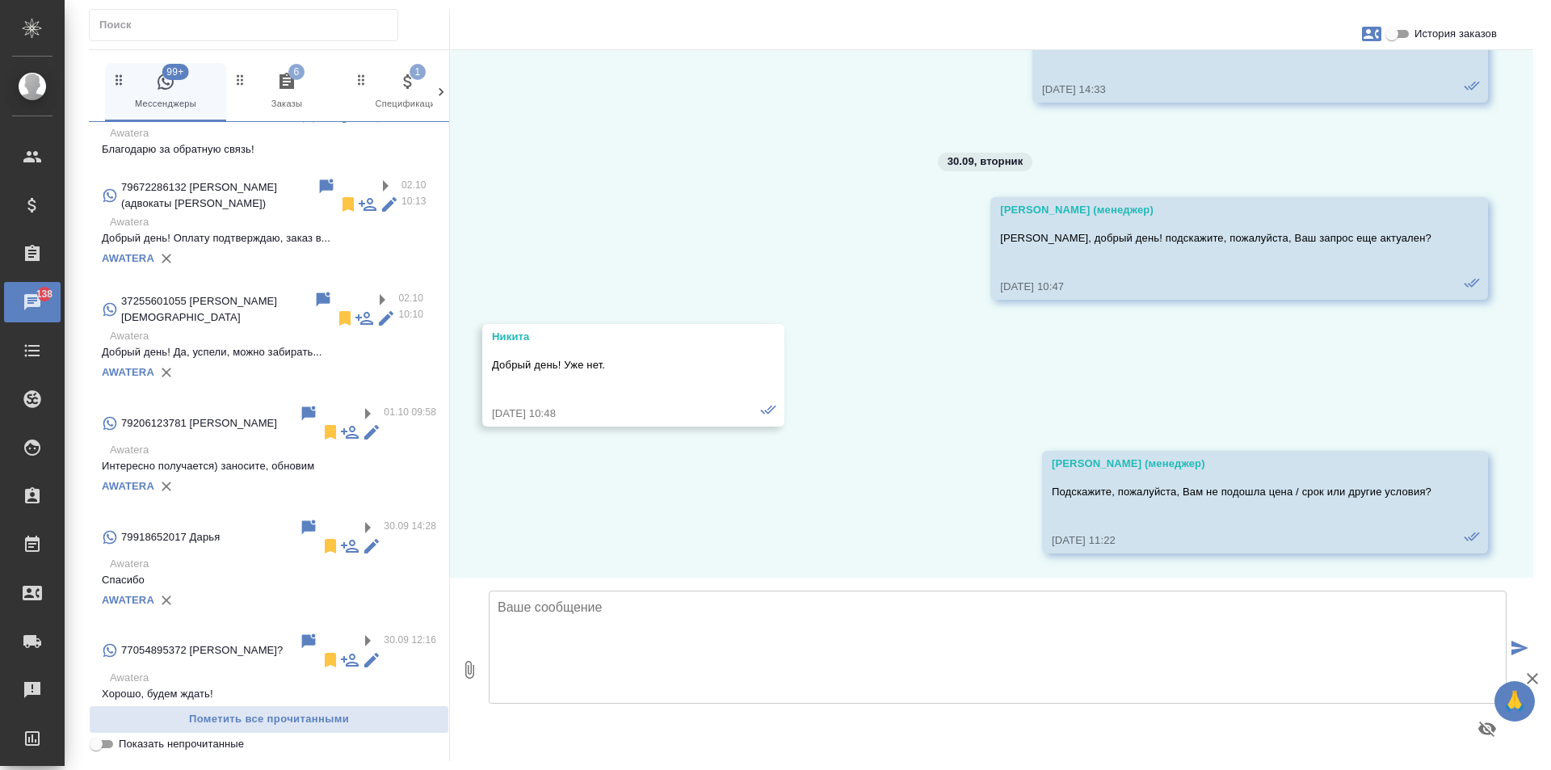
scroll to position [1628, 0]
click at [325, 767] on icon at bounding box center [330, 774] width 11 height 15
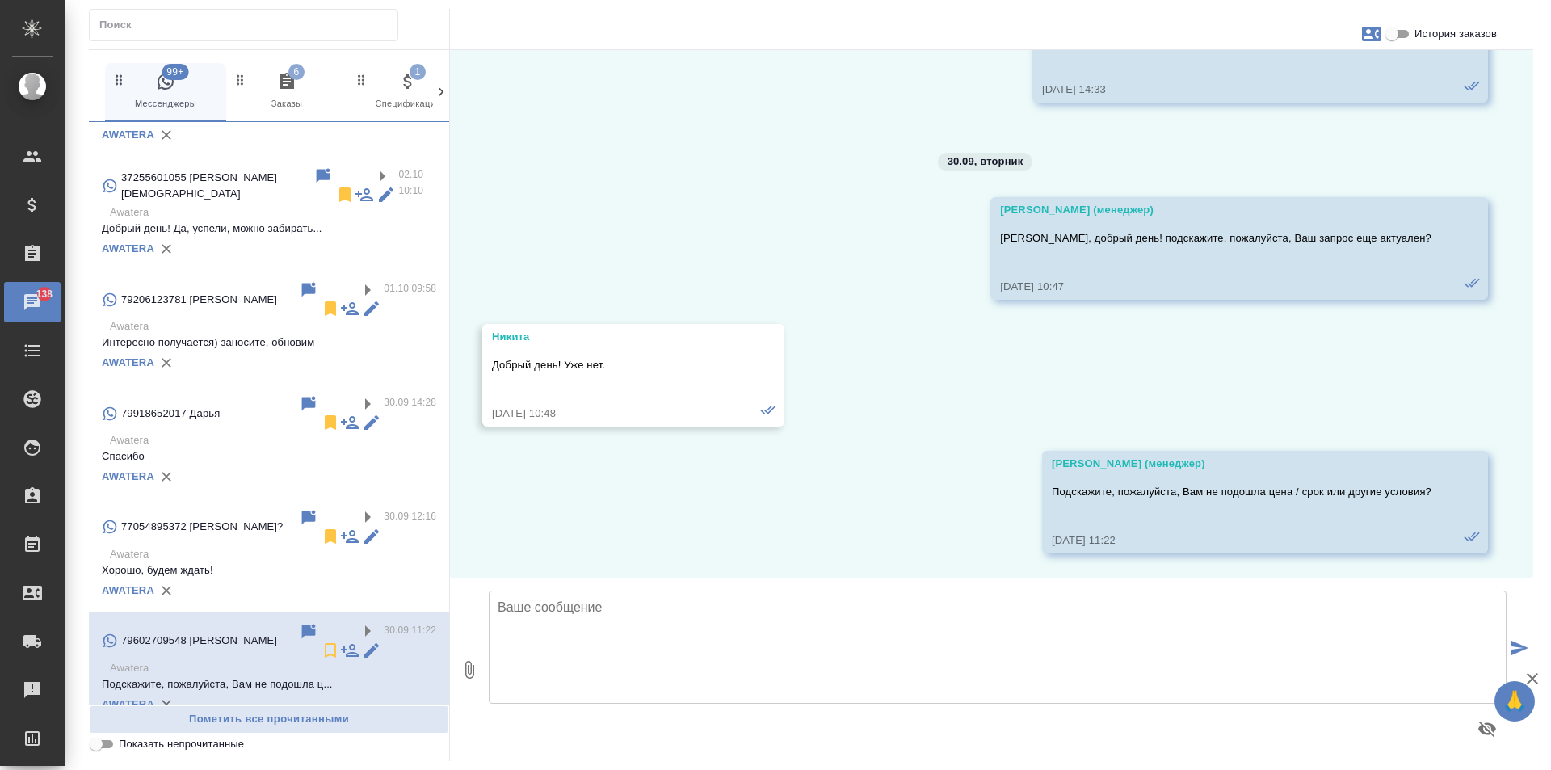
scroll to position [1116, 0]
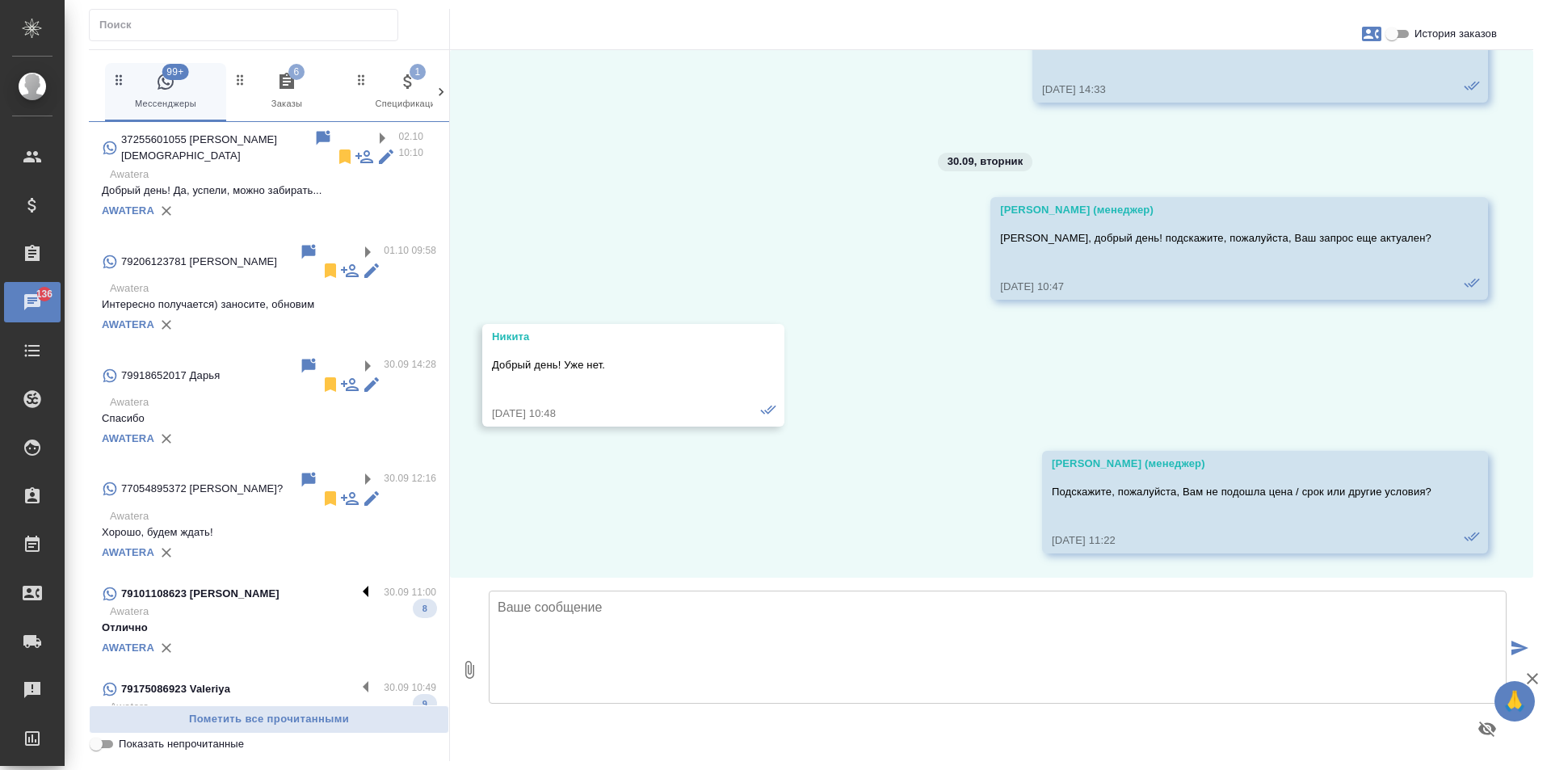
click at [356, 584] on label at bounding box center [369, 593] width 27 height 19
click at [0, 0] on input "checkbox" at bounding box center [0, 0] width 0 height 0
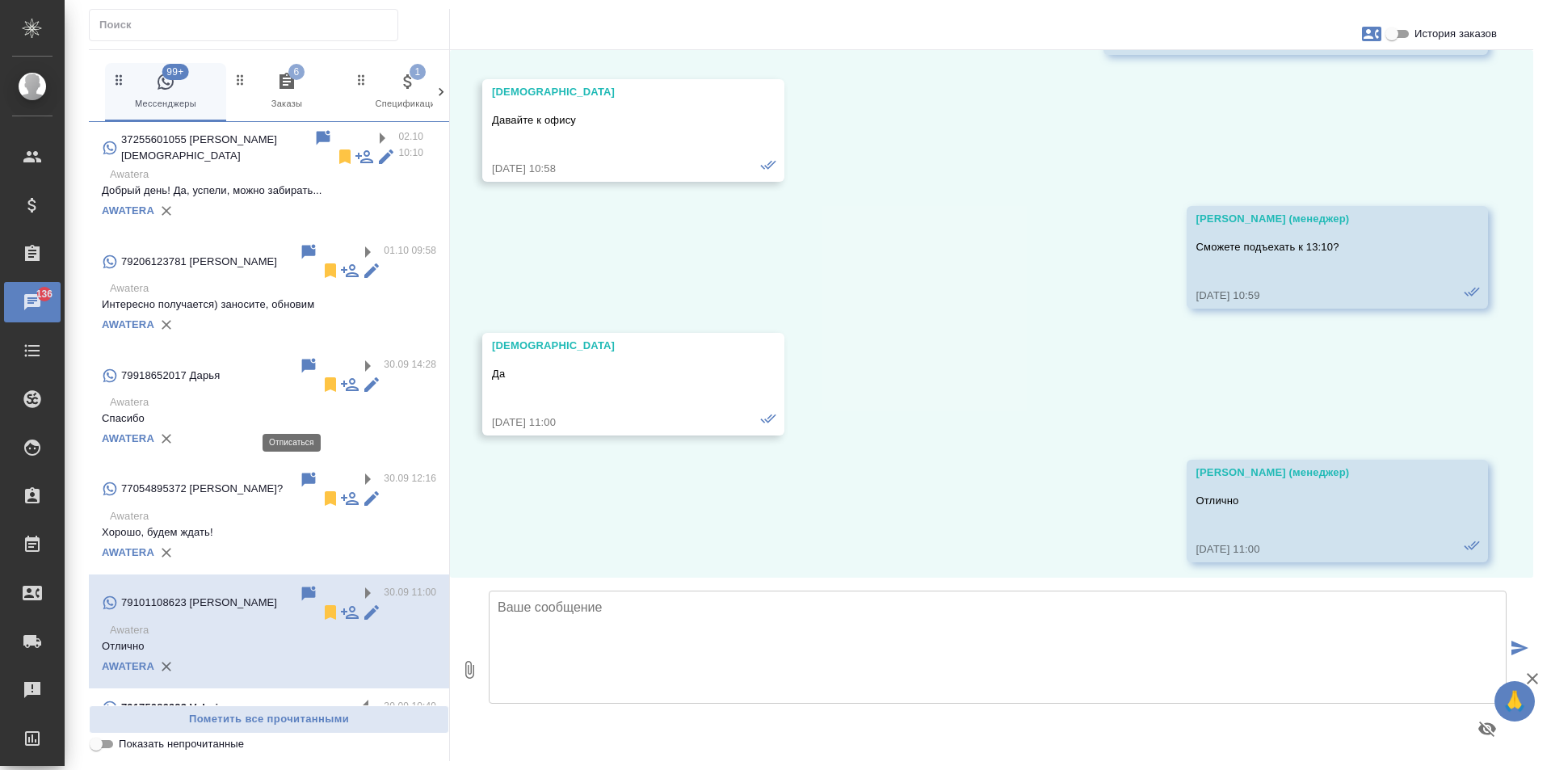
scroll to position [2023, 0]
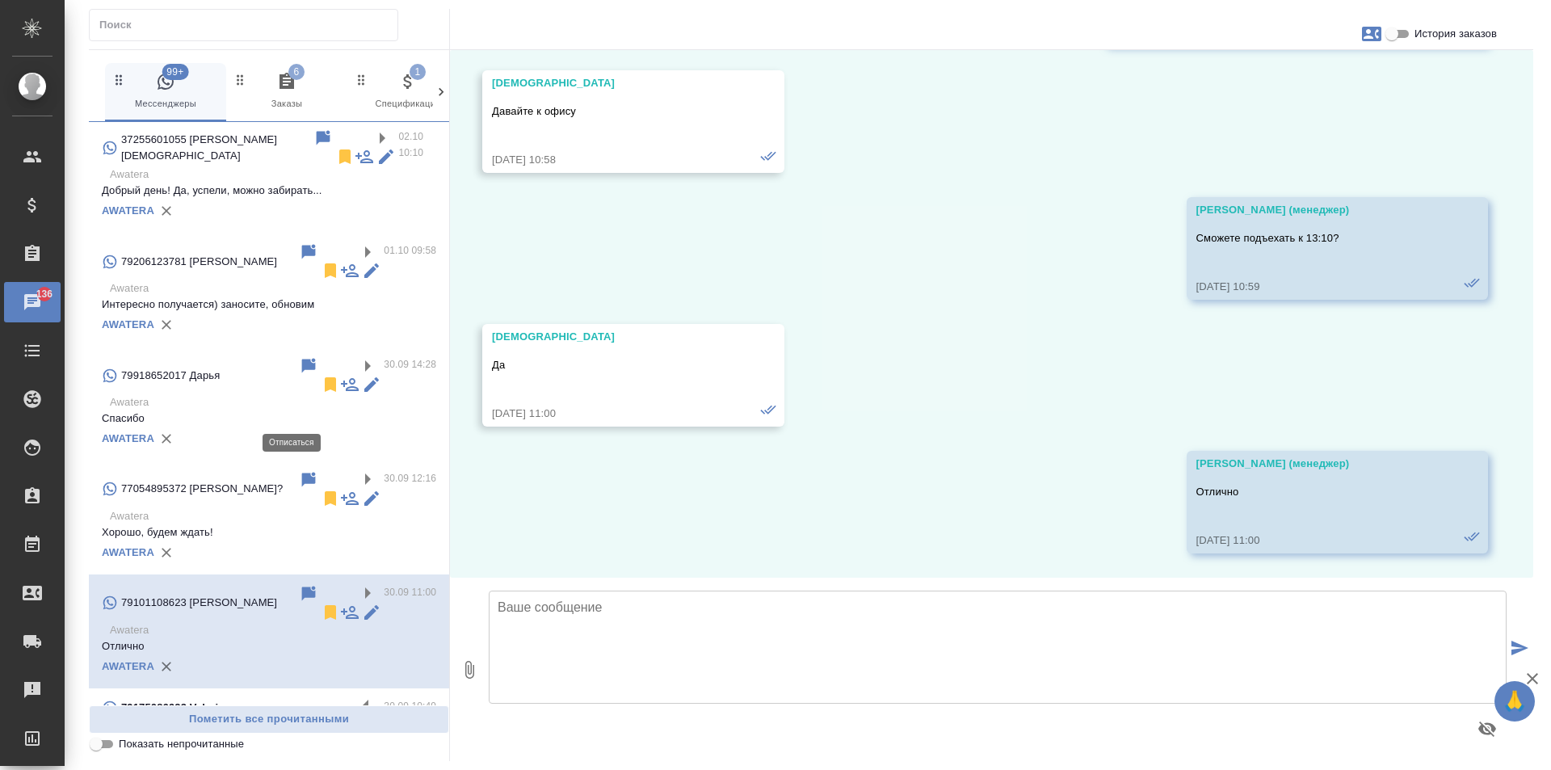
click at [321, 603] on icon at bounding box center [330, 612] width 19 height 19
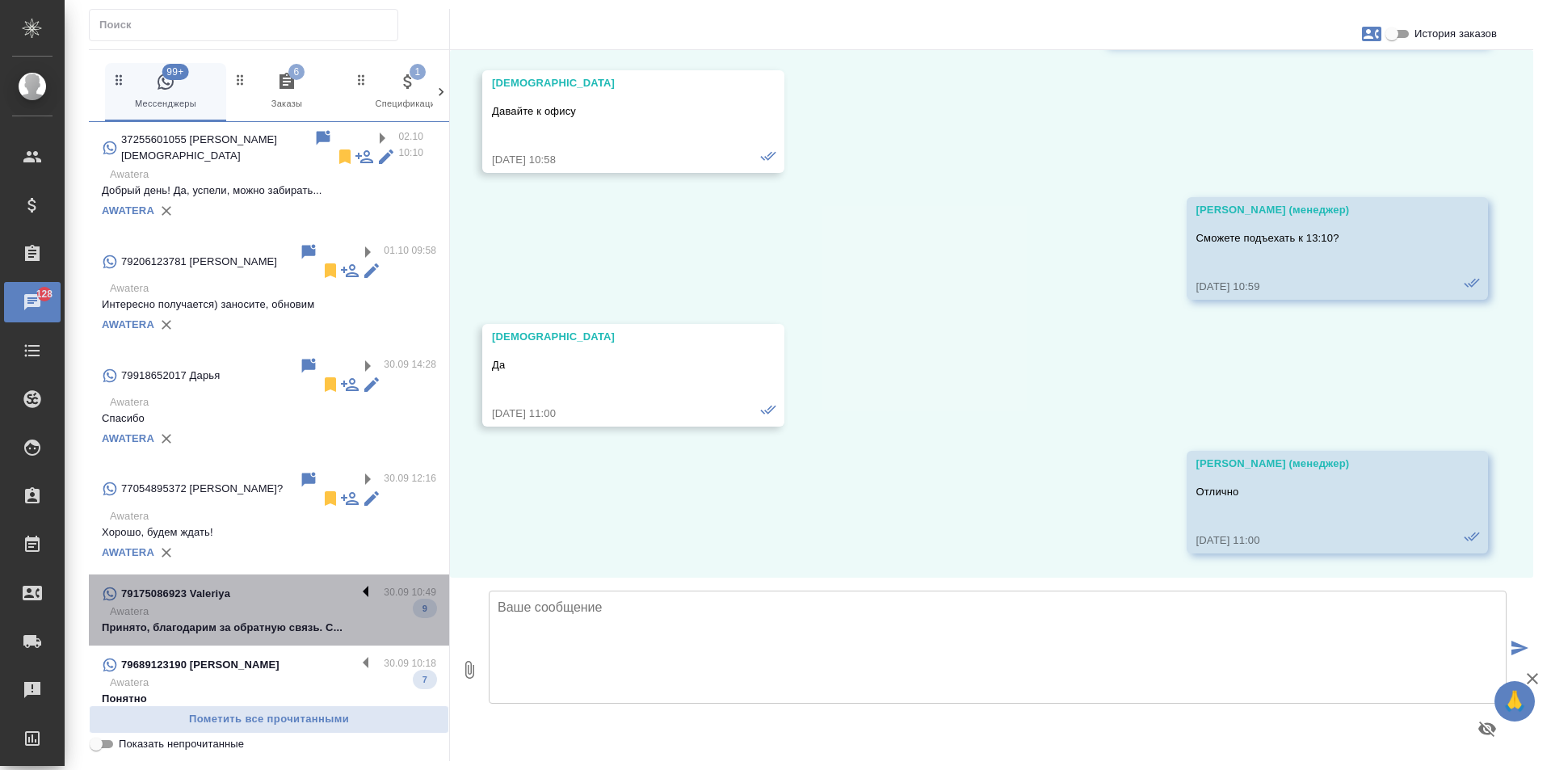
click at [356, 584] on label at bounding box center [369, 593] width 27 height 19
click at [0, 0] on input "checkbox" at bounding box center [0, 0] width 0 height 0
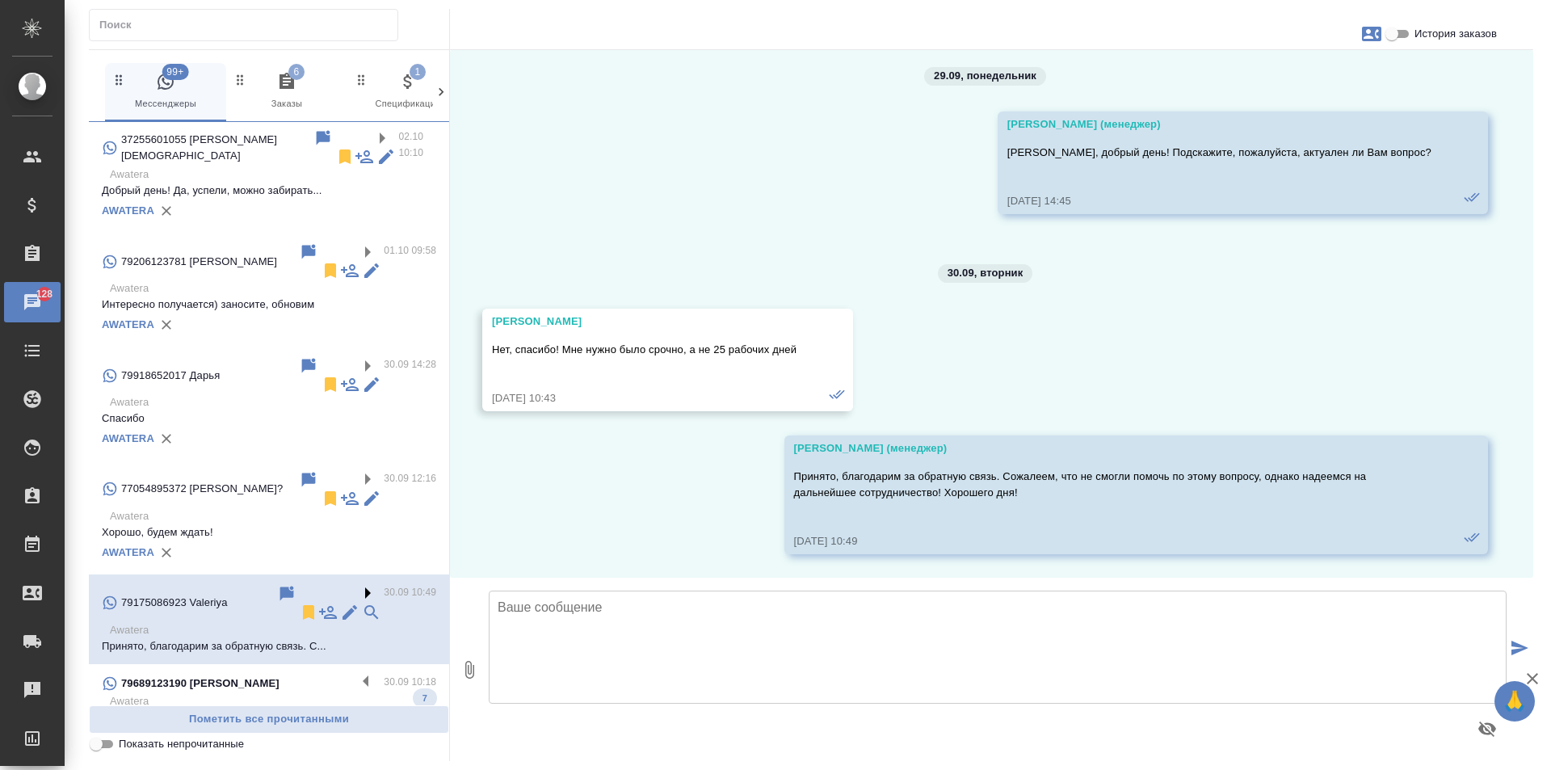
scroll to position [2452, 0]
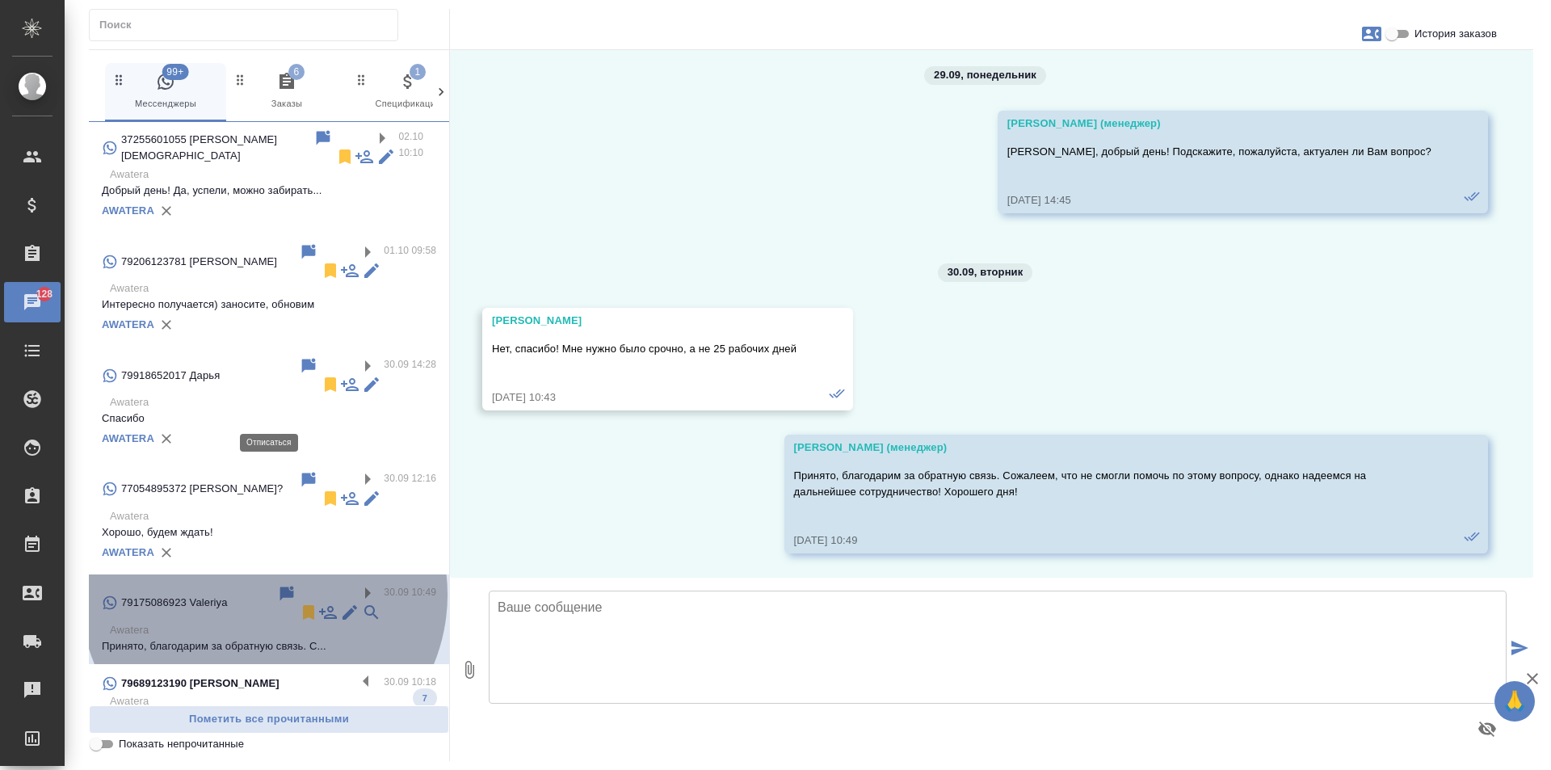
click at [303, 605] on icon at bounding box center [308, 612] width 11 height 15
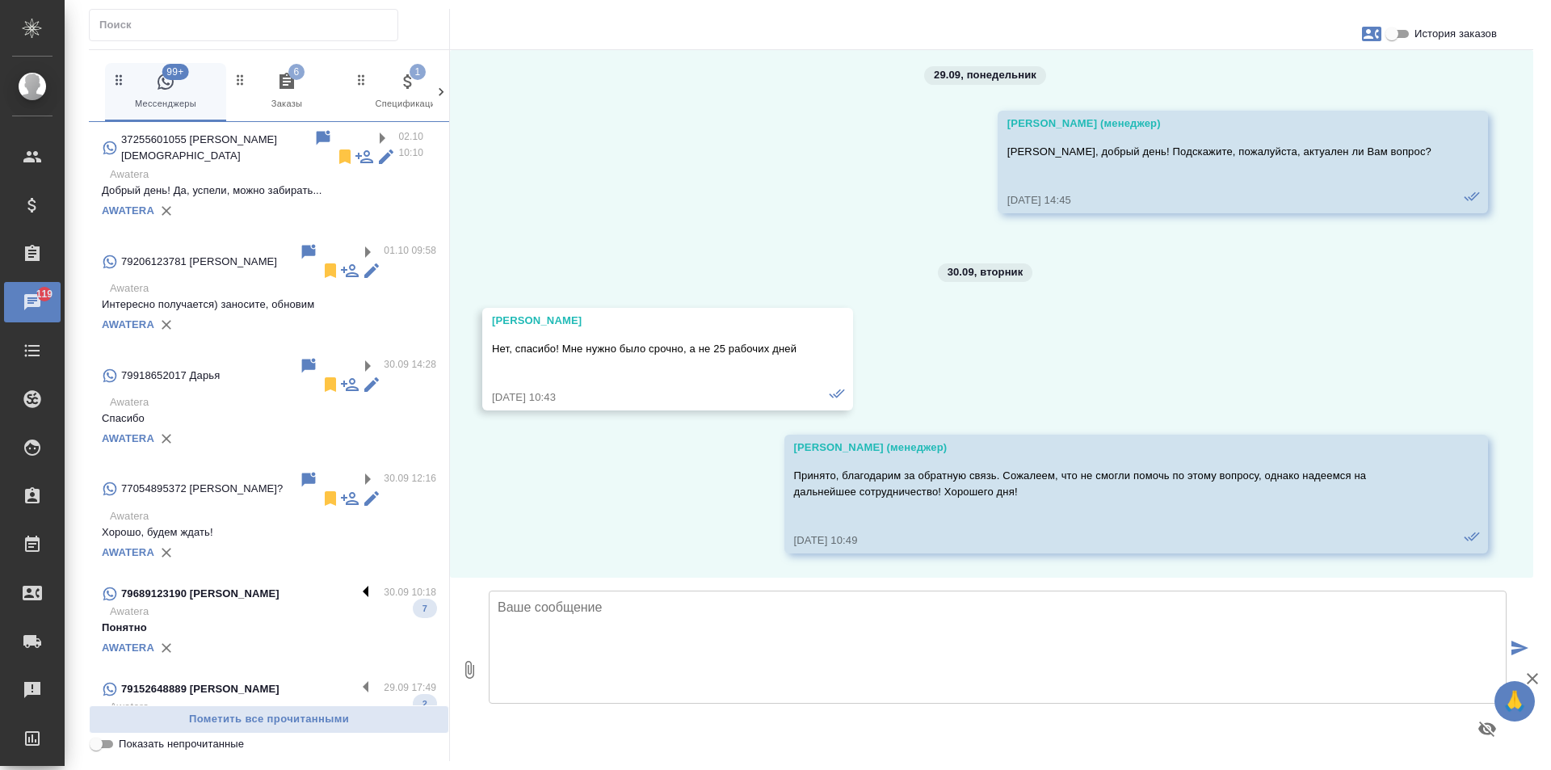
click at [356, 584] on label at bounding box center [369, 593] width 27 height 19
click at [0, 0] on input "checkbox" at bounding box center [0, 0] width 0 height 0
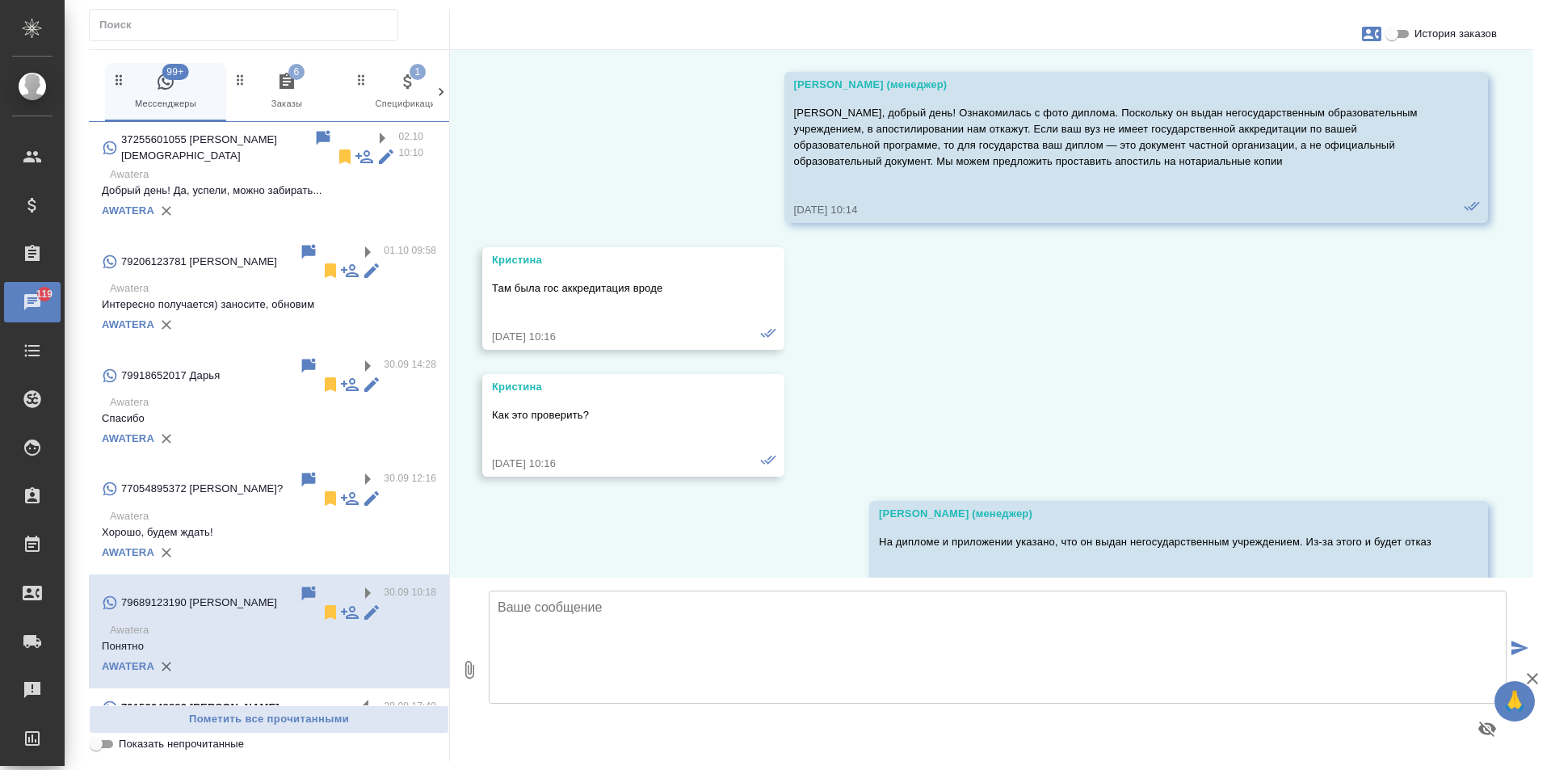
scroll to position [1032, 0]
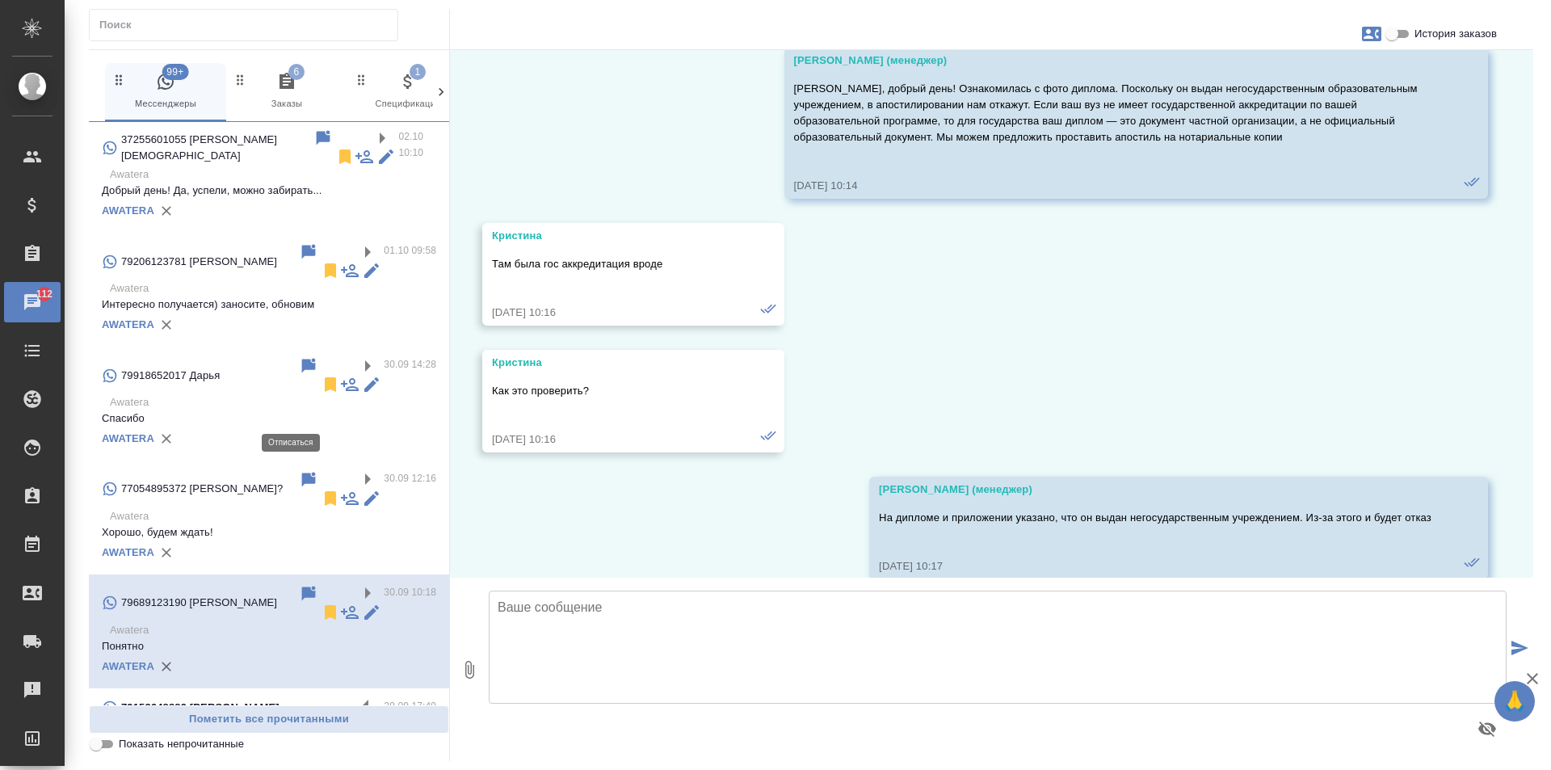
click at [325, 605] on icon at bounding box center [330, 612] width 11 height 15
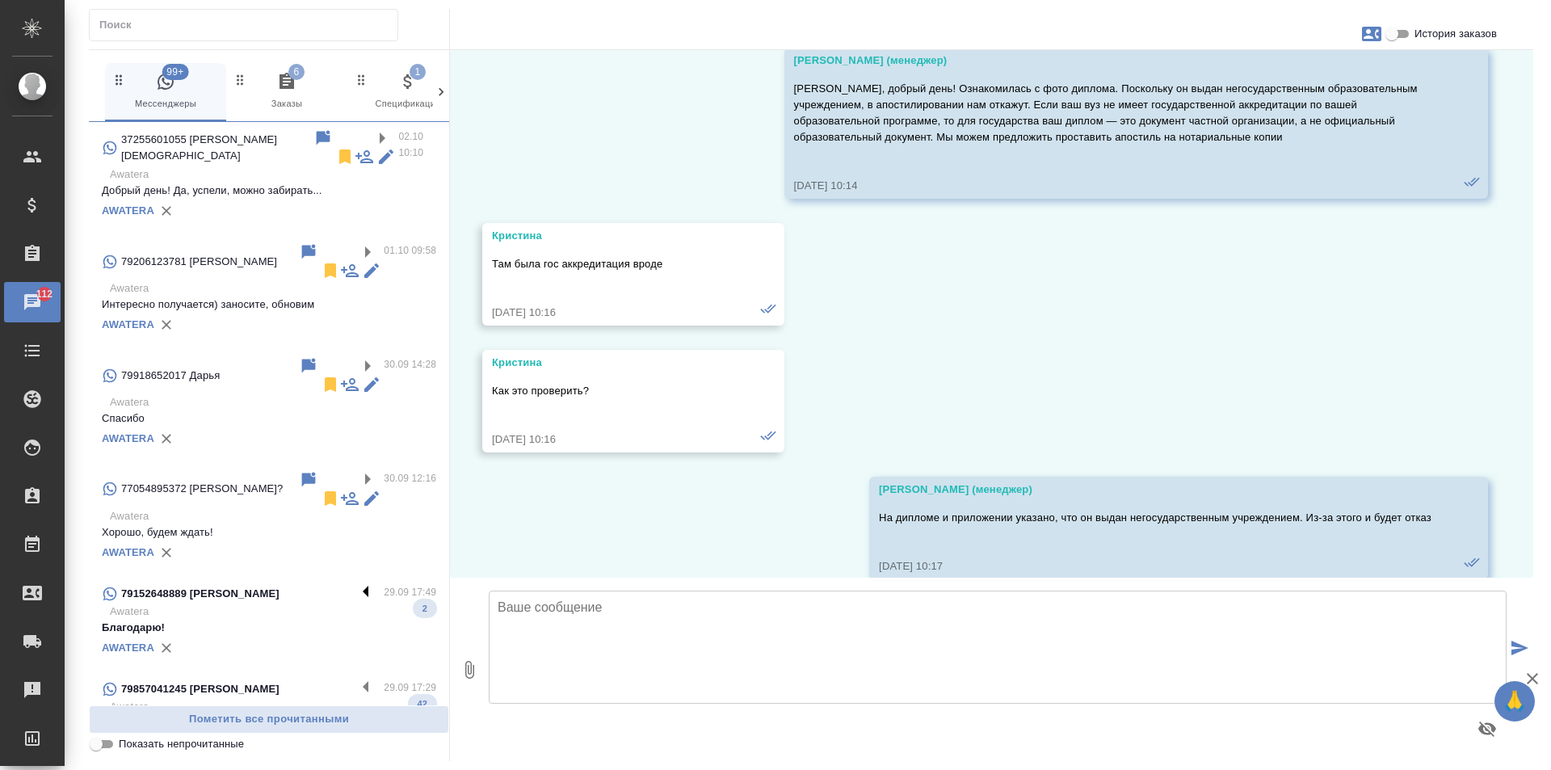
click at [356, 584] on label at bounding box center [369, 593] width 27 height 19
click at [0, 0] on input "checkbox" at bounding box center [0, 0] width 0 height 0
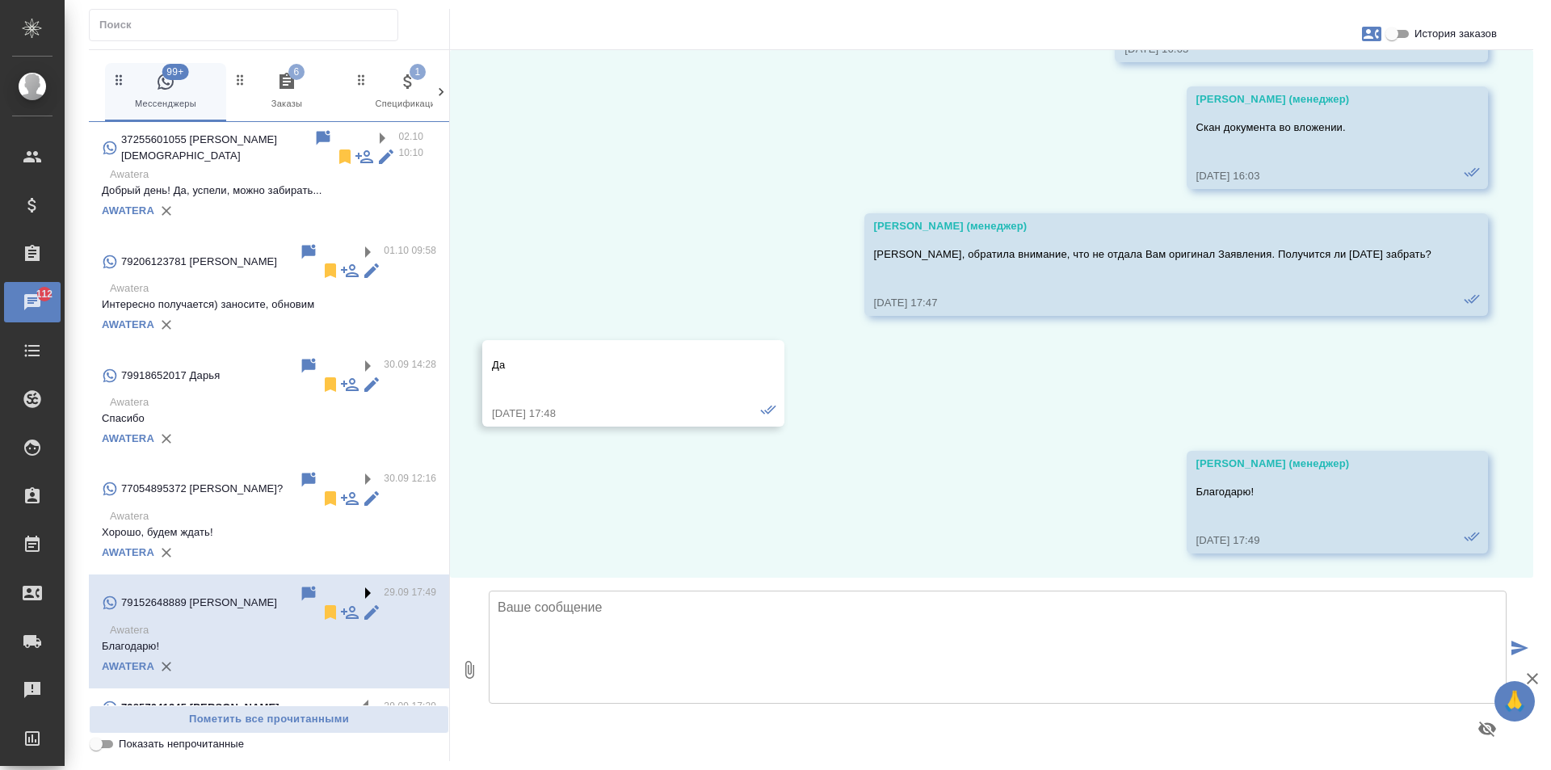
scroll to position [414, 0]
click at [356, 698] on label at bounding box center [369, 707] width 27 height 19
click at [0, 0] on input "checkbox" at bounding box center [0, 0] width 0 height 0
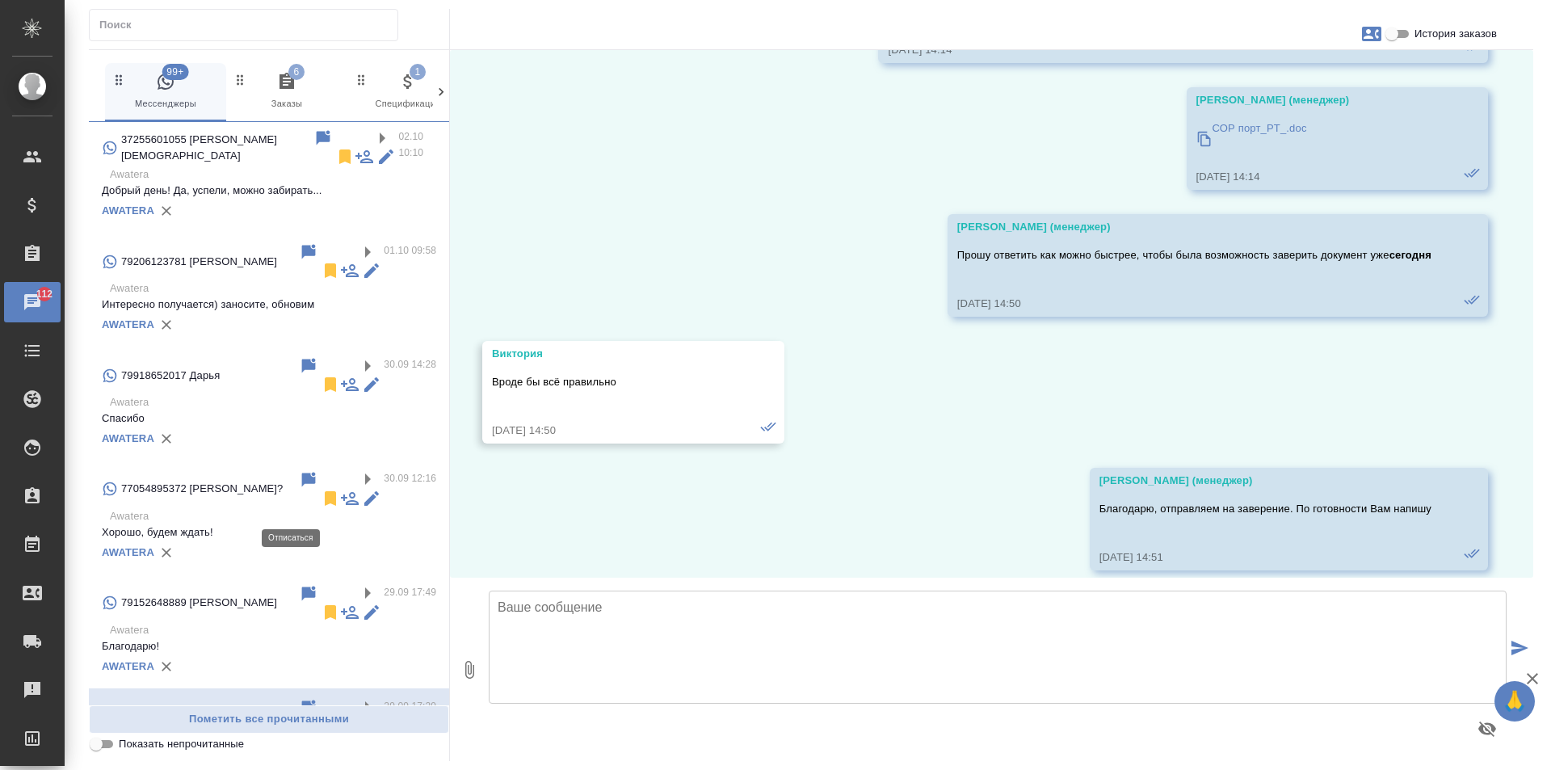
scroll to position [7630, 0]
click at [325, 719] on icon at bounding box center [330, 726] width 11 height 15
click at [356, 698] on label at bounding box center [369, 707] width 27 height 19
click at [0, 0] on input "checkbox" at bounding box center [0, 0] width 0 height 0
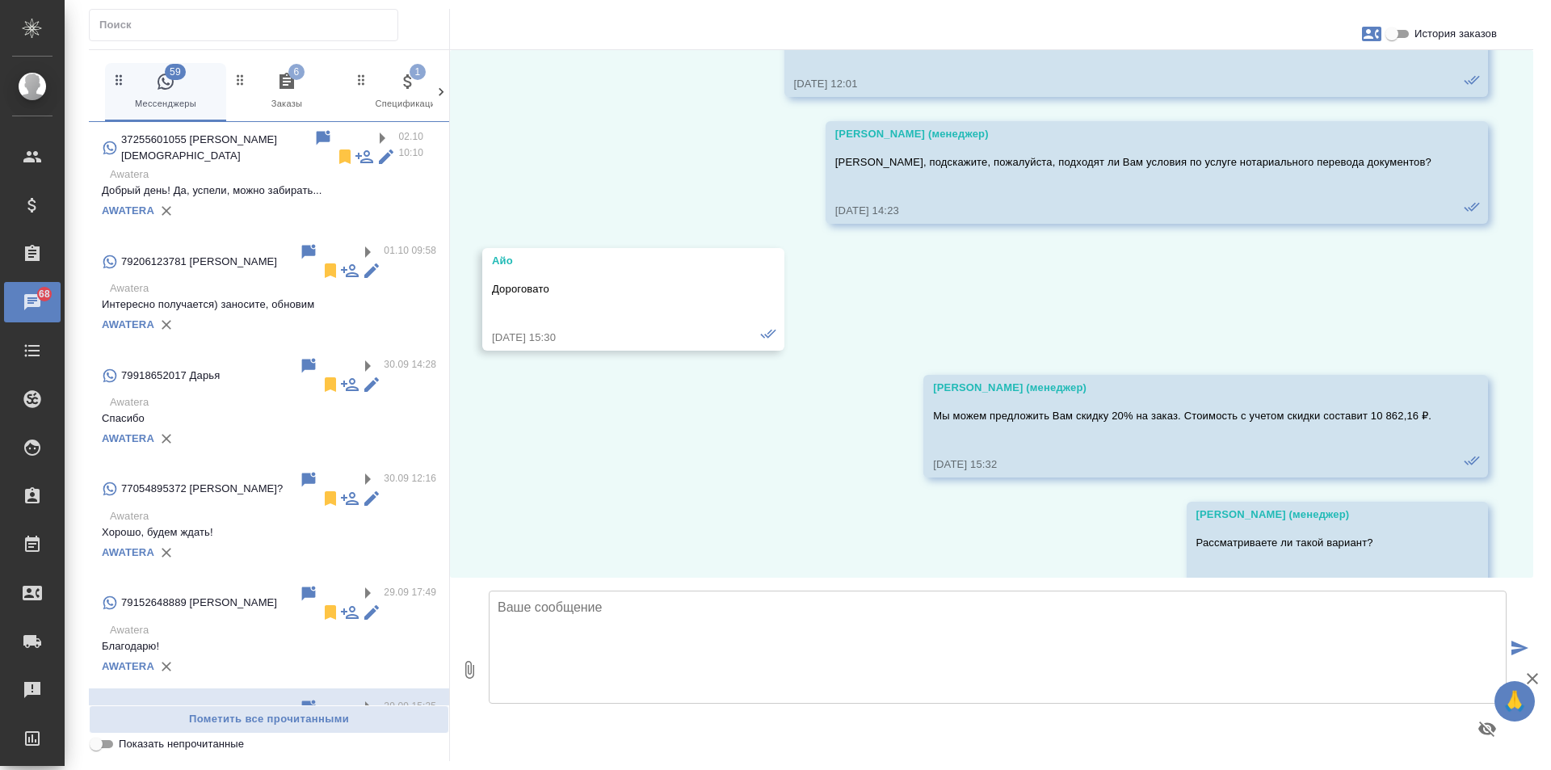
scroll to position [2032, 0]
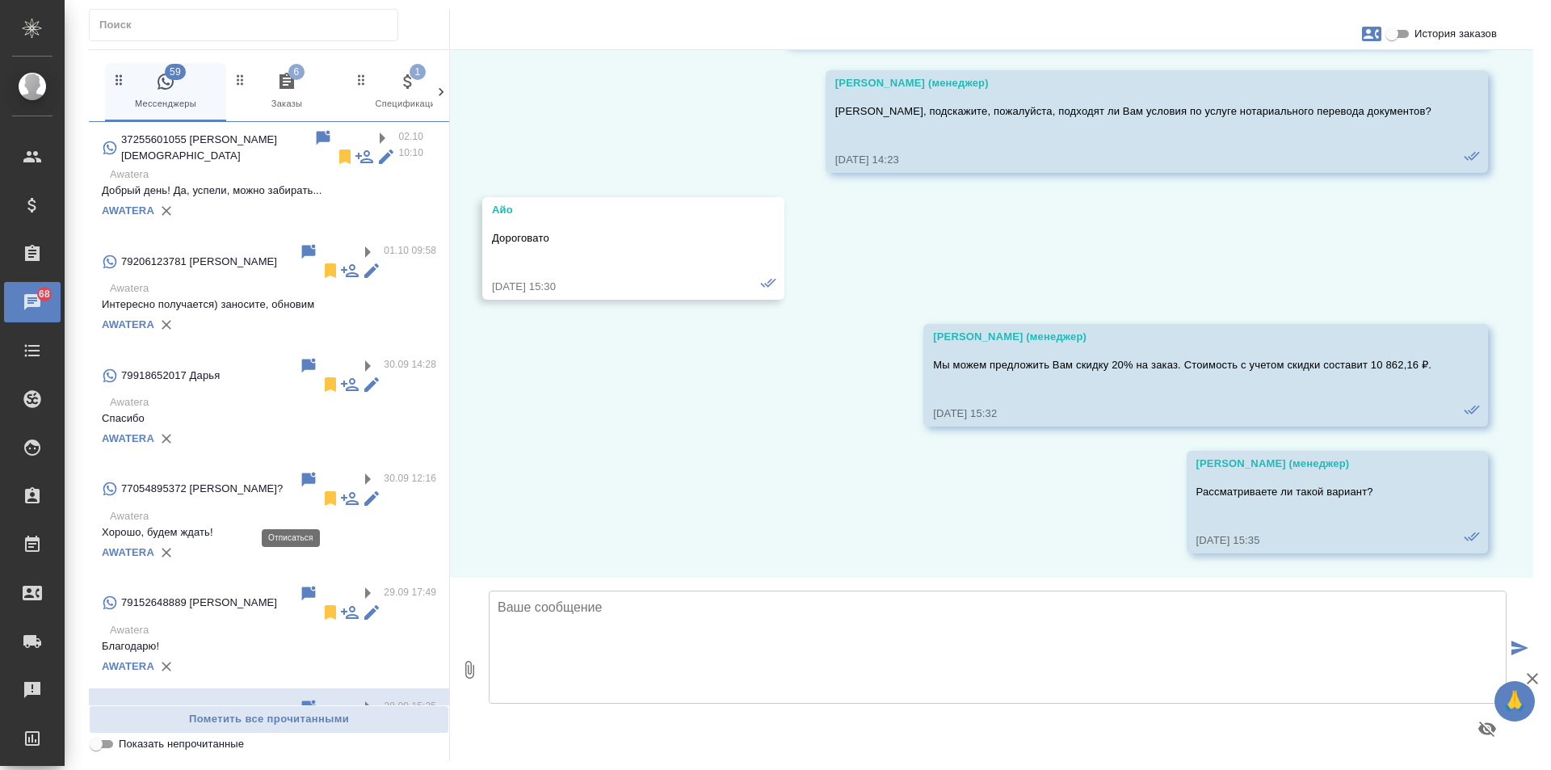
click at [325, 719] on icon at bounding box center [330, 726] width 11 height 15
click at [356, 698] on label at bounding box center [369, 707] width 27 height 19
click at [0, 0] on input "checkbox" at bounding box center [0, 0] width 0 height 0
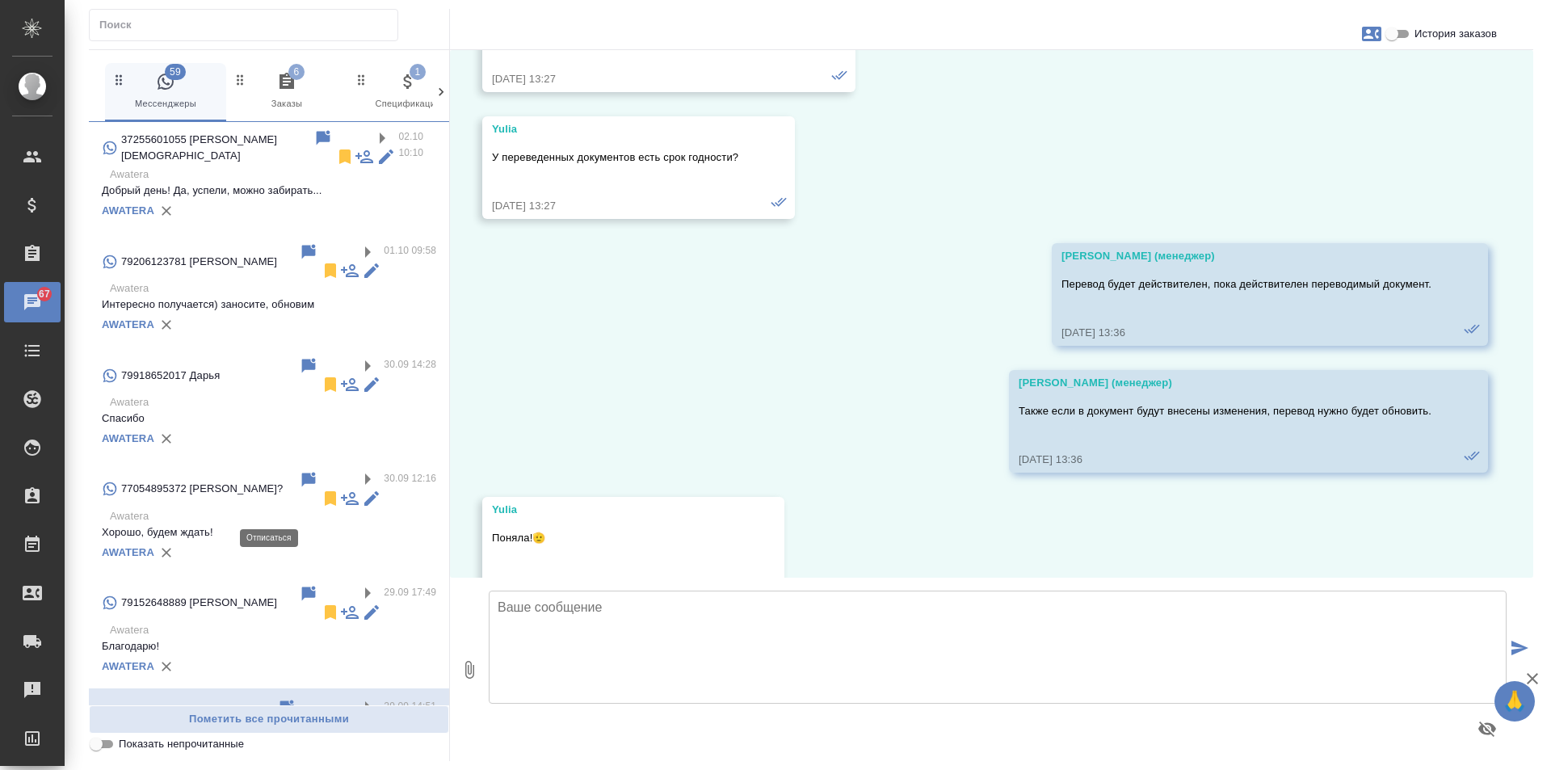
scroll to position [5225, 0]
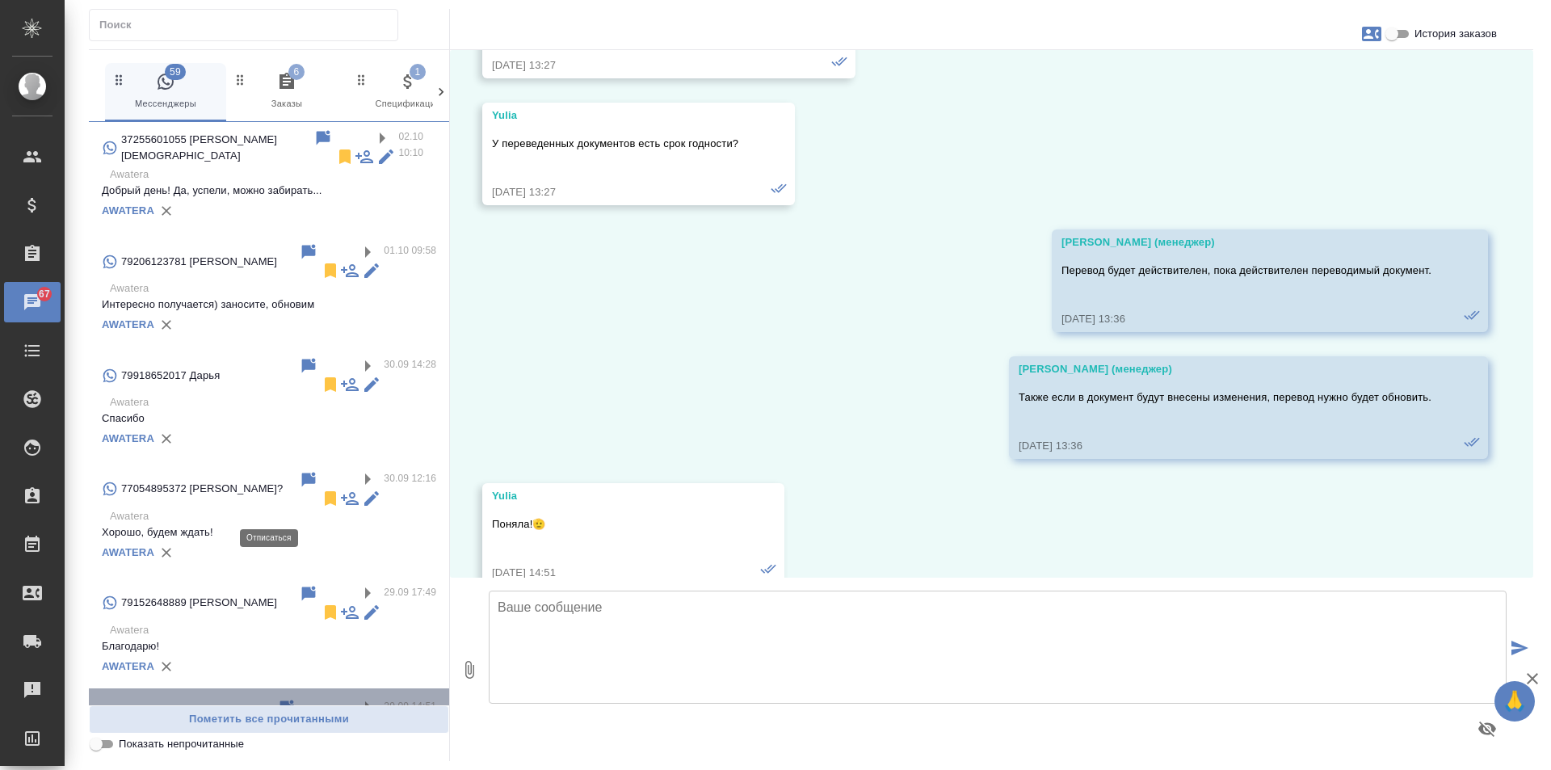
click at [303, 719] on icon at bounding box center [308, 726] width 11 height 15
click at [0, 0] on input "checkbox" at bounding box center [0, 0] width 0 height 0
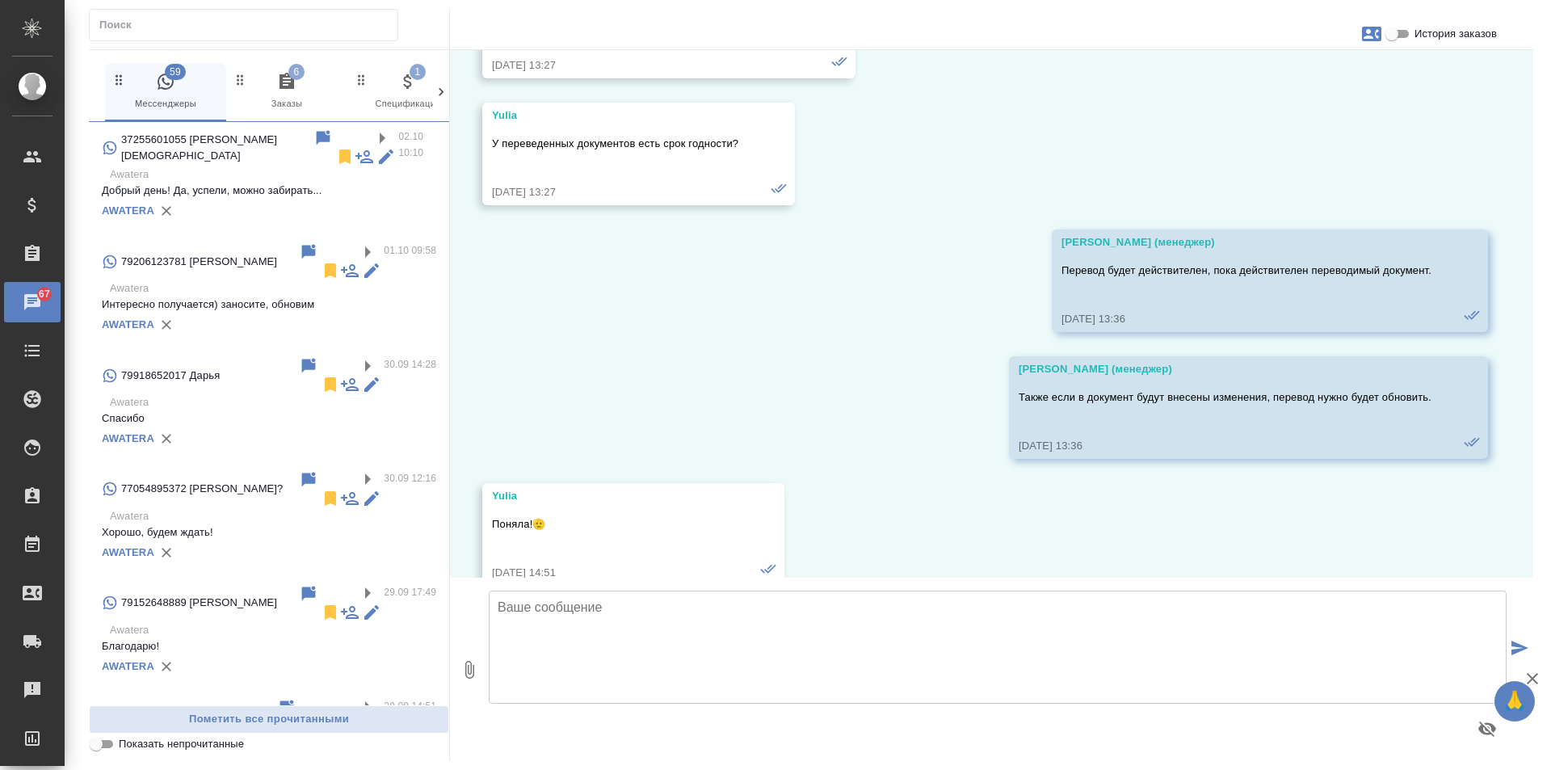
scroll to position [1112, 0]
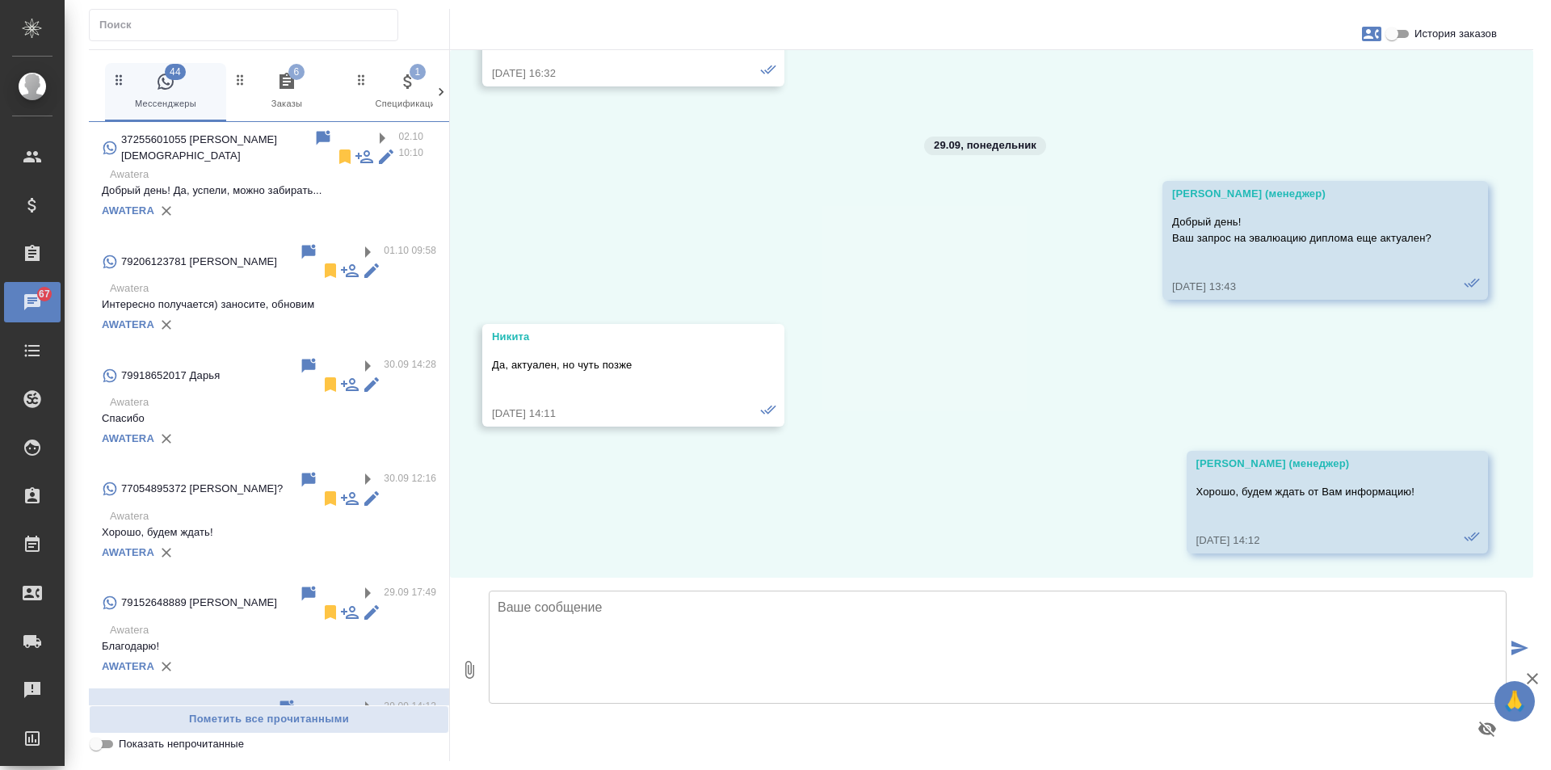
click at [267, 688] on div "79155157924 Никита 29.09 14:12 Awatera Хорошо, будем ждать от Вам информацию!" at bounding box center [269, 733] width 360 height 90
click at [303, 719] on icon at bounding box center [308, 726] width 11 height 15
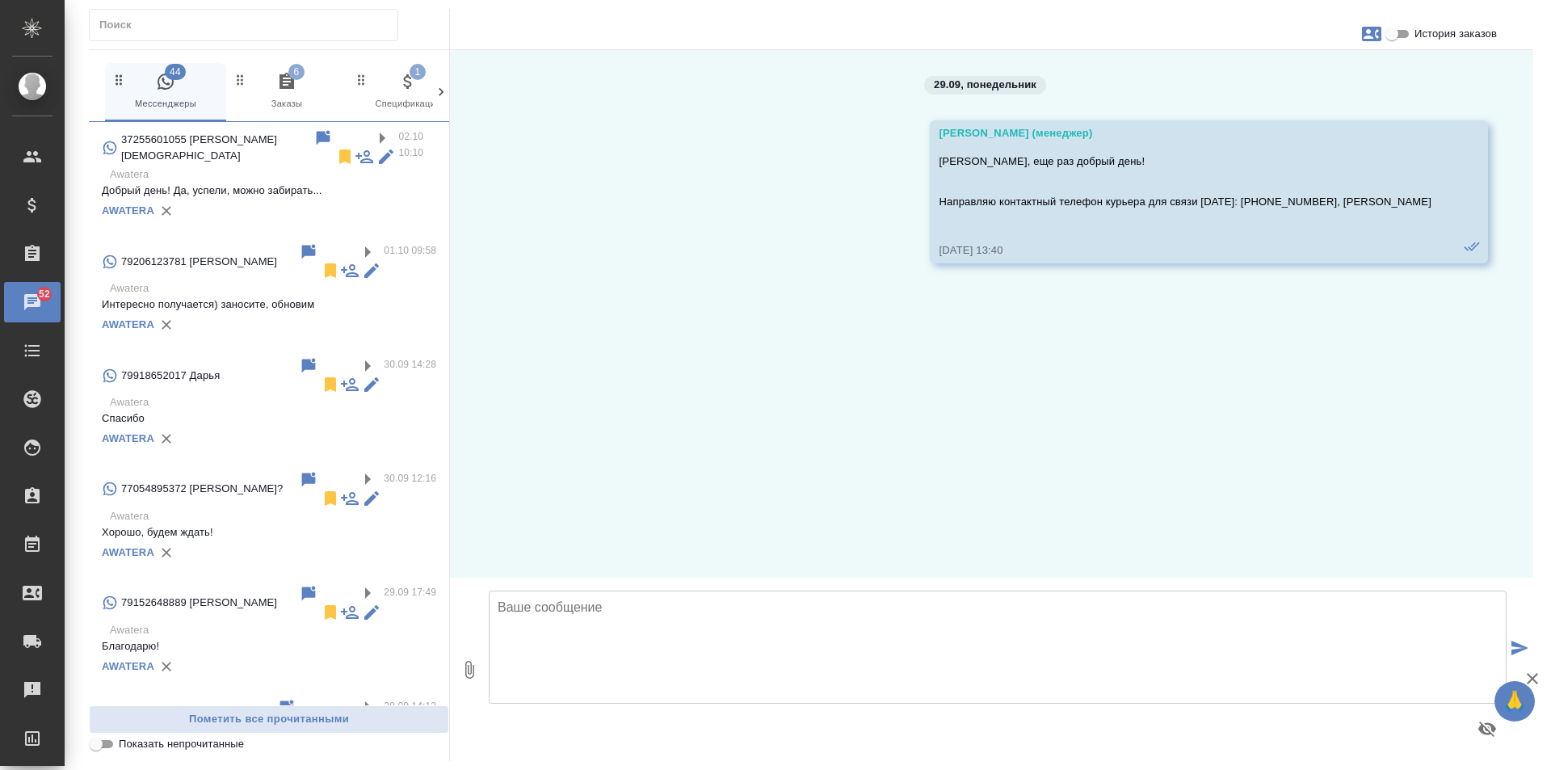
scroll to position [0, 0]
click at [349, 750] on div "AWATERA" at bounding box center [269, 762] width 334 height 24
click at [348, 688] on div "79505252525 29.09 13:40 Awatera Евгений, еще раз добрый день! Направляю... AWAT…" at bounding box center [269, 735] width 360 height 95
click at [356, 698] on label at bounding box center [369, 707] width 27 height 19
click at [0, 0] on input "checkbox" at bounding box center [0, 0] width 0 height 0
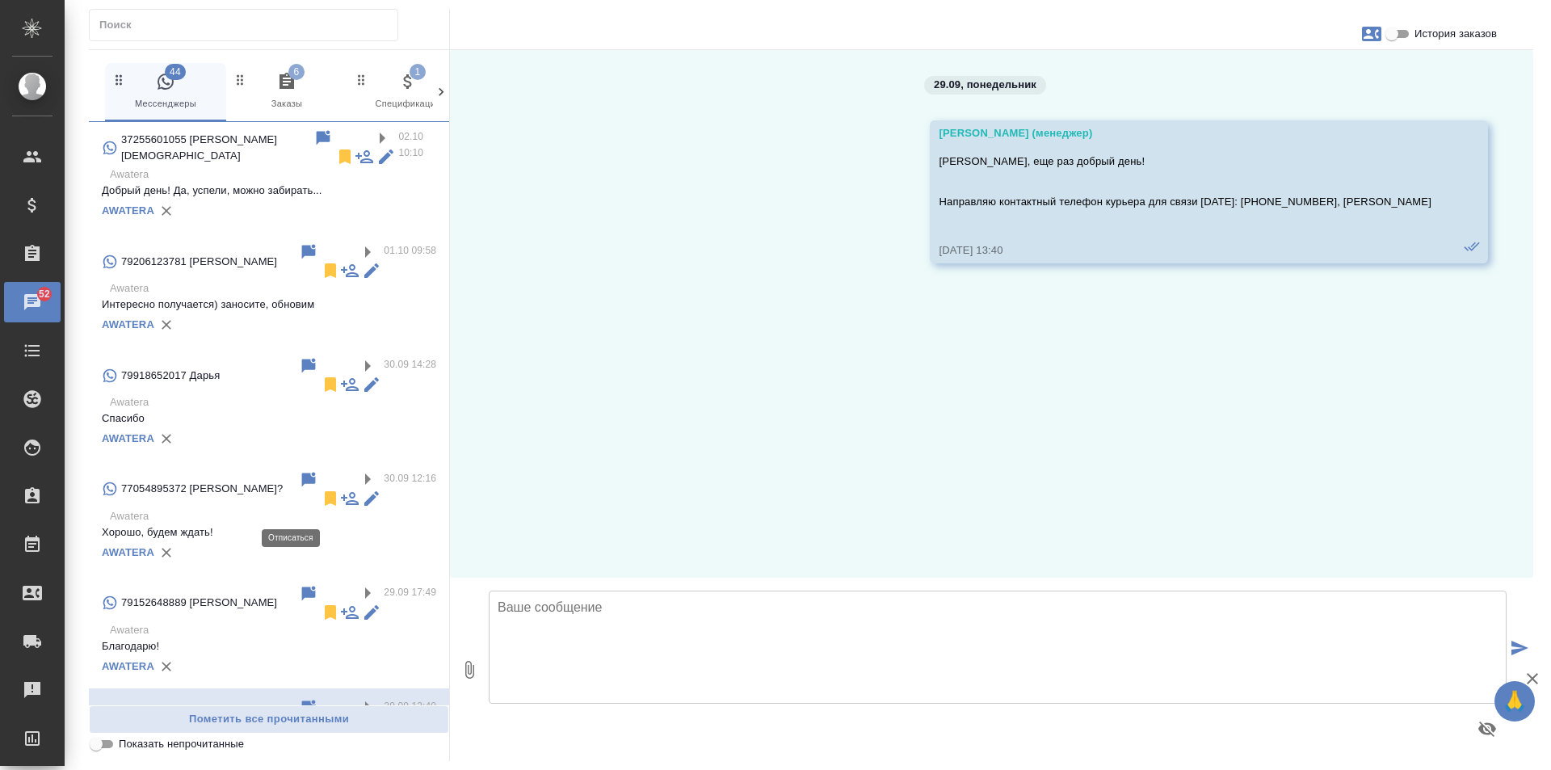
click at [321, 716] on icon at bounding box center [330, 725] width 19 height 19
click at [0, 0] on input "checkbox" at bounding box center [0, 0] width 0 height 0
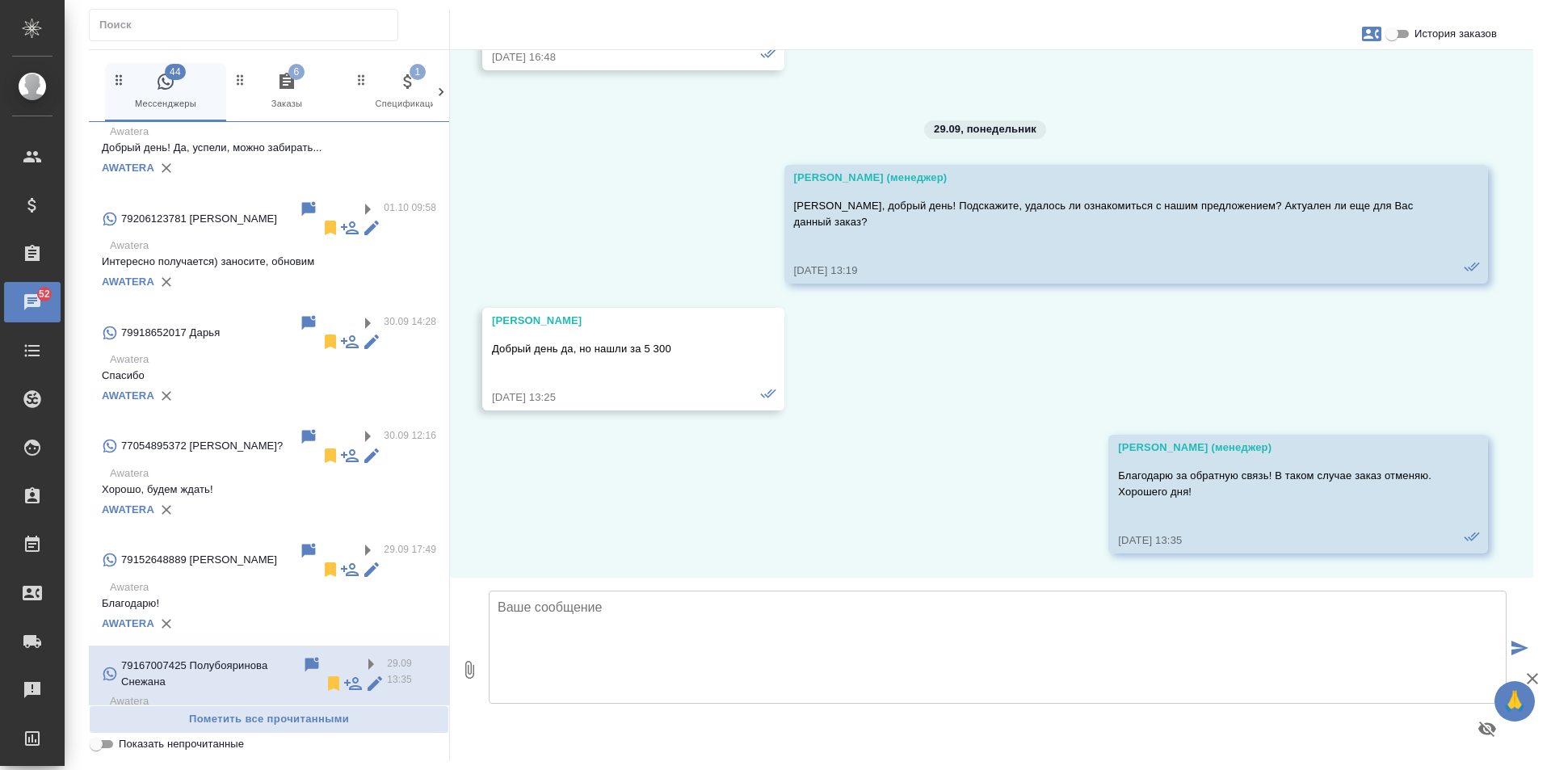
scroll to position [1197, 0]
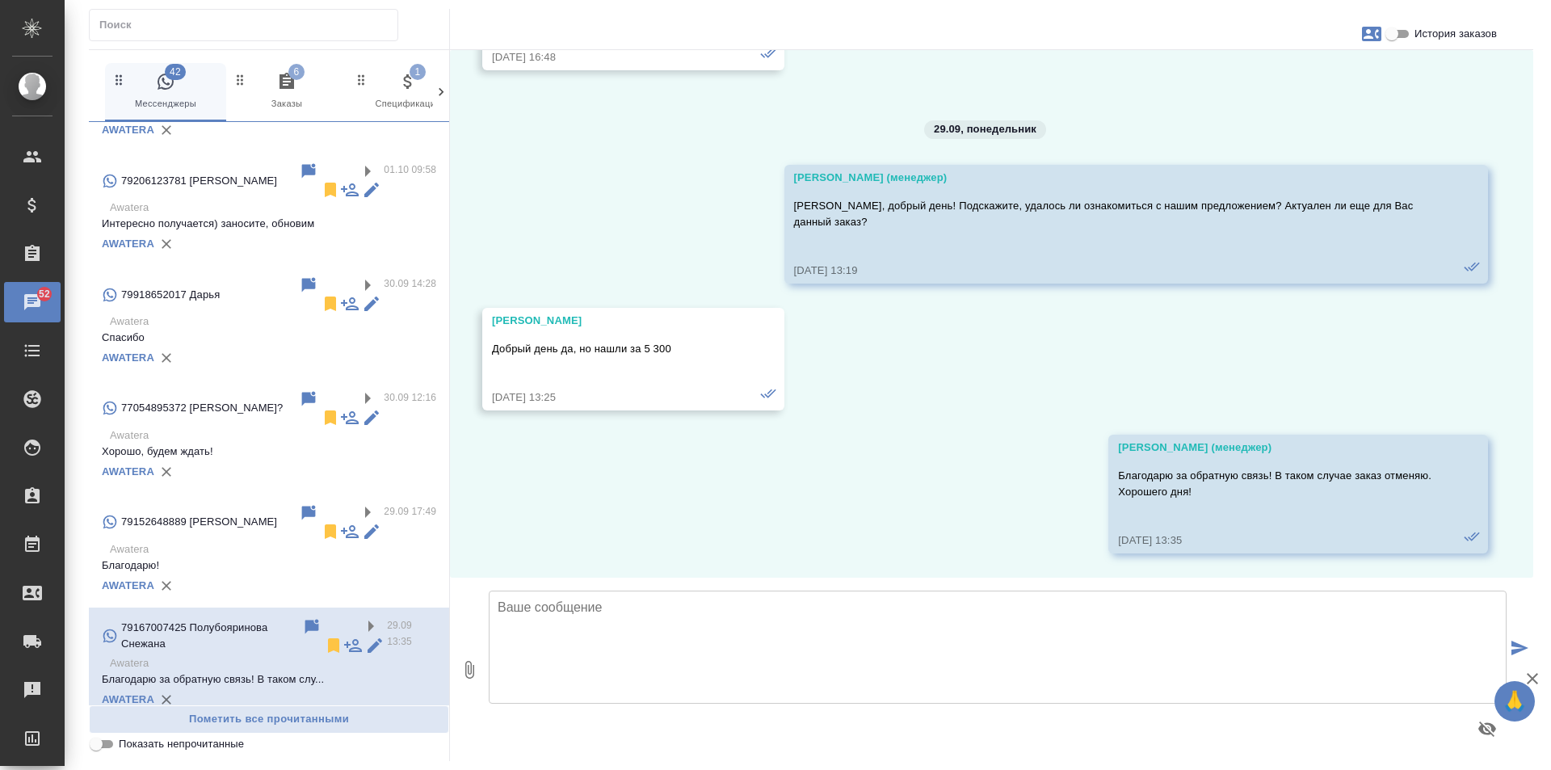
click at [356, 731] on label at bounding box center [369, 740] width 27 height 19
click at [0, 0] on input "checkbox" at bounding box center [0, 0] width 0 height 0
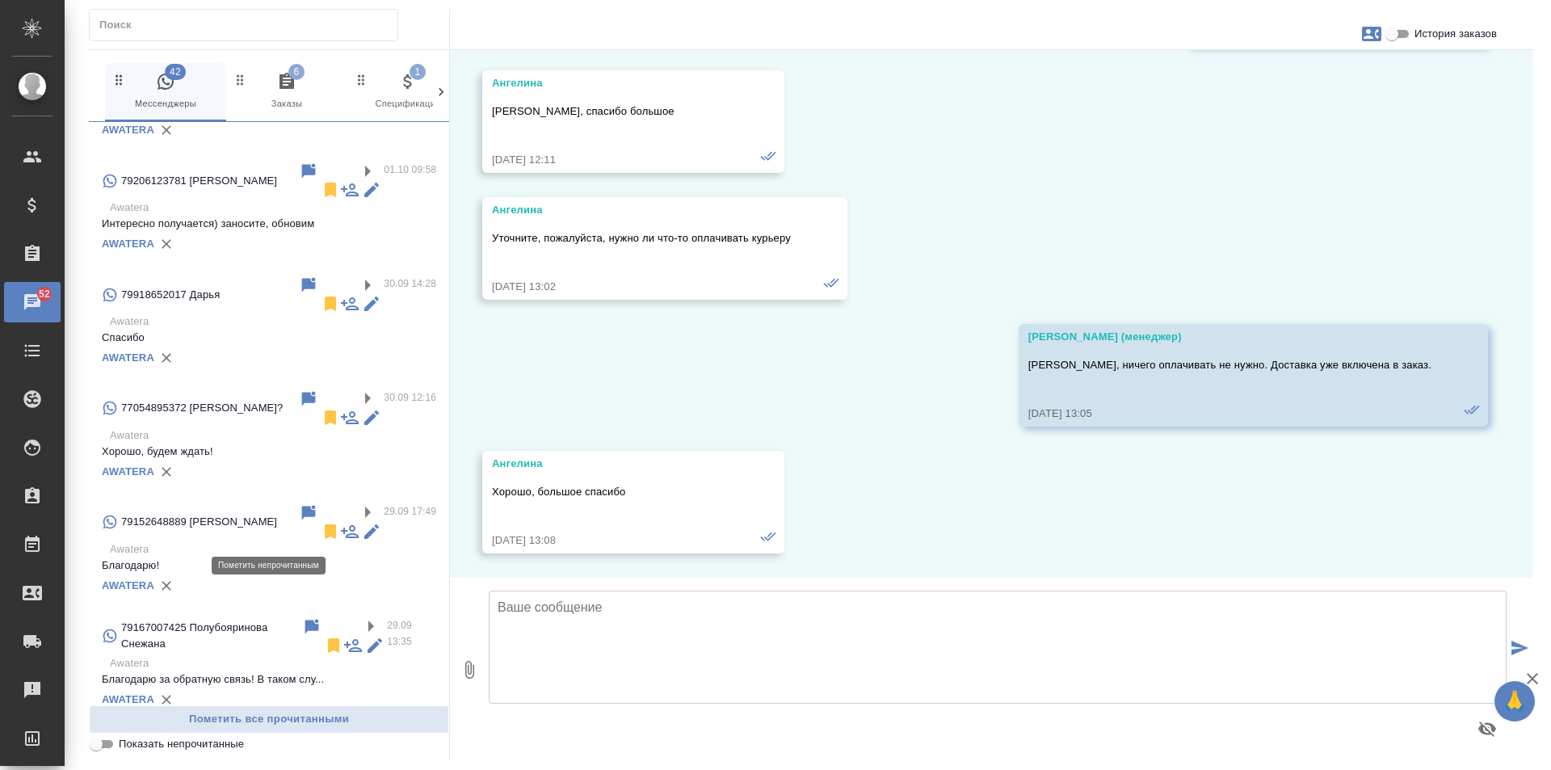
scroll to position [4070, 0]
click at [325, 751] on icon at bounding box center [330, 758] width 11 height 15
click at [356, 731] on label at bounding box center [369, 740] width 27 height 19
click at [0, 0] on input "checkbox" at bounding box center [0, 0] width 0 height 0
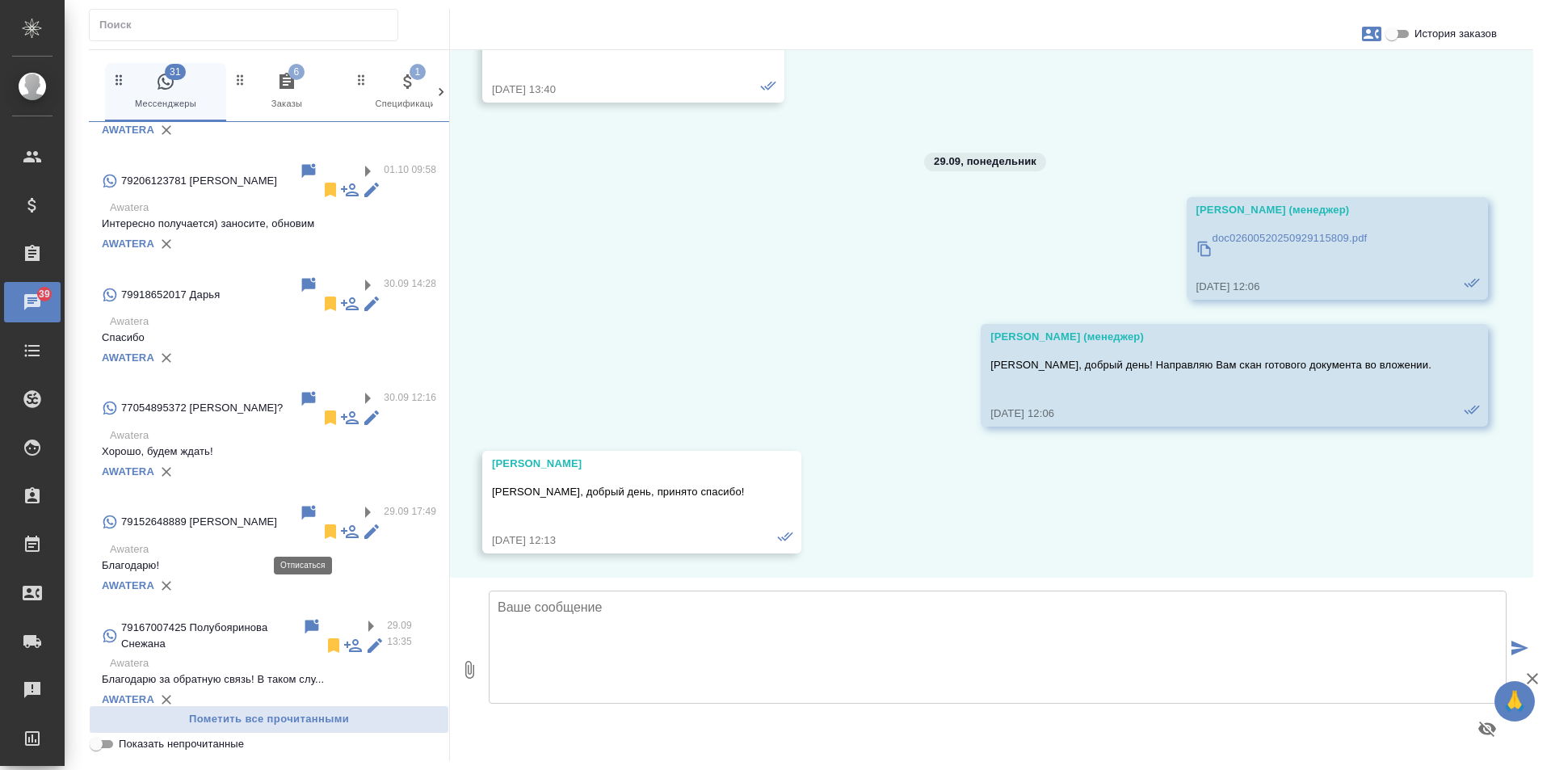
scroll to position [5015, 0]
click at [321, 749] on icon at bounding box center [330, 758] width 19 height 19
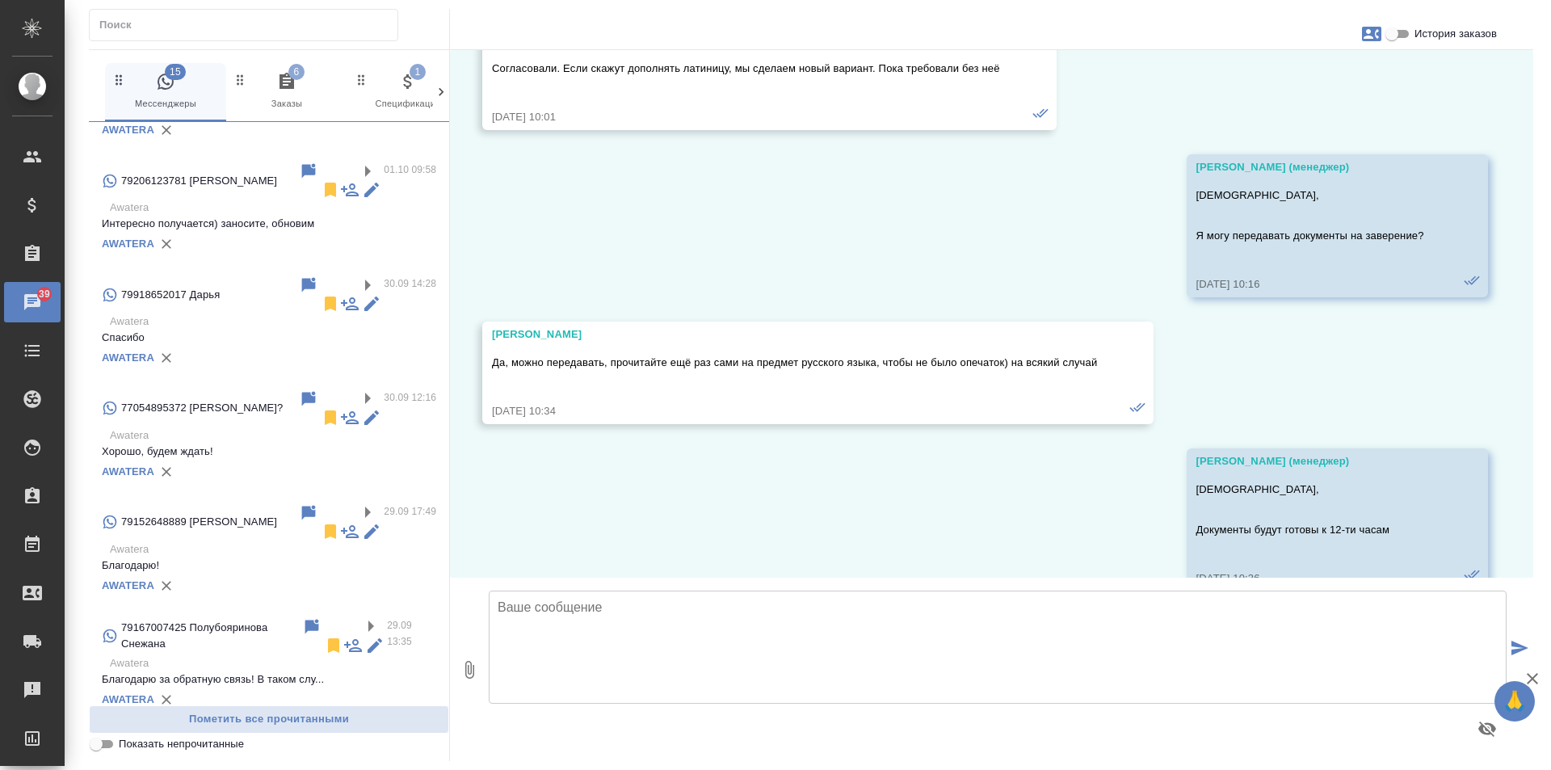
scroll to position [2249, 0]
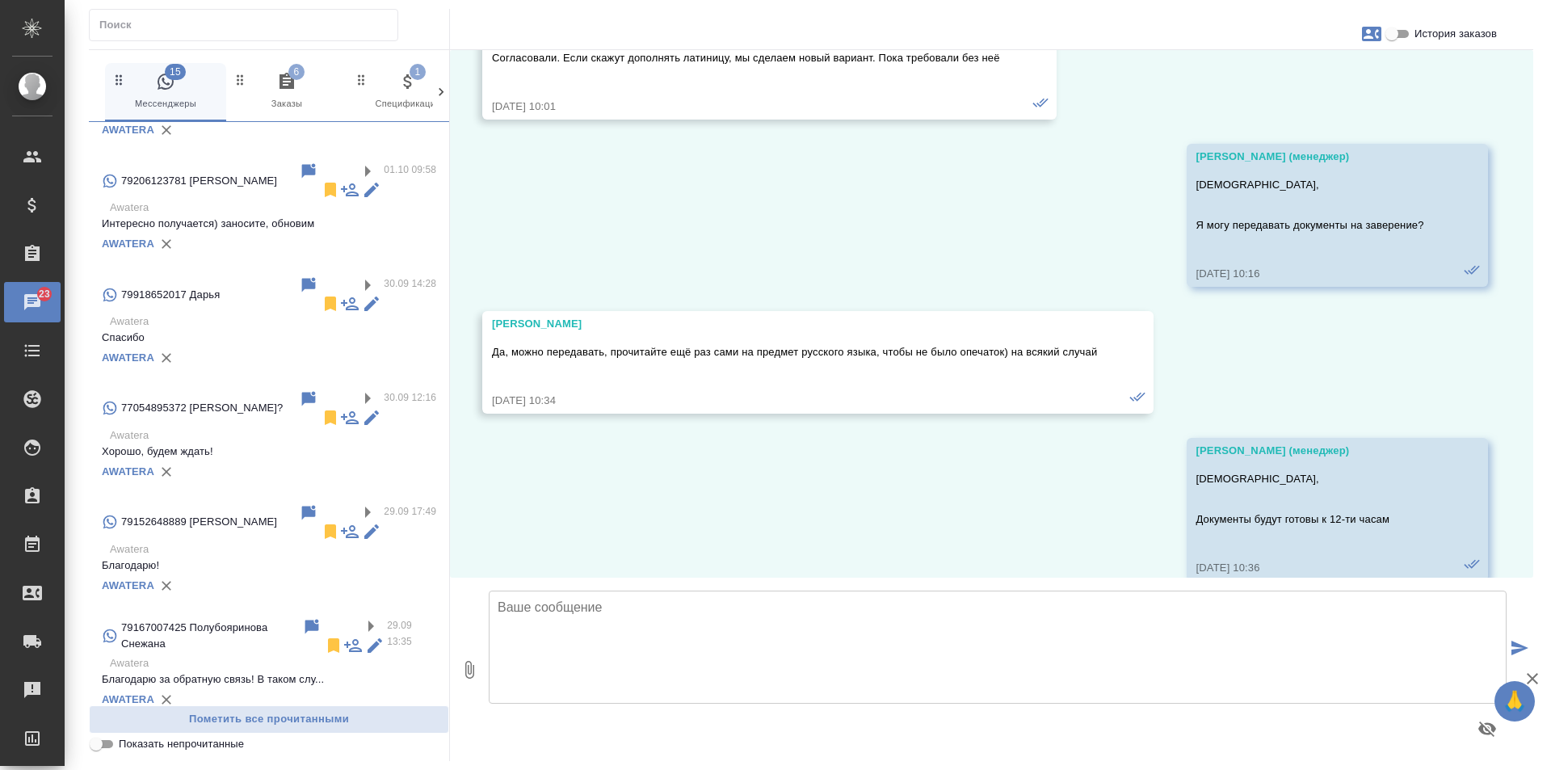
click at [356, 731] on label at bounding box center [369, 740] width 27 height 19
click at [0, 0] on input "checkbox" at bounding box center [0, 0] width 0 height 0
click at [325, 751] on icon at bounding box center [330, 758] width 11 height 15
click at [0, 0] on input "checkbox" at bounding box center [0, 0] width 0 height 0
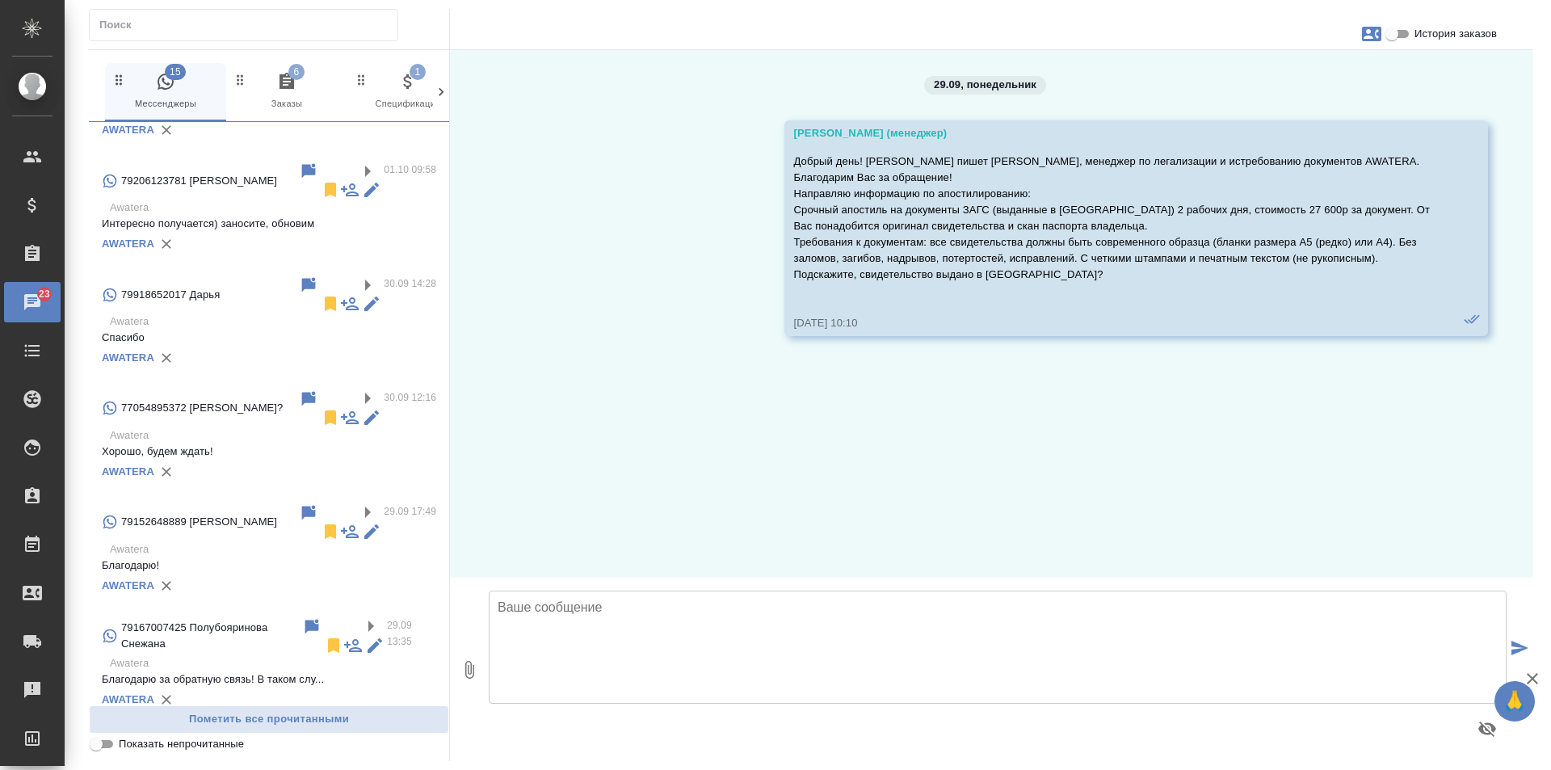
scroll to position [0, 0]
click at [325, 751] on icon at bounding box center [330, 758] width 11 height 15
click at [356, 731] on label at bounding box center [369, 740] width 27 height 19
click at [0, 0] on input "checkbox" at bounding box center [0, 0] width 0 height 0
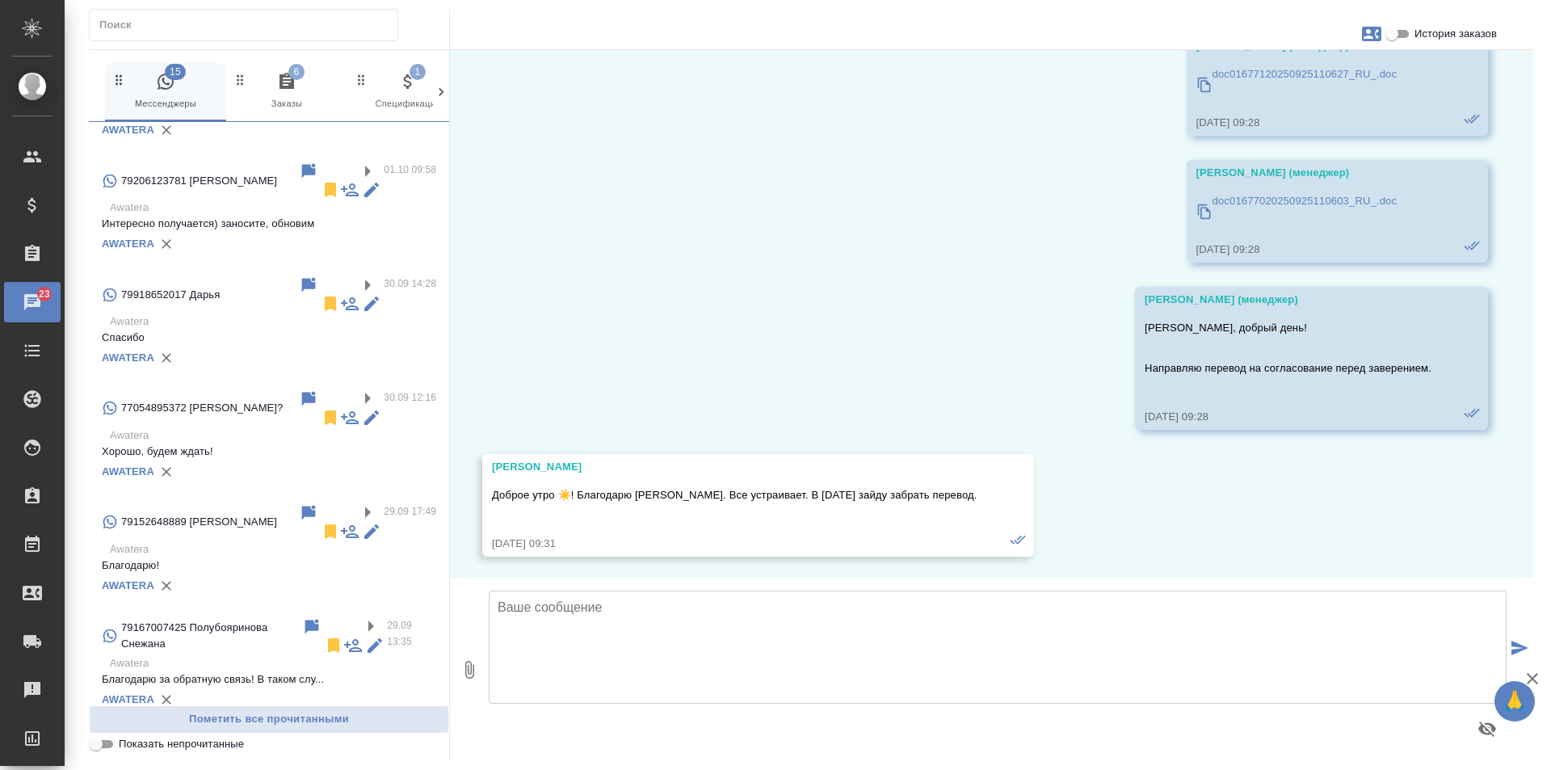
scroll to position [471, 0]
click at [321, 749] on icon at bounding box center [330, 758] width 19 height 19
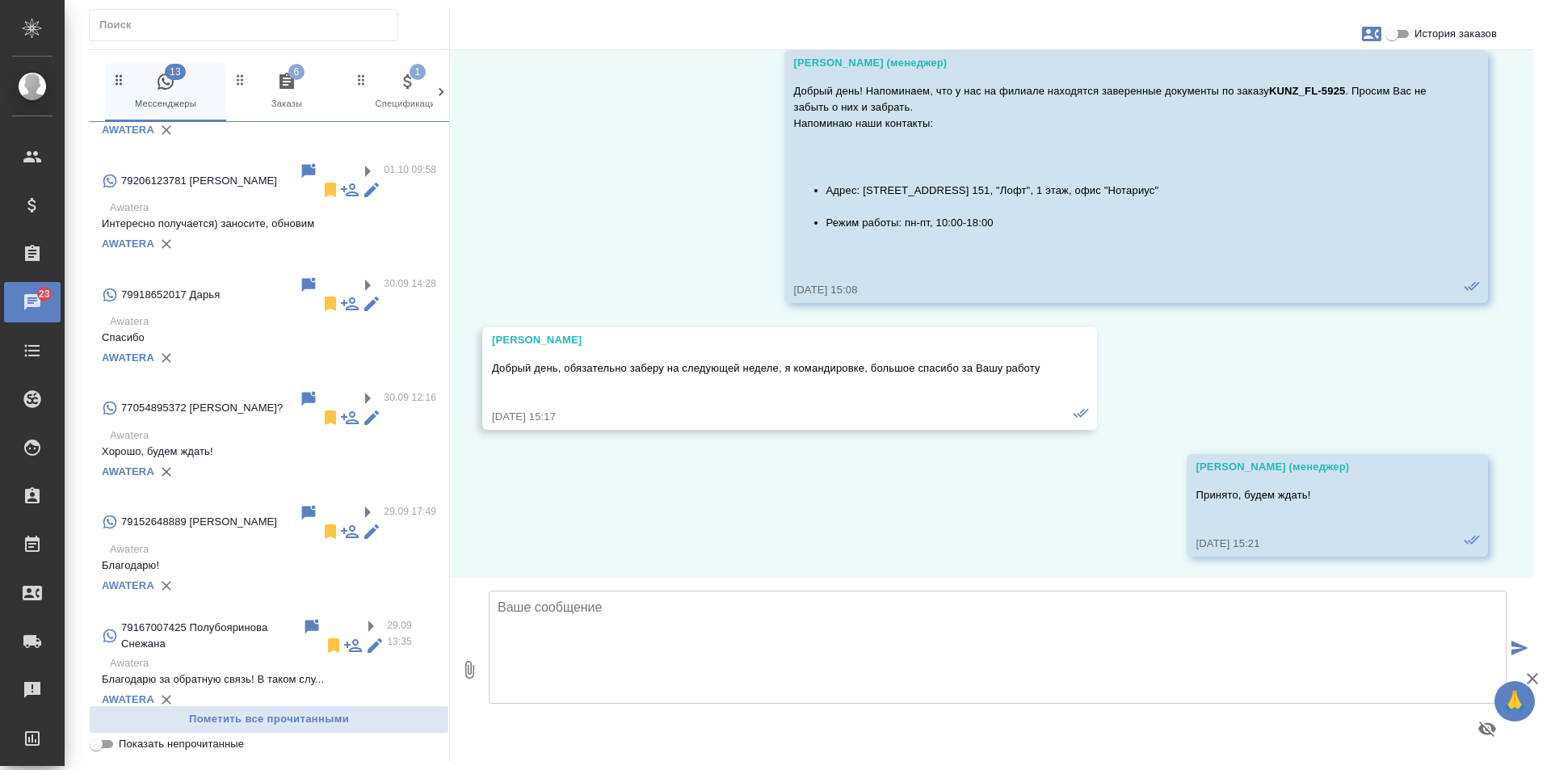
scroll to position [1072, 0]
click at [356, 731] on label at bounding box center [369, 740] width 27 height 19
click at [0, 0] on input "checkbox" at bounding box center [0, 0] width 0 height 0
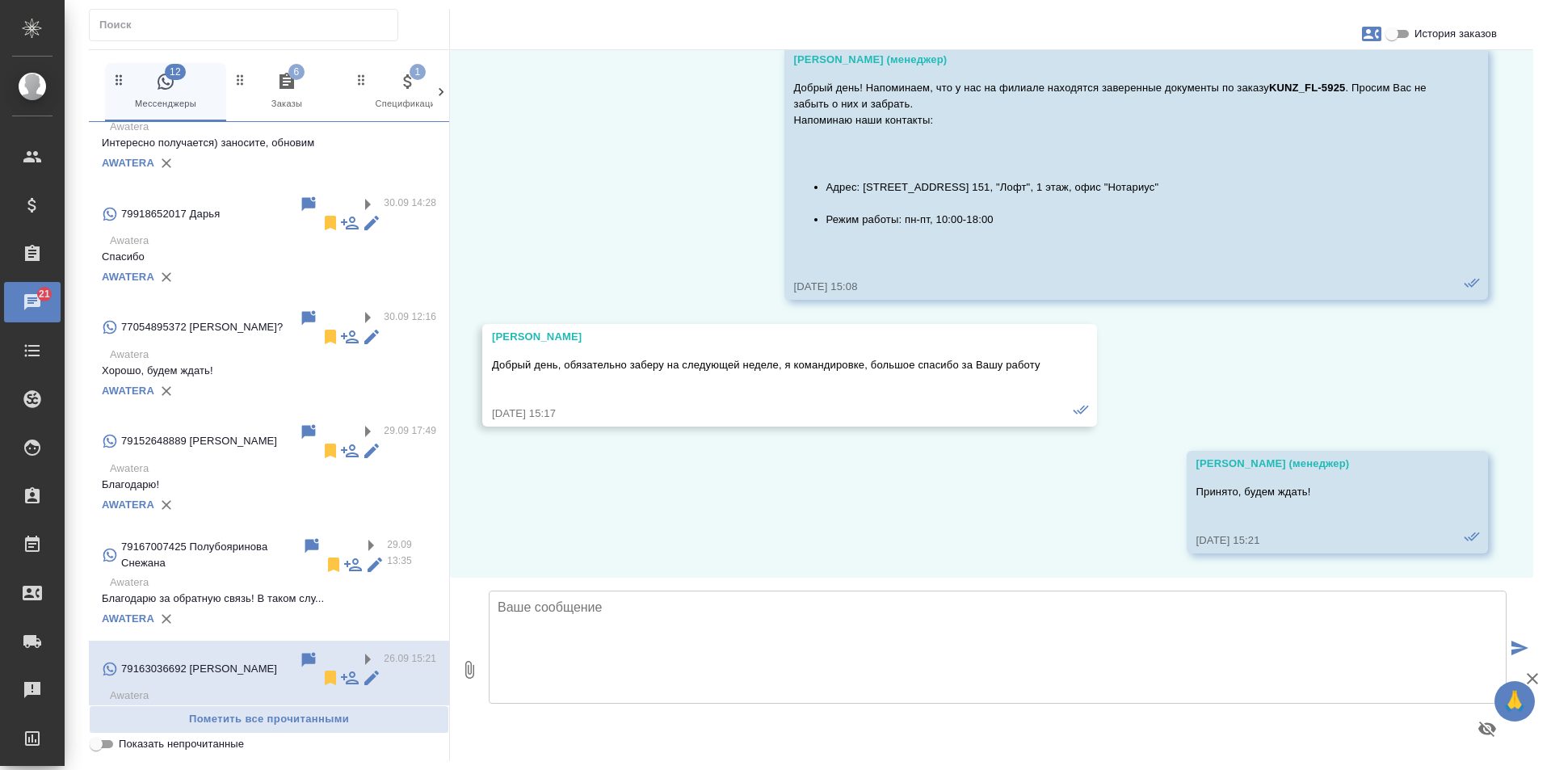
click at [356, 763] on label at bounding box center [369, 772] width 27 height 19
click at [0, 0] on input "checkbox" at bounding box center [0, 0] width 0 height 0
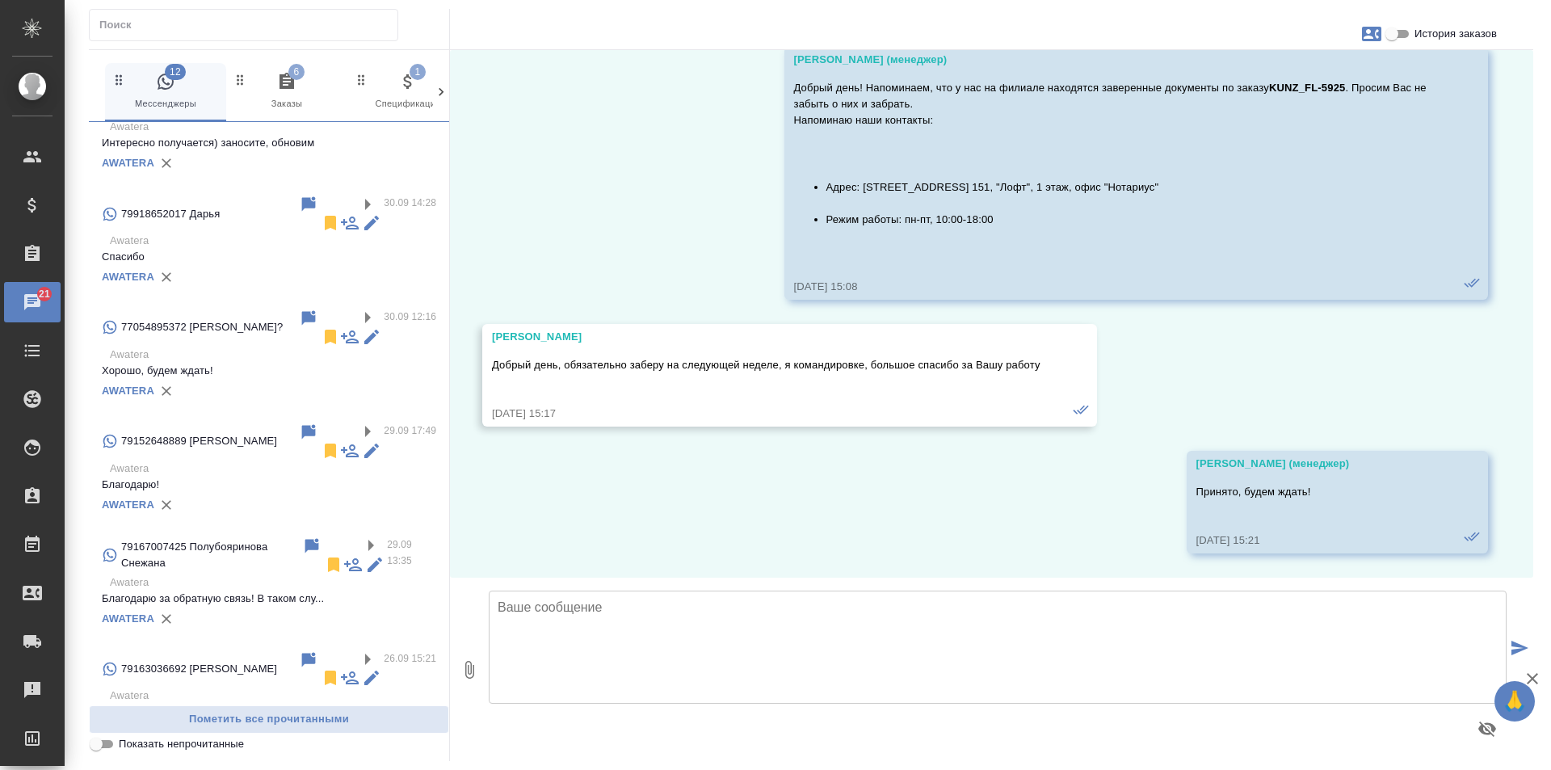
scroll to position [0, 0]
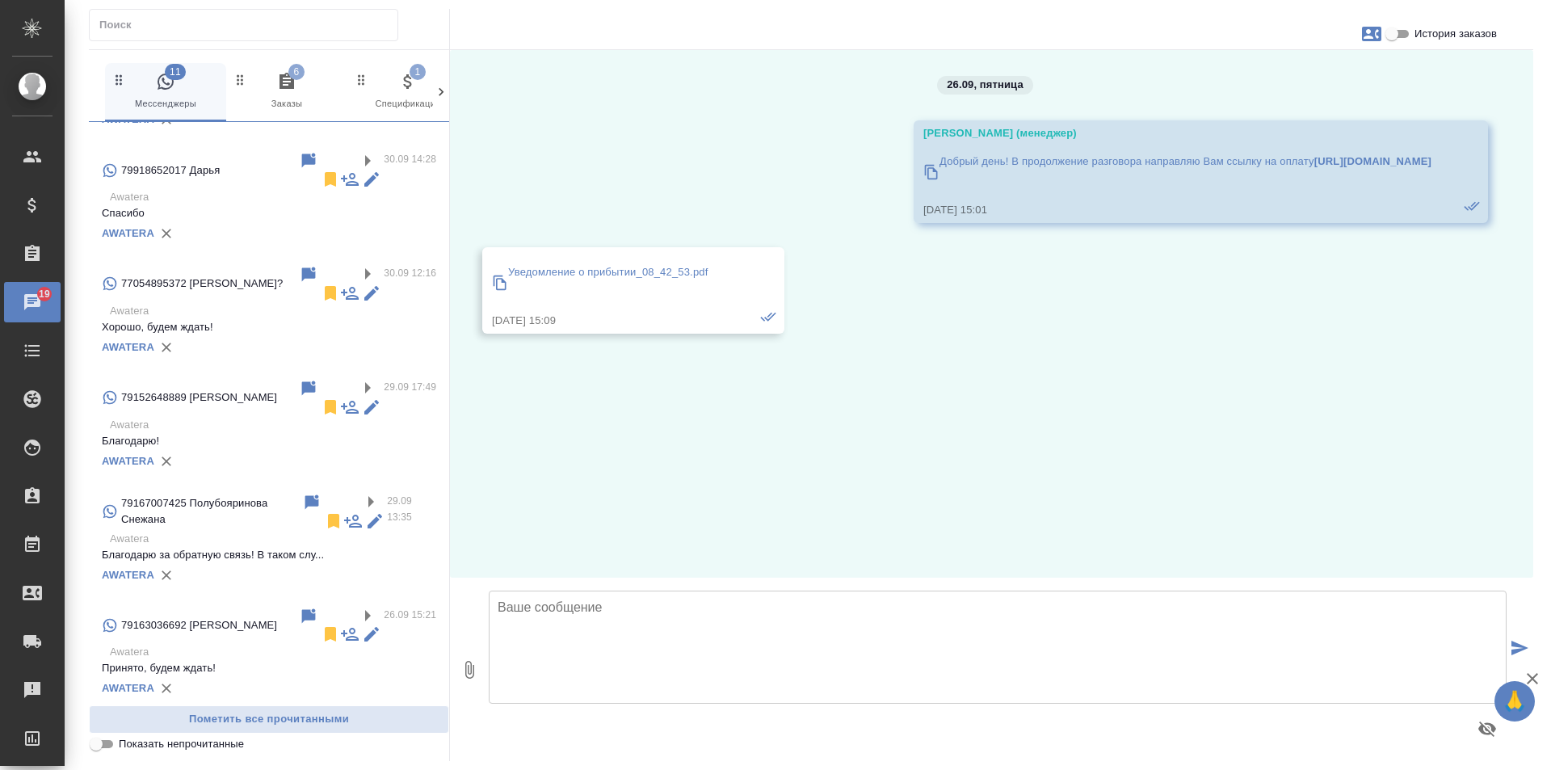
scroll to position [1359, 0]
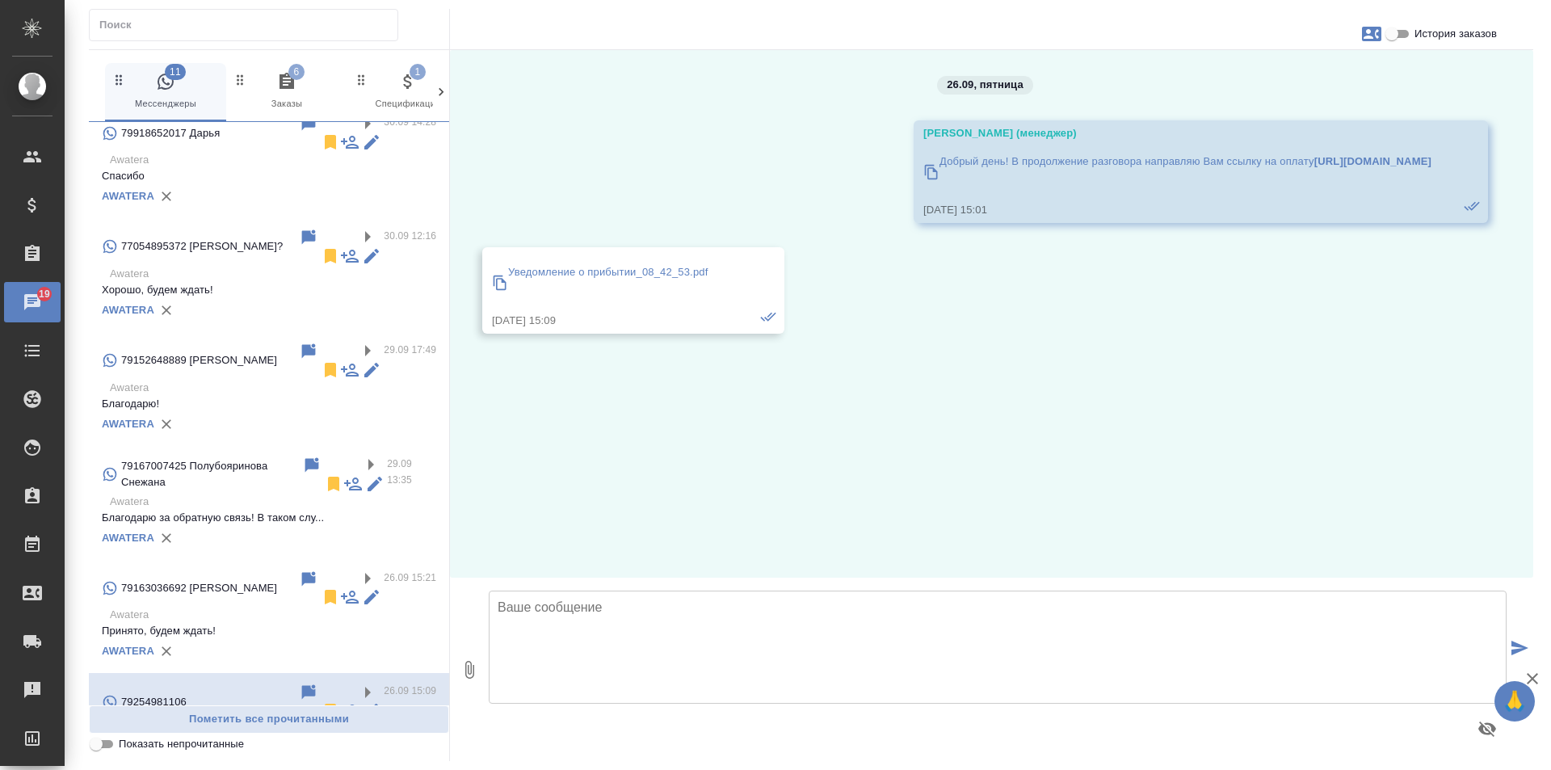
click at [0, 0] on input "checkbox" at bounding box center [0, 0] width 0 height 0
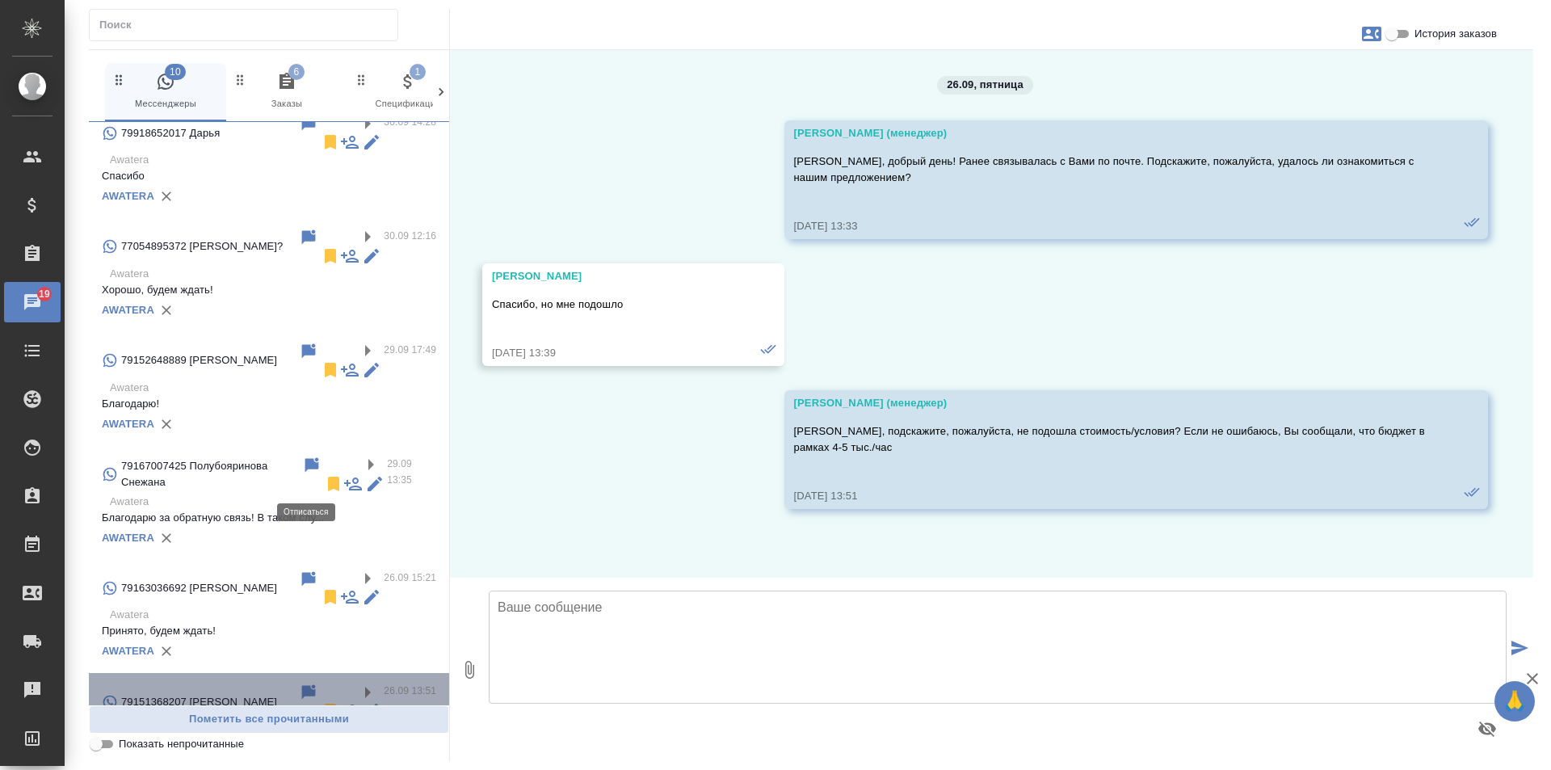
click at [325, 704] on icon at bounding box center [330, 711] width 11 height 15
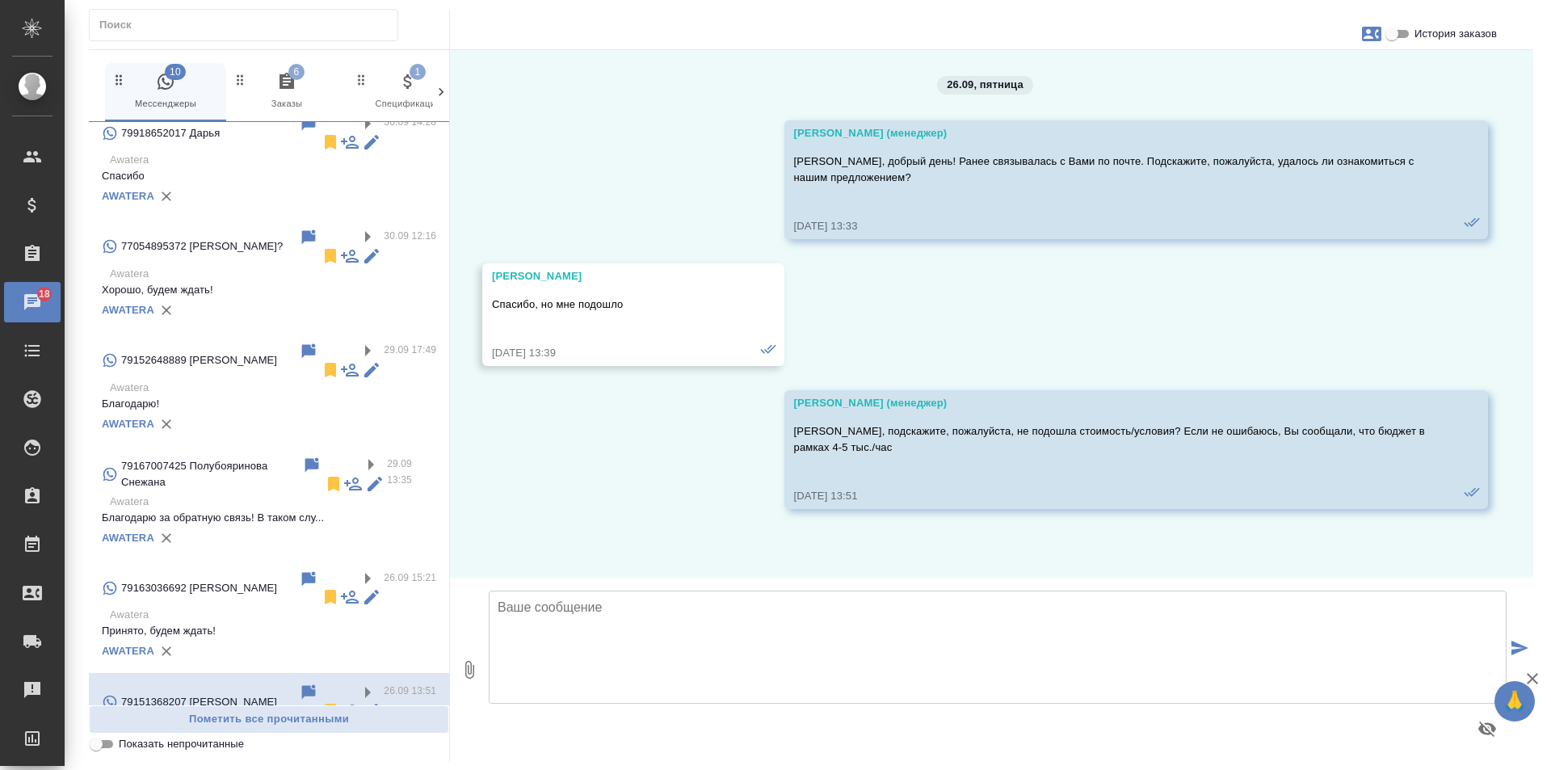
scroll to position [1439, 0]
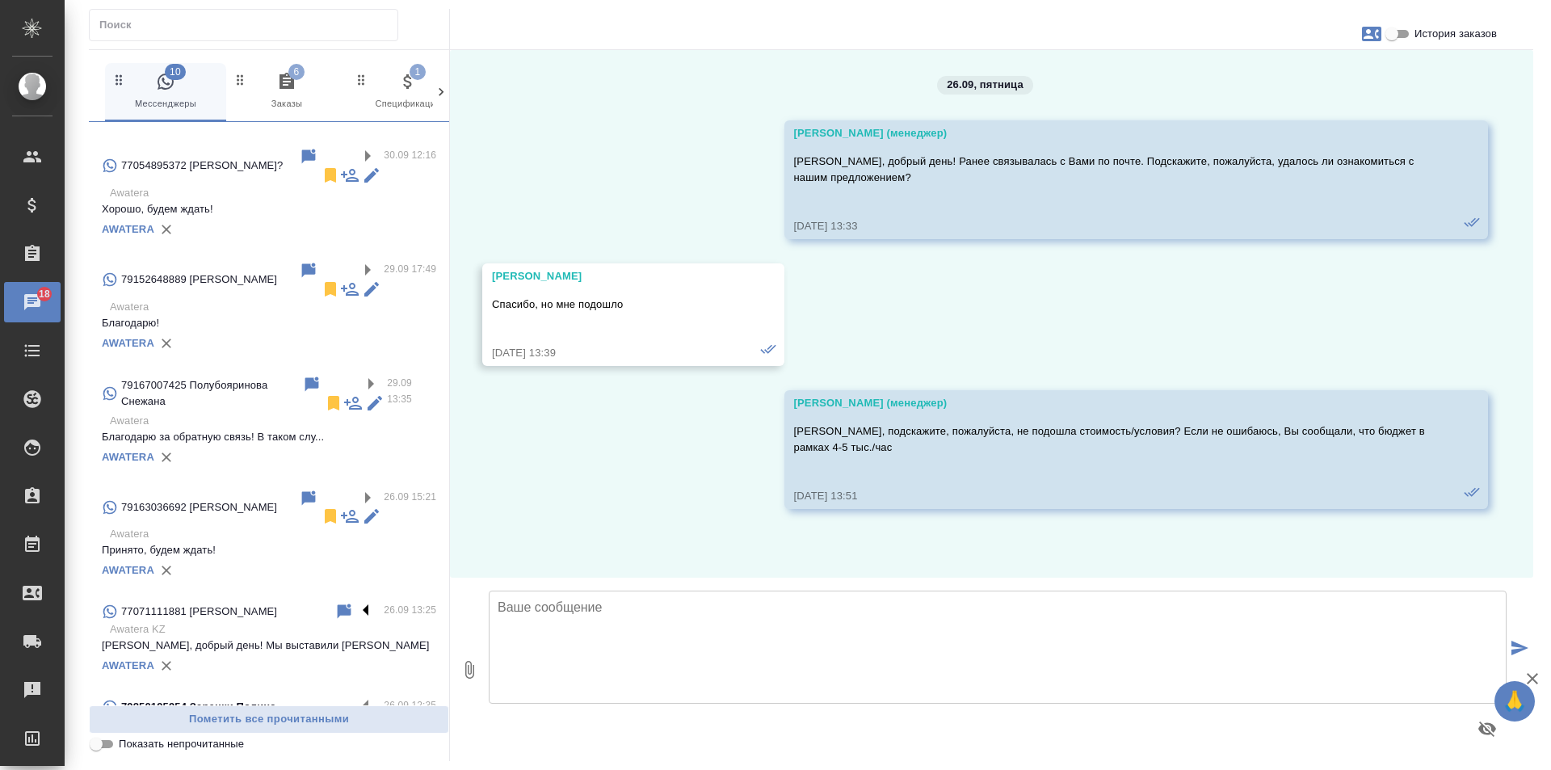
click at [356, 602] on label at bounding box center [369, 611] width 27 height 19
click at [0, 0] on input "checkbox" at bounding box center [0, 0] width 0 height 0
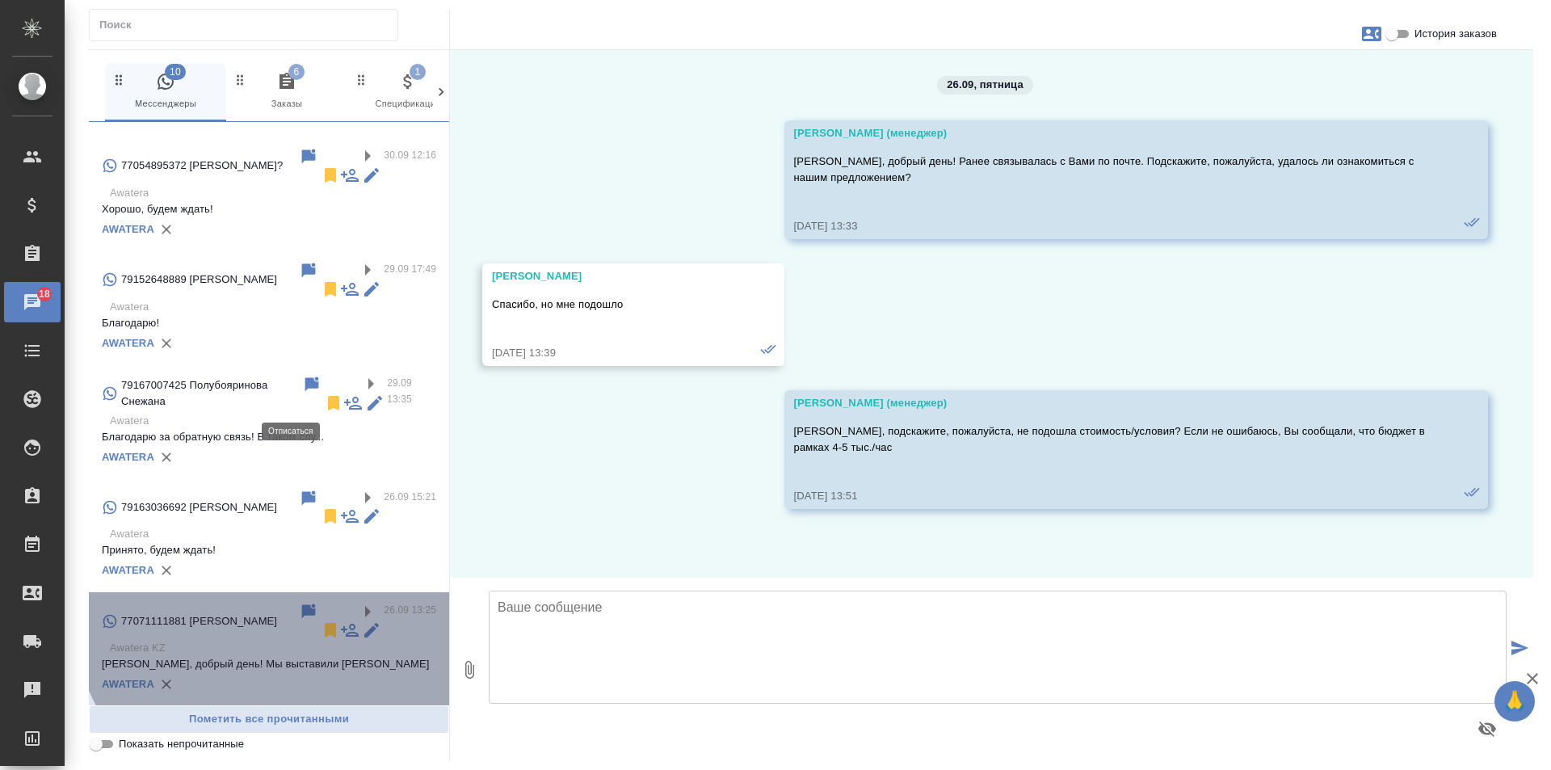
click at [325, 623] on icon at bounding box center [330, 630] width 11 height 15
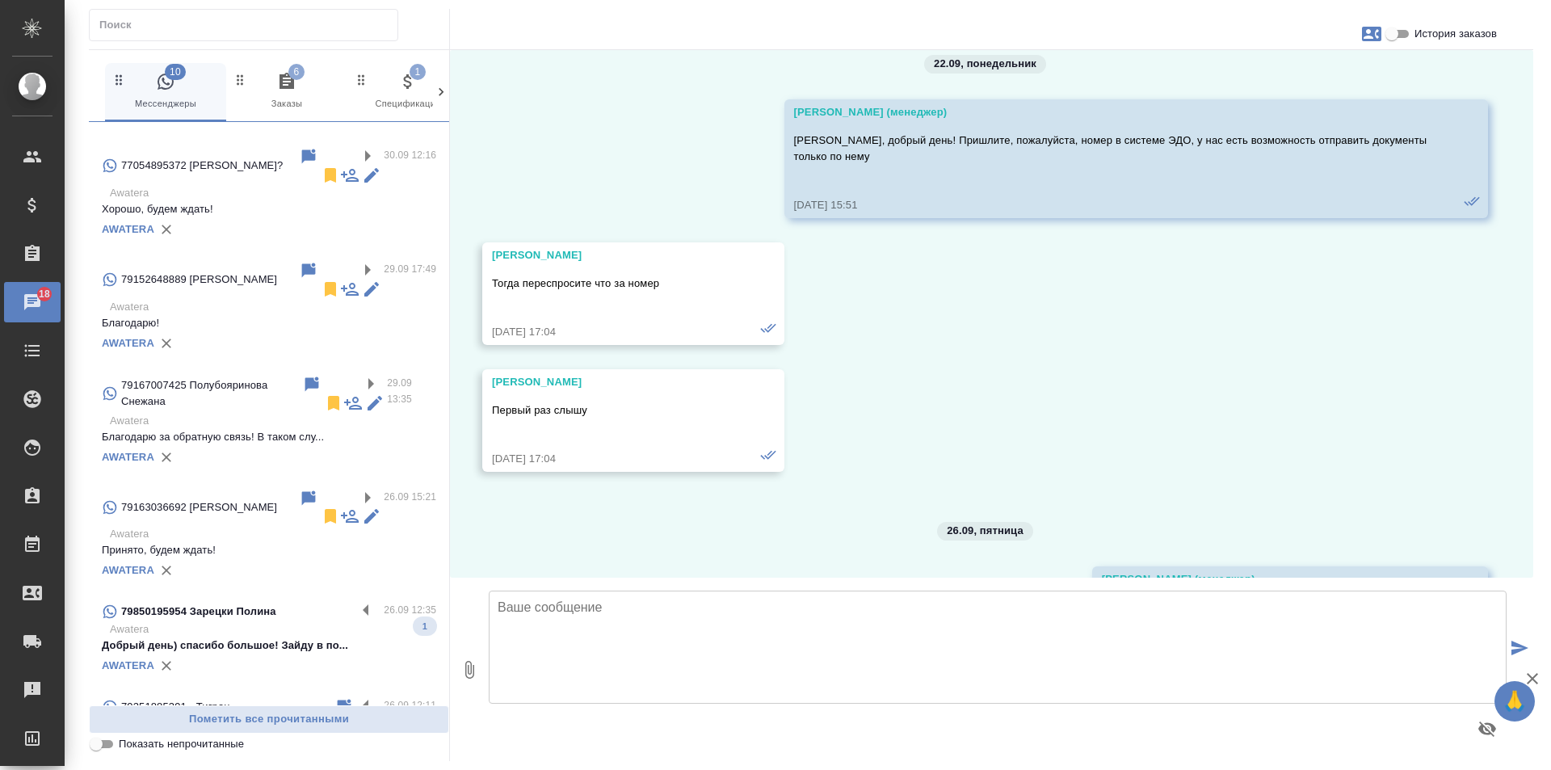
scroll to position [11316, 0]
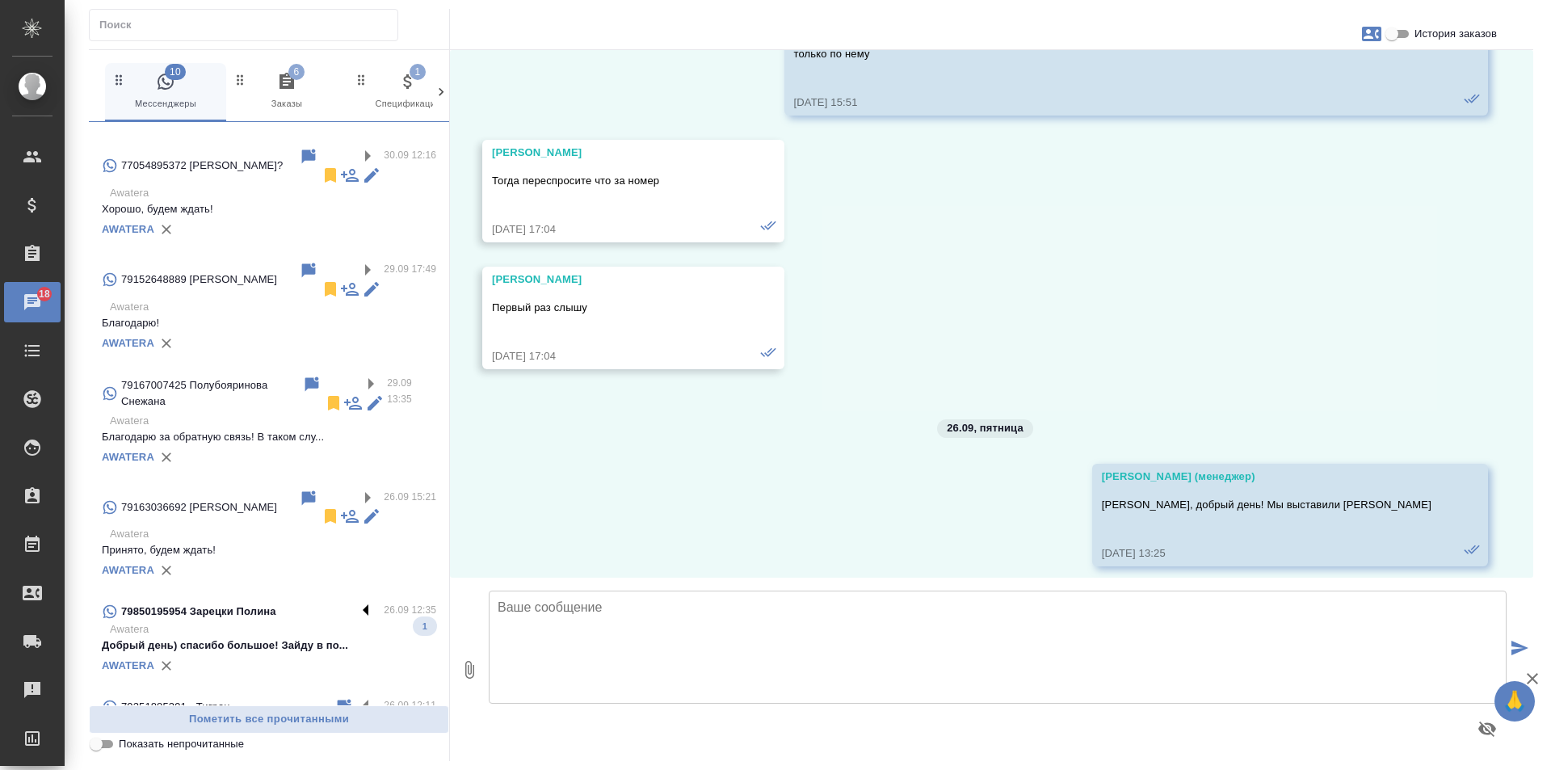
click at [356, 602] on label at bounding box center [369, 611] width 27 height 19
click at [0, 0] on input "checkbox" at bounding box center [0, 0] width 0 height 0
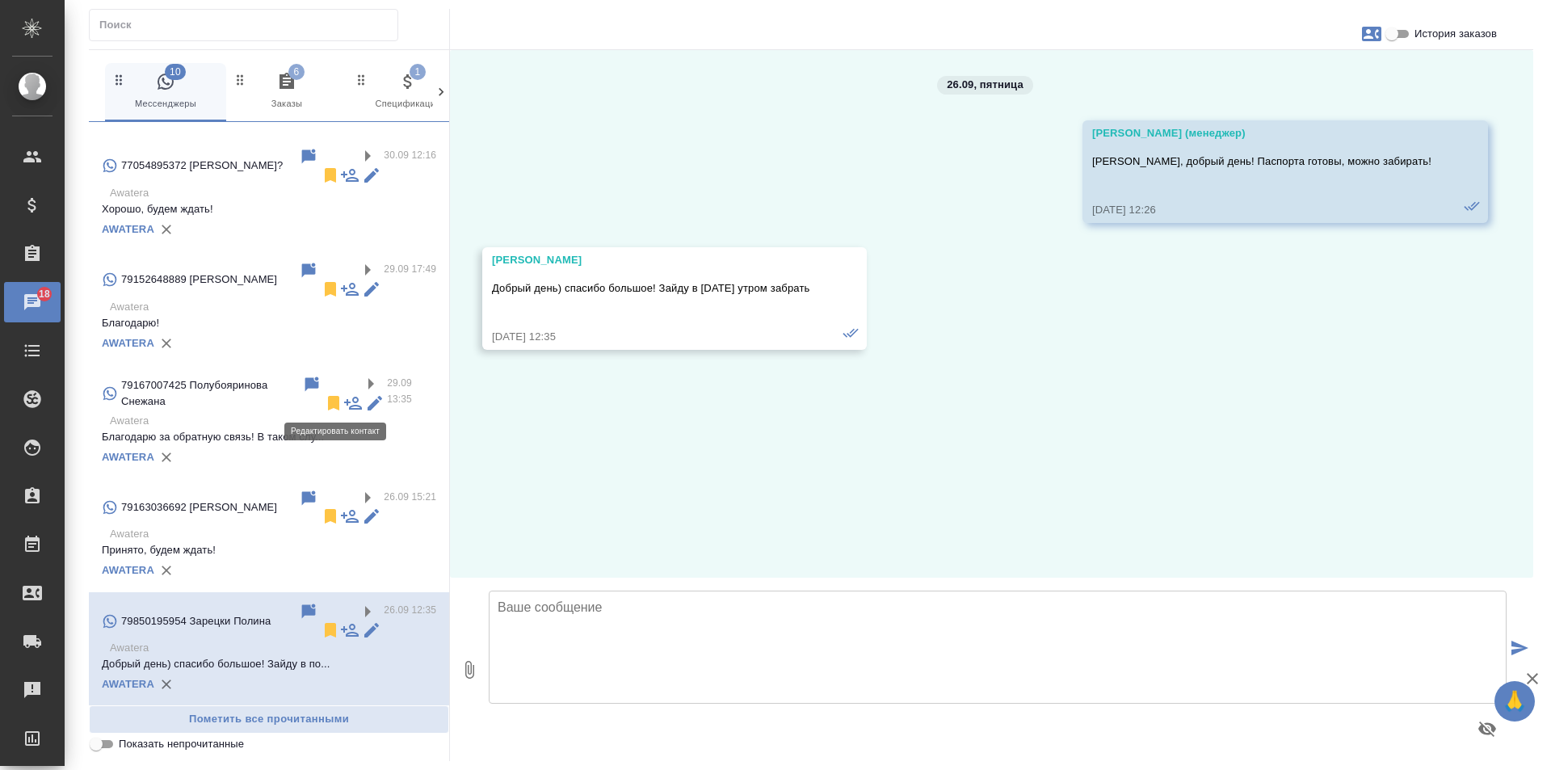
scroll to position [0, 0]
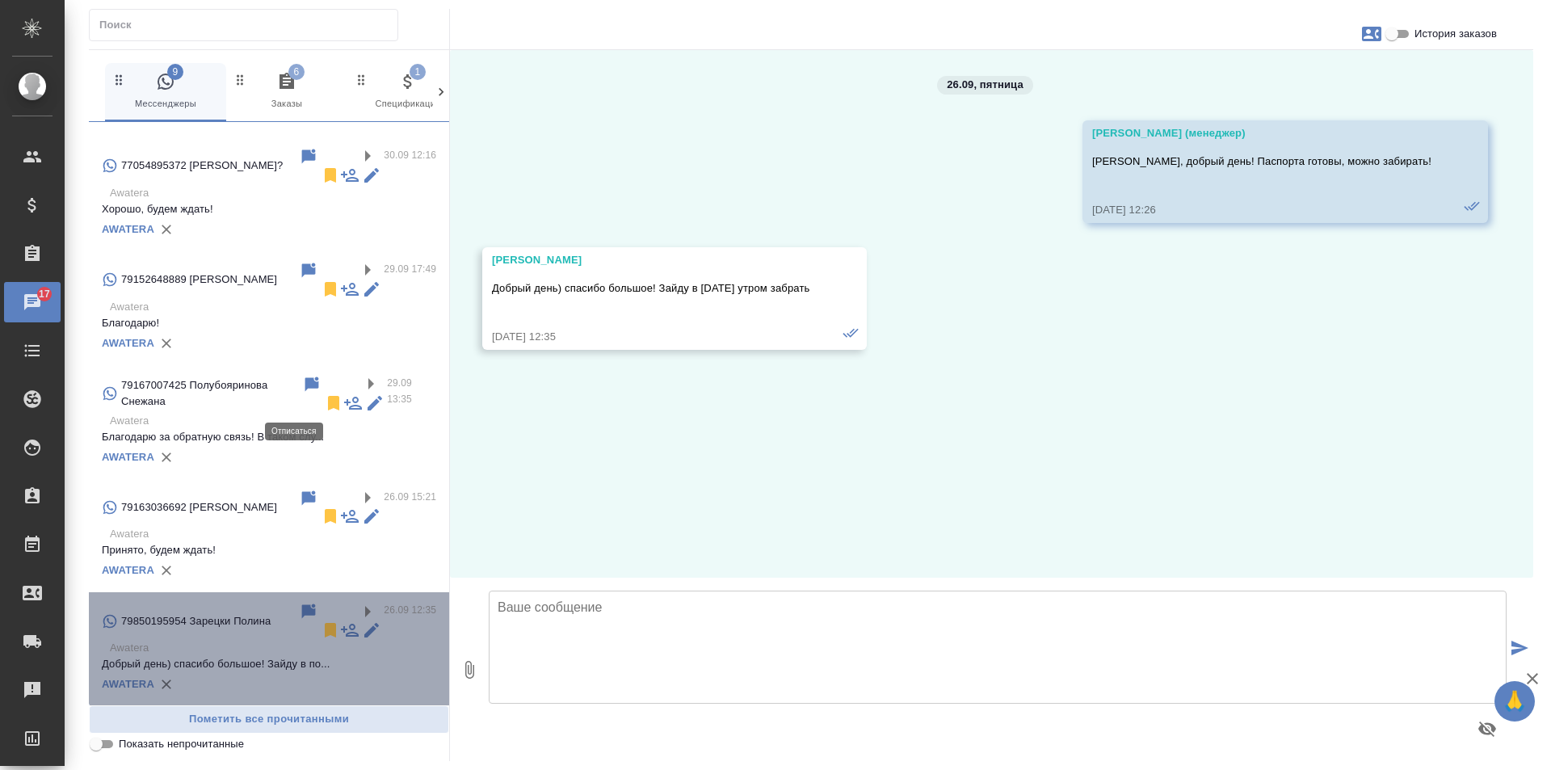
click at [325, 623] on icon at bounding box center [330, 630] width 11 height 15
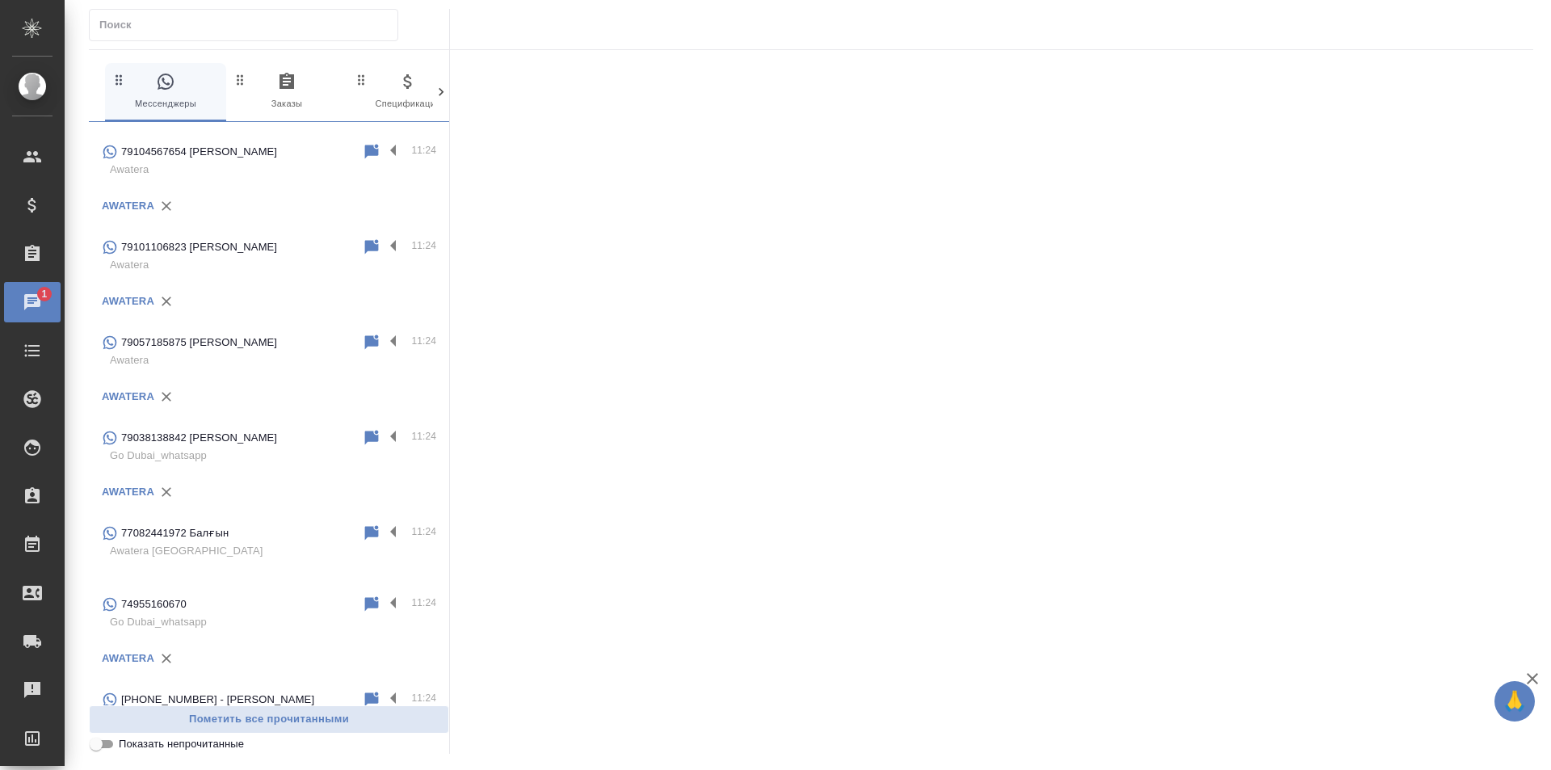
scroll to position [6554, 0]
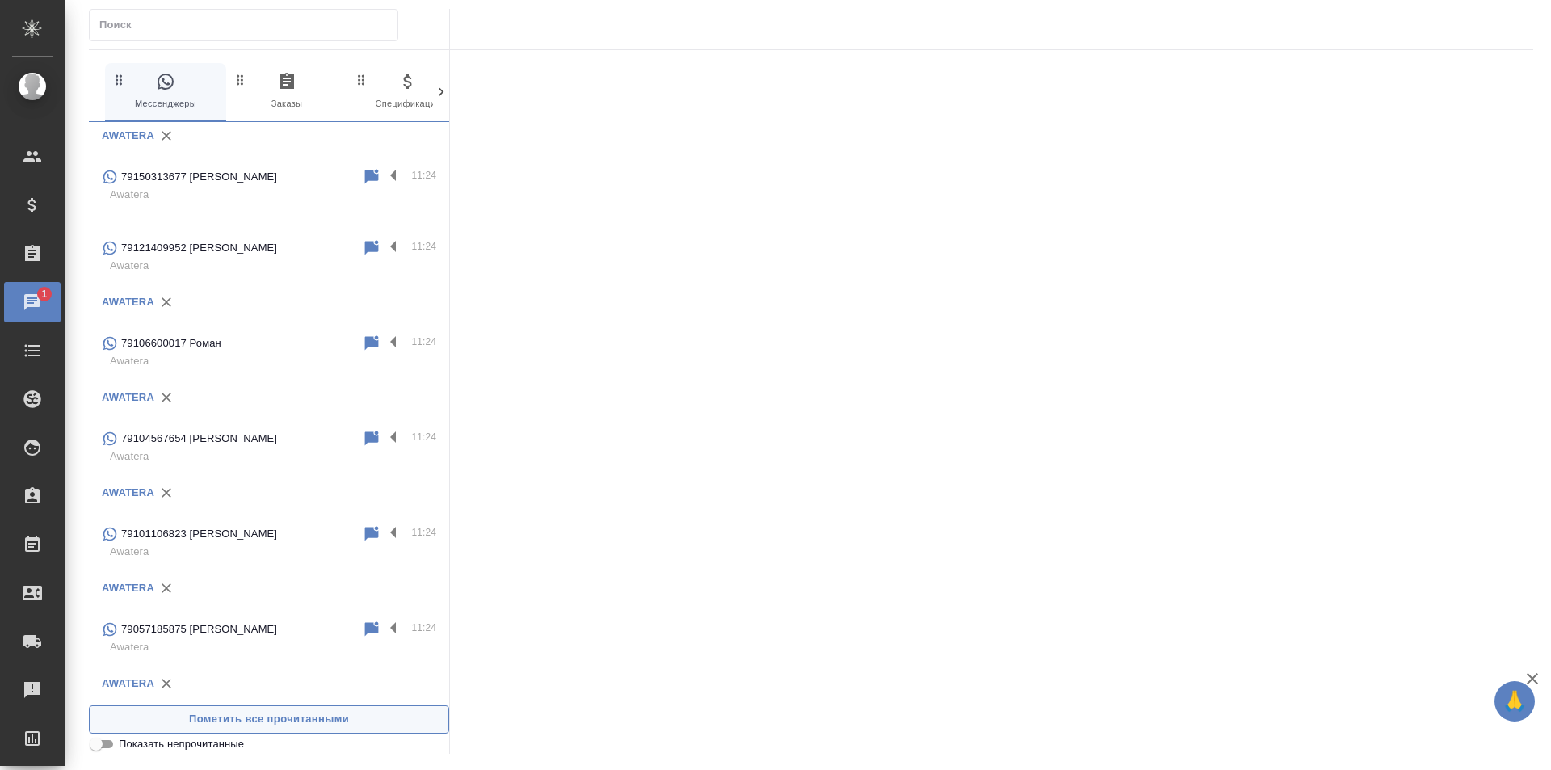
click at [364, 719] on span "Пометить все прочитанными" at bounding box center [269, 719] width 342 height 19
click at [438, 85] on icon at bounding box center [441, 92] width 16 height 16
click at [200, 83] on icon "button" at bounding box center [201, 81] width 18 height 11
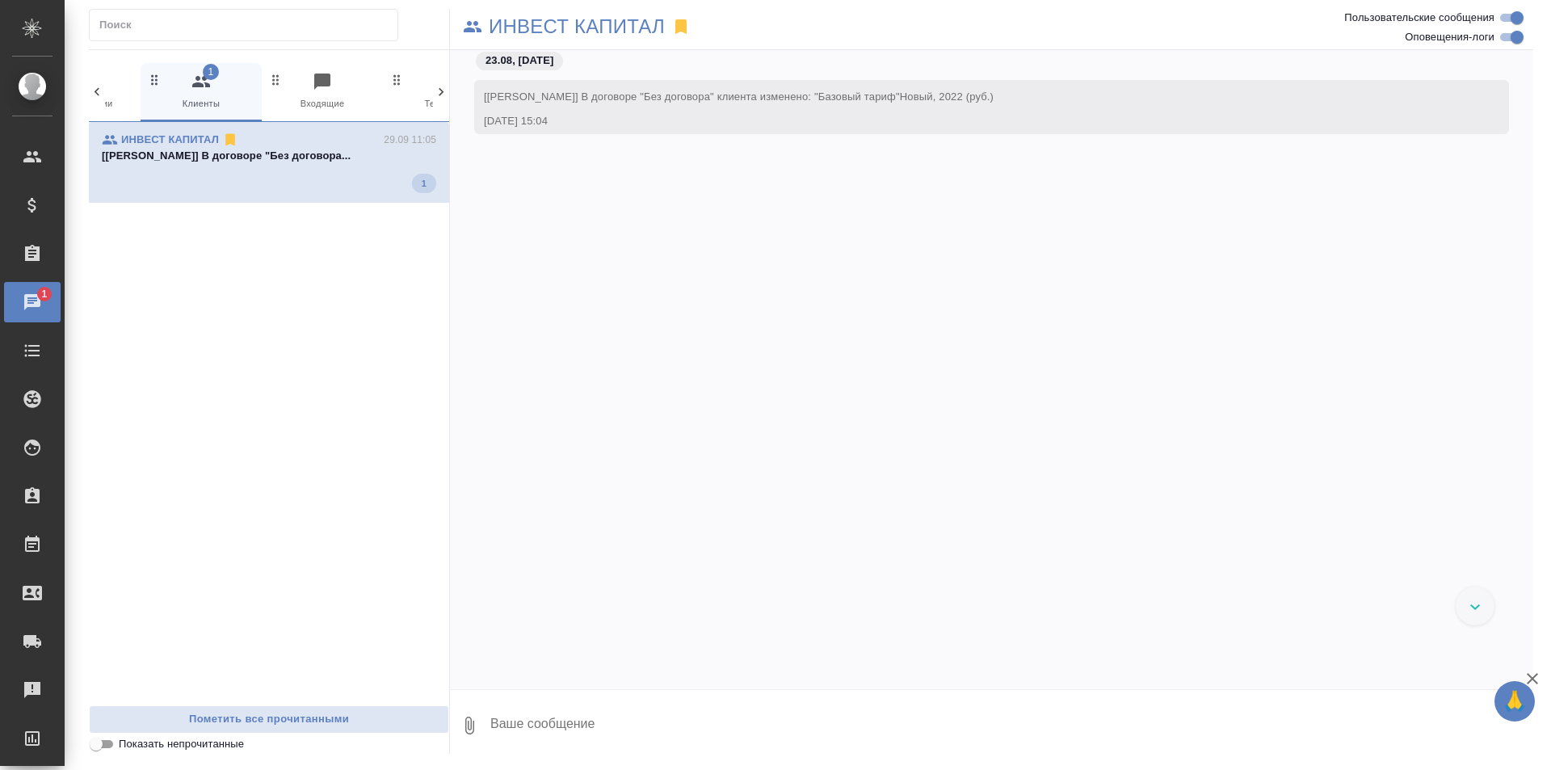
scroll to position [475, 0]
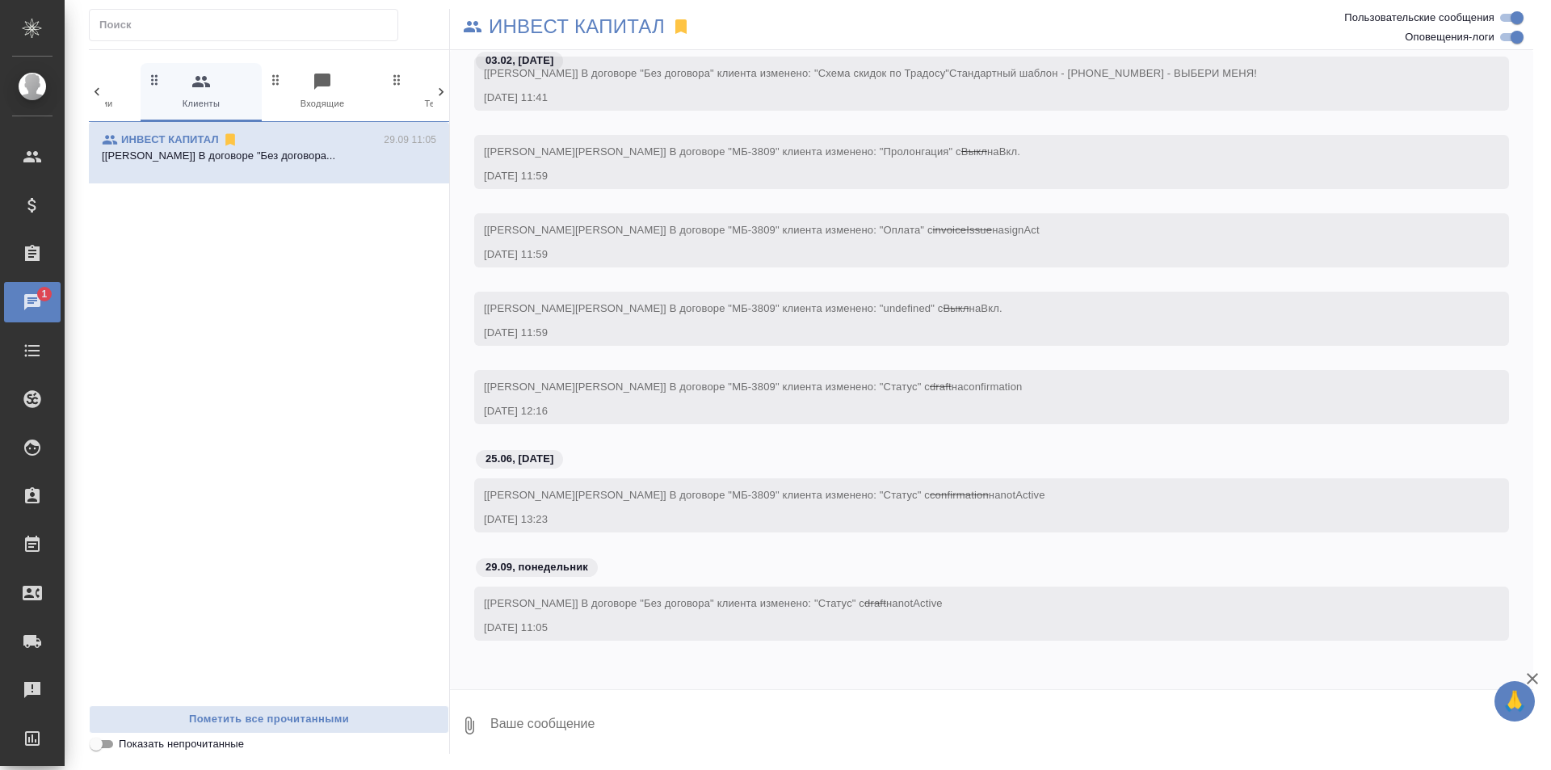
click at [98, 90] on icon at bounding box center [97, 92] width 16 height 16
click at [130, 82] on span "0 Мессенджеры" at bounding box center [165, 92] width 108 height 40
